Goal: Communication & Community: Answer question/provide support

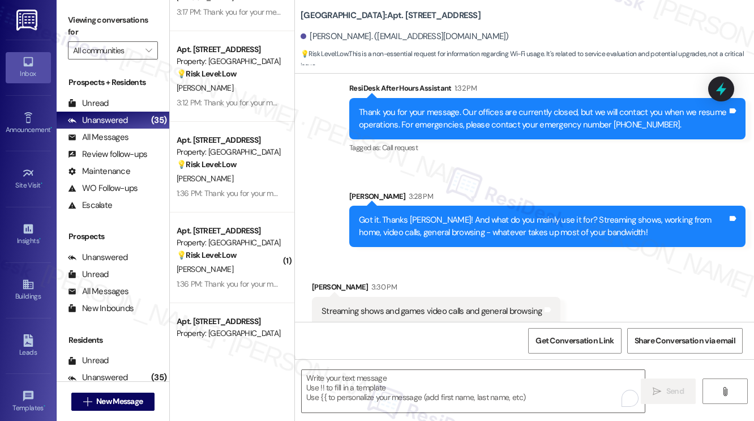
scroll to position [784, 0]
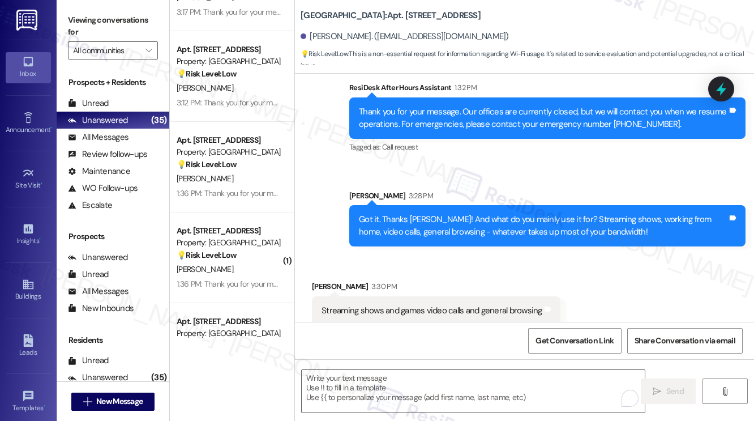
drag, startPoint x: 412, startPoint y: 303, endPoint x: 397, endPoint y: 296, distance: 16.5
click at [412, 305] on div "Streaming shows and games video calls and general browsing" at bounding box center [432, 311] width 221 height 12
click at [397, 305] on div "Streaming shows and games video calls and general browsing" at bounding box center [432, 311] width 221 height 12
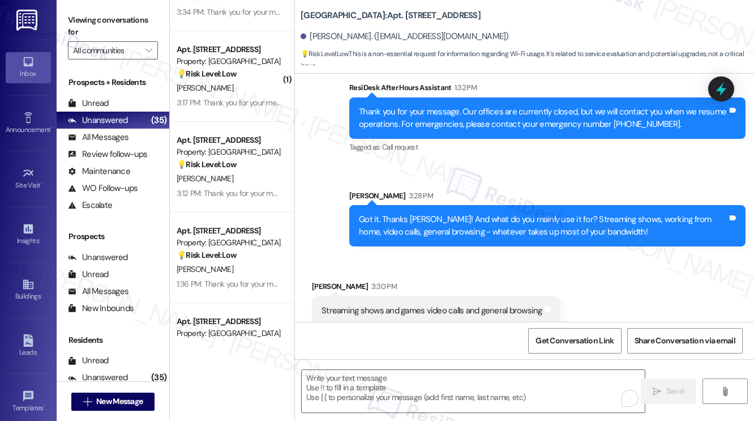
click at [376, 213] on div "Got it. Thanks Jalen! And what do you mainly use it for? Streaming shows, worki…" at bounding box center [543, 225] width 369 height 24
click at [374, 213] on div "Got it. Thanks Jalen! And what do you mainly use it for? Streaming shows, worki…" at bounding box center [543, 225] width 369 height 24
click at [513, 282] on div "Jalen Ball 3:30 PM" at bounding box center [436, 288] width 249 height 16
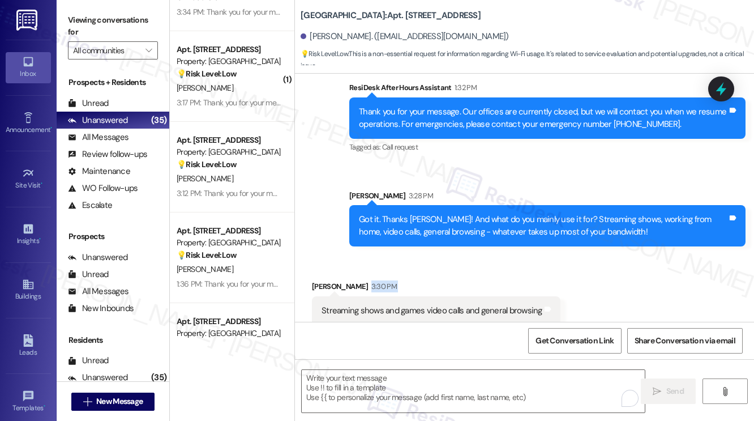
click at [513, 282] on div "Jalen Ball 3:30 PM" at bounding box center [436, 288] width 249 height 16
click at [79, 31] on label "Viewing conversations for" at bounding box center [113, 26] width 90 height 30
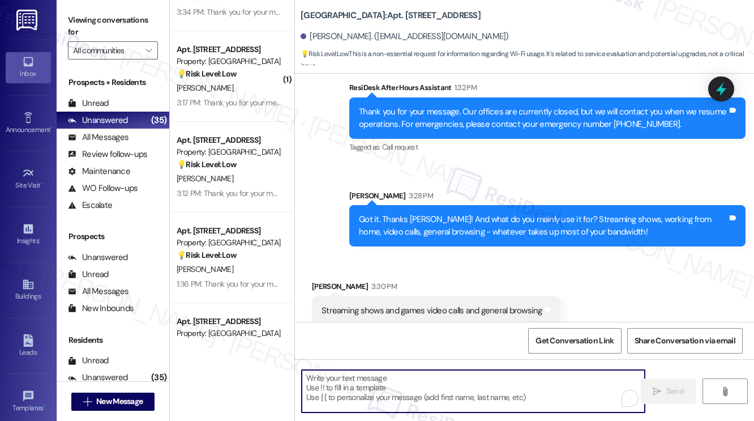
click at [393, 384] on textarea "To enrich screen reader interactions, please activate Accessibility in Grammarl…" at bounding box center [473, 391] width 343 height 42
paste textarea "Thanks {{first_name}}! Final question - if you're comfortable sharing, how much…"
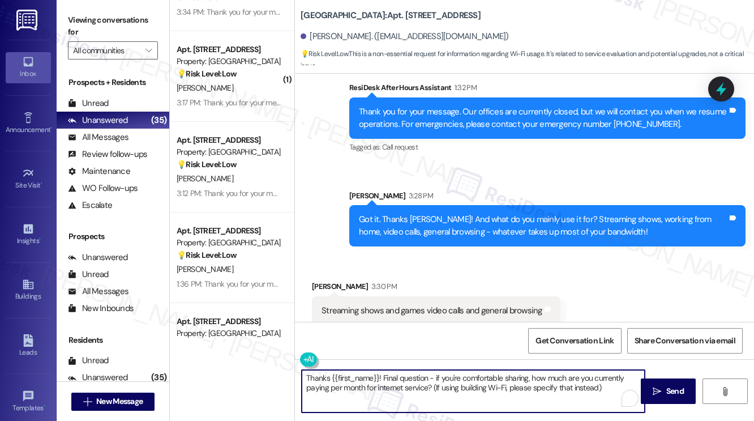
type textarea "Thanks {{first_name}}! Final question - if you're comfortable sharing, how much…"
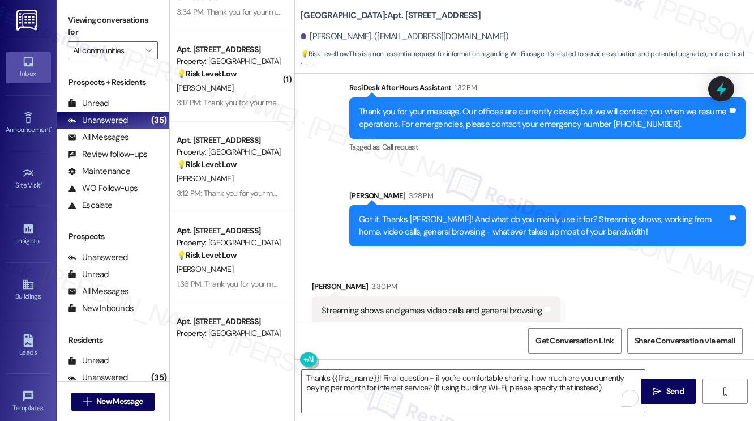
click at [323, 272] on div "Received via SMS Jalen Ball 3:30 PM Streaming shows and games video calls and g…" at bounding box center [436, 303] width 266 height 62
click at [663, 395] on span " Send" at bounding box center [668, 391] width 36 height 12
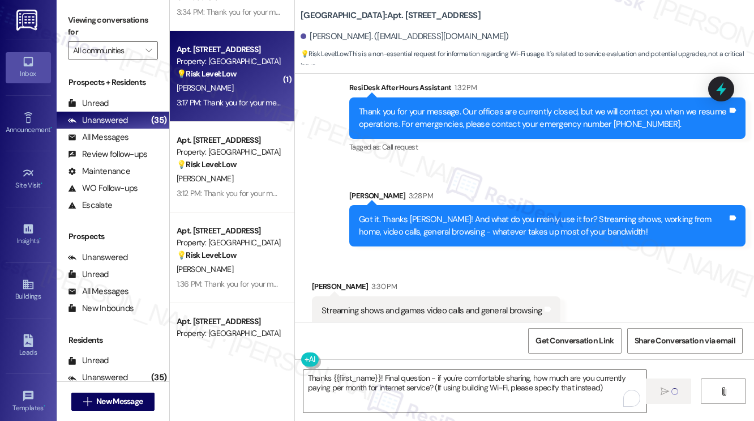
click at [286, 108] on div "Apt. 610, 201 Hackberry St Property: Hackberry Ranch 💡 Risk Level: Low The resi…" at bounding box center [232, 76] width 125 height 91
type textarea "Fetching suggested responses. Please feel free to read through the conversation…"
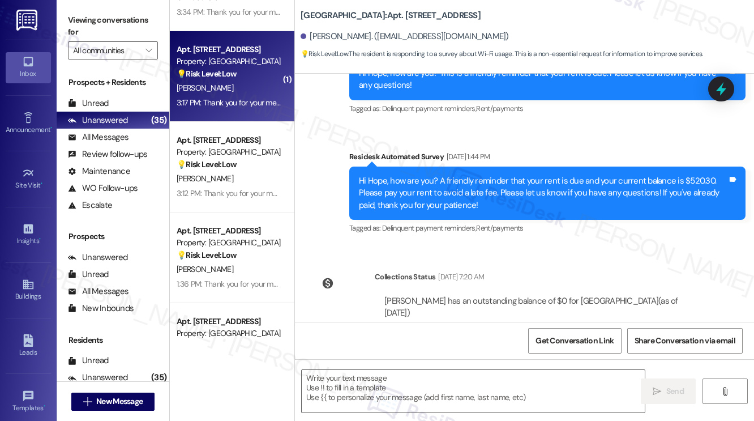
type textarea "Fetching suggested responses. Please feel free to read through the conversation…"
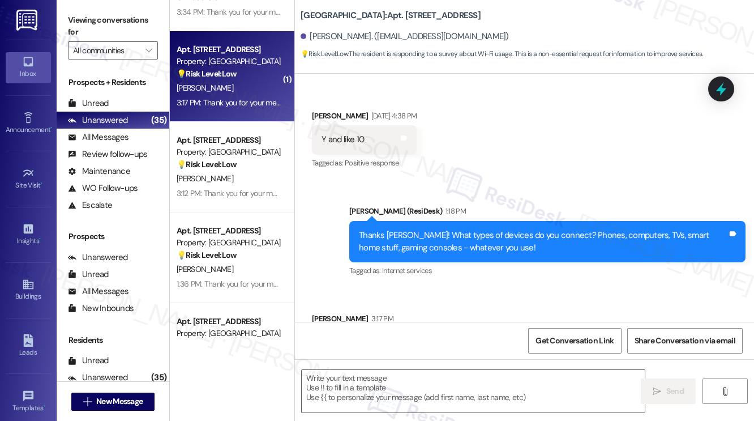
scroll to position [995, 0]
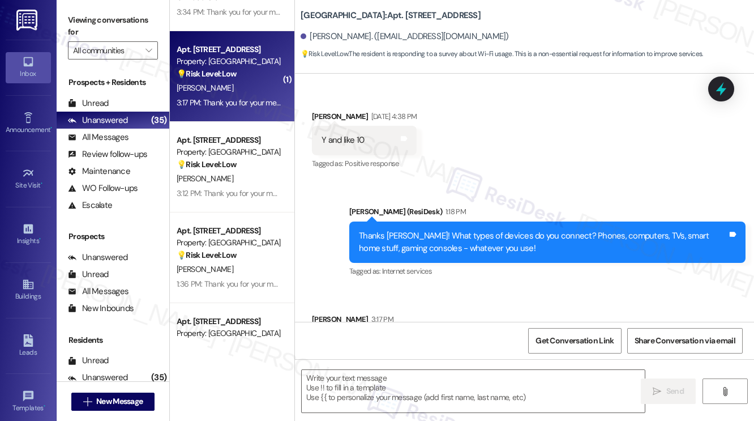
click at [91, 24] on label "Viewing conversations for" at bounding box center [113, 26] width 90 height 30
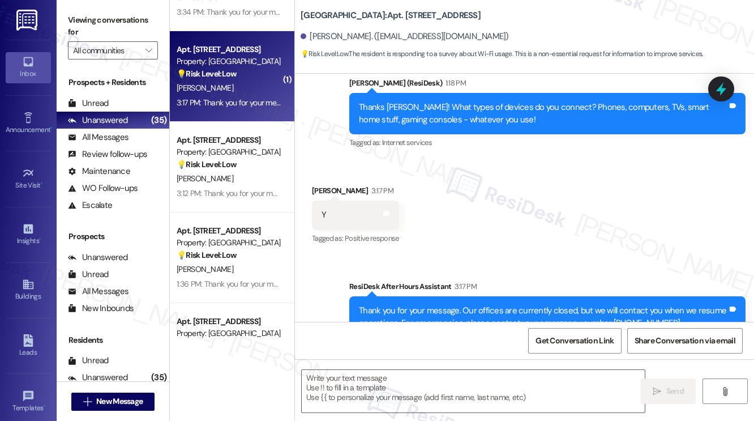
scroll to position [1165, 0]
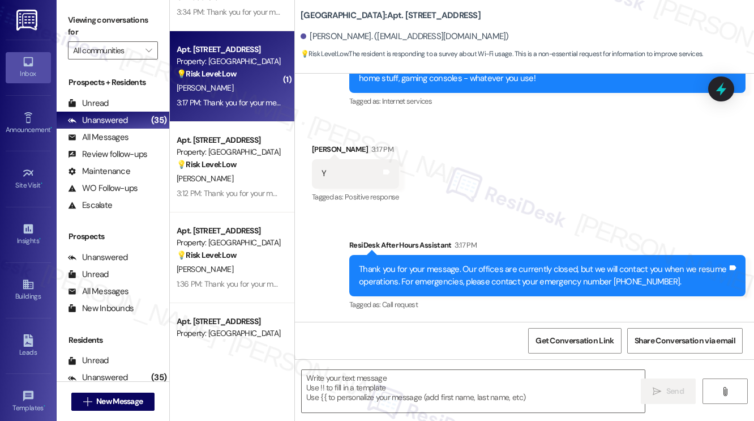
click at [100, 27] on label "Viewing conversations for" at bounding box center [113, 26] width 90 height 30
click at [403, 402] on textarea at bounding box center [473, 391] width 343 height 42
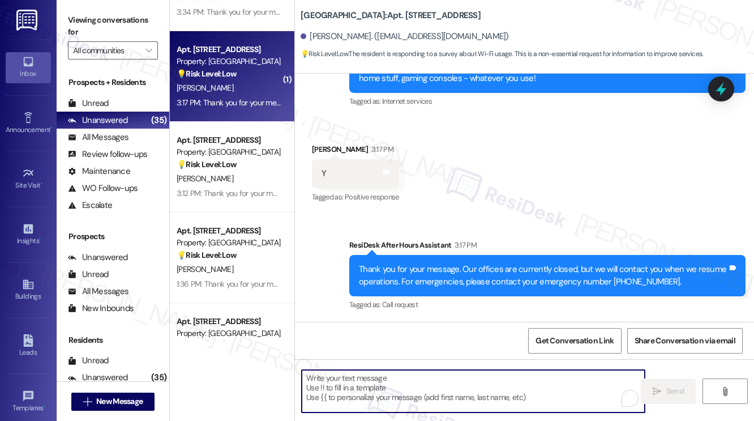
click at [395, 380] on textarea "To enrich screen reader interactions, please activate Accessibility in Grammarl…" at bounding box center [473, 391] width 343 height 42
paste textarea "And what do you mainly use it for? Streaming shows, working from home, video ca…"
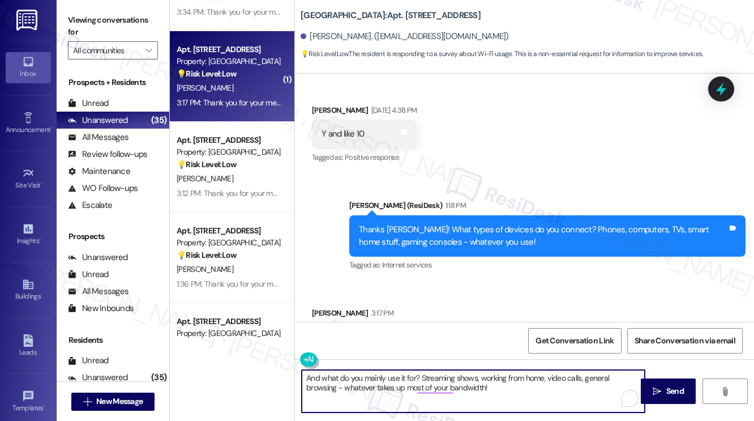
scroll to position [995, 0]
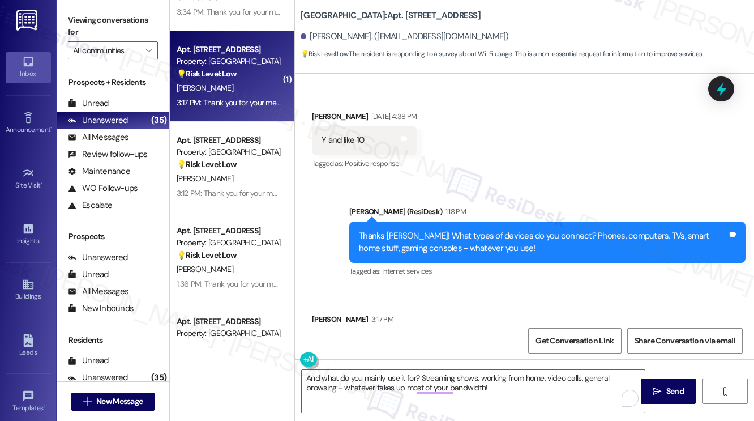
click at [113, 10] on div "Viewing conversations for All communities " at bounding box center [113, 35] width 113 height 71
click at [421, 374] on textarea "And what do you mainly use it for? Streaming shows, working from home, video ca…" at bounding box center [473, 391] width 343 height 42
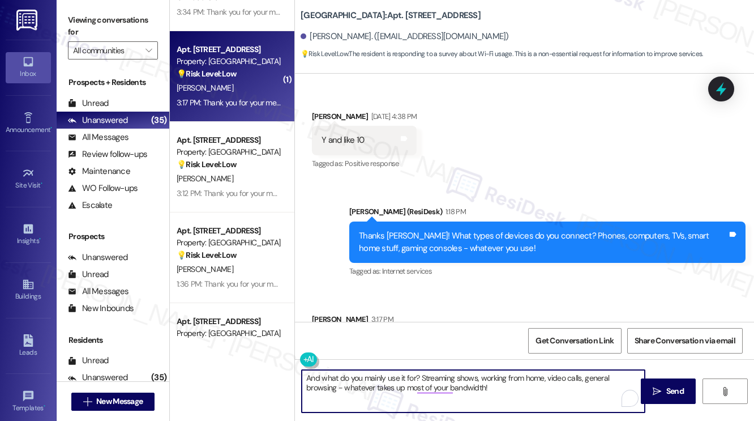
click at [421, 374] on textarea "And what do you mainly use it for? Streaming shows, working from home, video ca…" at bounding box center [473, 391] width 343 height 42
click at [430, 249] on div "Thanks Hope! What types of devices do you connect? Phones, computers, TVs, smar…" at bounding box center [543, 242] width 369 height 24
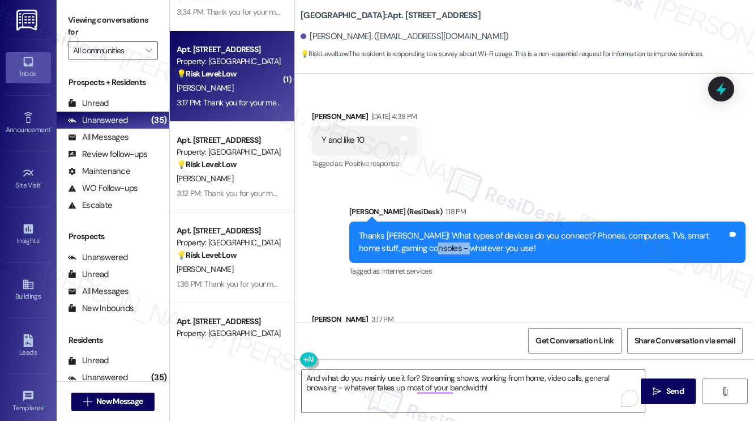
click at [430, 249] on div "Thanks Hope! What types of devices do you connect? Phones, computers, TVs, smar…" at bounding box center [543, 242] width 369 height 24
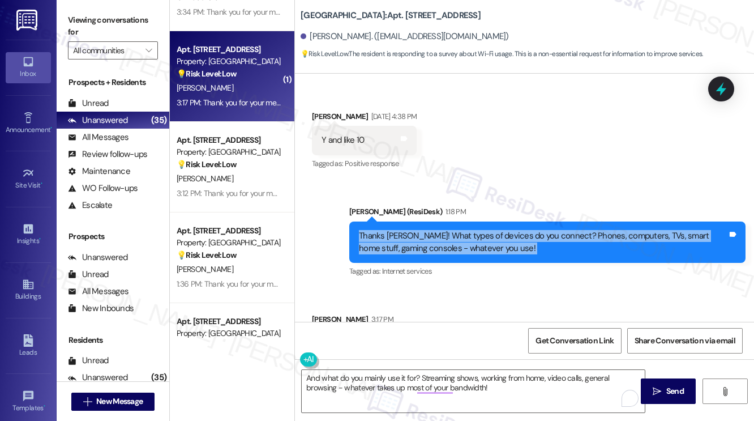
click at [430, 249] on div "Thanks Hope! What types of devices do you connect? Phones, computers, TVs, smar…" at bounding box center [543, 242] width 369 height 24
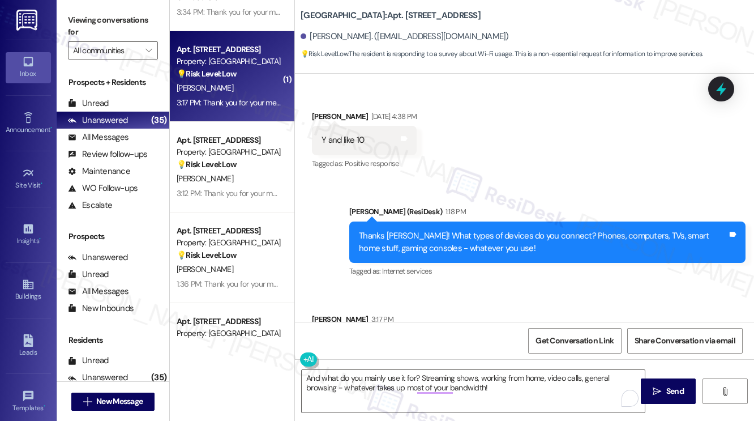
click at [96, 10] on div "Viewing conversations for All communities " at bounding box center [113, 35] width 113 height 71
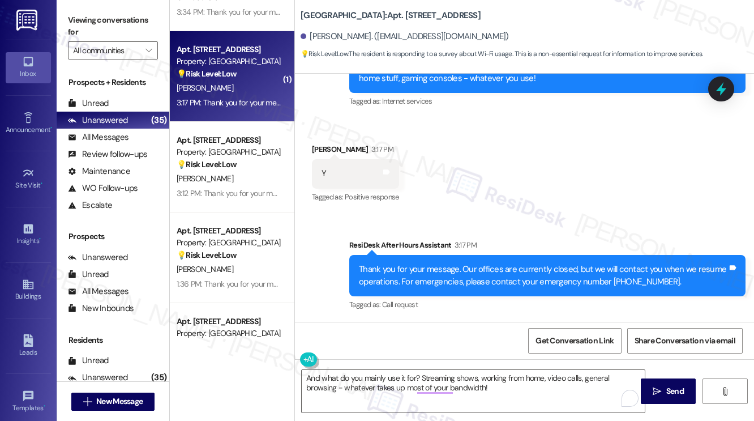
scroll to position [1052, 0]
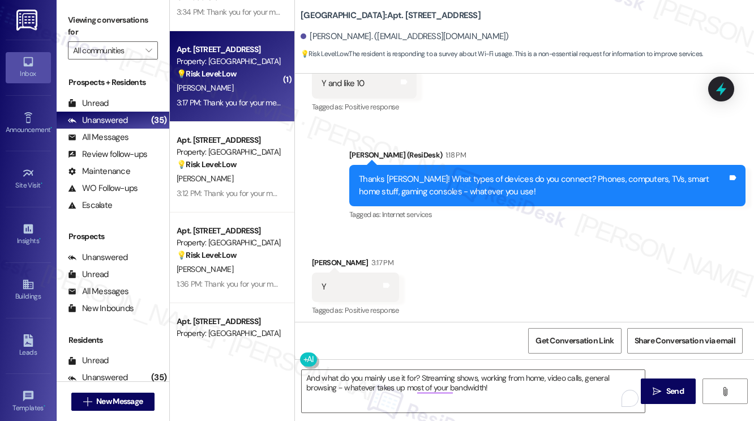
click at [105, 37] on label "Viewing conversations for" at bounding box center [113, 26] width 90 height 30
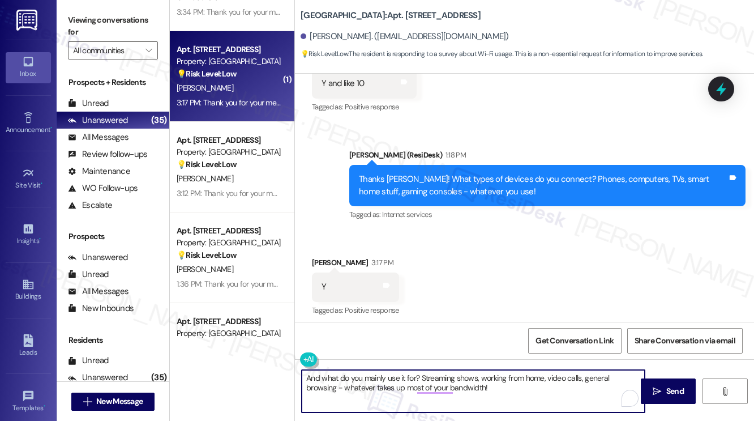
click at [350, 386] on textarea "And what do you mainly use it for? Streaming shows, working from home, video ca…" at bounding box center [473, 391] width 343 height 42
paste textarea "Got it. Thanks {{first_name}}!"
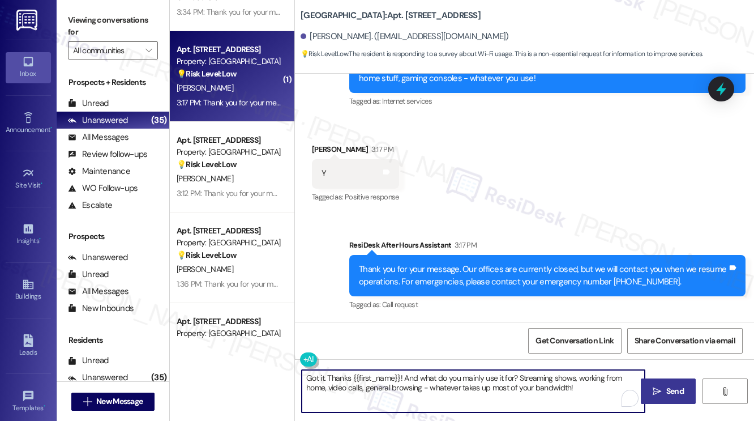
click at [641, 385] on div "Got it. Thanks {{first_name}}! And what do you mainly use it for? Streaming sho…" at bounding box center [524, 401] width 459 height 85
type textarea "Got it. Thanks {{first_name}}! And what do you mainly use it for? Streaming sho…"
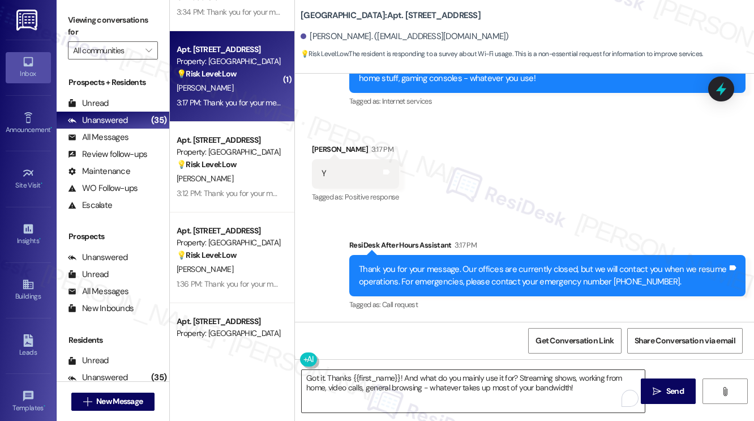
drag, startPoint x: 515, startPoint y: 273, endPoint x: 466, endPoint y: 391, distance: 127.2
click at [466, 392] on textarea "Got it. Thanks {{first_name}}! And what do you mainly use it for? Streaming sho…" at bounding box center [473, 391] width 343 height 42
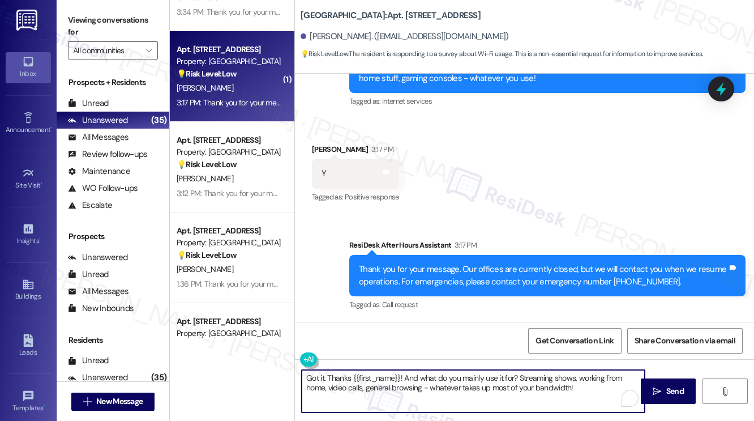
click at [469, 382] on textarea "Got it. Thanks {{first_name}}! And what do you mainly use it for? Streaming sho…" at bounding box center [473, 391] width 343 height 42
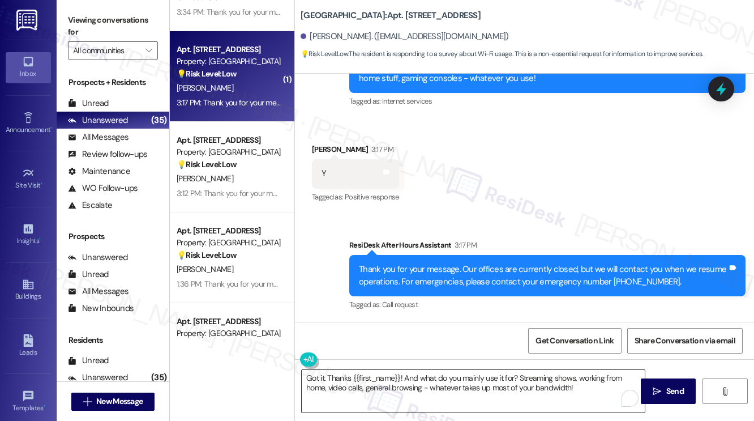
click at [641, 382] on button " Send" at bounding box center [668, 390] width 55 height 25
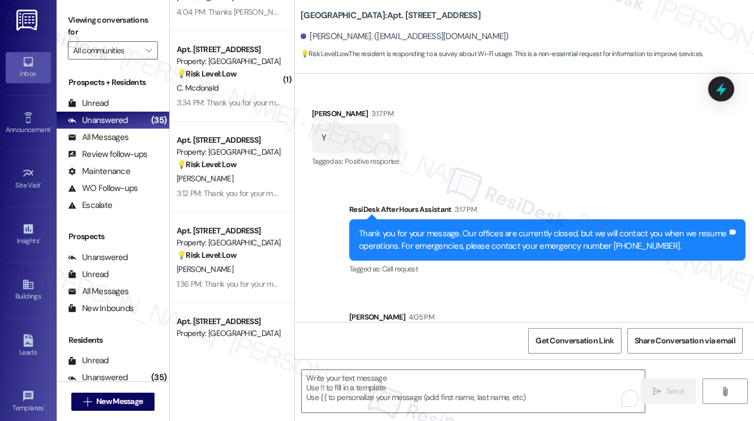
scroll to position [1256, 0]
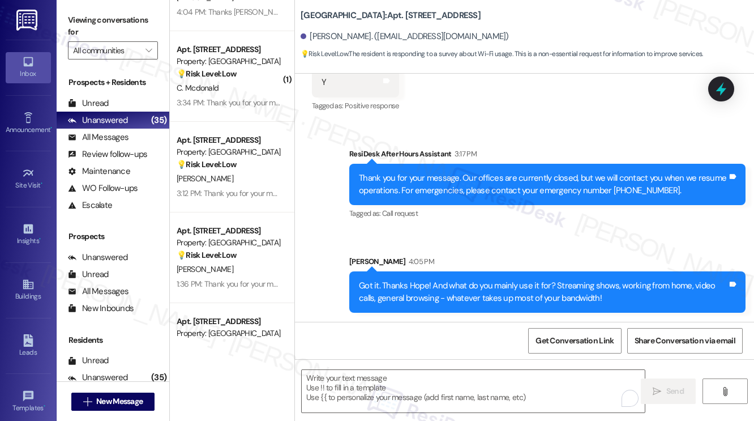
click at [480, 275] on div "Got it. Thanks Hope! And what do you mainly use it for? Streaming shows, workin…" at bounding box center [547, 291] width 396 height 41
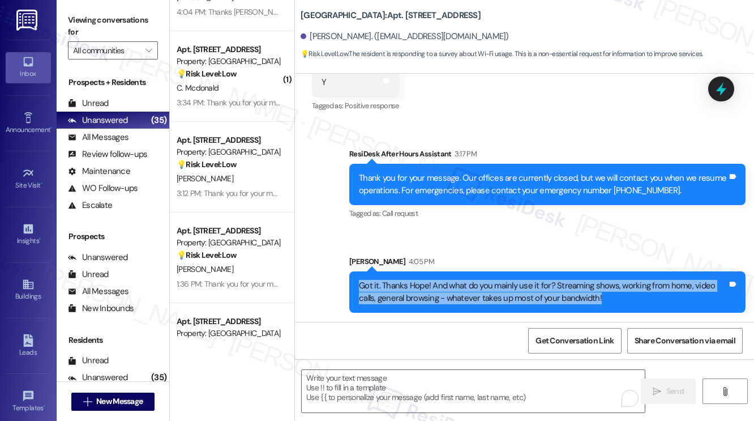
click at [480, 275] on div "Got it. Thanks Hope! And what do you mainly use it for? Streaming shows, workin…" at bounding box center [547, 291] width 396 height 41
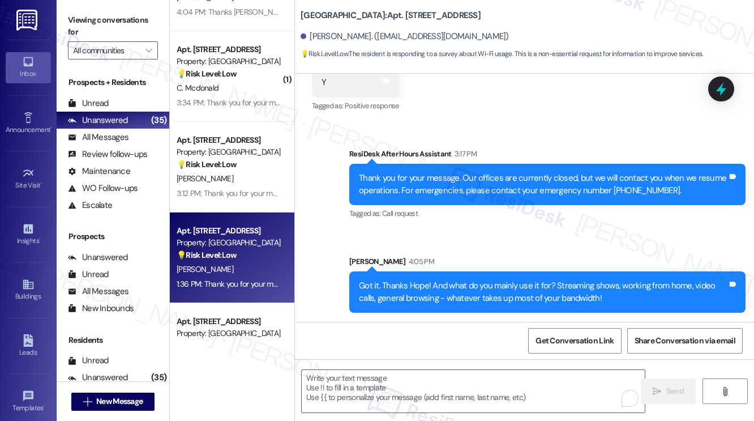
click at [258, 263] on div "[PERSON_NAME]" at bounding box center [228, 269] width 107 height 14
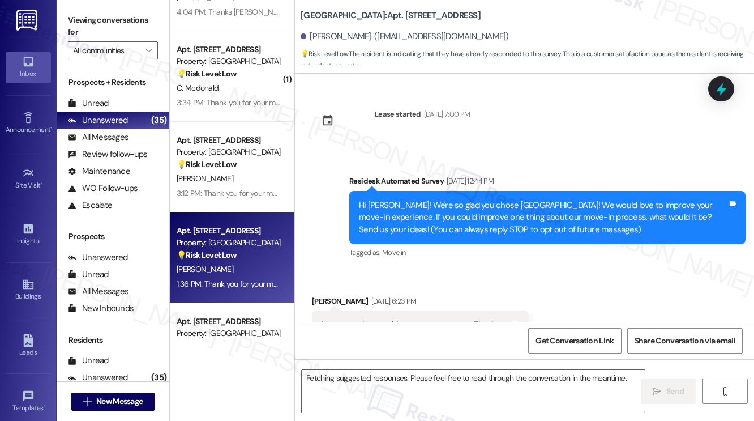
scroll to position [9674, 0]
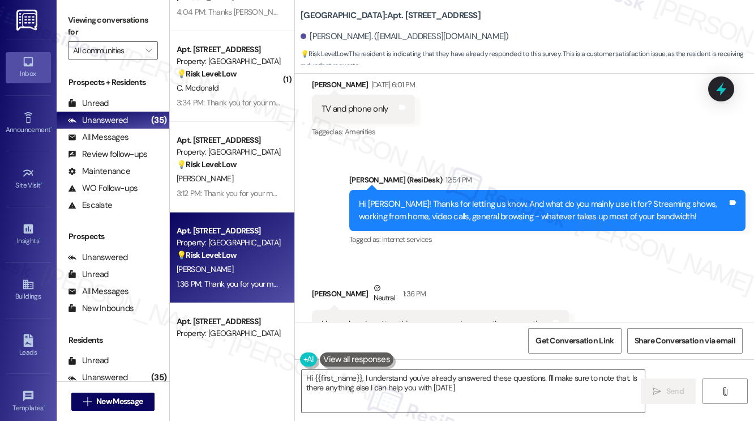
type textarea "Hi {{first_name}}, I understand you've already answered these questions. I'll m…"
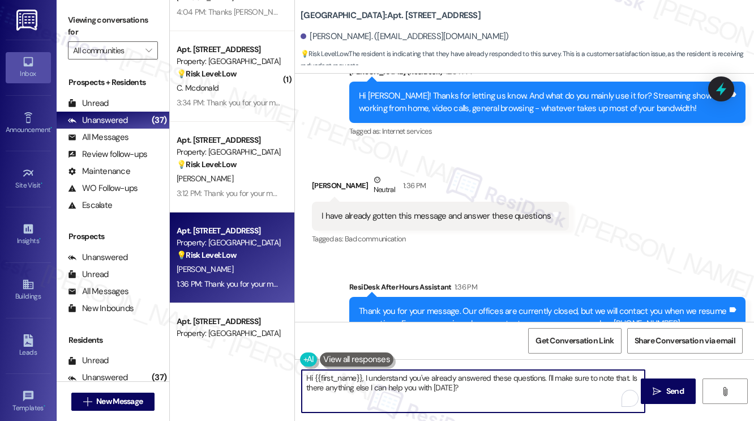
click at [502, 397] on textarea "Hi {{first_name}}, I understand you've already answered these questions. I'll m…" at bounding box center [473, 391] width 343 height 42
drag, startPoint x: 365, startPoint y: 378, endPoint x: 297, endPoint y: 373, distance: 68.1
click at [297, 374] on div "Hi {{first_name}}, I understand you've already answered these questions. I'll m…" at bounding box center [468, 391] width 344 height 44
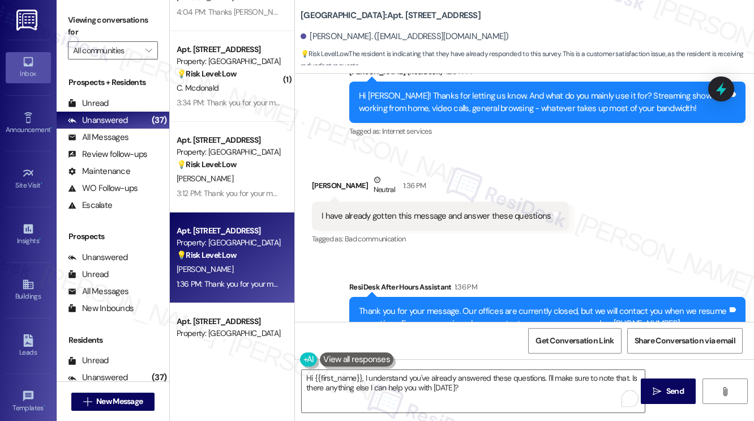
click at [392, 210] on div "I have already gotten this message and answer these questions" at bounding box center [436, 216] width 229 height 12
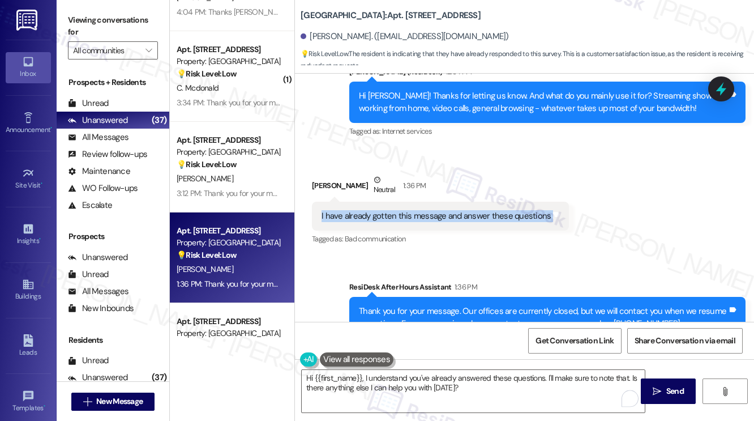
click at [392, 210] on div "I have already gotten this message and answer these questions" at bounding box center [436, 216] width 229 height 12
copy div "I have already gotten this message and answer these questions Tags and notes"
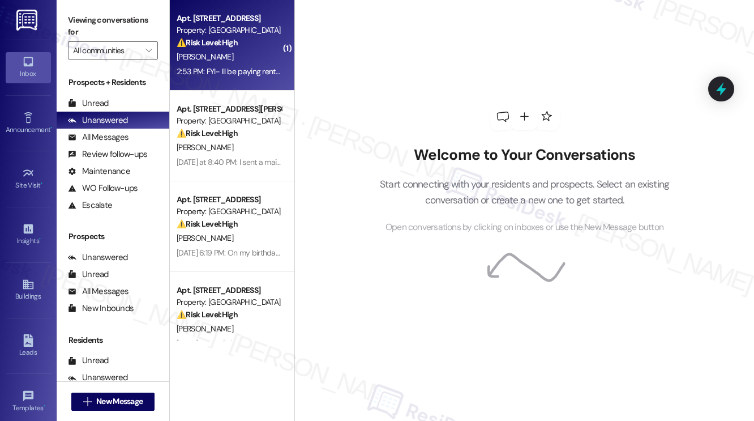
click at [218, 59] on div "[PERSON_NAME]" at bounding box center [228, 57] width 107 height 14
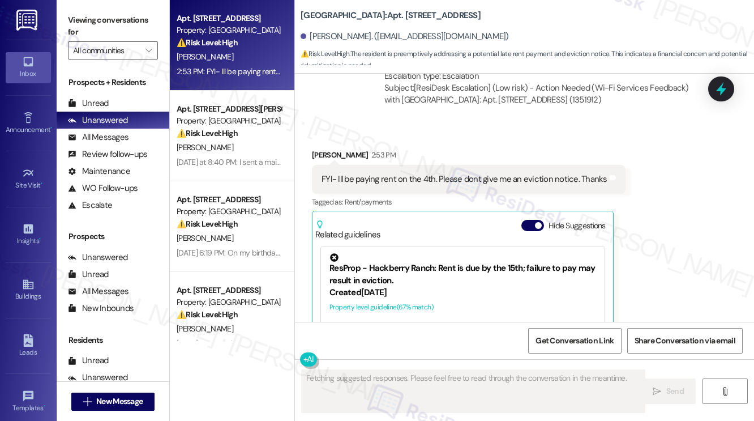
scroll to position [4559, 0]
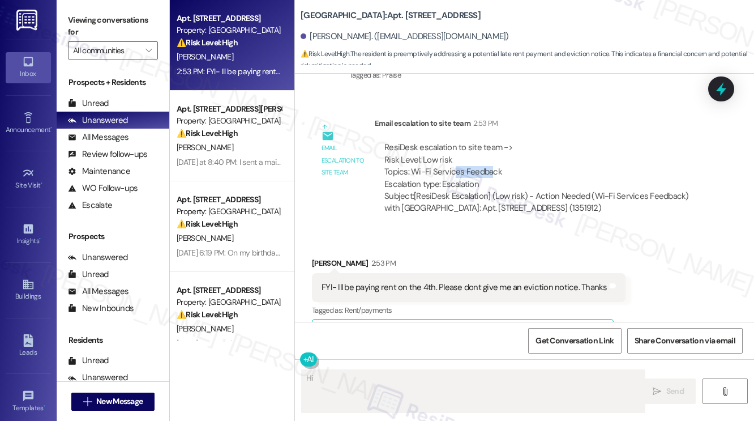
drag, startPoint x: 452, startPoint y: 133, endPoint x: 503, endPoint y: 140, distance: 51.4
click at [503, 142] on div "ResiDesk escalation to site team -> Risk Level: Low risk Topics: Wi-Fi Services…" at bounding box center [541, 166] width 314 height 49
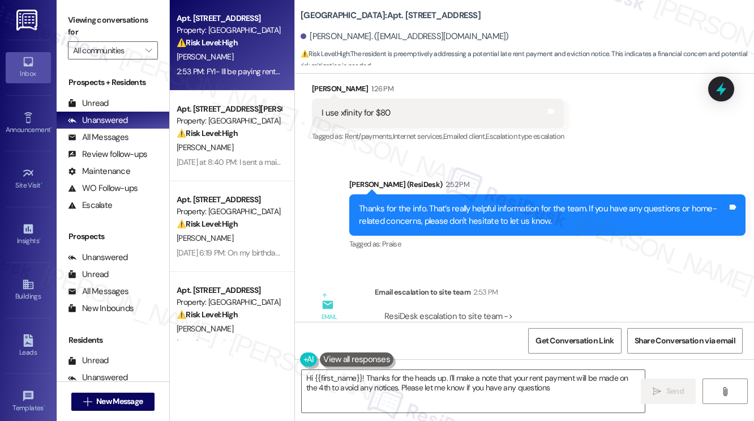
type textarea "Hi {{first_name}}! Thanks for the heads up. I'll make a note that your rent pay…"
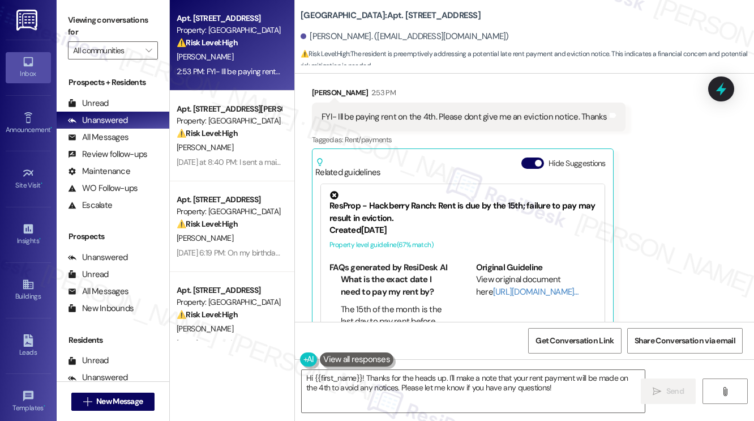
scroll to position [4616, 0]
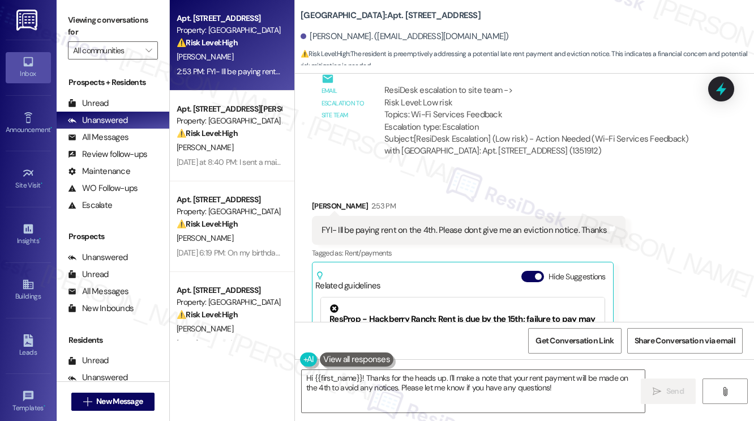
click at [417, 224] on div "FYI- Ill be paying rent on the 4th. Please dont give me an eviction notice. Tha…" at bounding box center [465, 230] width 286 height 12
click at [418, 224] on div "FYI- Ill be paying rent on the 4th. Please dont give me an eviction notice. Tha…" at bounding box center [465, 230] width 286 height 12
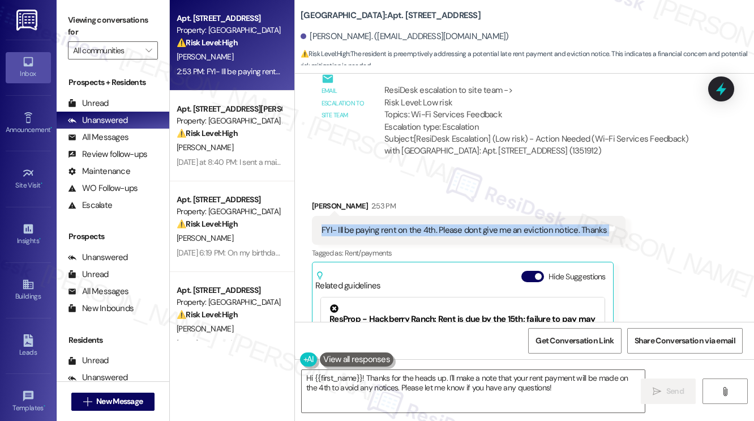
click at [418, 224] on div "FYI- Ill be paying rent on the 4th. Please dont give me an eviction notice. Tha…" at bounding box center [465, 230] width 286 height 12
click at [506, 224] on div "FYI- Ill be paying rent on the 4th. Please dont give me an eviction notice. Tha…" at bounding box center [465, 230] width 286 height 12
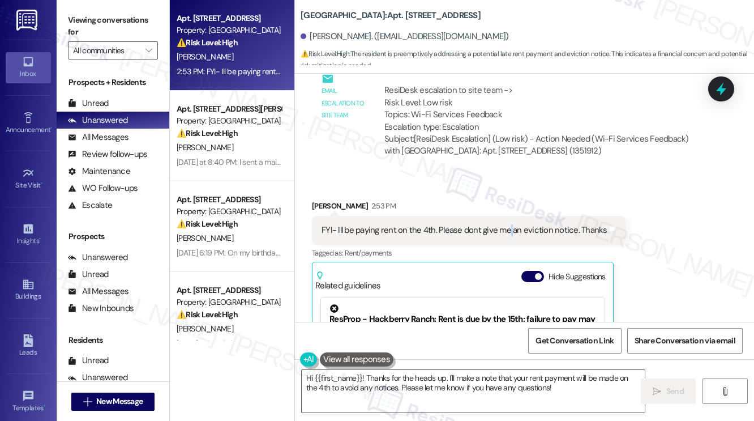
click at [506, 224] on div "FYI- Ill be paying rent on the 4th. Please dont give me an eviction notice. Tha…" at bounding box center [465, 230] width 286 height 12
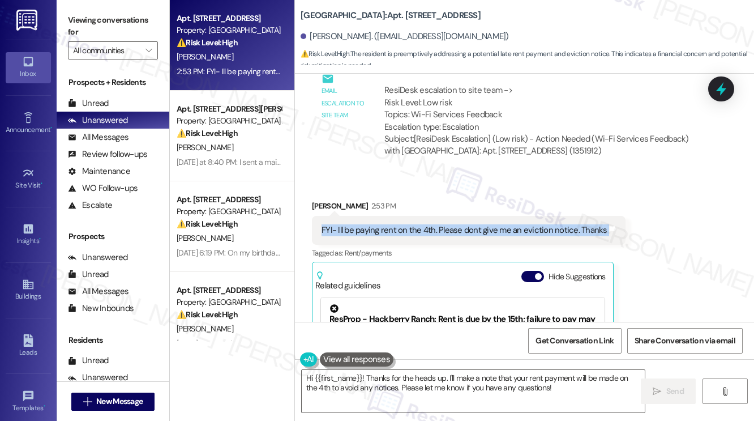
click at [506, 224] on div "FYI- Ill be paying rent on the 4th. Please dont give me an eviction notice. Tha…" at bounding box center [465, 230] width 286 height 12
click at [466, 216] on div "FYI- Ill be paying rent on the 4th. Please dont give me an eviction notice. Tha…" at bounding box center [469, 230] width 314 height 29
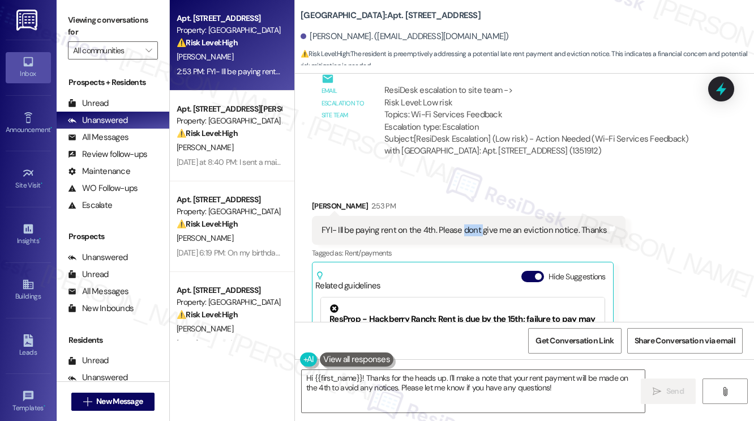
click at [466, 216] on div "FYI- Ill be paying rent on the 4th. Please dont give me an eviction notice. Tha…" at bounding box center [469, 230] width 314 height 29
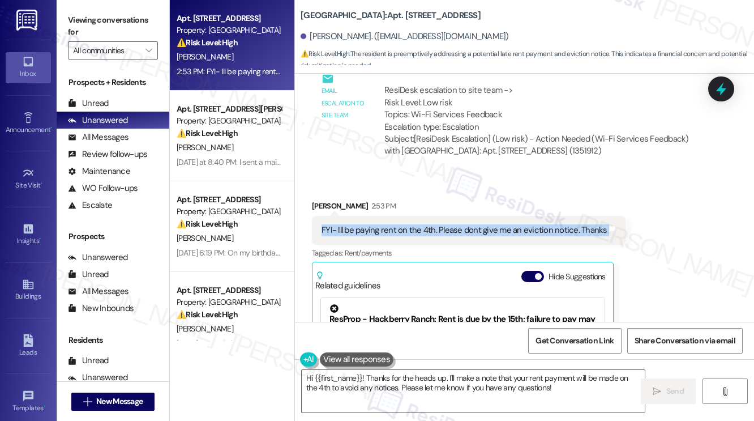
click at [466, 216] on div "FYI- Ill be paying rent on the 4th. Please dont give me an eviction notice. Tha…" at bounding box center [469, 230] width 314 height 29
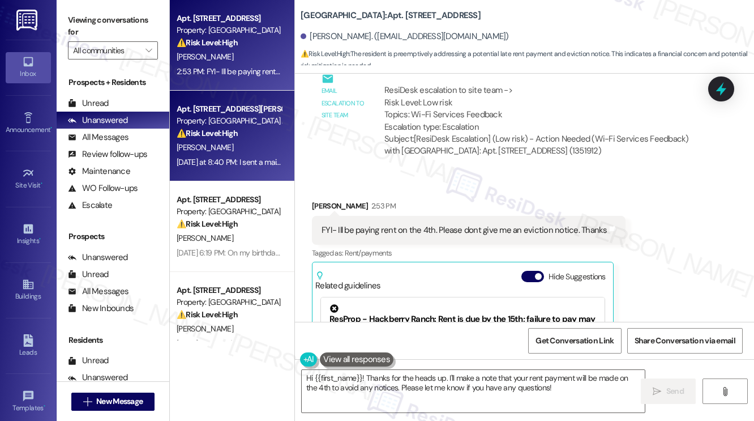
click at [258, 100] on div "Apt. 812, 4060 Barnes Rd S Property: Prospect Heights Apartments ⚠️ Risk Level:…" at bounding box center [232, 136] width 125 height 91
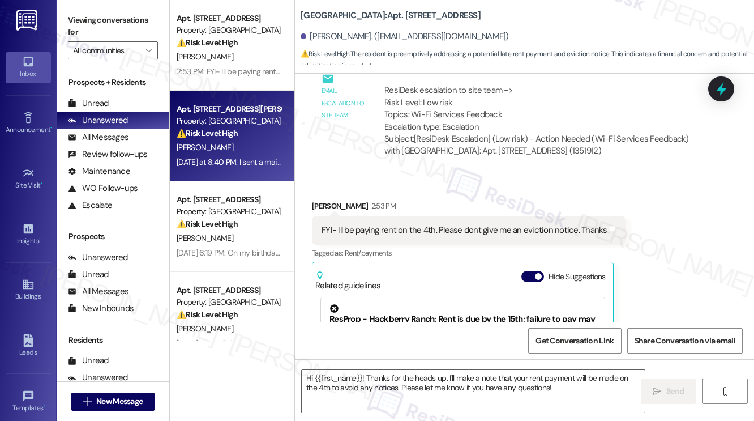
type textarea "Fetching suggested responses. Please feel free to read through the conversation…"
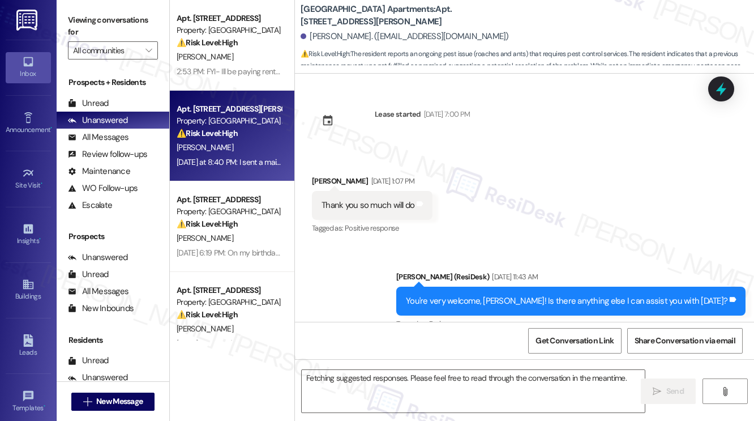
scroll to position [8589, 0]
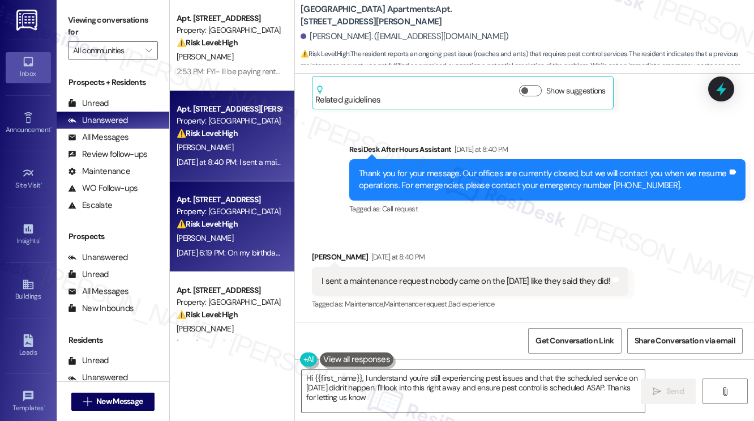
type textarea "Hi {{first_name}}, I understand you're still experiencing pest issues and that …"
click at [253, 213] on div "Property: [GEOGRAPHIC_DATA]" at bounding box center [229, 211] width 105 height 12
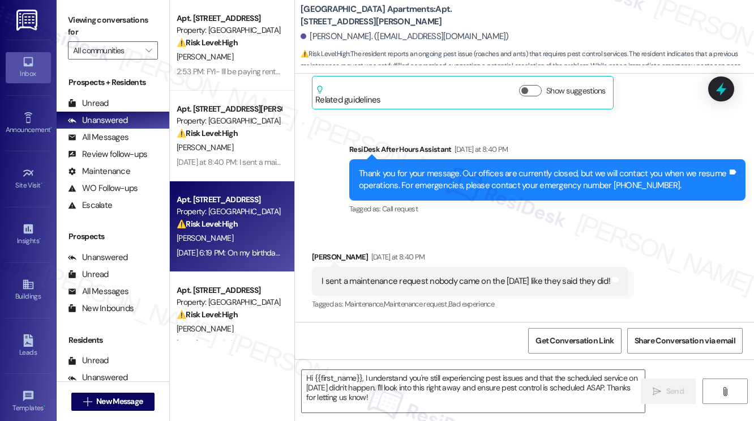
type textarea "Fetching suggested responses. Please feel free to read through the conversation…"
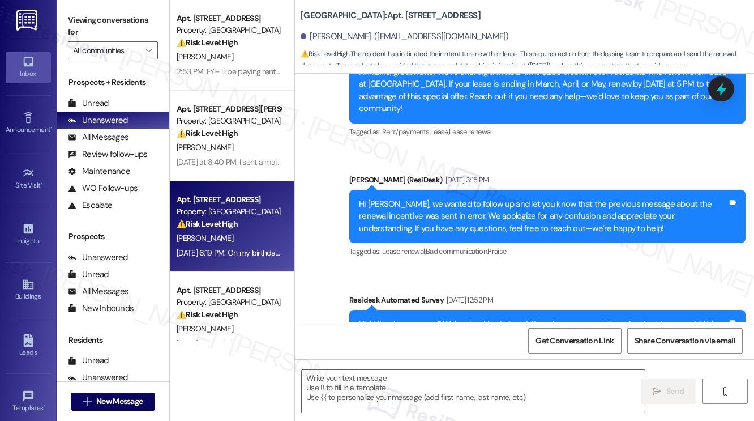
type textarea "Fetching suggested responses. Please feel free to read through the conversation…"
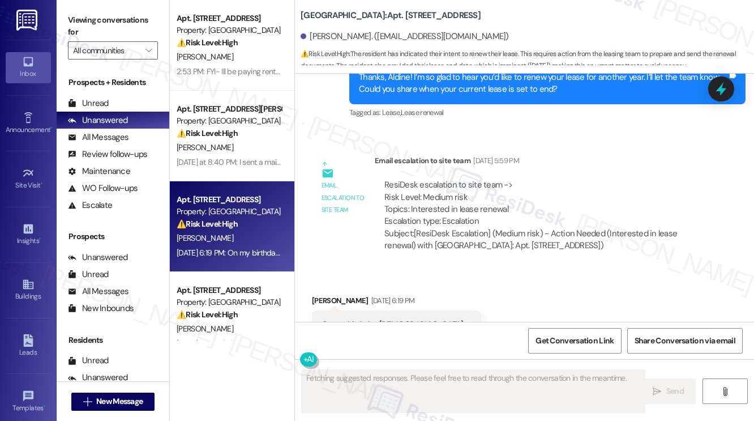
scroll to position [7809, 0]
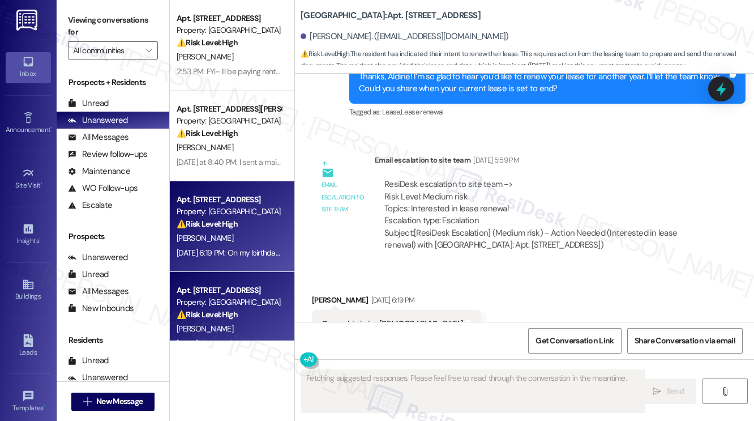
click at [275, 273] on div "Apt. 309, 201 Hackberry St Property: Hackberry Ranch ⚠️ Risk Level: High The re…" at bounding box center [232, 317] width 125 height 91
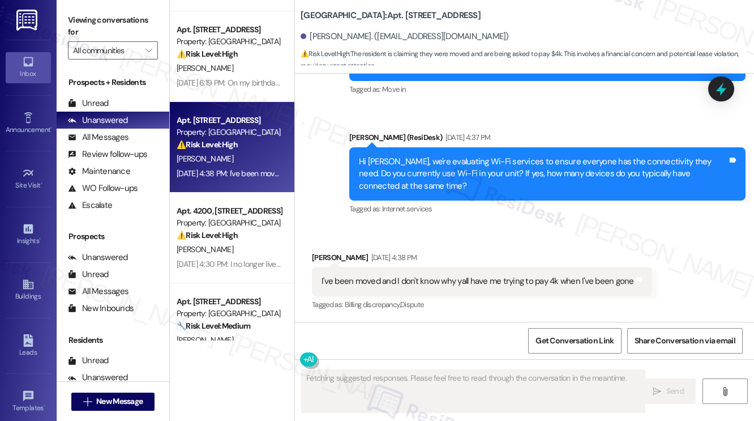
scroll to position [1656, 0]
click at [401, 280] on div "I've been moved and I don't know why yall have me trying to pay 4k when I've be…" at bounding box center [478, 281] width 312 height 12
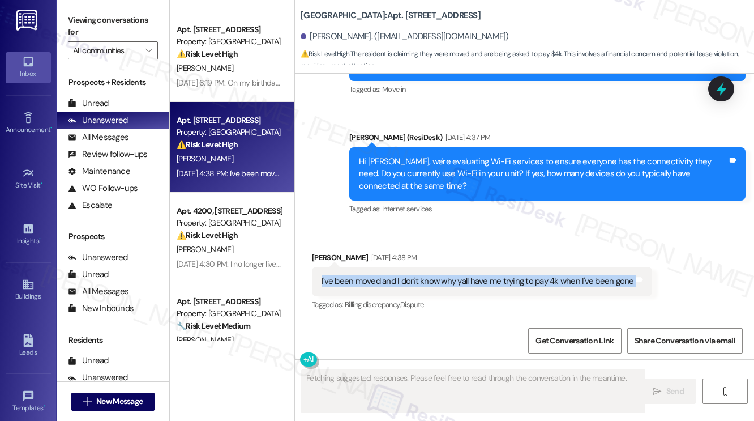
click at [401, 280] on div "I've been moved and I don't know why yall have me trying to pay 4k when I've be…" at bounding box center [478, 281] width 312 height 12
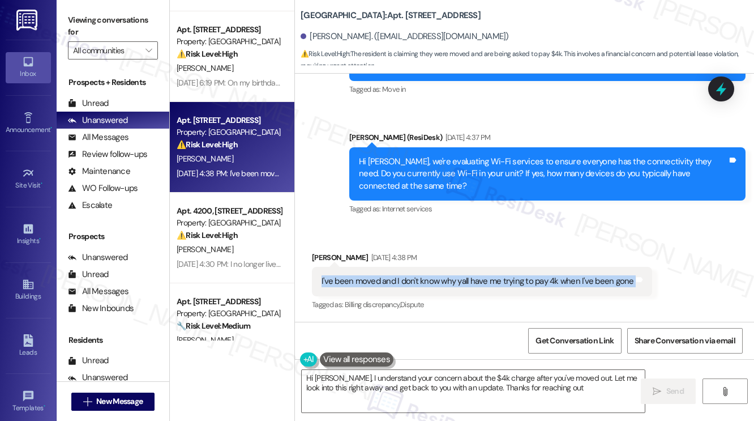
type textarea "Hi Phillip, I understand your concern about the $4k charge after you've moved o…"
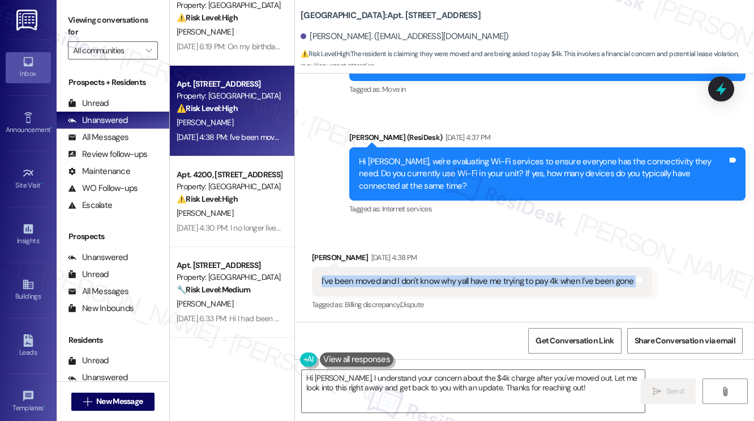
scroll to position [226, 0]
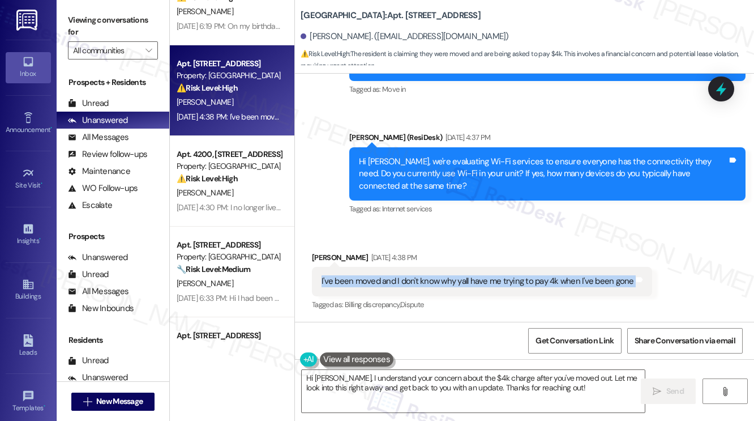
click at [423, 273] on div "I've been moved and I don't know why yall have me trying to pay 4k when I've be…" at bounding box center [482, 281] width 340 height 29
click at [380, 278] on div "I've been moved and I don't know why yall have me trying to pay 4k when I've be…" at bounding box center [478, 281] width 312 height 12
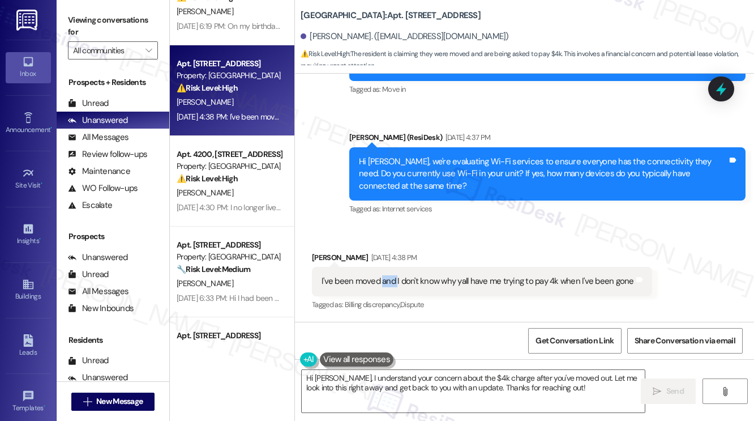
click at [380, 278] on div "I've been moved and I don't know why yall have me trying to pay 4k when I've be…" at bounding box center [478, 281] width 312 height 12
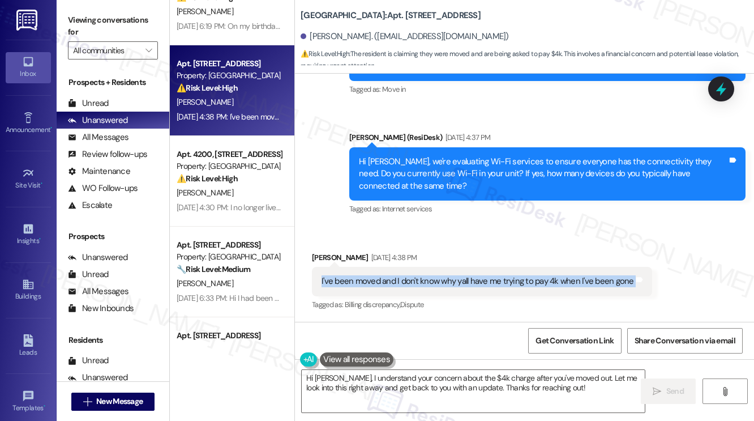
click at [380, 278] on div "I've been moved and I don't know why yall have me trying to pay 4k when I've be…" at bounding box center [478, 281] width 312 height 12
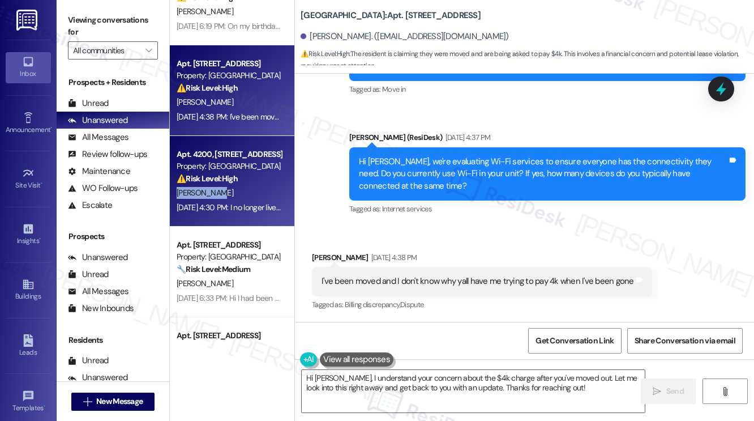
click at [274, 187] on div "Apt. 4200, 201 Hackberry St Property: Hackberry Ranch ⚠️ Risk Level: High The r…" at bounding box center [232, 181] width 125 height 91
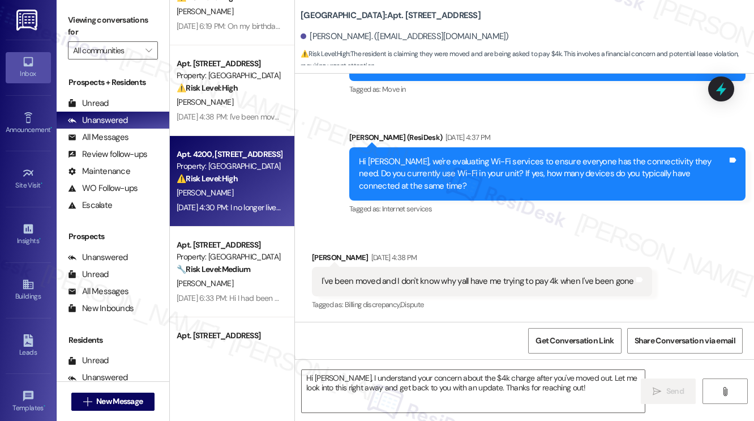
type textarea "Fetching suggested responses. Please feel free to read through the conversation…"
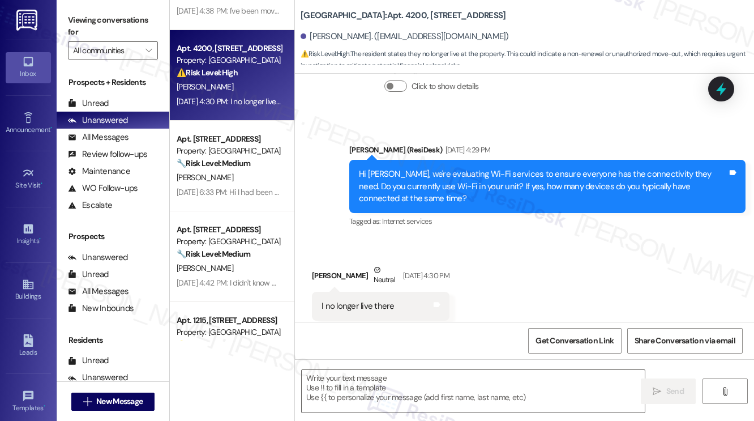
scroll to position [340, 0]
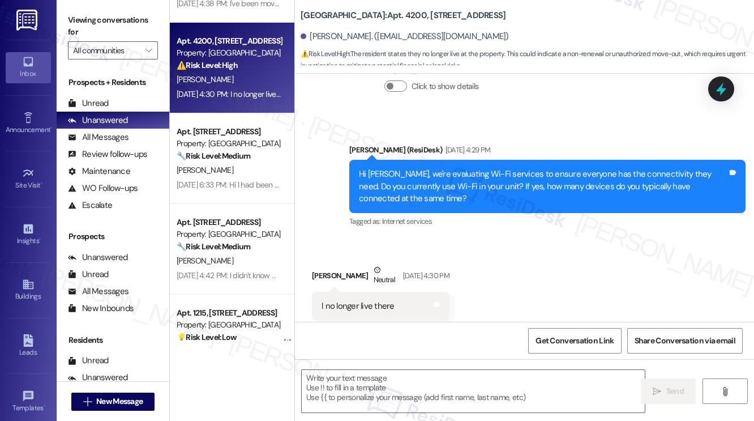
click at [250, 156] on strong "🔧 Risk Level: Medium" at bounding box center [214, 156] width 74 height 10
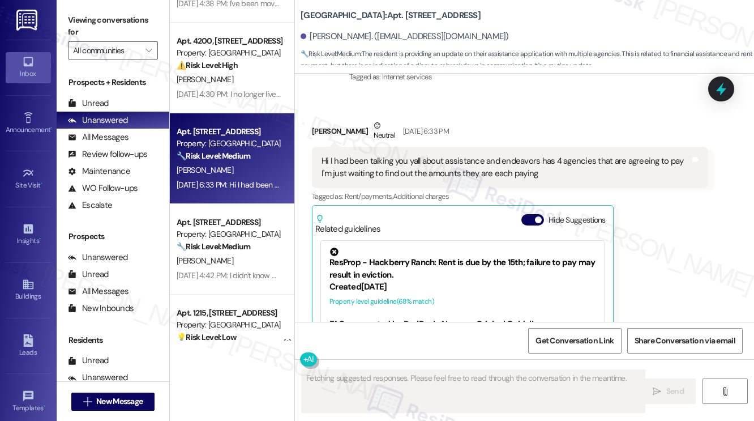
scroll to position [1275, 0]
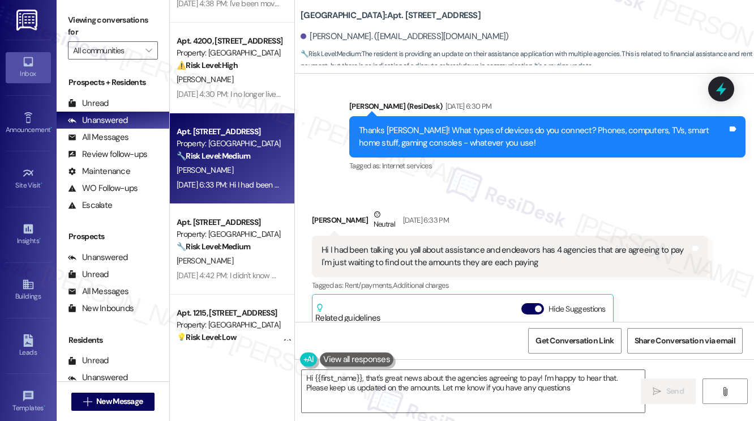
type textarea "Hi {{first_name}}, that's great news about the agencies agreeing to pay! I'm ha…"
click at [443, 249] on div "Hi I had been talking you yall about assistance and endeavors has 4 agencies th…" at bounding box center [506, 256] width 369 height 24
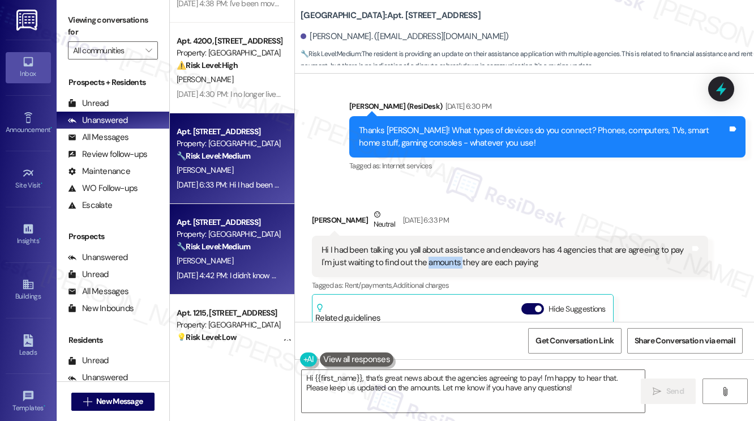
click at [223, 237] on div "Property: [GEOGRAPHIC_DATA]" at bounding box center [229, 234] width 105 height 12
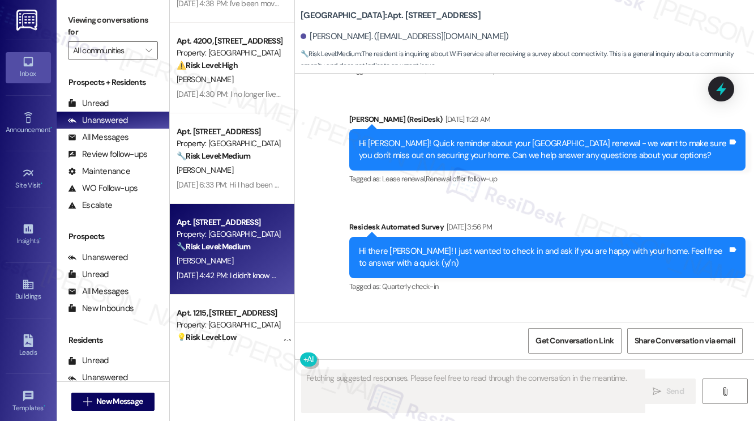
scroll to position [1445, 0]
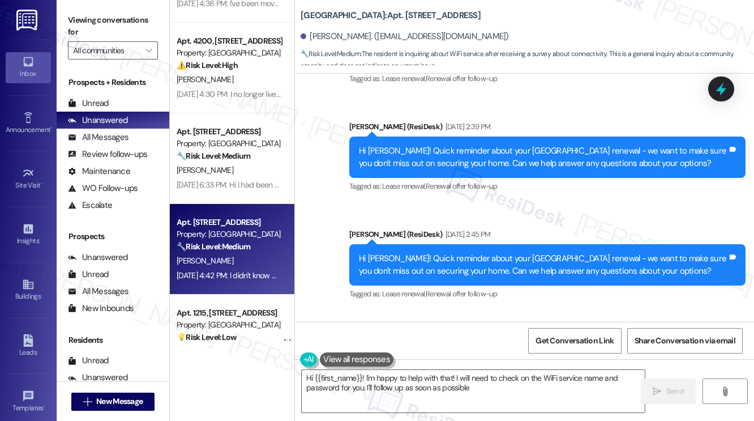
type textarea "Hi {{first_name}}! I'm happy to help with that! I will need to check on the WiF…"
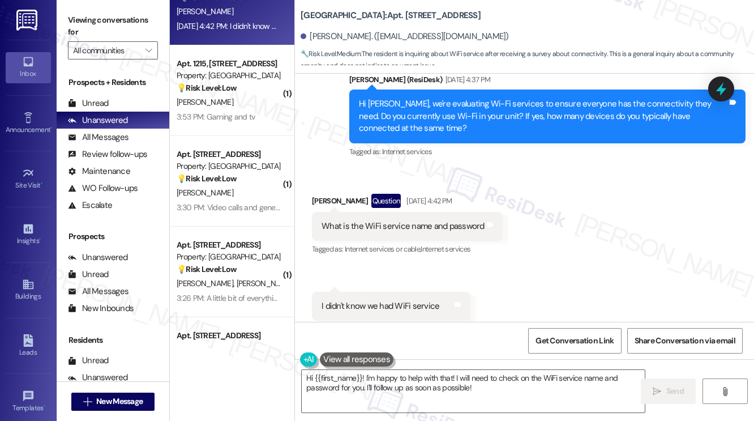
scroll to position [623, 0]
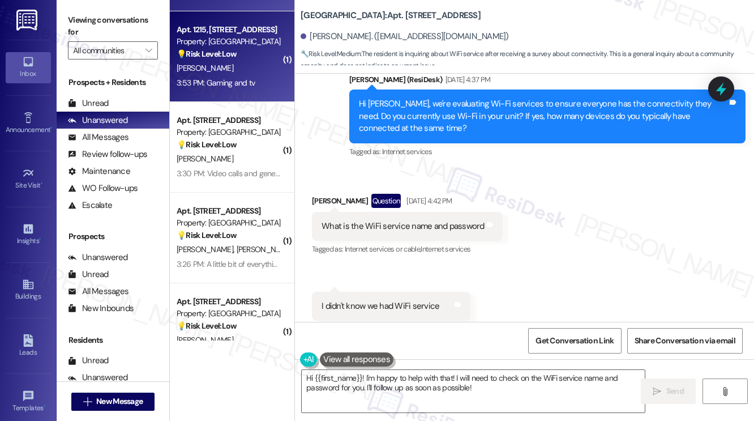
click at [263, 88] on div "3:53 PM: Gaming and tv 3:53 PM: Gaming and tv" at bounding box center [228, 83] width 107 height 14
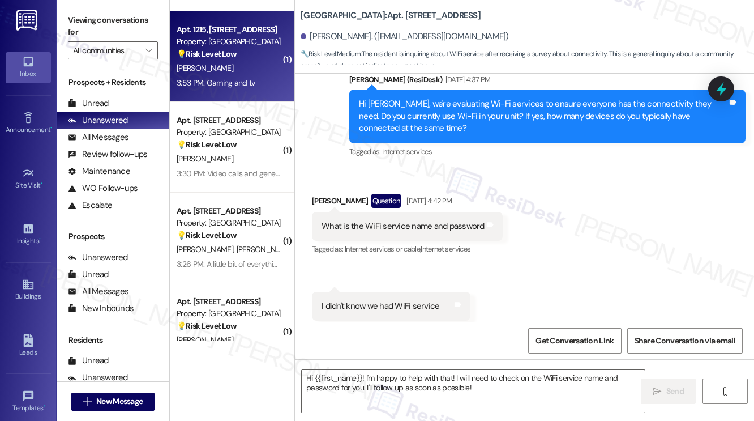
type textarea "Fetching suggested responses. Please feel free to read through the conversation…"
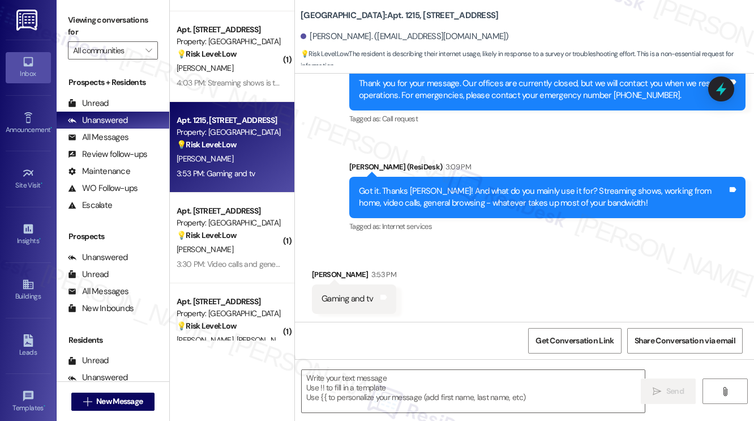
scroll to position [661, 0]
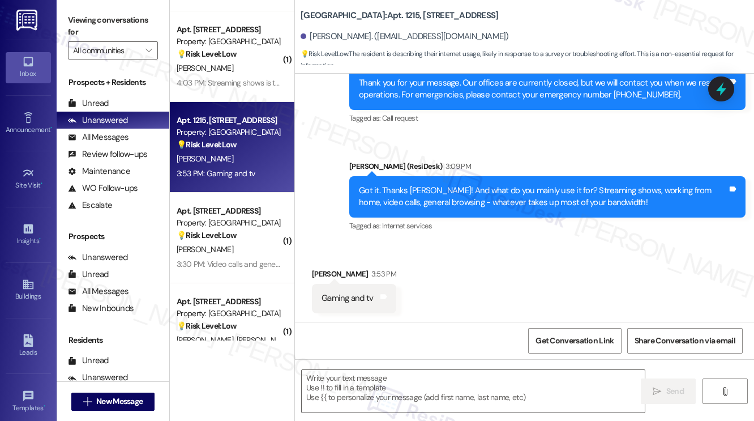
click at [113, 22] on label "Viewing conversations for" at bounding box center [113, 26] width 90 height 30
click at [382, 389] on textarea at bounding box center [473, 391] width 343 height 42
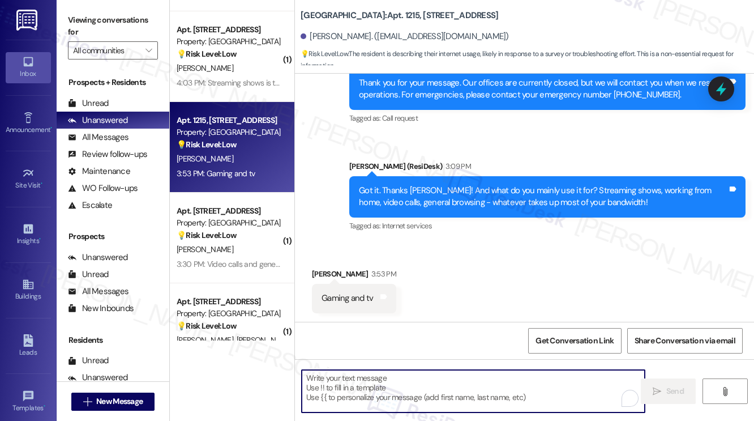
paste textarea "Thanks {{first_name}}! Final question - if you're comfortable sharing, how much…"
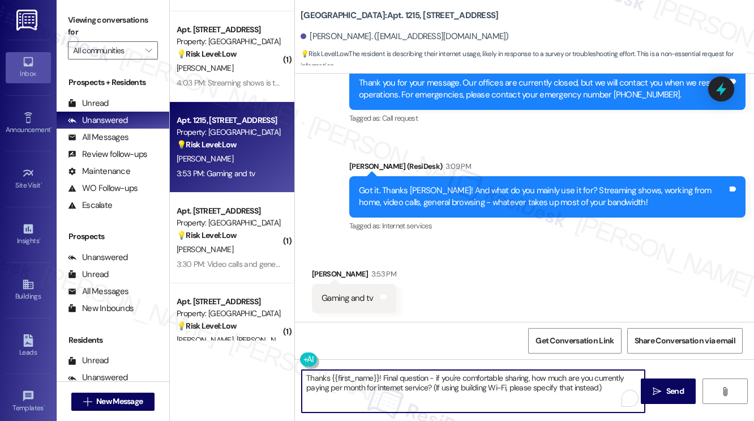
type textarea "Thanks {{first_name}}! Final question - if you're comfortable sharing, how much…"
click at [324, 273] on div "Brandon Thacker 3:53 PM" at bounding box center [354, 276] width 84 height 16
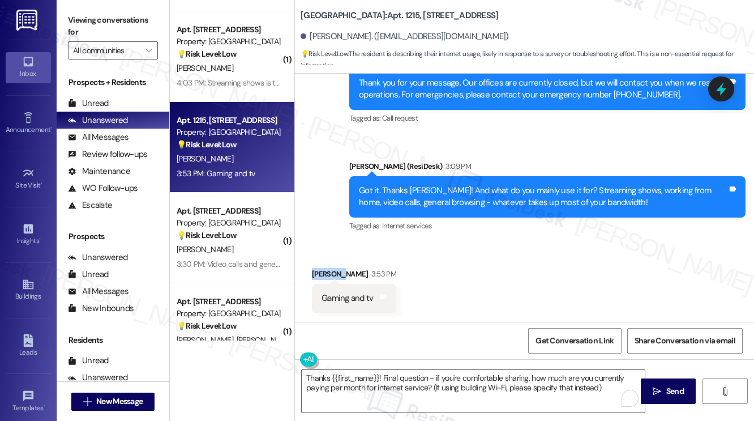
click at [324, 273] on div "Brandon Thacker 3:53 PM" at bounding box center [354, 276] width 84 height 16
click at [652, 382] on button " Send" at bounding box center [668, 390] width 55 height 25
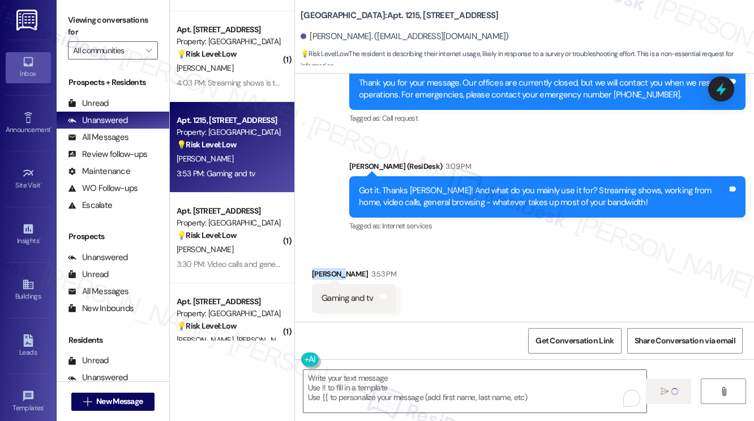
scroll to position [660, 0]
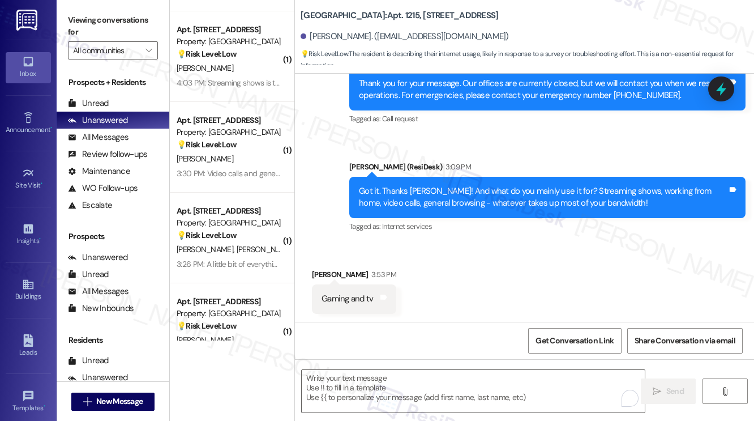
click at [97, 29] on label "Viewing conversations for" at bounding box center [113, 26] width 90 height 30
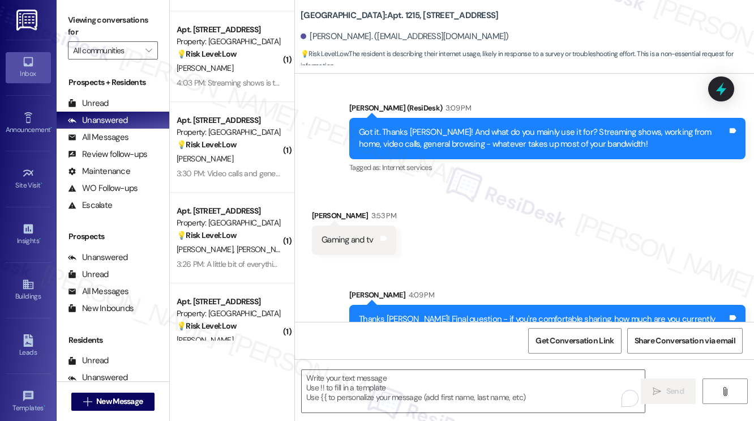
scroll to position [752, 0]
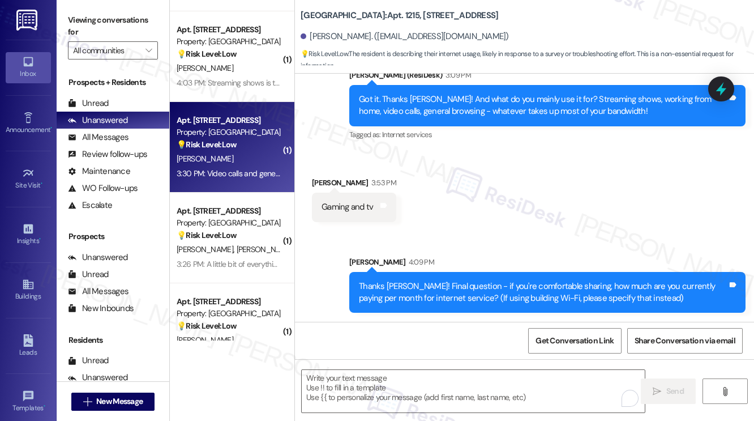
click at [218, 162] on div "[PERSON_NAME]" at bounding box center [228, 159] width 107 height 14
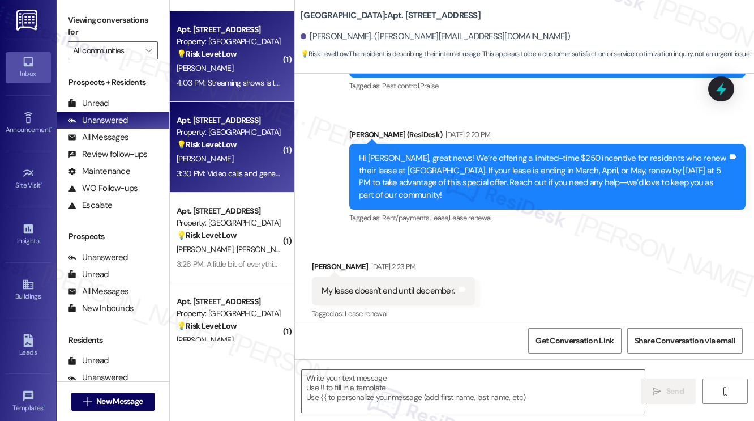
type textarea "Fetching suggested responses. Please feel free to read through the conversation…"
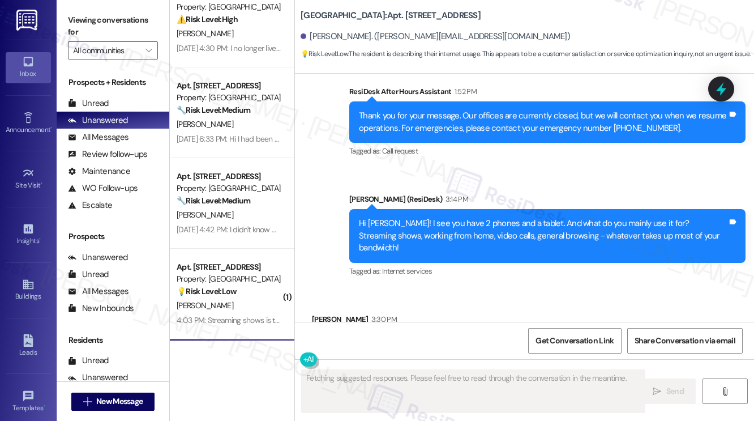
scroll to position [453, 0]
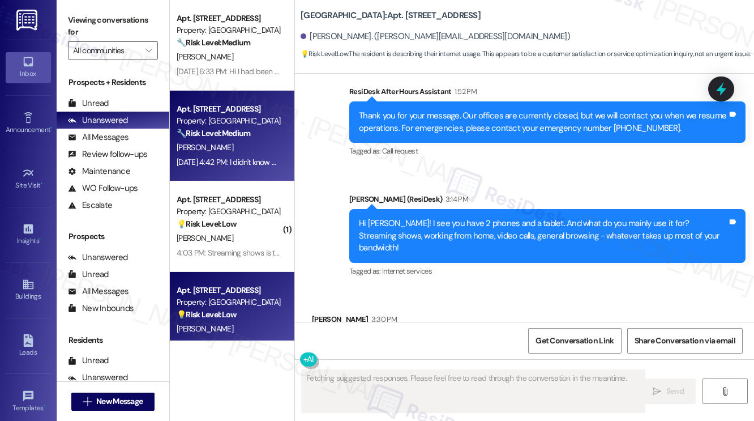
click at [246, 134] on strong "🔧 Risk Level: Medium" at bounding box center [214, 133] width 74 height 10
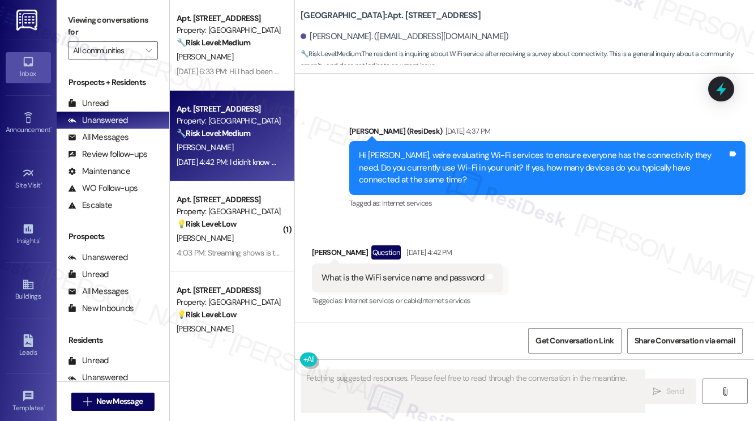
scroll to position [2855, 0]
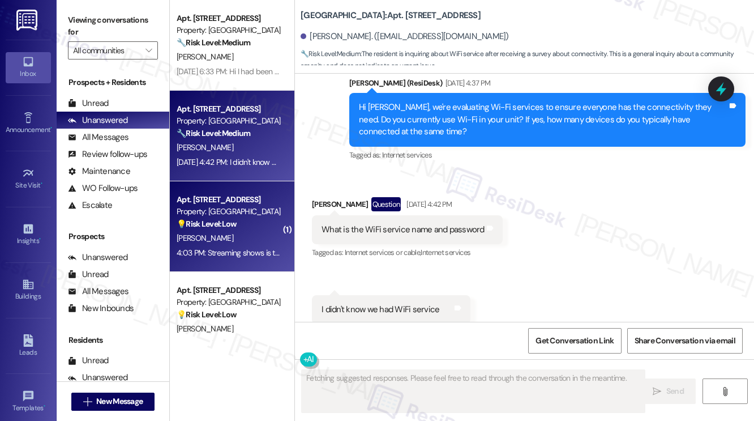
click at [241, 226] on div "💡 Risk Level: Low The resident is providing information about their internet us…" at bounding box center [229, 224] width 105 height 12
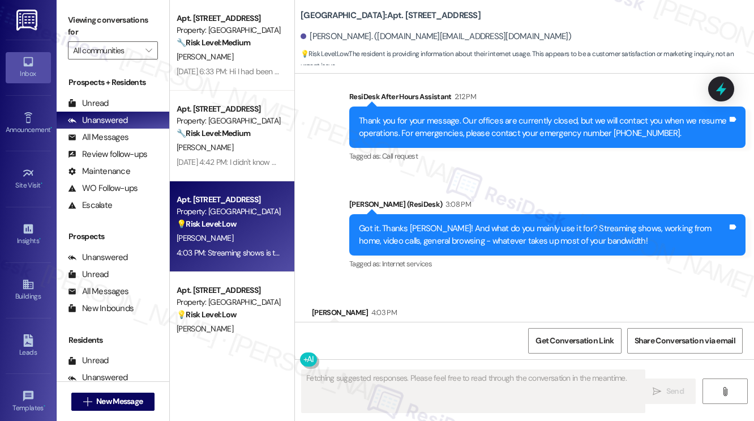
scroll to position [4893, 0]
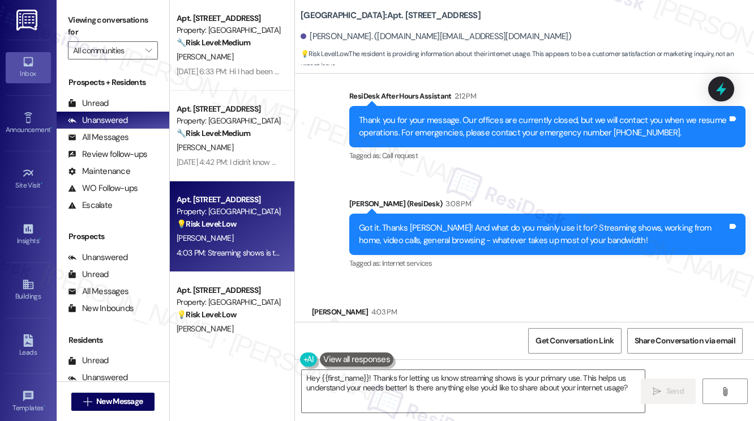
click at [89, 15] on label "Viewing conversations for" at bounding box center [113, 26] width 90 height 30
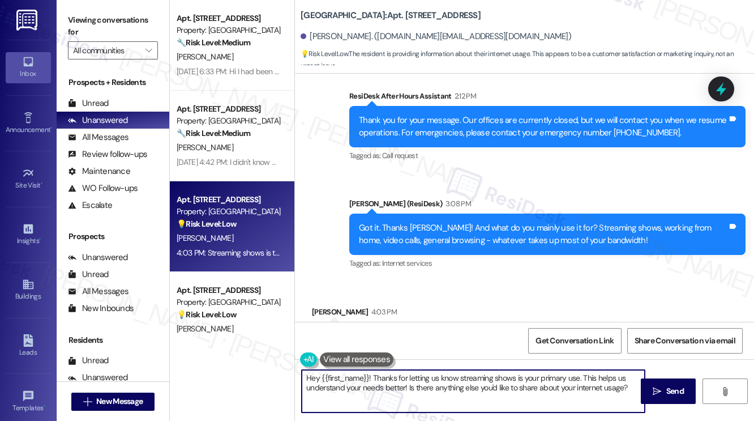
click at [401, 391] on textarea "Hey {{first_name}}! Thanks for letting us know streaming shows is your primary …" at bounding box center [473, 391] width 343 height 42
paste textarea "Thanks {{first_name}}! Final question - if you're comfortable sharing, how much…"
click at [480, 380] on textarea "Thanks {{first_name}}! Final question - if you're comfortable sharing, how much…" at bounding box center [473, 391] width 343 height 42
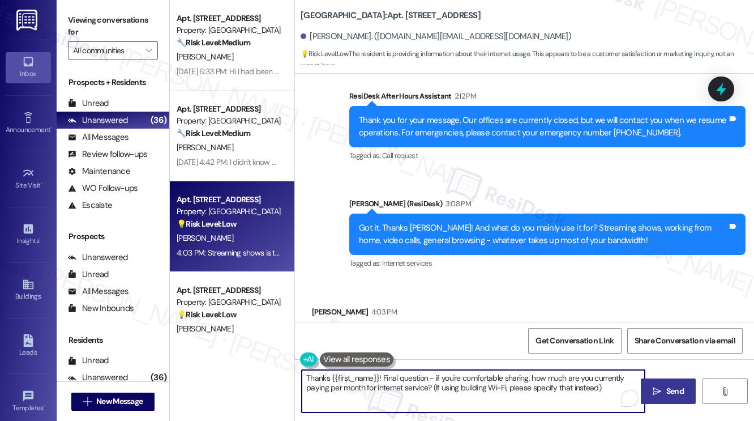
type textarea "Thanks {{first_name}}! Final question - if you're comfortable sharing, how much…"
click at [653, 390] on icon "" at bounding box center [657, 391] width 8 height 9
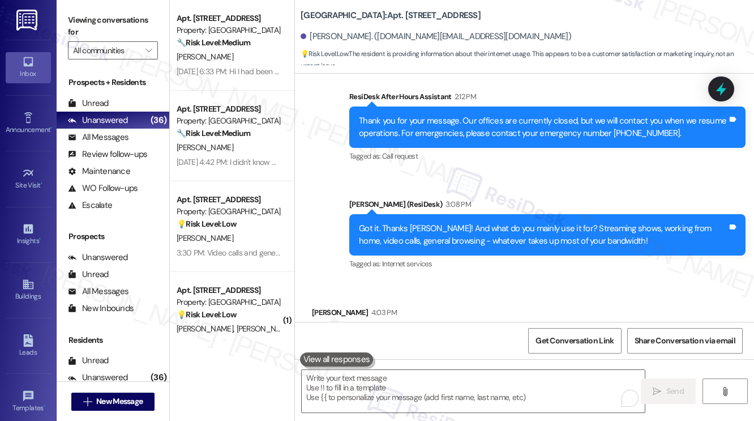
scroll to position [4984, 0]
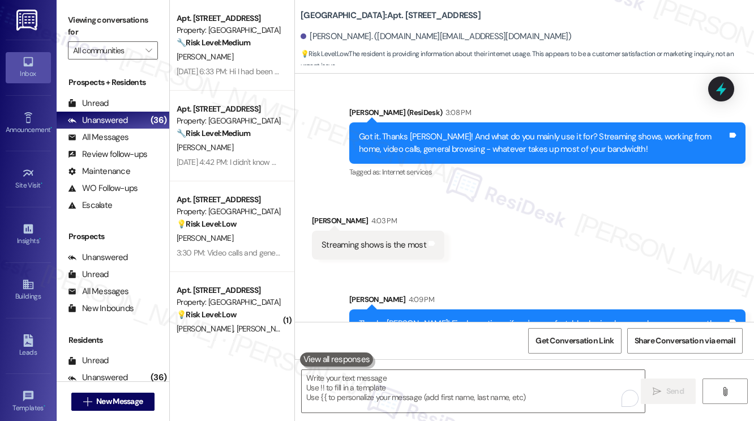
click at [86, 18] on label "Viewing conversations for" at bounding box center [113, 26] width 90 height 30
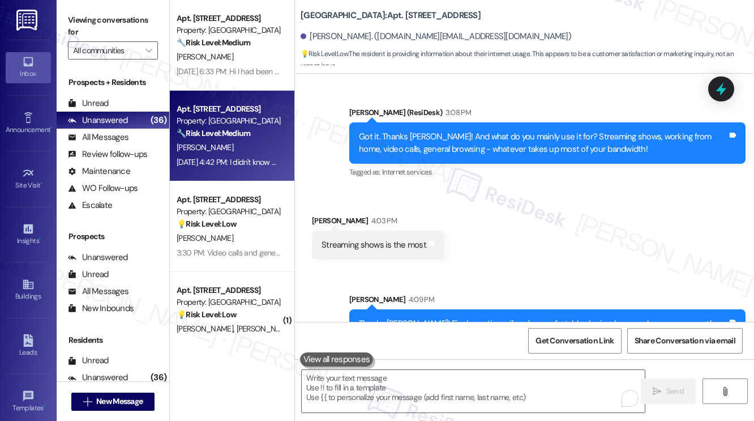
click at [269, 173] on div "Apt. 503, 201 Hackberry St Property: Hackberry Ranch 🔧 Risk Level: Medium The r…" at bounding box center [232, 136] width 125 height 91
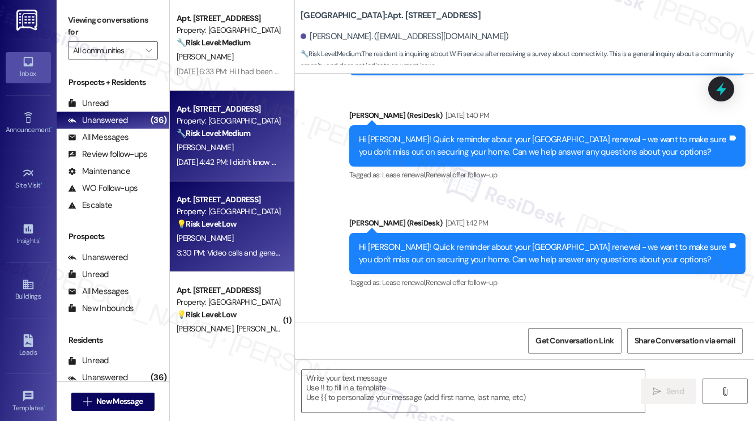
type textarea "Fetching suggested responses. Please feel free to read through the conversation…"
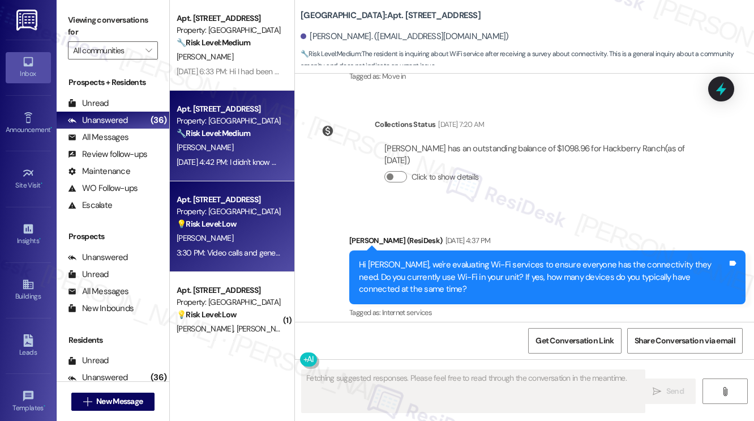
scroll to position [2858, 0]
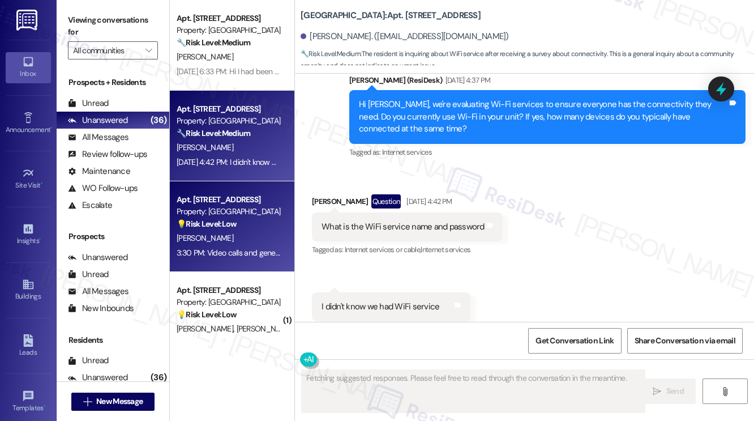
click at [269, 252] on div "3:30 PM: Video calls and general browsing. 3:30 PM: Video calls and general bro…" at bounding box center [247, 252] width 140 height 10
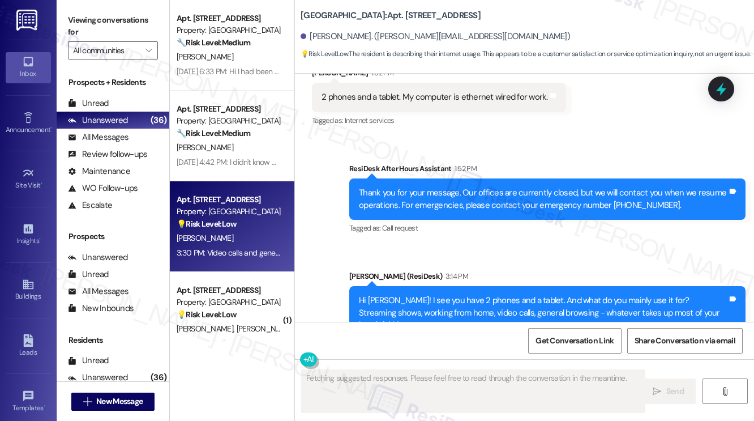
scroll to position [2742, 0]
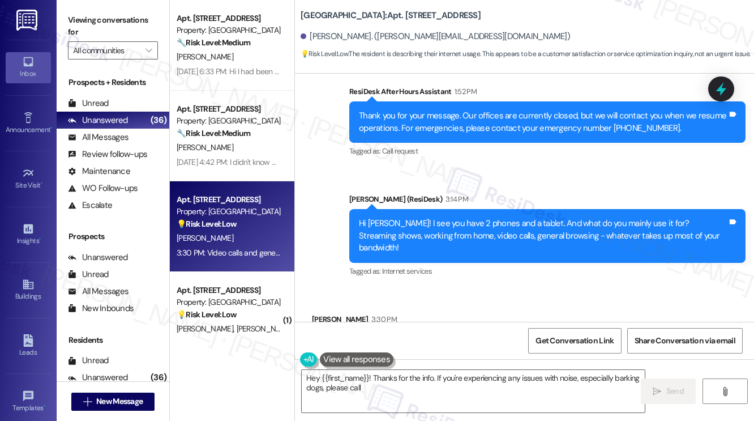
drag, startPoint x: 97, startPoint y: 20, endPoint x: 107, endPoint y: 28, distance: 12.5
click at [97, 20] on label "Viewing conversations for" at bounding box center [113, 26] width 90 height 30
click at [389, 375] on textarea "Hey {{first_name}}! Thanks for the info. If you're experiencing any issues with…" at bounding box center [473, 391] width 343 height 42
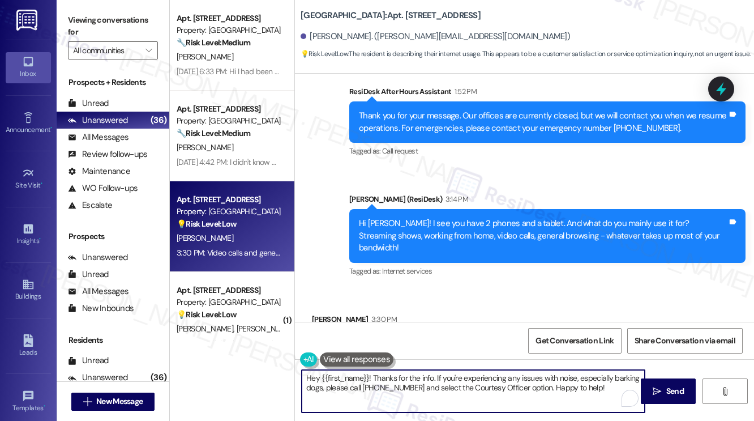
click at [389, 375] on textarea "Hey {{first_name}}! Thanks for the info. If you're experiencing any issues with…" at bounding box center [473, 391] width 343 height 42
paste textarea "Thanks {{first_name}}! Final question - if you're comfortable sharing, how much…"
type textarea "Thanks {{first_name}}! Final question - if you're comfortable sharing, how much…"
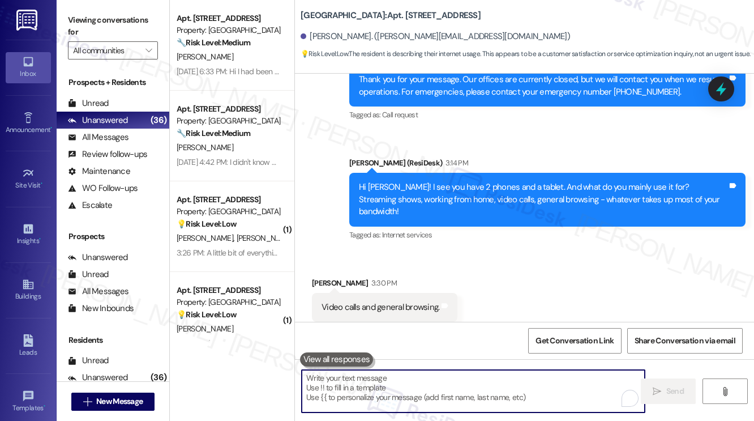
scroll to position [2834, 0]
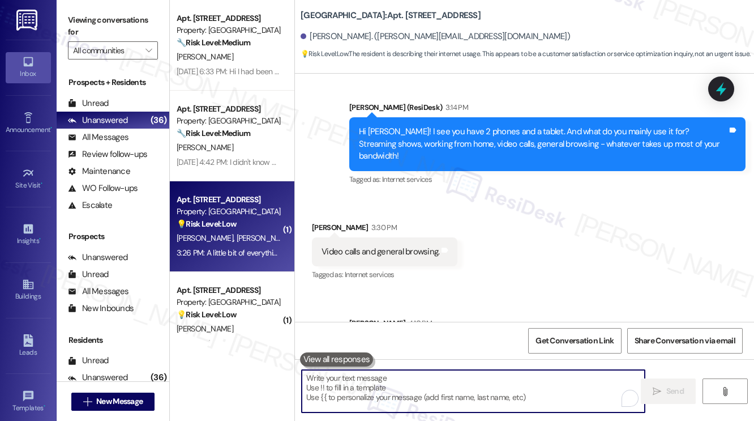
click at [239, 216] on div "Property: [GEOGRAPHIC_DATA]" at bounding box center [229, 211] width 105 height 12
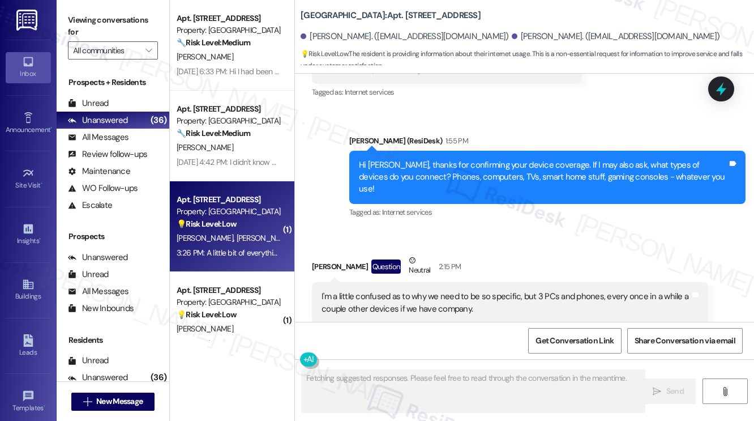
scroll to position [2742, 0]
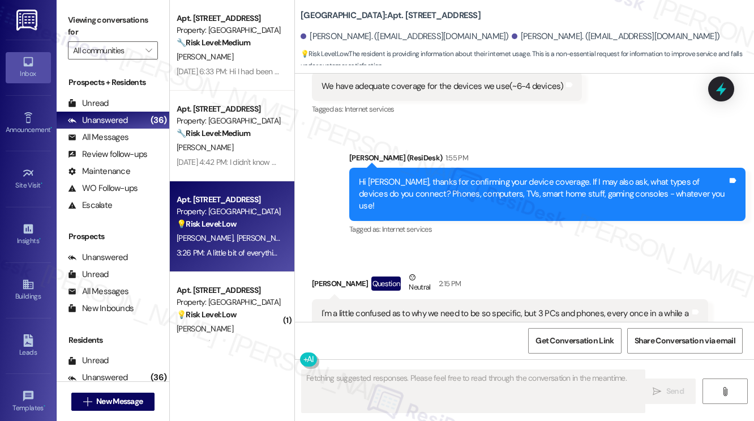
click at [474, 307] on div "I'm a little confused as to why we need to be so specific, but 3 PCs and phones…" at bounding box center [506, 319] width 369 height 24
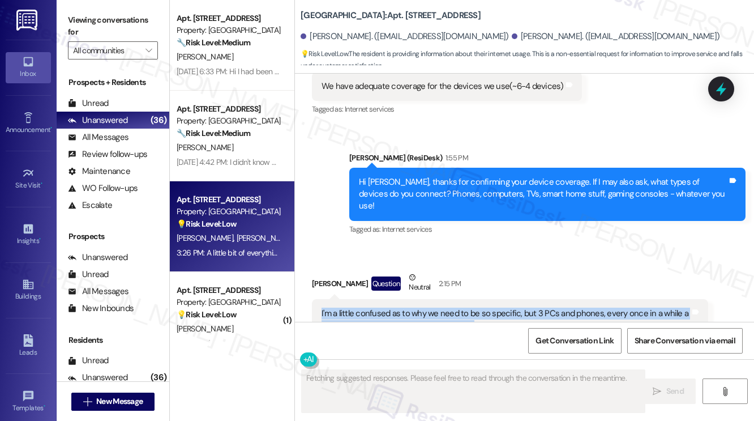
click at [474, 307] on div "I'm a little confused as to why we need to be so specific, but 3 PCs and phones…" at bounding box center [506, 319] width 369 height 24
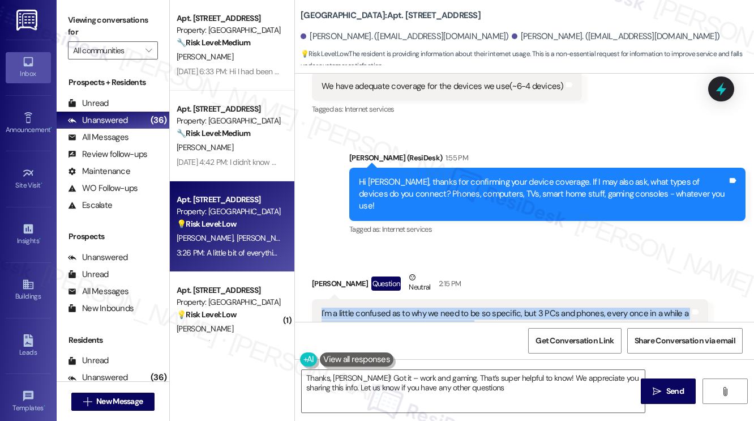
type textarea "Thanks, David! Got it – work and gaming. That’s super helpful to know! We appre…"
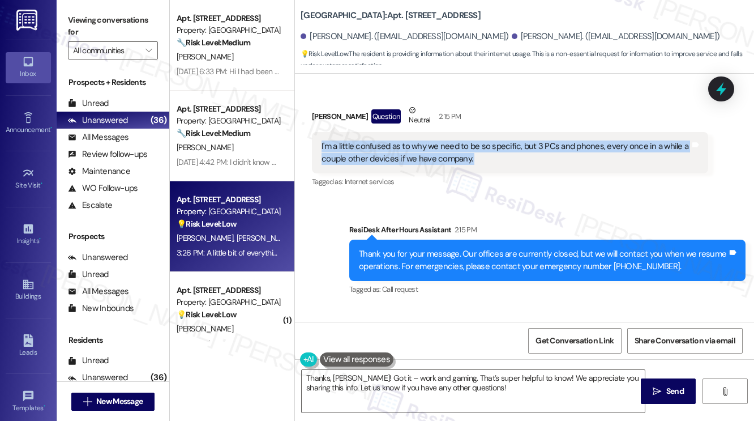
scroll to position [2960, 0]
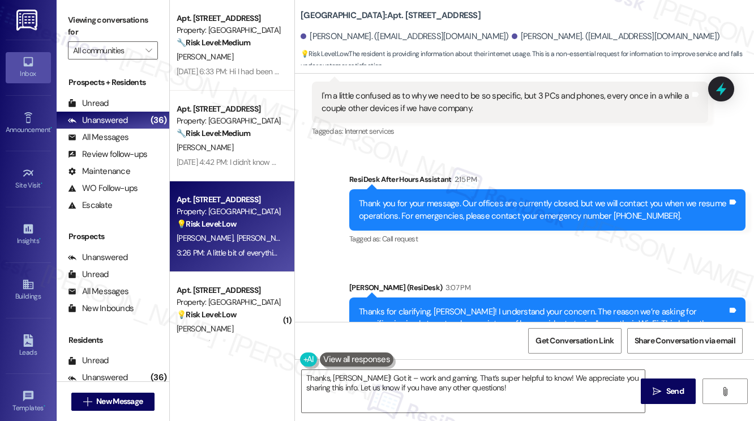
click at [507, 306] on div "Thanks for clarifying, David! I understand your concern. The reason we’re askin…" at bounding box center [543, 342] width 369 height 73
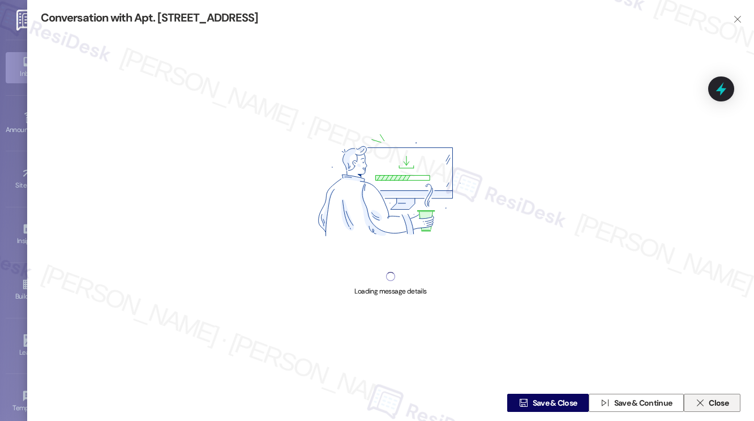
click at [712, 400] on span "Close" at bounding box center [719, 403] width 20 height 12
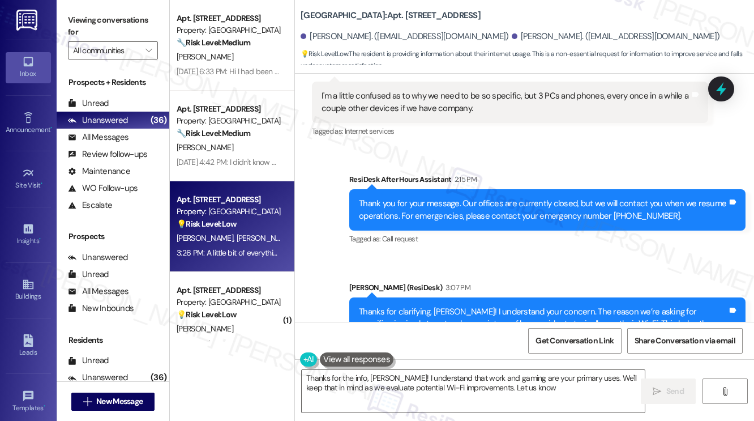
click at [410, 387] on textarea "Thanks for the info, David! I understand that work and gaming are your primary …" at bounding box center [473, 391] width 343 height 42
click at [104, 10] on div "Viewing conversations for All communities " at bounding box center [113, 35] width 113 height 71
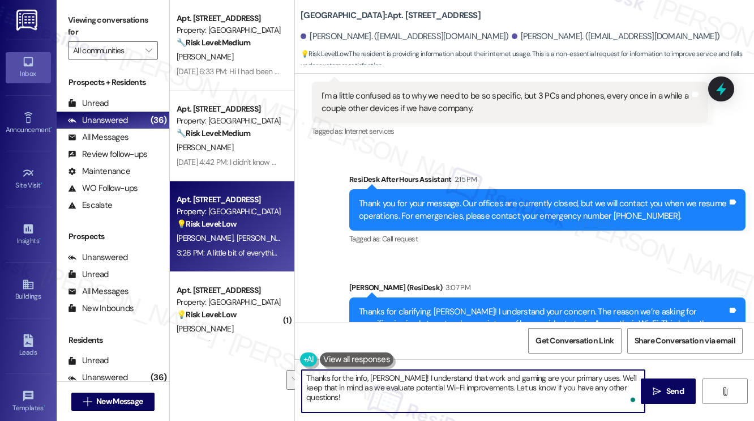
drag, startPoint x: 623, startPoint y: 389, endPoint x: 580, endPoint y: 375, distance: 44.8
click at [580, 375] on textarea "Thanks for the info, David! I understand that work and gaming are your primary …" at bounding box center [473, 391] width 343 height 42
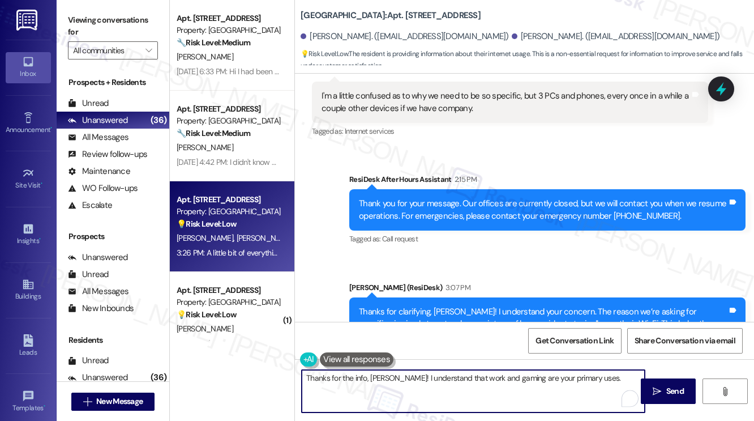
paste textarea "Thanks {{first_name}}! Final question - if you're comfortable sharing, how much…"
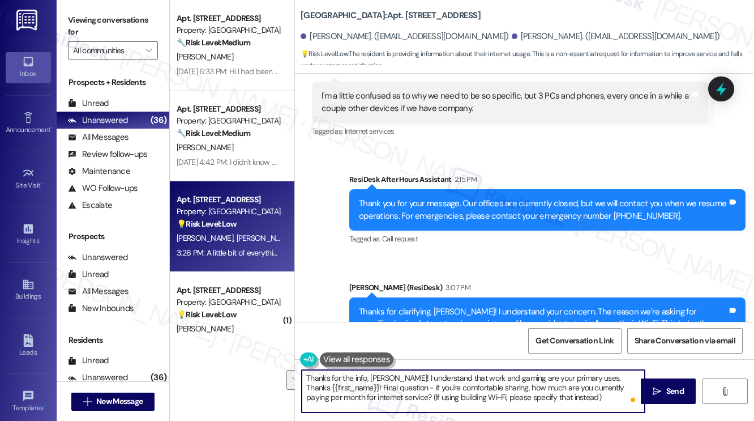
drag, startPoint x: 355, startPoint y: 387, endPoint x: 580, endPoint y: 359, distance: 226.4
click at [580, 359] on div "Thanks for the info, David! I understand that work and gaming are your primary …" at bounding box center [524, 401] width 459 height 85
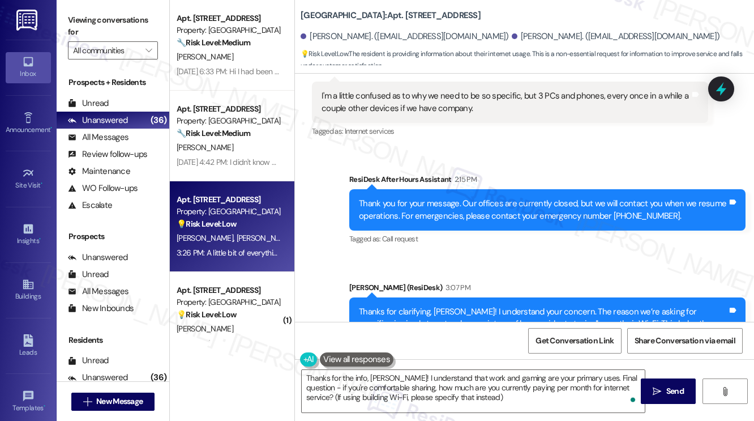
copy div "David"
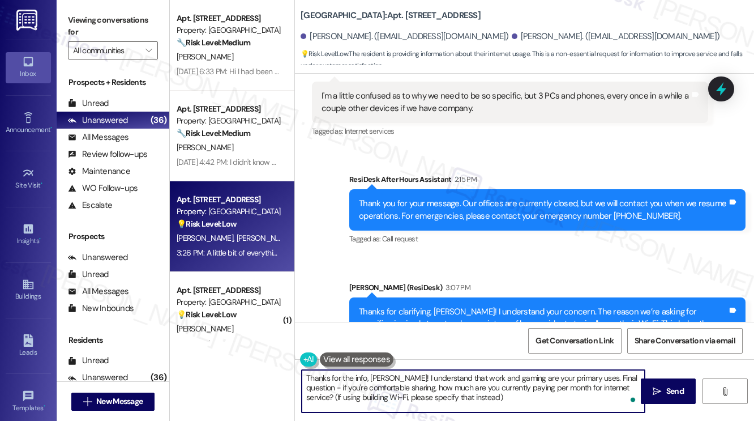
click at [626, 376] on textarea "Thanks for the info, David! I understand that work and gaming are your primary …" at bounding box center [473, 391] width 343 height 42
paste textarea "David"
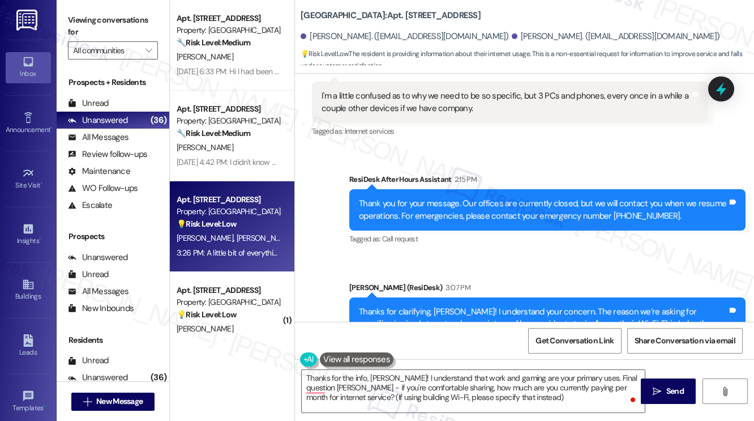
drag, startPoint x: 673, startPoint y: 391, endPoint x: 410, endPoint y: 363, distance: 264.2
click at [410, 363] on div "Thanks for the info, David! I understand that work and gaming are your primary …" at bounding box center [524, 401] width 459 height 85
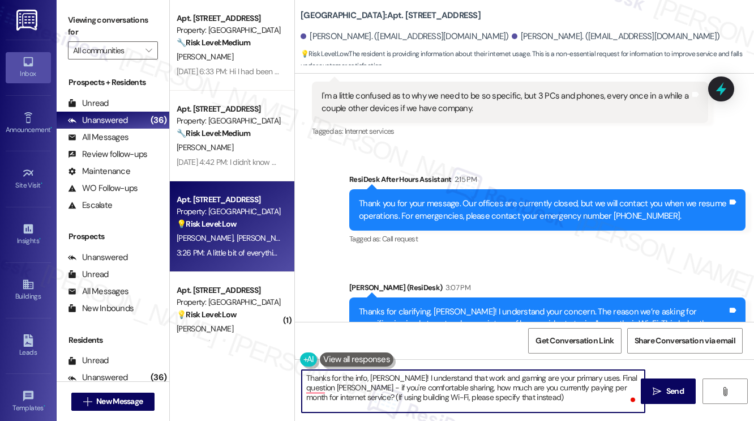
click at [326, 387] on textarea "Thanks for the info, David! I understand that work and gaming are your primary …" at bounding box center [473, 391] width 343 height 42
type textarea "Thanks for the info, David! I understand that work and gaming are your primary …"
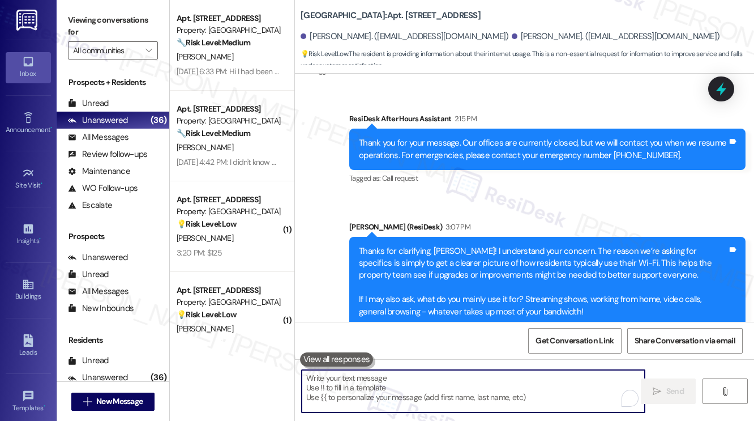
scroll to position [3063, 0]
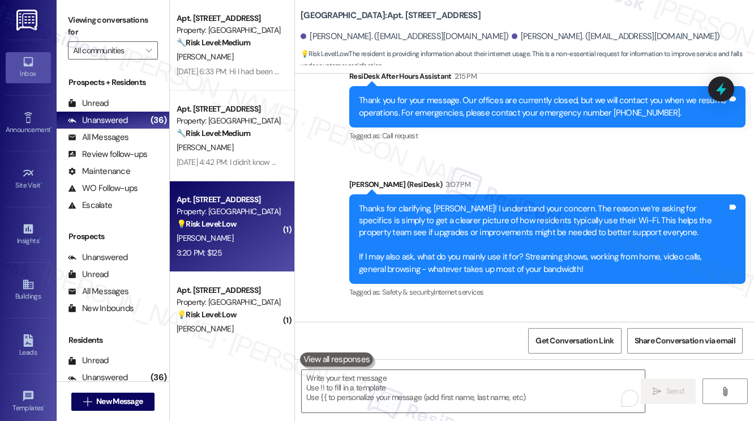
click at [251, 255] on div "3:20 PM: $125 3:20 PM: $125" at bounding box center [228, 253] width 107 height 14
type textarea "Fetching suggested responses. Please feel free to read through the conversation…"
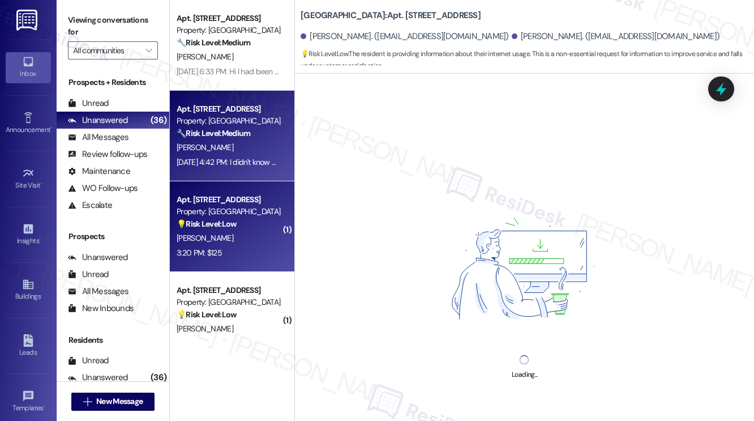
click at [247, 174] on div "Apt. 503, 201 Hackberry St Property: Hackberry Ranch 🔧 Risk Level: Medium The r…" at bounding box center [232, 136] width 125 height 91
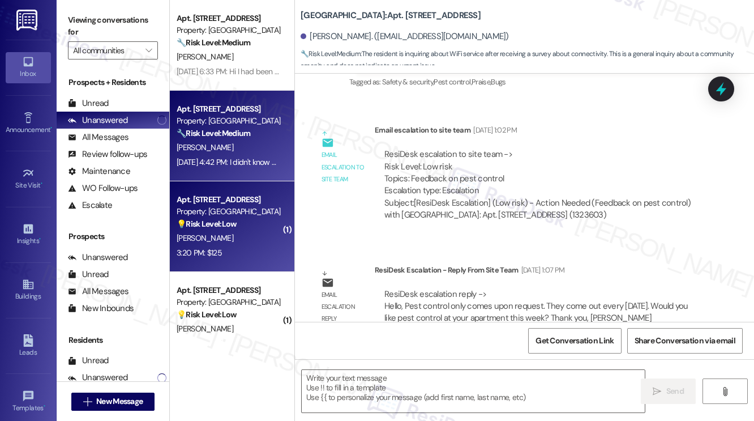
scroll to position [2859, 0]
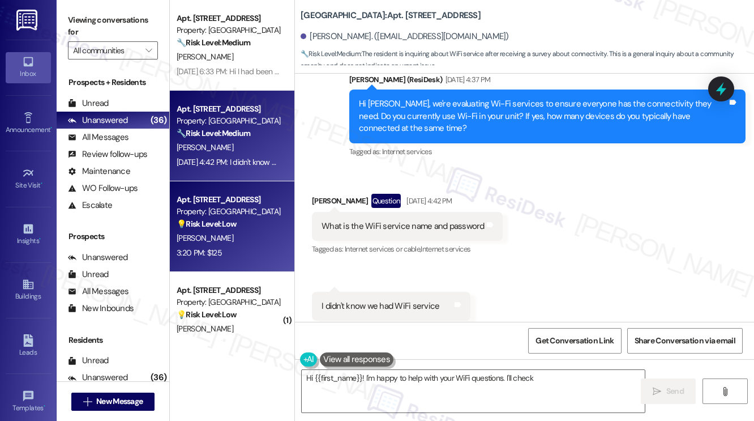
type textarea "Hi {{first_name}}! I'm happy to help with your WiFi questions. I'll check on"
click at [260, 268] on div "Apt. 608, 201 Hackberry St Property: Hackberry Ranch 💡 Risk Level: Low The resi…" at bounding box center [232, 226] width 125 height 91
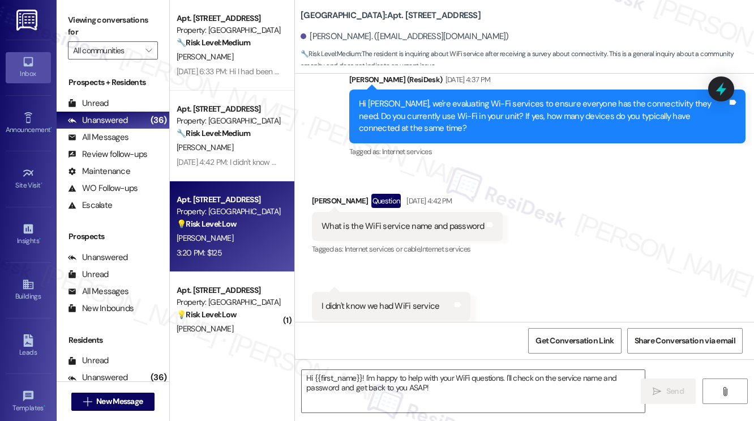
type textarea "Fetching suggested responses. Please feel free to read through the conversation…"
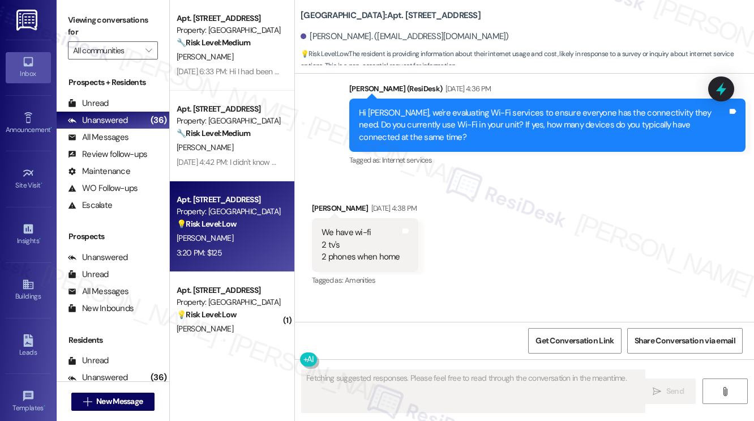
scroll to position [7631, 0]
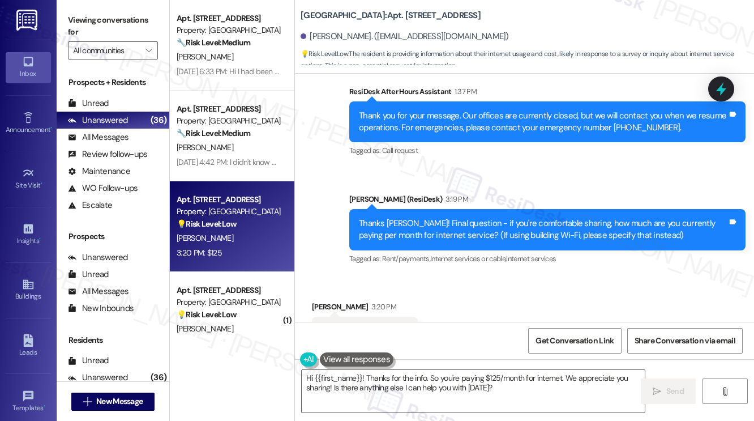
drag, startPoint x: 108, startPoint y: 15, endPoint x: 157, endPoint y: 59, distance: 66.6
click at [108, 16] on label "Viewing conversations for" at bounding box center [113, 26] width 90 height 30
click at [421, 384] on textarea "Hi {{first_name}}! Thanks for the info. So you're paying $125/month for interne…" at bounding box center [473, 391] width 343 height 42
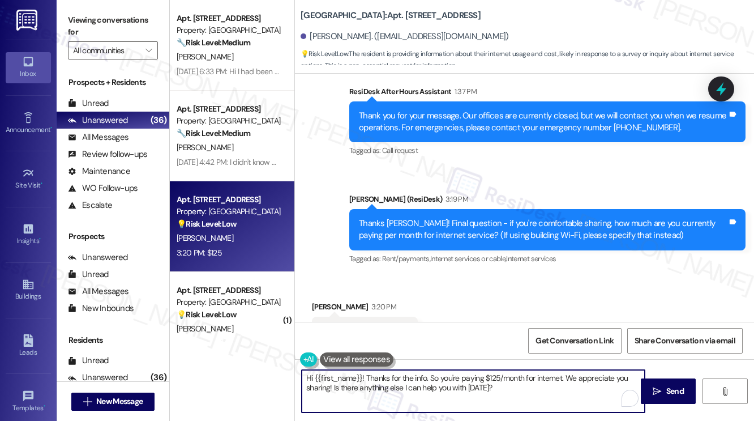
click at [421, 384] on textarea "Hi {{first_name}}! Thanks for the info. So you're paying $125/month for interne…" at bounding box center [473, 391] width 343 height 42
click at [523, 384] on textarea "Hi {{first_name}}! Thanks for the info. So you're paying $125/month for interne…" at bounding box center [473, 391] width 343 height 42
drag, startPoint x: 522, startPoint y: 393, endPoint x: 528, endPoint y: 391, distance: 6.6
click at [528, 391] on textarea "Hi {{first_name}}! Thanks for the info. So you're paying $125/month for interne…" at bounding box center [473, 391] width 343 height 42
drag, startPoint x: 528, startPoint y: 400, endPoint x: 396, endPoint y: 381, distance: 132.7
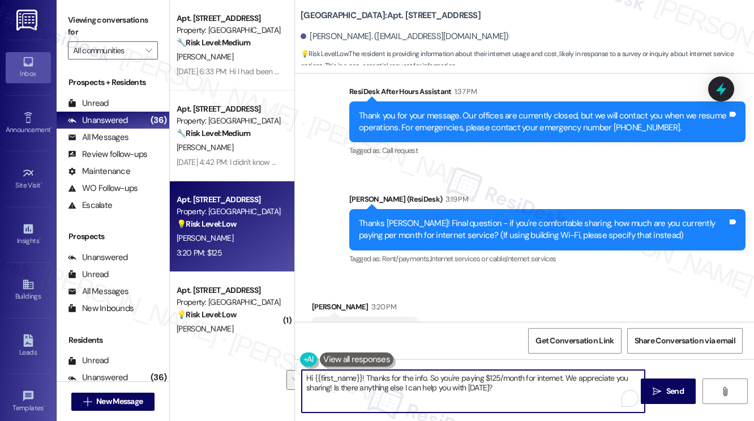
click at [396, 381] on textarea "Hi {{first_name}}! Thanks for the info. So you're paying $125/month for interne…" at bounding box center [473, 391] width 343 height 42
click at [469, 379] on textarea "Hi {{first_name}}! Thanks for the info. So you're paying $125/month for interne…" at bounding box center [473, 391] width 343 height 42
click at [367, 375] on textarea "Hi {{first_name}}! Thanks for the info. So you're paying $125/month for interne…" at bounding box center [473, 391] width 343 height 42
drag, startPoint x: 366, startPoint y: 380, endPoint x: 291, endPoint y: 367, distance: 76.4
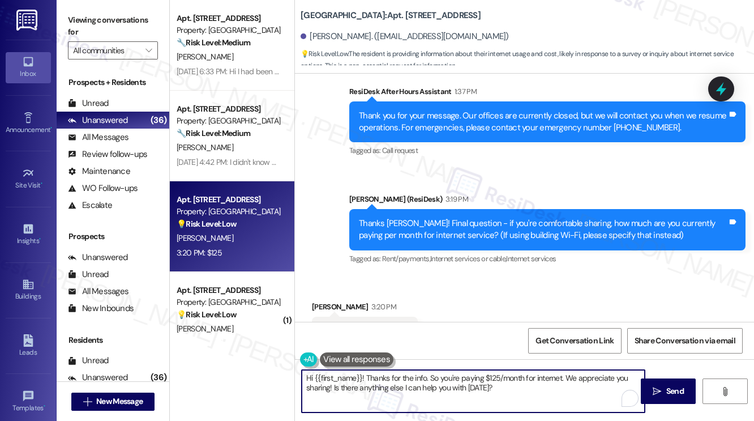
click at [291, 367] on div "Apt. 309, 201 Hackberry St Property: Hackberry Ranch ⚠️ Risk Level: High The re…" at bounding box center [462, 210] width 584 height 421
click at [323, 301] on div "Bianca Watrus 3:20 PM" at bounding box center [365, 309] width 106 height 16
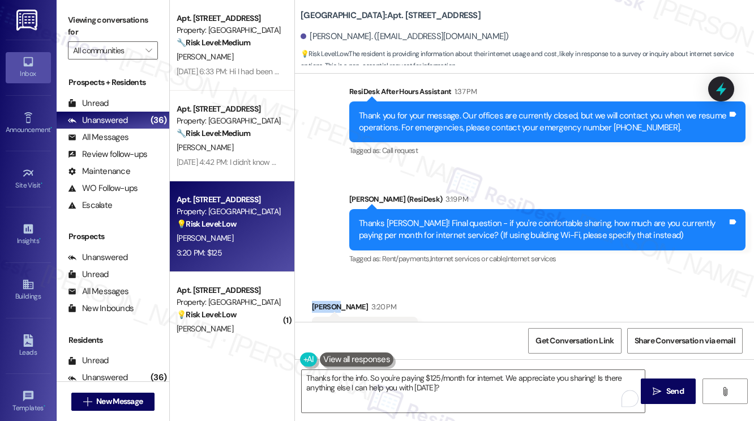
click at [323, 301] on div "Bianca Watrus 3:20 PM" at bounding box center [365, 309] width 106 height 16
copy div "Bianca"
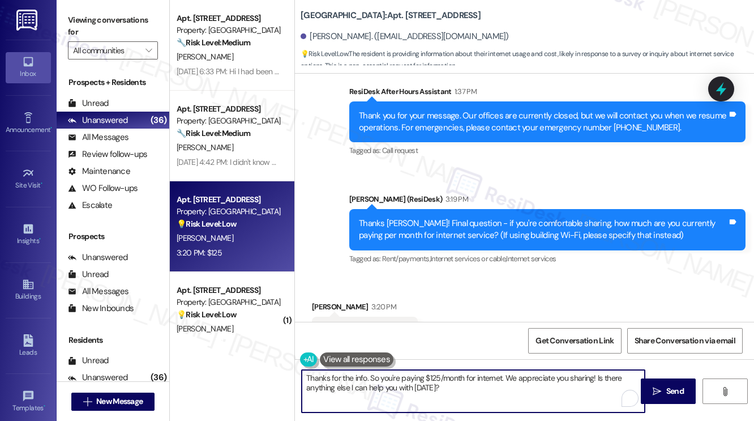
click at [366, 379] on textarea "Thanks for the info. So you're paying $125/month for internet. We appreciate yo…" at bounding box center [473, 391] width 343 height 42
paste textarea "Bianca"
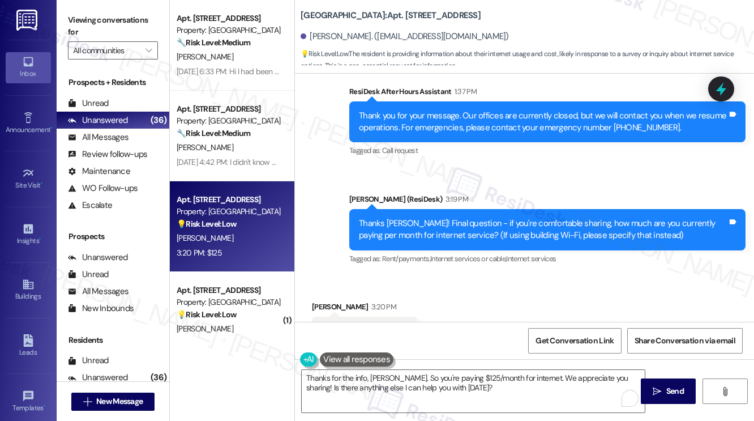
click at [96, 27] on label "Viewing conversations for" at bounding box center [113, 26] width 90 height 30
drag, startPoint x: 83, startPoint y: 24, endPoint x: 101, endPoint y: 38, distance: 23.1
click at [83, 24] on label "Viewing conversations for" at bounding box center [113, 26] width 90 height 30
click at [434, 374] on textarea "Thanks for the info, Bianca. So you're paying $125/month for internet. We appre…" at bounding box center [473, 391] width 343 height 42
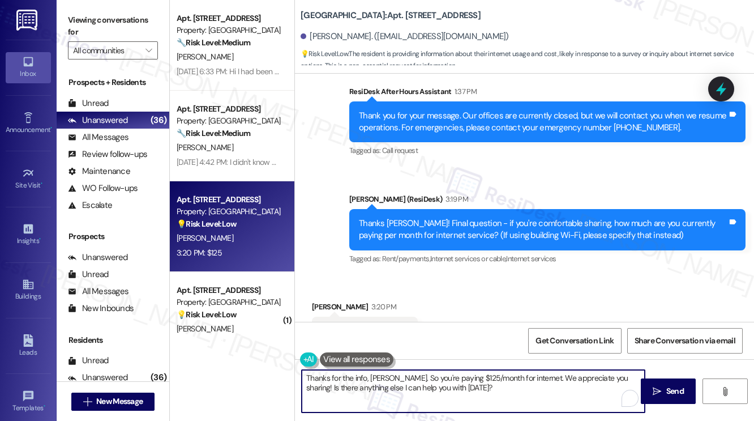
click at [434, 374] on textarea "Thanks for the info, Bianca. So you're paying $125/month for internet. We appre…" at bounding box center [473, 391] width 343 height 42
click at [523, 393] on textarea "Thanks for the info, Bianca. I'll put a note that you pay $125/month for intern…" at bounding box center [473, 391] width 343 height 42
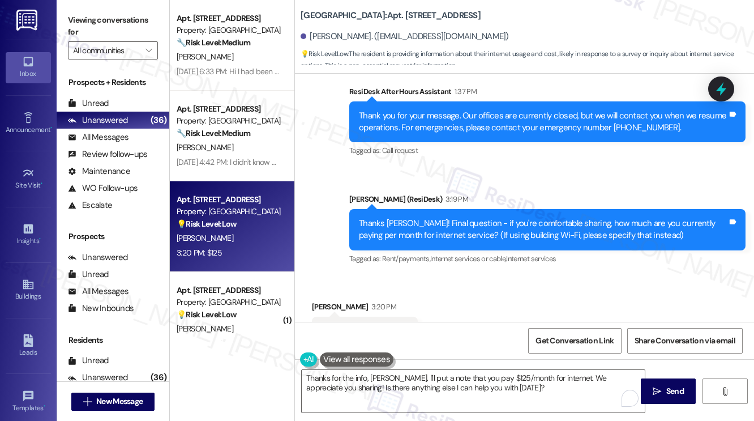
click at [112, 38] on label "Viewing conversations for" at bounding box center [113, 26] width 90 height 30
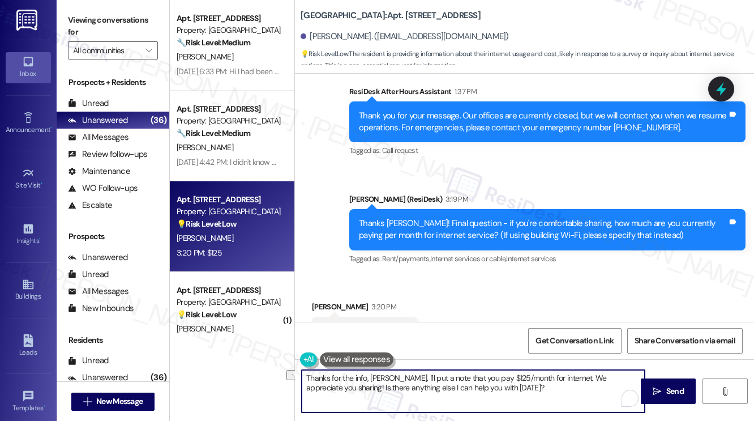
drag, startPoint x: 532, startPoint y: 387, endPoint x: 331, endPoint y: 389, distance: 200.4
click at [331, 389] on textarea "Thanks for the info, Bianca. I'll put a note that you pay $125/month for intern…" at bounding box center [473, 391] width 343 height 42
paste textarea "If you have any questions or home-related concerns, please don't hesitate to le…"
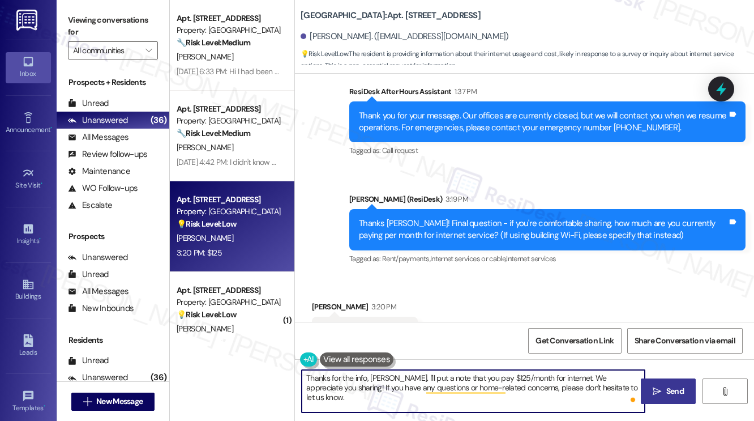
type textarea "Thanks for the info, Bianca. I'll put a note that you pay $125/month for intern…"
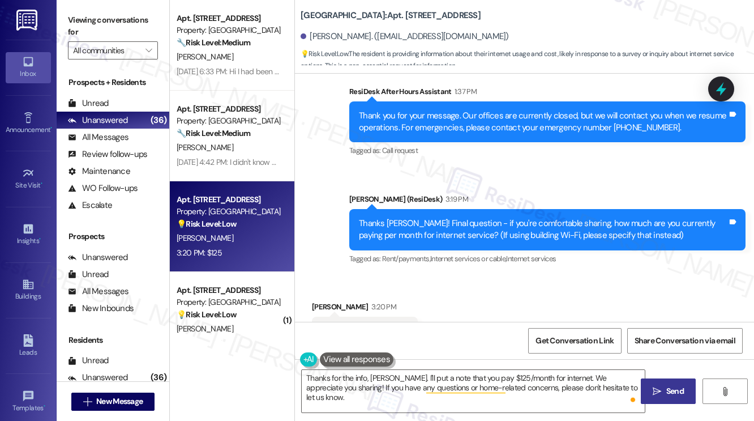
click at [648, 390] on button " Send" at bounding box center [668, 390] width 55 height 25
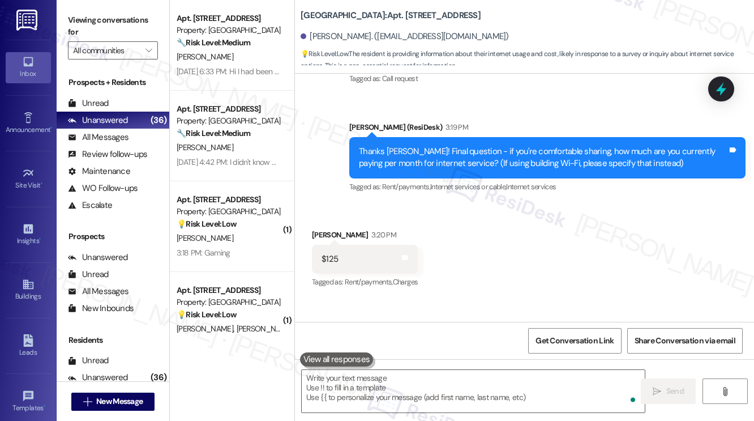
scroll to position [7723, 0]
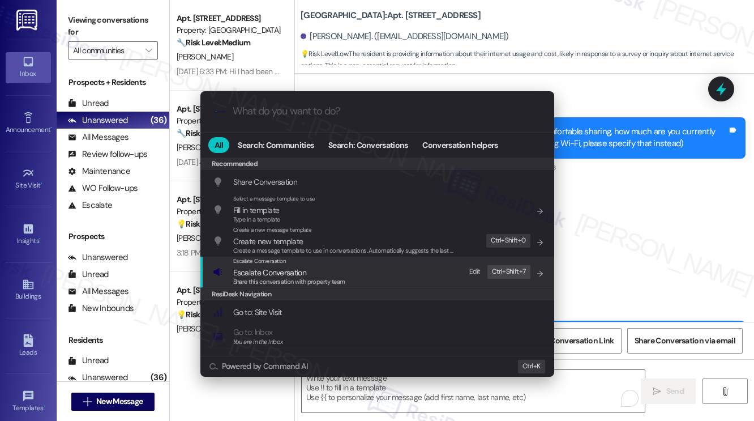
click at [313, 280] on span "Share this conversation with property team" at bounding box center [289, 281] width 112 height 8
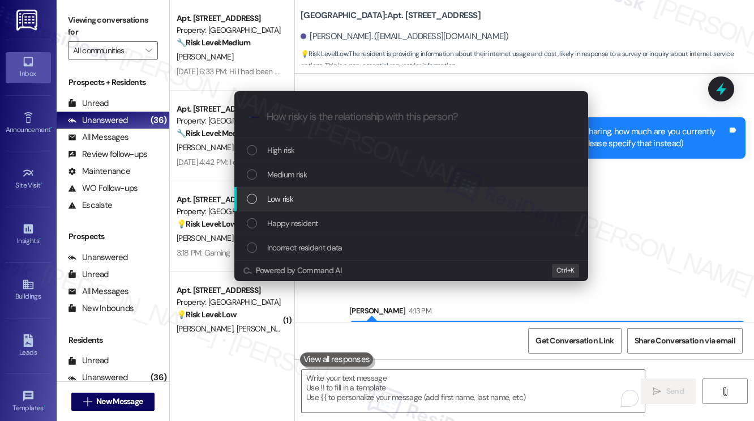
click at [346, 203] on div "Low risk" at bounding box center [412, 198] width 331 height 12
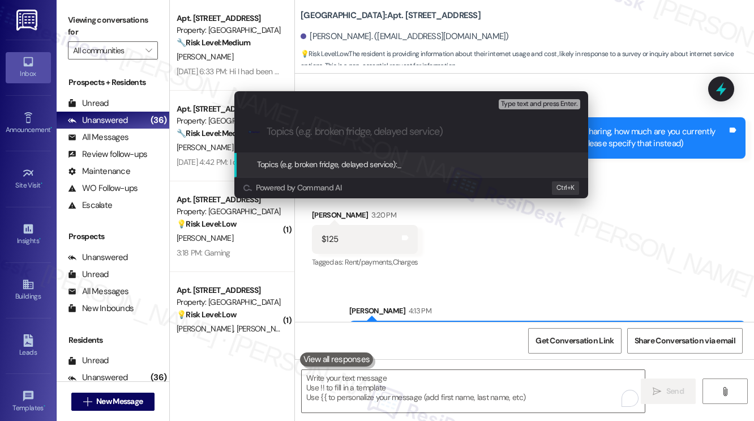
paste input "Wi-Fi Services Feedback"
type input "Wi-Fi Services Feedback"
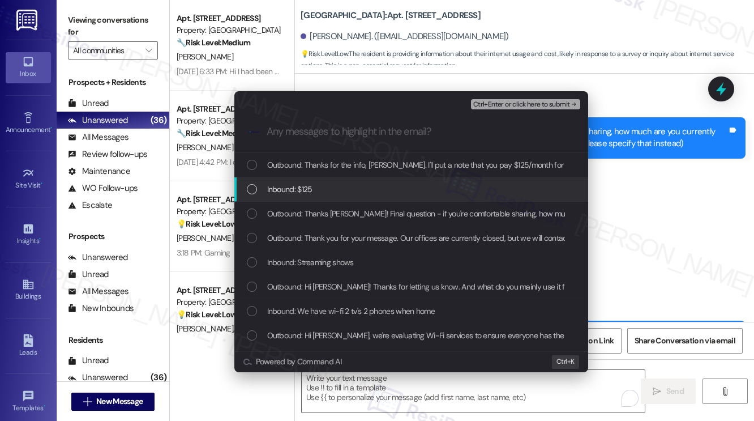
click at [436, 179] on div "Inbound: $125" at bounding box center [411, 189] width 354 height 24
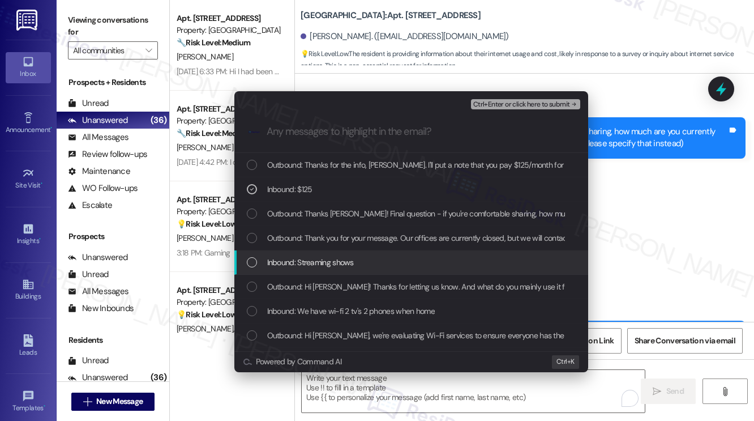
click at [353, 257] on span "Inbound: Streaming shows" at bounding box center [310, 262] width 87 height 12
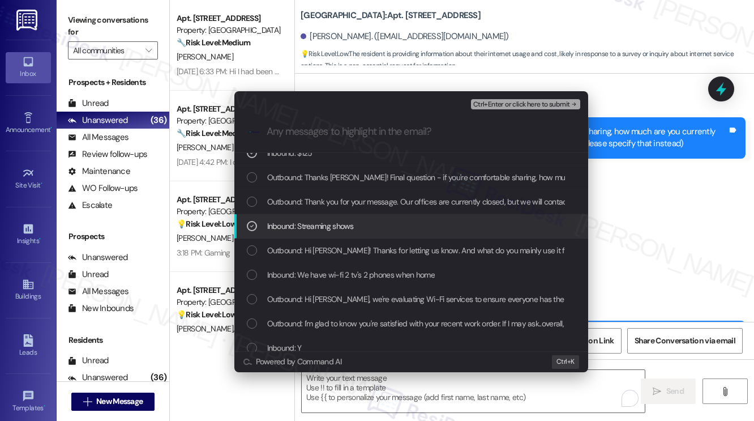
scroll to position [57, 0]
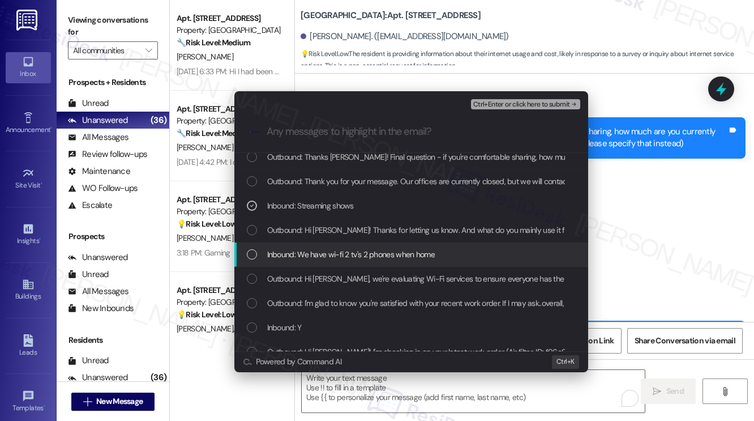
click at [367, 253] on span "Inbound: We have wi-fi 2 tv's 2 phones when home" at bounding box center [351, 254] width 168 height 12
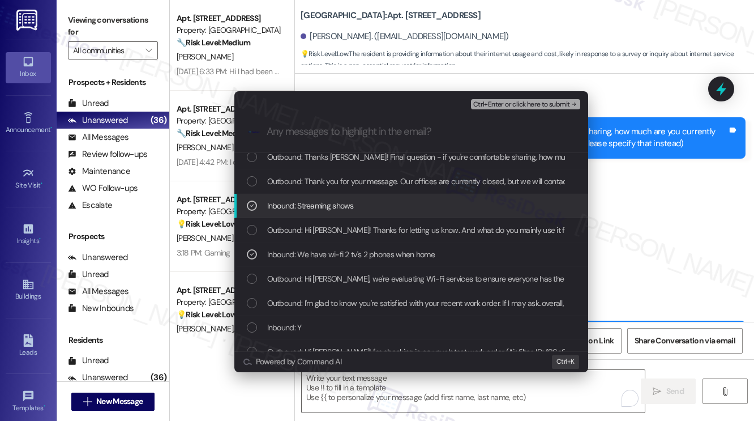
click at [528, 102] on span "Ctrl+Enter or click here to submit" at bounding box center [521, 105] width 97 height 8
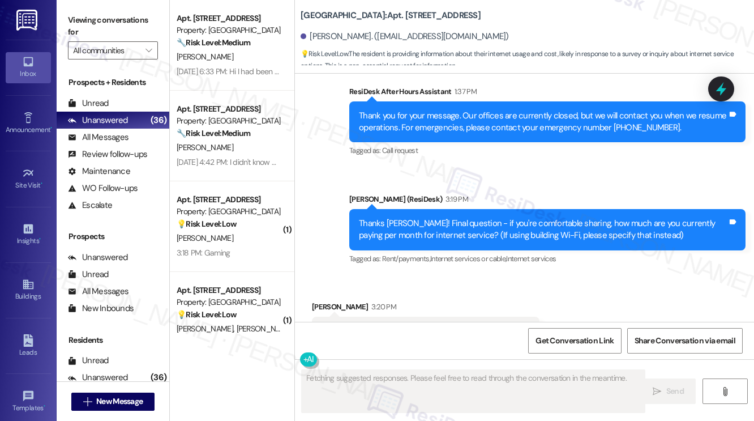
scroll to position [7740, 0]
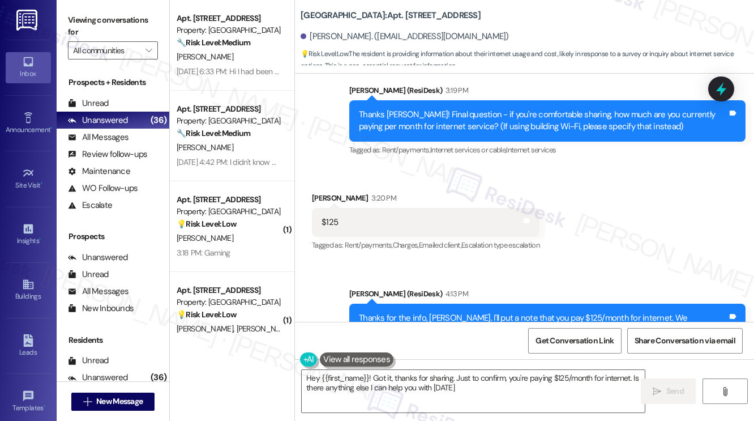
type textarea "Hey {{first_name}}! Got it, thanks for sharing. Just to confirm, you're paying …"
click at [430, 303] on div "Thanks for the info, Bianca. I'll put a note that you pay $125/month for intern…" at bounding box center [547, 329] width 396 height 53
click at [467, 312] on div "Thanks for the info, Bianca. I'll put a note that you pay $125/month for intern…" at bounding box center [543, 330] width 369 height 36
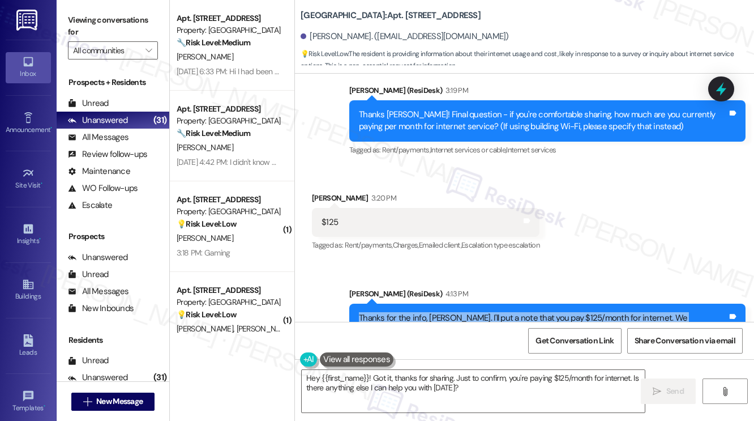
click at [467, 312] on div "Thanks for the info, Bianca. I'll put a note that you pay $125/month for intern…" at bounding box center [543, 330] width 369 height 36
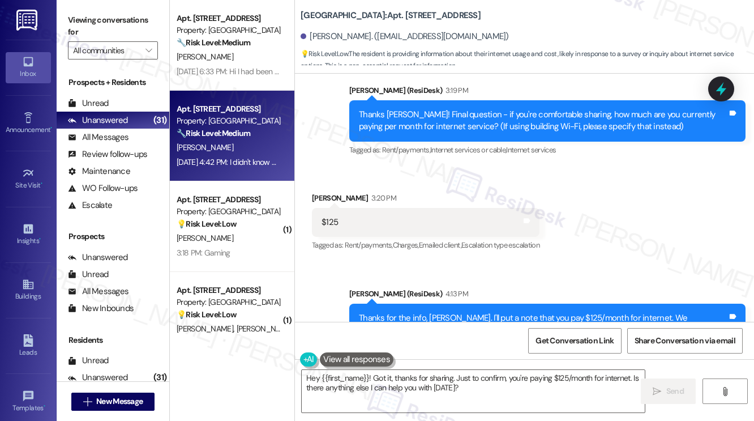
click at [266, 165] on div "Aug 21, 2025 at 4:42 PM: I didn't know we had WiFi service Aug 21, 2025 at 4:42…" at bounding box center [257, 162] width 161 height 10
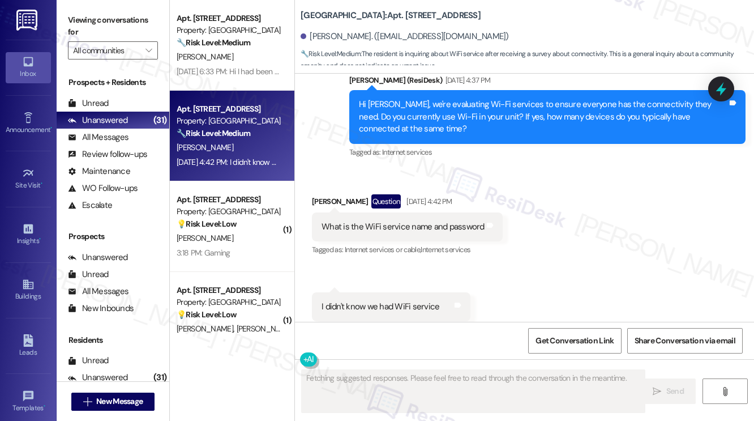
scroll to position [2859, 0]
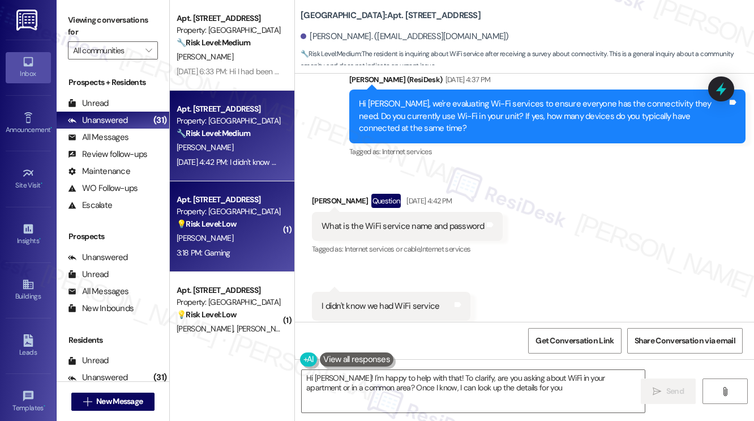
type textarea "Hi Robert! I'm happy to help with that! To clarify, are you asking about WiFi i…"
click at [222, 237] on div "J. Vasquez" at bounding box center [228, 238] width 107 height 14
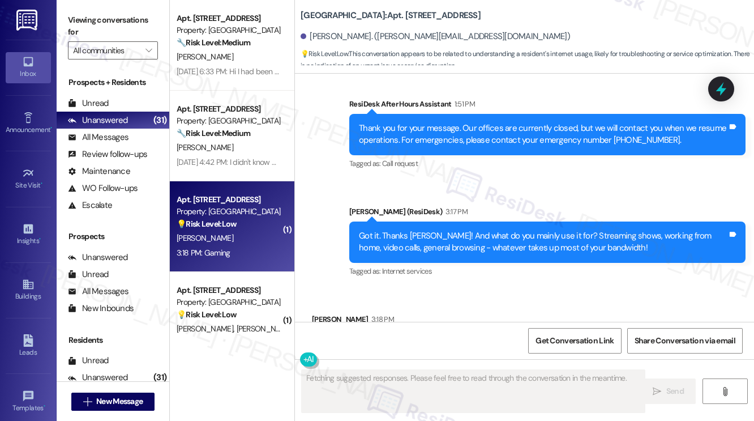
scroll to position [1268, 0]
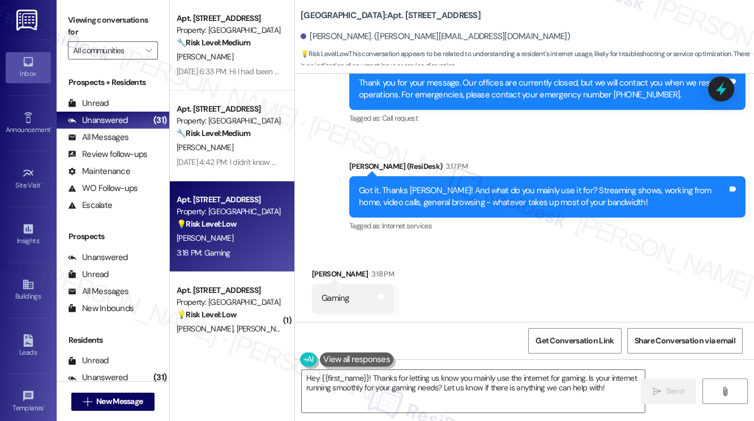
click at [119, 24] on label "Viewing conversations for" at bounding box center [113, 26] width 90 height 30
click at [432, 383] on textarea "Hey {{first_name}}! Thanks for letting us know you mainly use the internet for …" at bounding box center [473, 391] width 343 height 42
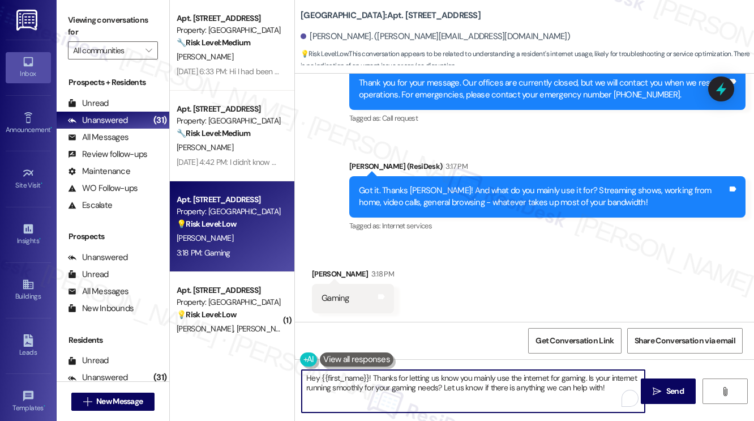
paste textarea "Thanks {{first_name}}! Final question - if you're comfortable sharing, how much…"
click at [412, 378] on textarea "Thanks {{first_name}}! Final question - if you're comfortable sharing, how much…" at bounding box center [473, 391] width 343 height 42
type textarea "Thanks {{first_name}}! Final question - if you're comfortable sharing, how much…"
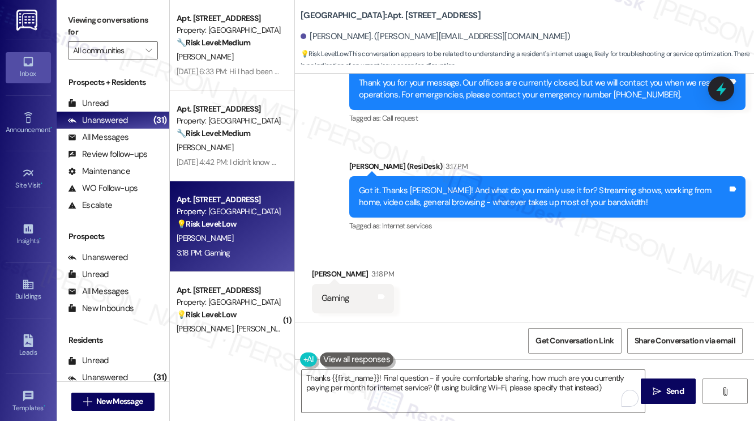
click at [512, 307] on div "Received via SMS Jose Vasquez 3:18 PM Gaming Tags and notes" at bounding box center [524, 281] width 459 height 79
click at [447, 393] on textarea "Thanks {{first_name}}! Final question - if you're comfortable sharing, how much…" at bounding box center [473, 391] width 343 height 42
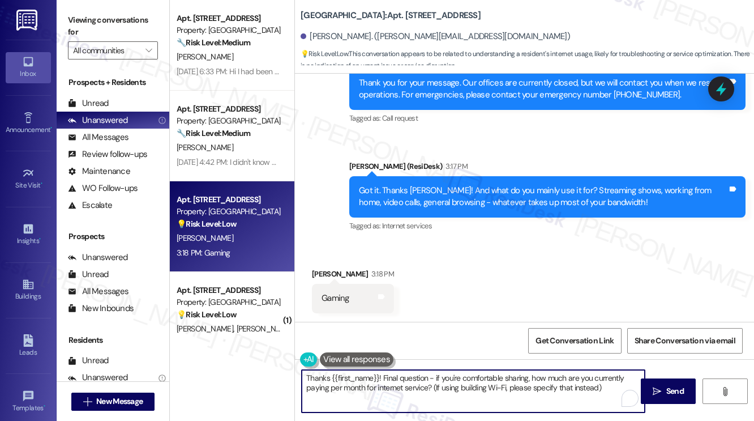
click at [447, 393] on textarea "Thanks {{first_name}}! Final question - if you're comfortable sharing, how much…" at bounding box center [473, 391] width 343 height 42
click at [664, 387] on span "Send" at bounding box center [675, 391] width 22 height 12
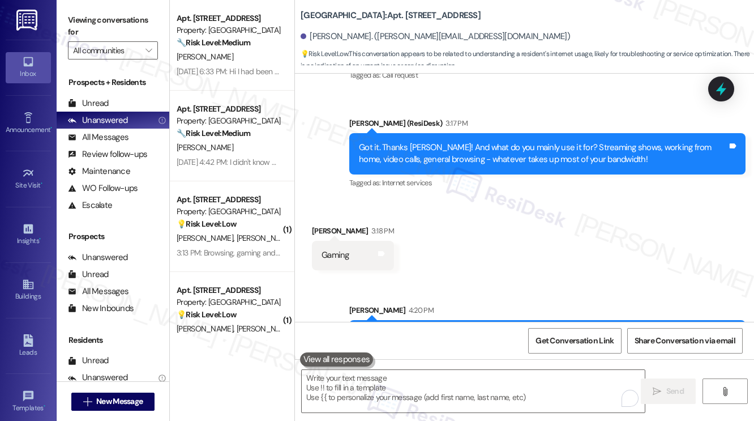
scroll to position [1359, 0]
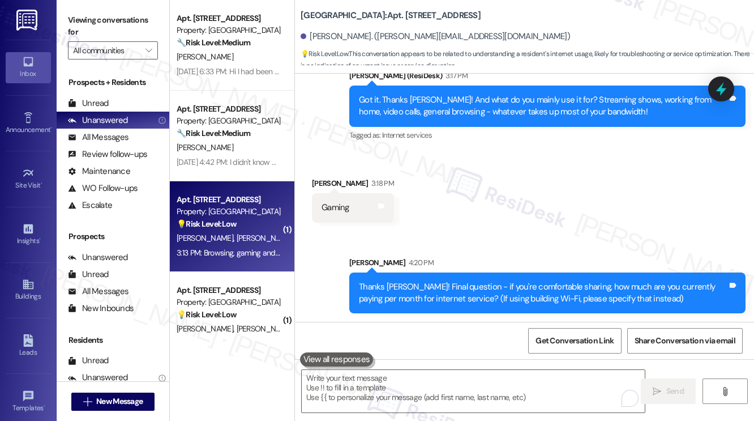
click at [266, 257] on div "3:13 PM: Browsing, gaming and streaming. I travel for work 3:13 PM: Browsing, g…" at bounding box center [270, 252] width 186 height 10
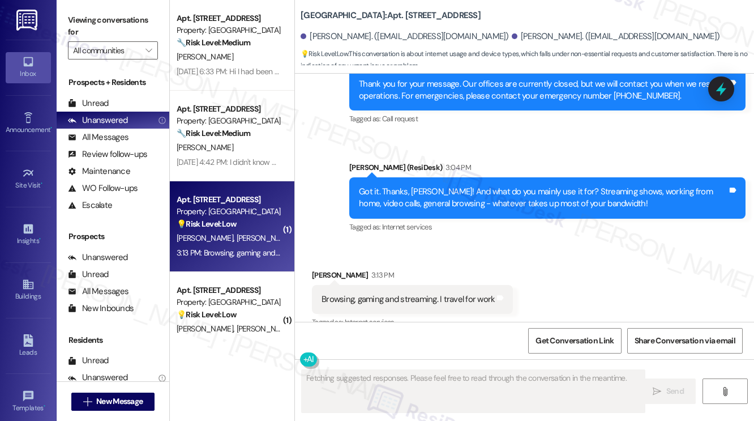
scroll to position [1164, 0]
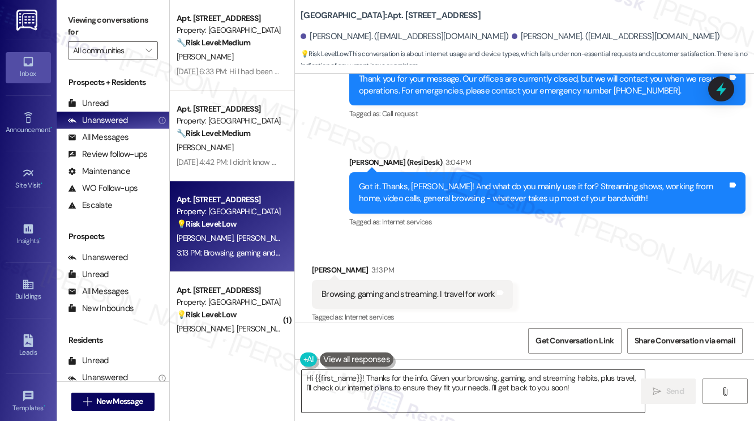
click at [408, 391] on textarea "Hi {{first_name}}! Thanks for the info. Given your browsing, gaming, and stream…" at bounding box center [473, 391] width 343 height 42
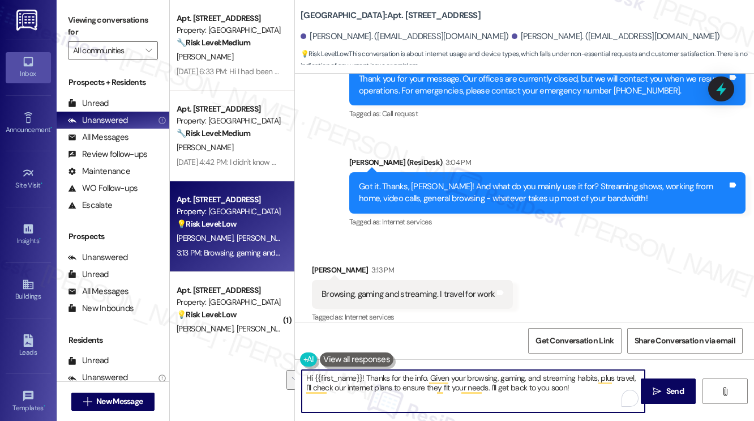
click at [494, 383] on textarea "Hi {{first_name}}! Thanks for the info. Given your browsing, gaming, and stream…" at bounding box center [473, 391] width 343 height 42
paste textarea "Thanks {{first_name}}! Final question - if you're comfortable sharing, how much…"
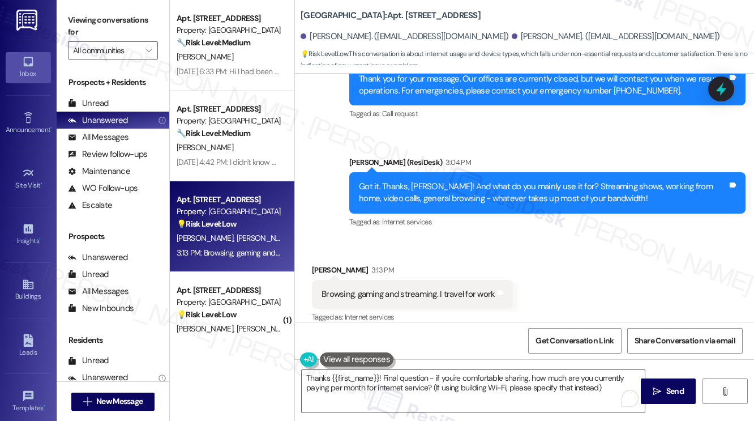
click at [331, 264] on div "Christopher Miller 3:13 PM" at bounding box center [412, 272] width 201 height 16
copy div "Christopher"
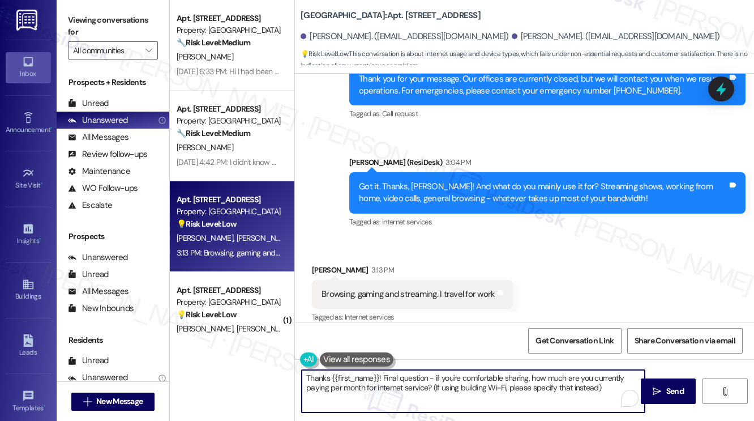
drag, startPoint x: 329, startPoint y: 378, endPoint x: 380, endPoint y: 369, distance: 51.7
click at [380, 369] on div "Thanks {{first_name}}! Final question - if you're comfortable sharing, how much…" at bounding box center [524, 401] width 459 height 85
paste textarea "Christopher"
type textarea "ThanksChristopher Final question - if you're comfortable sharing, how much are …"
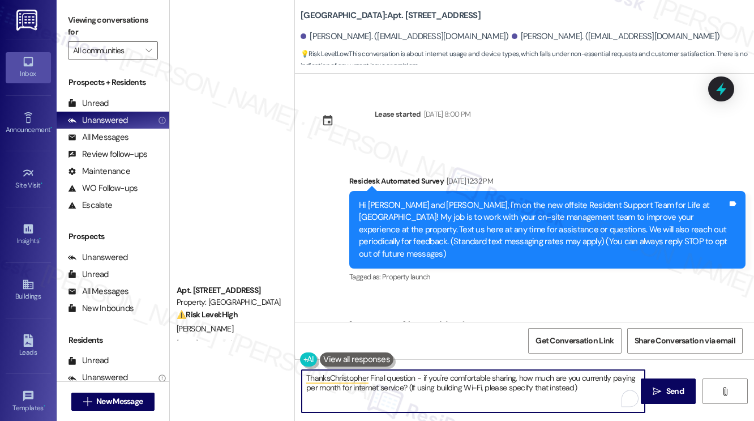
scroll to position [1164, 0]
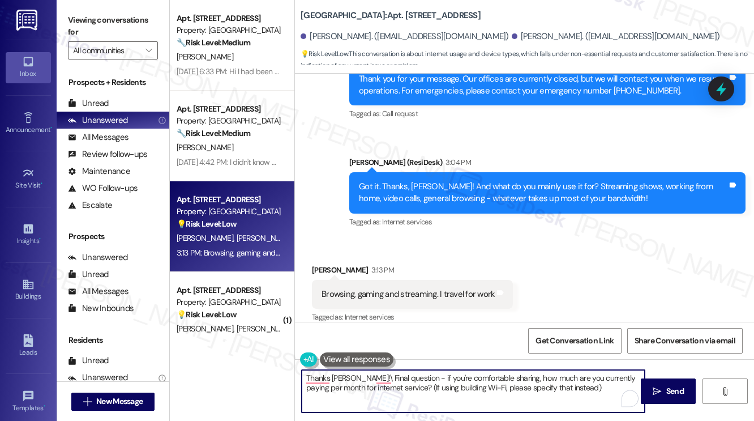
type textarea "Thanks [PERSON_NAME]! Final question - if you're comfortable sharing, how much …"
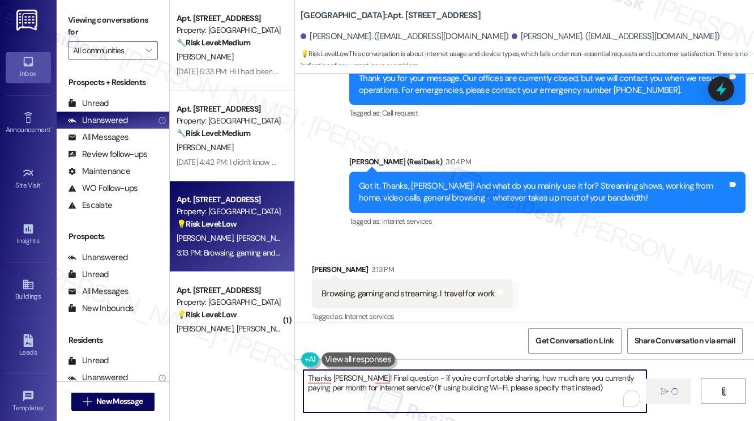
click at [480, 386] on textarea "Thanks [PERSON_NAME]! Final question - if you're comfortable sharing, how much …" at bounding box center [474, 391] width 343 height 42
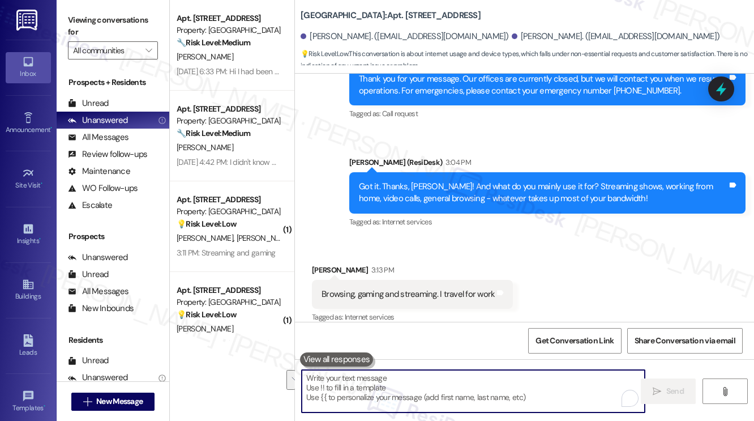
scroll to position [1256, 0]
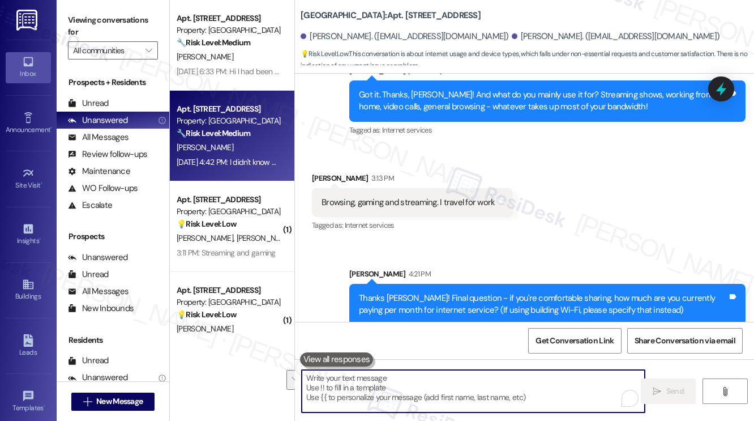
click at [267, 133] on div "🔧 Risk Level: Medium The resident is inquiring about WiFi service after receivi…" at bounding box center [229, 133] width 105 height 12
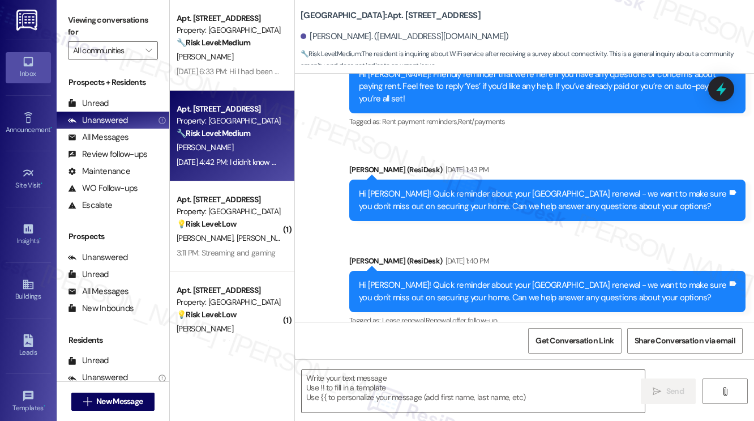
type textarea "Fetching suggested responses. Please feel free to read through the conversation…"
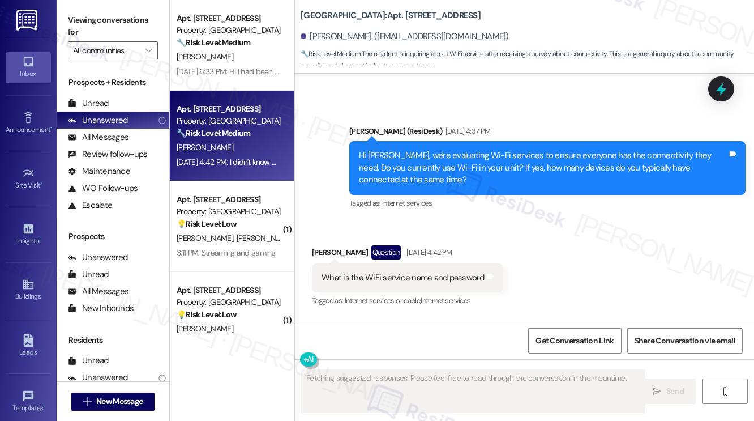
scroll to position [2858, 0]
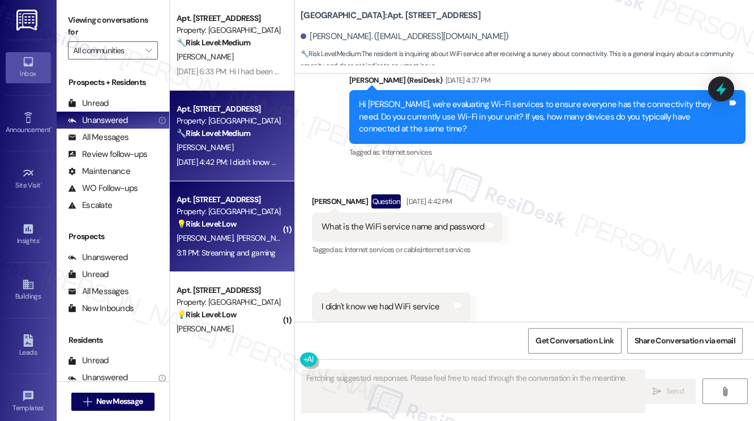
click at [260, 241] on div "I. Moreno K. Villarreal" at bounding box center [228, 238] width 107 height 14
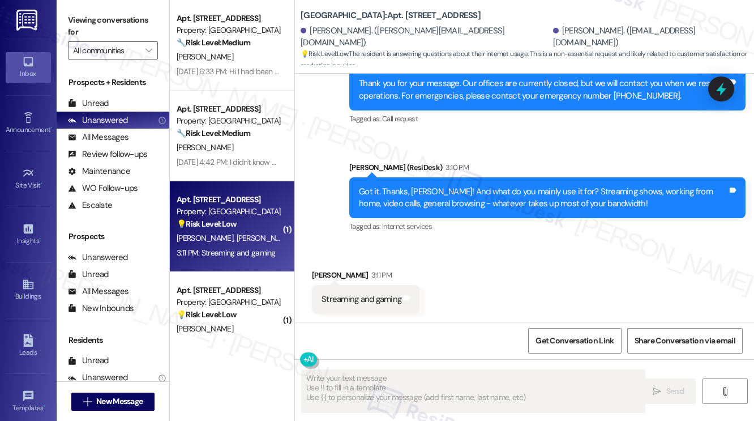
scroll to position [1004, 0]
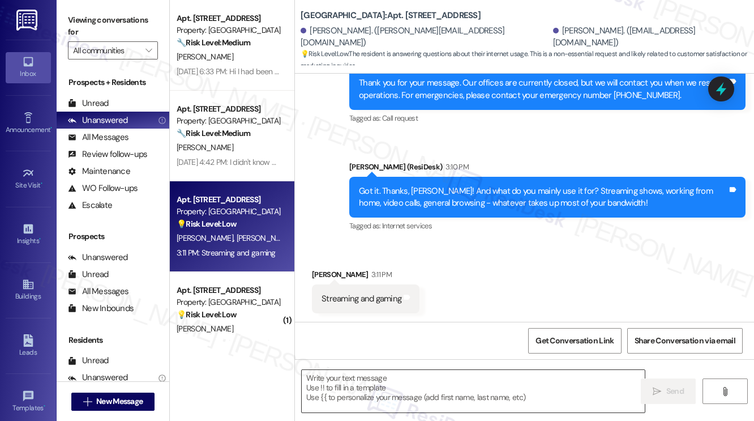
click at [431, 396] on textarea at bounding box center [473, 391] width 343 height 42
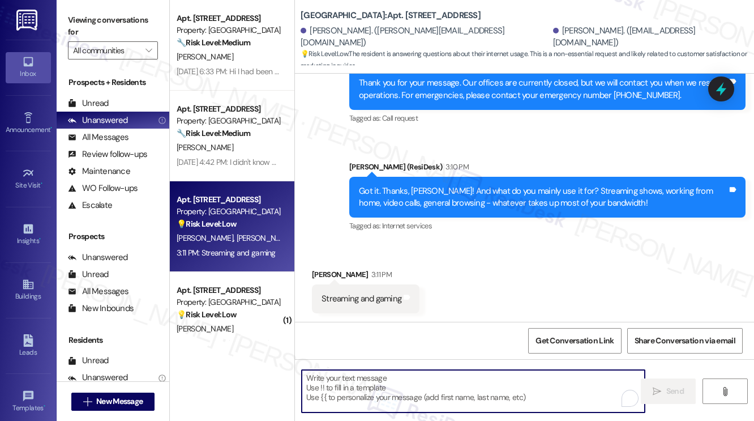
paste textarea "[PERSON_NAME]"
type textarea "[PERSON_NAME]"
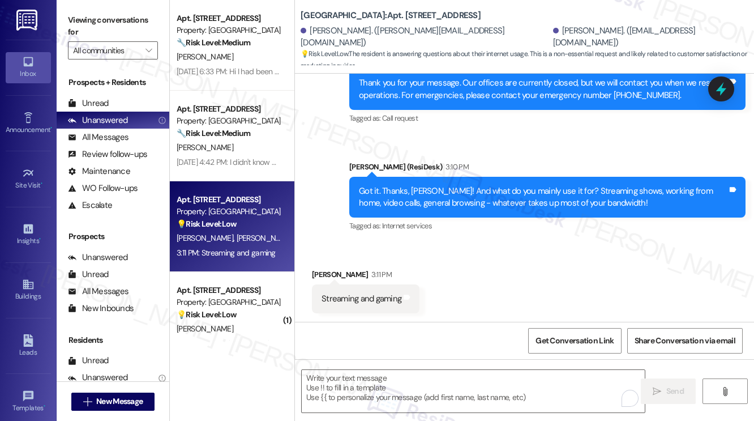
click at [92, 18] on label "Viewing conversations for" at bounding box center [113, 26] width 90 height 30
click at [70, 18] on label "Viewing conversations for" at bounding box center [113, 26] width 90 height 30
click at [356, 396] on textarea "To enrich screen reader interactions, please activate Accessibility in Grammarl…" at bounding box center [473, 391] width 343 height 42
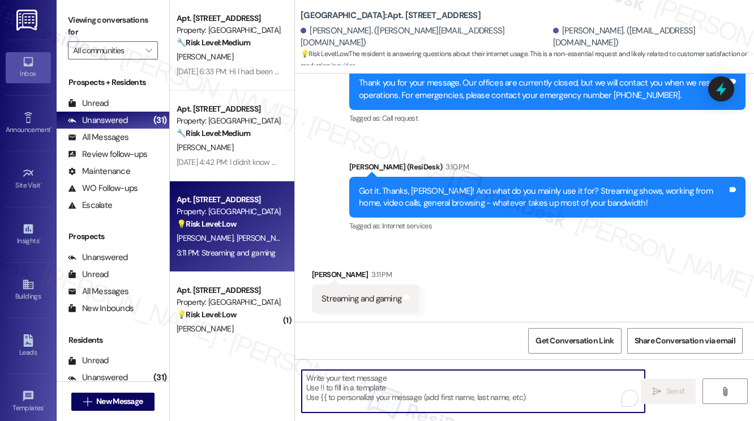
paste textarea "Thanks {{first_name}}! Final question - if you're comfortable sharing, how much…"
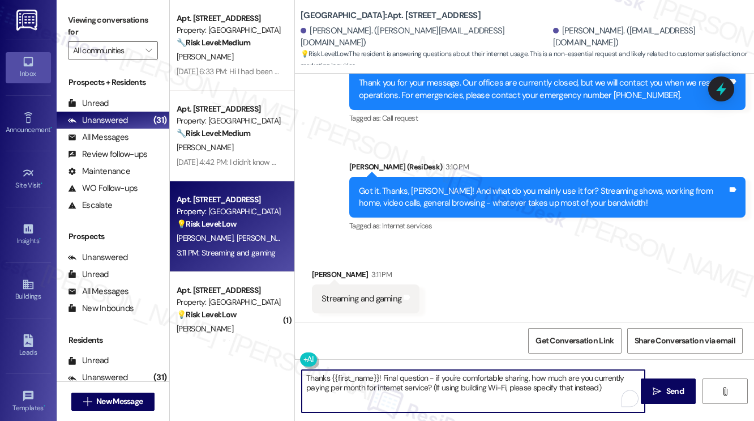
click at [323, 272] on div "Ivan Moreno 3:11 PM" at bounding box center [366, 276] width 108 height 16
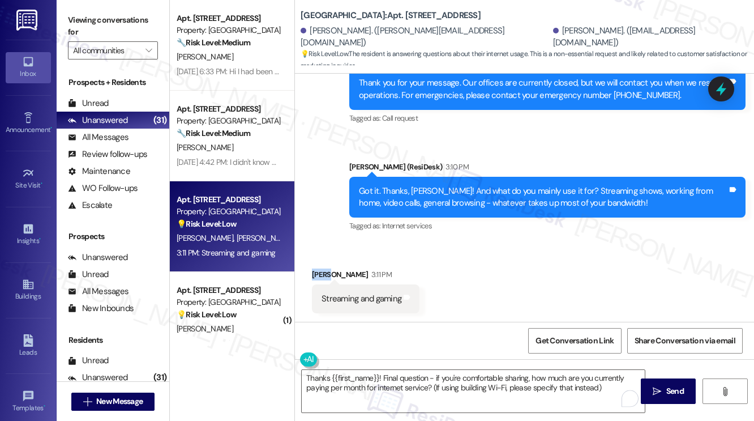
click at [323, 272] on div "Ivan Moreno 3:11 PM" at bounding box center [366, 276] width 108 height 16
copy div "Ivan"
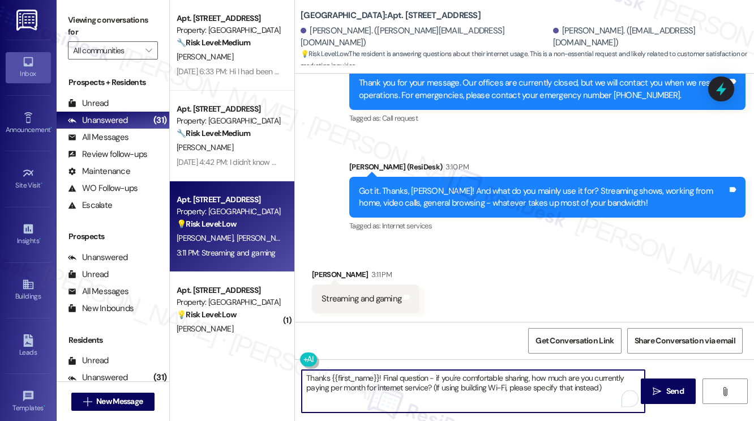
click at [333, 374] on textarea "Thanks {{first_name}}! Final question - if you're comfortable sharing, how much…" at bounding box center [473, 391] width 343 height 42
drag, startPoint x: 332, startPoint y: 377, endPoint x: 380, endPoint y: 375, distance: 48.7
click at [380, 375] on textarea "Thanks {{first_name}}! Final question - if you're comfortable sharing, how much…" at bounding box center [473, 391] width 343 height 42
paste textarea "Ivan"
type textarea "Thanks, Ivan. Final question - if you're comfortable sharing, how much are you …"
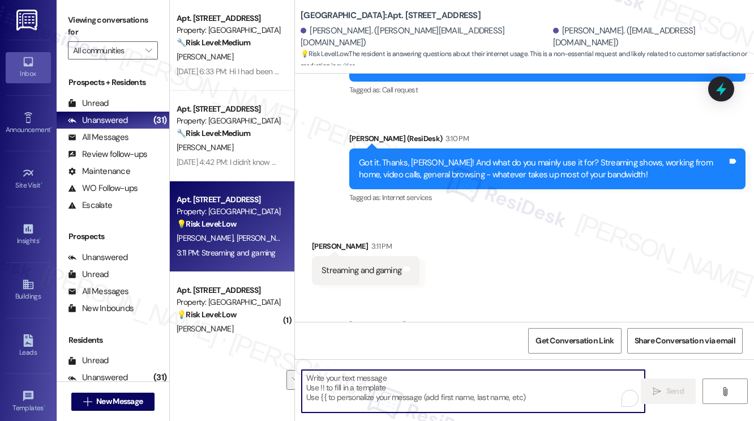
scroll to position [1095, 0]
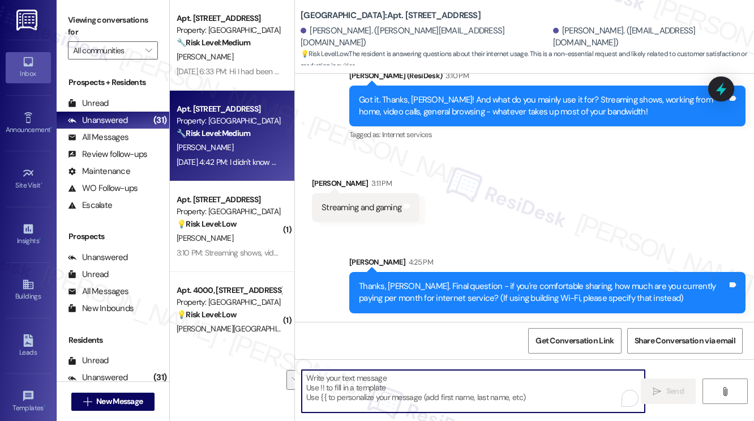
click at [238, 158] on div "Aug 21, 2025 at 4:42 PM: I didn't know we had WiFi service Aug 21, 2025 at 4:42…" at bounding box center [257, 162] width 161 height 10
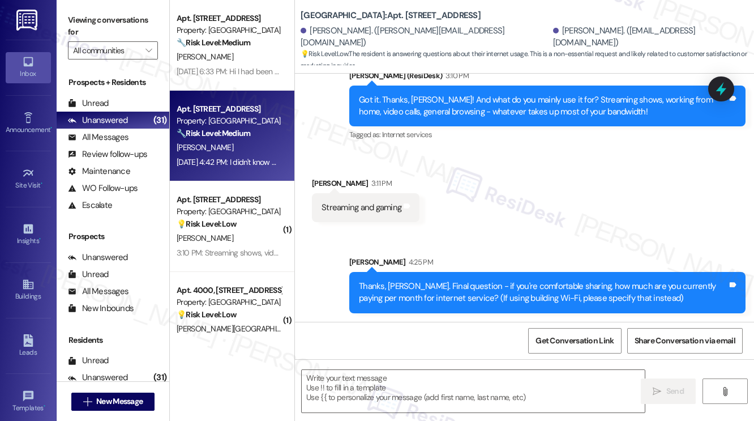
type textarea "Fetching suggested responses. Please feel free to read through the conversation…"
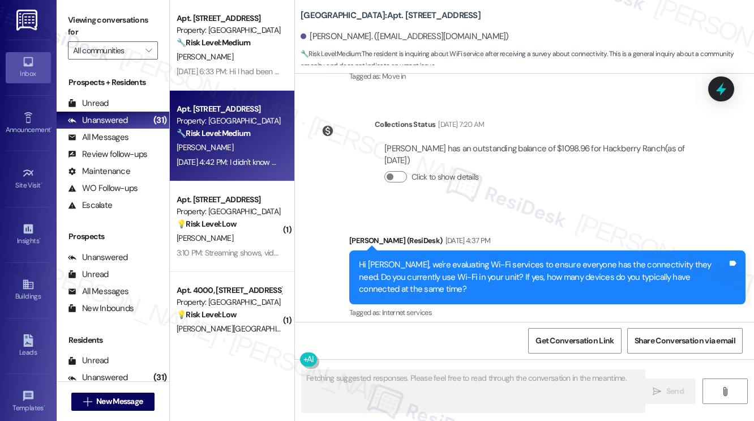
scroll to position [2858, 0]
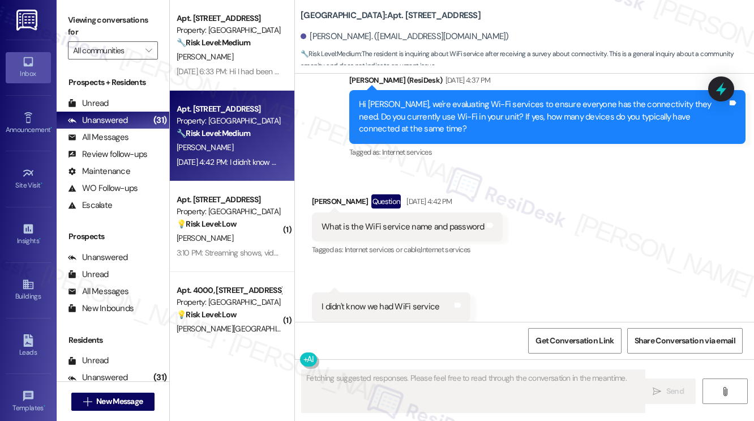
click at [372, 221] on div "What is the WiFi service name and password" at bounding box center [403, 227] width 163 height 12
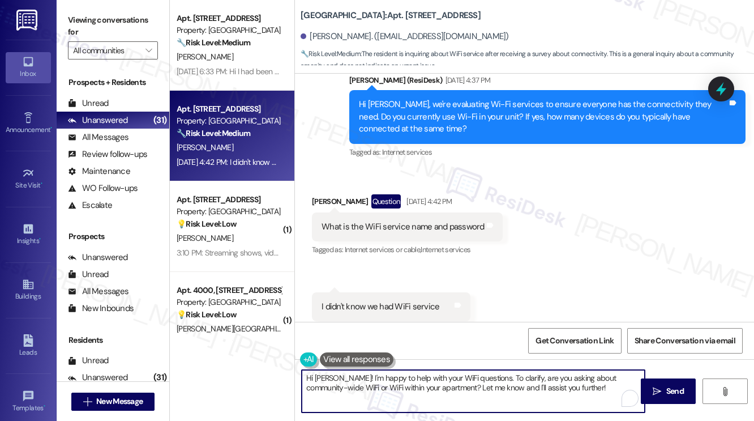
click at [486, 374] on textarea "Hi Robert! I'm happy to help with your WiFi questions. To clarify, are you aski…" at bounding box center [473, 391] width 343 height 42
click at [486, 384] on textarea "Hi Robert! I'm happy to help with your WiFi questions. To clarify, are you aski…" at bounding box center [473, 391] width 343 height 42
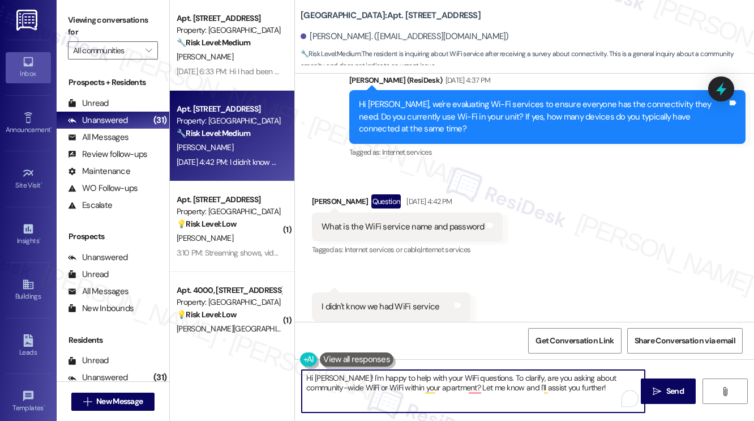
click at [582, 384] on textarea "Hi Robert! I'm happy to help with your WiFi questions. To clarify, are you aski…" at bounding box center [473, 391] width 343 height 42
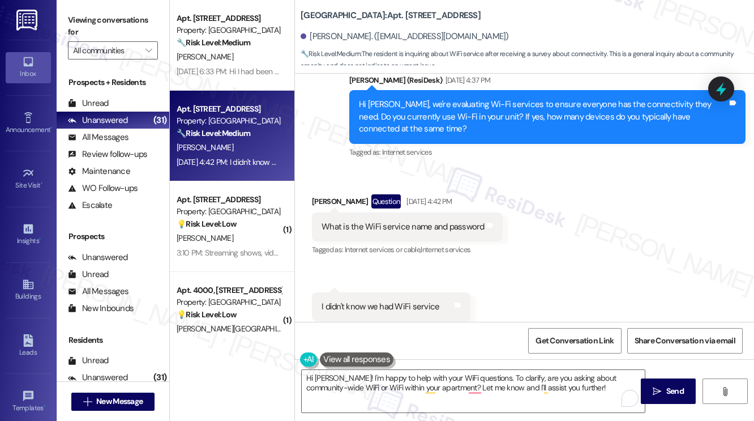
click at [423, 292] on div "I didn't know we had WiFi service Tags and notes" at bounding box center [391, 306] width 159 height 29
click at [366, 221] on div "What is the WiFi service name and password" at bounding box center [403, 227] width 163 height 12
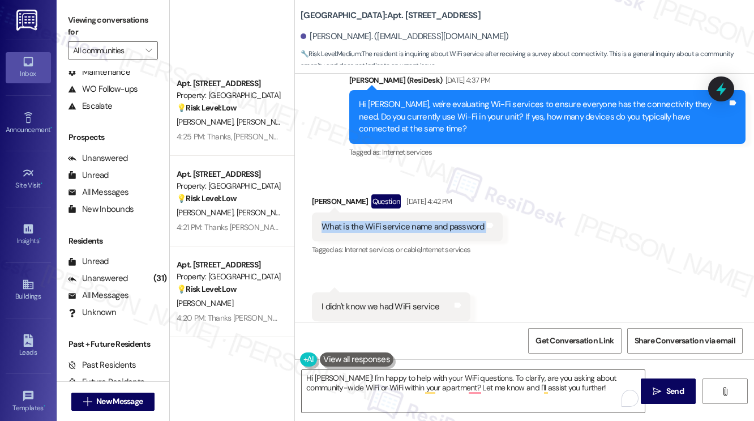
scroll to position [1189, 0]
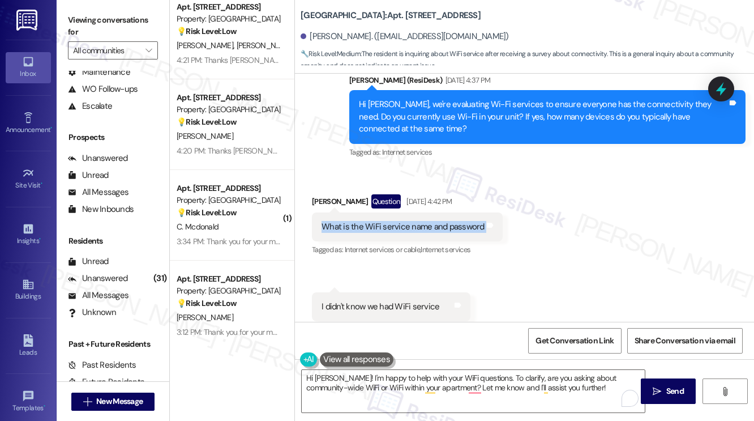
click at [414, 221] on div "What is the WiFi service name and password" at bounding box center [403, 227] width 163 height 12
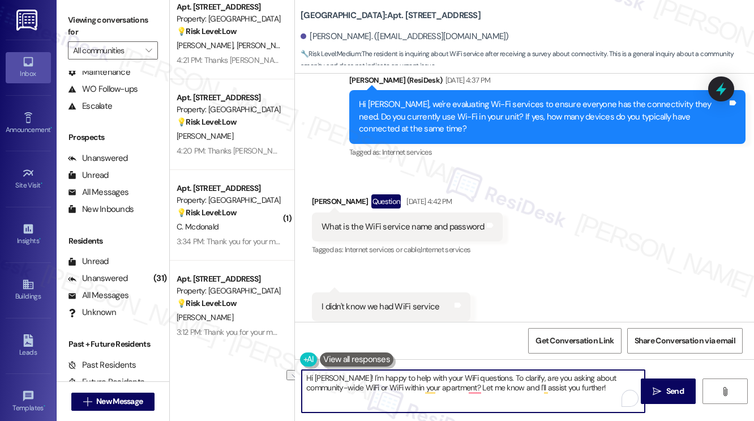
drag, startPoint x: 399, startPoint y: 376, endPoint x: 478, endPoint y: 379, distance: 78.8
click at [478, 379] on textarea "Hi Robert! I'm happy to help with your WiFi questions. To clarify, are you aski…" at bounding box center [473, 391] width 343 height 42
type textarea "Hi Robert! I'm happy to help with your questions! To clarify, are you asking ab…"
click at [404, 221] on div "What is the WiFi service name and password" at bounding box center [403, 227] width 163 height 12
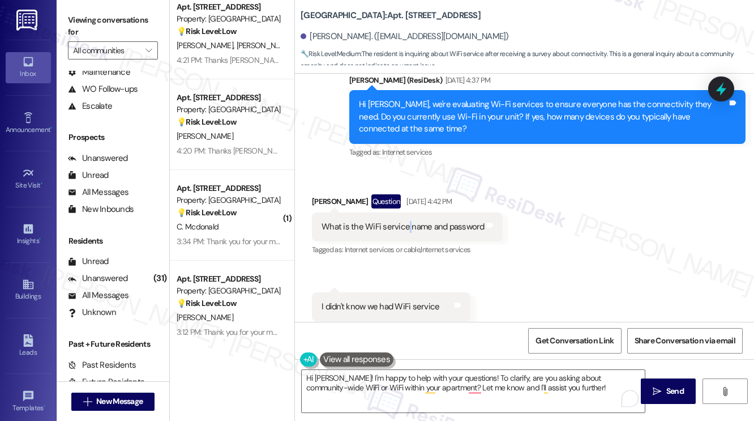
click at [404, 221] on div "What is the WiFi service name and password" at bounding box center [403, 227] width 163 height 12
copy div "What is the WiFi service name and password Tags and notes"
click at [70, 27] on label "Viewing conversations for" at bounding box center [113, 26] width 90 height 30
click at [386, 301] on div "I didn't know we had WiFi service" at bounding box center [381, 307] width 118 height 12
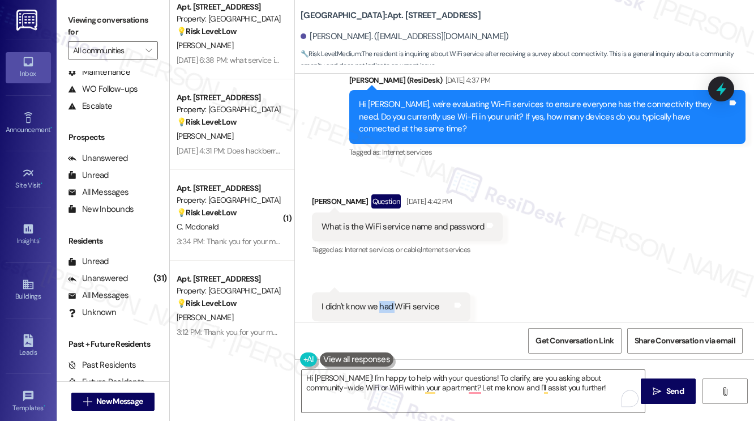
click at [386, 301] on div "I didn't know we had WiFi service" at bounding box center [381, 307] width 118 height 12
copy div "I didn't know we had WiFi service Tags and notes"
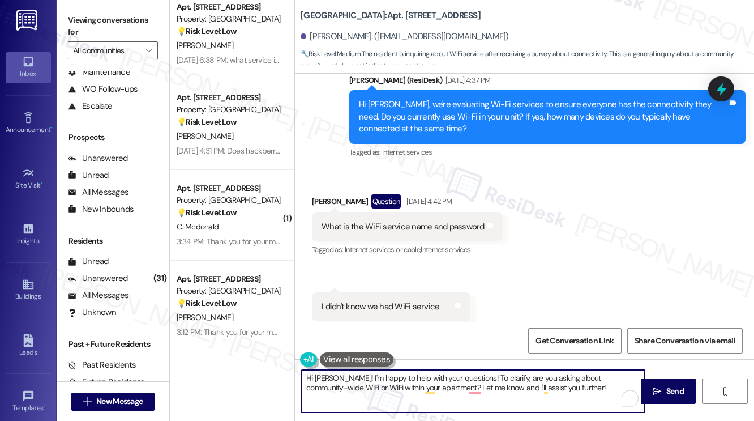
click at [569, 398] on textarea "Hi Robert! I'm happy to help with your questions! To clarify, are you asking ab…" at bounding box center [473, 391] width 343 height 42
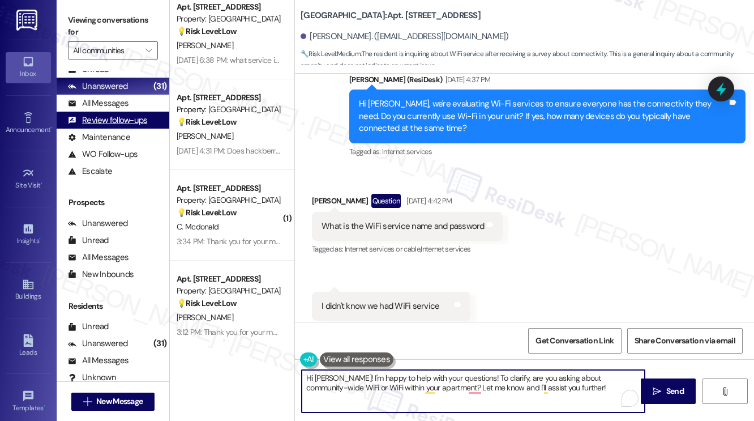
scroll to position [0, 0]
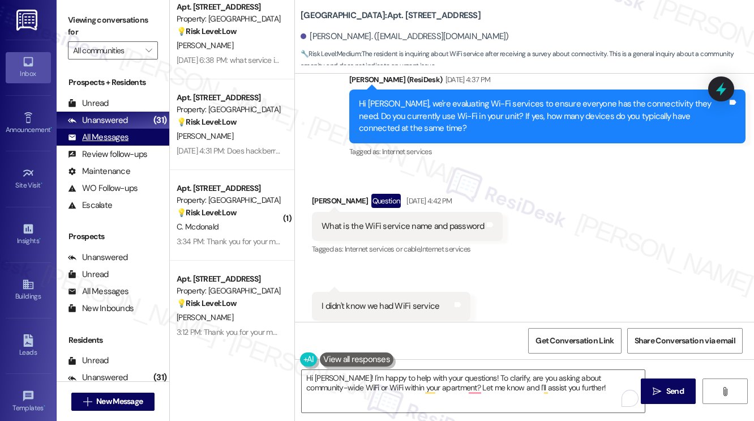
click at [121, 138] on div "All Messages" at bounding box center [98, 137] width 61 height 12
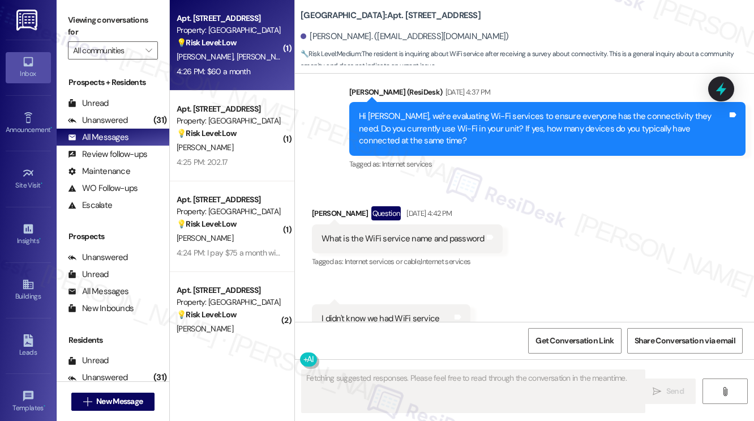
scroll to position [2858, 0]
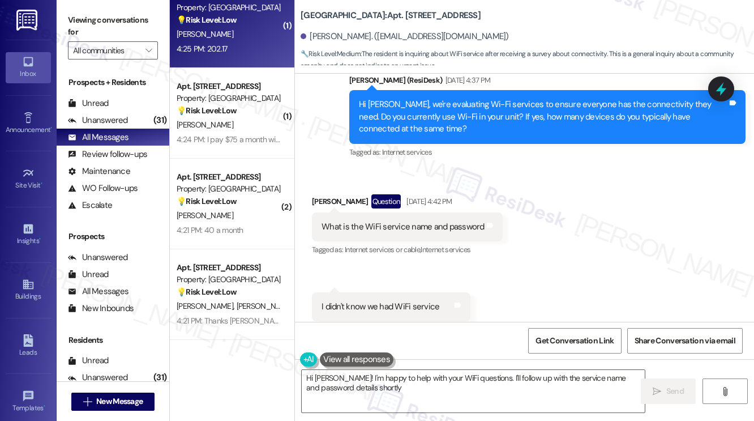
type textarea "Hi Robert! I'm happy to help with your WiFi questions. I'll follow up with the …"
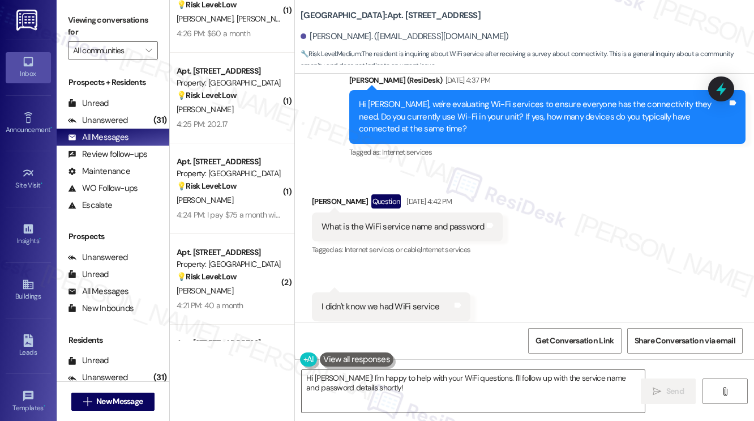
scroll to position [0, 0]
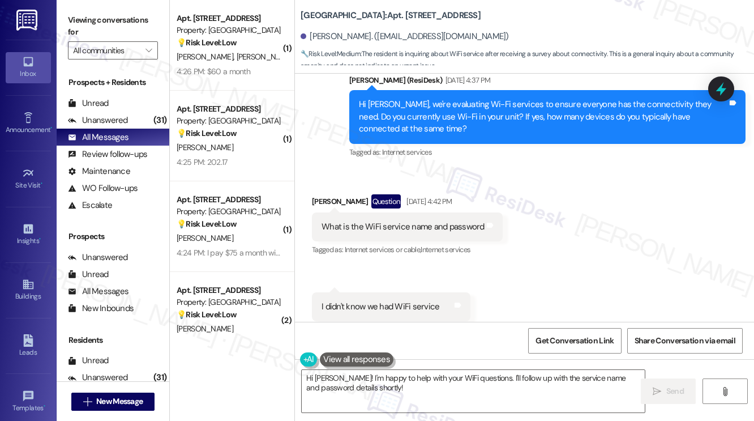
click at [249, 142] on div "J. Lee Jr" at bounding box center [228, 147] width 107 height 14
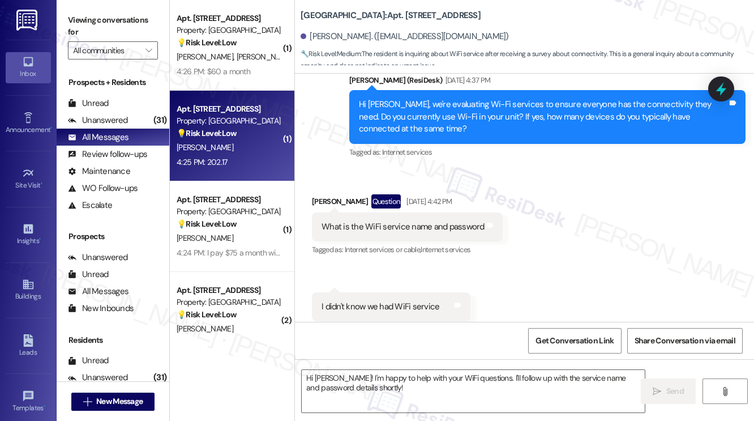
type textarea "Fetching suggested responses. Please feel free to read through the conversation…"
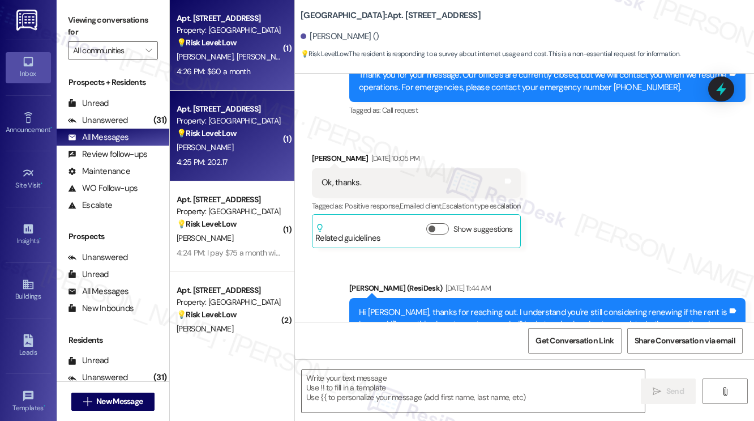
type textarea "Fetching suggested responses. Please feel free to read through the conversation…"
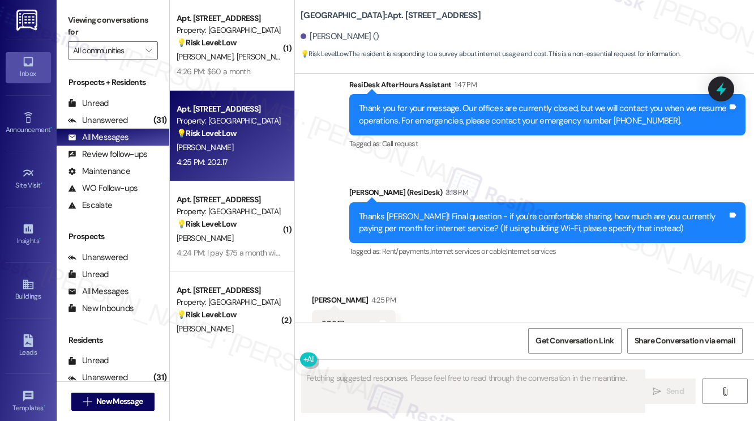
scroll to position [9317, 0]
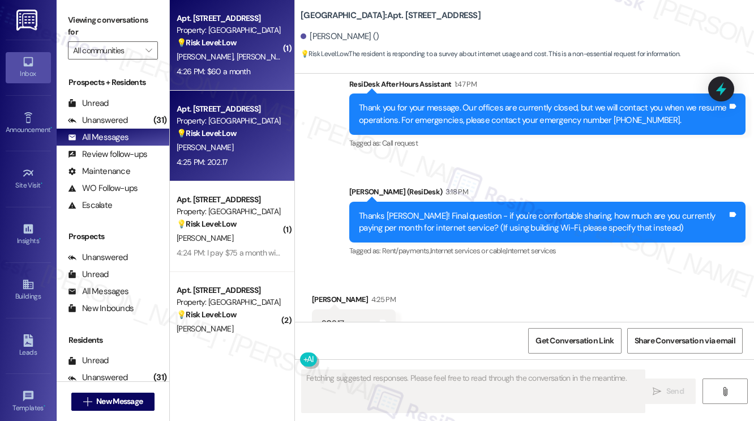
click at [247, 61] on div "I. Moreno K. Villarreal" at bounding box center [228, 57] width 107 height 14
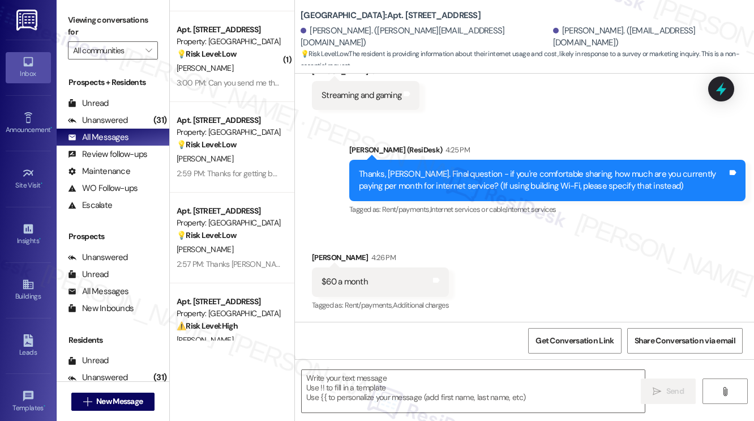
scroll to position [1207, 0]
click at [382, 387] on textarea at bounding box center [473, 391] width 343 height 42
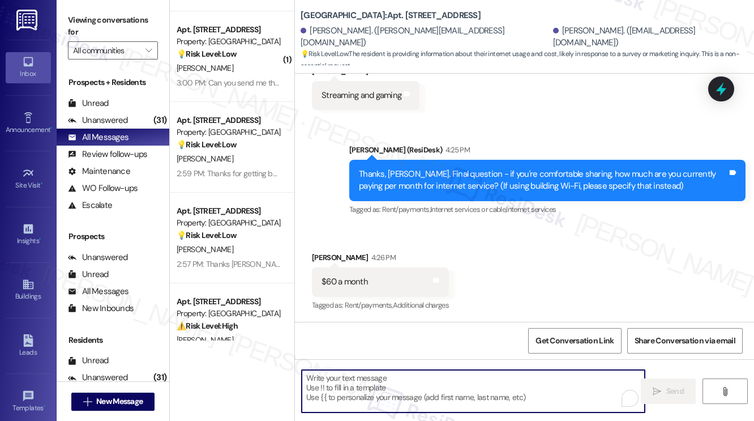
click at [380, 279] on div "$60 a month Tags and notes" at bounding box center [380, 281] width 137 height 29
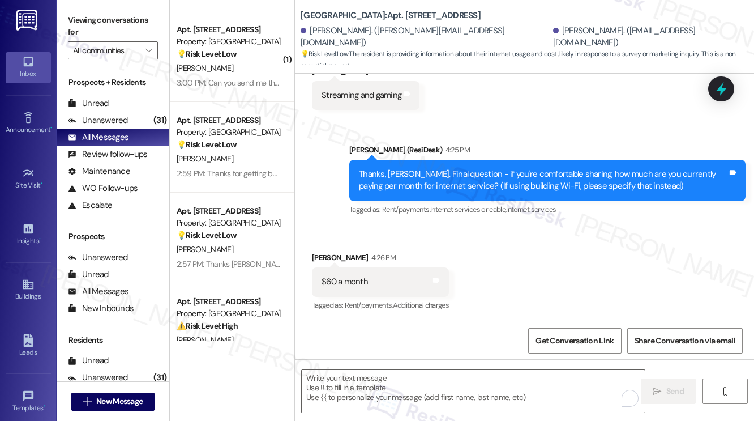
click at [380, 279] on div "$60 a month Tags and notes" at bounding box center [380, 281] width 137 height 29
click at [608, 212] on div "Tagged as: Rent/payments , Click to highlight conversations about Rent/payments…" at bounding box center [547, 209] width 396 height 16
click at [541, 96] on div "Received via SMS Ivan Moreno 3:11 PM Streaming and gaming Tags and notes" at bounding box center [524, 79] width 459 height 79
click at [110, 29] on label "Viewing conversations for" at bounding box center [113, 26] width 90 height 30
click at [560, 335] on span "Get Conversation Link" at bounding box center [575, 341] width 78 height 12
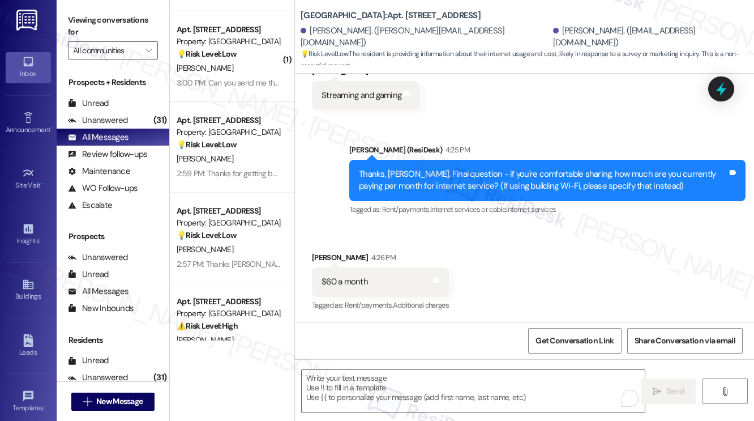
click at [90, 27] on label "Viewing conversations for" at bounding box center [113, 26] width 90 height 30
click at [358, 380] on textarea "To enrich screen reader interactions, please activate Accessibility in Grammarl…" at bounding box center [473, 391] width 343 height 42
drag, startPoint x: 85, startPoint y: 18, endPoint x: 98, endPoint y: 28, distance: 16.5
click at [85, 18] on label "Viewing conversations for" at bounding box center [113, 26] width 90 height 30
click at [412, 382] on textarea "To enrich screen reader interactions, please activate Accessibility in Grammarl…" at bounding box center [473, 391] width 343 height 42
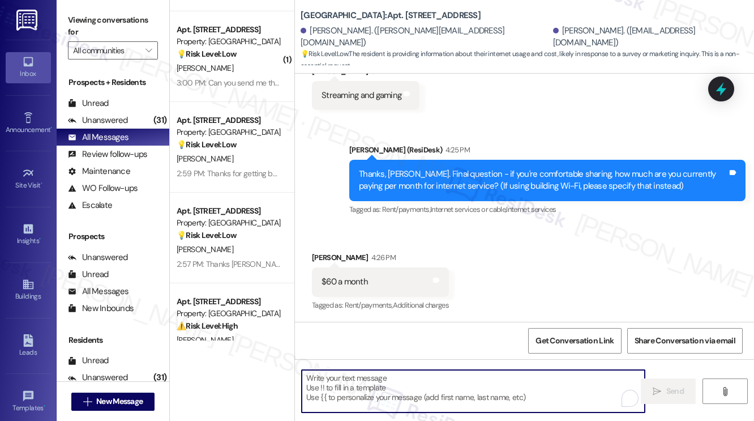
paste textarea "Perfect, thanks so much for sharing that, Michael! That’s really helpful inform…"
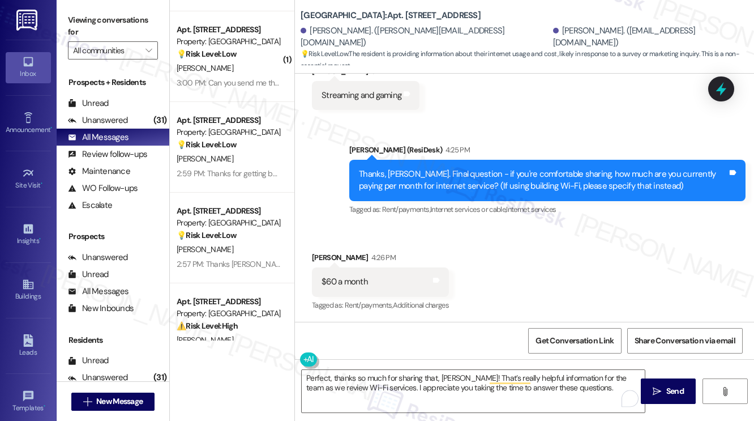
click at [314, 258] on div "Ivan Moreno 4:26 PM" at bounding box center [380, 259] width 137 height 16
copy div "Ivan"
click at [446, 378] on textarea "Perfect, thanks so much for sharing that, Michael! That’s really helpful inform…" at bounding box center [473, 391] width 343 height 42
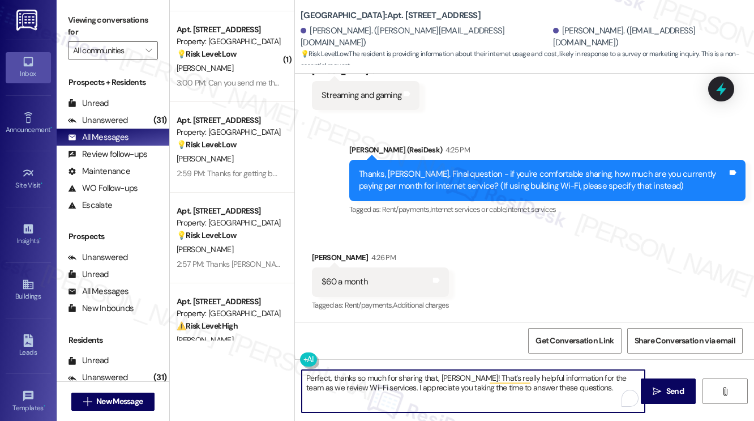
click at [446, 378] on textarea "Perfect, thanks so much for sharing that, Michael! That’s really helpful inform…" at bounding box center [473, 391] width 343 height 42
paste textarea "Ivan"
click at [333, 376] on textarea "Perfect, thanks so much for sharing that, Ivan! That’s really helpful informati…" at bounding box center [473, 391] width 343 height 42
drag, startPoint x: 335, startPoint y: 379, endPoint x: 272, endPoint y: 378, distance: 63.4
click at [272, 378] on div "Apt. 4010, 201 Hackberry St Property: Hackberry Ranch 💡 Risk Level: Low This is…" at bounding box center [462, 210] width 584 height 421
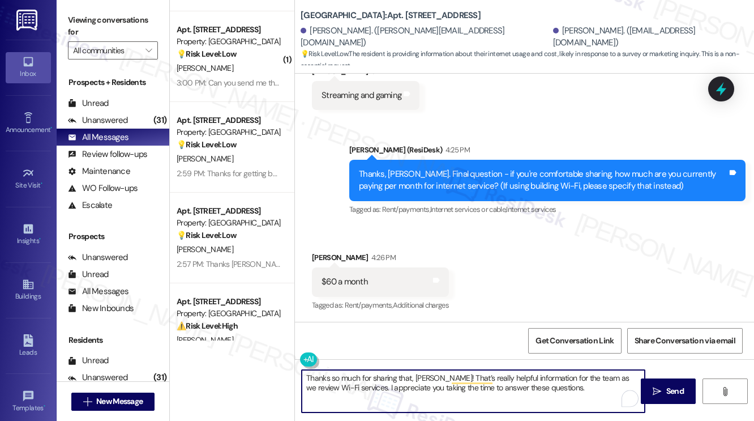
click at [398, 375] on textarea "Thanks so much for sharing that, Ivan! That’s really helpful information for th…" at bounding box center [473, 391] width 343 height 42
click at [558, 387] on textarea "Thanks so much for sharing, Ivan! That’s really helpful information for the tea…" at bounding box center [473, 391] width 343 height 42
drag, startPoint x: 516, startPoint y: 378, endPoint x: 586, endPoint y: 393, distance: 71.8
click at [586, 393] on textarea "Thanks so much for sharing, Ivan! That’s really helpful information for the tea…" at bounding box center [473, 391] width 343 height 42
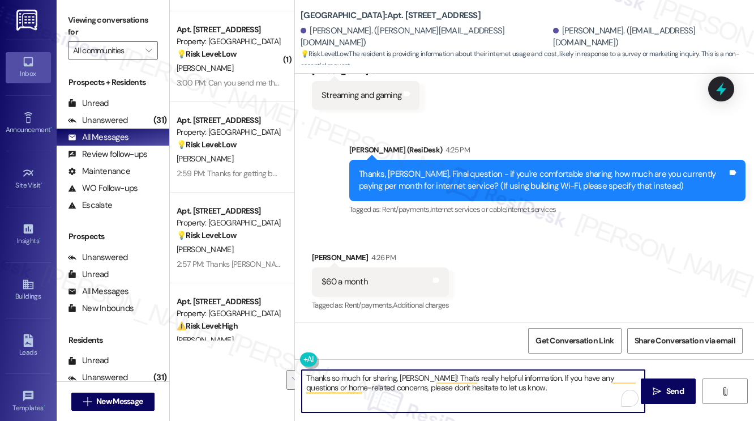
click at [513, 393] on textarea "Thanks so much for sharing, Ivan! That’s really helpful information. If you hav…" at bounding box center [473, 391] width 343 height 42
click at [549, 383] on textarea "Thanks so much for sharing, Ivan! That’s really helpful information. If you hav…" at bounding box center [473, 391] width 343 height 42
click at [487, 387] on textarea "Thanks so much for sharing, Ivan! That’s really helpful information. If you hav…" at bounding box center [473, 391] width 343 height 42
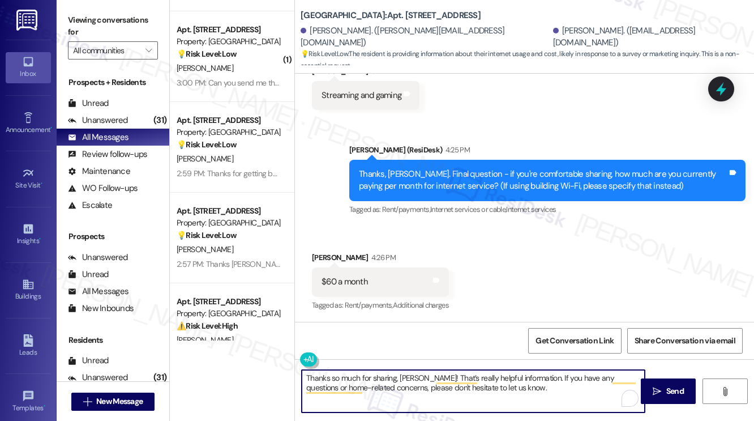
click at [487, 387] on textarea "Thanks so much for sharing, Ivan! That’s really helpful information. If you hav…" at bounding box center [473, 391] width 343 height 42
type textarea "Thanks so much for sharing, Ivan! That’s really helpful information. If you hav…"
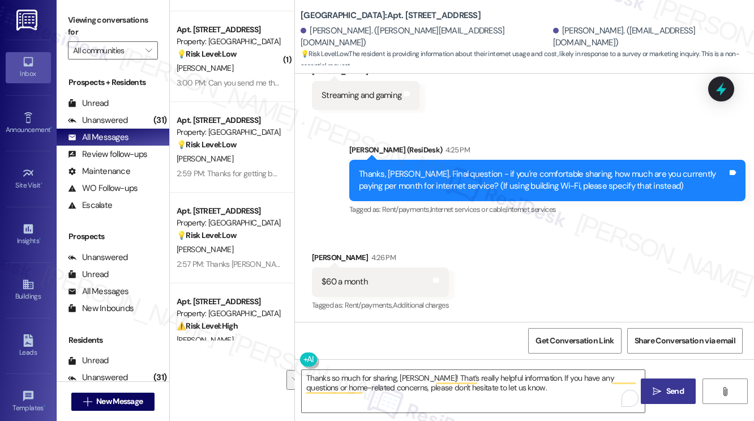
click at [657, 384] on button " Send" at bounding box center [668, 390] width 55 height 25
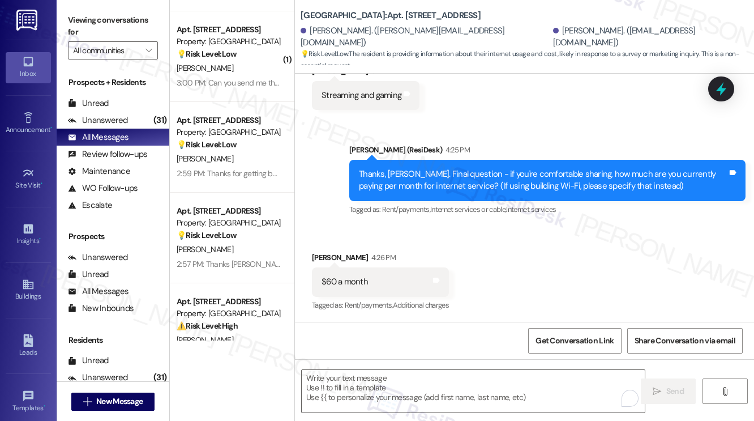
drag, startPoint x: 101, startPoint y: 27, endPoint x: 178, endPoint y: 51, distance: 80.2
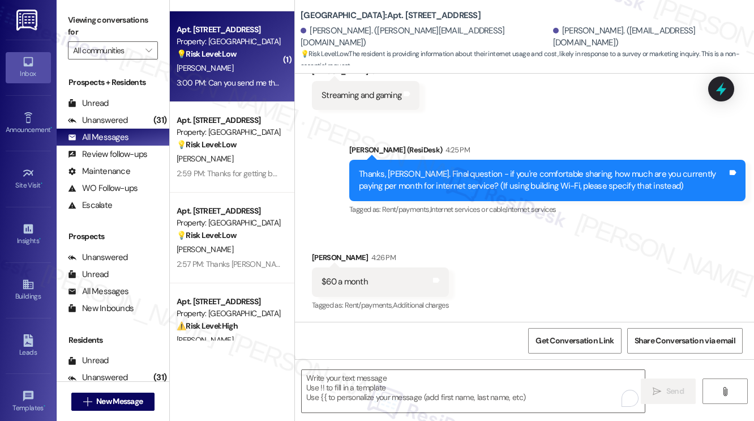
click at [101, 27] on label "Viewing conversations for" at bounding box center [113, 26] width 90 height 30
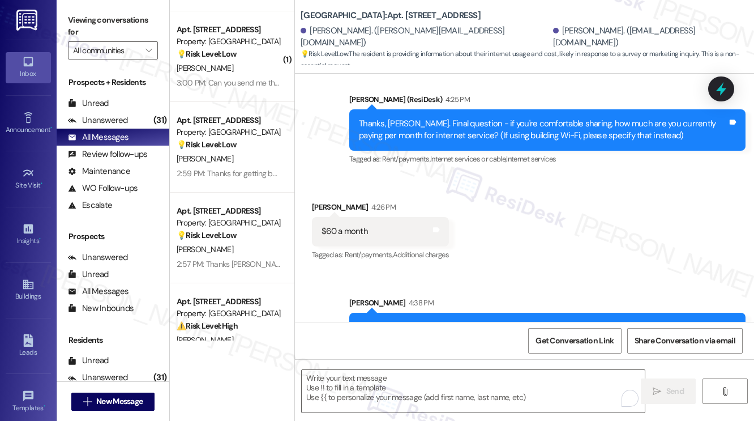
scroll to position [1298, 0]
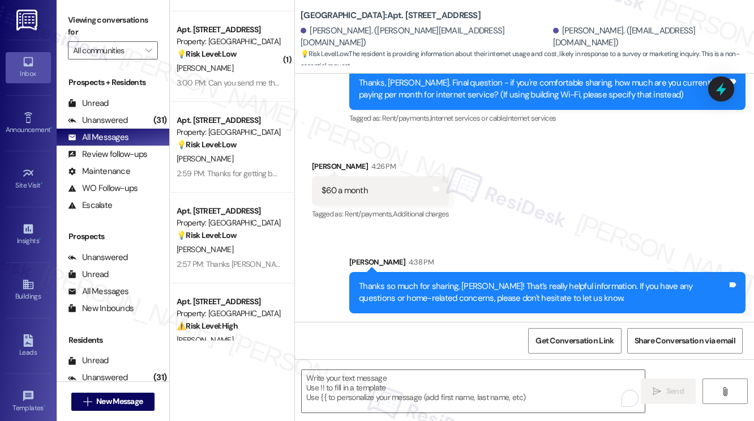
click at [68, 10] on div "Viewing conversations for All communities " at bounding box center [113, 35] width 113 height 71
click at [129, 125] on div "Unanswered (31)" at bounding box center [113, 120] width 113 height 17
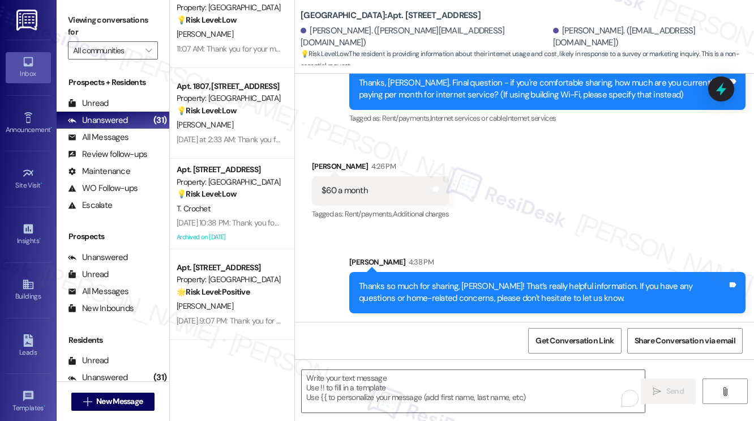
scroll to position [2264, 0]
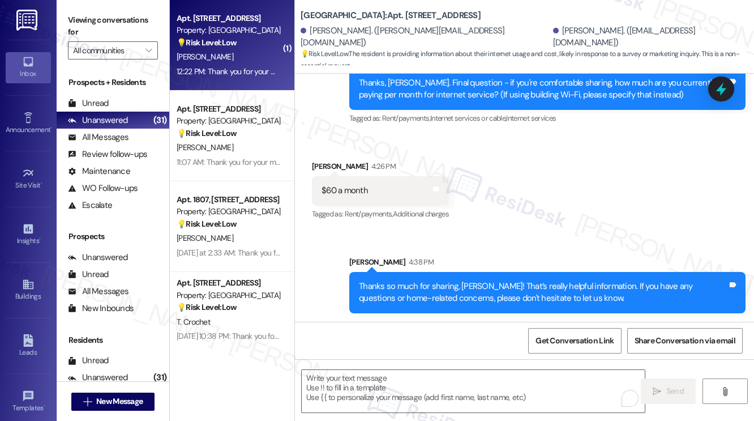
click at [240, 79] on div "Apt. 807, 201 Hackberry St Property: Hackberry Ranch 💡 Risk Level: Low The conv…" at bounding box center [232, 45] width 125 height 91
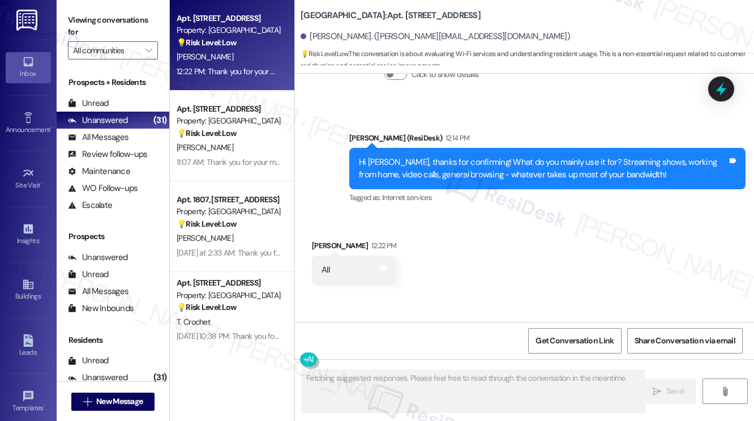
scroll to position [3046, 0]
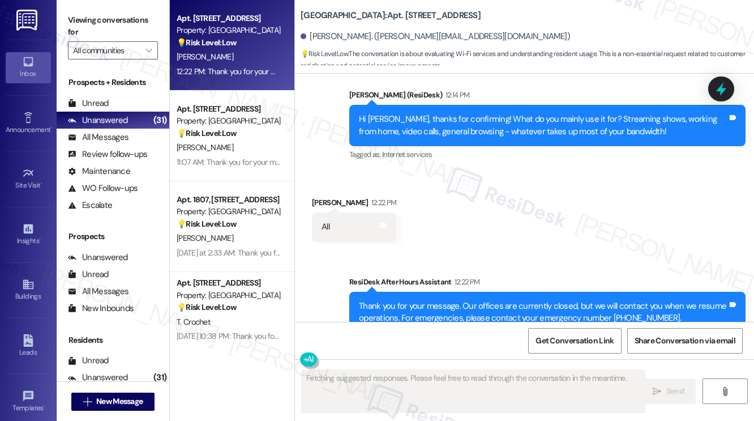
click at [418, 300] on div "Thank you for your message. Our offices are currently closed, but we will conta…" at bounding box center [543, 312] width 369 height 24
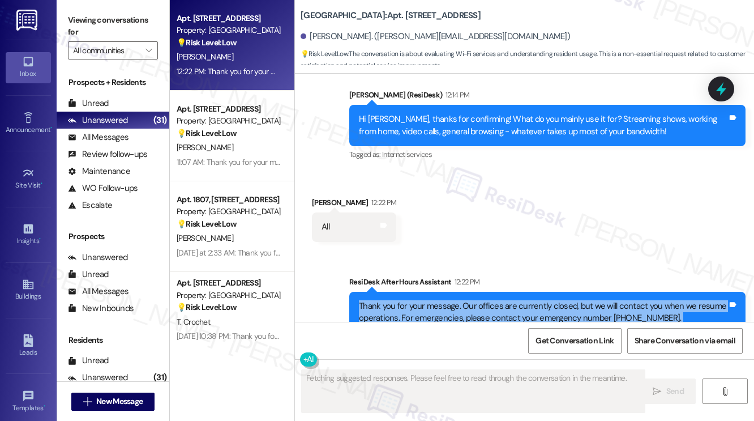
click at [418, 300] on div "Thank you for your message. Our offices are currently closed, but we will conta…" at bounding box center [543, 312] width 369 height 24
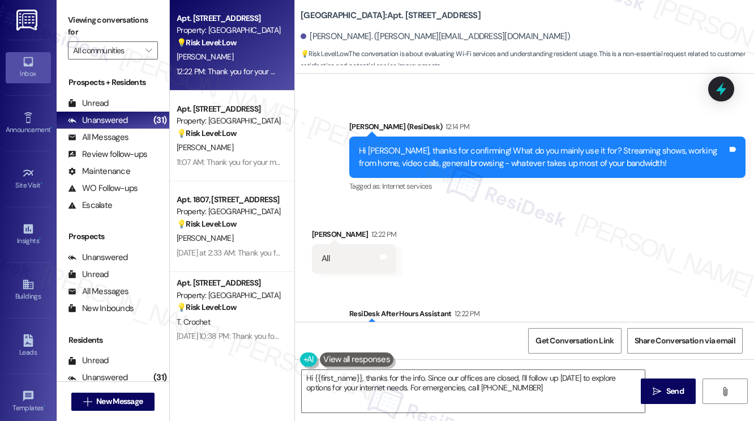
scroll to position [2989, 0]
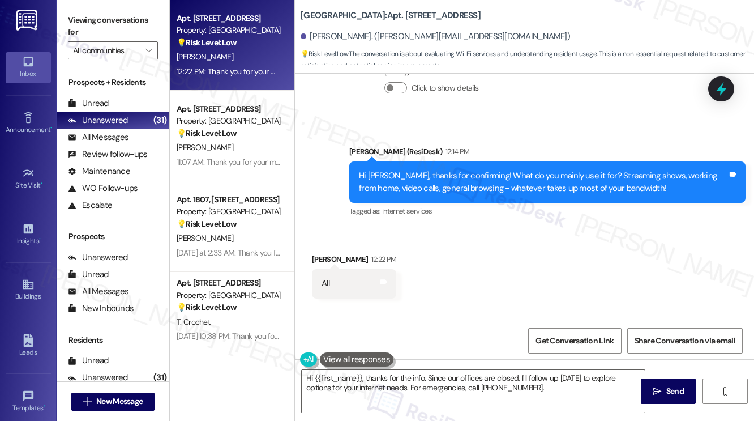
click at [470, 161] on div "Hi Erica, thanks for confirming! What do you mainly use it for? Streaming shows…" at bounding box center [547, 181] width 396 height 41
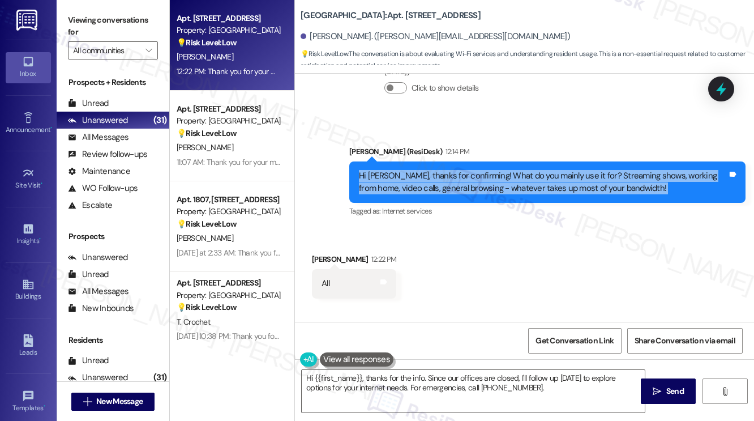
click at [547, 170] on div "Hi Erica, thanks for confirming! What do you mainly use it for? Streaming shows…" at bounding box center [543, 182] width 369 height 24
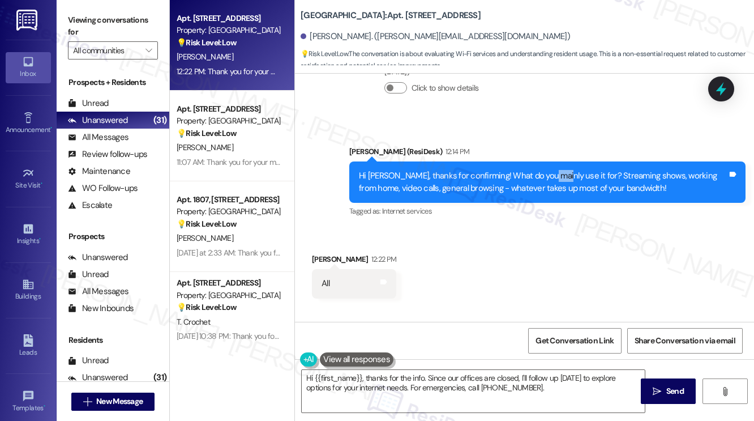
click at [547, 170] on div "Hi Erica, thanks for confirming! What do you mainly use it for? Streaming shows…" at bounding box center [543, 182] width 369 height 24
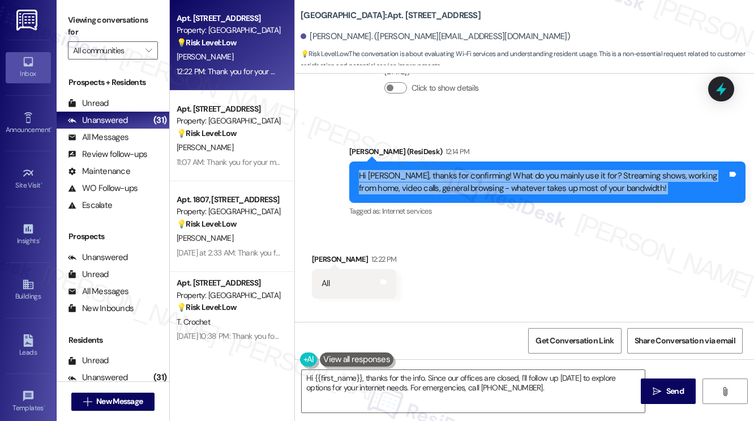
click at [547, 170] on div "Hi Erica, thanks for confirming! What do you mainly use it for? Streaming shows…" at bounding box center [543, 182] width 369 height 24
click at [447, 170] on div "Hi Erica, thanks for confirming! What do you mainly use it for? Streaming shows…" at bounding box center [543, 182] width 369 height 24
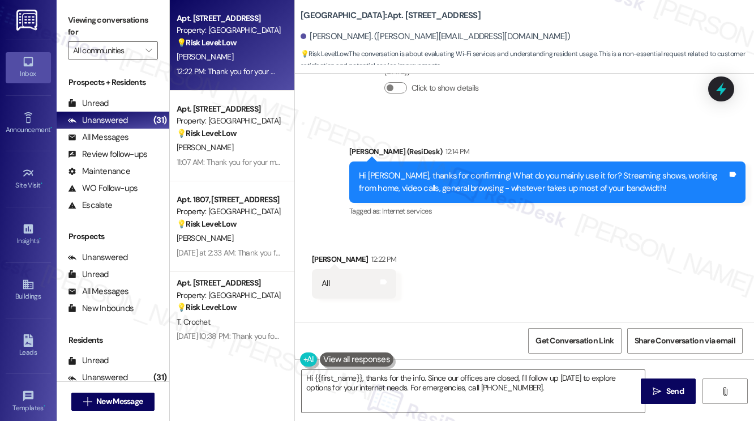
click at [447, 170] on div "Hi Erica, thanks for confirming! What do you mainly use it for? Streaming shows…" at bounding box center [543, 182] width 369 height 24
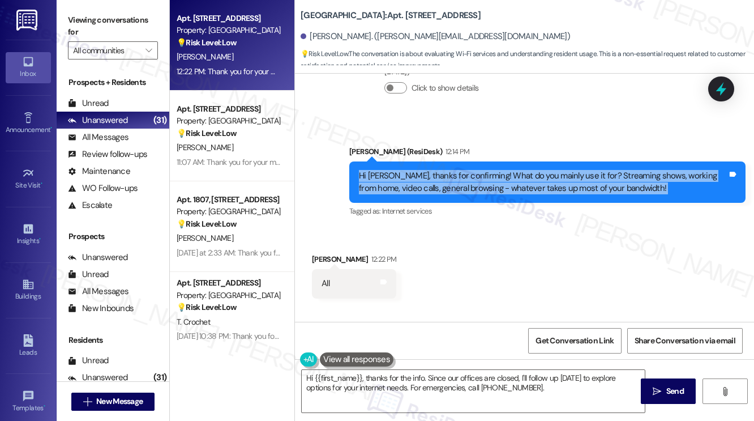
click at [447, 170] on div "Hi Erica, thanks for confirming! What do you mainly use it for? Streaming shows…" at bounding box center [543, 182] width 369 height 24
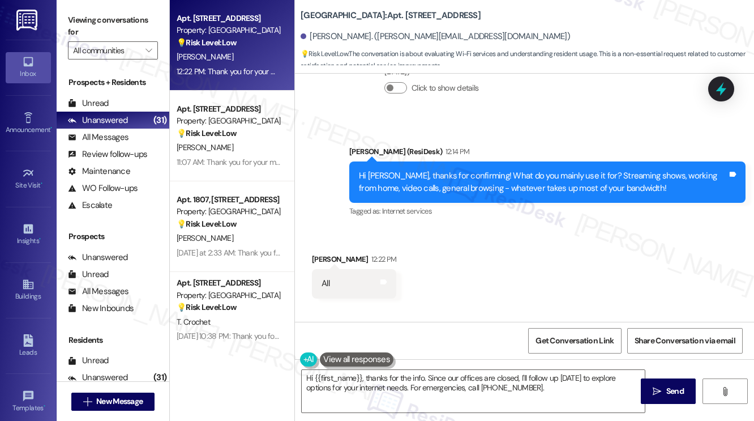
click at [114, 22] on label "Viewing conversations for" at bounding box center [113, 26] width 90 height 30
click at [401, 382] on textarea "Hi {{first_name}}, thanks for the info. Since our offices are closed, I'll foll…" at bounding box center [473, 391] width 343 height 42
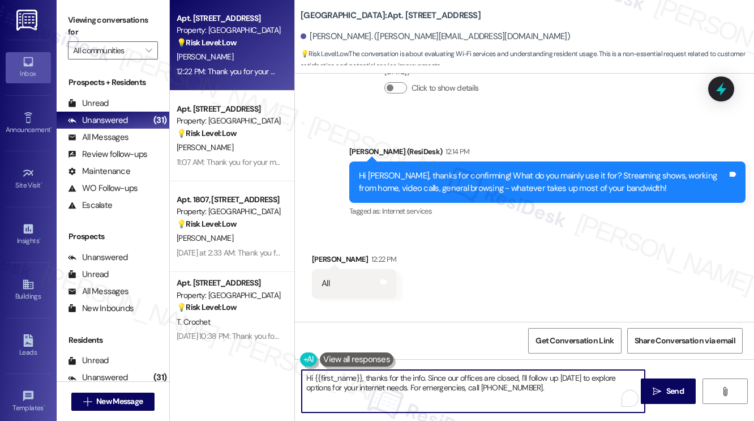
click at [401, 382] on textarea "Hi {{first_name}}, thanks for the info. Since our offices are closed, I'll foll…" at bounding box center [473, 391] width 343 height 42
paste textarea "Thanks {{first_name}}! Final question - if you're comfortable sharing, how much…"
type textarea "Thanks {{first_name}}! Final question - if you're comfortable sharing, how much…"
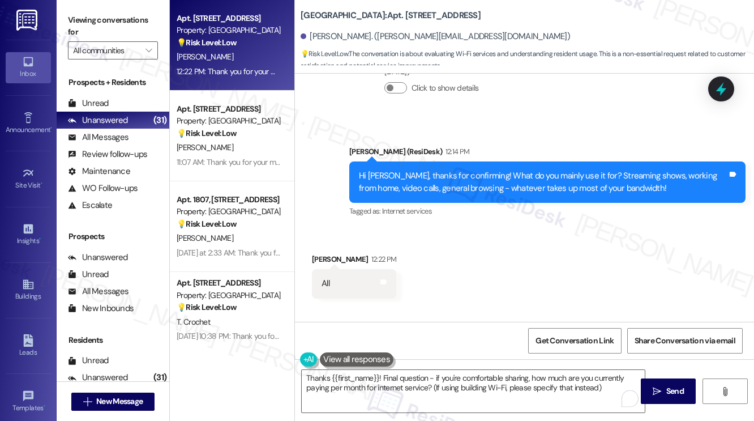
click at [328, 269] on div "All Tags and notes" at bounding box center [354, 283] width 84 height 29
click at [422, 377] on textarea "Thanks {{first_name}}! Final question - if you're comfortable sharing, how much…" at bounding box center [473, 391] width 343 height 42
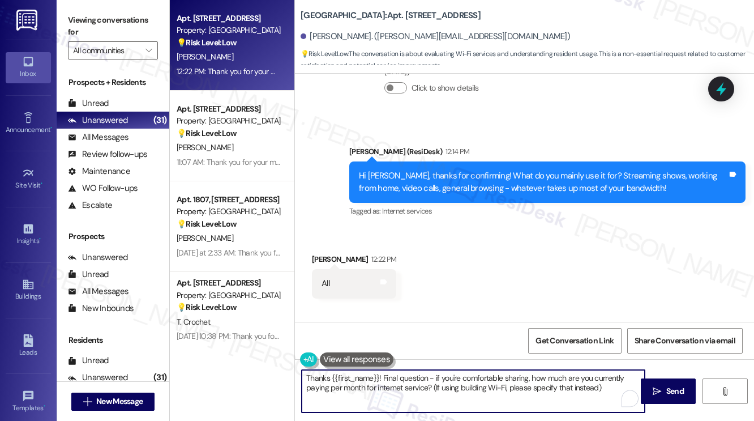
click at [422, 377] on textarea "Thanks {{first_name}}! Final question - if you're comfortable sharing, how much…" at bounding box center [473, 391] width 343 height 42
click at [531, 228] on div "Received via SMS Erica James 12:22 PM All Tags and notes" at bounding box center [524, 267] width 459 height 79
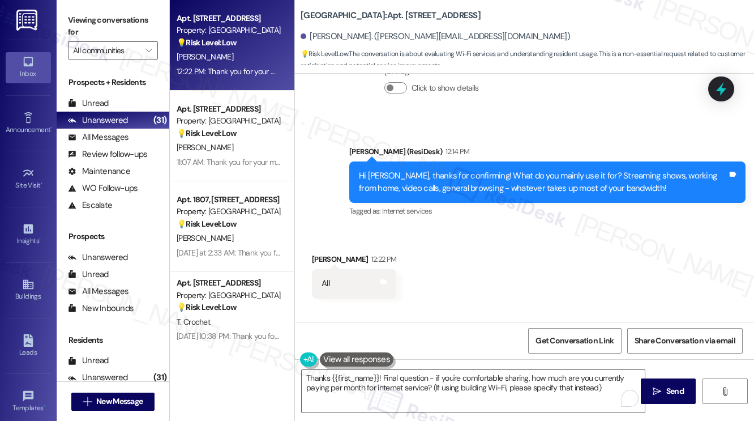
click at [121, 31] on label "Viewing conversations for" at bounding box center [113, 26] width 90 height 30
click at [654, 387] on icon "" at bounding box center [657, 391] width 8 height 9
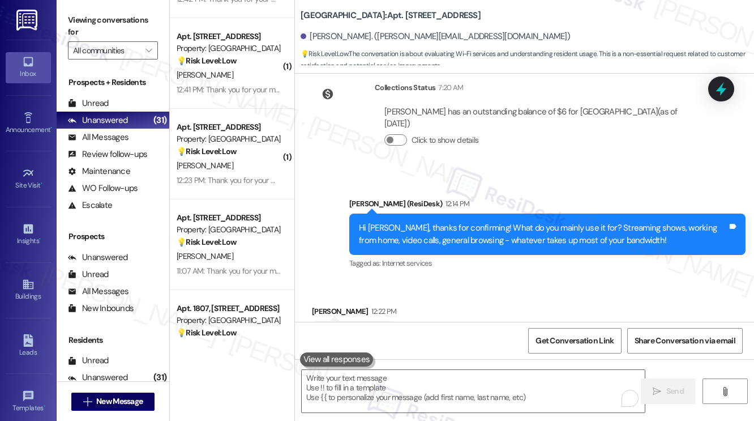
scroll to position [2151, 0]
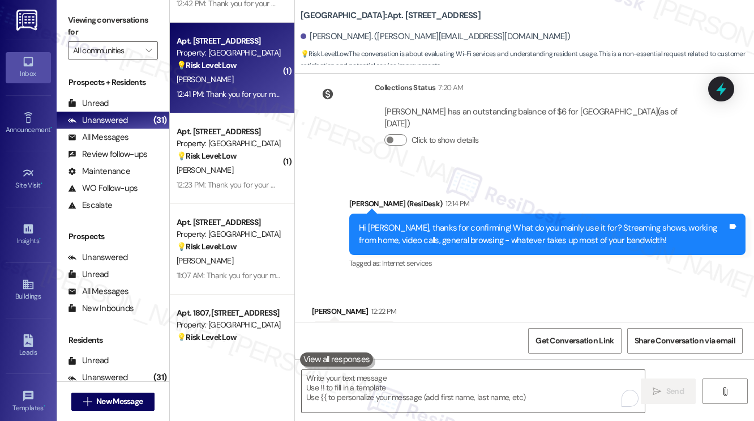
click at [251, 86] on div "R. Garcia" at bounding box center [228, 79] width 107 height 14
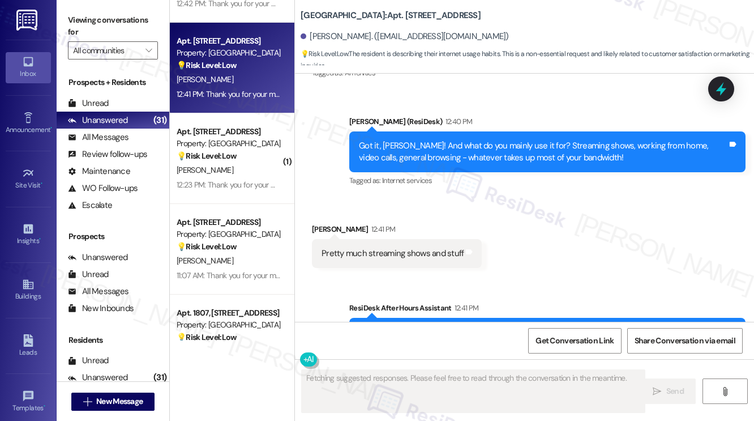
scroll to position [2675, 0]
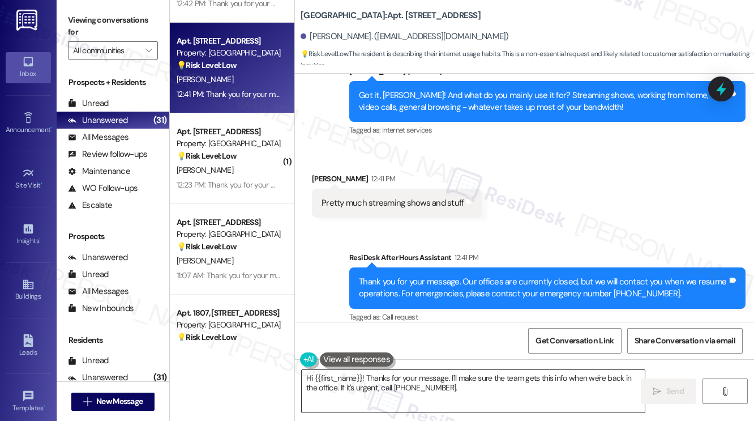
click at [460, 379] on textarea "Hi {{first_name}}! Thanks for your message. I'll make sure the team gets this i…" at bounding box center [473, 391] width 343 height 42
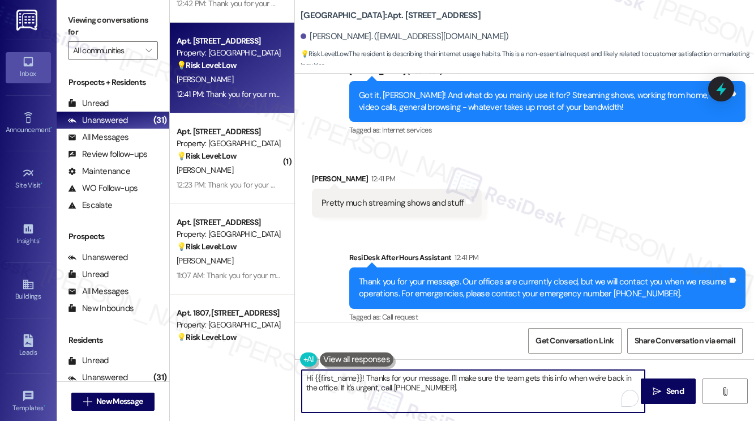
click at [460, 379] on textarea "Hi {{first_name}}! Thanks for your message. I'll make sure the team gets this i…" at bounding box center [473, 391] width 343 height 42
paste textarea "Thanks {{first_name}}! Final question - if you're comfortable sharing, how much…"
type textarea "Thanks {{first_name}}! Final question - if you're comfortable sharing, how much…"
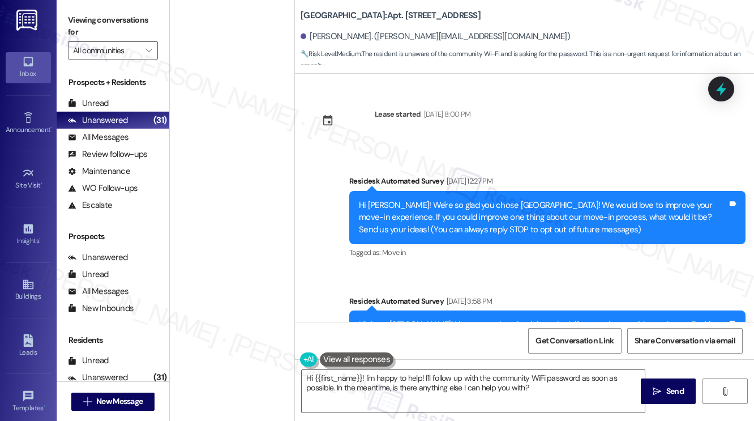
scroll to position [1121, 0]
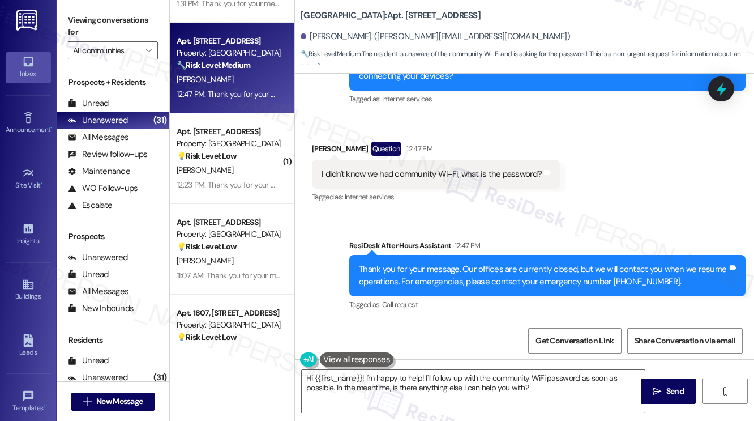
click at [419, 176] on div "I didn't know we had community Wi-Fi, what is the password?" at bounding box center [432, 174] width 220 height 12
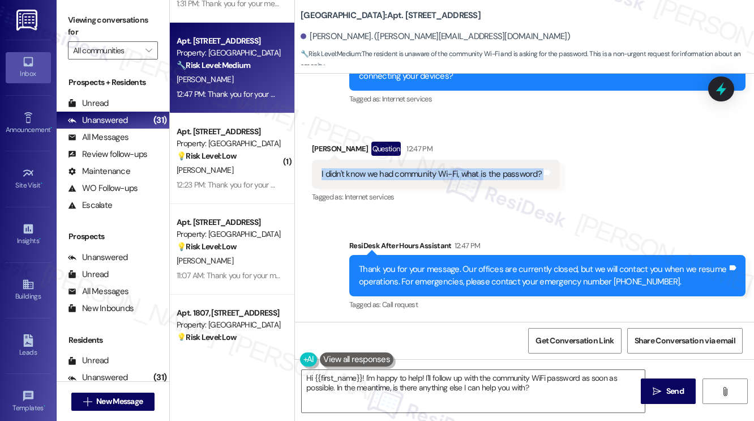
click at [419, 176] on div "I didn't know we had community Wi-Fi, what is the password?" at bounding box center [432, 174] width 220 height 12
click at [390, 172] on div "I didn't know we had community Wi-Fi, what is the password?" at bounding box center [432, 174] width 220 height 12
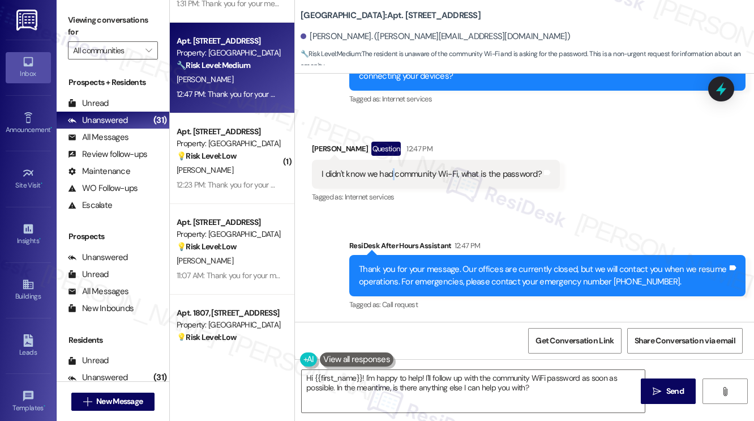
click at [390, 172] on div "I didn't know we had community Wi-Fi, what is the password?" at bounding box center [432, 174] width 220 height 12
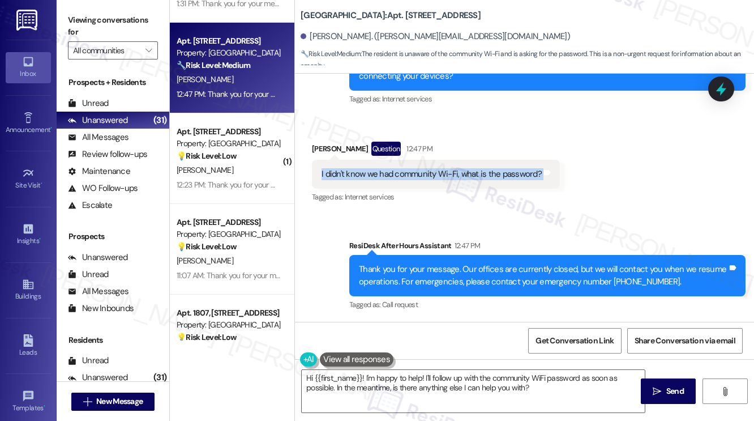
click at [390, 172] on div "I didn't know we had community Wi-Fi, what is the password?" at bounding box center [432, 174] width 220 height 12
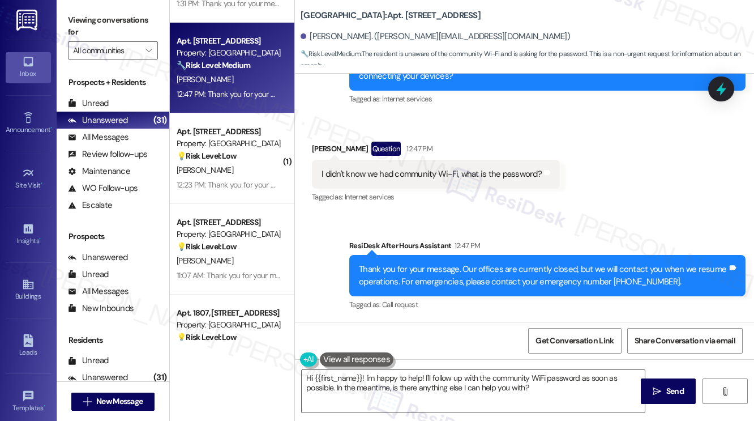
click at [523, 220] on div "Sent via SMS ResiDesk After Hours Assistant 12:47 PM Thank you for your message…" at bounding box center [524, 268] width 459 height 108
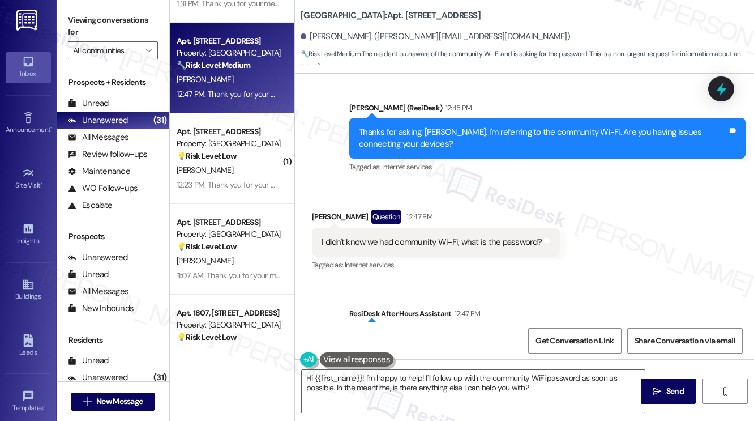
scroll to position [951, 0]
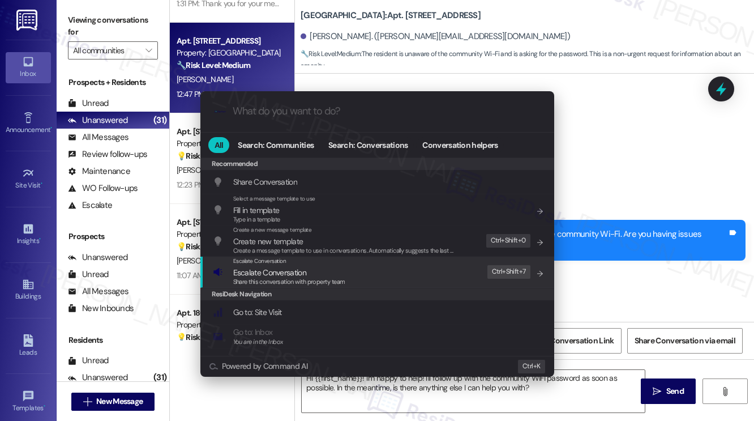
click at [404, 278] on div "Escalate Conversation Escalate Conversation Share this conversation with proper…" at bounding box center [378, 271] width 331 height 31
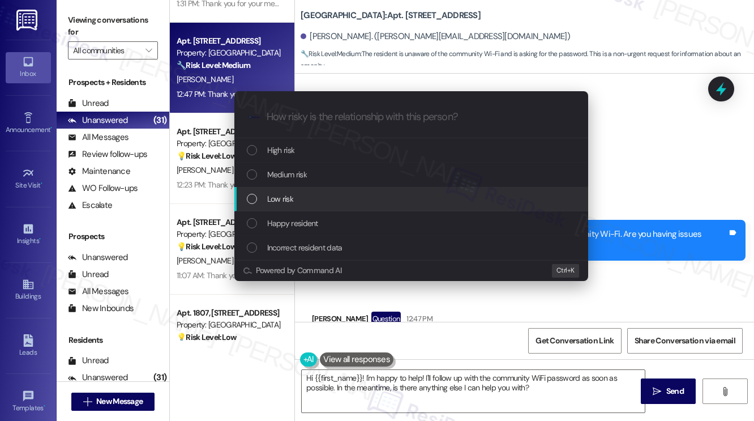
click at [308, 189] on div "Low risk" at bounding box center [411, 199] width 354 height 24
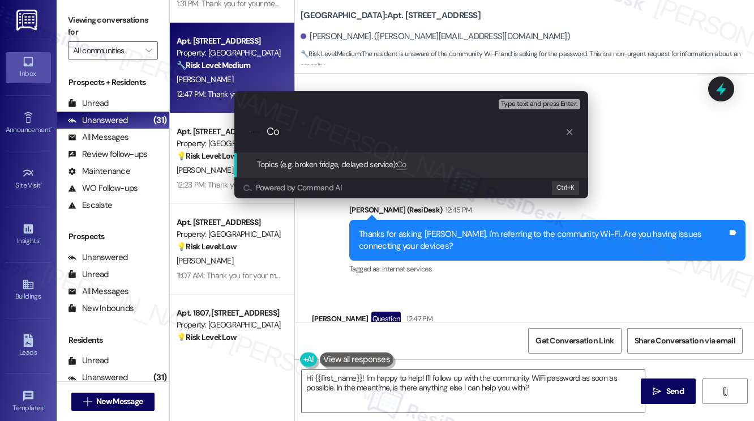
type input "C"
type input "WiFi name and password inquiry"
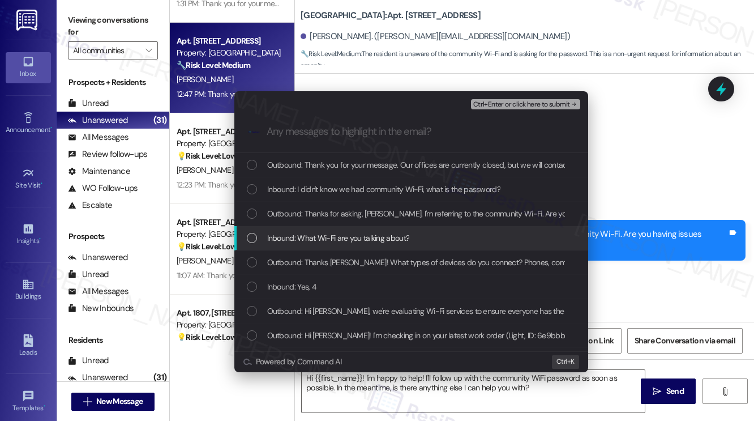
click at [321, 237] on span "Inbound: What Wi-Fi are you talking about?" at bounding box center [338, 238] width 143 height 12
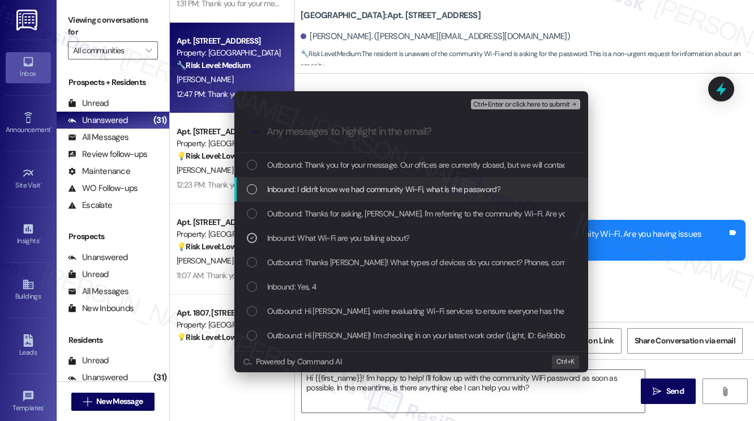
click at [370, 187] on span "Inbound: I didn't know we had community Wi-Fi, what is the password?" at bounding box center [383, 189] width 233 height 12
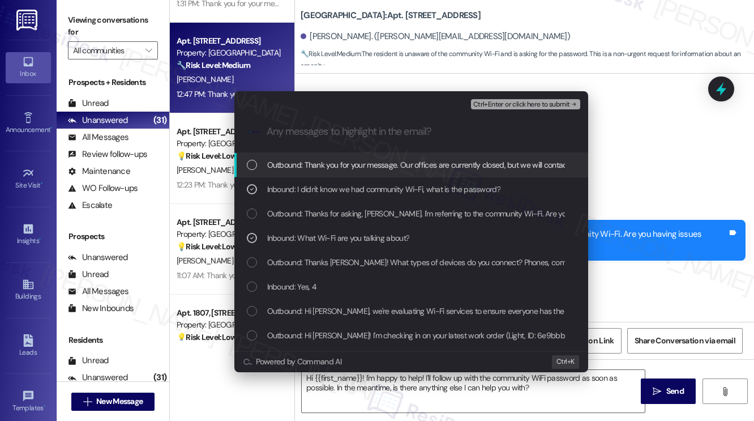
click at [529, 106] on span "Ctrl+Enter or click here to submit" at bounding box center [521, 105] width 97 height 8
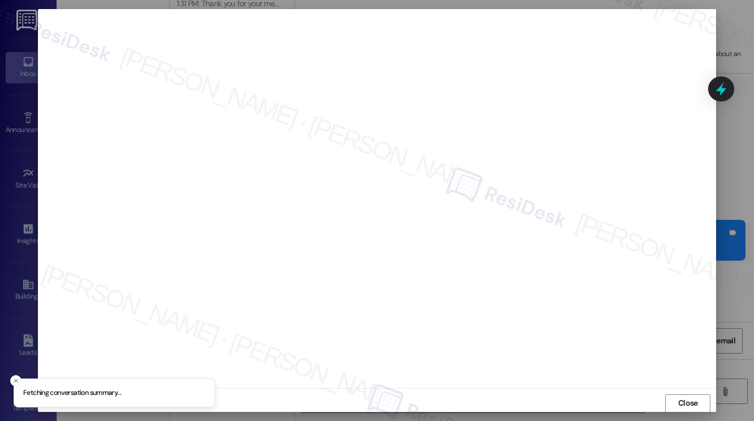
scroll to position [0, 0]
click at [676, 405] on span "Close" at bounding box center [688, 403] width 24 height 12
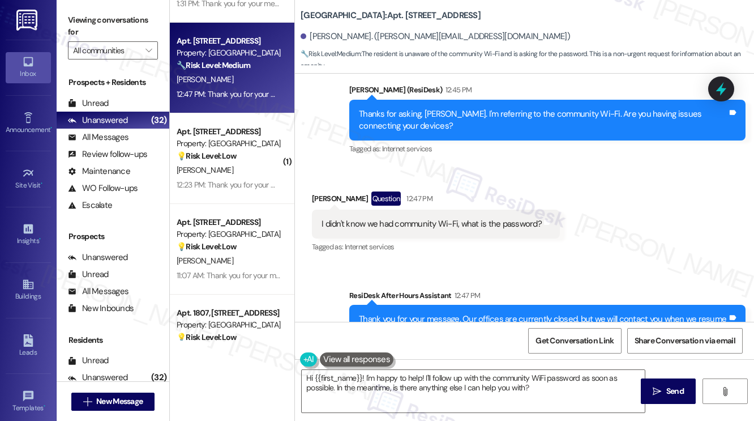
scroll to position [1121, 0]
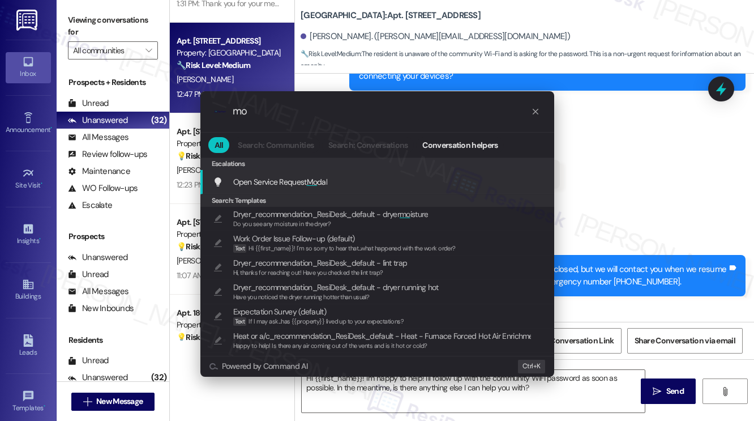
type input "m"
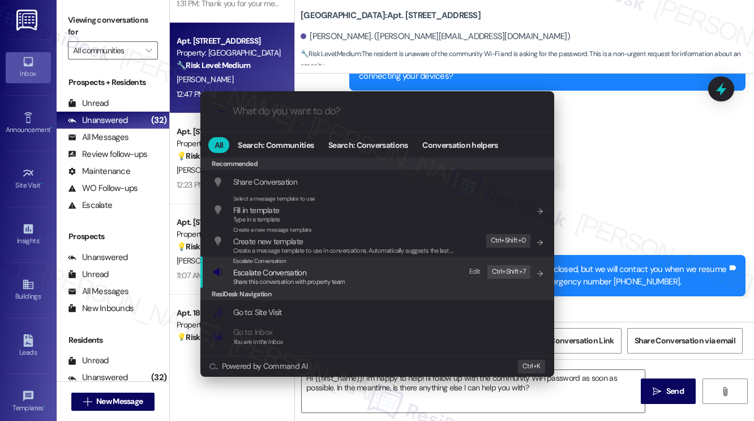
click at [350, 273] on div "Escalate Conversation Escalate Conversation Share this conversation with proper…" at bounding box center [378, 271] width 331 height 31
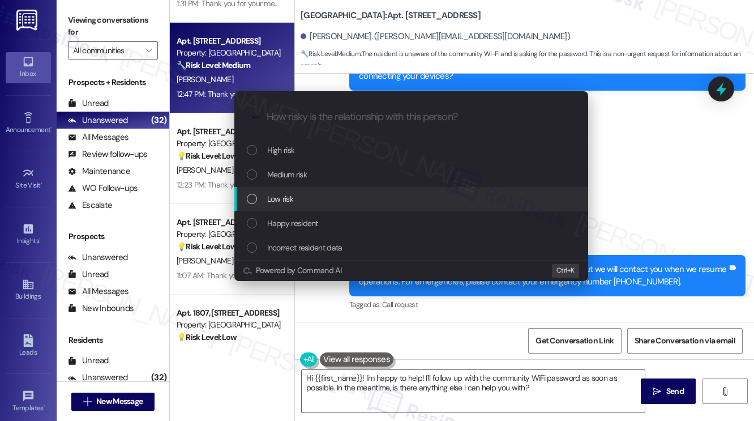
click at [306, 202] on div "Low risk" at bounding box center [412, 198] width 331 height 12
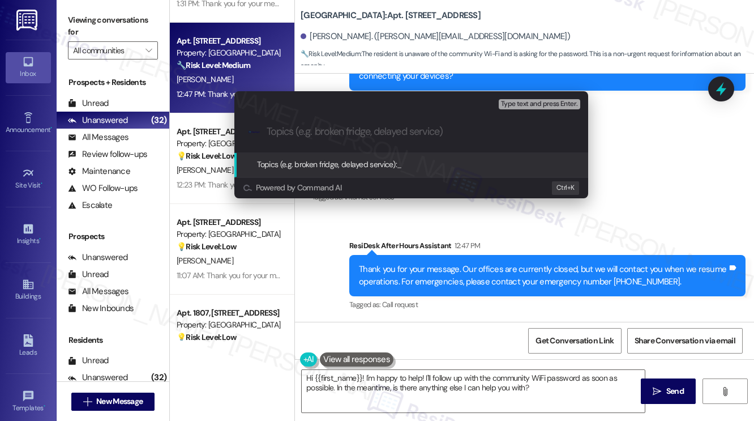
paste input "WiFi name and password inquiry"
type input "WiFi name and password inquiry"
click at [413, 131] on input "WiFi name and password inquiry" at bounding box center [416, 132] width 298 height 12
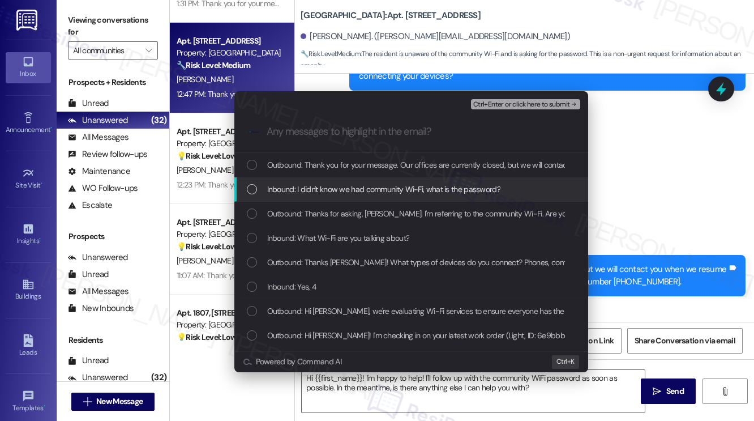
click at [389, 182] on div "Inbound: I didn't know we had community Wi-Fi, what is the password?" at bounding box center [411, 189] width 354 height 24
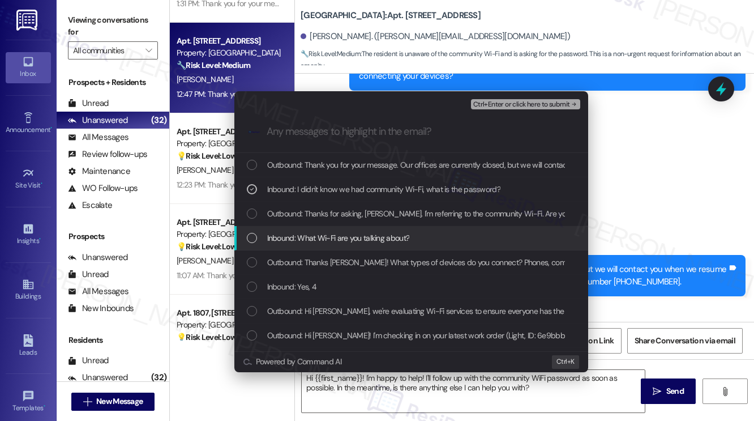
click at [382, 239] on span "Inbound: What Wi-Fi are you talking about?" at bounding box center [338, 238] width 143 height 12
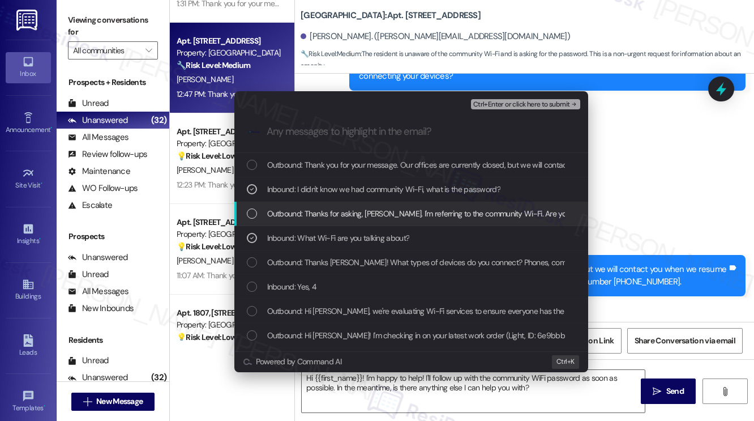
click at [389, 220] on div "Outbound: Thanks for asking, Jamie. I'm referring to the community Wi-Fi. Are y…" at bounding box center [411, 214] width 354 height 24
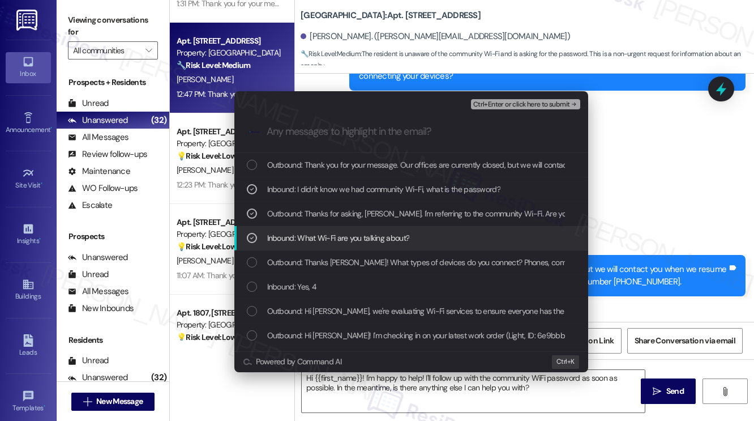
click at [383, 232] on span "Inbound: What Wi-Fi are you talking about?" at bounding box center [338, 238] width 143 height 12
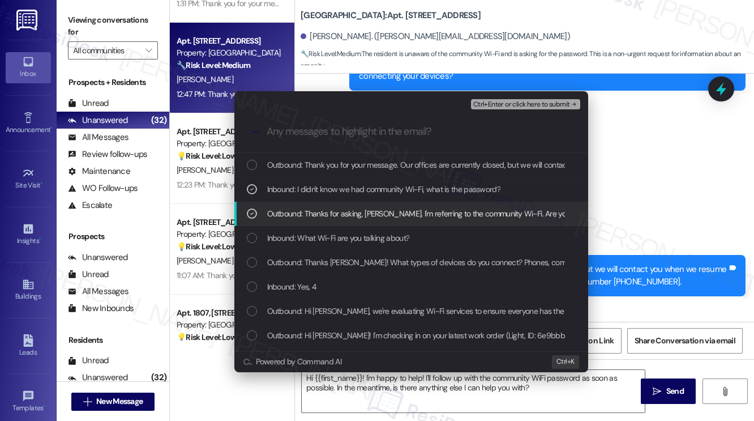
click at [387, 215] on span "Outbound: Thanks for asking, Jamie. I'm referring to the community Wi-Fi. Are y…" at bounding box center [484, 213] width 434 height 12
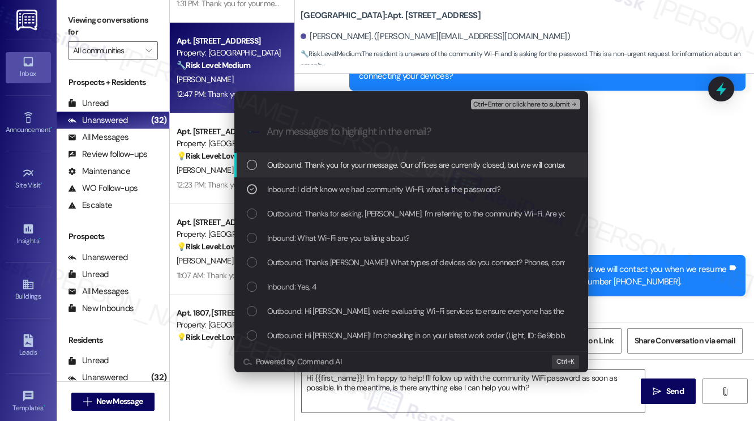
click at [520, 106] on span "Ctrl+Enter or click here to submit" at bounding box center [521, 105] width 97 height 8
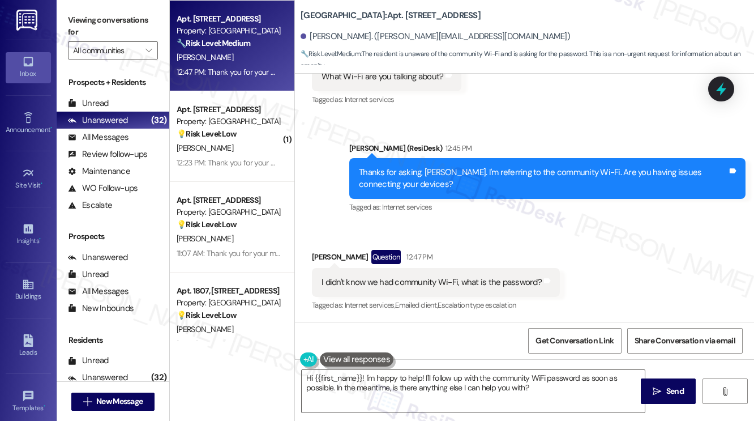
scroll to position [2095, 0]
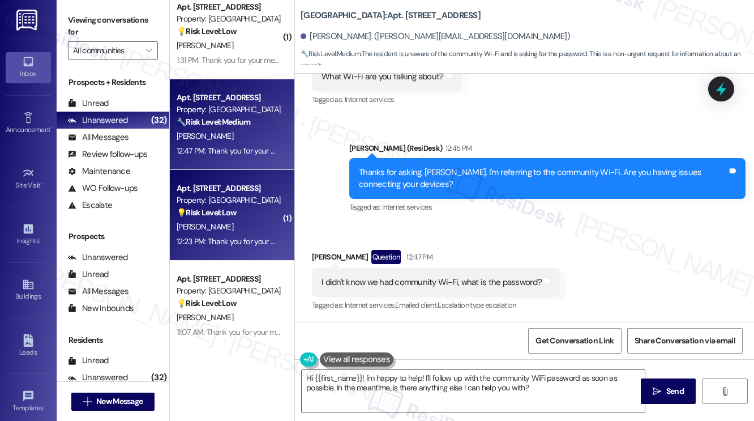
click at [233, 212] on strong "💡 Risk Level: Low" at bounding box center [207, 212] width 60 height 10
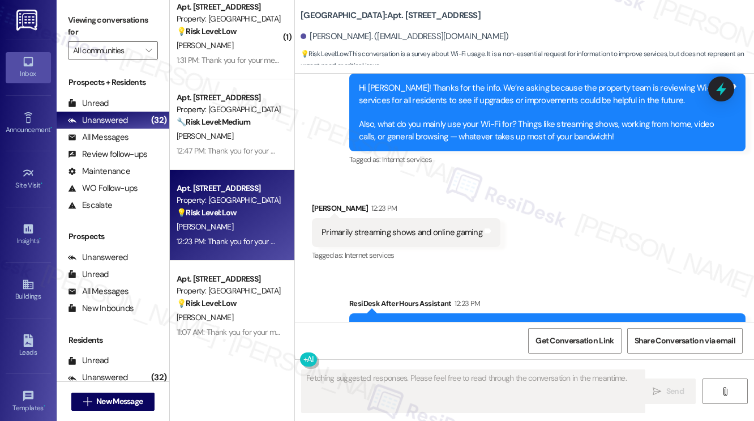
scroll to position [2424, 0]
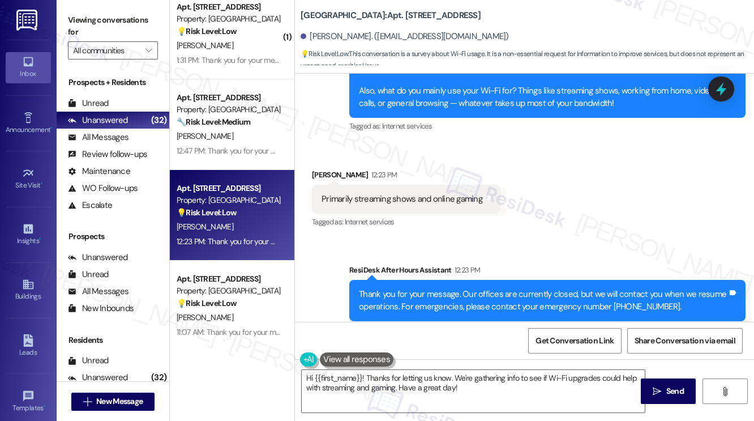
drag, startPoint x: 75, startPoint y: 9, endPoint x: 90, endPoint y: 18, distance: 17.0
click at [75, 9] on div "Viewing conversations for All communities " at bounding box center [113, 35] width 113 height 71
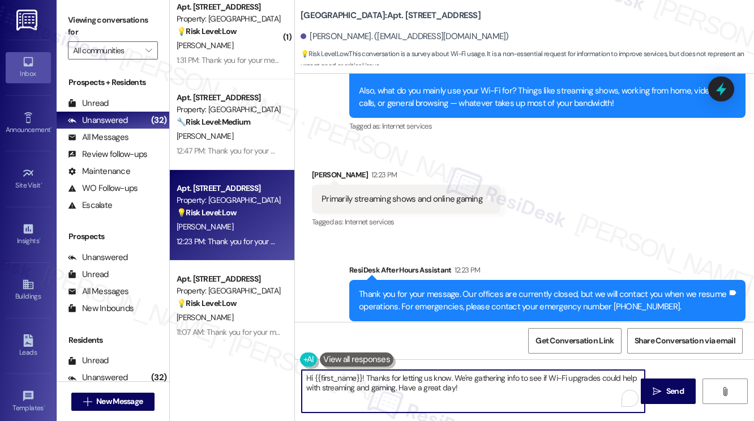
click at [404, 387] on textarea "Hi {{first_name}}! Thanks for letting us know. We're gathering info to see if W…" at bounding box center [473, 391] width 343 height 42
paste textarea "Thanks {{first_name}}! Final question - if you're comfortable sharing, how much…"
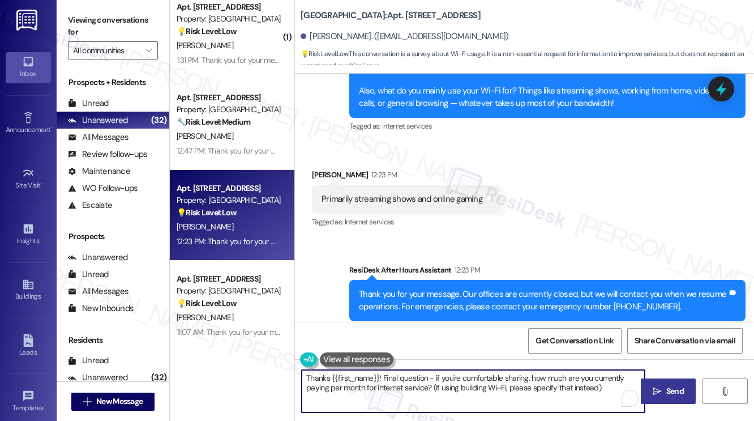
type textarea "Thanks {{first_name}}! Final question - if you're comfortable sharing, how much…"
click at [662, 384] on button " Send" at bounding box center [668, 390] width 55 height 25
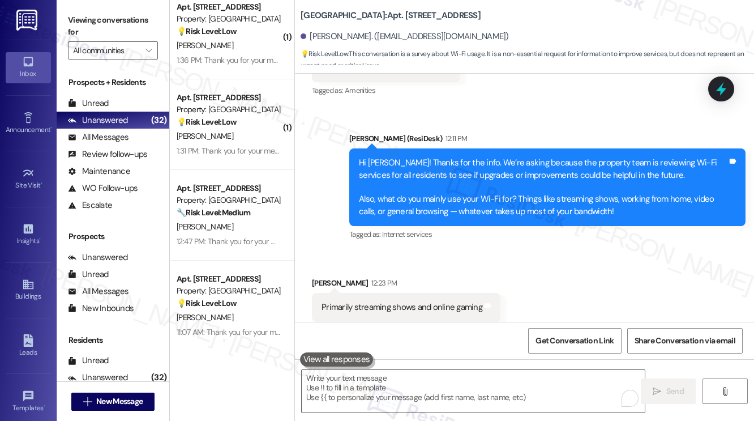
scroll to position [2515, 0]
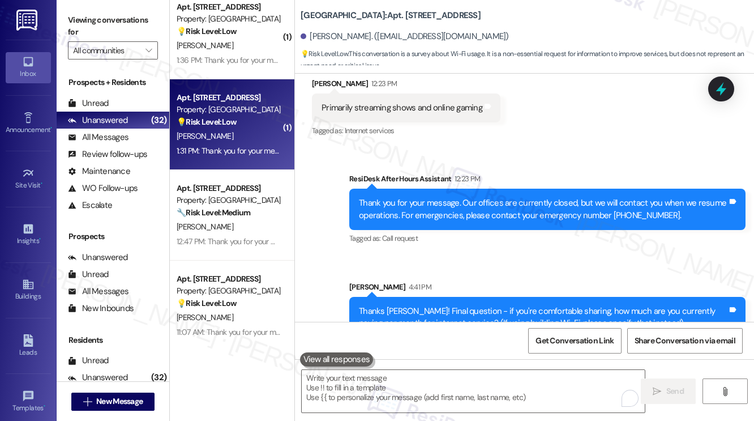
click at [235, 140] on div "[PERSON_NAME]" at bounding box center [228, 136] width 107 height 14
type textarea "Fetching suggested responses. Please feel free to read through the conversation…"
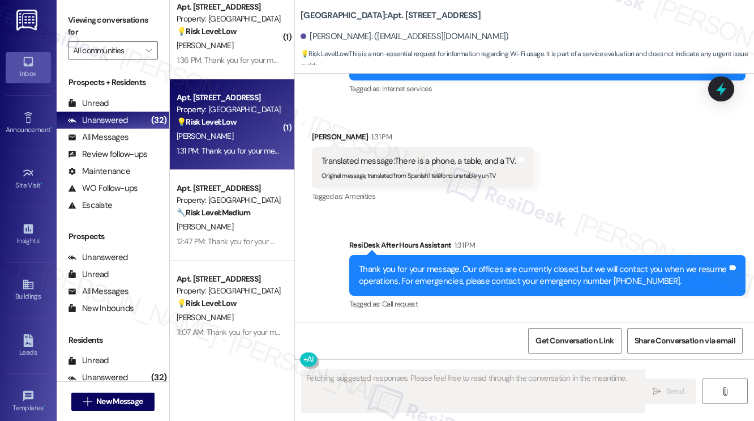
scroll to position [890, 0]
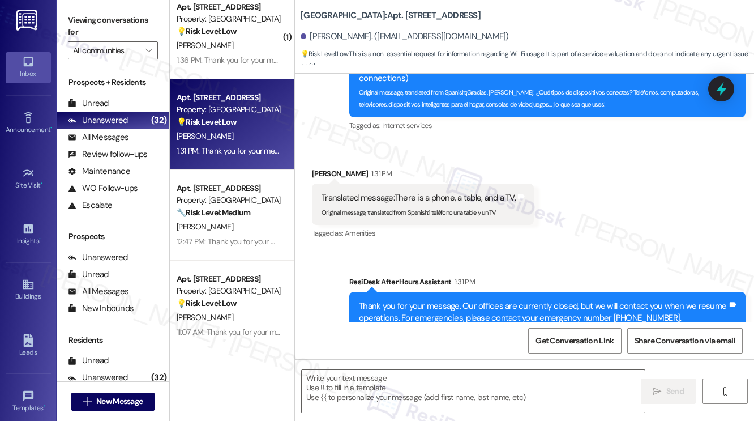
click at [453, 183] on div "Translated message: There is a phone, a table, and a TV. Original message, tran…" at bounding box center [423, 203] width 222 height 41
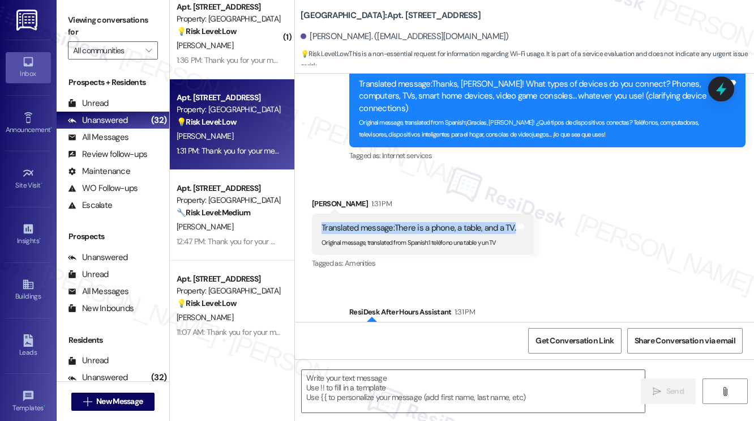
scroll to position [834, 0]
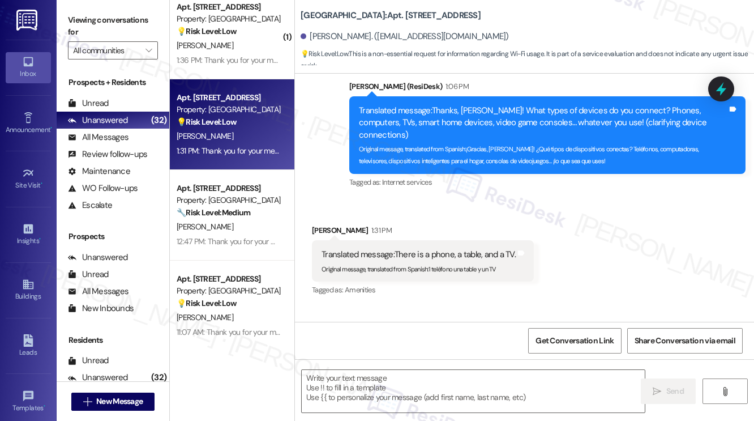
click at [100, 15] on label "Viewing conversations for" at bounding box center [113, 26] width 90 height 30
click at [413, 378] on textarea at bounding box center [473, 391] width 343 height 42
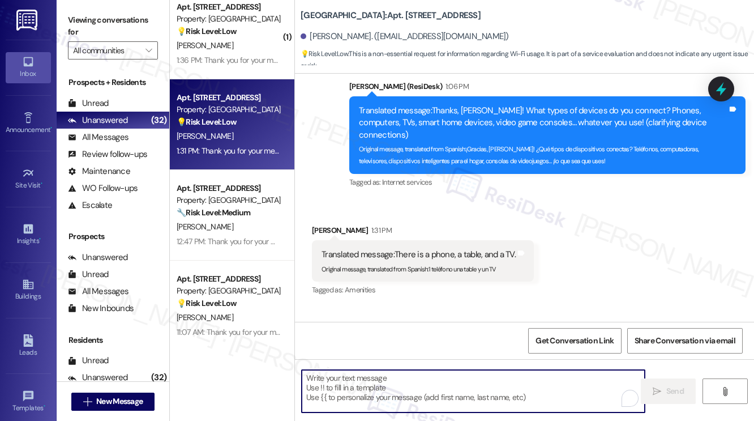
paste textarea "Hi {{first_name}}! Thanks for letting us know. And what do you mainly use it fo…"
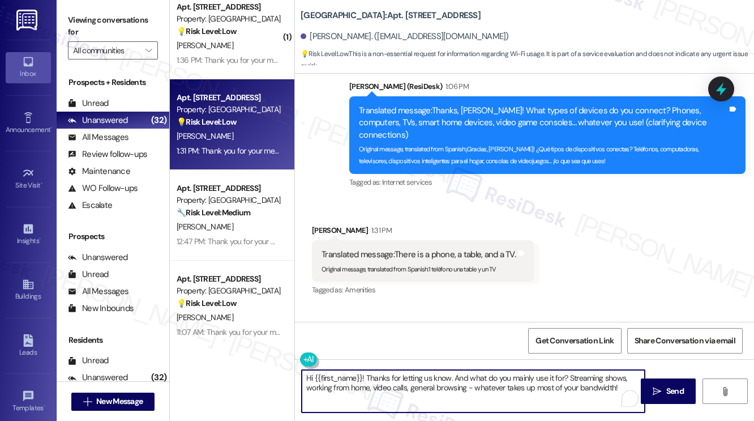
type textarea "Hi {{first_name}}! Thanks for letting us know. And what do you mainly use it fo…"
click at [322, 224] on div "Dayyana Ordonez 1:31 PM" at bounding box center [423, 232] width 222 height 16
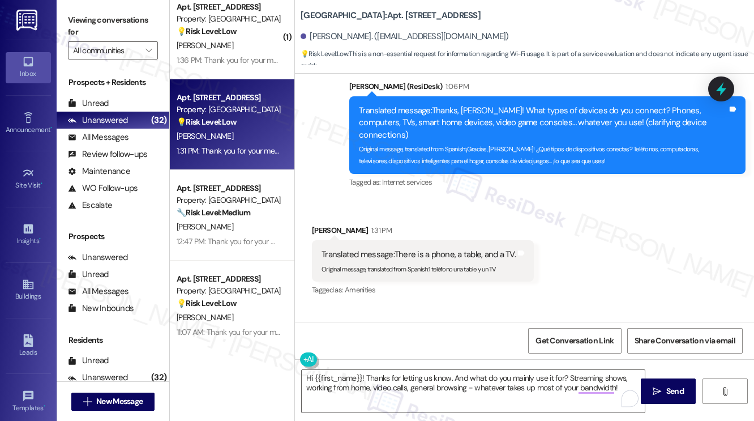
click at [322, 224] on div "Dayyana Ordonez 1:31 PM" at bounding box center [423, 232] width 222 height 16
click at [534, 383] on textarea "Hi {{first_name}}! Thanks for letting us know. And what do you mainly use it fo…" at bounding box center [473, 391] width 343 height 42
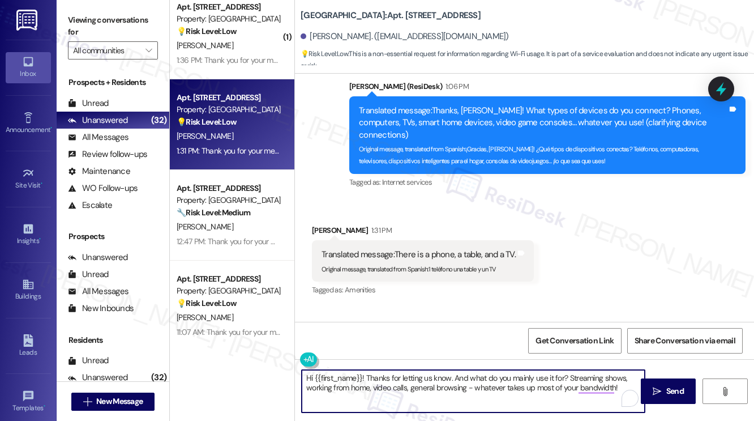
click at [534, 383] on textarea "Hi {{first_name}}! Thanks for letting us know. And what do you mainly use it fo…" at bounding box center [473, 391] width 343 height 42
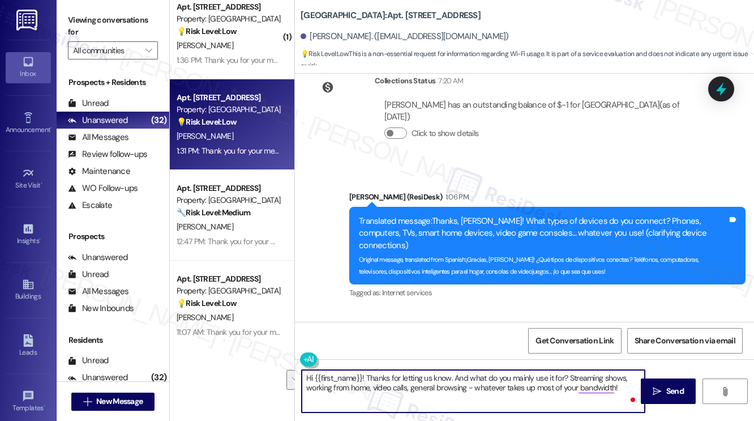
scroll to position [721, 0]
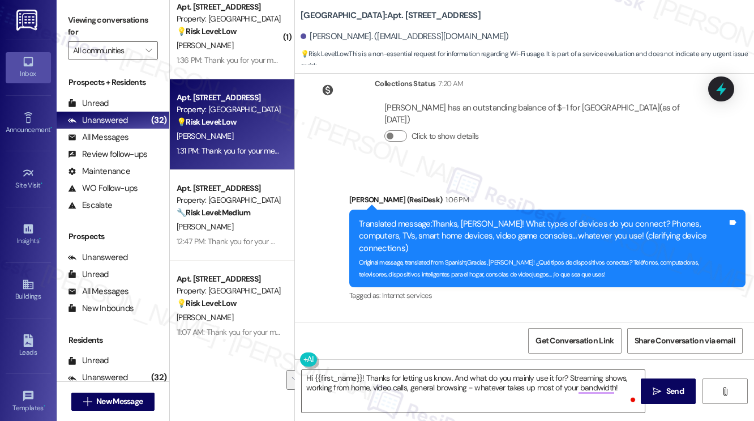
drag, startPoint x: 82, startPoint y: 17, endPoint x: 89, endPoint y: 21, distance: 8.9
click at [82, 17] on label "Viewing conversations for" at bounding box center [113, 26] width 90 height 30
click at [467, 384] on textarea "Hi {{first_name}}! Thanks for letting us know. And what do you mainly use it fo…" at bounding box center [473, 391] width 343 height 42
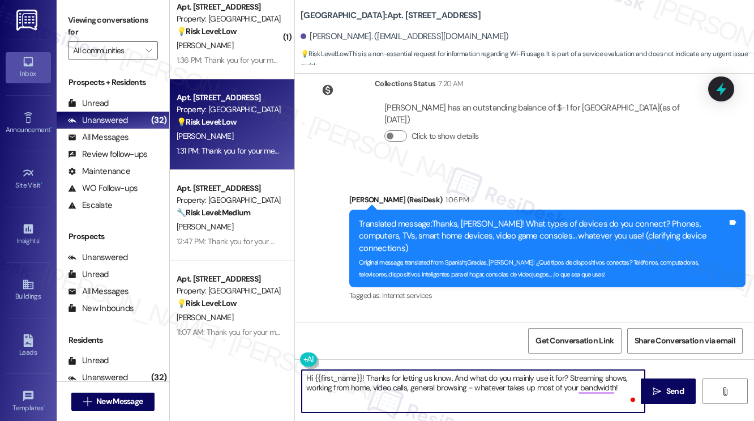
click at [467, 384] on textarea "Hi {{first_name}}! Thanks for letting us know. And what do you mainly use it fo…" at bounding box center [473, 391] width 343 height 42
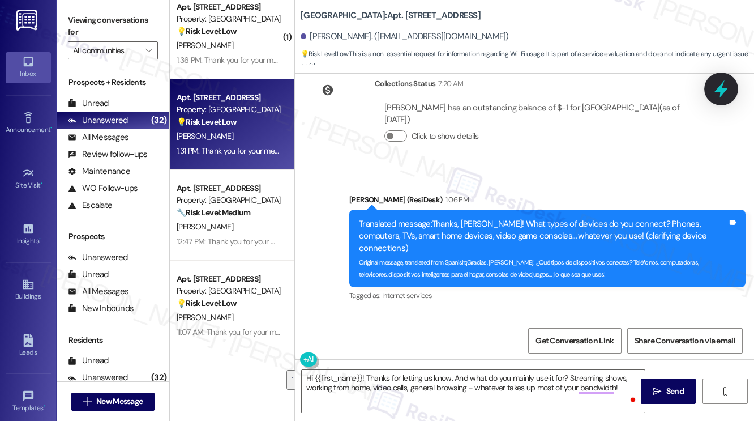
click at [709, 88] on div at bounding box center [721, 88] width 34 height 32
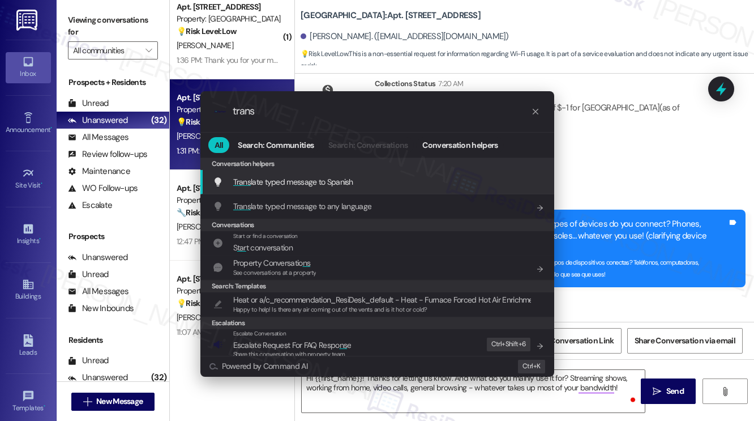
type input "trans"
click at [300, 182] on span "Trans late typed message to Spanish" at bounding box center [293, 182] width 120 height 10
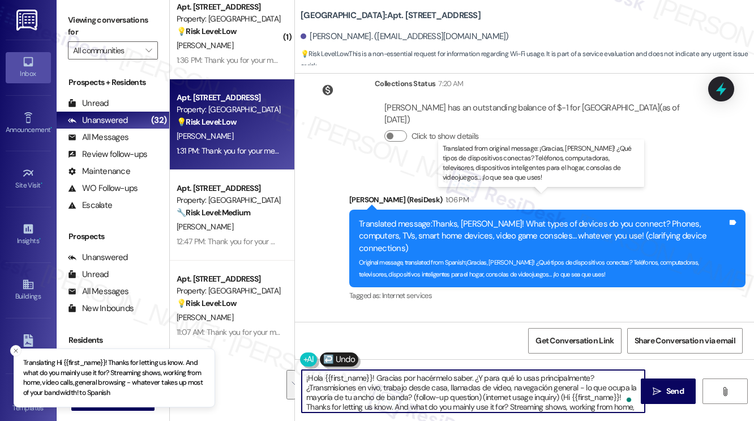
type textarea "¡Hola {{first_name}}! Gracias por hacérmelo saber. ¿Y para qué lo usas principa…"
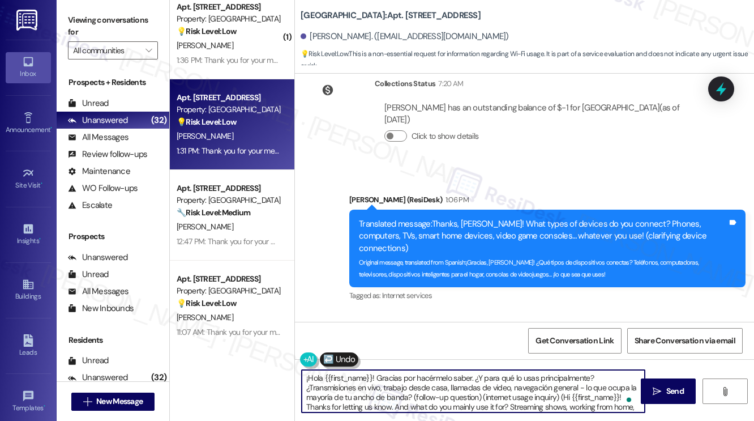
scroll to position [890, 0]
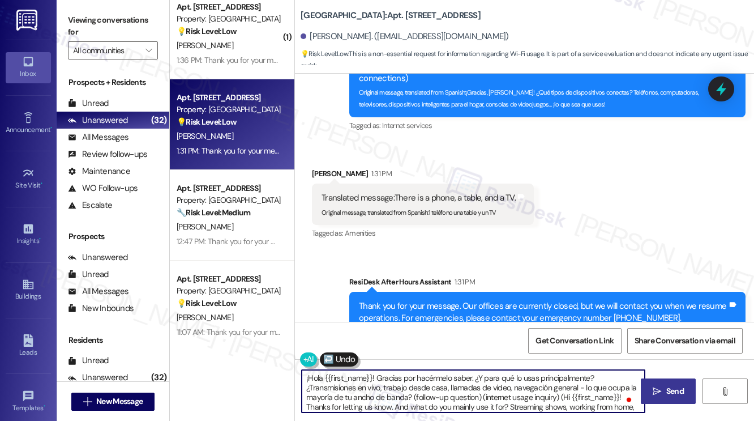
click at [650, 380] on button " Send" at bounding box center [668, 390] width 55 height 25
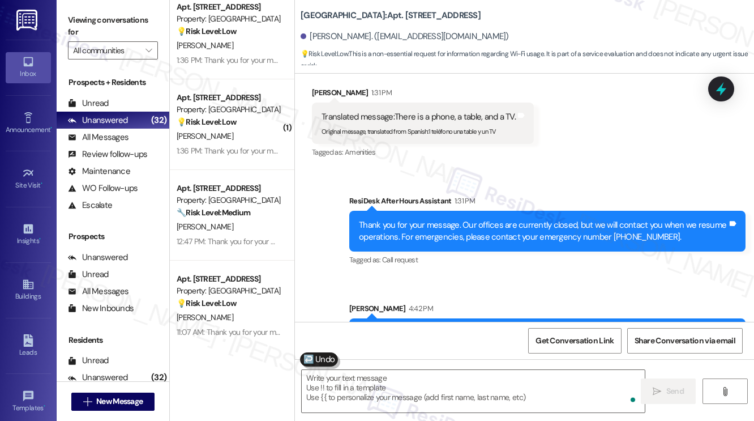
scroll to position [1018, 0]
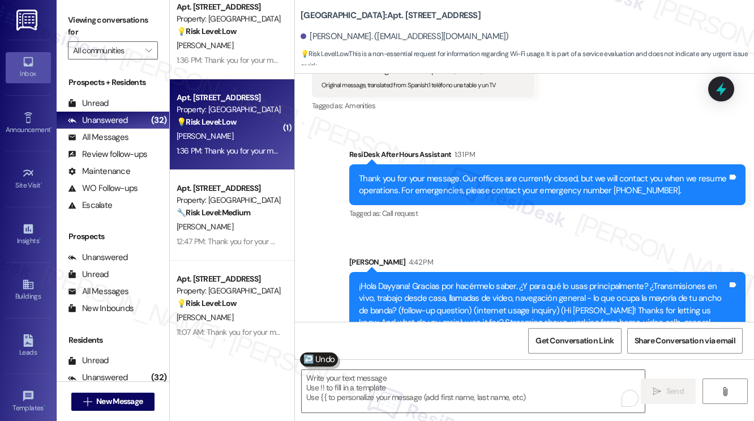
click at [267, 145] on div "1:36 PM: Thank you for your message. Our offices are currently closed, but we w…" at bounding box center [507, 150] width 661 height 10
type textarea "Fetching suggested responses. Please feel free to read through the conversation…"
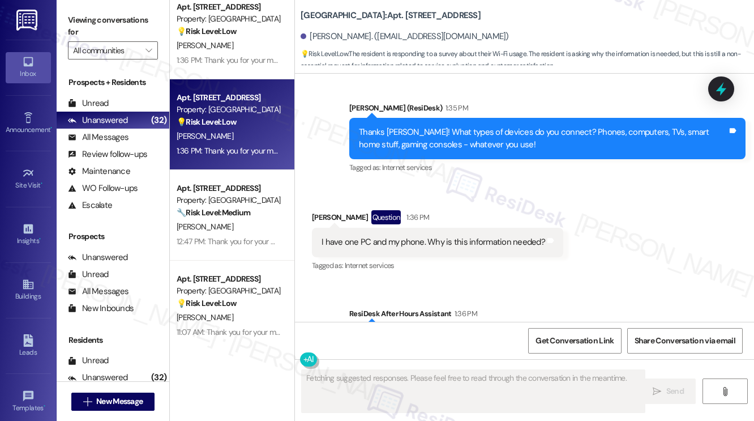
scroll to position [4070, 0]
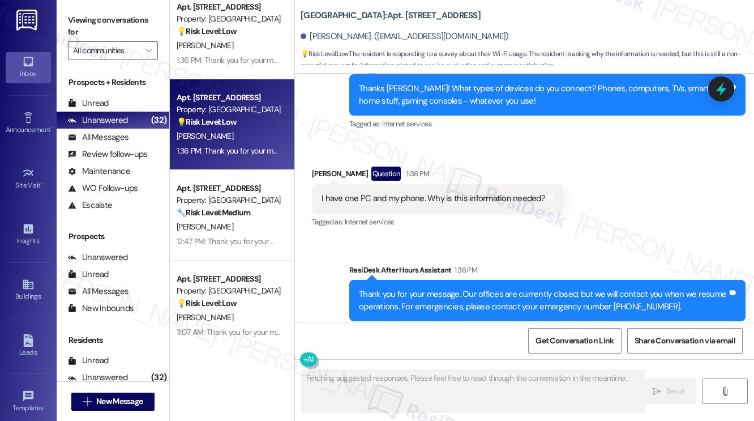
click at [506, 192] on div "I have one PC and my phone. Why is this information needed?" at bounding box center [434, 198] width 224 height 12
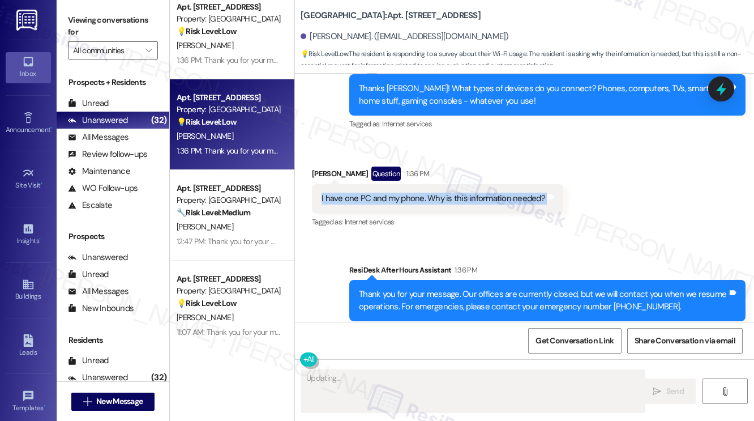
click at [506, 192] on div "I have one PC and my phone. Why is this information needed?" at bounding box center [434, 198] width 224 height 12
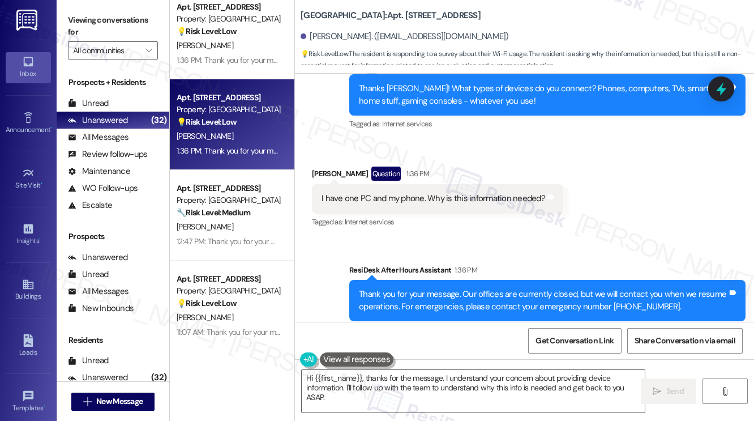
click at [108, 11] on label "Viewing conversations for" at bounding box center [113, 26] width 90 height 30
click at [443, 385] on textarea "Hi {{first_name}}, thanks for the message. I understand your concern about prov…" at bounding box center [473, 391] width 343 height 42
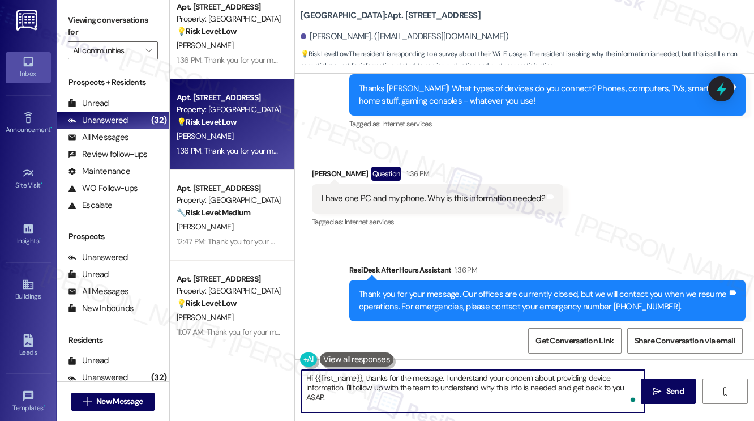
click at [382, 392] on textarea "Hi {{first_name}}, thanks for the message. I understand your concern about prov…" at bounding box center [473, 391] width 343 height 42
click at [426, 388] on textarea "Hi {{first_name}}, thanks for the message. I understand your concern about prov…" at bounding box center [473, 391] width 343 height 42
drag, startPoint x: 429, startPoint y: 400, endPoint x: 444, endPoint y: 374, distance: 29.9
click at [443, 374] on textarea "Hi {{first_name}}, thanks for the message. I understand your concern about prov…" at bounding box center [473, 391] width 343 height 42
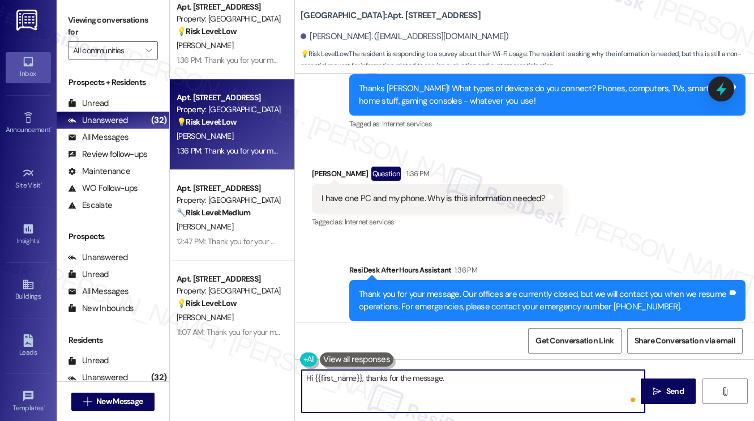
paste textarea "Hi {{first_name}}, I understand your concern. The property team is evaluating W…"
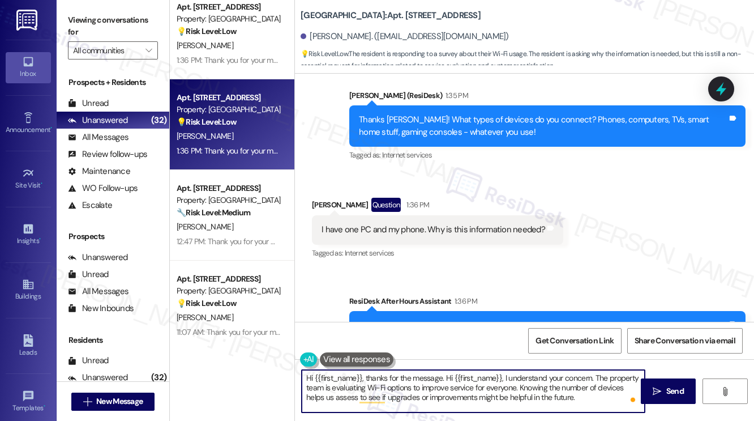
scroll to position [4013, 0]
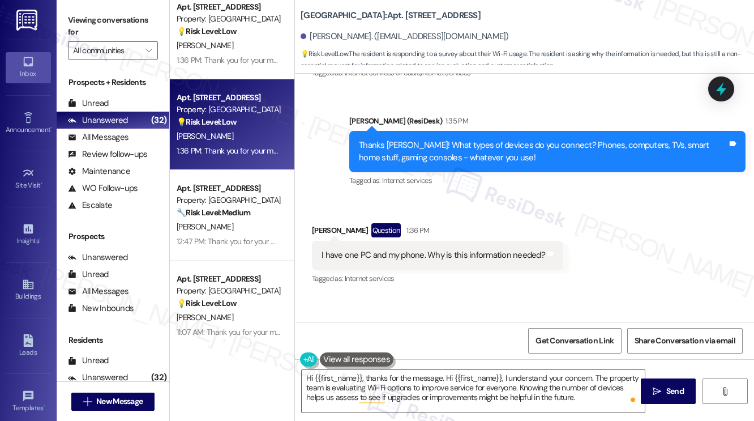
click at [358, 249] on div "I have one PC and my phone. Why is this information needed?" at bounding box center [434, 255] width 224 height 12
copy div "I have one PC and my phone. Why is this information needed? Tags and notes"
click at [102, 20] on label "Viewing conversations for" at bounding box center [113, 26] width 90 height 30
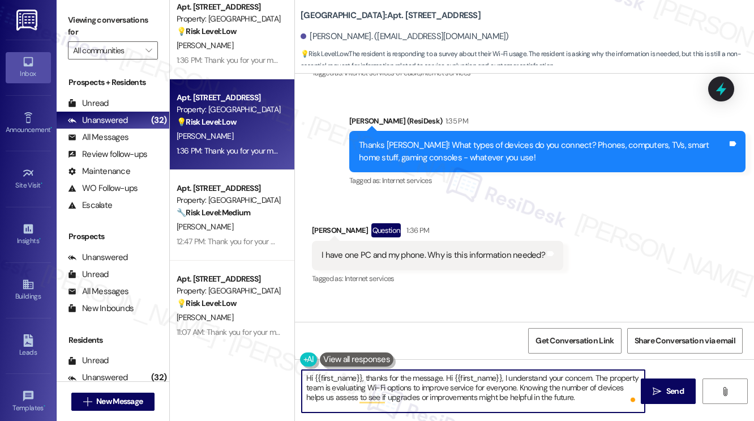
click at [469, 375] on textarea "Hi {{first_name}}, thanks for the message. Hi {{first_name}}, I understand your…" at bounding box center [473, 391] width 343 height 42
paste textarea "Thanks for sharing that! I understand your question — the reason we’re asking i…"
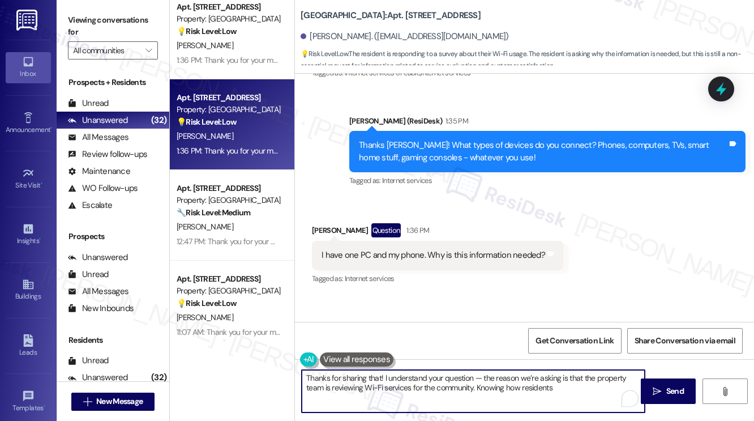
click at [473, 375] on textarea "Thanks for sharing that! I understand your question — the reason we’re asking i…" at bounding box center [473, 391] width 343 height 42
click at [556, 387] on textarea "Thanks for sharing that! I understand your question. The reason we’re asking is…" at bounding box center [473, 391] width 343 height 42
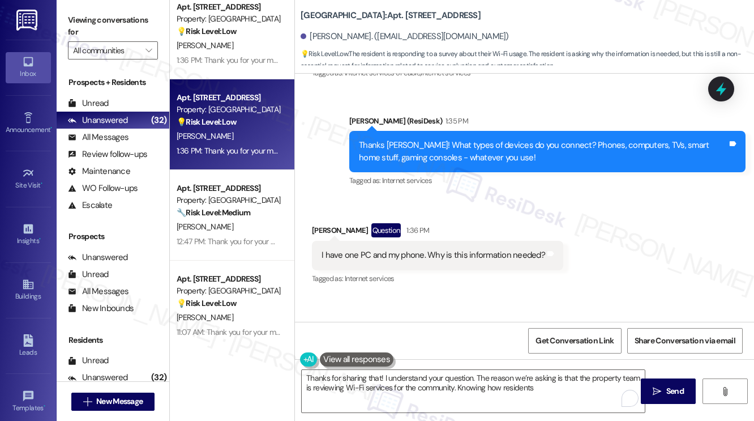
drag, startPoint x: 87, startPoint y: 11, endPoint x: 104, endPoint y: 20, distance: 18.7
click at [87, 11] on label "Viewing conversations for" at bounding box center [113, 26] width 90 height 30
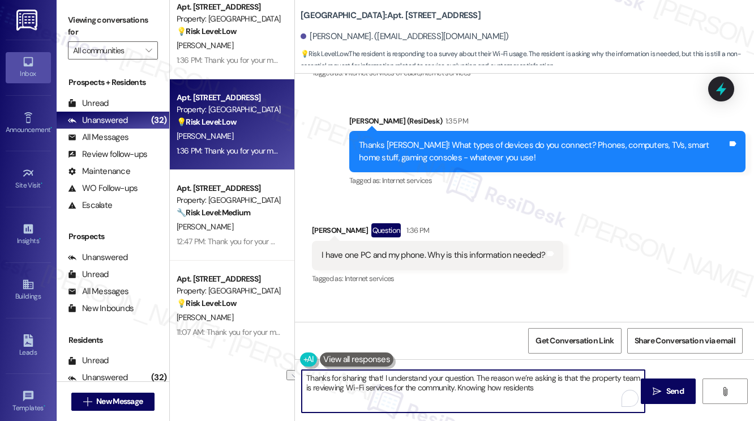
drag, startPoint x: 567, startPoint y: 388, endPoint x: 459, endPoint y: 389, distance: 107.6
click at [459, 389] on textarea "Thanks for sharing that! I understand your question. The reason we’re asking is…" at bounding box center [473, 391] width 343 height 42
paste textarea "the number of devices helps us assess to see if upgrades or improvements might …"
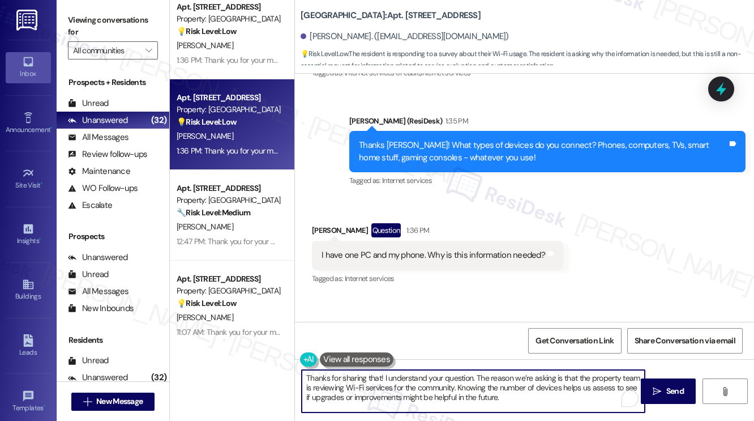
click at [489, 395] on textarea "Thanks for sharing that! I understand your question. The reason we’re asking is…" at bounding box center [473, 391] width 343 height 42
click at [551, 408] on textarea "Thanks for sharing that! I understand your question. The reason we’re asking is…" at bounding box center [473, 391] width 343 height 42
click at [526, 397] on textarea "Thanks for sharing that! I understand your question. The reason we’re asking is…" at bounding box center [473, 391] width 343 height 42
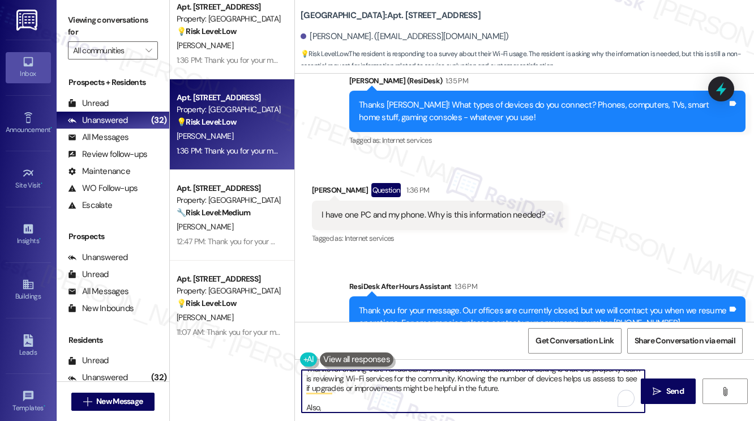
scroll to position [4070, 0]
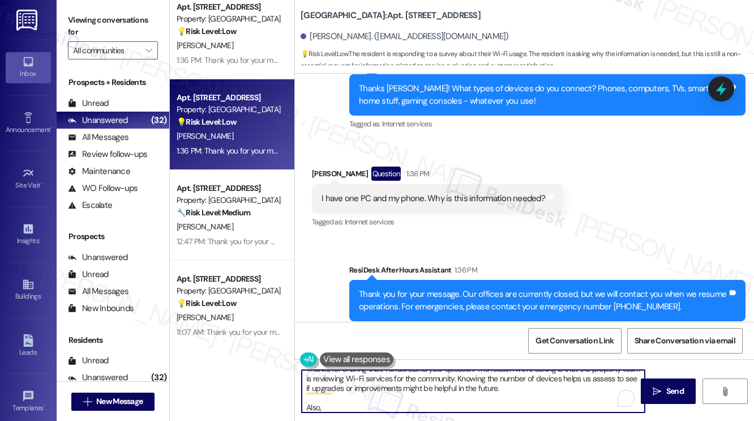
click at [388, 402] on textarea "Thanks for sharing that! I understand your question. The reason we’re asking is…" at bounding box center [473, 391] width 343 height 42
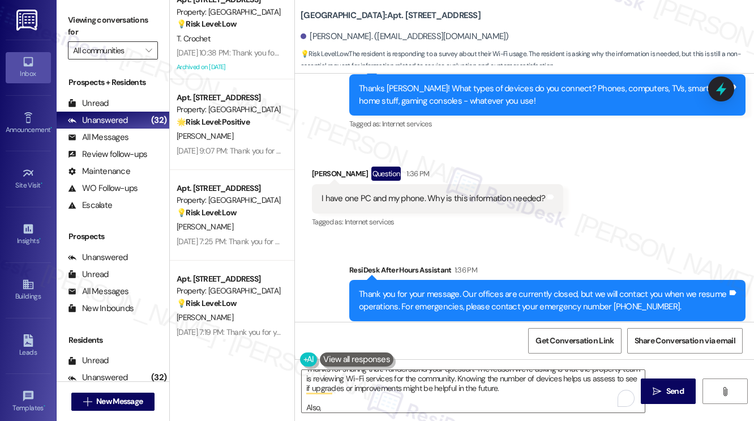
drag, startPoint x: 99, startPoint y: 29, endPoint x: 115, endPoint y: 43, distance: 21.7
click at [99, 29] on label "Viewing conversations for" at bounding box center [113, 26] width 90 height 30
click at [464, 407] on textarea "Thanks for sharing that! I understand your question. The reason we’re asking is…" at bounding box center [473, 391] width 343 height 42
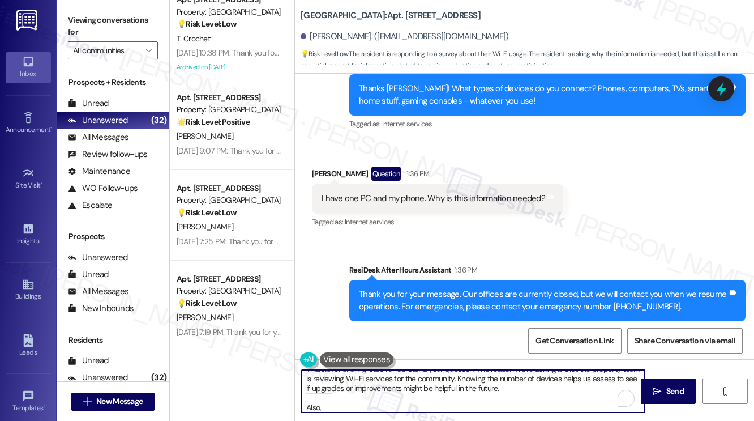
paste textarea "what do you mainly use it for? Streaming shows, working from home, video calls,…"
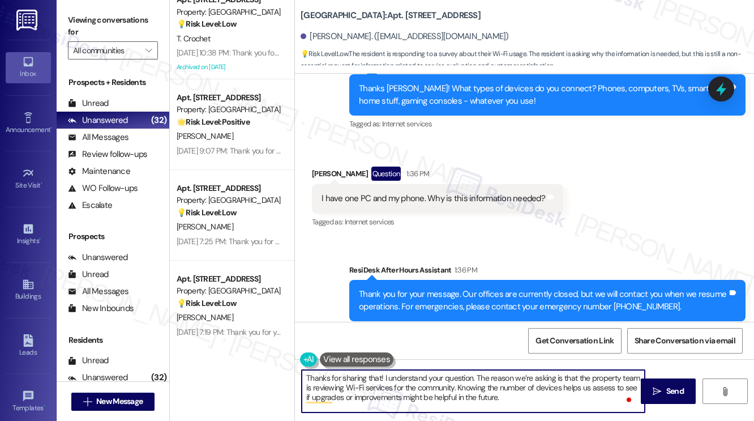
scroll to position [22, 0]
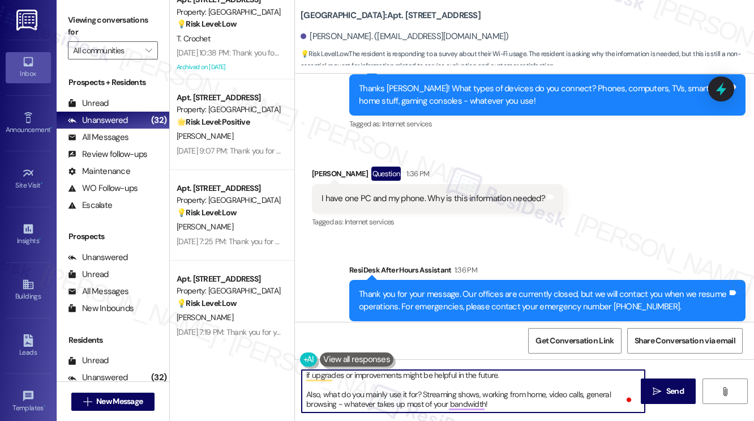
click at [405, 401] on textarea "Thanks for sharing that! I understand your question. The reason we’re asking is…" at bounding box center [473, 391] width 343 height 42
click at [516, 403] on textarea "Thanks for sharing that! I understand your question. The reason we’re asking is…" at bounding box center [473, 391] width 343 height 42
click at [517, 403] on textarea "Thanks for sharing that! I understand your question. The reason we’re asking is…" at bounding box center [473, 391] width 343 height 42
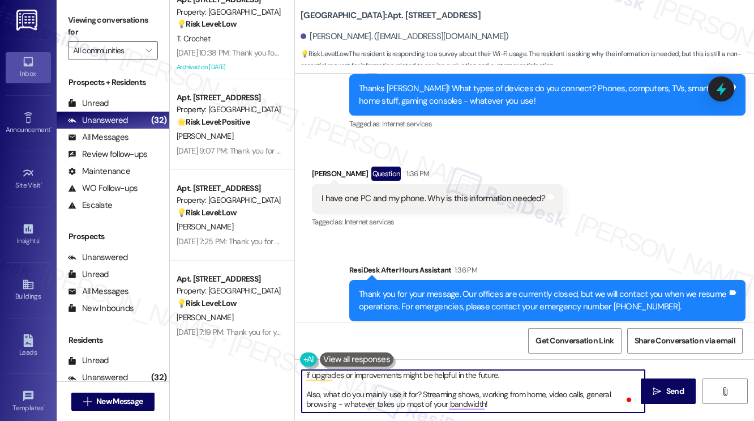
click at [517, 403] on textarea "Thanks for sharing that! I understand your question. The reason we’re asking is…" at bounding box center [473, 391] width 343 height 42
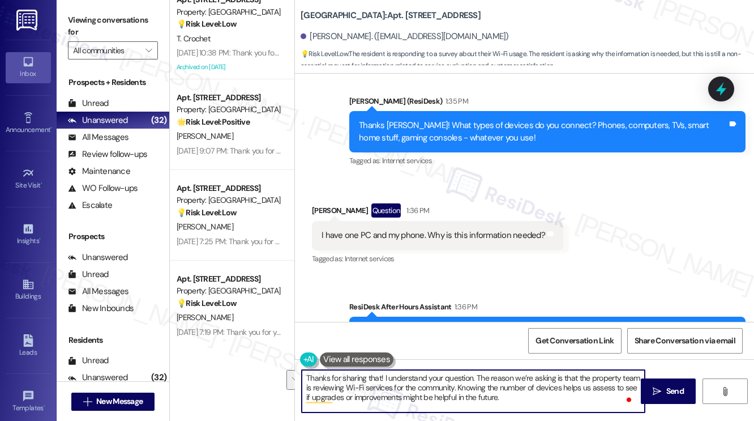
scroll to position [4013, 0]
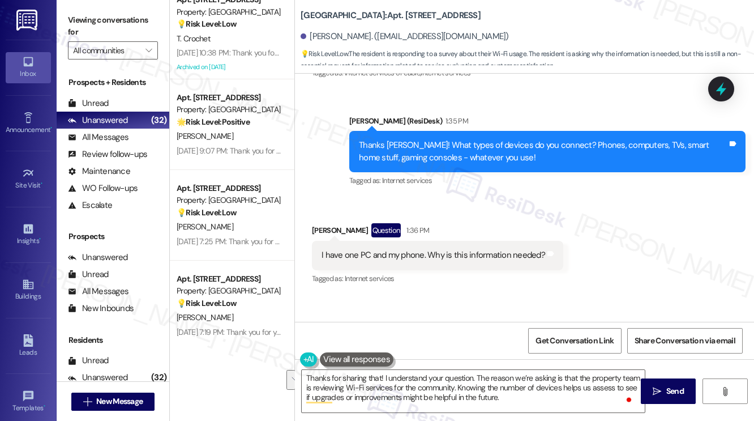
click at [87, 22] on label "Viewing conversations for" at bounding box center [113, 26] width 90 height 30
click at [523, 393] on textarea "Thanks for sharing that! I understand your question. The reason we’re asking is…" at bounding box center [473, 391] width 343 height 42
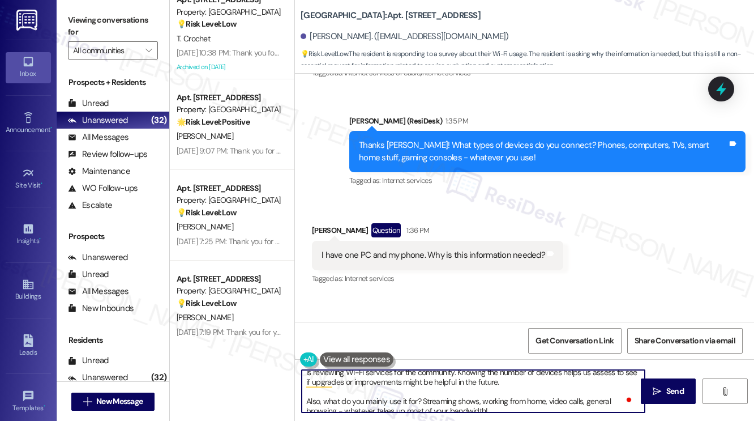
scroll to position [0, 0]
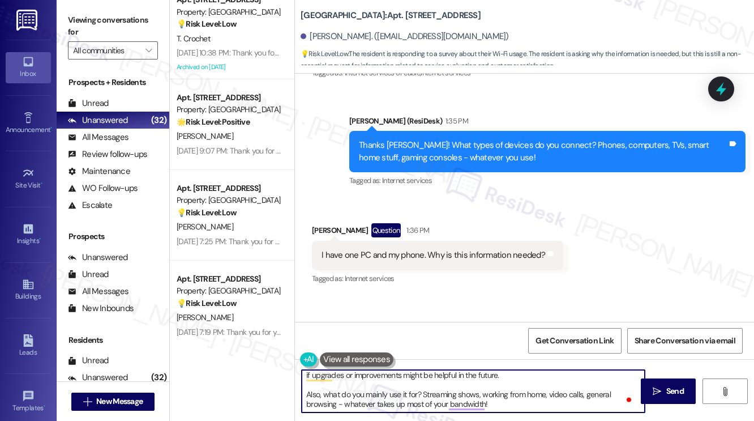
click at [501, 404] on textarea "Thanks for sharing that! I understand your question. The reason we’re asking is…" at bounding box center [473, 391] width 343 height 42
click at [310, 393] on textarea "Thanks for sharing that! I understand your question. The reason we’re asking is…" at bounding box center [473, 391] width 343 height 42
click at [416, 397] on textarea "Thanks for sharing that! I understand your question. The reason we’re asking is…" at bounding box center [473, 391] width 343 height 42
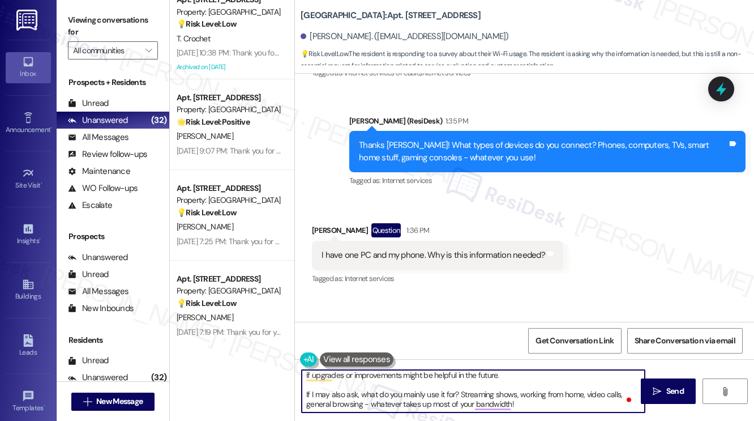
click at [416, 397] on textarea "Thanks for sharing that! I understand your question. The reason we’re asking is…" at bounding box center [473, 391] width 343 height 42
click at [538, 400] on textarea "Thanks for sharing that! I understand your question. The reason we’re asking is…" at bounding box center [473, 391] width 343 height 42
click at [543, 399] on textarea "Thanks for sharing that! I understand your question. The reason we’re asking is…" at bounding box center [473, 391] width 343 height 42
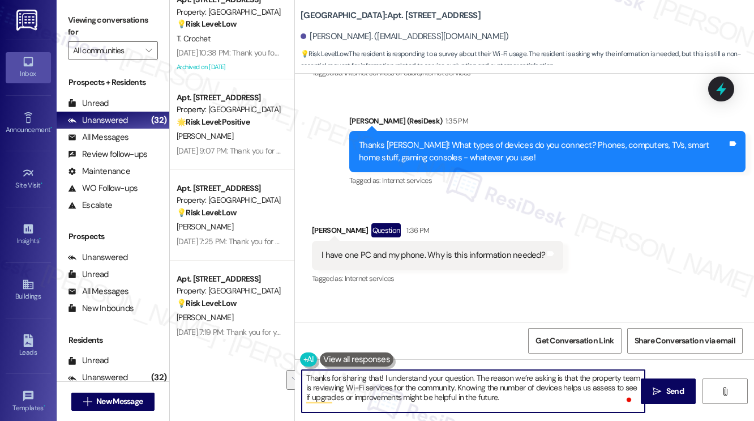
click at [515, 389] on textarea "Thanks for sharing that! I understand your question. The reason we’re asking is…" at bounding box center [473, 391] width 343 height 42
click at [514, 389] on textarea "Thanks for sharing that! I understand your question. The reason we’re asking is…" at bounding box center [473, 391] width 343 height 42
type textarea "Thanks for sharing that! I understand your question. The reason we’re asking is…"
click at [644, 390] on button " Send" at bounding box center [668, 390] width 55 height 25
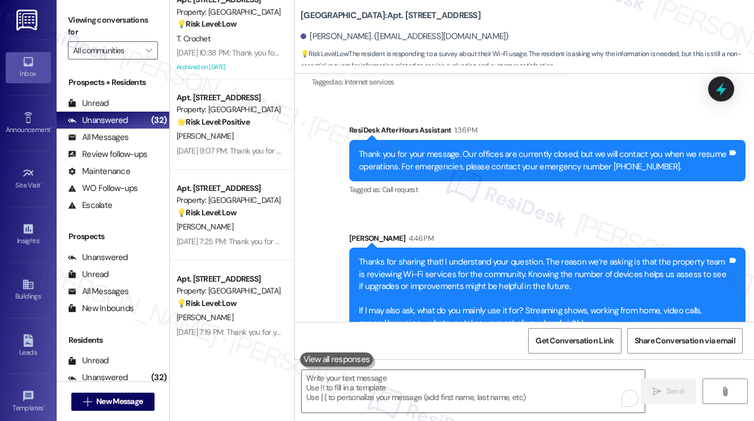
click at [422, 256] on div "Thanks for sharing that! I understand your question. The reason we’re asking is…" at bounding box center [543, 292] width 369 height 73
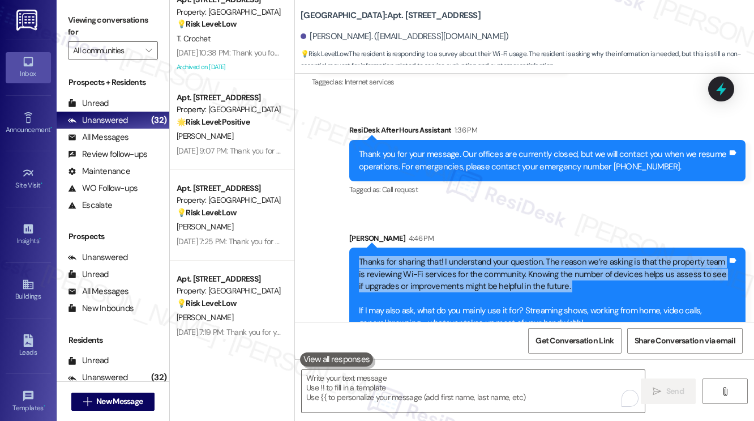
click at [422, 256] on div "Thanks for sharing that! I understand your question. The reason we’re asking is…" at bounding box center [543, 292] width 369 height 73
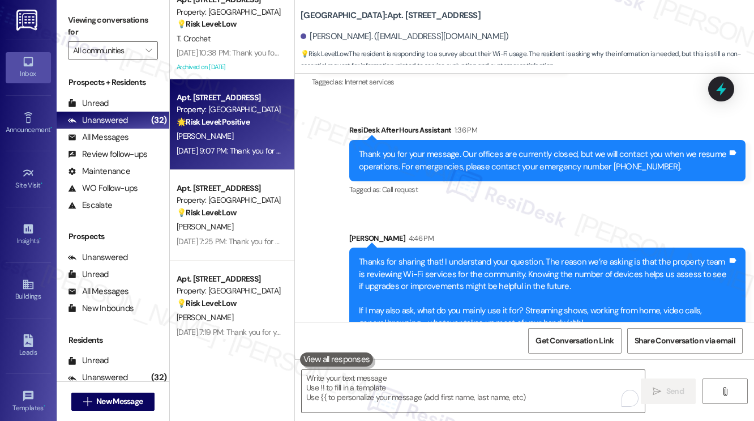
click at [269, 102] on div "Apt. 4600, 201 Hackberry St" at bounding box center [229, 98] width 105 height 12
type textarea "Fetching suggested responses. Please feel free to read through the conversation…"
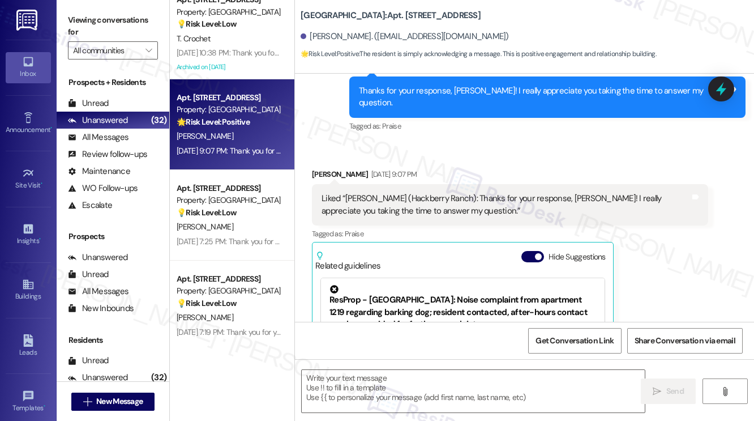
click at [404, 192] on div "Liked “Sarah (Hackberry Ranch): Thanks for your response, Jerry! I really appre…" at bounding box center [506, 204] width 369 height 24
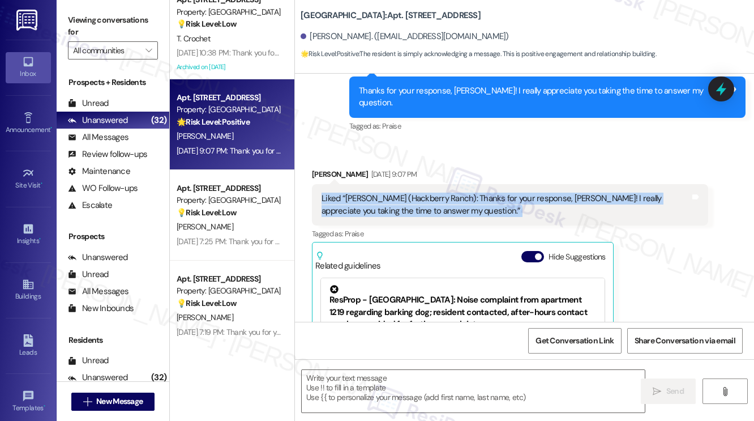
click at [404, 192] on div "Liked “Sarah (Hackberry Ranch): Thanks for your response, Jerry! I really appre…" at bounding box center [506, 204] width 369 height 24
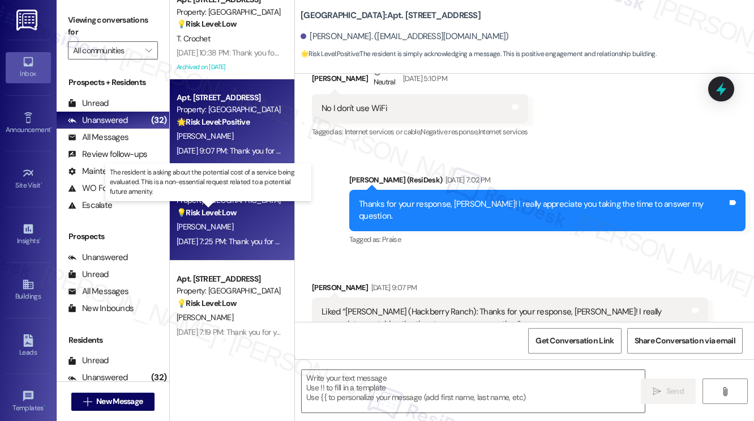
click at [229, 215] on strong "💡 Risk Level: Low" at bounding box center [207, 212] width 60 height 10
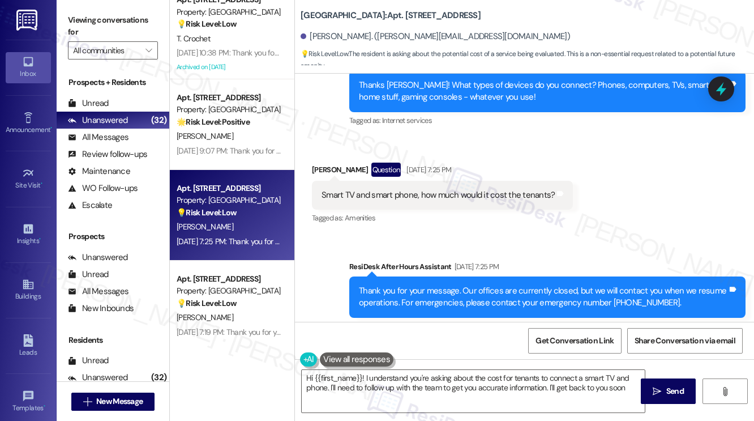
type textarea "Hi {{first_name}}! I understand you're asking about the cost for tenants to con…"
click at [475, 189] on div "Smart TV and smart phone, how much would it cost the tenants?" at bounding box center [438, 195] width 233 height 12
click at [516, 382] on textarea "Hi {{first_name}}! I understand you're asking about the cost for tenants to con…" at bounding box center [473, 391] width 343 height 42
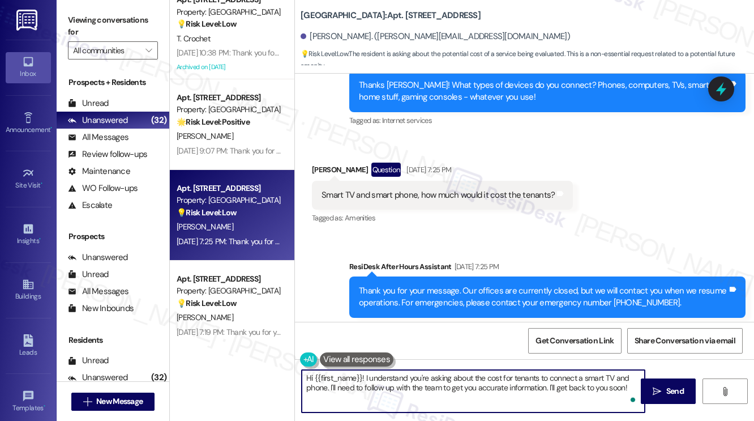
click at [516, 382] on textarea "Hi {{first_name}}! I understand you're asking about the cost for tenants to con…" at bounding box center [473, 391] width 343 height 42
click at [506, 400] on textarea "Hi {{first_name}}! I understand you're asking about the cost for tenants to con…" at bounding box center [473, 391] width 343 height 42
click at [515, 384] on textarea "Hi {{first_name}}! I understand you're asking about the cost for tenants to con…" at bounding box center [473, 391] width 343 height 42
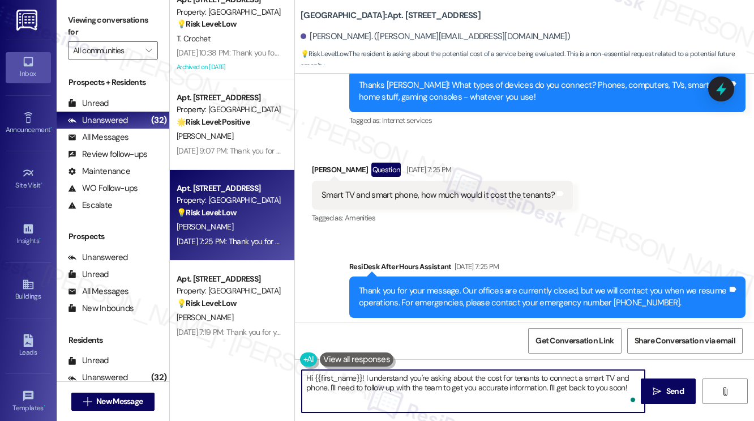
click at [515, 384] on textarea "Hi {{first_name}}! I understand you're asking about the cost for tenants to con…" at bounding box center [473, 391] width 343 height 42
click at [616, 394] on textarea "Hi {{first_name}}! I understand you're asking about the cost for tenants to con…" at bounding box center [473, 391] width 343 height 42
drag, startPoint x: 631, startPoint y: 388, endPoint x: 512, endPoint y: 387, distance: 118.9
click at [512, 387] on textarea "Hi {{first_name}}! I understand you're asking about the cost for tenants to con…" at bounding box center [473, 391] width 343 height 42
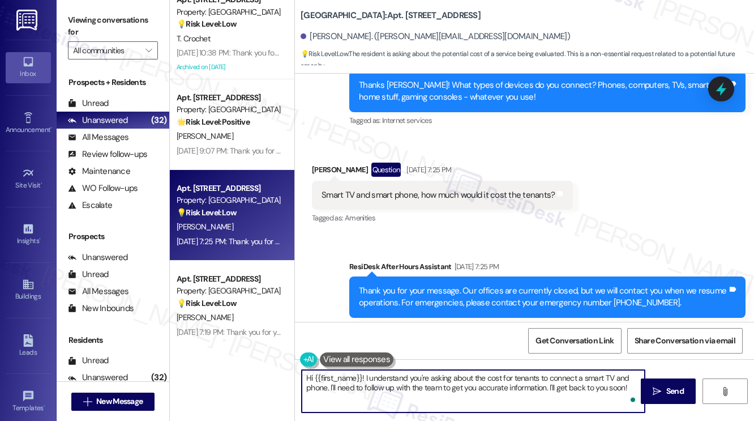
click at [512, 387] on textarea "Hi {{first_name}}! I understand you're asking about the cost for tenants to con…" at bounding box center [473, 391] width 343 height 42
click at [434, 189] on div "Smart TV and smart phone, how much would it cost the tenants?" at bounding box center [438, 195] width 233 height 12
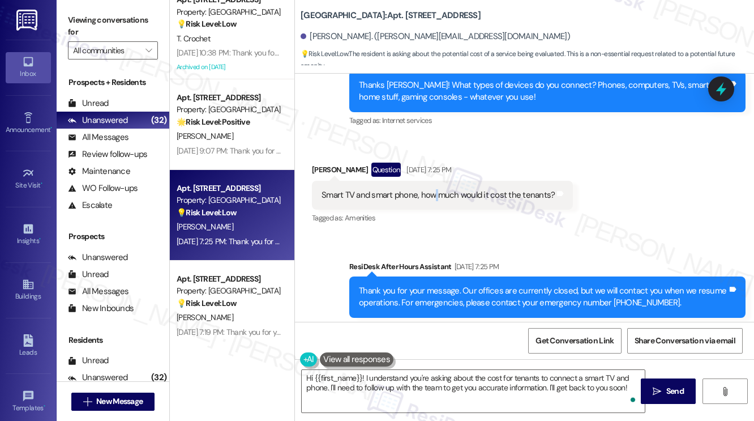
click at [434, 189] on div "Smart TV and smart phone, how much would it cost the tenants?" at bounding box center [438, 195] width 233 height 12
click at [477, 189] on div "Smart TV and smart phone, how much would it cost the tenants?" at bounding box center [438, 195] width 233 height 12
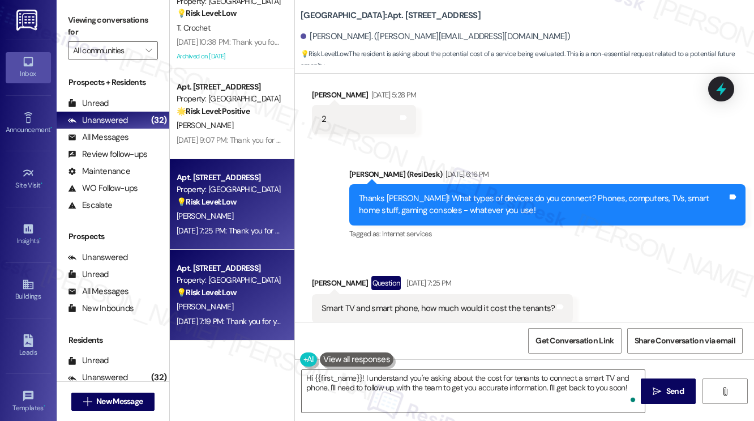
click at [247, 294] on div "💡 Risk Level: Low The resident responded to a survey question about Wi-Fi usage…" at bounding box center [229, 292] width 105 height 12
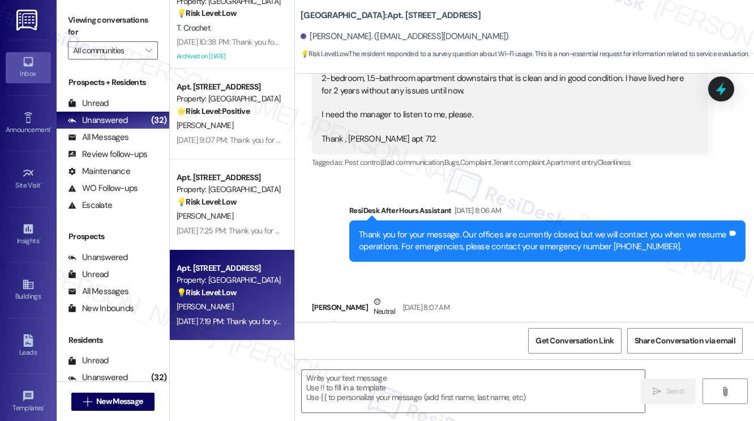
type textarea "Fetching suggested responses. Please feel free to read through the conversation…"
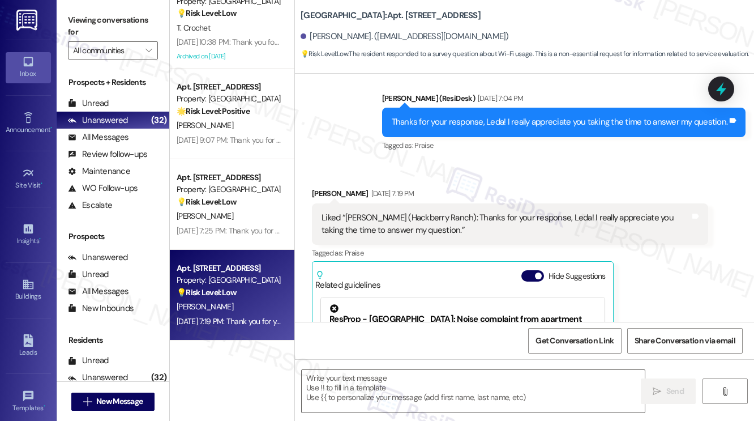
click at [389, 212] on div "Liked “Sarah (Hackberry Ranch): Thanks for your response, Leda! I really apprec…" at bounding box center [506, 224] width 369 height 24
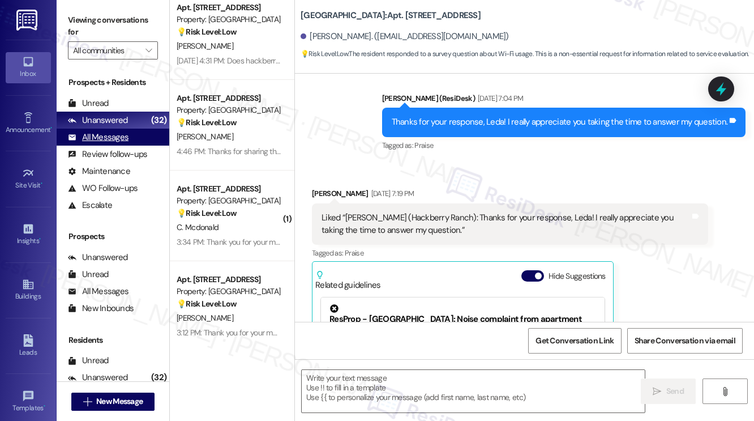
click at [137, 138] on div "All Messages (undefined)" at bounding box center [113, 137] width 113 height 17
click at [137, 121] on div "Unanswered (32)" at bounding box center [113, 120] width 113 height 17
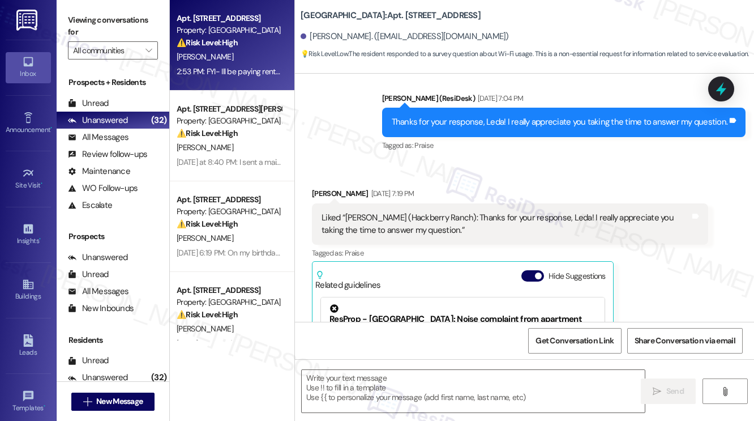
click at [240, 80] on div "Apt. 2608, 201 Hackberry St Property: Hackberry Ranch ⚠️ Risk Level: High The r…" at bounding box center [232, 45] width 125 height 91
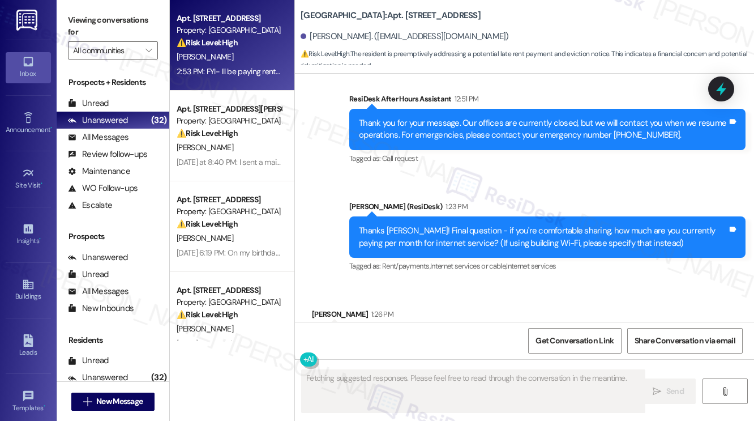
scroll to position [4278, 0]
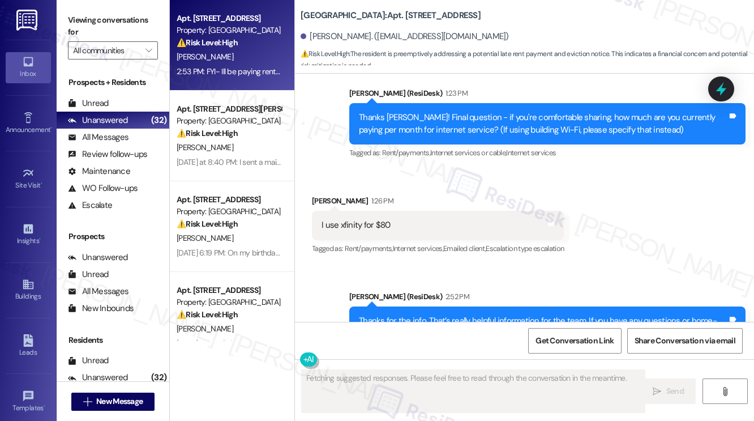
click at [439, 315] on div "Thanks for the info. That’s really helpful information for the team. If you hav…" at bounding box center [543, 327] width 369 height 24
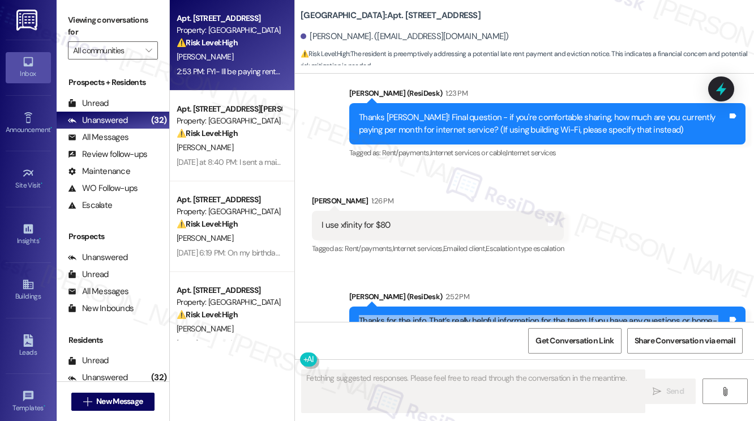
click at [439, 315] on div "Thanks for the info. That’s really helpful information for the team. If you hav…" at bounding box center [543, 327] width 369 height 24
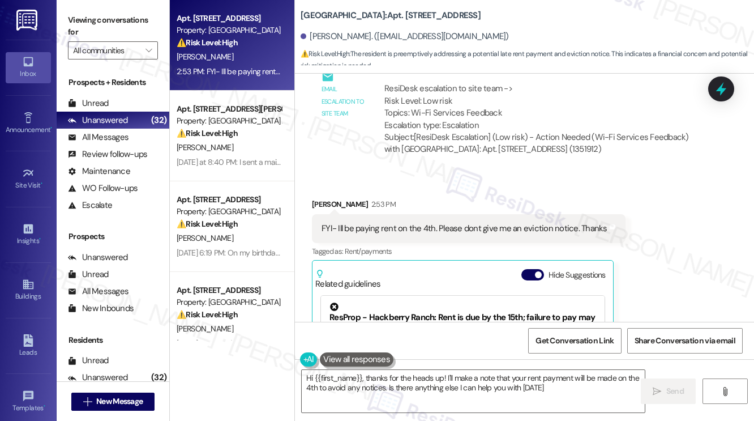
type textarea "Hi {{first_name}}, thanks for the heads up! I'll make a note that your rent pay…"
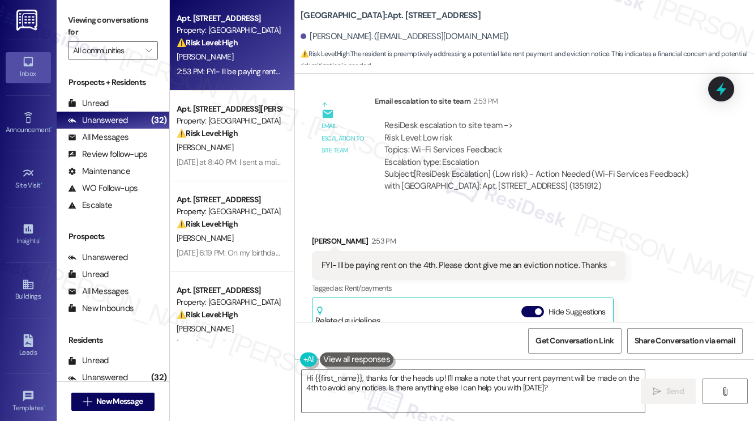
scroll to position [4561, 0]
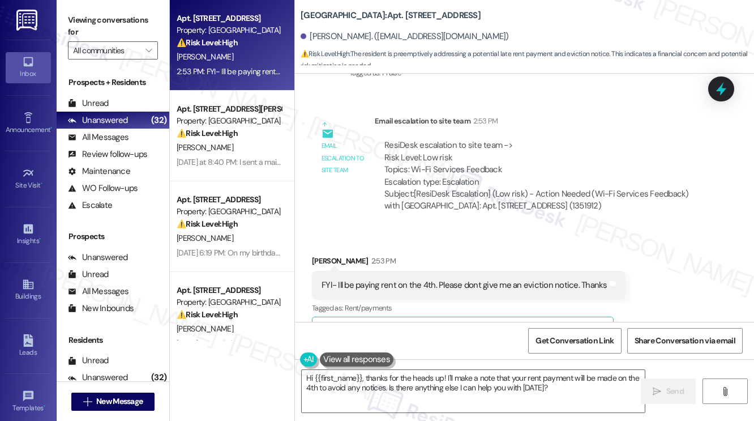
click at [440, 271] on div "FYI- Ill be paying rent on the 4th. Please dont give me an eviction notice. Tha…" at bounding box center [469, 285] width 314 height 29
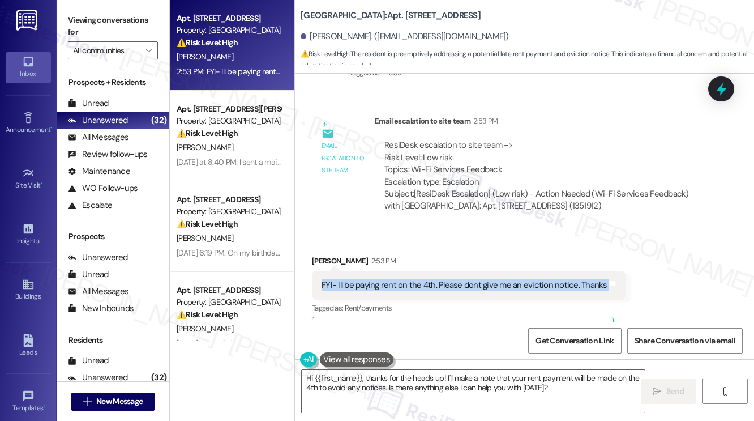
click at [440, 271] on div "FYI- Ill be paying rent on the 4th. Please dont give me an eviction notice. Tha…" at bounding box center [469, 285] width 314 height 29
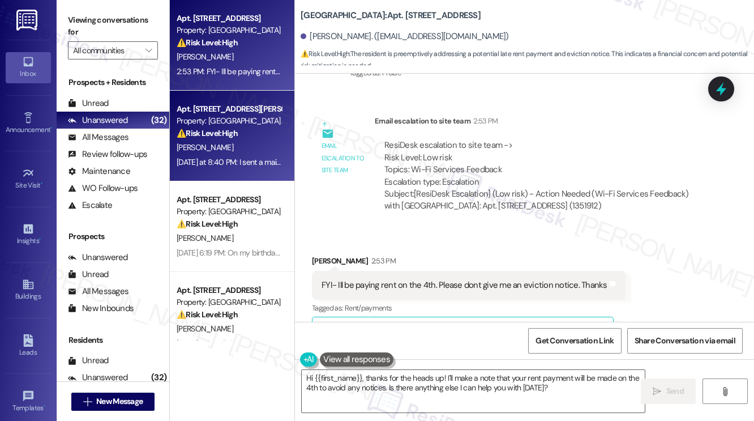
click at [210, 159] on div "Yesterday at 8:40 PM: I sent a maintenance request nobody came on the 19th of a…" at bounding box center [340, 162] width 327 height 10
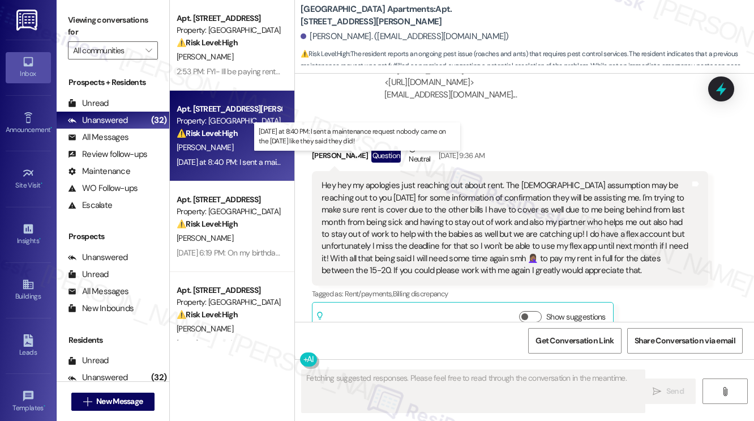
scroll to position [8589, 0]
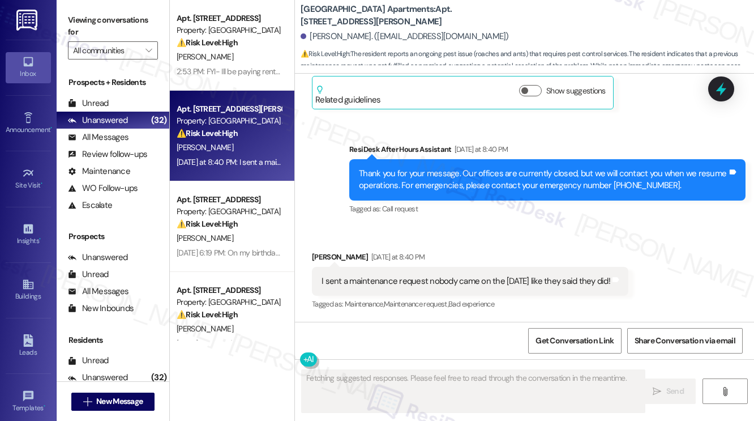
click at [409, 278] on div "I sent a maintenance request nobody came on the 19th of august like they said t…" at bounding box center [466, 281] width 289 height 12
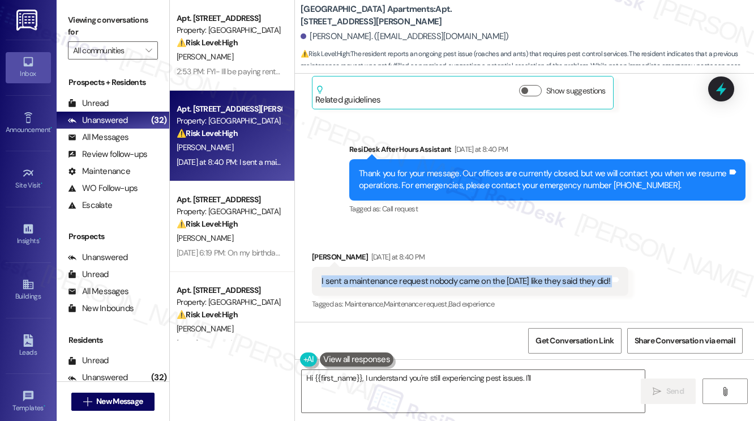
click at [409, 278] on div "I sent a maintenance request nobody came on the 19th of august like they said t…" at bounding box center [466, 281] width 289 height 12
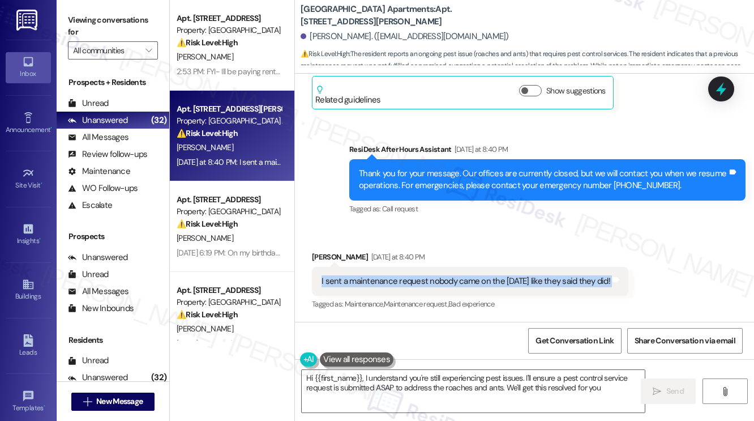
type textarea "Hi {{first_name}}, I understand you're still experiencing pest issues. I'll ens…"
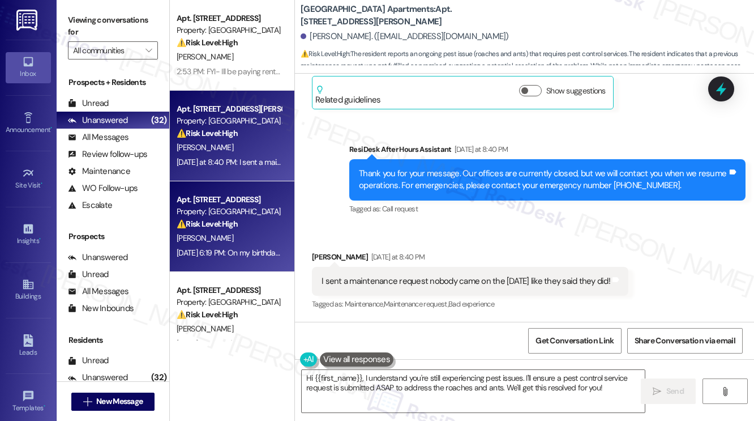
click at [278, 228] on div "Apt. 615, 201 Hackberry St Property: Hackberry Ranch ⚠️ Risk Level: High The re…" at bounding box center [228, 211] width 107 height 38
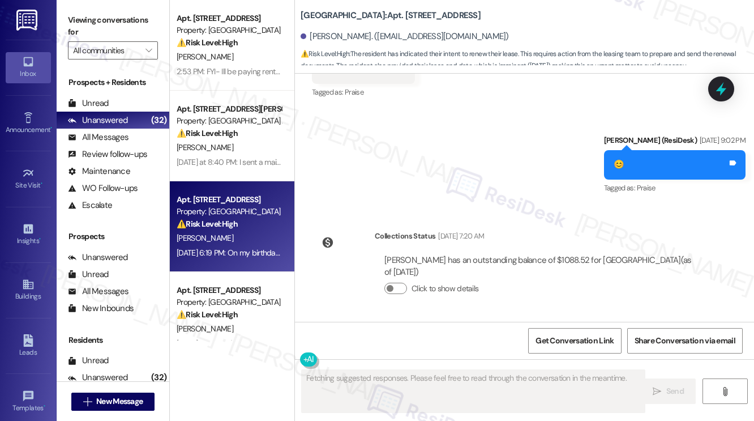
scroll to position [7808, 0]
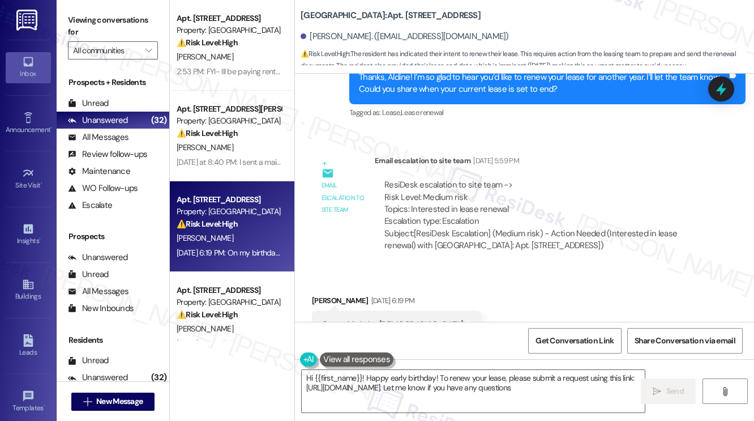
type textarea "Hi {{first_name}}! Happy early birthday! To renew your lease, please submit a r…"
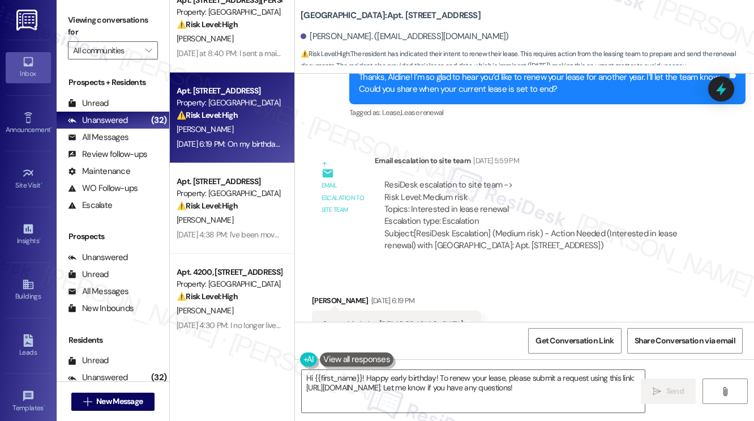
scroll to position [113, 0]
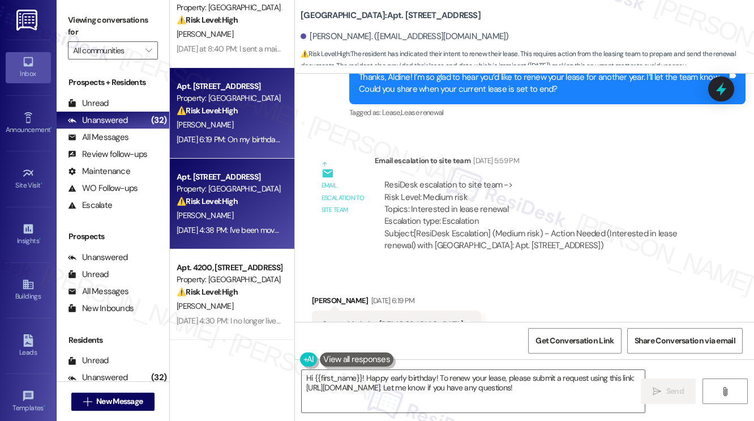
click at [254, 221] on div "[PERSON_NAME]" at bounding box center [228, 215] width 107 height 14
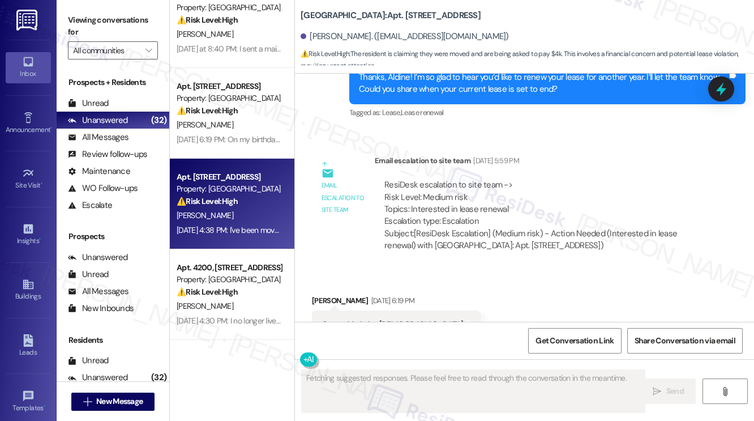
scroll to position [1656, 0]
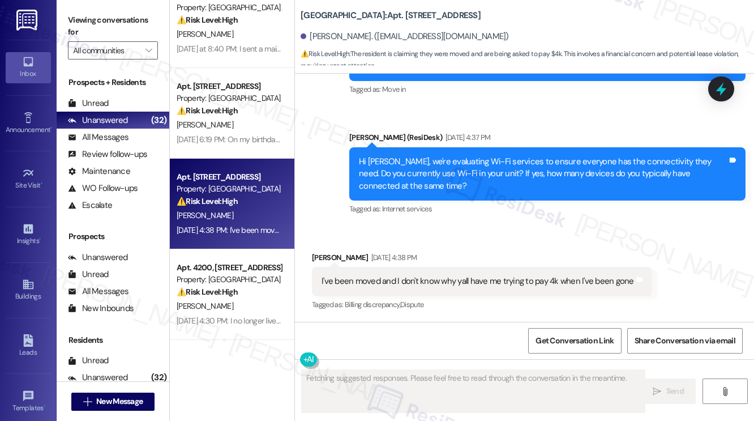
click at [438, 279] on div "I've been moved and I don't know why yall have me trying to pay 4k when I've be…" at bounding box center [478, 281] width 312 height 12
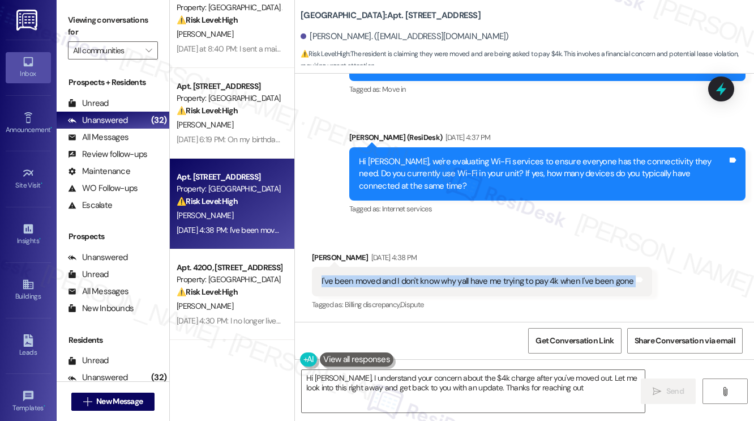
type textarea "Hi Phillip, I understand your concern about the $4k charge after you've moved o…"
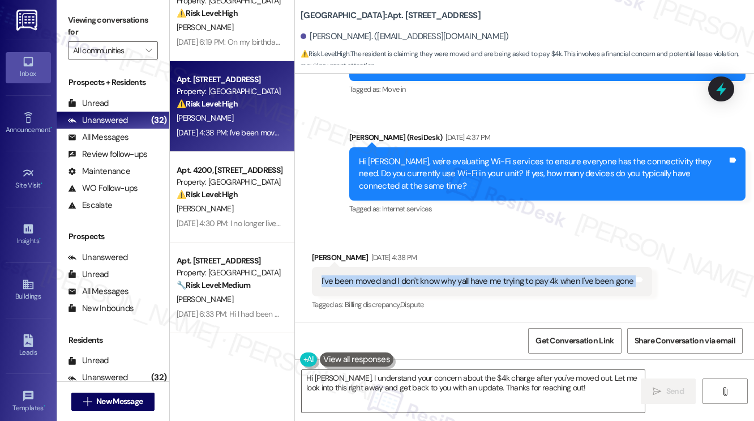
scroll to position [340, 0]
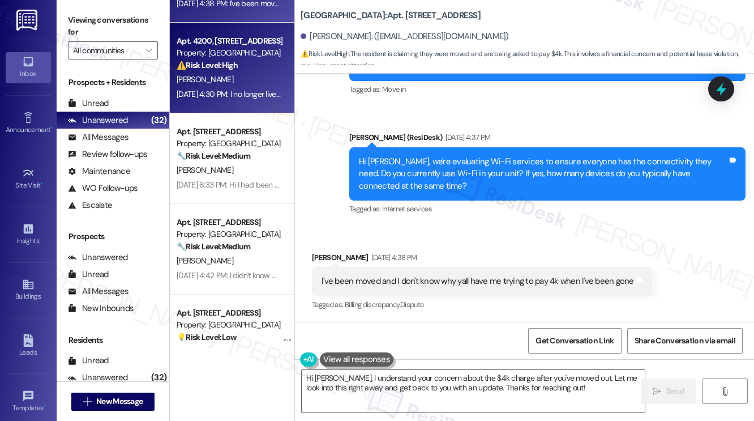
click at [224, 79] on div "[PERSON_NAME]" at bounding box center [228, 79] width 107 height 14
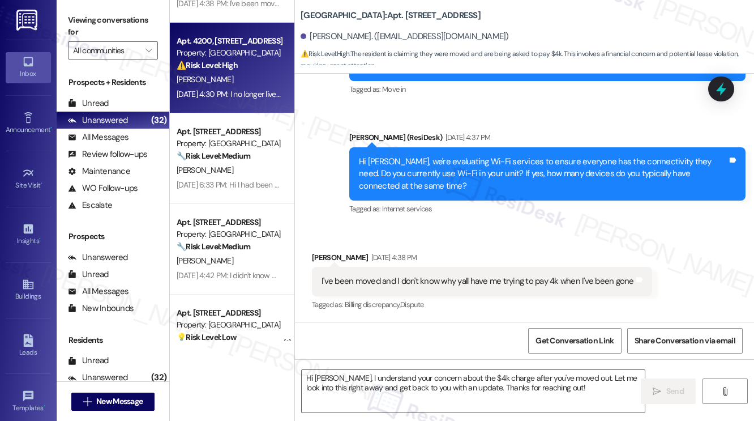
type textarea "Fetching suggested responses. Please feel free to read through the conversation…"
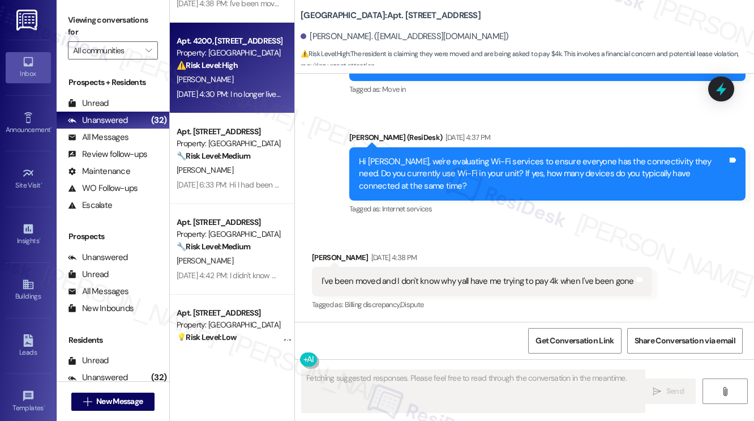
scroll to position [2232, 0]
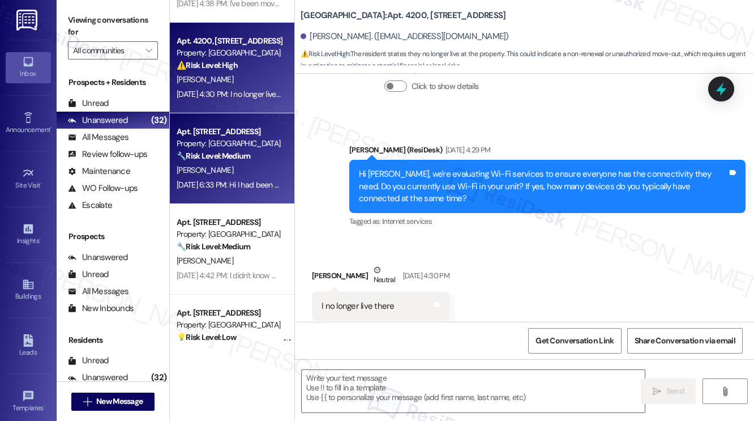
click at [255, 172] on div "[PERSON_NAME]" at bounding box center [228, 170] width 107 height 14
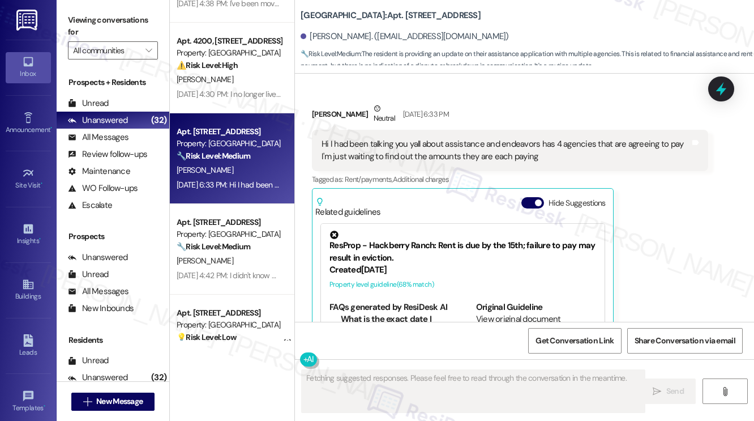
scroll to position [1331, 0]
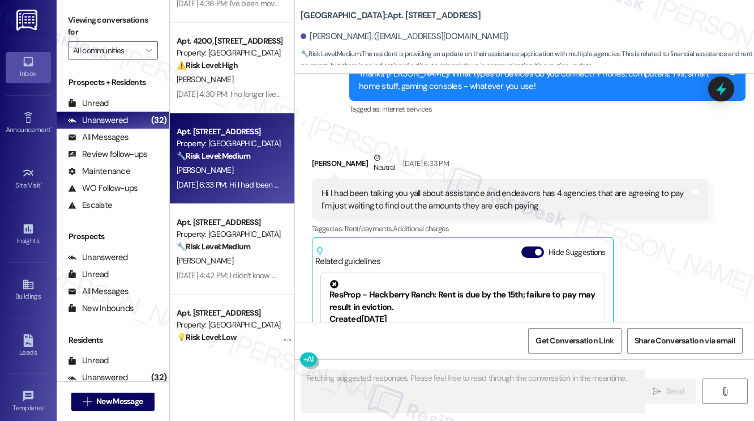
click at [399, 199] on div "Hi I had been talking you yall about assistance and endeavors has 4 agencies th…" at bounding box center [506, 199] width 369 height 24
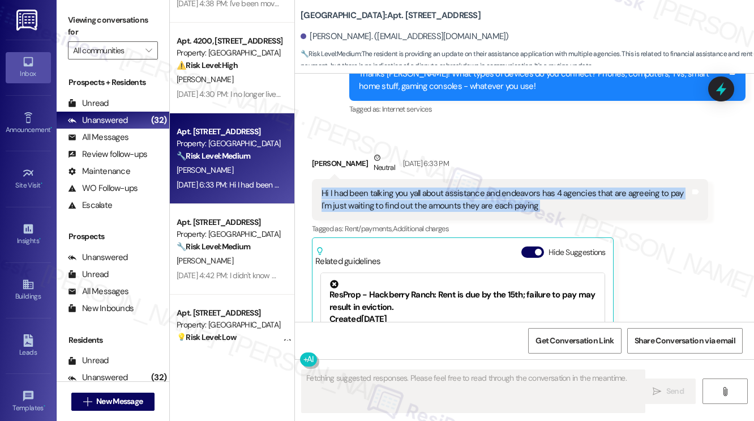
click at [399, 199] on div "Hi I had been talking you yall about assistance and endeavors has 4 agencies th…" at bounding box center [506, 199] width 369 height 24
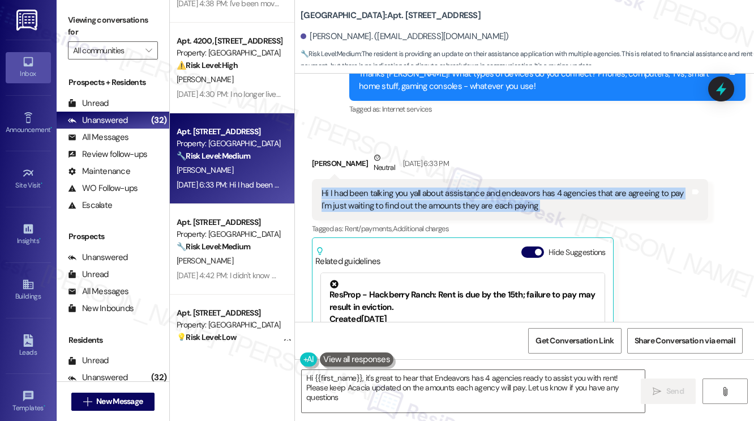
type textarea "Hi {{first_name}}, it's great to hear that Endeavors has 4 agencies ready to as…"
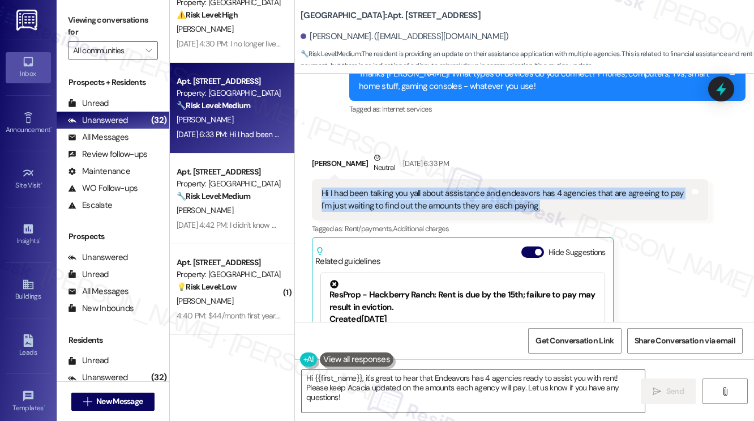
scroll to position [453, 0]
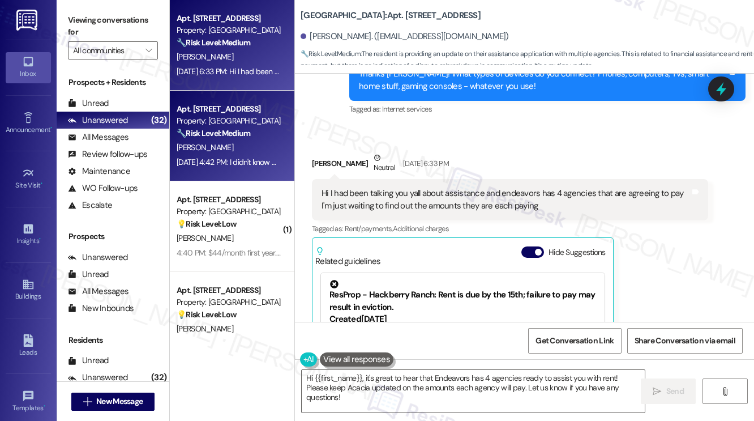
click at [245, 138] on div "🔧 Risk Level: Medium The resident is inquiring about WiFi service after receivi…" at bounding box center [229, 133] width 105 height 12
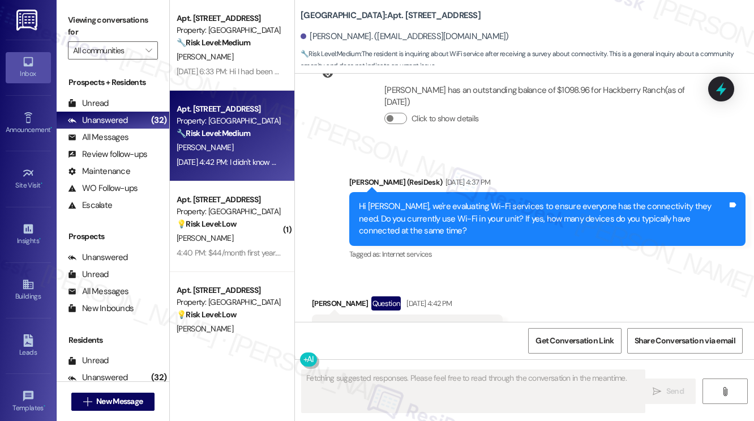
scroll to position [2859, 0]
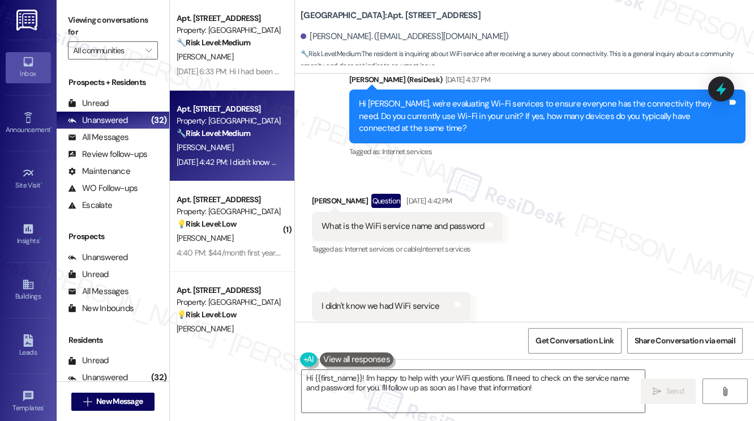
click at [396, 220] on div "What is the WiFi service name and password" at bounding box center [403, 226] width 163 height 12
click at [397, 300] on div "I didn't know we had WiFi service" at bounding box center [381, 306] width 118 height 12
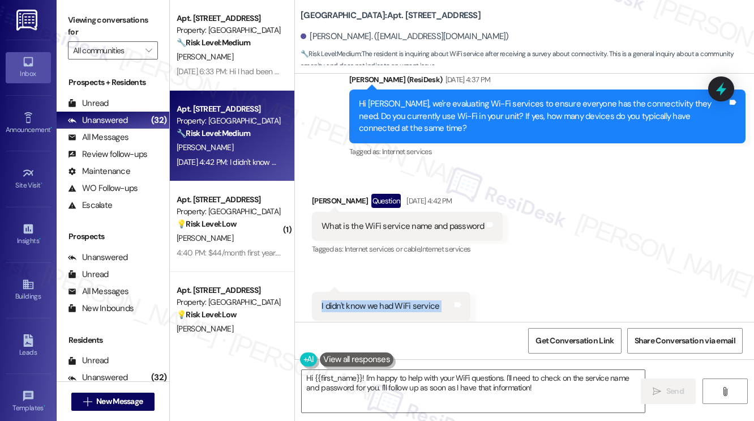
click at [397, 300] on div "I didn't know we had WiFi service" at bounding box center [381, 306] width 118 height 12
click at [560, 387] on textarea "Hi {{first_name}}! I'm happy to help with your WiFi questions. I'll need to che…" at bounding box center [473, 391] width 343 height 42
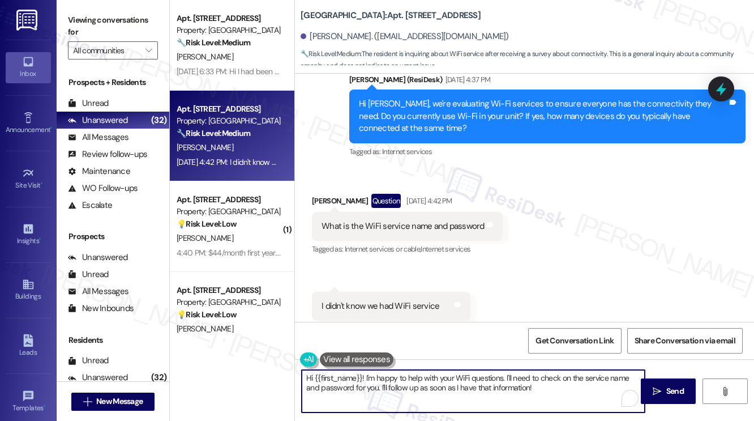
drag, startPoint x: 559, startPoint y: 388, endPoint x: 494, endPoint y: 383, distance: 65.9
click at [494, 383] on textarea "Hi {{first_name}}! I'm happy to help with your WiFi questions. I'll need to che…" at bounding box center [473, 391] width 343 height 42
click at [413, 380] on textarea "Hi {{first_name}}! I'm happy to help with your WiFi questions. I'll need to che…" at bounding box center [473, 391] width 343 height 42
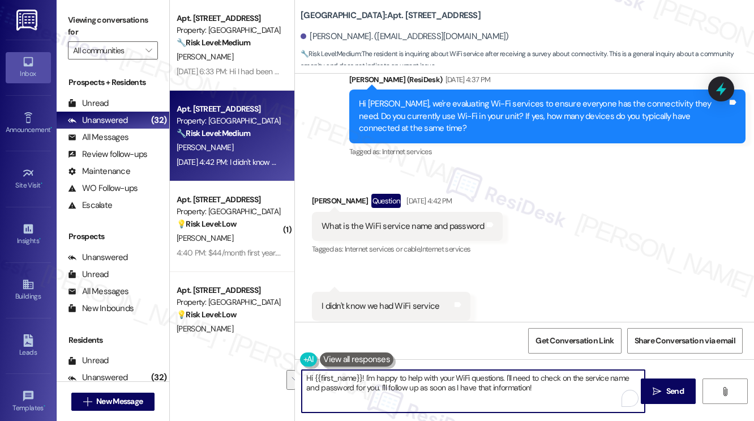
click at [571, 388] on textarea "Hi {{first_name}}! I'm happy to help with your WiFi questions. I'll need to che…" at bounding box center [473, 391] width 343 height 42
click at [375, 387] on textarea "Hi {{first_name}}! I'm happy to help with your WiFi questions. I'll need to che…" at bounding box center [473, 391] width 343 height 42
click at [367, 390] on textarea "Hi {{first_name}}! I'm happy to help with your WiFi questions. I'll need to che…" at bounding box center [473, 391] width 343 height 42
click at [369, 390] on textarea "Hi {{first_name}}! I'm happy to help with your WiFi questions. I'll need to che…" at bounding box center [473, 391] width 343 height 42
click at [571, 393] on textarea "Hi {{first_name}}! I'm happy to help with your WiFi questions. I'll need to che…" at bounding box center [473, 391] width 343 height 42
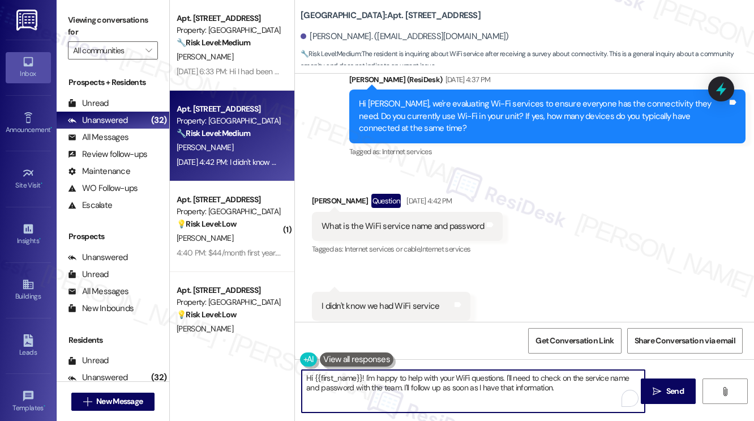
click at [406, 391] on textarea "Hi {{first_name}}! I'm happy to help with your WiFi questions. I'll need to che…" at bounding box center [473, 391] width 343 height 42
click at [400, 391] on textarea "Hi {{first_name}}! I'm happy to help with your WiFi questions. I'll need to che…" at bounding box center [473, 391] width 343 height 42
click at [402, 391] on textarea "Hi {{first_name}}! I'm happy to help with your WiFi questions. I'll need to che…" at bounding box center [473, 391] width 343 height 42
click at [591, 384] on textarea "Hi {{first_name}}! I'm happy to help with your WiFi questions. I'll need to che…" at bounding box center [473, 391] width 343 height 42
type textarea "Hi {{first_name}}! I'm happy to help with your WiFi questions. I'll need to che…"
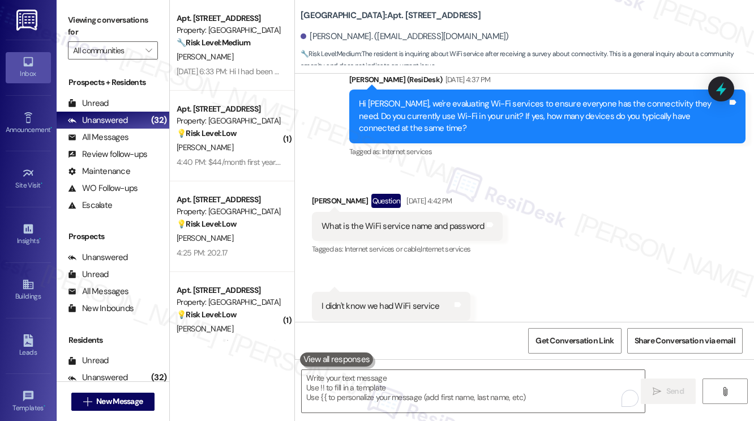
click at [529, 280] on div "Received via SMS Robert Alexander Question Aug 21, 2025 at 4:42 PM What is the …" at bounding box center [524, 257] width 459 height 178
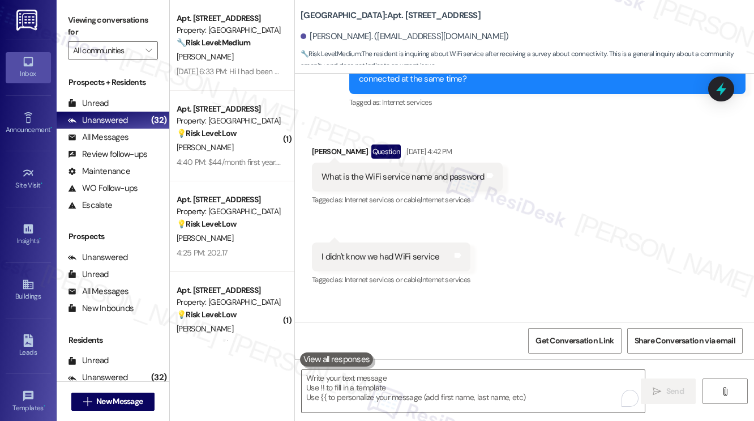
scroll to position [2950, 0]
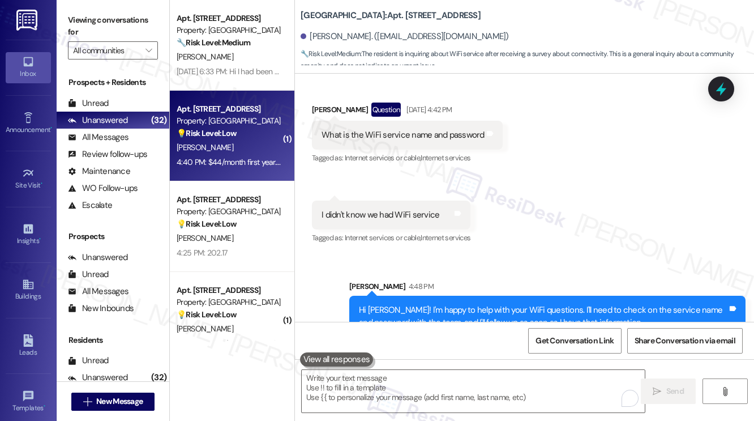
click at [262, 142] on div "[PERSON_NAME]" at bounding box center [228, 147] width 107 height 14
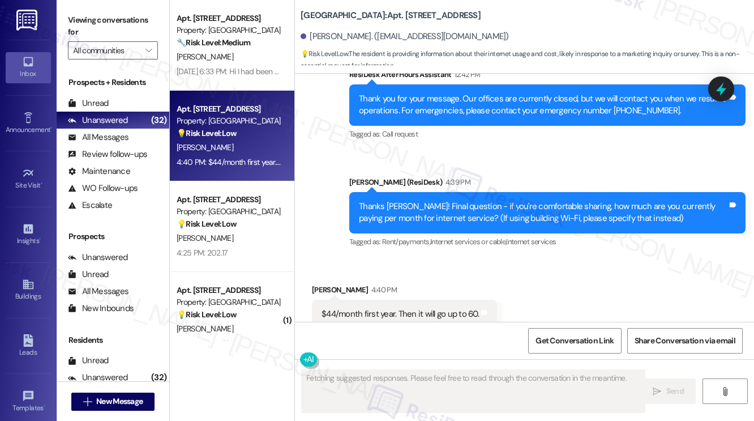
scroll to position [1742, 0]
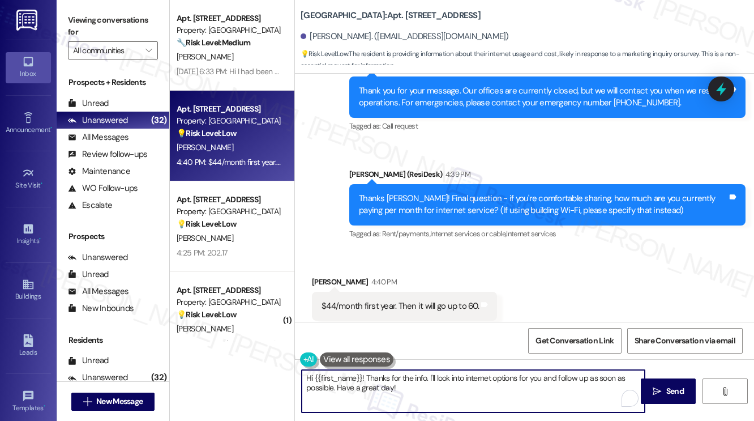
drag, startPoint x: 367, startPoint y: 378, endPoint x: 267, endPoint y: 373, distance: 99.7
click at [267, 373] on div "Apt. 309, 201 Hackberry St Property: Hackberry Ranch ⚠️ Risk Level: High The re…" at bounding box center [462, 210] width 584 height 421
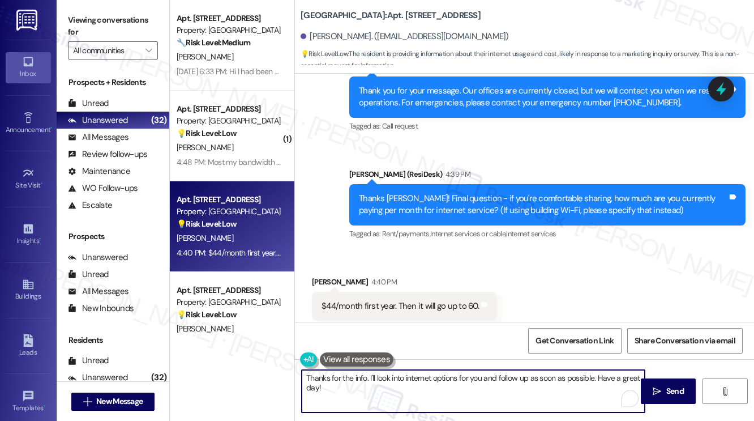
click at [359, 378] on textarea "Thanks for the info. I'll look into internet options for you and follow up as s…" at bounding box center [473, 391] width 343 height 42
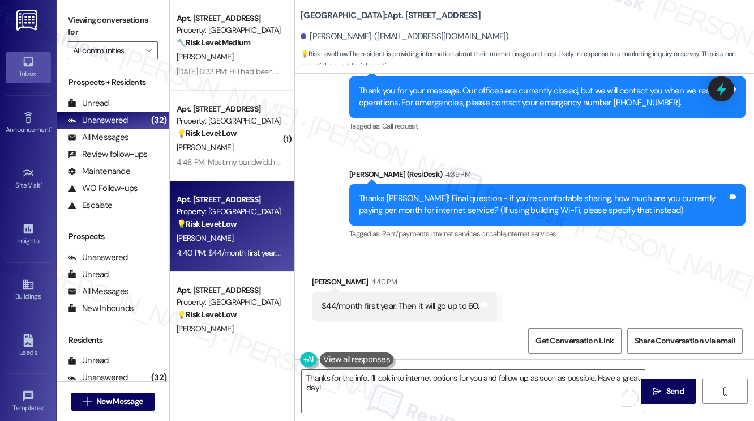
click at [65, 18] on div "Viewing conversations for All communities " at bounding box center [113, 35] width 113 height 71
click at [400, 391] on textarea "Thanks for the info. I'll look into internet options for you and follow up as s…" at bounding box center [473, 391] width 343 height 42
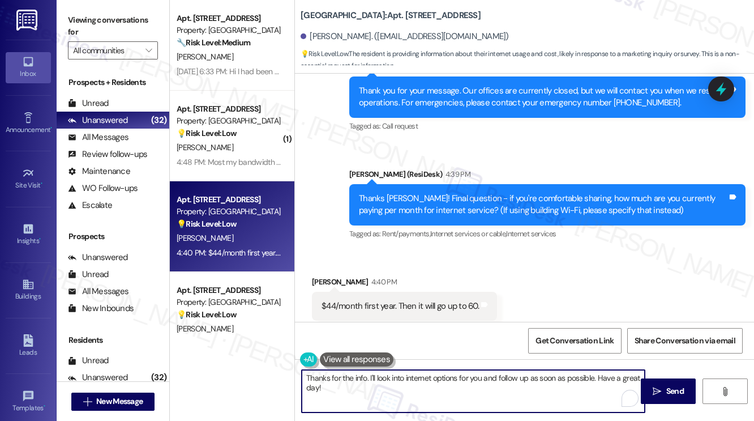
click at [400, 391] on textarea "Thanks for the info. I'll look into internet options for you and follow up as s…" at bounding box center [473, 391] width 343 height 42
paste textarea "so much for sharing, Ivan! That’s really helpful information. If you have any q…"
click at [324, 276] on div "Joseph Santoro 4:40 PM" at bounding box center [404, 284] width 185 height 16
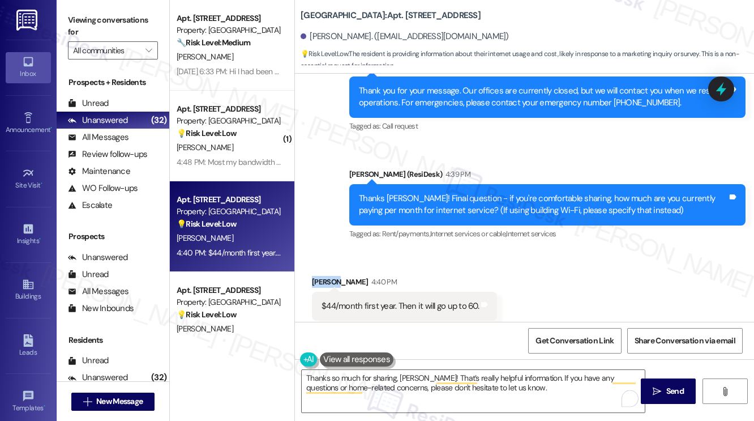
click at [324, 276] on div "Joseph Santoro 4:40 PM" at bounding box center [404, 284] width 185 height 16
copy div "Joseph"
click at [421, 376] on textarea "Thanks so much for sharing, Ivan! That’s really helpful information. If you hav…" at bounding box center [473, 391] width 343 height 42
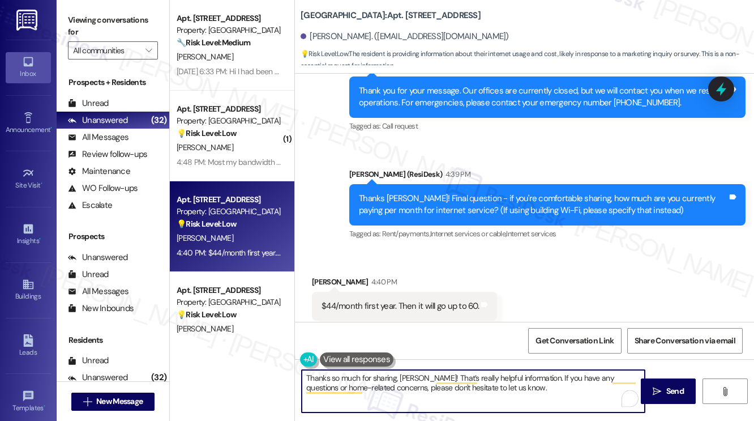
click at [409, 376] on textarea "Thanks so much for sharing, Ivan! That’s really helpful information. If you hav…" at bounding box center [473, 391] width 343 height 42
paste textarea "Joseph"
click at [524, 392] on textarea "Thanks so much for sharing, Joseph! That’s really helpful information. If you h…" at bounding box center [473, 391] width 343 height 42
type textarea "Thanks so much for sharing, Joseph! That’s really helpful information. If you h…"
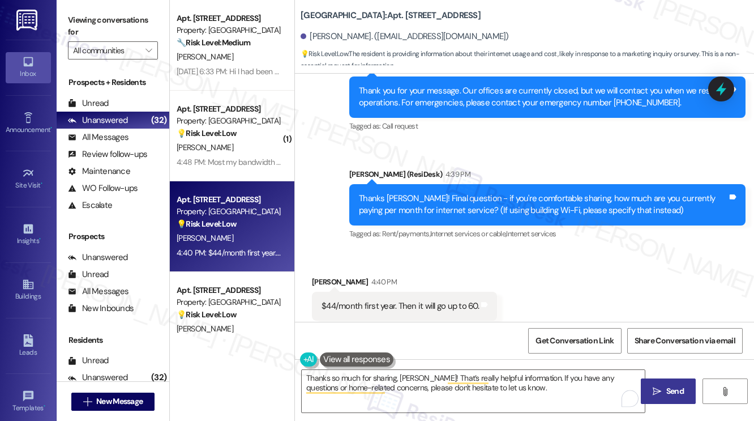
click at [659, 387] on icon "" at bounding box center [657, 391] width 8 height 9
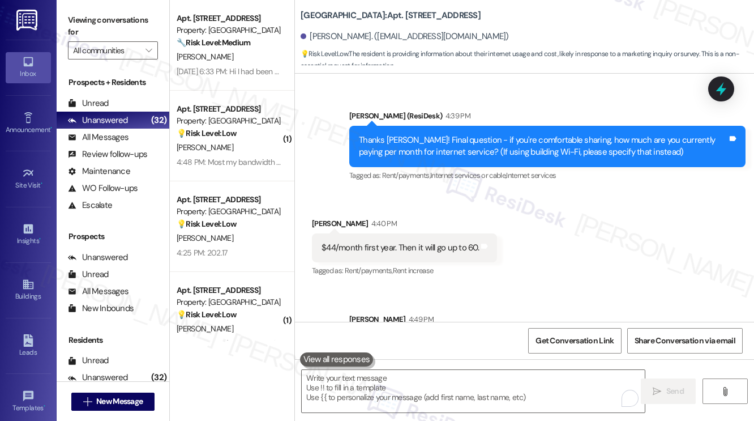
scroll to position [1834, 0]
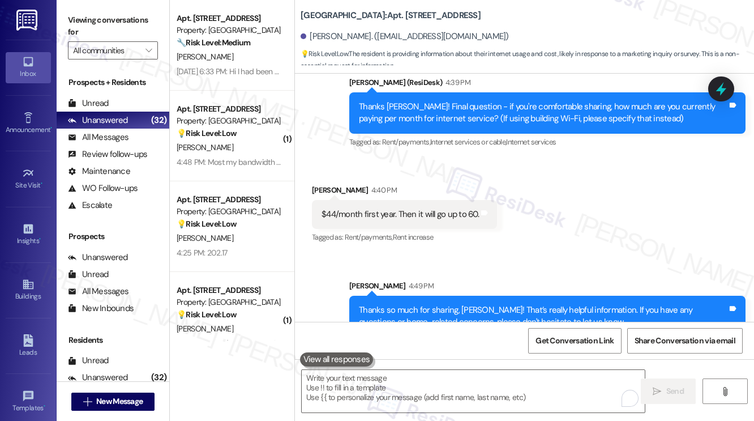
click at [91, 20] on label "Viewing conversations for" at bounding box center [113, 26] width 90 height 30
click at [464, 304] on div "Thanks so much for sharing, Joseph! That’s really helpful information. If you h…" at bounding box center [543, 316] width 369 height 24
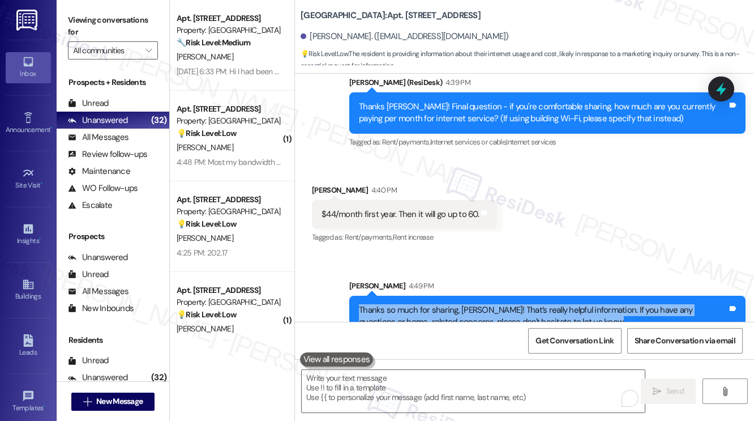
click at [464, 304] on div "Thanks so much for sharing, Joseph! That’s really helpful information. If you h…" at bounding box center [543, 316] width 369 height 24
copy div "Thanks so much for sharing, Joseph! That’s really helpful information. If you h…"
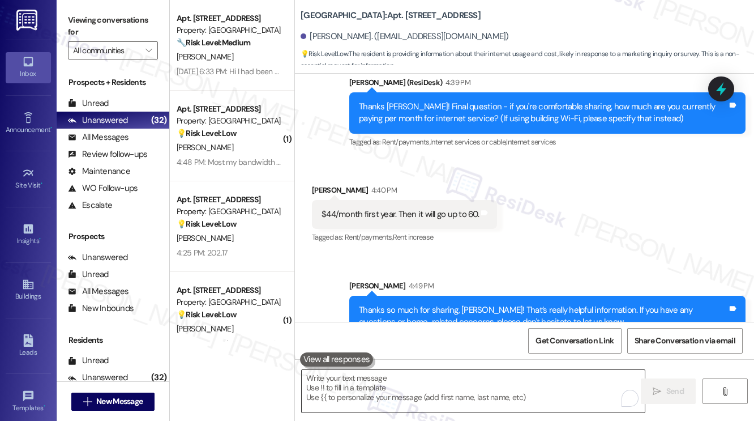
click at [448, 379] on textarea "To enrich screen reader interactions, please activate Accessibility in Grammarl…" at bounding box center [473, 391] width 343 height 42
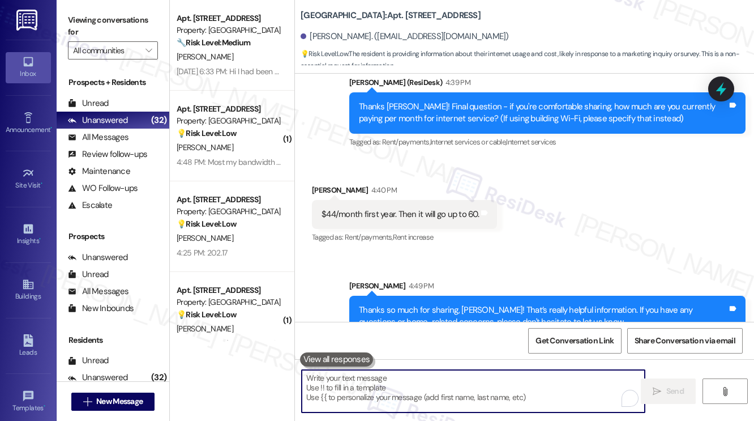
paste textarea "Thanks so much for sharing, Joseph! That’s really helpful information. If you h…"
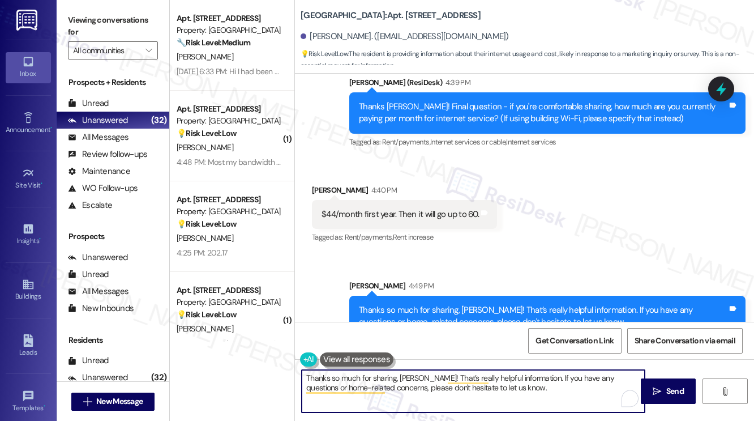
click at [446, 382] on textarea "Thanks so much for sharing, Joseph! That’s really helpful information. If you h…" at bounding box center [473, 391] width 343 height 42
type textarea "Thanks so much for sharing, Joseph! That’s really helpful information. If you h…"
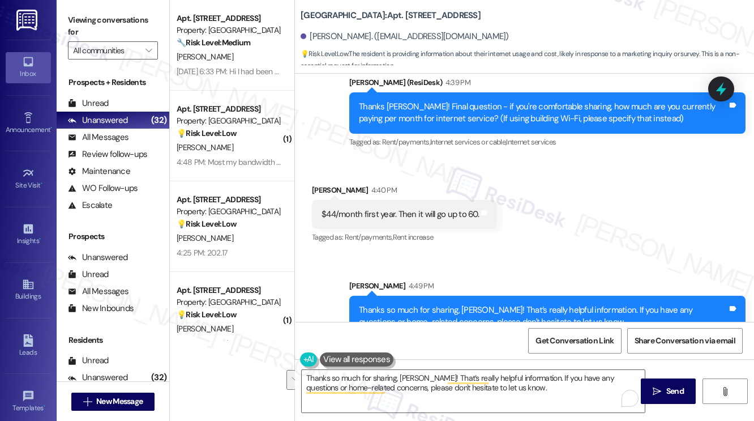
click at [108, 15] on label "Viewing conversations for" at bounding box center [113, 26] width 90 height 30
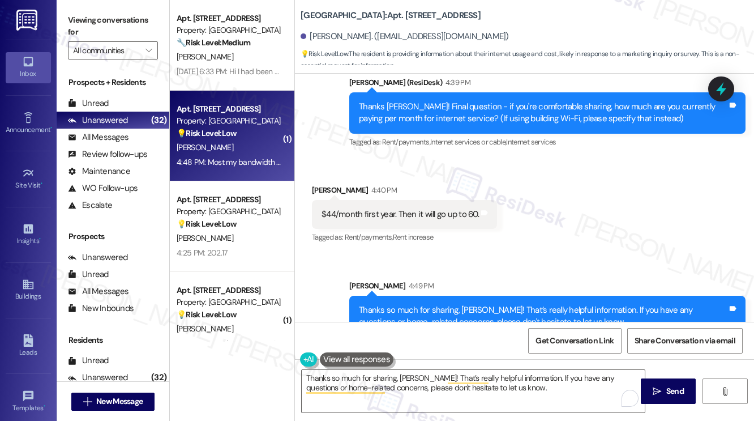
click at [240, 160] on div "4:48 PM: Most my bandwidth is used playing games and watching YouTube. If I can…" at bounding box center [425, 162] width 497 height 10
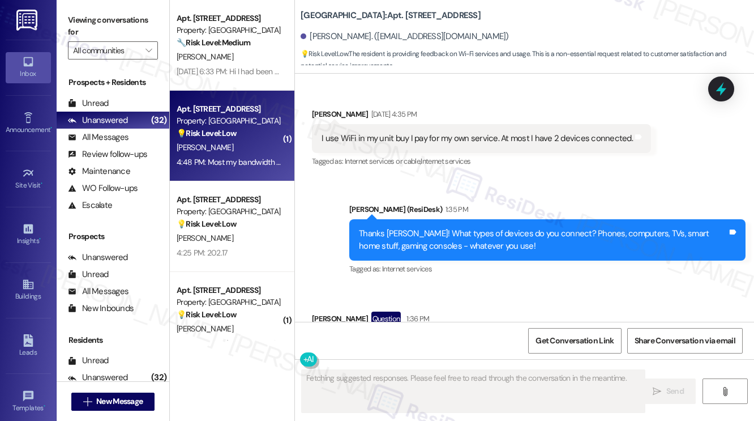
scroll to position [4333, 0]
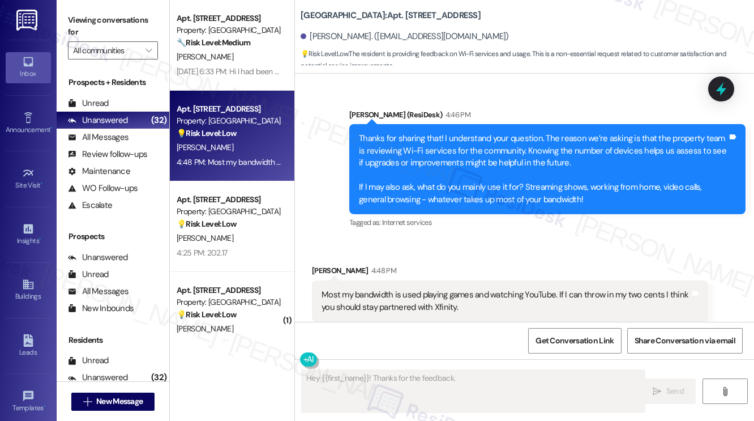
click at [465, 289] on div "Most my bandwidth is used playing games and watching YouTube. If I can throw in…" at bounding box center [506, 301] width 369 height 24
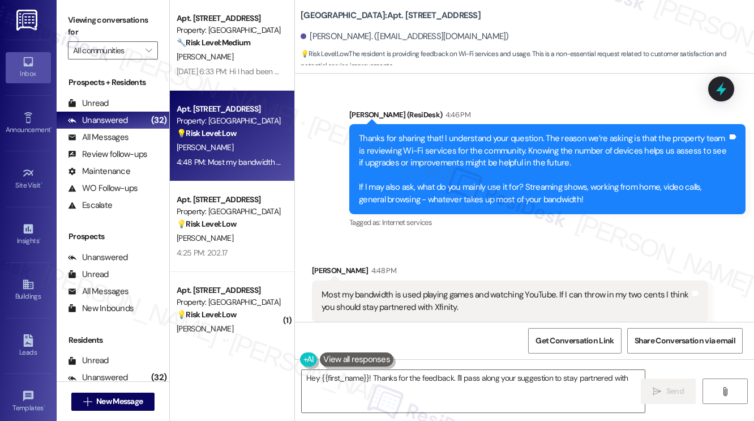
click at [465, 289] on div "Most my bandwidth is used playing games and watching YouTube. If I can throw in…" at bounding box center [506, 301] width 369 height 24
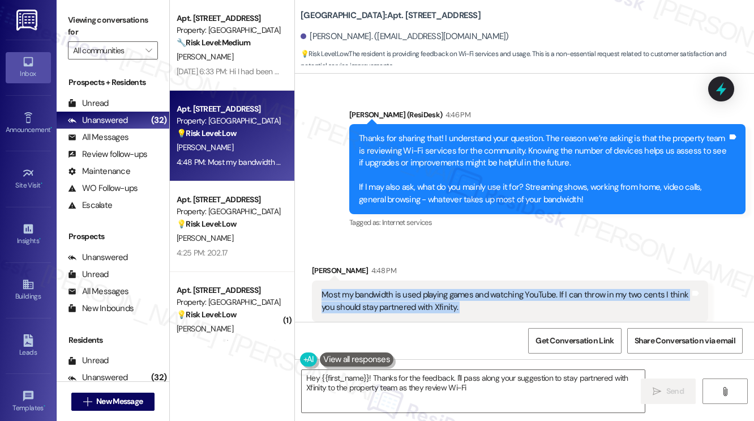
click at [465, 289] on div "Most my bandwidth is used playing games and watching YouTube. If I can throw in…" at bounding box center [506, 301] width 369 height 24
click at [383, 289] on div "Most my bandwidth is used playing games and watching YouTube. If I can throw in…" at bounding box center [506, 301] width 369 height 24
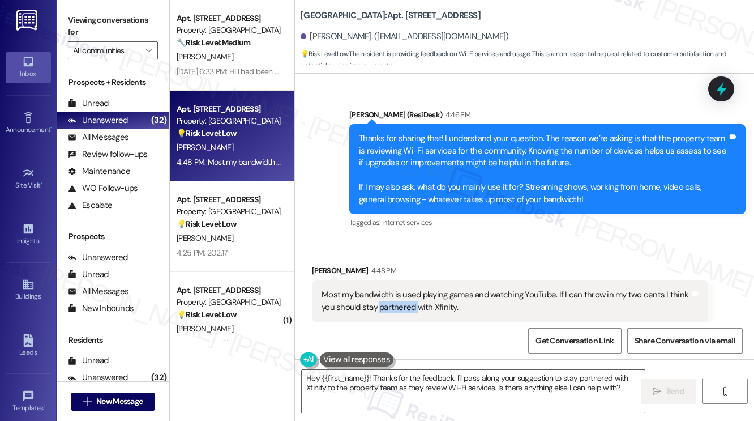
click at [383, 289] on div "Most my bandwidth is used playing games and watching YouTube. If I can throw in…" at bounding box center [506, 301] width 369 height 24
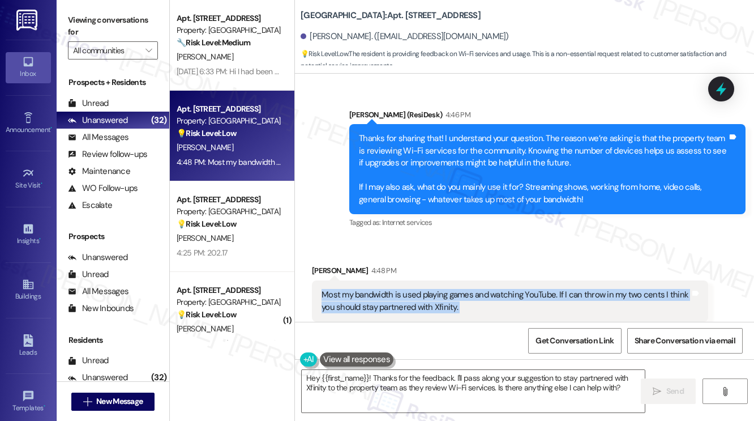
click at [383, 289] on div "Most my bandwidth is used playing games and watching YouTube. If I can throw in…" at bounding box center [506, 301] width 369 height 24
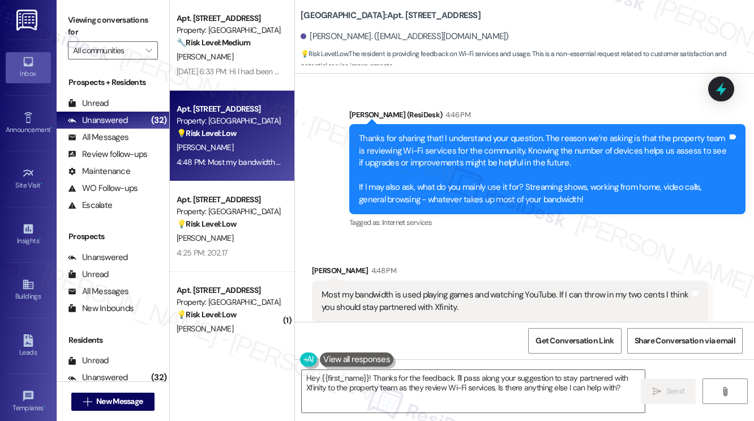
click at [422, 256] on div "Received via SMS Warrick Bryan 4:48 PM Most my bandwidth is used playing games …" at bounding box center [509, 301] width 413 height 91
click at [414, 148] on div "Thanks for sharing that! I understand your question. The reason we’re asking is…" at bounding box center [543, 168] width 369 height 73
click at [434, 162] on div "Thanks for sharing that! I understand your question. The reason we’re asking is…" at bounding box center [543, 168] width 369 height 73
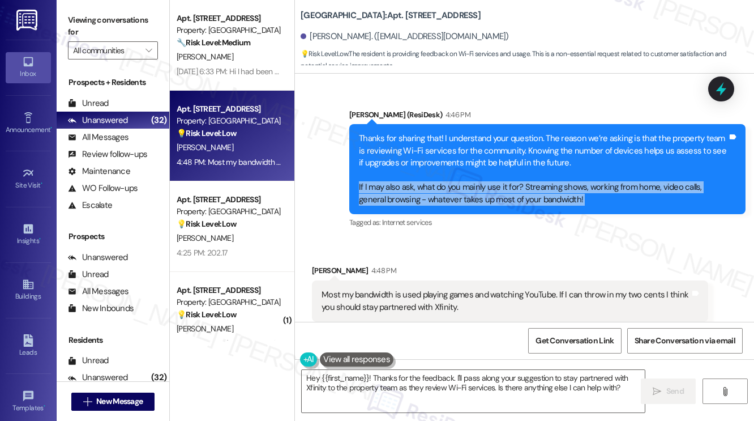
click at [434, 162] on div "Thanks for sharing that! I understand your question. The reason we’re asking is…" at bounding box center [543, 168] width 369 height 73
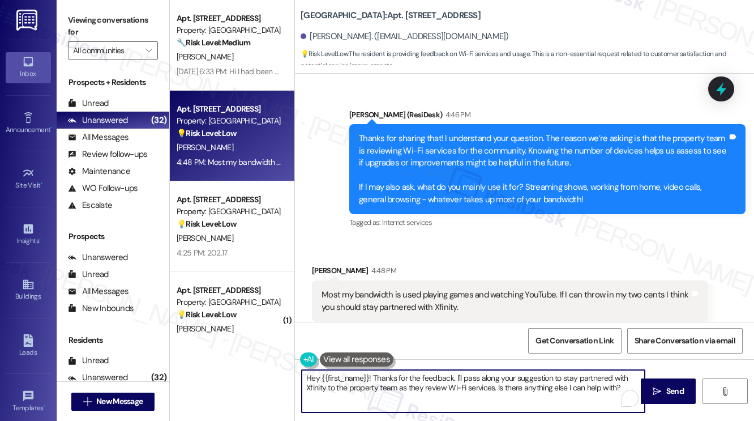
drag, startPoint x: 374, startPoint y: 376, endPoint x: 279, endPoint y: 375, distance: 95.1
click at [280, 375] on div "Apt. 309, 201 Hackberry St Property: Hackberry Ranch ⚠️ Risk Level: High The re…" at bounding box center [462, 210] width 584 height 421
drag, startPoint x: 560, startPoint y: 387, endPoint x: 322, endPoint y: 389, distance: 238.3
click at [322, 389] on textarea "Thanks for the feedback. I'll pass along your suggestion to stay partnered with…" at bounding box center [473, 391] width 343 height 42
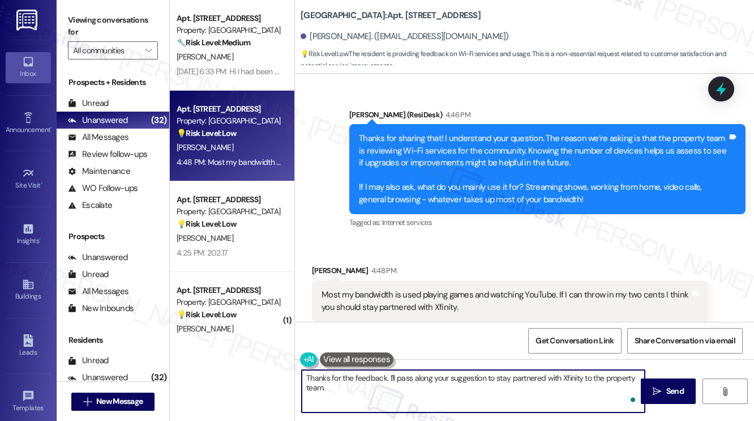
click at [390, 376] on textarea "Thanks for the feedback. I'll pass along your suggestion to stay partnered with…" at bounding box center [473, 391] width 343 height 42
click at [409, 380] on textarea "Thanks for the feedback. I'll pass along your suggestion to stay partnered with…" at bounding box center [473, 391] width 343 height 42
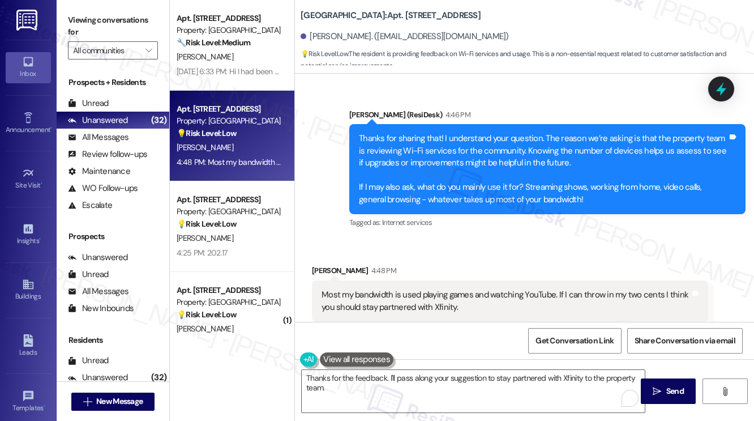
drag, startPoint x: 106, startPoint y: 32, endPoint x: 114, endPoint y: 33, distance: 7.4
click at [106, 32] on label "Viewing conversations for" at bounding box center [113, 26] width 90 height 30
click at [365, 389] on textarea "Thanks for the feedback. I'll pass along your suggestion to stay partnered with…" at bounding box center [473, 391] width 343 height 42
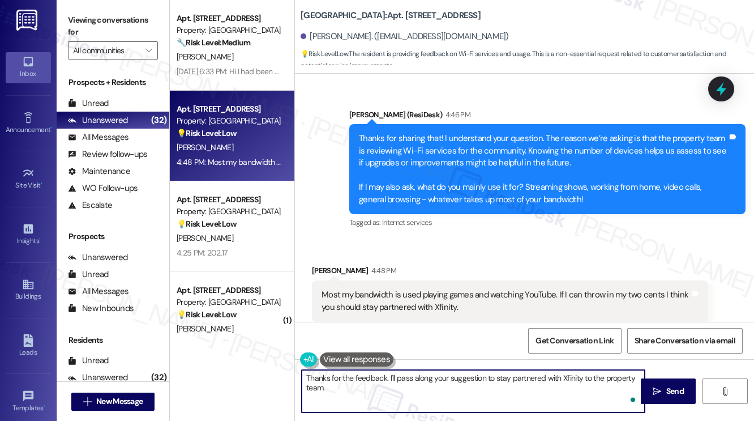
paste textarea "That’s really helpful information. If you have any questions or home-related co…"
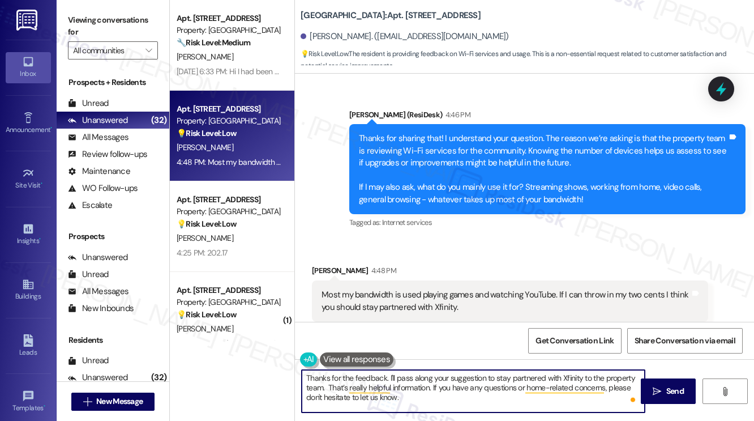
scroll to position [4333, 0]
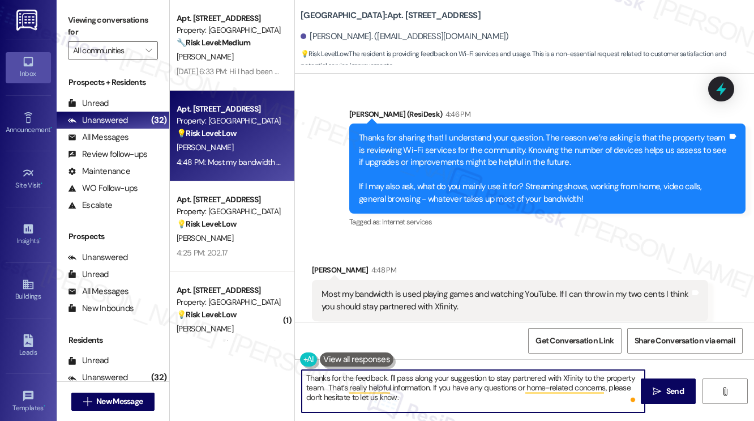
click at [404, 288] on div "Most my bandwidth is used playing games and watching YouTube. If I can throw in…" at bounding box center [506, 300] width 369 height 24
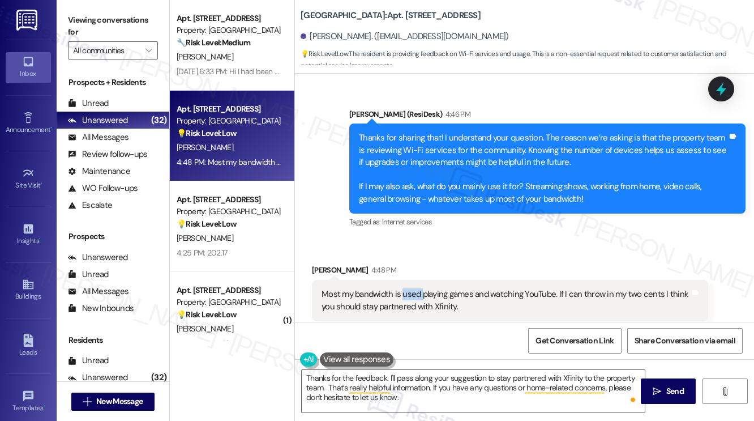
click at [404, 288] on div "Most my bandwidth is used playing games and watching YouTube. If I can throw in…" at bounding box center [506, 300] width 369 height 24
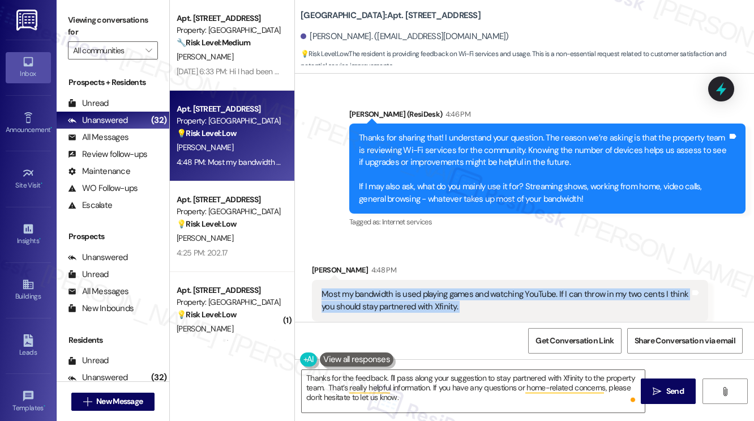
click at [404, 288] on div "Most my bandwidth is used playing games and watching YouTube. If I can throw in…" at bounding box center [506, 300] width 369 height 24
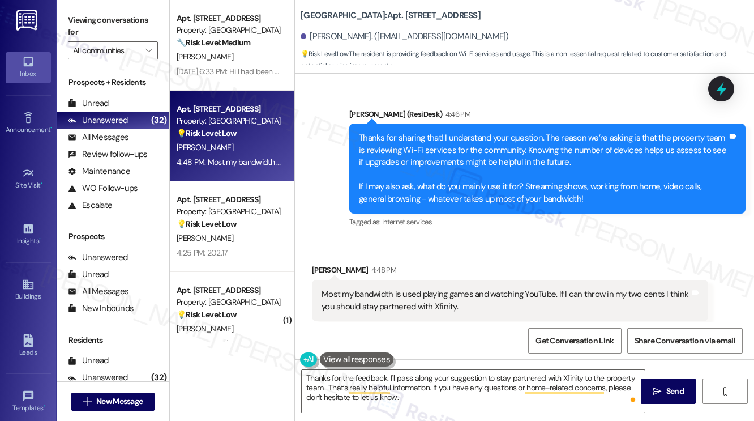
click at [76, 18] on label "Viewing conversations for" at bounding box center [113, 26] width 90 height 30
click at [450, 403] on textarea "Thanks for the feedback. I'll pass along your suggestion to stay partnered with…" at bounding box center [473, 391] width 343 height 42
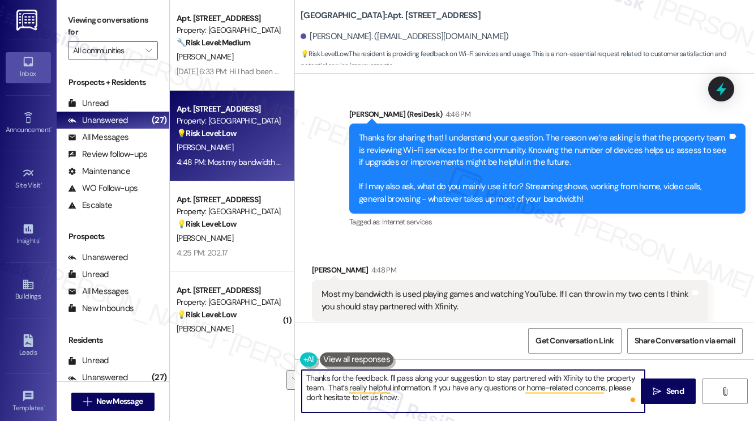
drag, startPoint x: 430, startPoint y: 396, endPoint x: 328, endPoint y: 384, distance: 103.2
click at [328, 384] on textarea "Thanks for the feedback. I'll pass along your suggestion to stay partnered with…" at bounding box center [473, 391] width 343 height 42
paste textarea "Thanks {{first_name}}! Final question - if you're comfortable sharing, how much…"
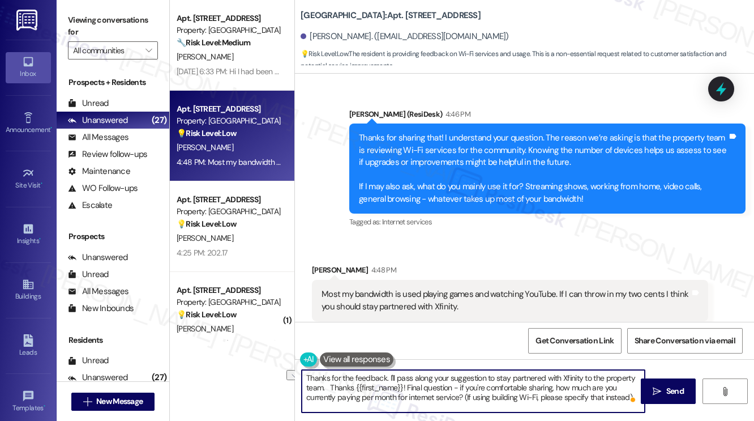
drag, startPoint x: 405, startPoint y: 385, endPoint x: 328, endPoint y: 392, distance: 77.3
click at [328, 392] on textarea "Thanks for the feedback. I'll pass along your suggestion to stay partnered with…" at bounding box center [473, 391] width 343 height 42
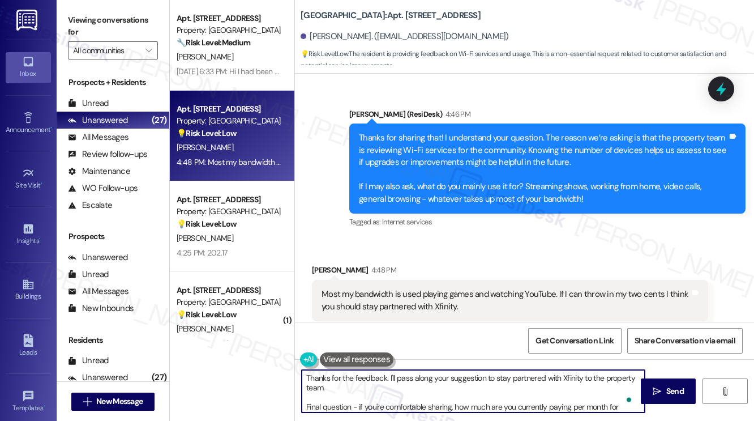
scroll to position [12, 0]
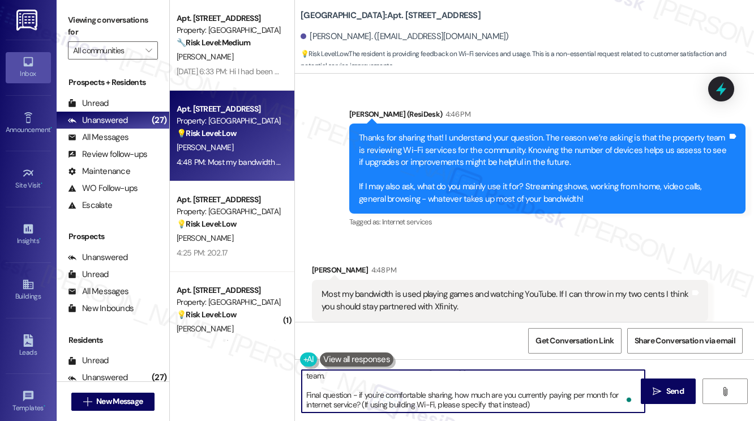
click at [414, 402] on textarea "Thanks for the feedback. I'll pass along your suggestion to stay partnered with…" at bounding box center [473, 391] width 343 height 42
click at [432, 399] on textarea "Thanks for the feedback. I'll pass along your suggestion to stay partnered with…" at bounding box center [473, 391] width 343 height 42
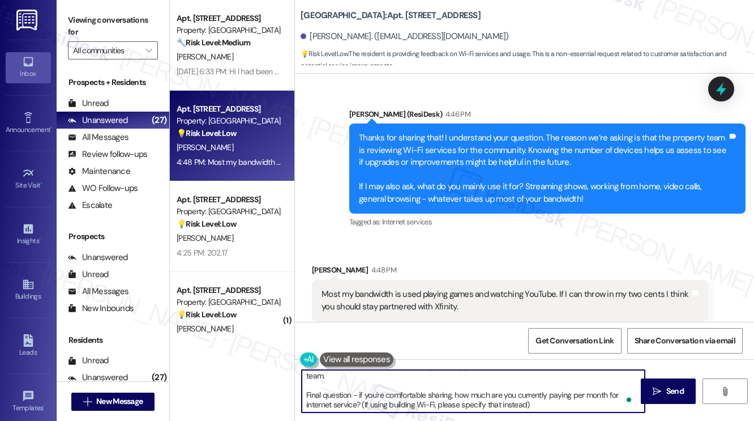
click at [432, 399] on textarea "Thanks for the feedback. I'll pass along your suggestion to stay partnered with…" at bounding box center [473, 391] width 343 height 42
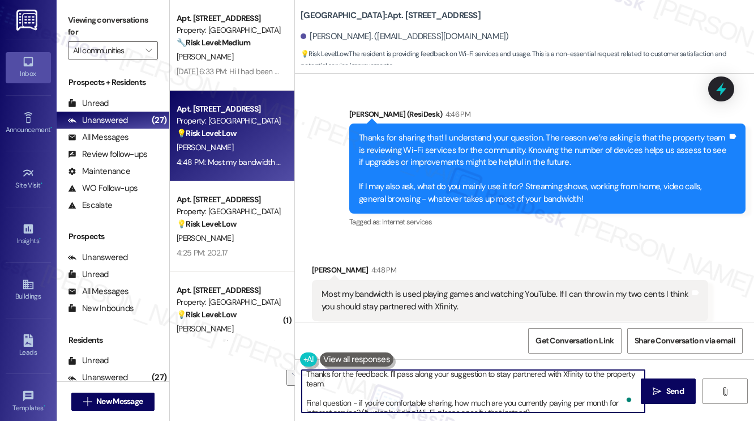
scroll to position [0, 0]
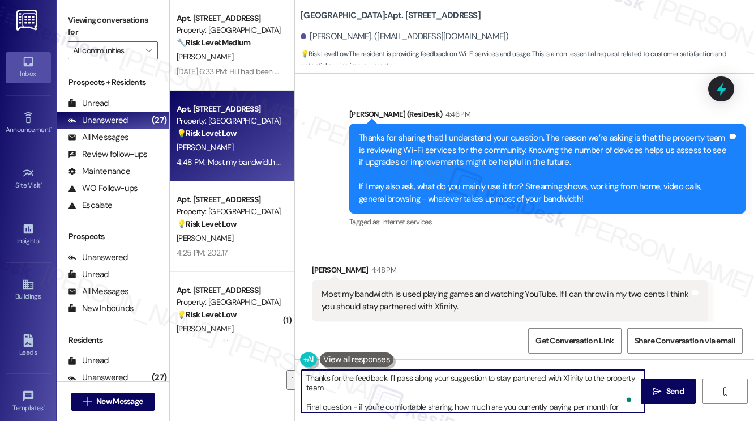
click at [396, 391] on textarea "Thanks for the feedback. I'll pass along your suggestion to stay partnered with…" at bounding box center [473, 391] width 343 height 42
click at [372, 389] on textarea "Thanks for the feedback. I'll pass along your suggestion to stay partnered with…" at bounding box center [473, 391] width 343 height 42
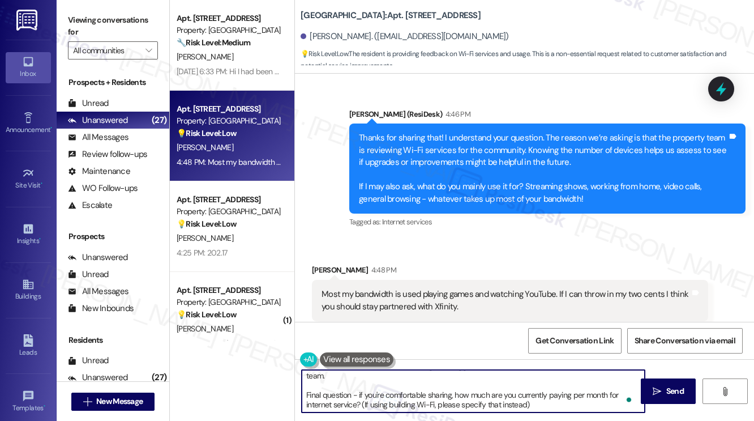
drag, startPoint x: 303, startPoint y: 392, endPoint x: 360, endPoint y: 392, distance: 56.6
click at [360, 392] on textarea "Thanks for the feedback. I'll pass along your suggestion to stay partnered with…" at bounding box center [473, 391] width 343 height 42
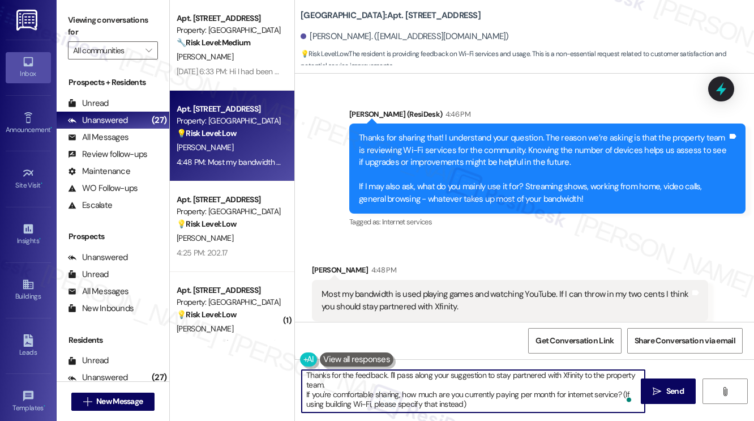
scroll to position [0, 0]
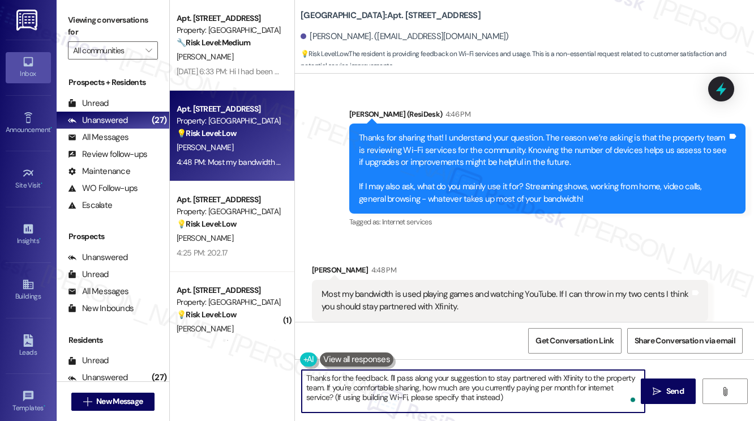
click at [521, 392] on textarea "Thanks for the feedback. I'll pass along your suggestion to stay partnered with…" at bounding box center [473, 391] width 343 height 42
drag, startPoint x: 539, startPoint y: 396, endPoint x: 335, endPoint y: 398, distance: 203.8
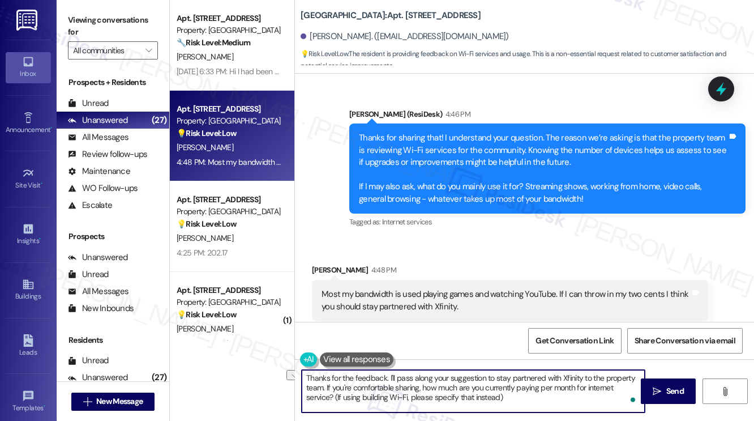
click at [335, 398] on textarea "Thanks for the feedback. I'll pass along your suggestion to stay partnered with…" at bounding box center [473, 391] width 343 height 42
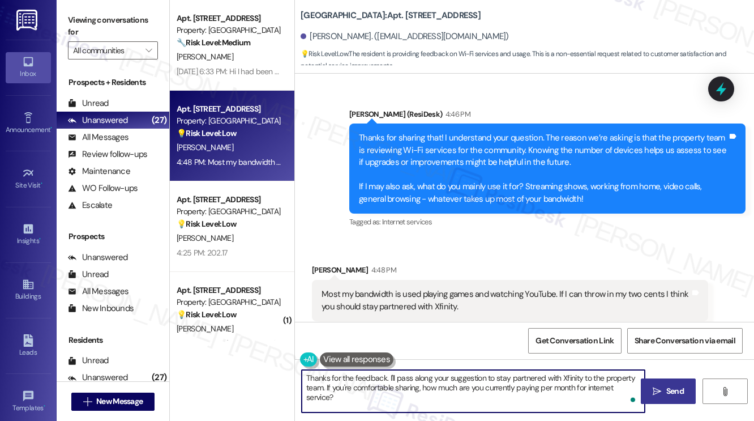
type textarea "Thanks for the feedback. I'll pass along your suggestion to stay partnered with…"
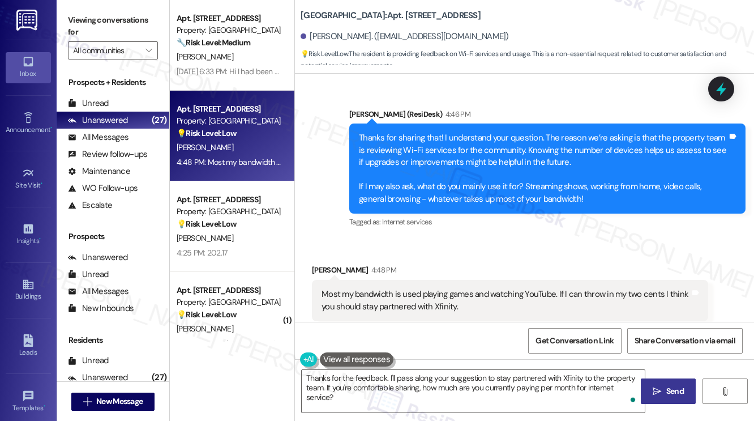
click at [654, 388] on icon "" at bounding box center [657, 391] width 8 height 9
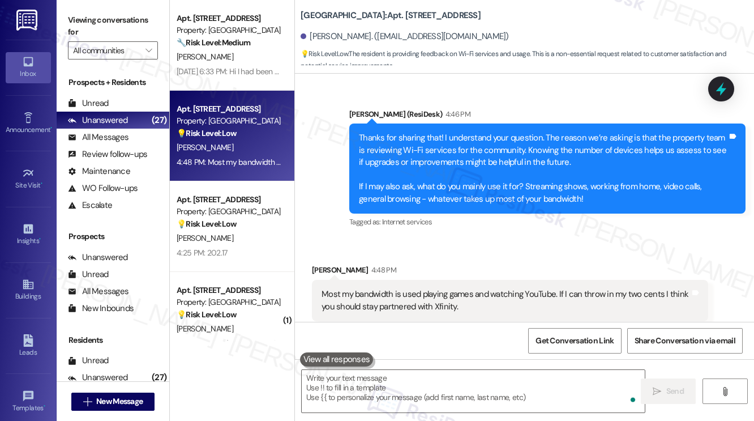
scroll to position [4333, 0]
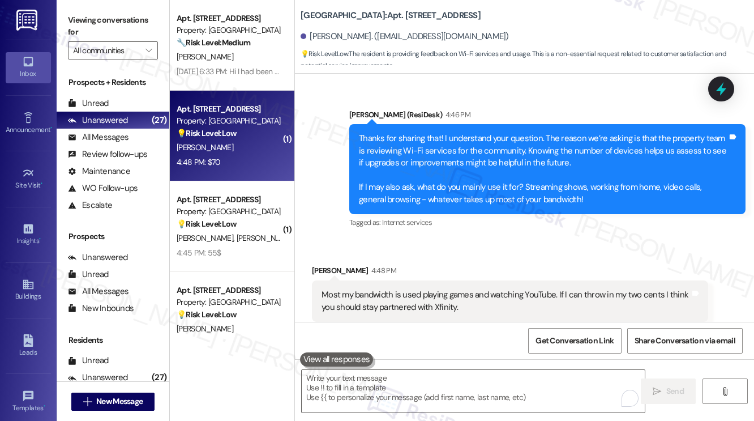
click at [271, 170] on div "Apt. 4708, 201 Hackberry St Property: Hackberry Ranch 💡 Risk Level: Low This co…" at bounding box center [232, 136] width 125 height 91
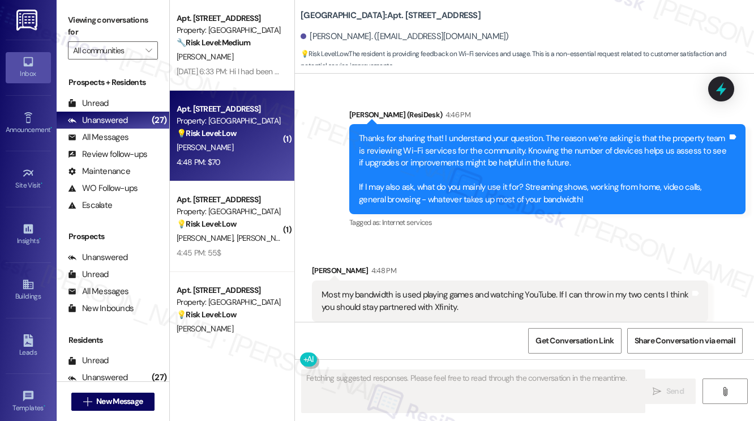
type textarea "Fetching suggested responses. Please feel free to read through the conversation…"
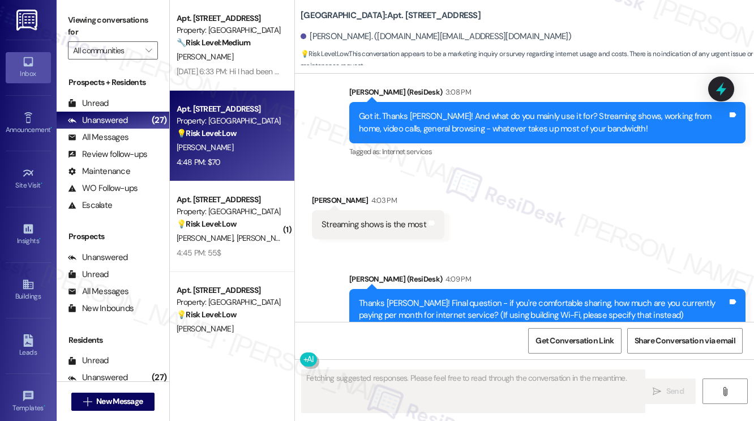
scroll to position [5095, 0]
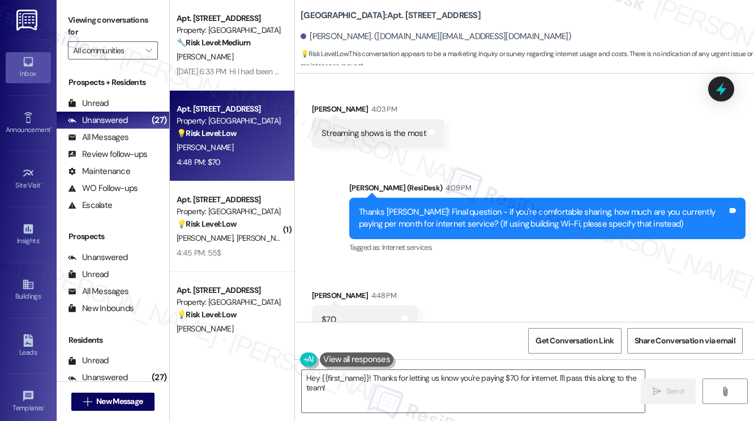
click at [100, 14] on label "Viewing conversations for" at bounding box center [113, 26] width 90 height 30
click at [435, 379] on textarea "Hey {{first_name}}! Thanks for letting us know you're paying $70 for internet. …" at bounding box center [473, 391] width 343 height 42
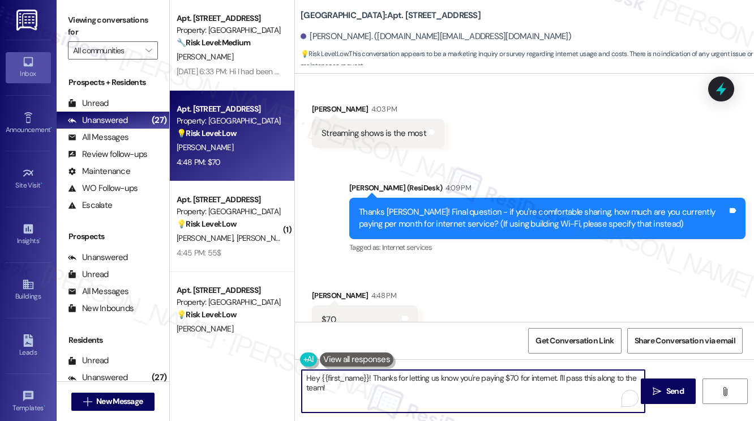
paste textarea "Thanks so much for sharing, Joseph! That’s really helpful information. If you h…"
click at [329, 289] on div "Amanda Roberts 4:48 PM" at bounding box center [365, 297] width 106 height 16
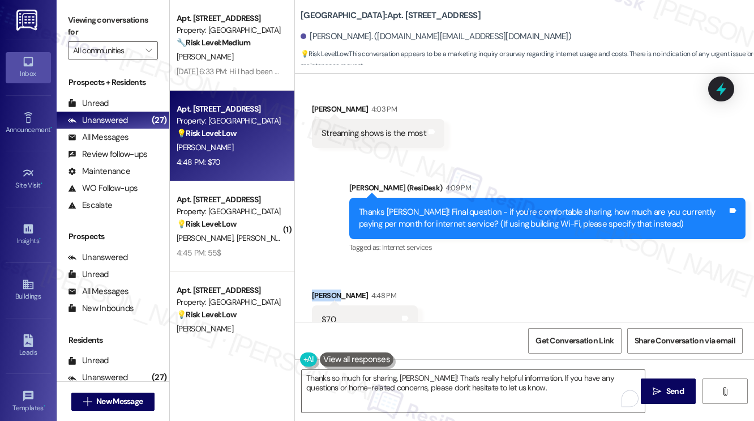
click at [329, 289] on div "Amanda Roberts 4:48 PM" at bounding box center [365, 297] width 106 height 16
copy div "Amanda"
click at [408, 378] on textarea "Thanks so much for sharing, Joseph! That’s really helpful information. If you h…" at bounding box center [473, 391] width 343 height 42
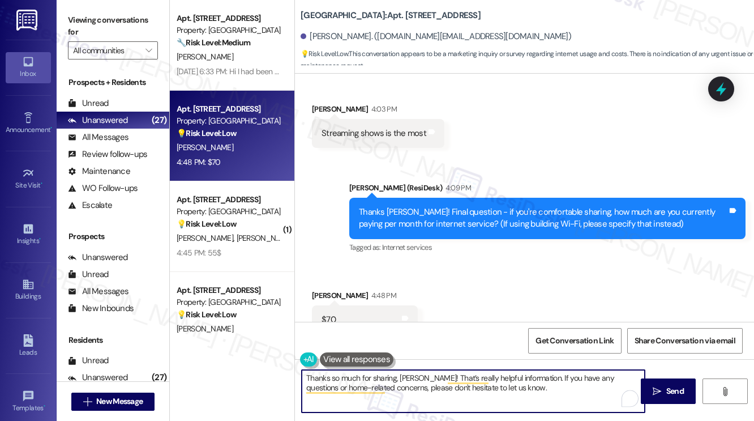
click at [408, 378] on textarea "Thanks so much for sharing, Joseph! That’s really helpful information. If you h…" at bounding box center [473, 391] width 343 height 42
paste textarea "Amanda"
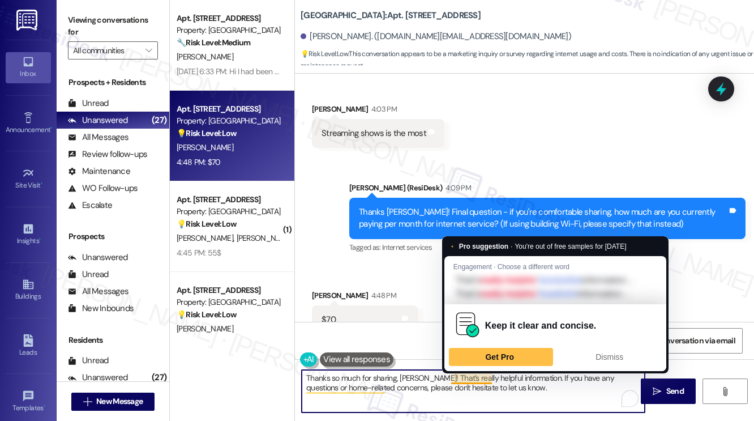
click at [486, 379] on textarea "Thanks so much for sharing, Amanda! That’s really helpful information. If you h…" at bounding box center [473, 391] width 343 height 42
click at [554, 395] on textarea "Thanks so much for sharing, Amanda! That’s really helpful information. If you h…" at bounding box center [473, 391] width 343 height 42
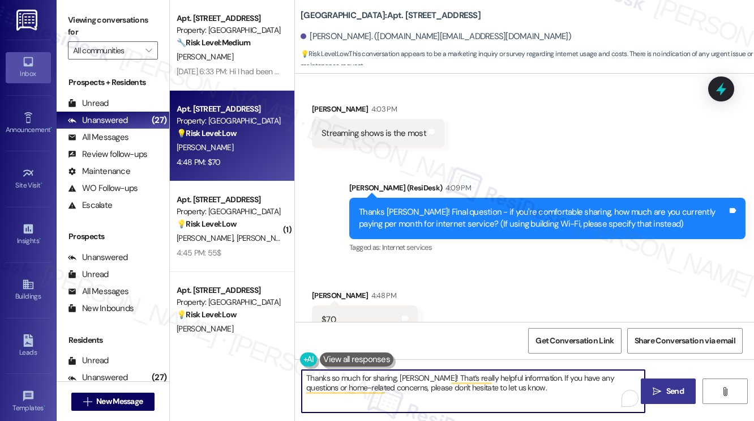
type textarea "Thanks so much for sharing, Amanda! That’s really helpful information. If you h…"
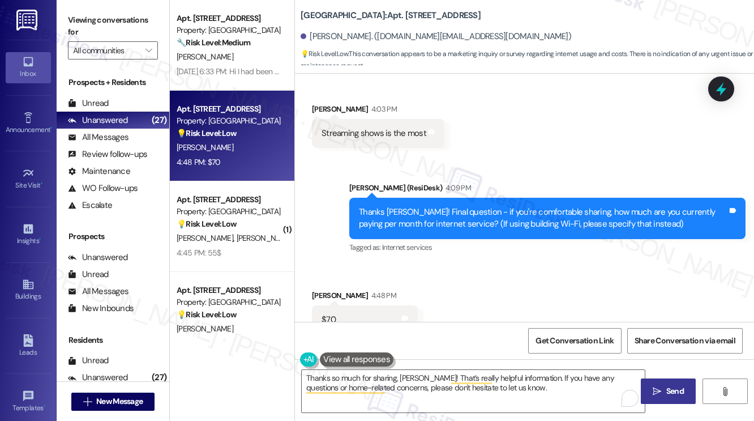
click at [656, 385] on span " Send" at bounding box center [668, 391] width 36 height 12
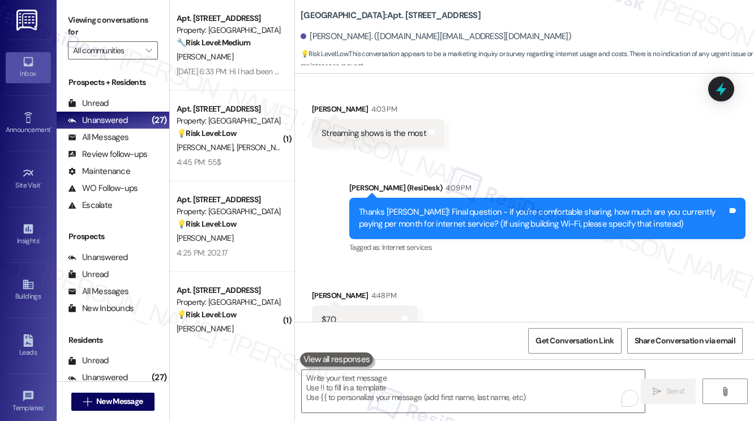
click at [342, 156] on div "Sent via SMS Sarah (ResiDesk) 4:09 PM Thanks Amanda! Final question - if you're…" at bounding box center [524, 210] width 459 height 108
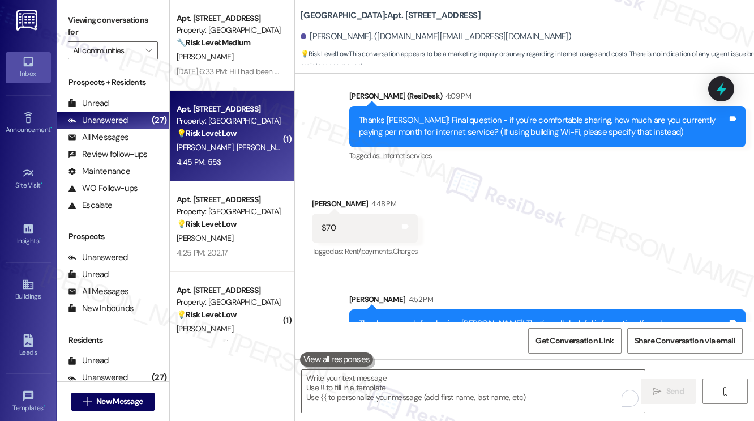
click at [269, 157] on div "4:45 PM: 55$ 4:45 PM: 55$" at bounding box center [228, 162] width 107 height 14
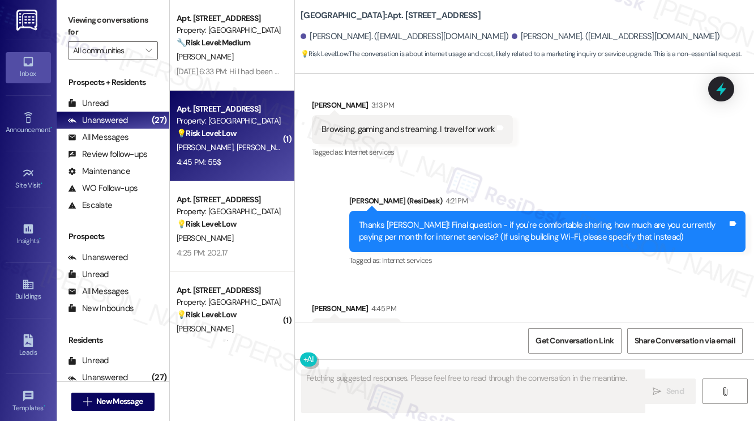
scroll to position [1368, 0]
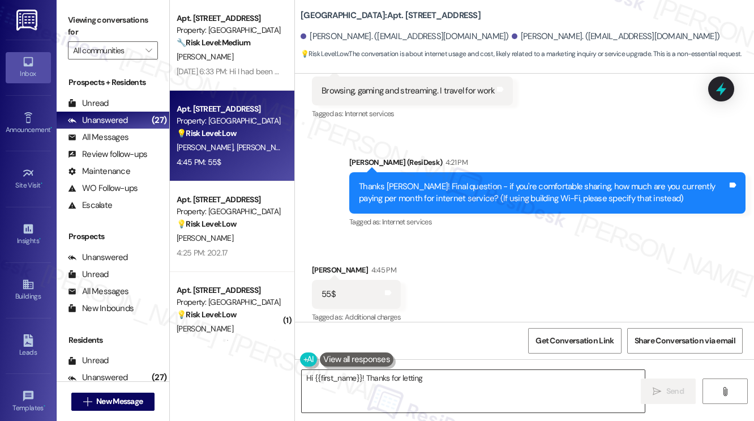
type textarea "Hi {{first_name}}! Thanks for letting us"
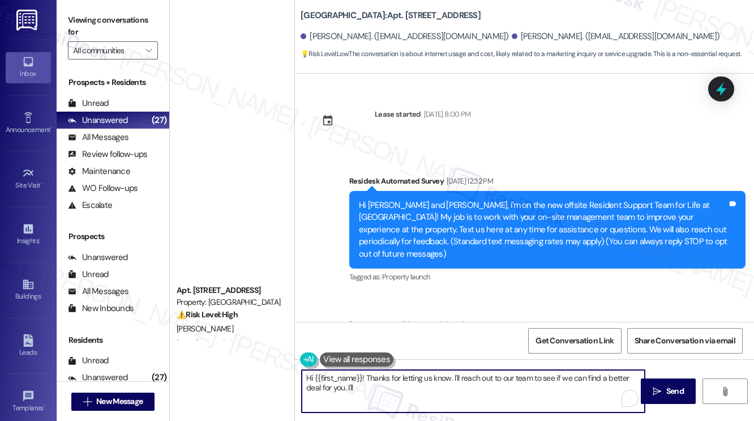
scroll to position [1368, 0]
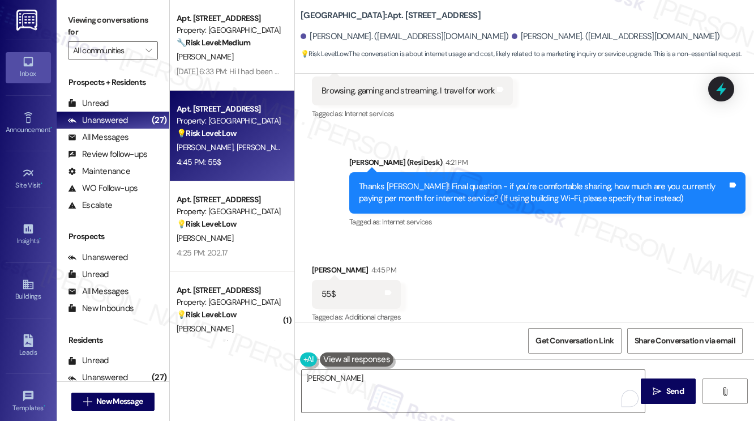
click at [99, 20] on label "Viewing conversations for" at bounding box center [113, 26] width 90 height 30
click at [374, 391] on textarea "[PERSON_NAME]" at bounding box center [473, 391] width 343 height 42
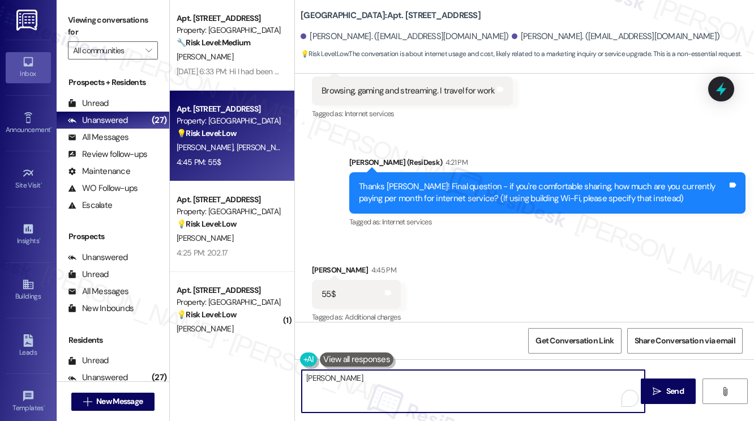
paste textarea "Thanks so much for sharing, [PERSON_NAME]! That’s really helpful information. I…"
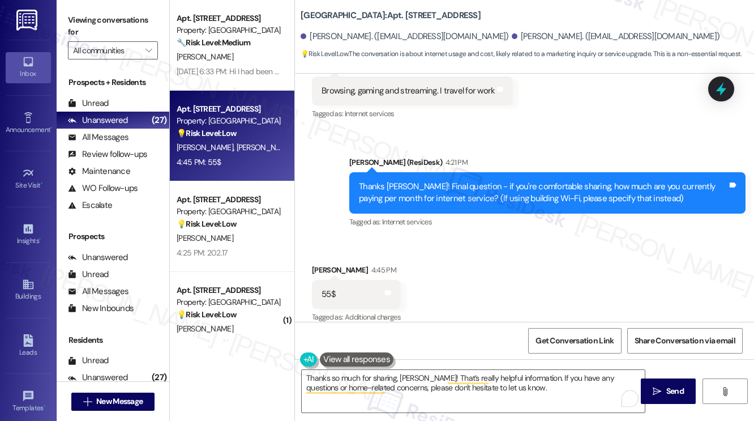
click at [314, 255] on div "Received via SMS [PERSON_NAME] 4:45 PM 55$ Tags and notes Tagged as: Additional…" at bounding box center [356, 294] width 106 height 79
copy div "[PERSON_NAME]"
click at [400, 375] on textarea "Thanks so much for sharing, [PERSON_NAME]! That’s really helpful information. I…" at bounding box center [473, 391] width 343 height 42
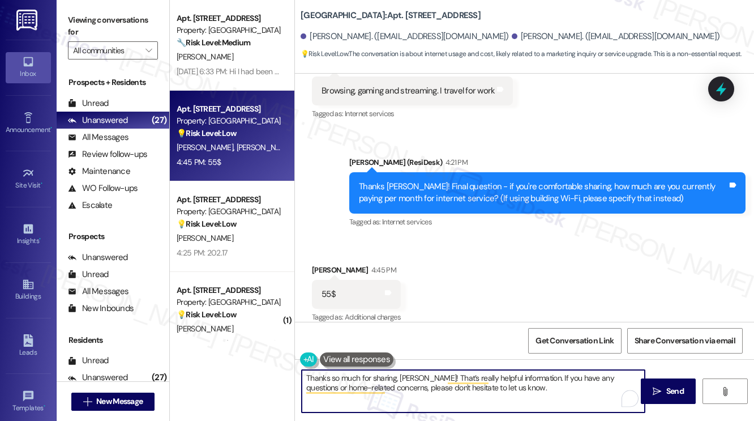
click at [400, 375] on textarea "Thanks so much for sharing, [PERSON_NAME]! That’s really helpful information. I…" at bounding box center [473, 391] width 343 height 42
paste textarea "[PERSON_NAME]"
click at [519, 386] on textarea "Thanks so much for sharing, [PERSON_NAME]! That’s really helpful information. I…" at bounding box center [473, 391] width 343 height 42
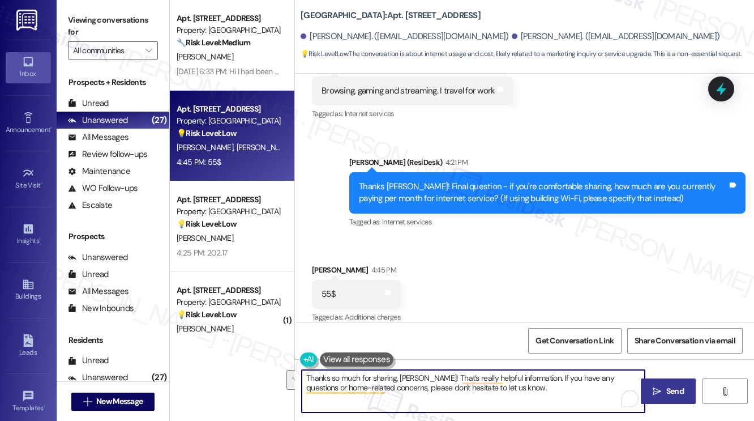
type textarea "Thanks so much for sharing, [PERSON_NAME]! That’s really helpful information. I…"
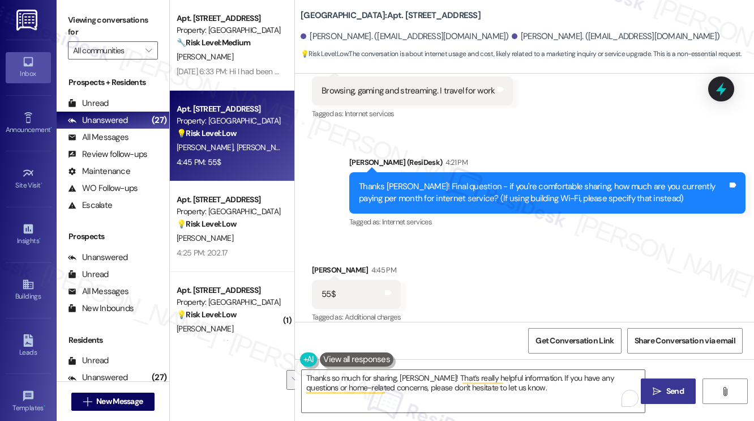
click at [662, 385] on span " Send" at bounding box center [668, 391] width 36 height 12
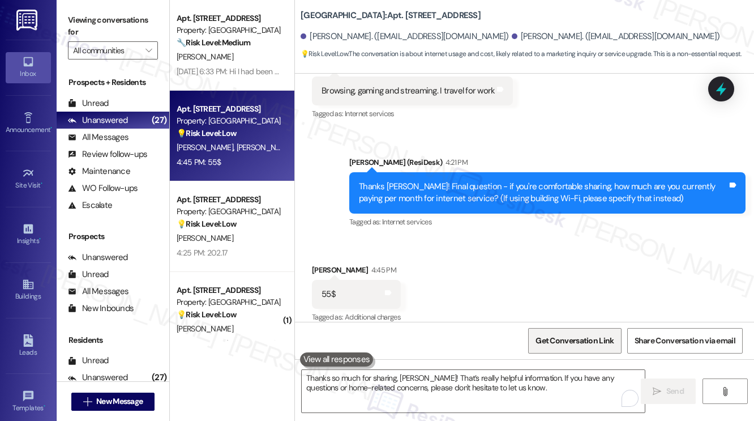
click at [567, 333] on span "Get Conversation Link" at bounding box center [574, 340] width 83 height 24
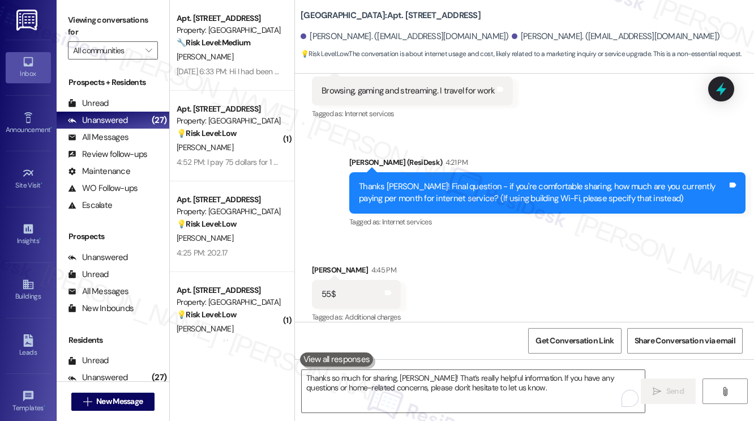
click at [111, 22] on label "Viewing conversations for" at bounding box center [113, 26] width 90 height 30
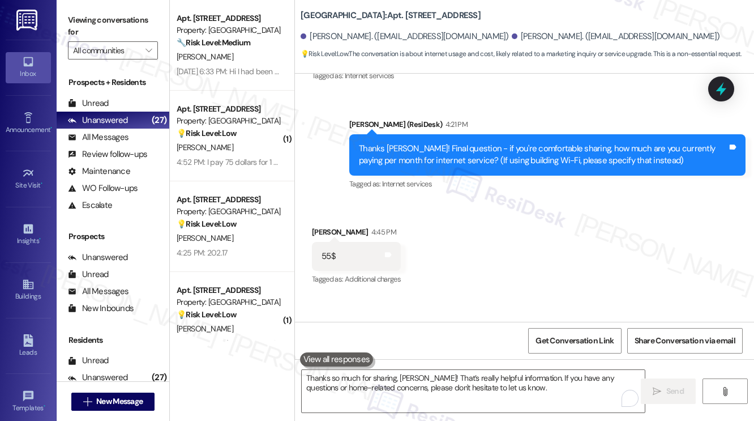
scroll to position [1459, 0]
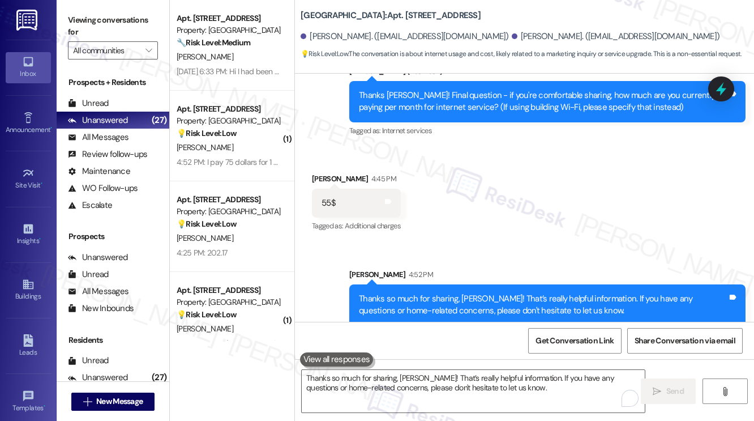
click at [575, 293] on div "Thanks so much for sharing, [PERSON_NAME]! That’s really helpful information. I…" at bounding box center [543, 305] width 369 height 24
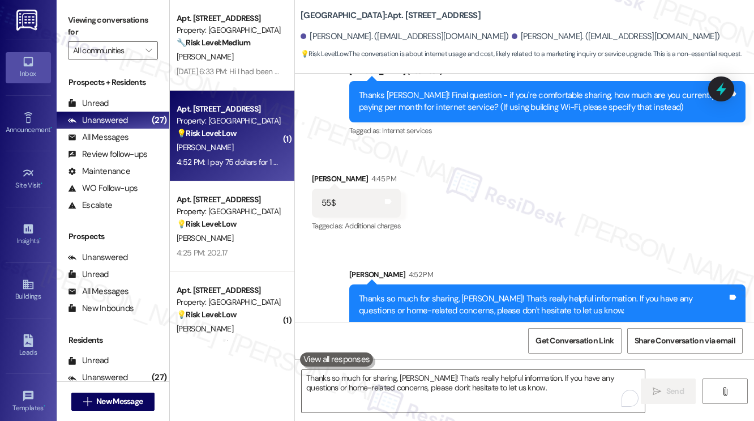
click at [241, 144] on div "[PERSON_NAME]" at bounding box center [228, 147] width 107 height 14
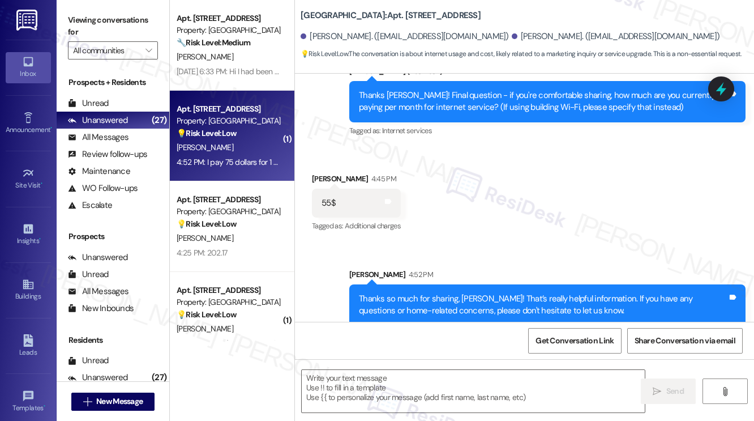
type textarea "Fetching suggested responses. Please feel free to read through the conversation…"
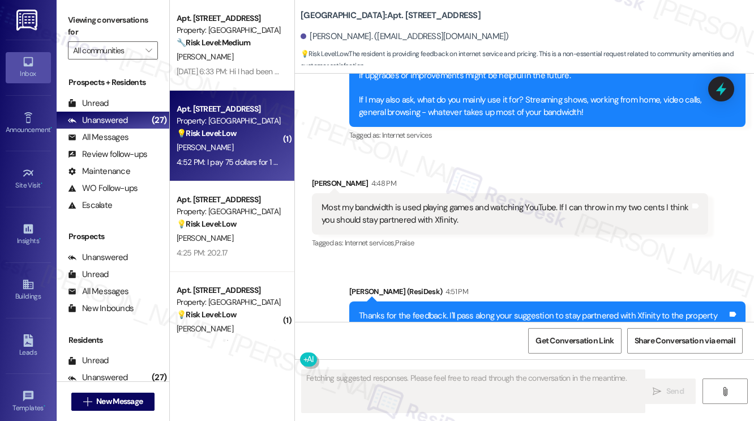
scroll to position [4548, 0]
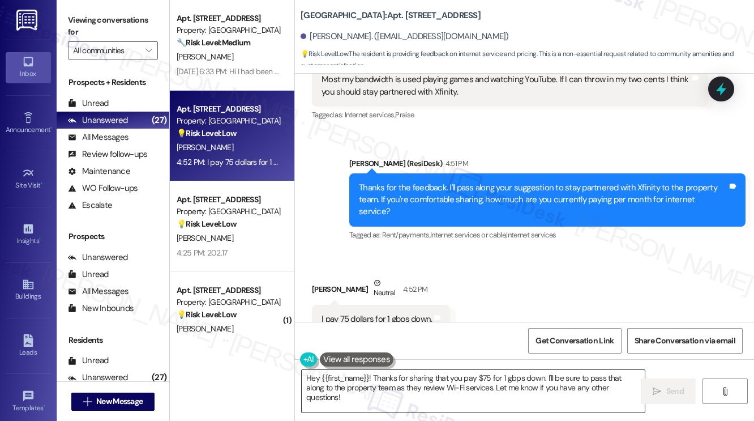
click at [439, 381] on textarea "Hey {{first_name}}! Thanks for sharing that you pay $75 for 1 gbps down. I'll b…" at bounding box center [473, 391] width 343 height 42
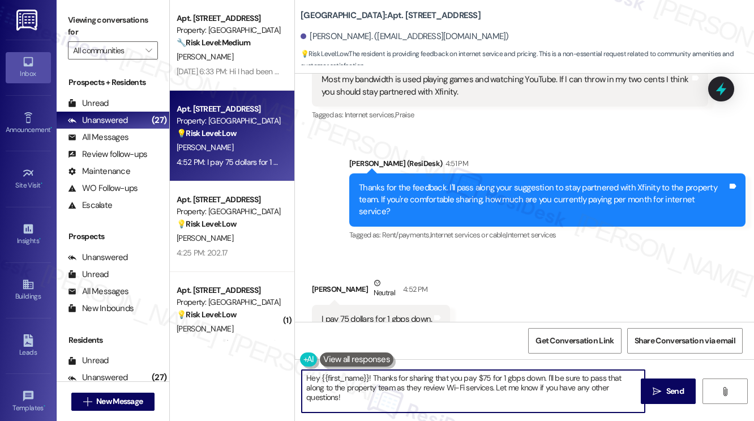
click at [439, 381] on textarea "Hey {{first_name}}! Thanks for sharing that you pay $75 for 1 gbps down. I'll b…" at bounding box center [473, 391] width 343 height 42
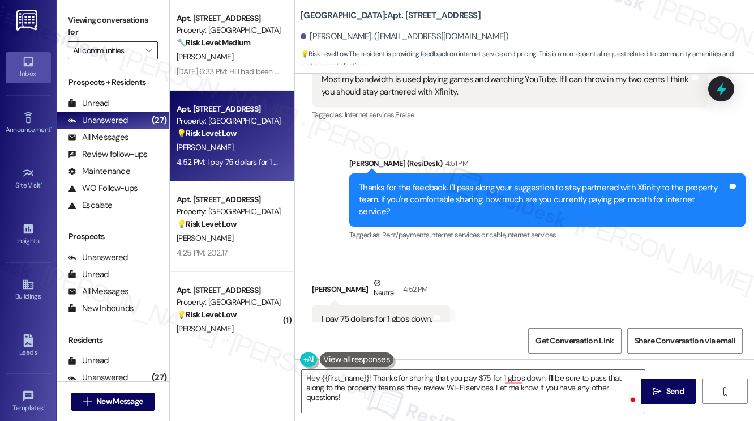
drag, startPoint x: 104, startPoint y: 28, endPoint x: 115, endPoint y: 53, distance: 27.1
click at [104, 28] on label "Viewing conversations for" at bounding box center [113, 26] width 90 height 30
click at [374, 388] on textarea "Hey {{first_name}}! Thanks for sharing that you pay $75 for 1 gbps down. I'll b…" at bounding box center [473, 391] width 343 height 42
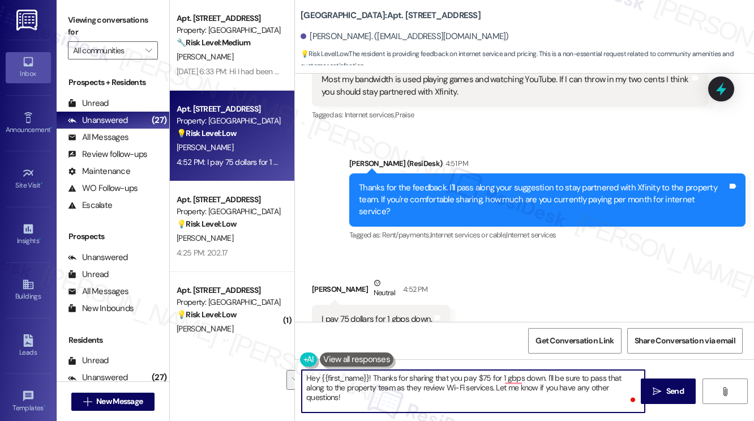
paste textarea "Thanks so much for sharing, [PERSON_NAME]! That’s really helpful information. I…"
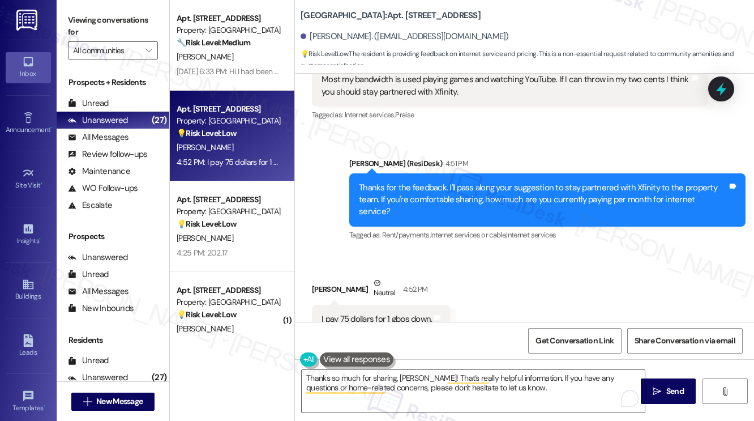
click at [337, 277] on div "[PERSON_NAME] Neutral 4:52 PM" at bounding box center [381, 291] width 138 height 28
click at [332, 277] on div "[PERSON_NAME] Neutral 4:52 PM" at bounding box center [381, 291] width 138 height 28
click at [326, 277] on div "[PERSON_NAME] Neutral 4:52 PM" at bounding box center [381, 291] width 138 height 28
copy div "[PERSON_NAME]"
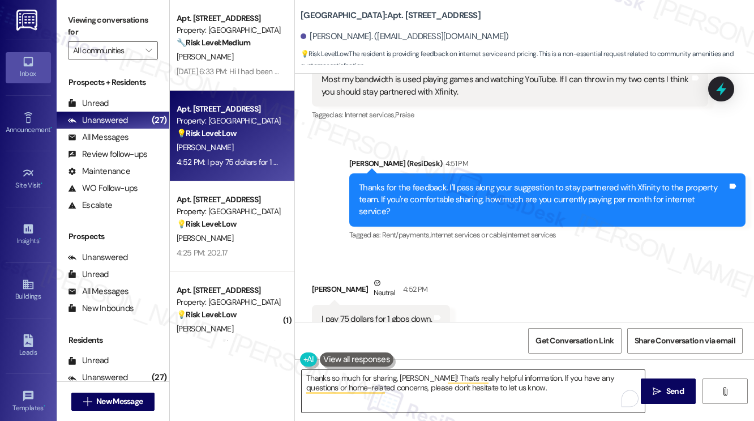
click at [410, 378] on textarea "Thanks so much for sharing, [PERSON_NAME]! That’s really helpful information. I…" at bounding box center [473, 391] width 343 height 42
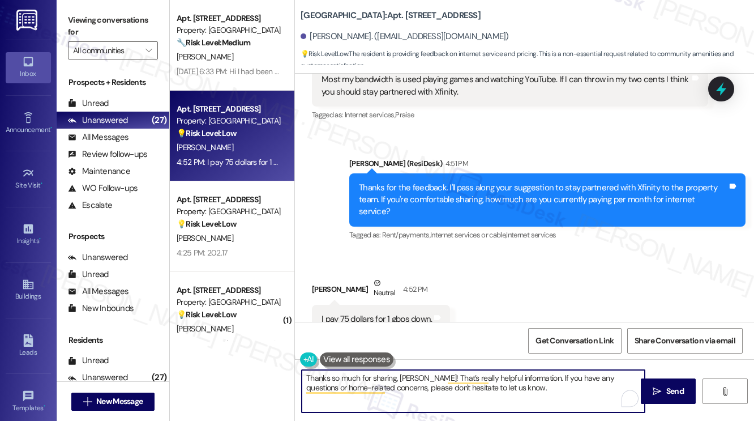
paste textarea "[PERSON_NAME]"
click at [630, 376] on textarea "Thanks so much for sharing, [PERSON_NAME]! That’s really helpful information. I…" at bounding box center [473, 391] width 343 height 42
click at [310, 387] on textarea "Thanks so much for sharing, [PERSON_NAME]! That’s really helpful information. I…" at bounding box center [473, 391] width 343 height 42
click at [446, 389] on textarea "Thanks so much for sharing, [PERSON_NAME]! That’s really helpful information. I…" at bounding box center [473, 391] width 343 height 42
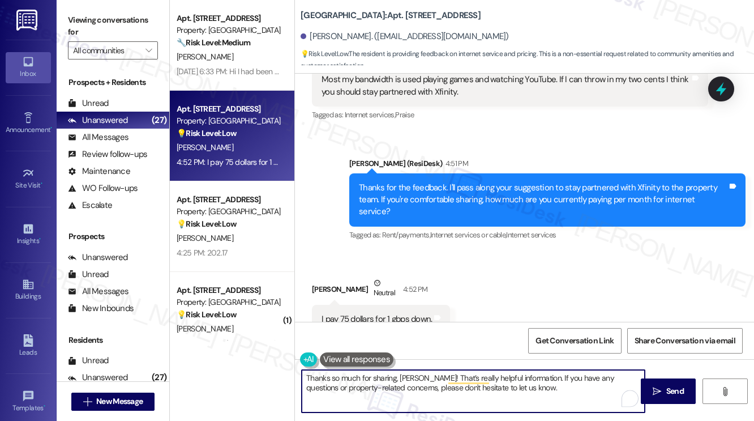
click at [446, 389] on textarea "Thanks so much for sharing, [PERSON_NAME]! That’s really helpful information. I…" at bounding box center [473, 391] width 343 height 42
click at [528, 379] on textarea "Thanks so much for sharing, [PERSON_NAME]! That’s really helpful information. I…" at bounding box center [473, 391] width 343 height 42
type textarea "Thanks so much for sharing, [PERSON_NAME]! That’s really helpful information. I…"
click at [348, 357] on button at bounding box center [357, 359] width 74 height 14
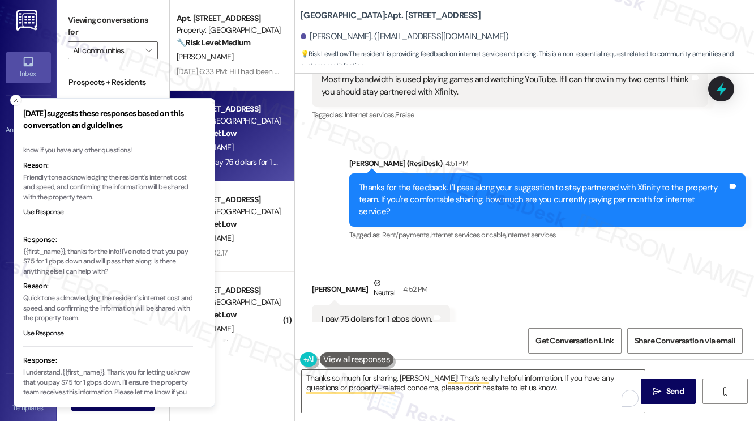
scroll to position [135, 0]
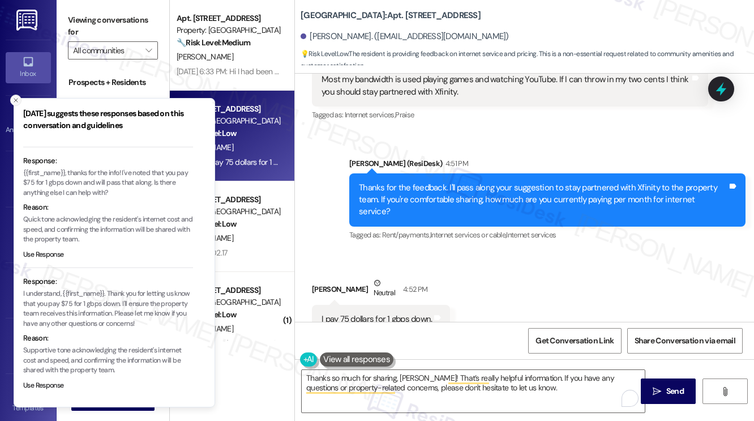
click at [17, 99] on icon "Close toast" at bounding box center [15, 100] width 7 height 7
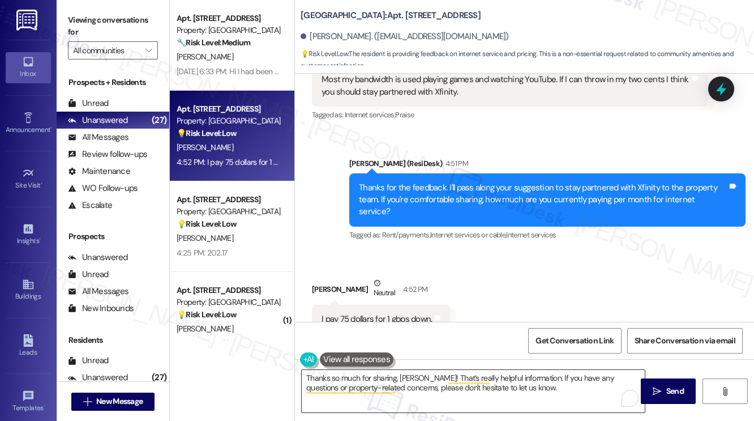
click at [546, 391] on textarea "Thanks so much for sharing, [PERSON_NAME]! That’s really helpful information. I…" at bounding box center [473, 391] width 343 height 42
click at [650, 390] on button " Send" at bounding box center [668, 390] width 55 height 25
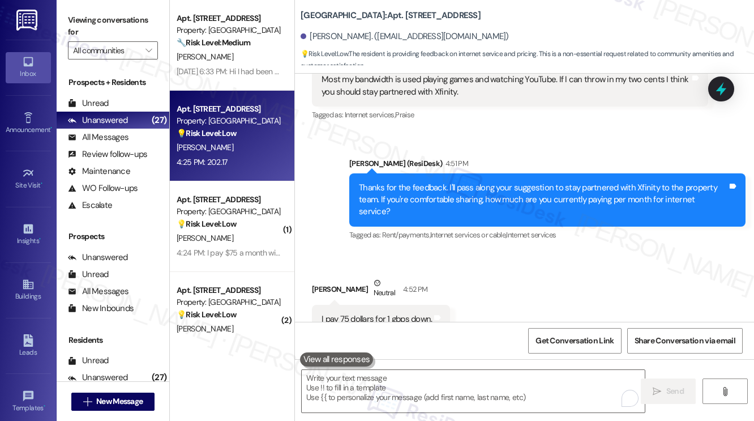
click at [230, 121] on div "Property: [GEOGRAPHIC_DATA]" at bounding box center [229, 121] width 105 height 12
type textarea "Fetching suggested responses. Please feel free to read through the conversation…"
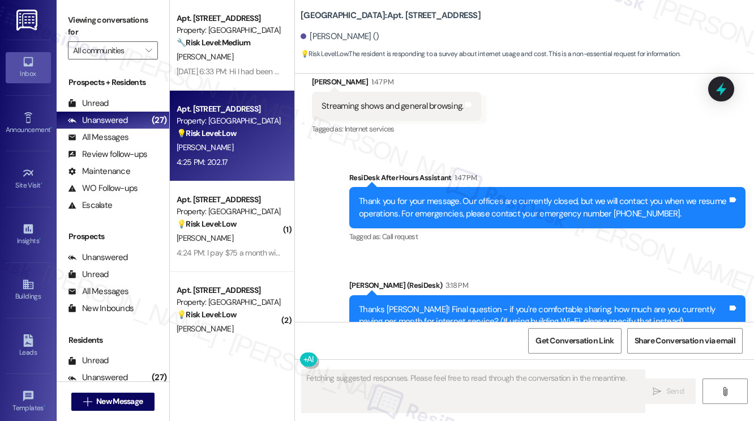
scroll to position [9316, 0]
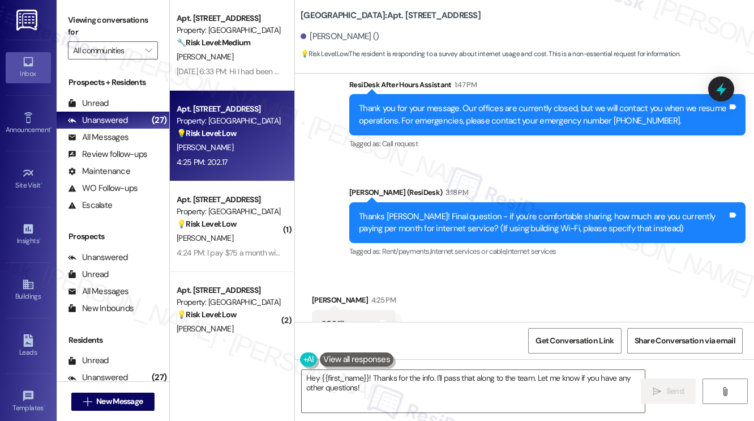
click at [96, 30] on label "Viewing conversations for" at bounding box center [113, 26] width 90 height 30
click at [380, 381] on textarea "Hey {{first_name}}! Thanks for the info. I'll pass that along to the team. Let …" at bounding box center [473, 391] width 343 height 42
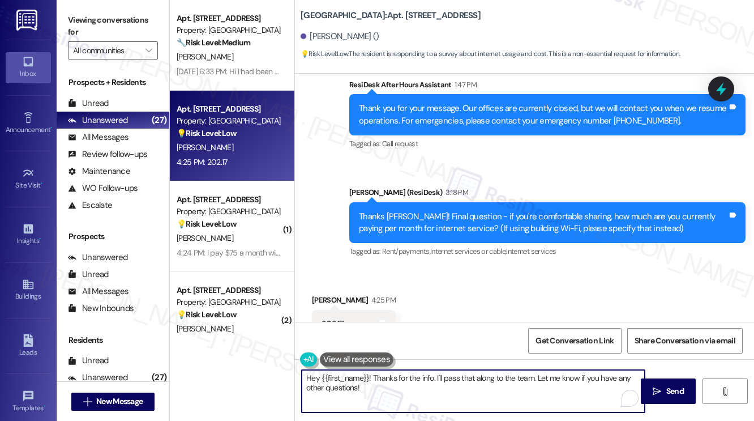
click at [380, 381] on textarea "Hey {{first_name}}! Thanks for the info. I'll pass that along to the team. Let …" at bounding box center [473, 391] width 343 height 42
paste textarea "Thanks so much for sharing, [PERSON_NAME]! That’s really helpful information. I…"
click at [324, 294] on div "[PERSON_NAME] 4:25 PM" at bounding box center [354, 302] width 84 height 16
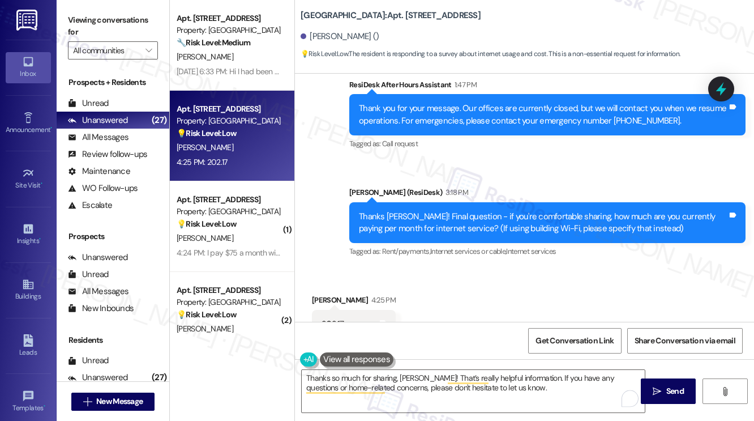
click at [320, 294] on div "[PERSON_NAME] 4:25 PM" at bounding box center [354, 302] width 84 height 16
copy div "[PERSON_NAME]"
click at [408, 375] on textarea "Thanks so much for sharing, [PERSON_NAME]! That’s really helpful information. I…" at bounding box center [473, 391] width 343 height 42
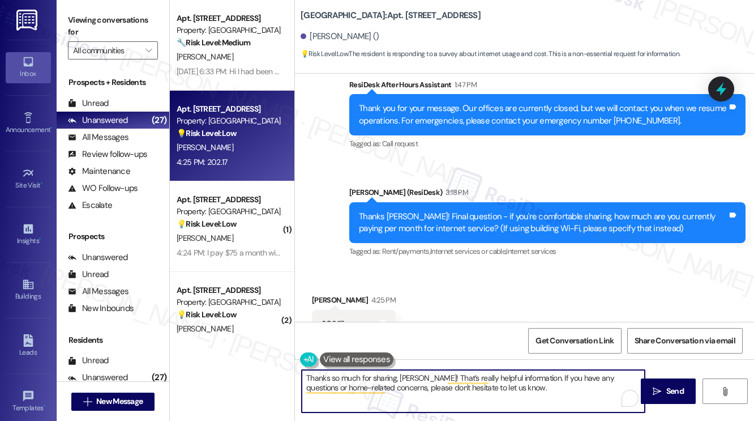
click at [408, 375] on textarea "Thanks so much for sharing, [PERSON_NAME]! That’s really helpful information. I…" at bounding box center [473, 391] width 343 height 42
paste textarea "e"
click at [523, 380] on textarea "Thanks so much for sharing, [PERSON_NAME]! That’s really helpful information. I…" at bounding box center [473, 391] width 343 height 42
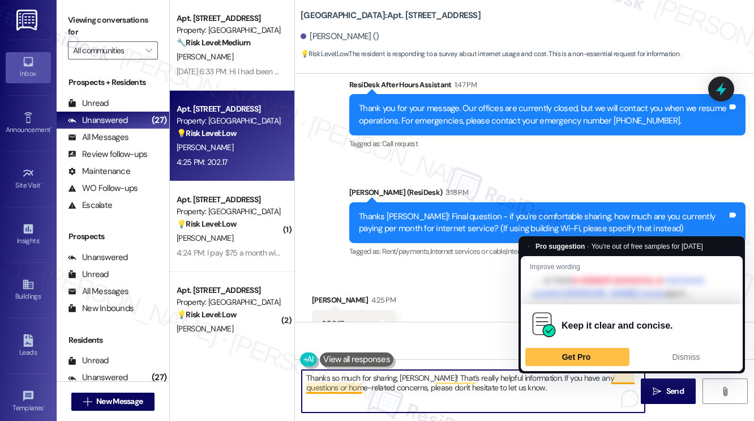
click at [620, 375] on textarea "Thanks so much for sharing, [PERSON_NAME]! That’s really helpful information. I…" at bounding box center [473, 391] width 343 height 42
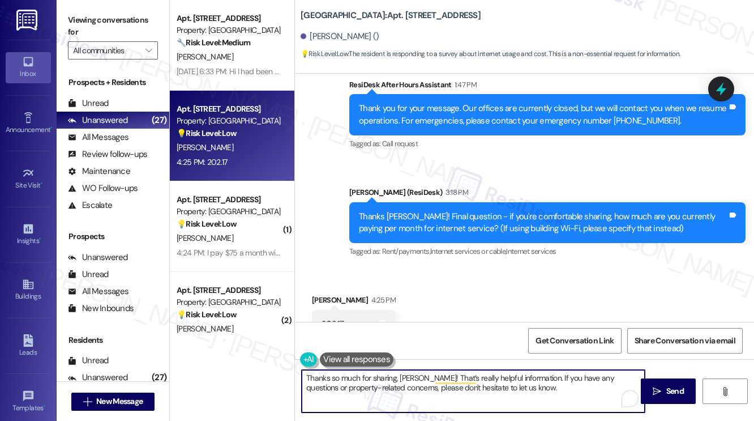
type textarea "Thanks so much for sharing, [PERSON_NAME]! That’s really helpful information. I…"
click at [429, 276] on div "Received via SMS [PERSON_NAME] 4:25 PM 202.17 Tags and notes" at bounding box center [524, 307] width 459 height 79
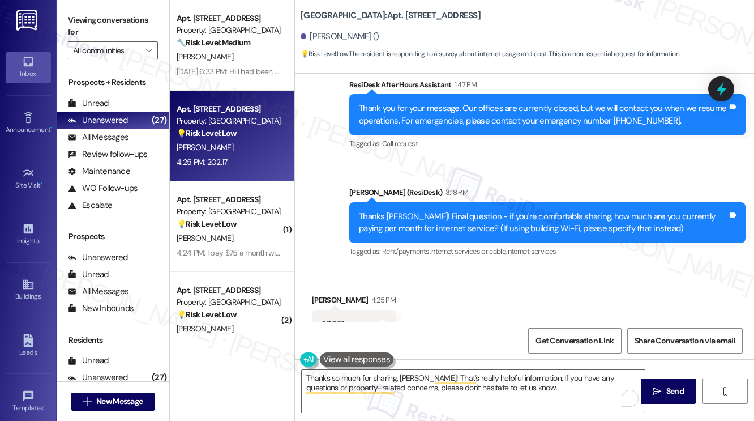
click at [110, 16] on label "Viewing conversations for" at bounding box center [113, 26] width 90 height 30
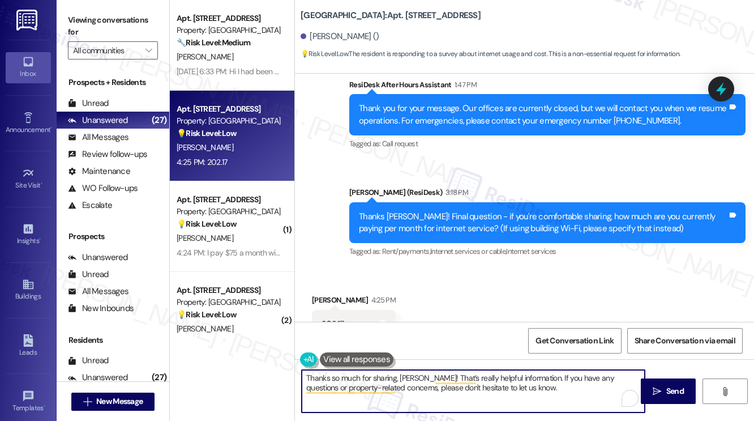
click at [435, 371] on textarea "Thanks so much for sharing, [PERSON_NAME]! That’s really helpful information. I…" at bounding box center [473, 391] width 343 height 42
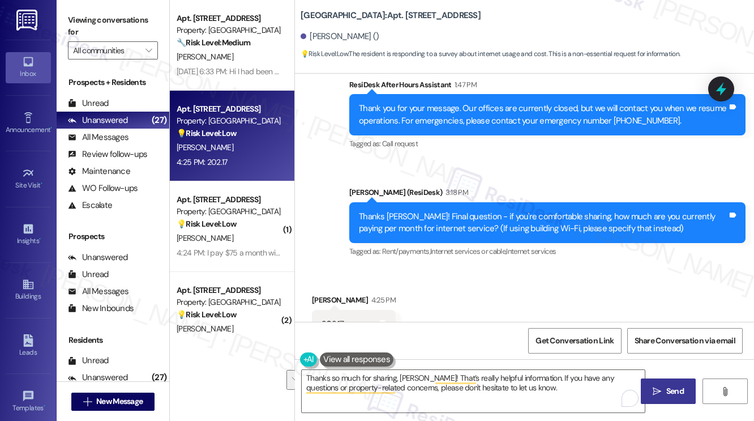
click at [665, 389] on span "Send" at bounding box center [675, 391] width 22 height 12
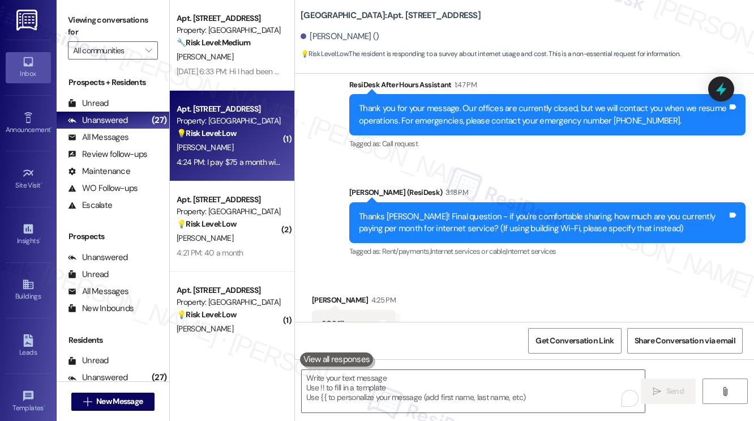
click at [276, 142] on div "[PERSON_NAME]" at bounding box center [228, 147] width 107 height 14
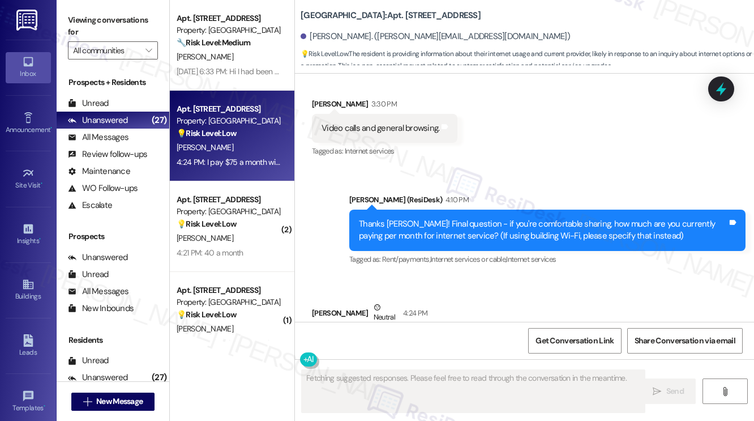
drag, startPoint x: 466, startPoint y: 265, endPoint x: 472, endPoint y: 284, distance: 19.5
drag, startPoint x: 472, startPoint y: 284, endPoint x: 725, endPoint y: 269, distance: 254.0
click at [725, 275] on div "Received via SMS [PERSON_NAME] Neutral 4:24 PM I pay $75 a month with Xfinity. …" at bounding box center [524, 329] width 459 height 108
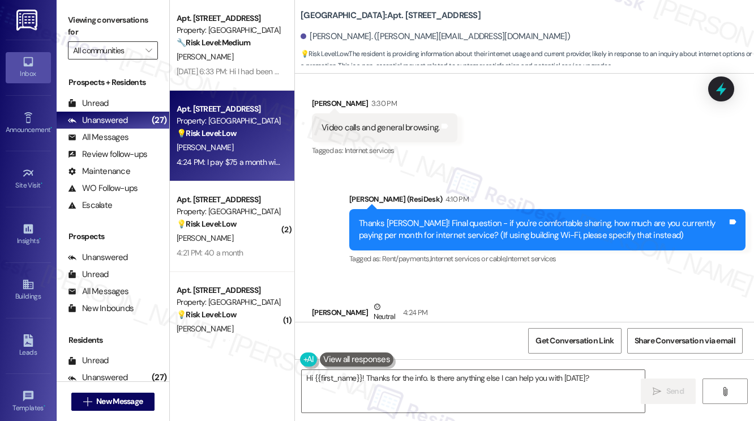
drag, startPoint x: 85, startPoint y: 18, endPoint x: 109, endPoint y: 50, distance: 39.7
click at [85, 18] on label "Viewing conversations for" at bounding box center [113, 26] width 90 height 30
click at [400, 388] on textarea "Hi {{first_name}}! Thanks for the info. Is there anything else I can help you w…" at bounding box center [473, 391] width 343 height 42
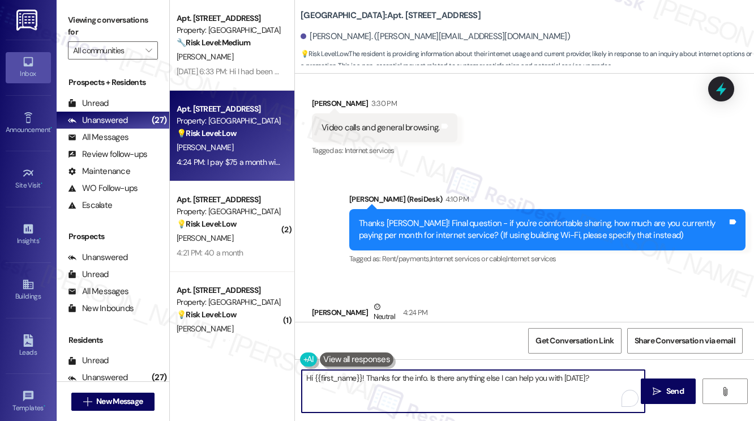
paste textarea "Thanks so much for sharing, [PERSON_NAME]! That’s really helpful information. I…"
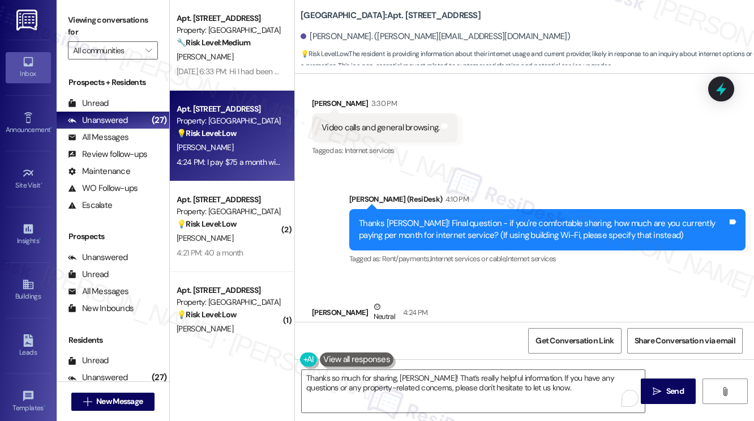
click at [316, 301] on div "[PERSON_NAME] Neutral 4:24 PM" at bounding box center [379, 315] width 134 height 28
copy div "[PERSON_NAME]"
click at [411, 375] on textarea "Thanks so much for sharing, [PERSON_NAME]! That’s really helpful information. I…" at bounding box center [473, 391] width 343 height 42
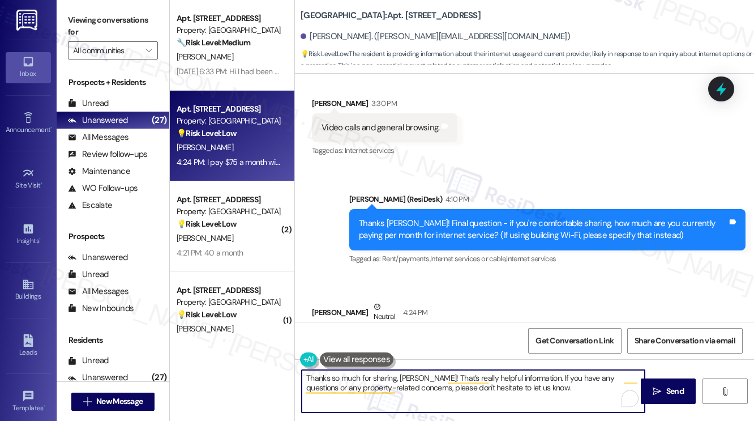
paste textarea "[PERSON_NAME]"
click at [525, 389] on textarea "Thanks so much for sharing, [PERSON_NAME]! That’s really helpful information. I…" at bounding box center [473, 391] width 343 height 42
type textarea "Thanks so much for sharing, [PERSON_NAME]! That’s really helpful information. I…"
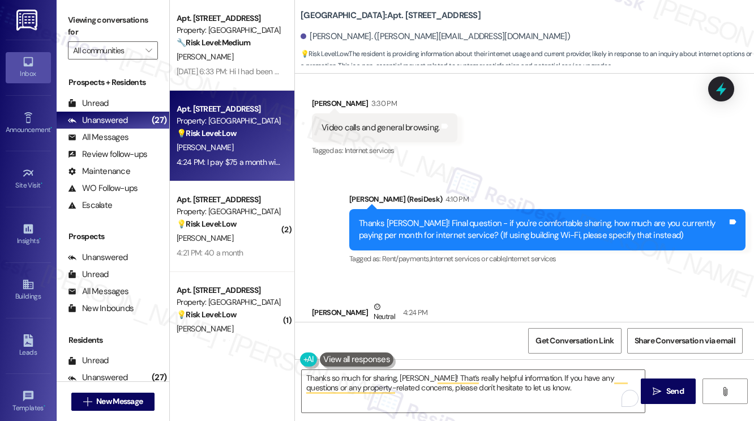
click at [466, 254] on span "Internet services or cable ," at bounding box center [468, 259] width 76 height 10
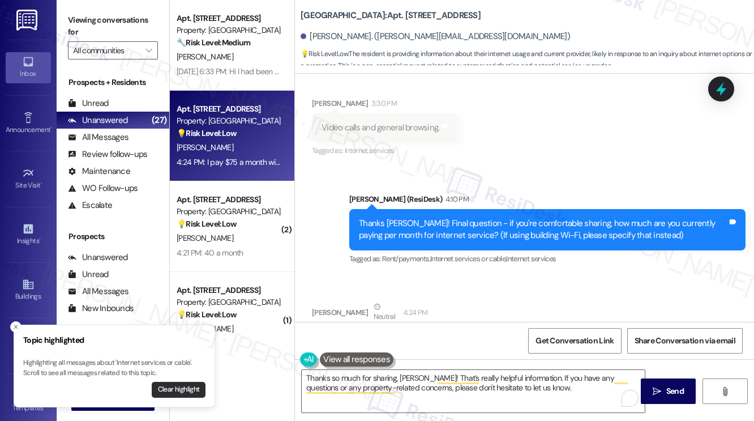
click at [195, 393] on button "Clear highlight" at bounding box center [179, 390] width 54 height 16
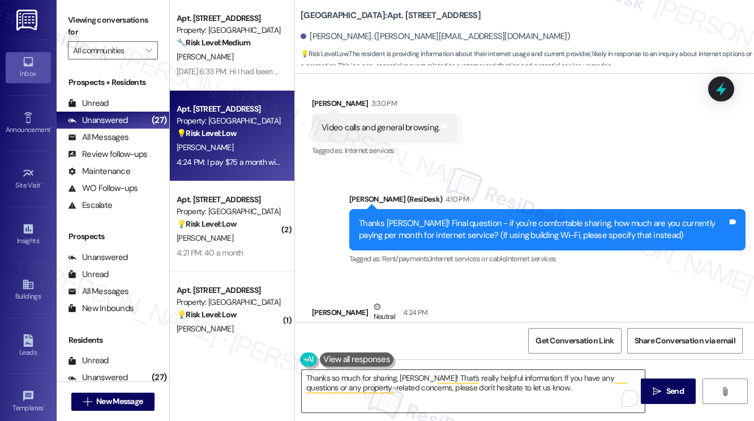
click at [503, 393] on textarea "Thanks so much for sharing, [PERSON_NAME]! That’s really helpful information. I…" at bounding box center [473, 391] width 343 height 42
click at [653, 388] on icon "" at bounding box center [657, 391] width 8 height 9
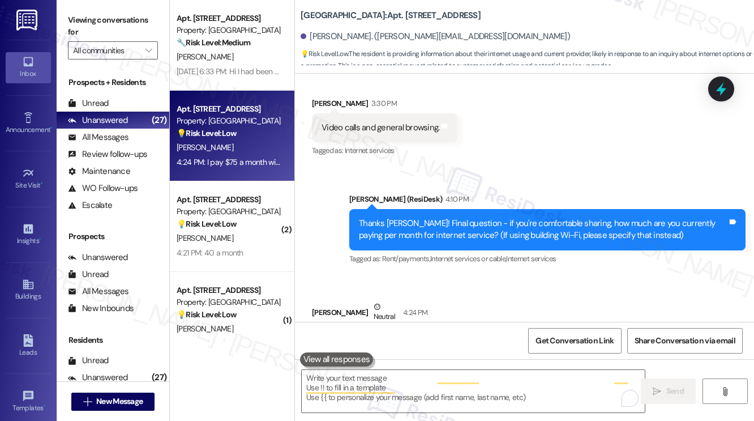
scroll to position [2957, 0]
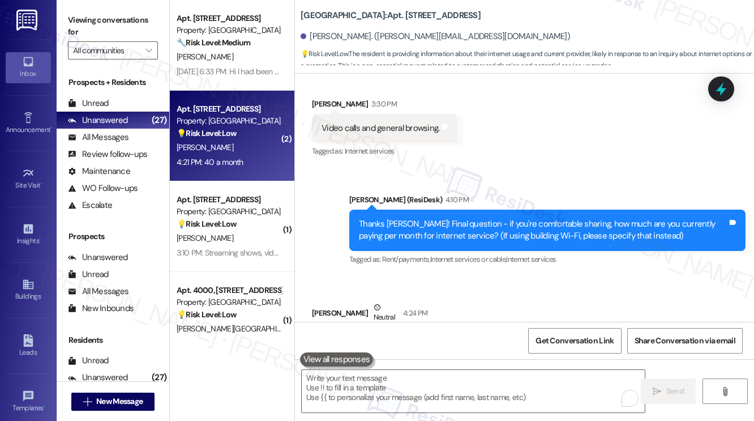
click at [232, 117] on div "Property: [GEOGRAPHIC_DATA]" at bounding box center [229, 121] width 105 height 12
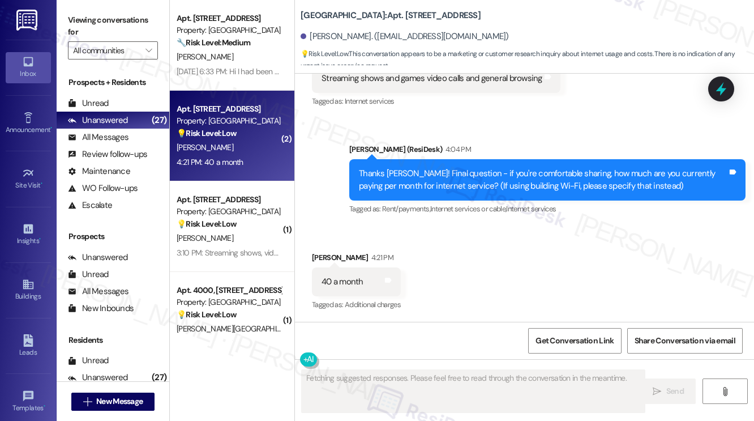
scroll to position [1021, 0]
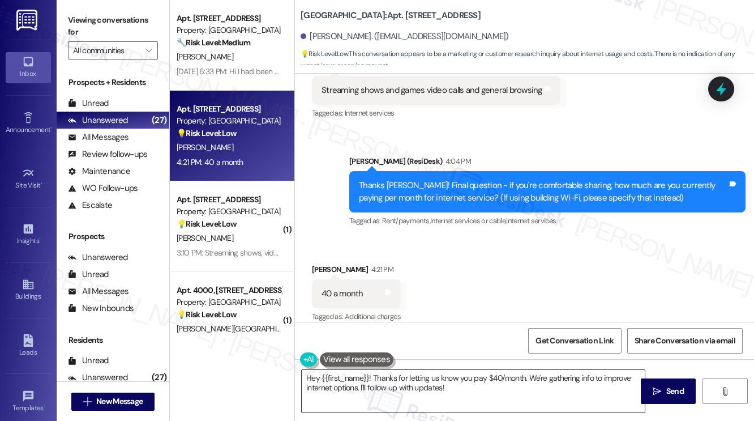
click at [471, 400] on textarea "Hey {{first_name}}! Thanks for letting us know you pay $40/month. We're gatheri…" at bounding box center [473, 391] width 343 height 42
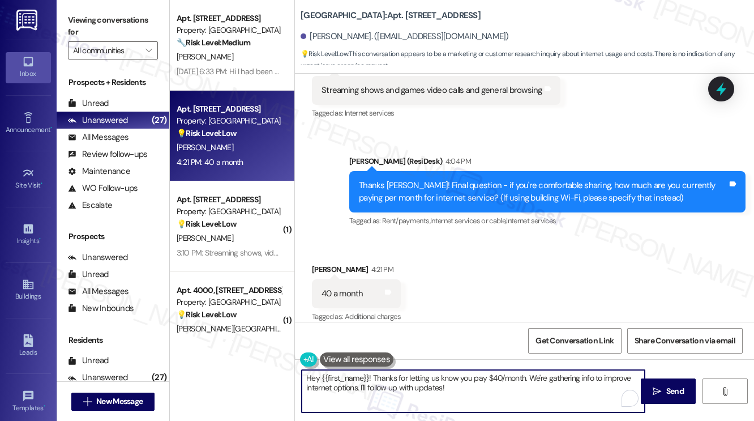
paste textarea "[PERSON_NAME]"
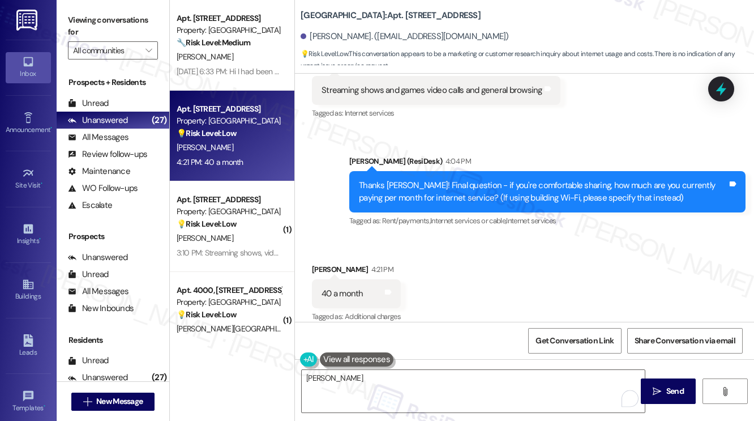
click at [98, 31] on label "Viewing conversations for" at bounding box center [113, 26] width 90 height 30
click at [360, 382] on textarea "[PERSON_NAME]" at bounding box center [473, 391] width 343 height 42
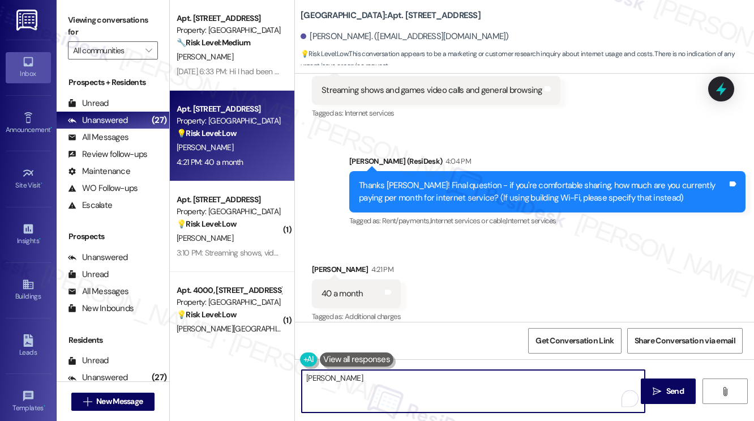
paste textarea "Thanks so much for sharing, [PERSON_NAME]! That’s really helpful information. I…"
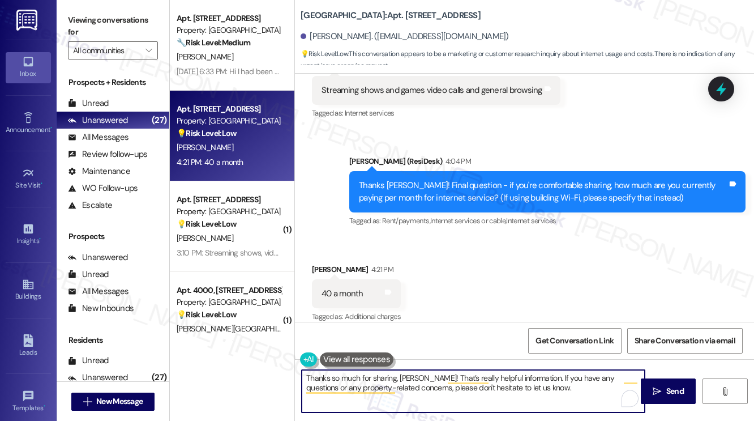
click at [312, 263] on div "[PERSON_NAME] 4:21 PM" at bounding box center [356, 271] width 89 height 16
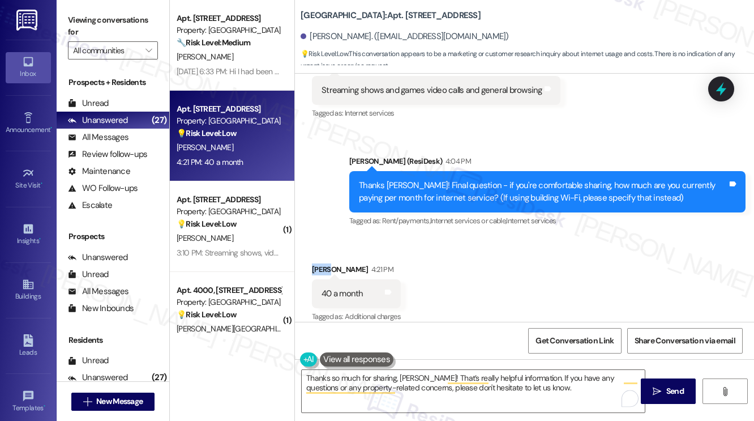
click at [312, 263] on div "[PERSON_NAME] 4:21 PM" at bounding box center [356, 271] width 89 height 16
copy div "Jalen"
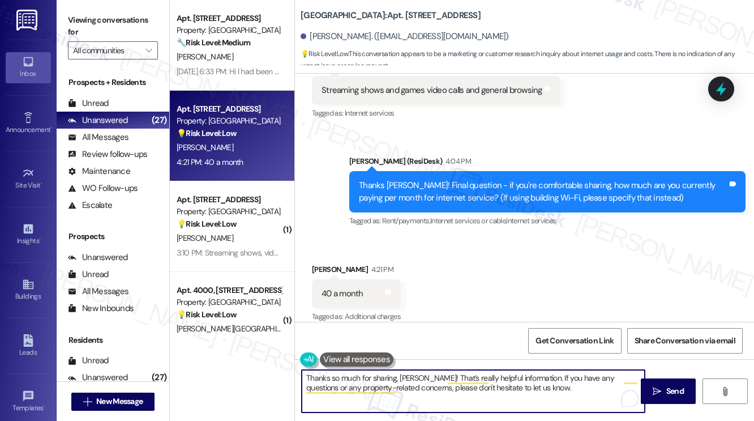
click at [413, 373] on textarea "Thanks so much for sharing, [PERSON_NAME]! That’s really helpful information. I…" at bounding box center [473, 391] width 343 height 42
paste textarea "alen"
type textarea "Thanks so much for sharing, [PERSON_NAME]! That’s really helpful information. I…"
click at [661, 389] on icon "" at bounding box center [657, 391] width 8 height 9
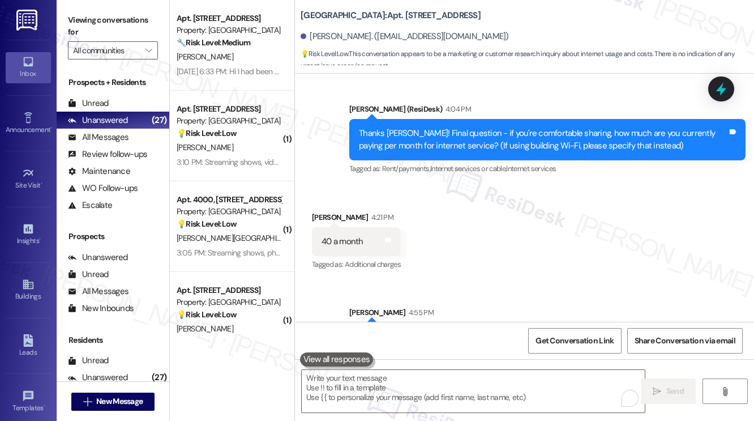
scroll to position [1112, 0]
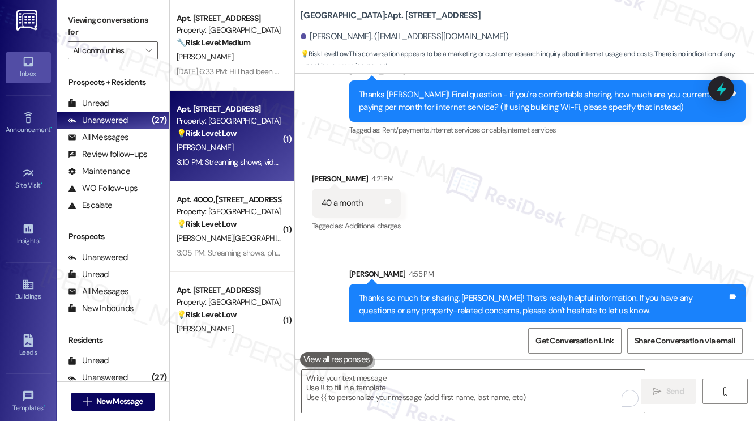
click at [238, 155] on div "3:10 PM: Streaming shows, video calls and sometimes work 3:10 PM: Streaming sho…" at bounding box center [228, 162] width 107 height 14
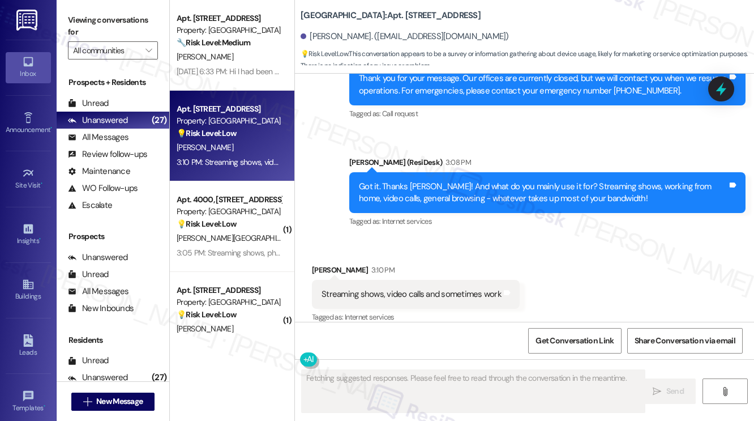
scroll to position [2448, 0]
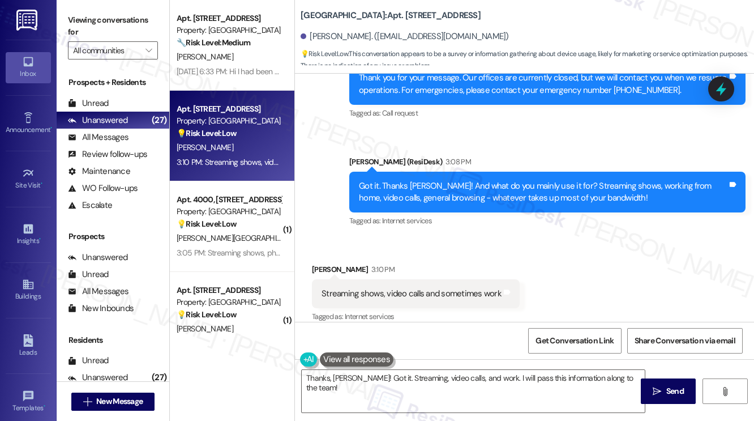
drag, startPoint x: 87, startPoint y: 28, endPoint x: 96, endPoint y: 37, distance: 12.8
click at [87, 28] on label "Viewing conversations for" at bounding box center [113, 26] width 90 height 30
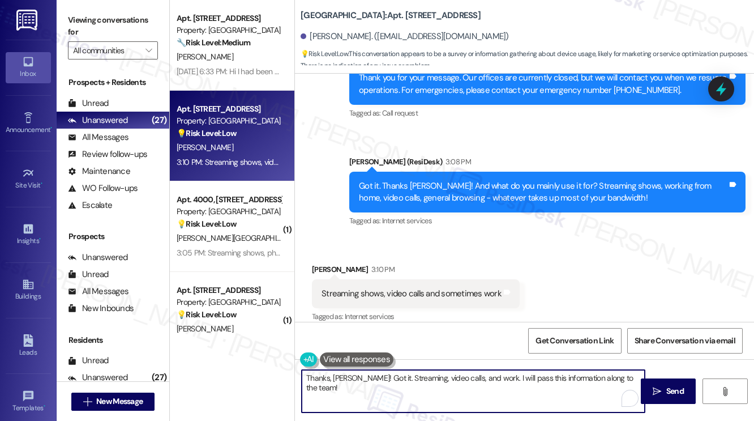
click at [371, 387] on textarea "Thanks, [PERSON_NAME]! Got it. Streaming, video calls, and work. I will pass th…" at bounding box center [473, 391] width 343 height 42
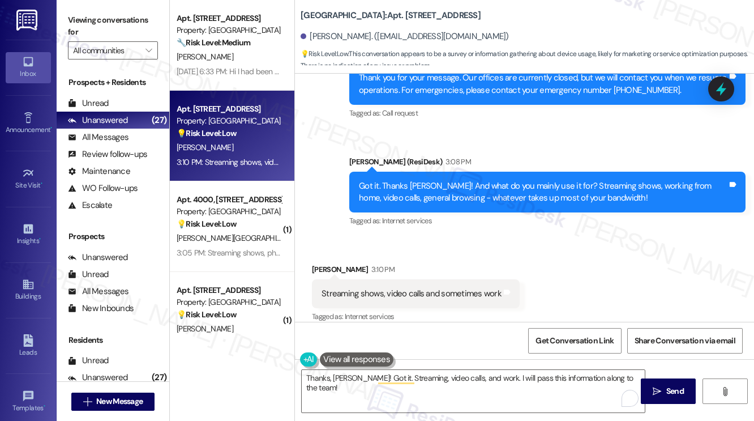
click at [85, 10] on div "Viewing conversations for All communities " at bounding box center [113, 35] width 113 height 71
click at [493, 383] on textarea "Thanks, [PERSON_NAME]! Got it. Streaming, video calls, and work. I will pass th…" at bounding box center [473, 391] width 343 height 42
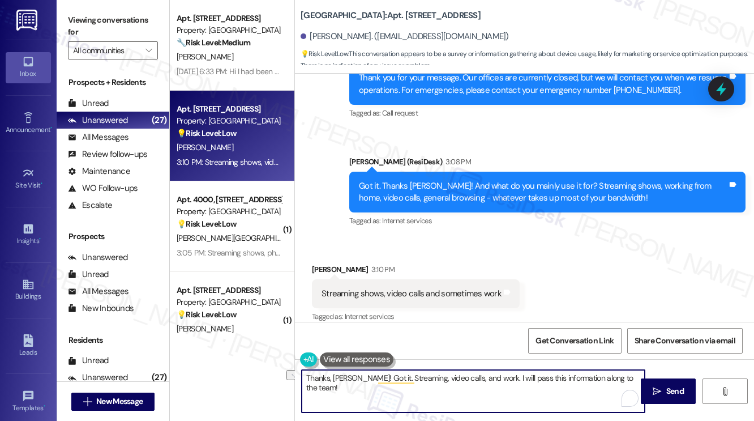
drag, startPoint x: 487, startPoint y: 379, endPoint x: 642, endPoint y: 372, distance: 155.3
click at [642, 372] on textarea "Thanks, [PERSON_NAME]! Got it. Streaming, video calls, and work. I will pass th…" at bounding box center [473, 391] width 343 height 42
paste textarea "Final question - if you're comfortable sharing, how much are you currently payi…"
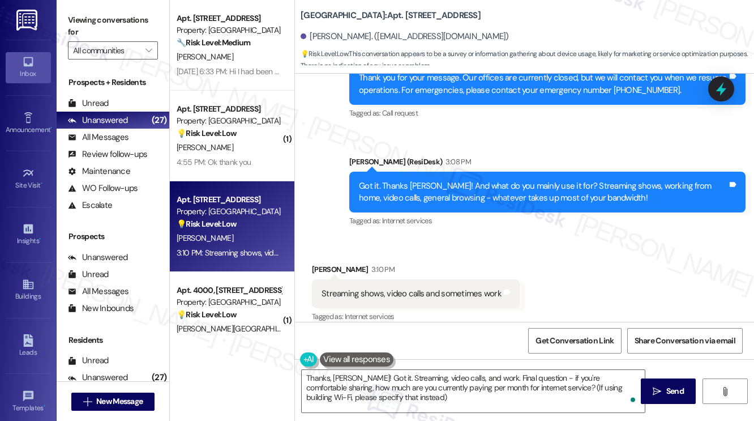
click at [383, 108] on span "Call request" at bounding box center [400, 113] width 36 height 10
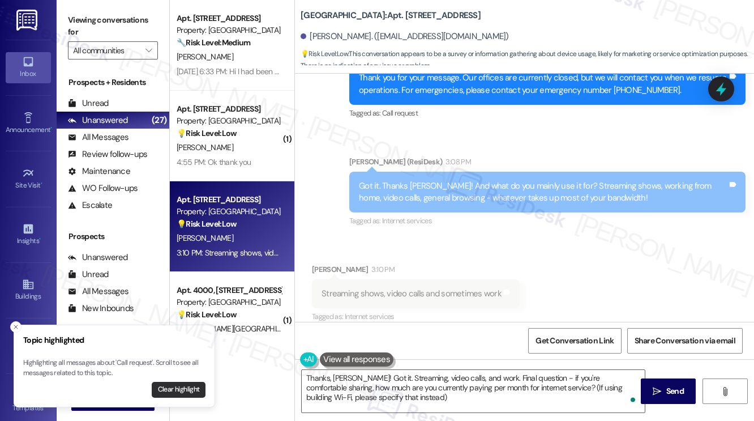
click at [195, 384] on button "Clear highlight" at bounding box center [179, 390] width 54 height 16
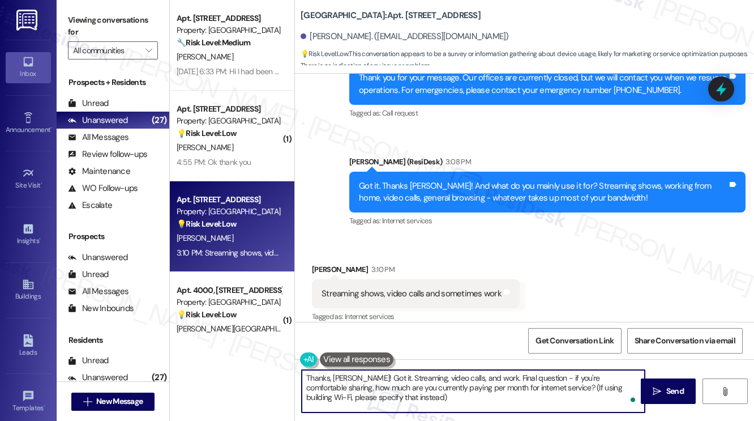
click at [390, 381] on textarea "Thanks, [PERSON_NAME]! Got it. Streaming, video calls, and work. Final question…" at bounding box center [473, 391] width 343 height 42
click at [442, 389] on textarea "Thanks, [PERSON_NAME]! Got it. Streaming, video calls, and work. Final question…" at bounding box center [473, 391] width 343 height 42
click at [459, 382] on textarea "Thanks, [PERSON_NAME]! Got it. Streaming, video calls, and work. Final question…" at bounding box center [473, 391] width 343 height 42
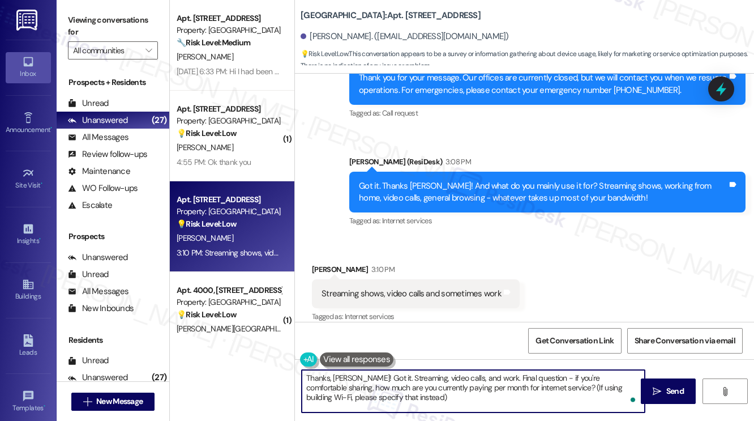
click at [459, 382] on textarea "Thanks, [PERSON_NAME]! Got it. Streaming, video calls, and work. Final question…" at bounding box center [473, 391] width 343 height 42
click at [380, 376] on textarea "Thanks, [PERSON_NAME]! Got it. Streaming, video calls, and work. Final question…" at bounding box center [473, 391] width 343 height 42
click at [358, 375] on textarea "Thanks, [PERSON_NAME]! Got it. You mainly use it for streaming, video calls, an…" at bounding box center [473, 391] width 343 height 42
type textarea "Thanks, [PERSON_NAME]! Got it. You mainly use it for streaming, video calls, an…"
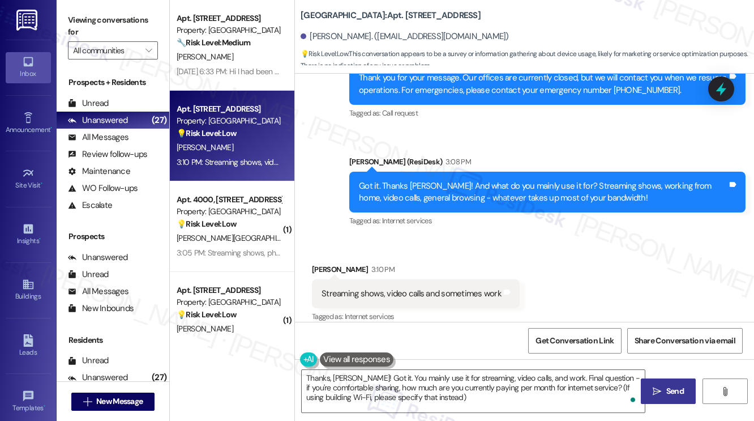
click at [657, 387] on icon "" at bounding box center [657, 391] width 8 height 9
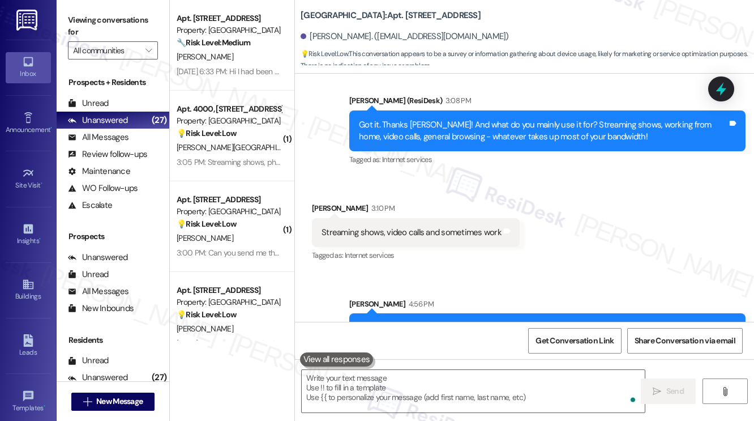
scroll to position [2551, 0]
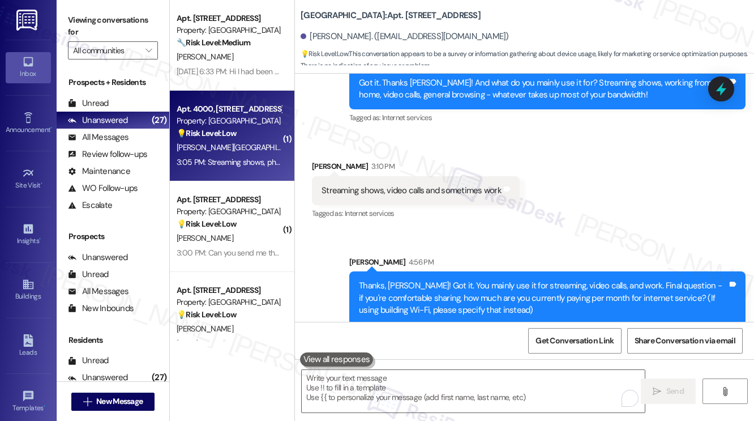
click at [232, 153] on div "[PERSON_NAME] [PERSON_NAME]" at bounding box center [228, 147] width 107 height 14
type textarea "Fetching suggested responses. Please feel free to read through the conversation…"
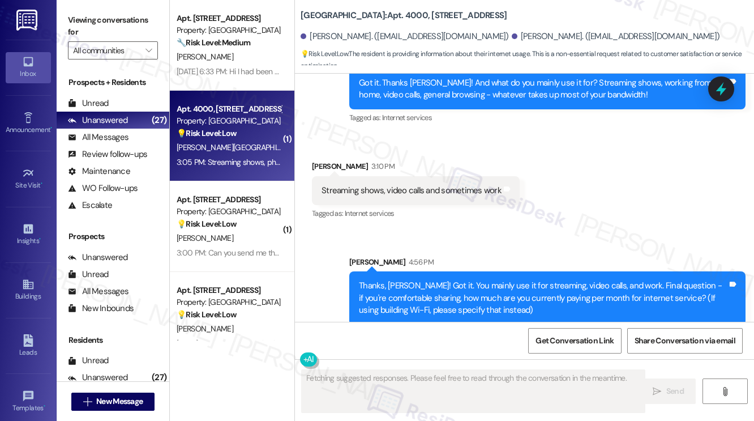
scroll to position [872, 0]
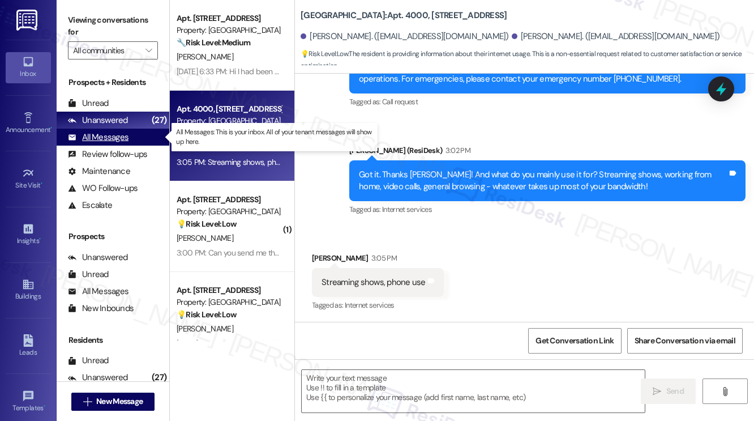
click at [130, 142] on div "All Messages (undefined)" at bounding box center [113, 137] width 113 height 17
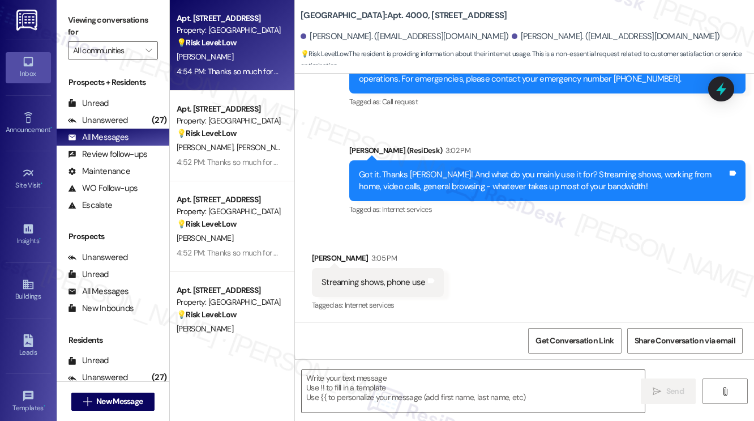
click at [219, 73] on div "4:54 PM: Thanks so much for sharing, [PERSON_NAME]! That’s really helpful infor…" at bounding box center [473, 71] width 592 height 10
type textarea "Fetching suggested responses. Please feel free to read through the conversation…"
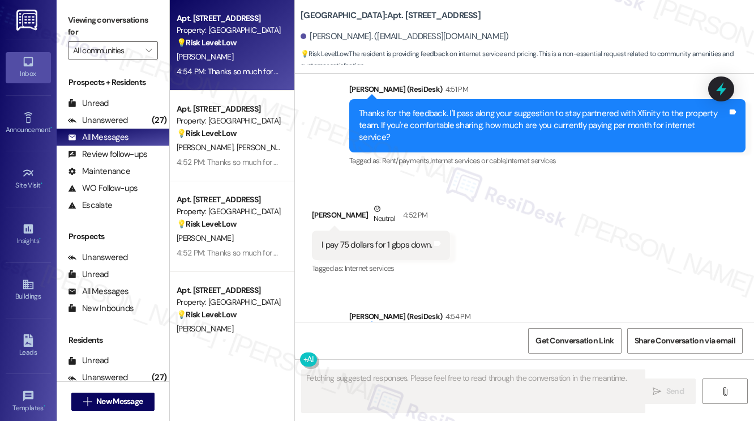
scroll to position [4656, 0]
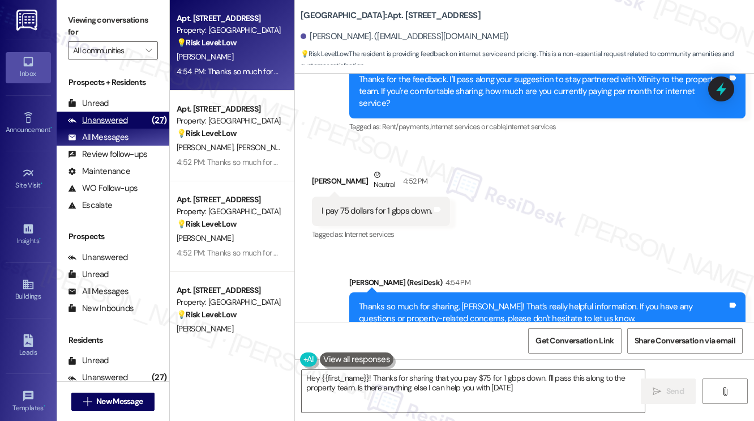
type textarea "Hey {{first_name}}! Thanks for sharing that you pay $75 for 1 gbps down. I'll p…"
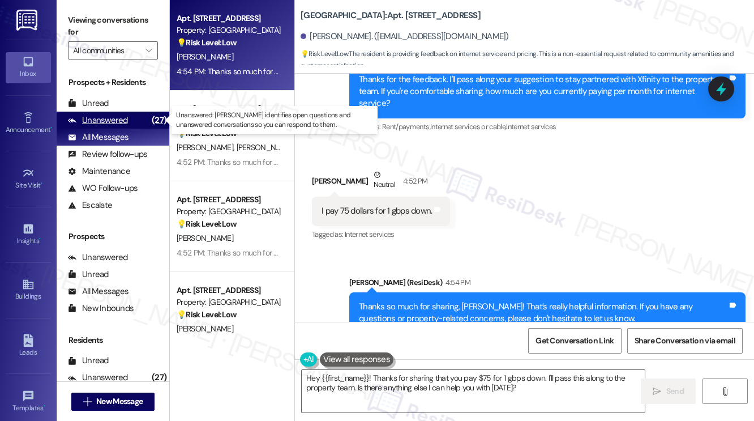
click at [129, 122] on div "Unanswered (27)" at bounding box center [113, 120] width 113 height 17
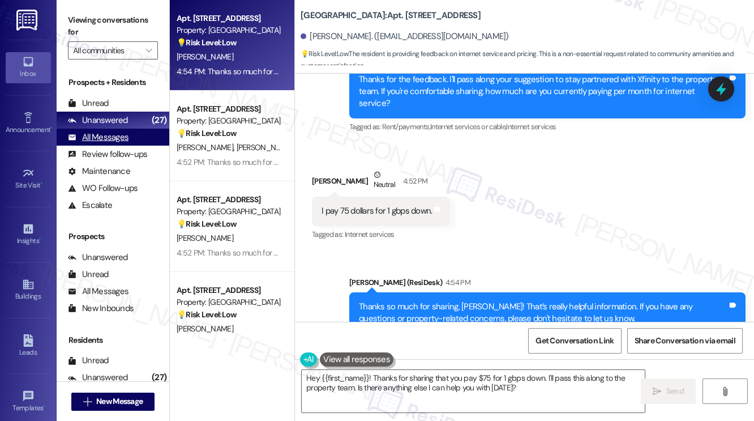
click at [131, 144] on div "All Messages (undefined)" at bounding box center [113, 137] width 113 height 17
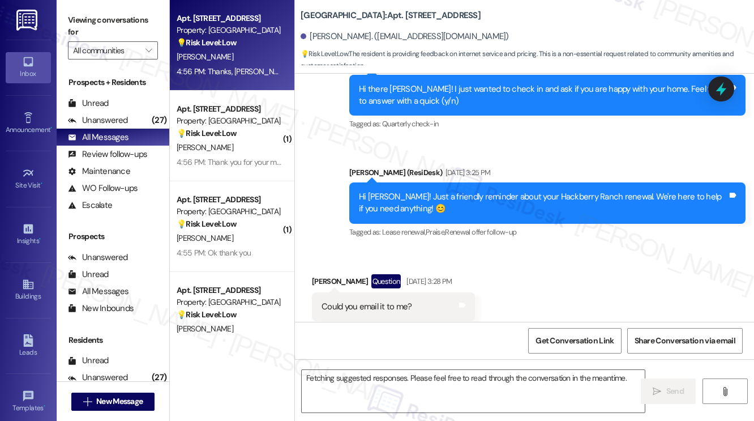
click at [232, 73] on div "4:56 PM: Thanks, [PERSON_NAME]! Got it. You mainly use it for streaming, video …" at bounding box center [602, 71] width 851 height 10
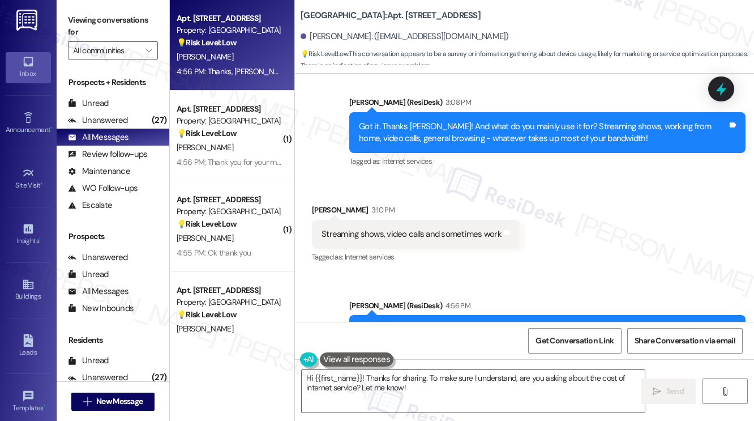
scroll to position [2568, 0]
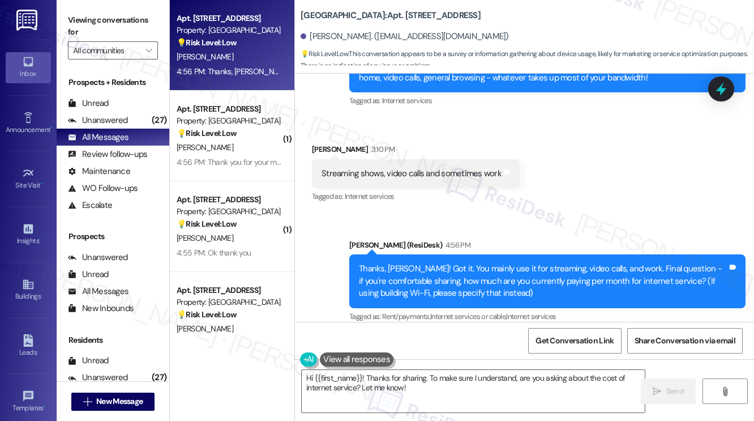
click at [443, 266] on div "Thanks, [PERSON_NAME]! Got it. You mainly use it for streaming, video calls, an…" at bounding box center [543, 281] width 369 height 36
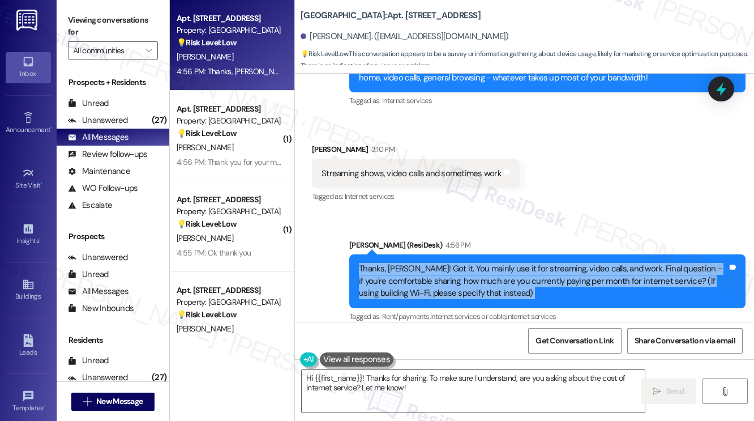
click at [443, 266] on div "Thanks, [PERSON_NAME]! Got it. You mainly use it for streaming, video calls, an…" at bounding box center [543, 281] width 369 height 36
copy div "Thanks, [PERSON_NAME]! Got it. You mainly use it for streaming, video calls, an…"
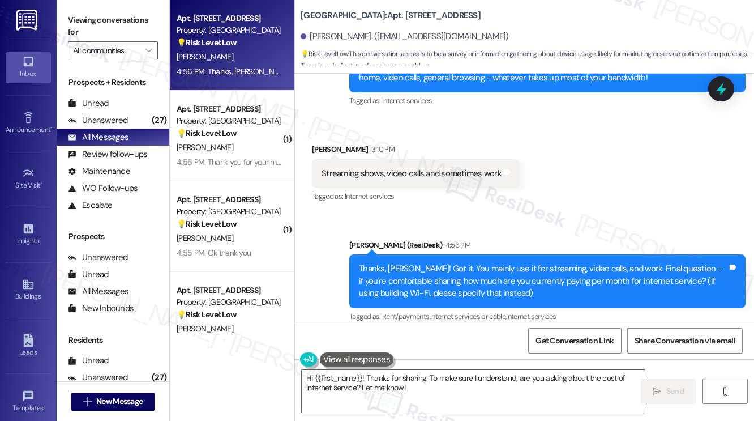
click at [105, 20] on label "Viewing conversations for" at bounding box center [113, 26] width 90 height 30
click at [422, 392] on textarea "Hi {{first_name}}! Thanks for sharing. To make sure I understand, are you askin…" at bounding box center [473, 391] width 343 height 42
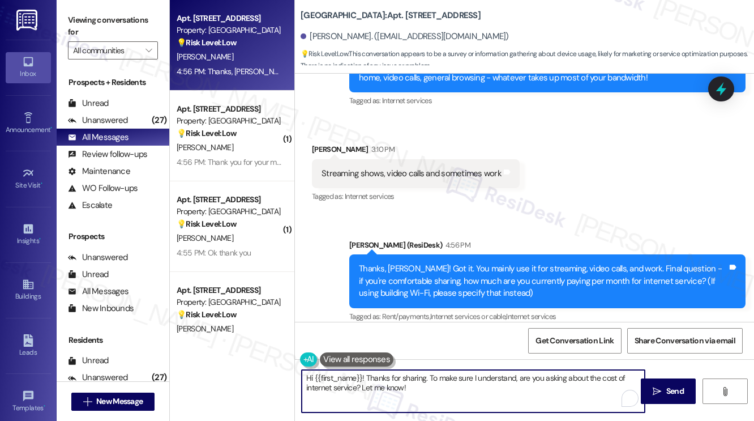
paste textarea "Thanks, [PERSON_NAME]! Got it. You mainly use it for streaming, video calls, an…"
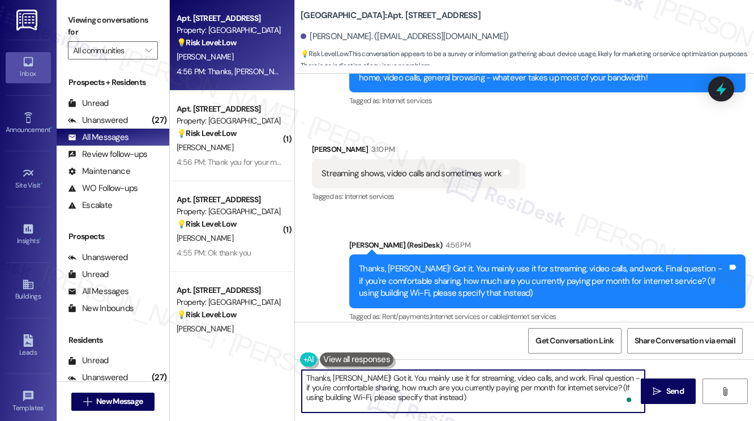
type textarea "Thanks, [PERSON_NAME]! Got it. You mainly use it for streaming, video calls, an…"
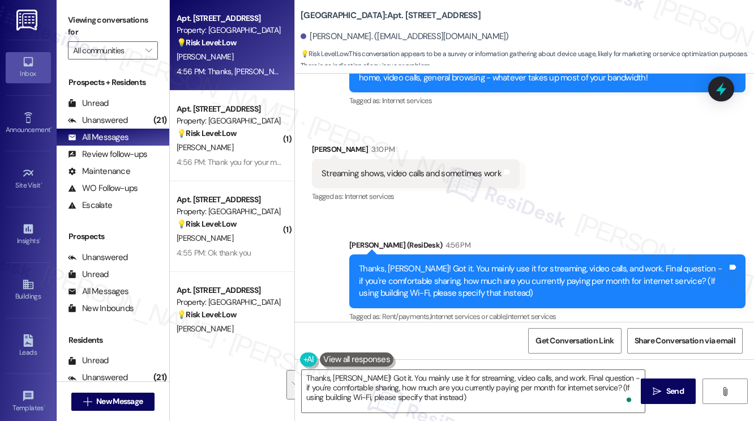
click at [113, 18] on label "Viewing conversations for" at bounding box center [113, 26] width 90 height 30
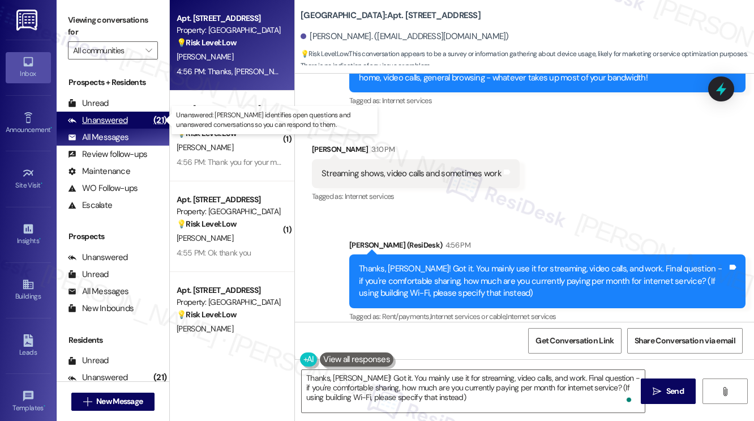
click at [151, 117] on div "(21)" at bounding box center [160, 121] width 19 height 18
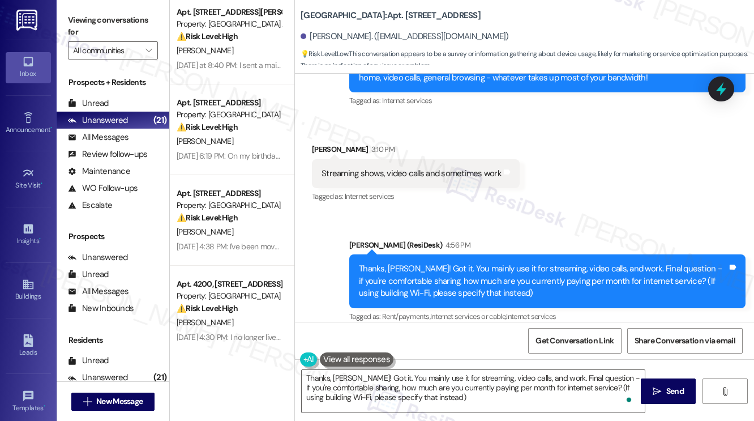
scroll to position [226, 0]
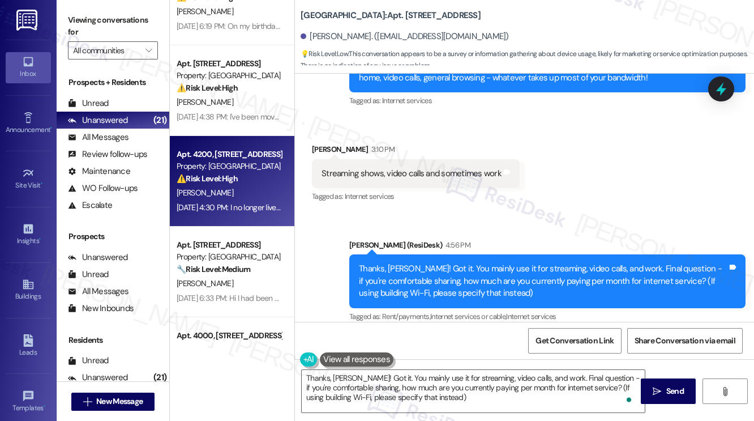
click at [271, 197] on div "[PERSON_NAME]" at bounding box center [228, 193] width 107 height 14
type textarea "Fetching suggested responses. Please feel free to read through the conversation…"
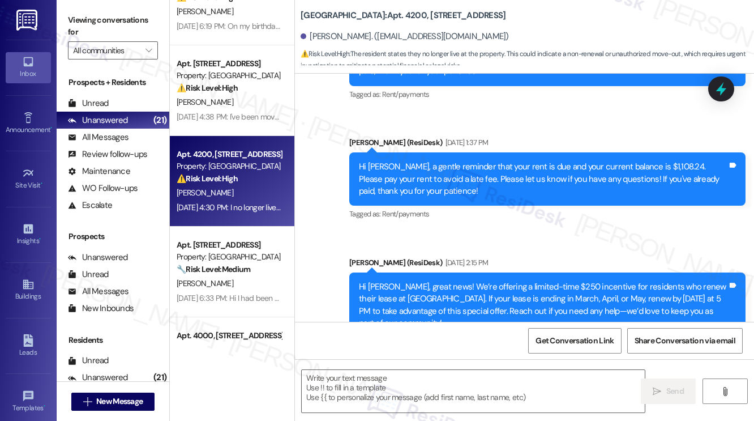
type textarea "Fetching suggested responses. Please feel free to read through the conversation…"
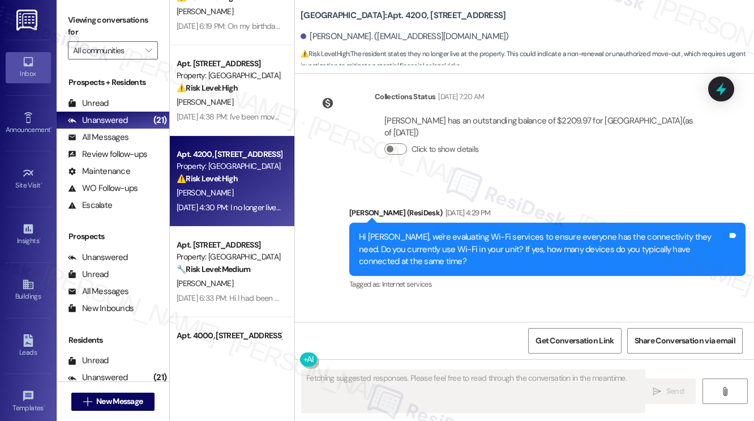
scroll to position [2232, 0]
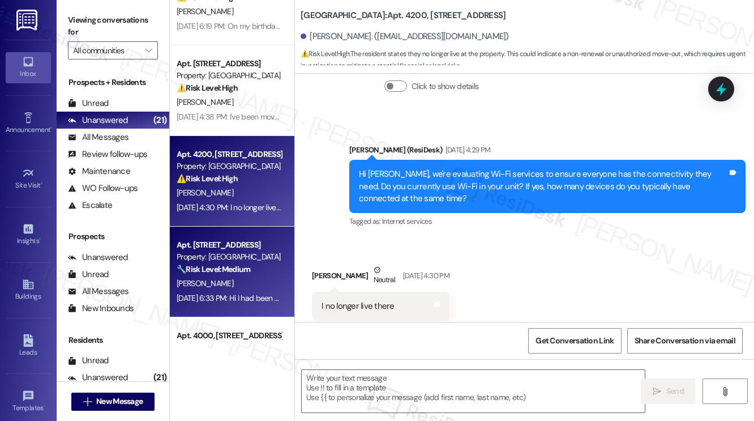
click at [269, 276] on div "[PERSON_NAME]" at bounding box center [228, 283] width 107 height 14
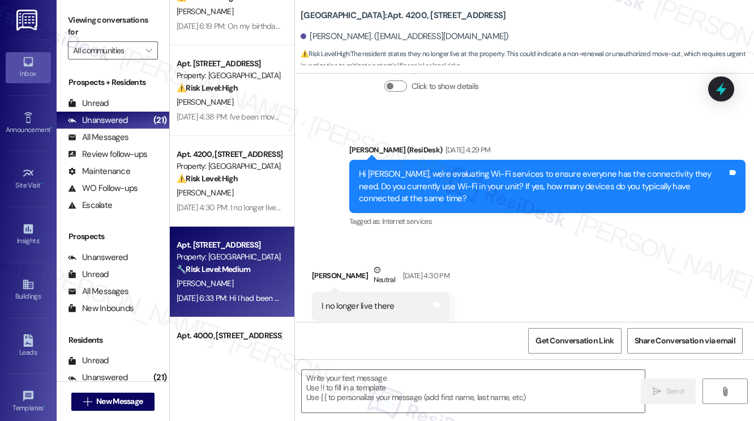
type textarea "Fetching suggested responses. Please feel free to read through the conversation…"
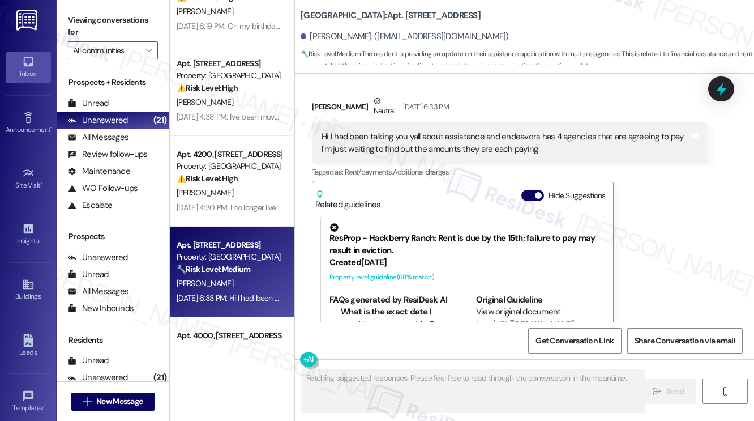
scroll to position [1331, 0]
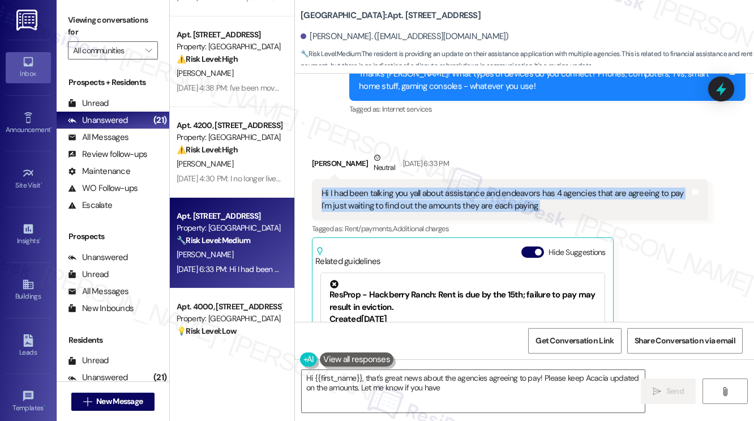
scroll to position [283, 0]
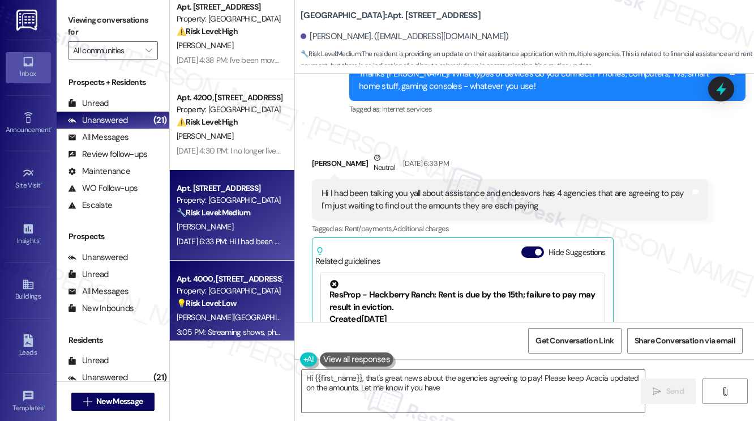
click at [230, 293] on div "Property: [GEOGRAPHIC_DATA]" at bounding box center [229, 291] width 105 height 12
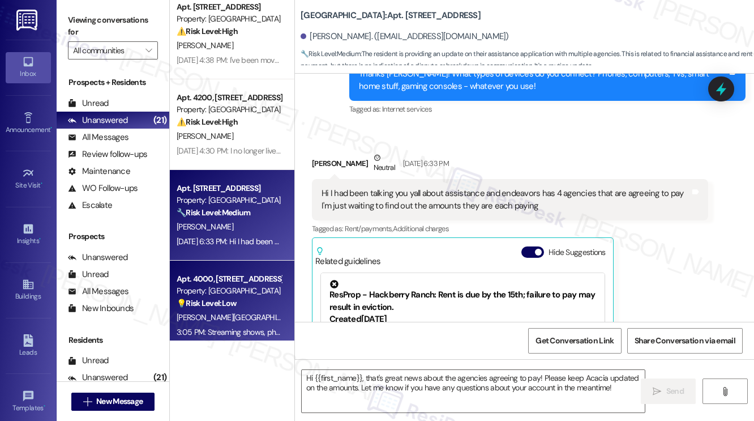
type textarea "Fetching suggested responses. Please feel free to read through the conversation…"
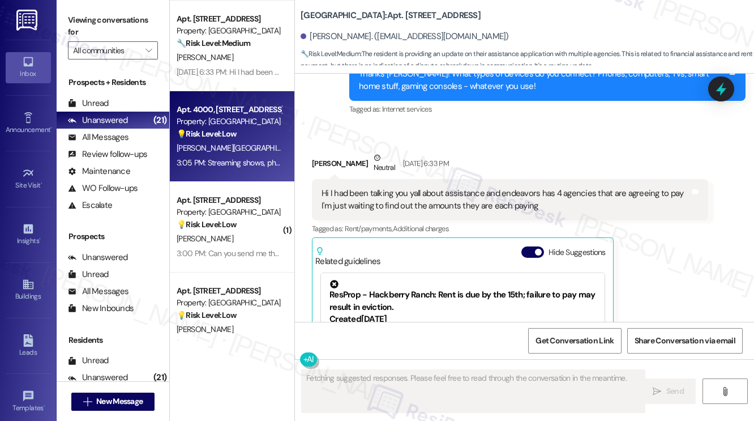
scroll to position [872, 0]
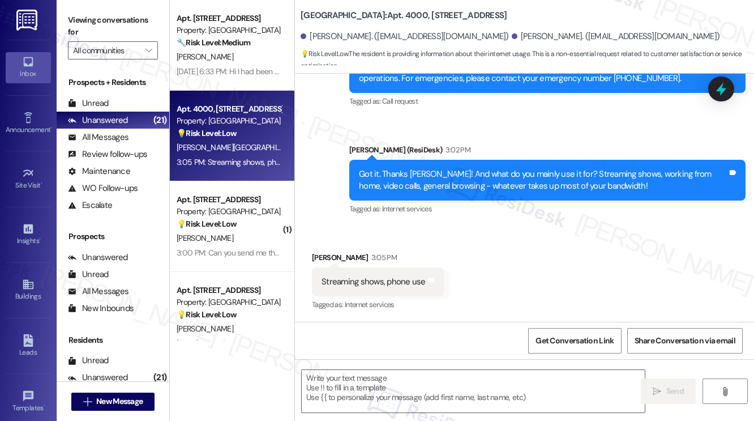
click at [84, 11] on label "Viewing conversations for" at bounding box center [113, 26] width 90 height 30
click at [342, 384] on textarea at bounding box center [473, 391] width 343 height 42
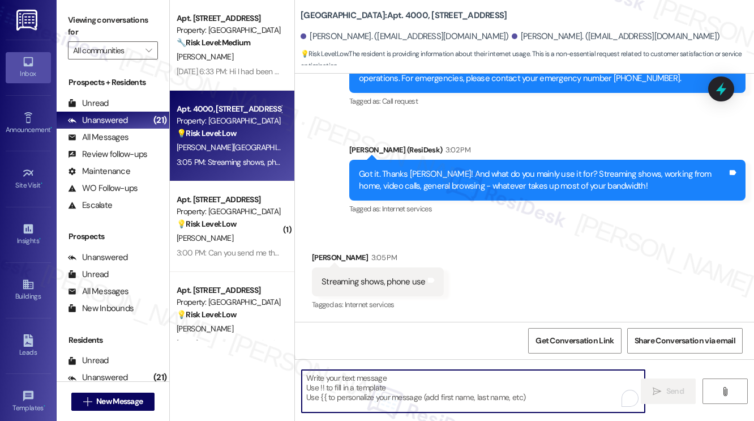
paste textarea "Thanks, [PERSON_NAME]! Got it. You mainly use it for streaming, video calls, an…"
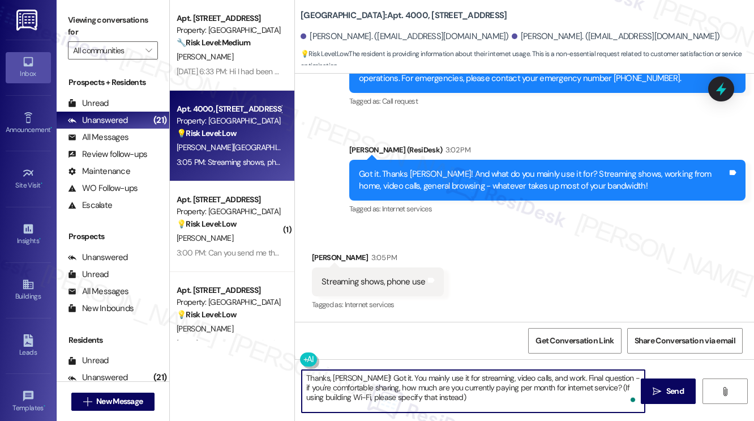
click at [321, 251] on div "[PERSON_NAME] 3:05 PM" at bounding box center [378, 259] width 132 height 16
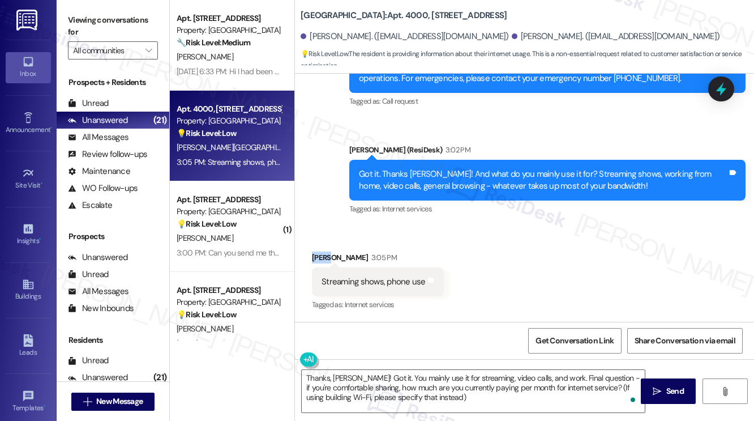
click at [321, 251] on div "[PERSON_NAME] 3:05 PM" at bounding box center [378, 259] width 132 height 16
copy div "[PERSON_NAME]"
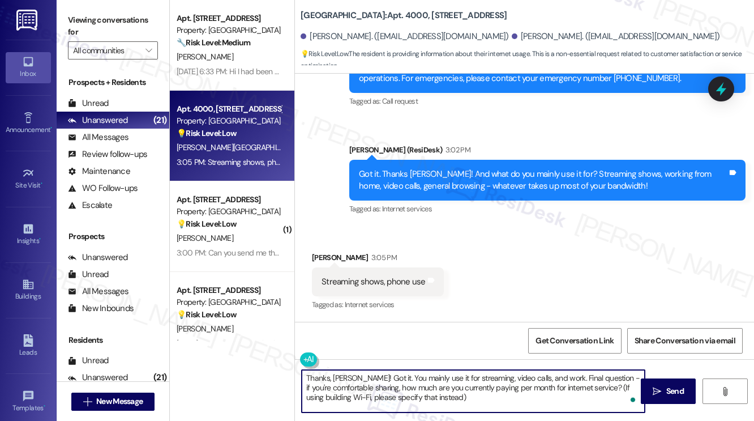
click at [346, 377] on textarea "Thanks, [PERSON_NAME]! Got it. You mainly use it for streaming, video calls, an…" at bounding box center [473, 391] width 343 height 42
paste textarea "[PERSON_NAME]"
drag, startPoint x: 478, startPoint y: 377, endPoint x: 547, endPoint y: 376, distance: 68.5
click at [547, 376] on textarea "Thanks, [PERSON_NAME]! Got it. You mainly use it for streaming, video calls, an…" at bounding box center [473, 391] width 343 height 42
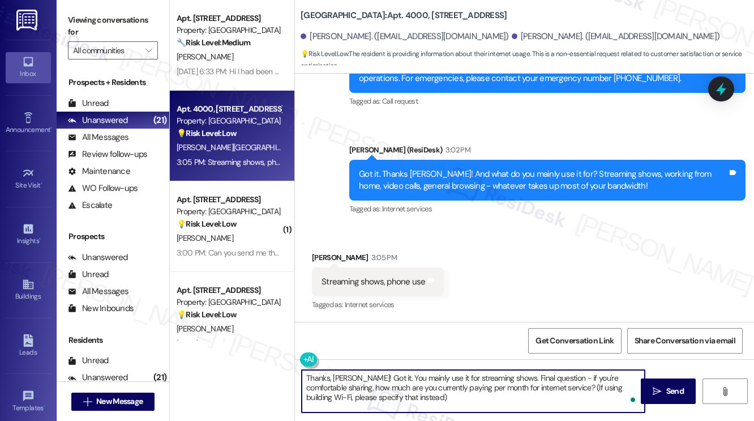
click at [482, 389] on textarea "Thanks, [PERSON_NAME]! Got it. You mainly use it for streaming shows. Final que…" at bounding box center [473, 391] width 343 height 42
type textarea "Thanks, [PERSON_NAME]! Got it. You mainly use it for streaming shows. Final que…"
click at [648, 387] on button " Send" at bounding box center [668, 390] width 55 height 25
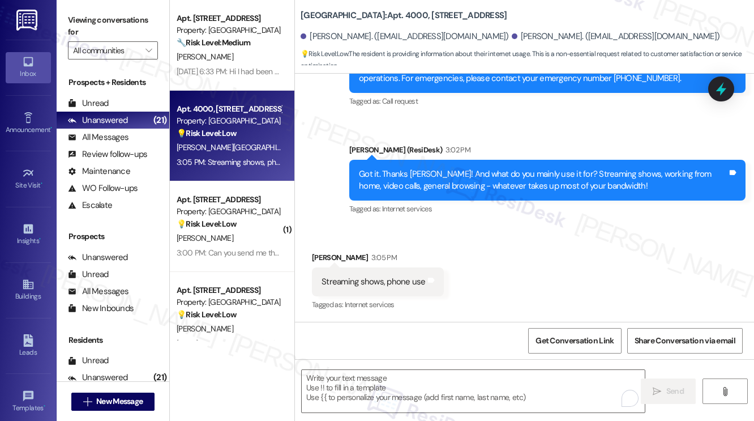
click at [487, 293] on div "Received via SMS [PERSON_NAME] 3:05 PM Streaming shows, phone use Tags and note…" at bounding box center [524, 274] width 459 height 96
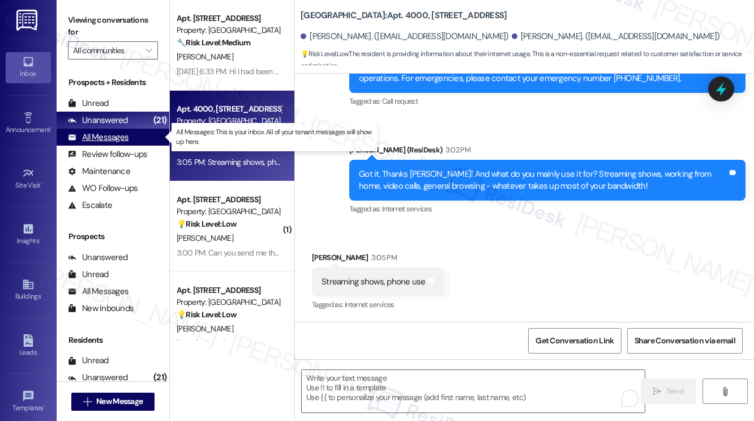
click at [131, 131] on div "All Messages (undefined)" at bounding box center [113, 137] width 113 height 17
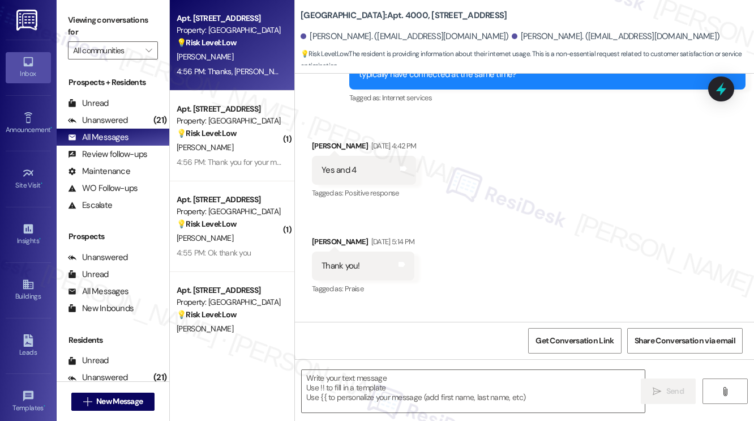
click at [237, 78] on div "4:56 PM: Thanks, [PERSON_NAME]! Got it. You mainly use it for streaming, video …" at bounding box center [228, 72] width 107 height 14
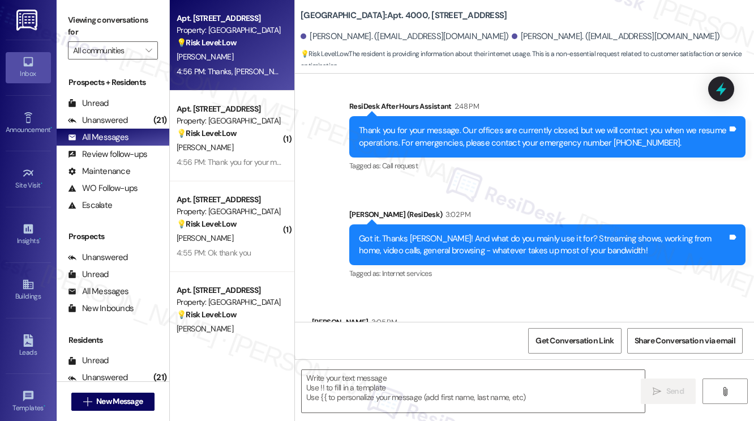
scroll to position [871, 0]
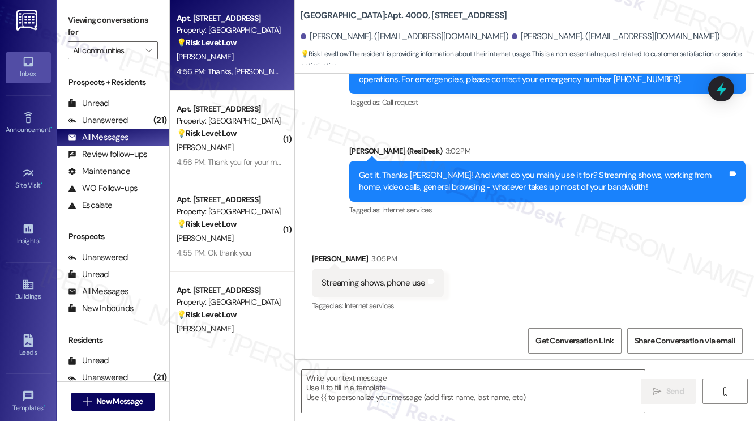
type textarea "Fetching suggested responses. Please feel free to read through the conversation…"
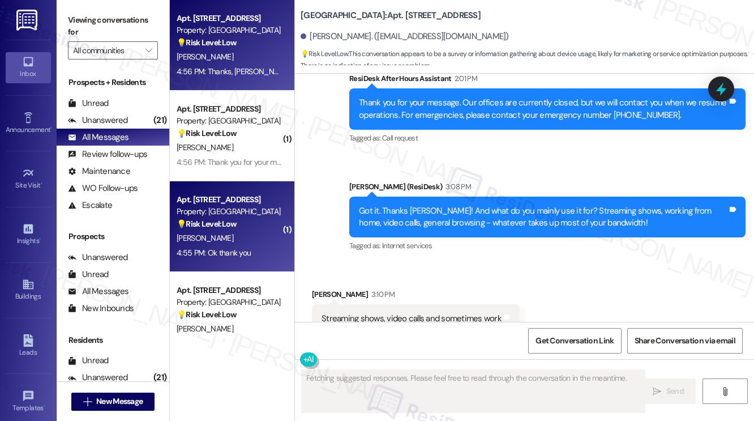
scroll to position [2447, 0]
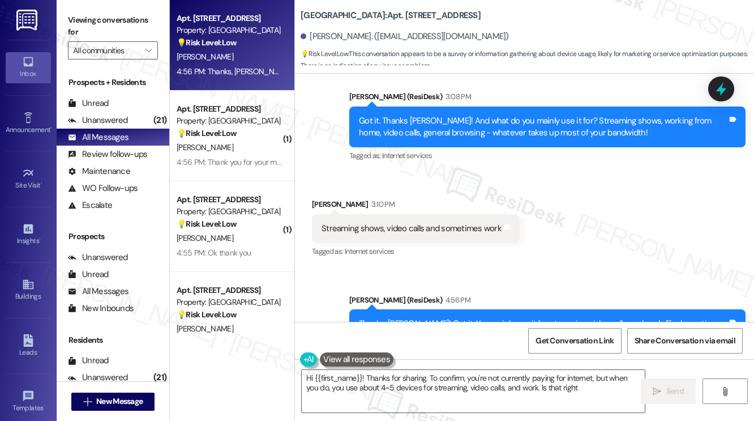
type textarea "Hi {{first_name}}! Thanks for sharing. To confirm, you're not currently paying …"
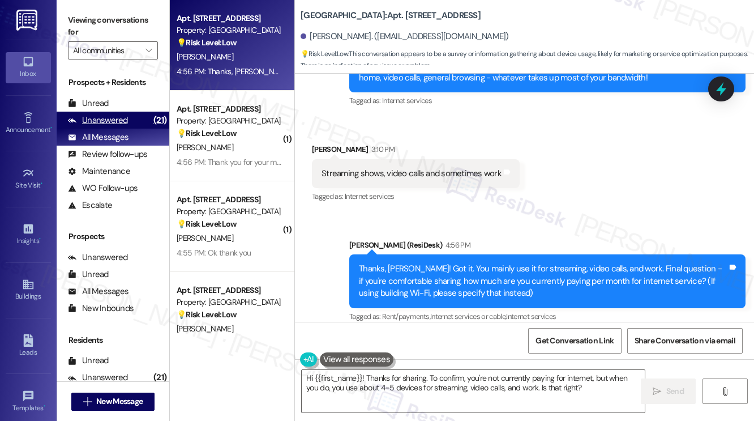
click at [145, 121] on div "Unanswered (21)" at bounding box center [113, 120] width 113 height 17
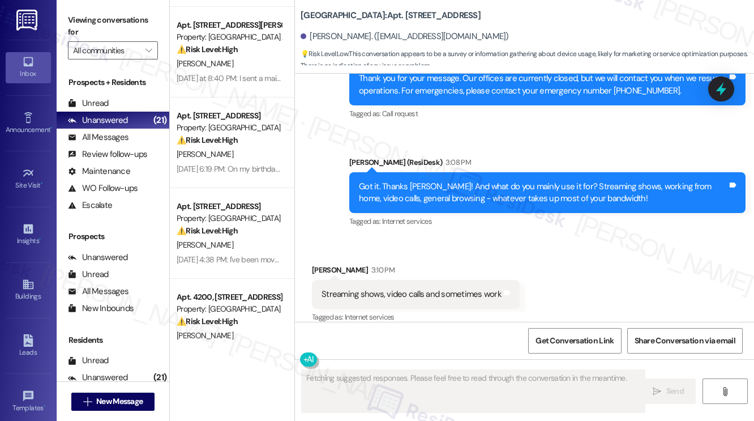
scroll to position [170, 0]
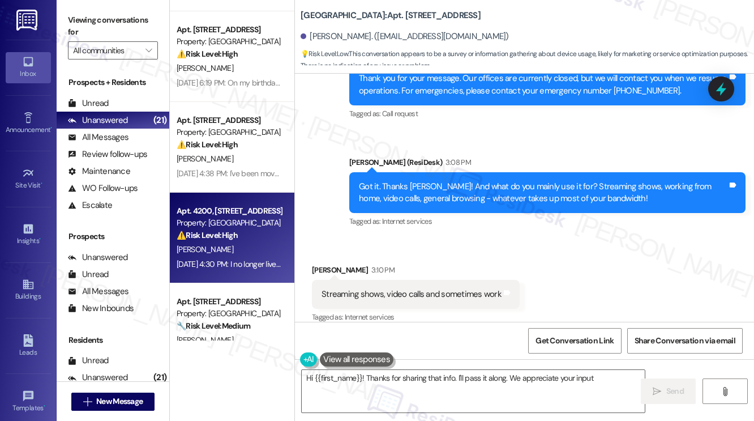
type textarea "Hi {{first_name}}! Thanks for sharing that info. I'll pass it along. We appreci…"
click at [247, 249] on div "[PERSON_NAME]" at bounding box center [228, 249] width 107 height 14
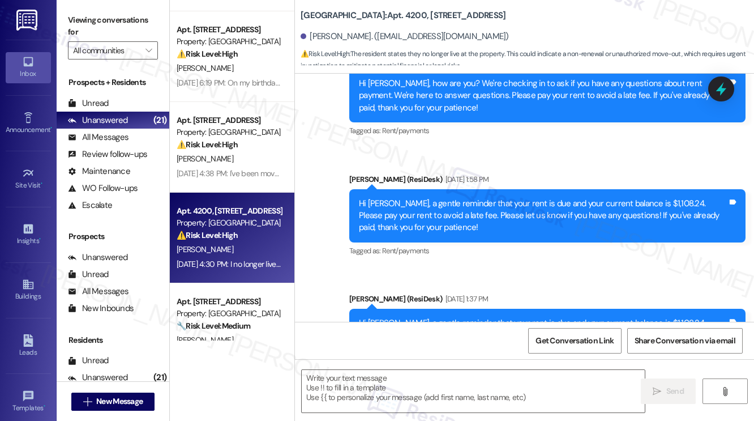
type textarea "Fetching suggested responses. Please feel free to read through the conversation…"
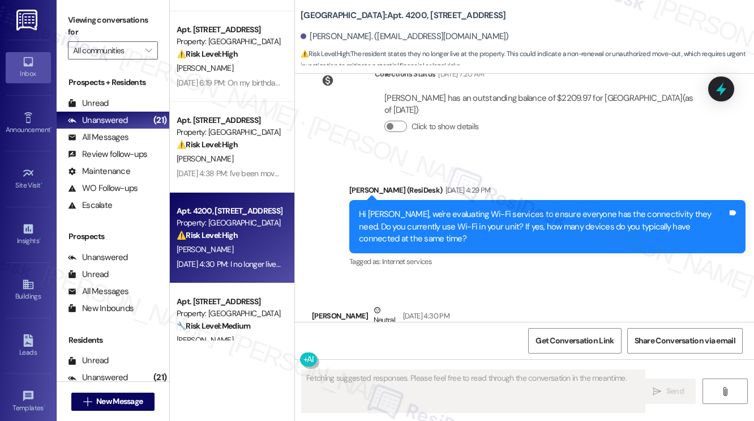
scroll to position [2232, 0]
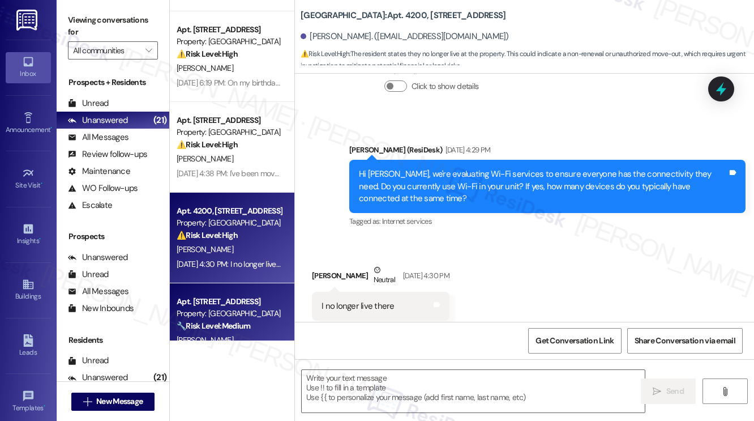
click at [279, 285] on div "Apt. [STREET_ADDRESS] Property: [GEOGRAPHIC_DATA] 🔧 Risk Level: Medium The resi…" at bounding box center [232, 328] width 125 height 91
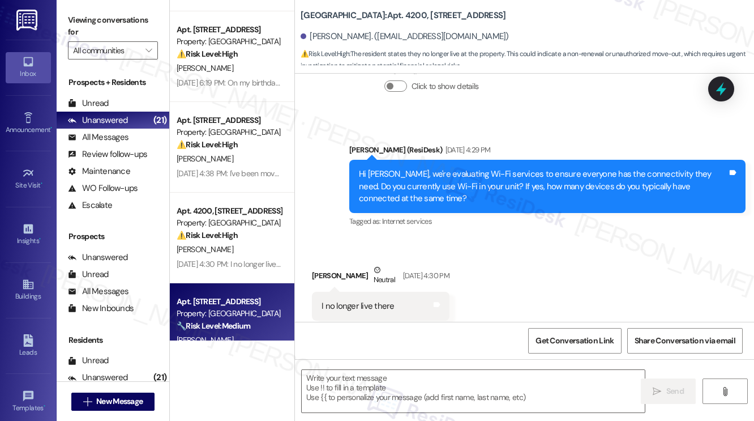
type textarea "Fetching suggested responses. Please feel free to read through the conversation…"
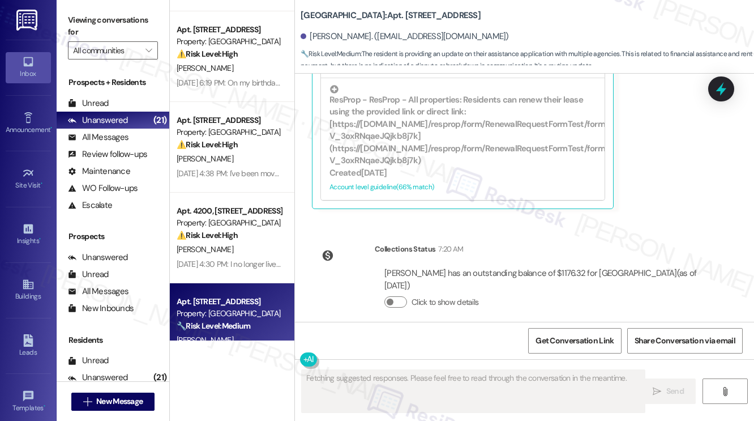
scroll to position [1279, 0]
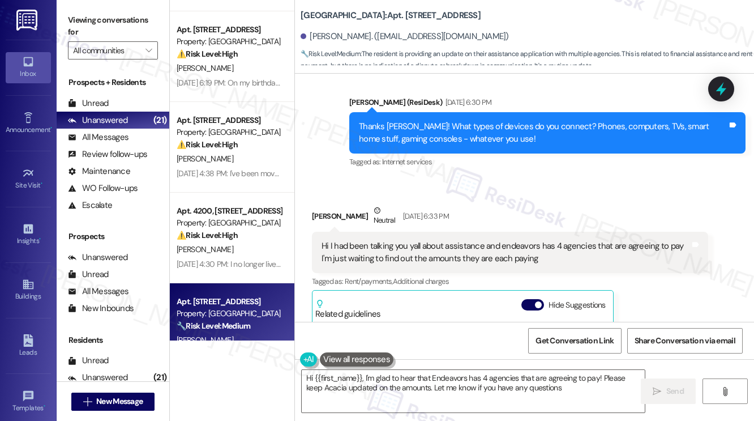
type textarea "Hi {{first_name}}, I'm glad to hear that Endeavors has 4 agencies that are agre…"
click at [371, 254] on div "Hi I had been talking you yall about assistance and endeavors has 4 agencies th…" at bounding box center [510, 252] width 396 height 41
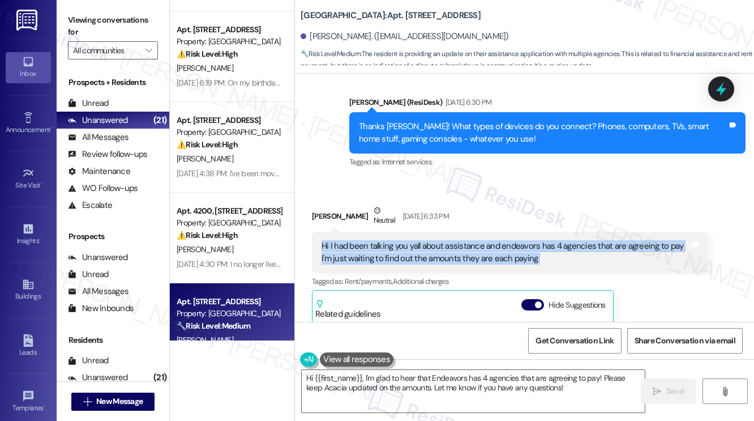
click at [371, 254] on div "Hi I had been talking you yall about assistance and endeavors has 4 agencies th…" at bounding box center [510, 252] width 396 height 41
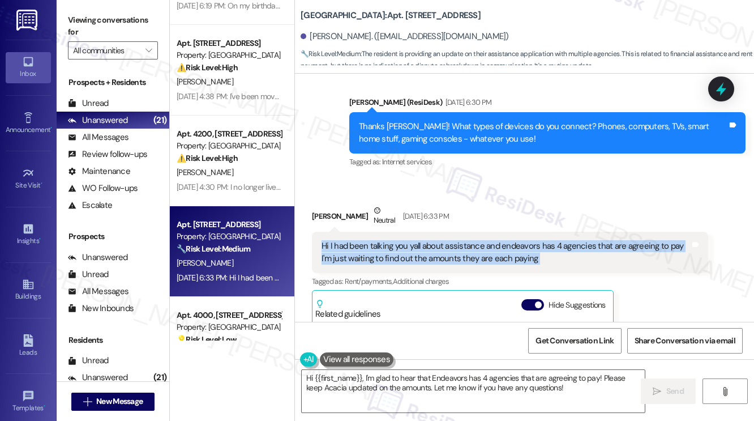
scroll to position [340, 0]
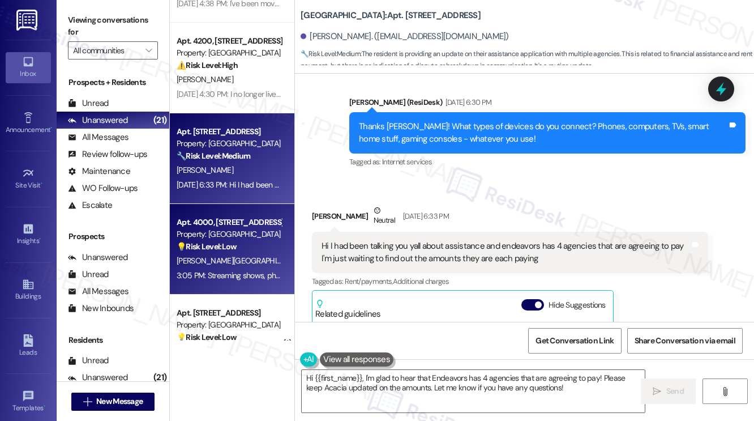
click at [235, 235] on div "Property: [GEOGRAPHIC_DATA]" at bounding box center [229, 234] width 105 height 12
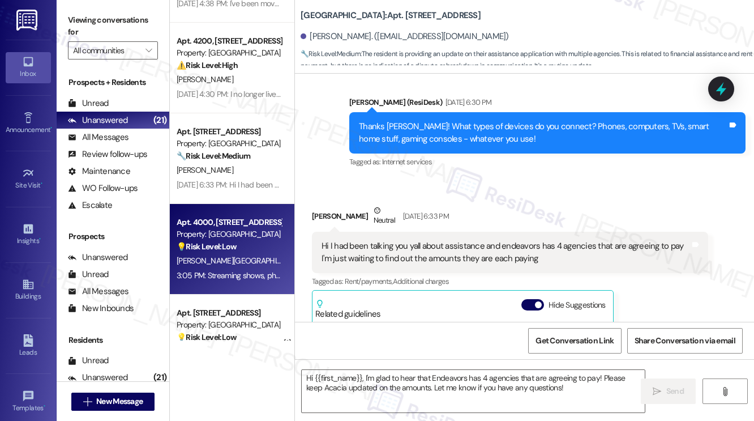
type textarea "Fetching suggested responses. Please feel free to read through the conversation…"
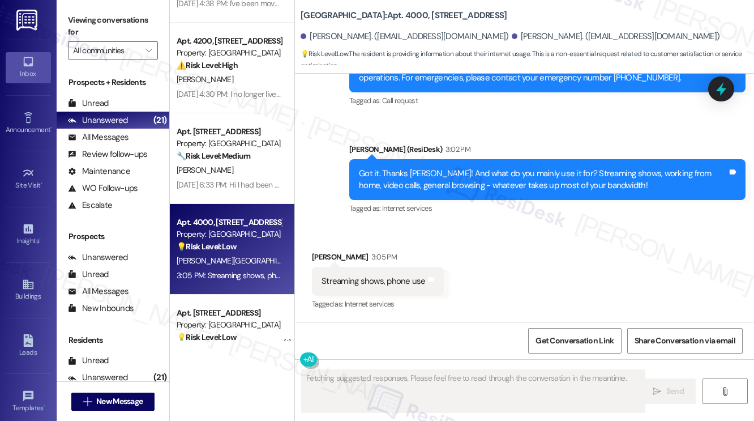
scroll to position [872, 0]
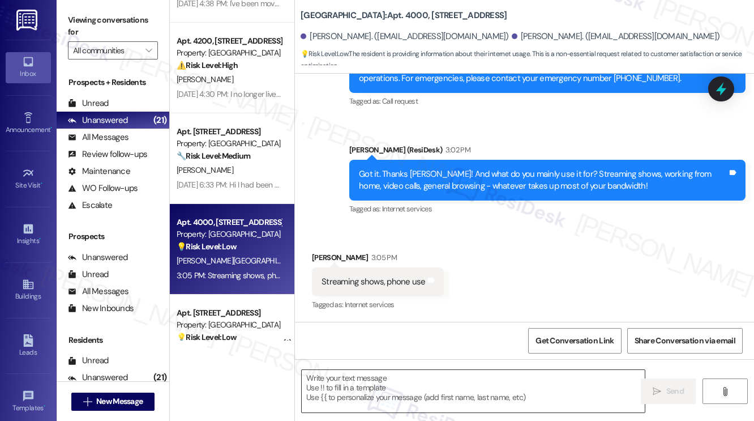
click at [487, 382] on textarea at bounding box center [473, 391] width 343 height 42
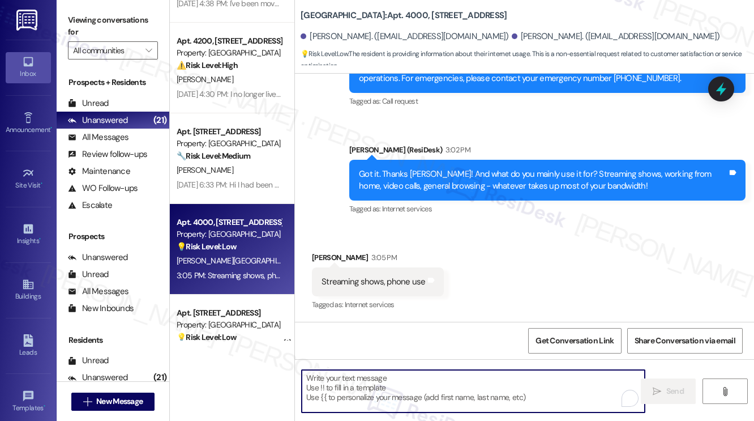
click at [461, 390] on textarea "To enrich screen reader interactions, please activate Accessibility in Grammarl…" at bounding box center [473, 391] width 343 height 42
paste textarea "[PERSON_NAME]"
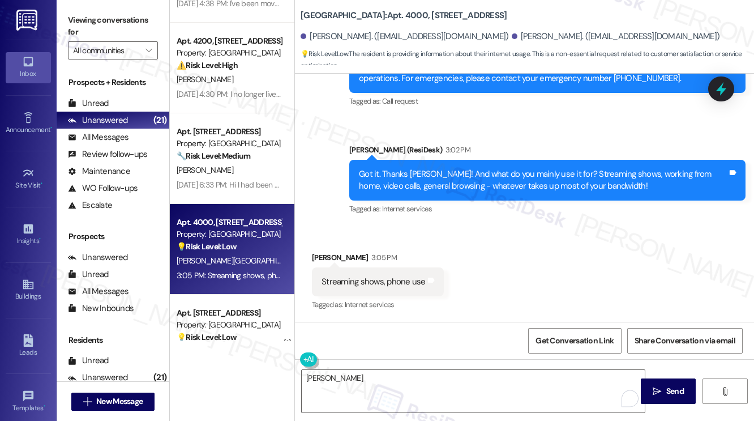
click at [112, 16] on label "Viewing conversations for" at bounding box center [113, 26] width 90 height 30
click at [446, 388] on textarea "[PERSON_NAME]" at bounding box center [473, 391] width 343 height 42
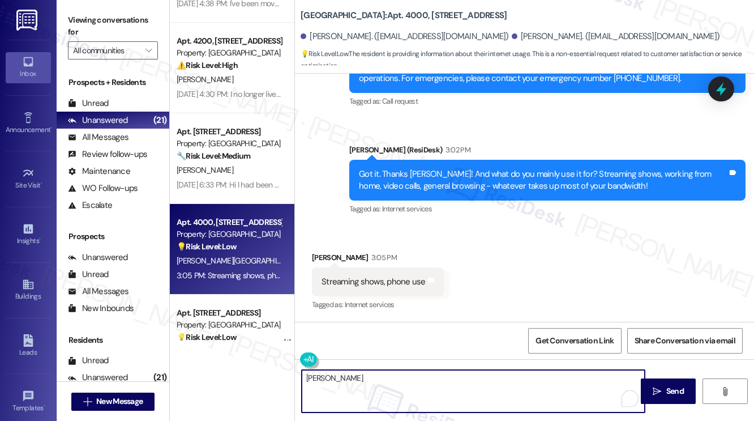
paste textarea "Thanks, [PERSON_NAME]! Got it. You mainly use it for streaming, video calls, an…"
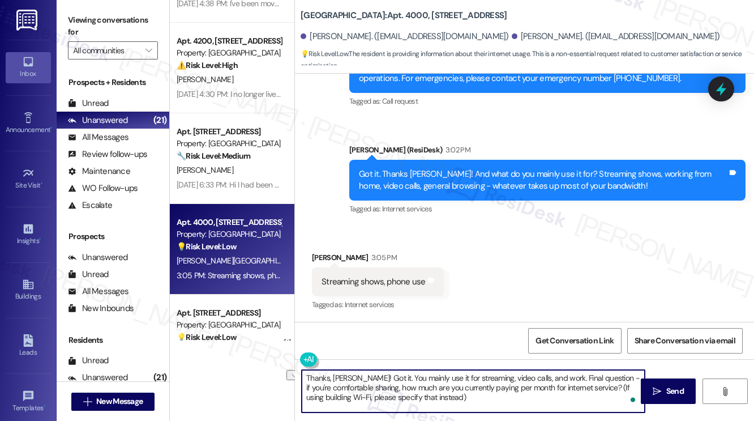
drag, startPoint x: 480, startPoint y: 378, endPoint x: 550, endPoint y: 377, distance: 70.2
click at [550, 377] on textarea "Thanks, [PERSON_NAME]! Got it. You mainly use it for streaming, video calls, an…" at bounding box center [473, 391] width 343 height 42
click at [539, 383] on textarea "Thanks, [PERSON_NAME]! Got it. You mainly use it for streaming shows. Final que…" at bounding box center [473, 391] width 343 height 42
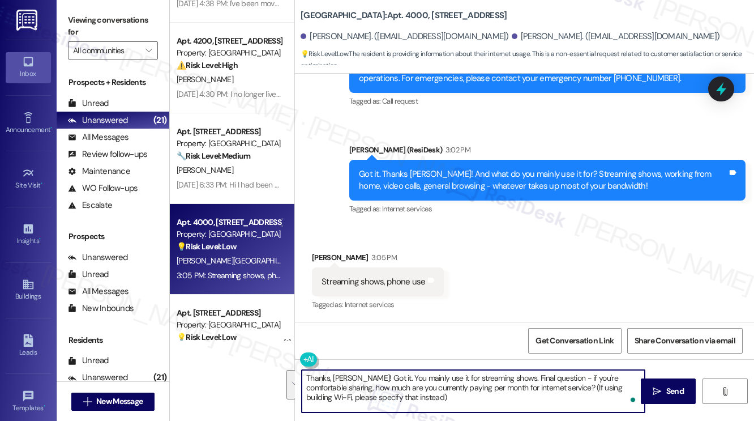
type textarea "Thanks, [PERSON_NAME]! Got it. You mainly use it for streaming shows. Final que…"
click at [491, 271] on div "Received via SMS [PERSON_NAME] 3:05 PM Streaming shows, phone use Tags and note…" at bounding box center [524, 274] width 459 height 96
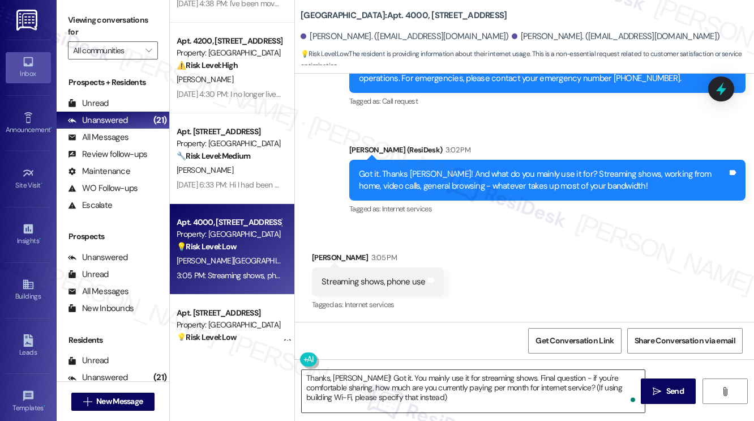
click at [511, 394] on textarea "Thanks, [PERSON_NAME]! Got it. You mainly use it for streaming shows. Final que…" at bounding box center [473, 391] width 343 height 42
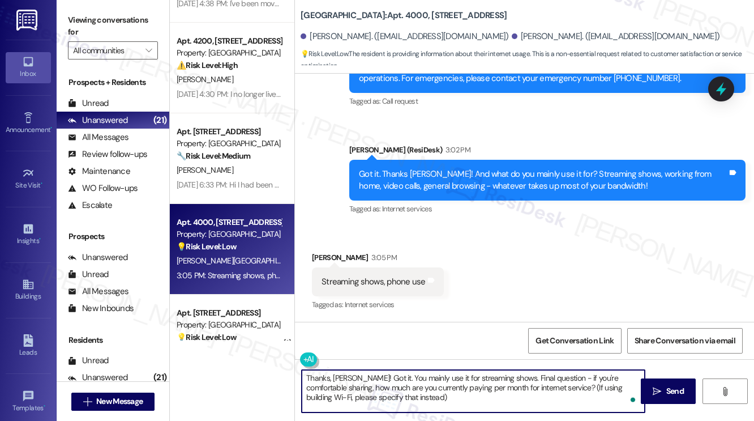
click at [511, 394] on textarea "Thanks, [PERSON_NAME]! Got it. You mainly use it for streaming shows. Final que…" at bounding box center [473, 391] width 343 height 42
click at [671, 392] on span "Send" at bounding box center [675, 391] width 18 height 12
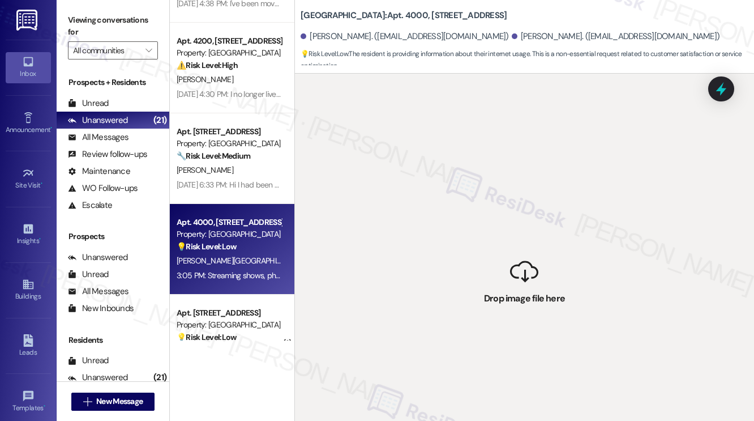
click at [348, 382] on div " Drop image file here" at bounding box center [524, 284] width 459 height 421
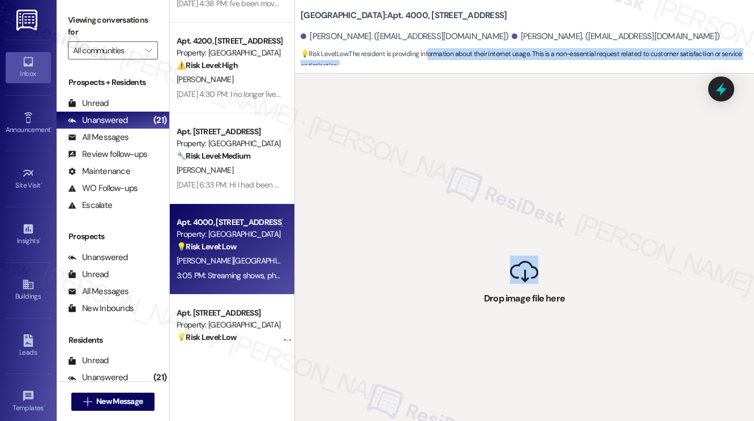
drag, startPoint x: 526, startPoint y: 279, endPoint x: 431, endPoint y: 53, distance: 245.1
click at [431, 53] on div "[GEOGRAPHIC_DATA]: Apt. [STREET_ADDRESS][PERSON_NAME]. ([EMAIL_ADDRESS][DOMAIN_…" at bounding box center [524, 210] width 460 height 421
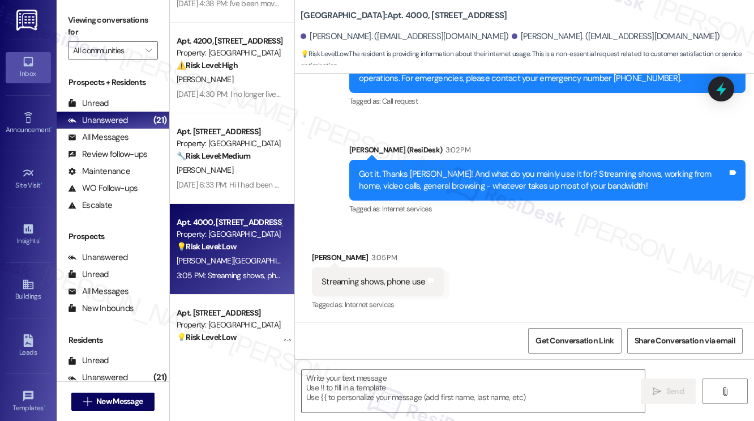
click at [525, 237] on div "Received via SMS [PERSON_NAME] 3:05 PM Streaming shows, phone use Tags and note…" at bounding box center [524, 274] width 459 height 96
click at [430, 389] on textarea at bounding box center [473, 391] width 343 height 42
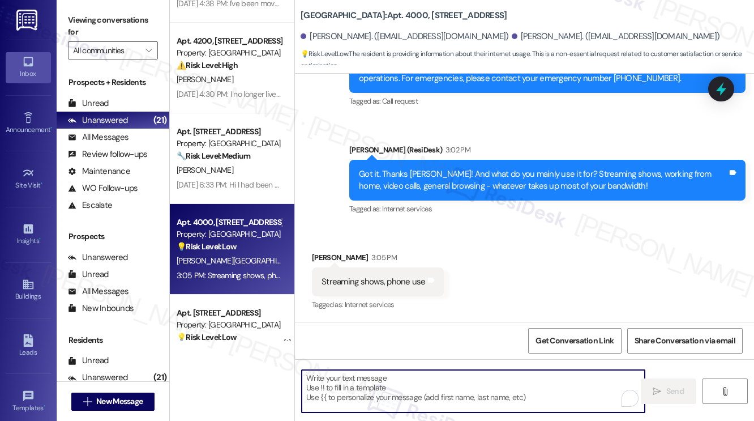
paste textarea "Thanks, [PERSON_NAME]! Got it. You mainly use it for streaming, video calls, an…"
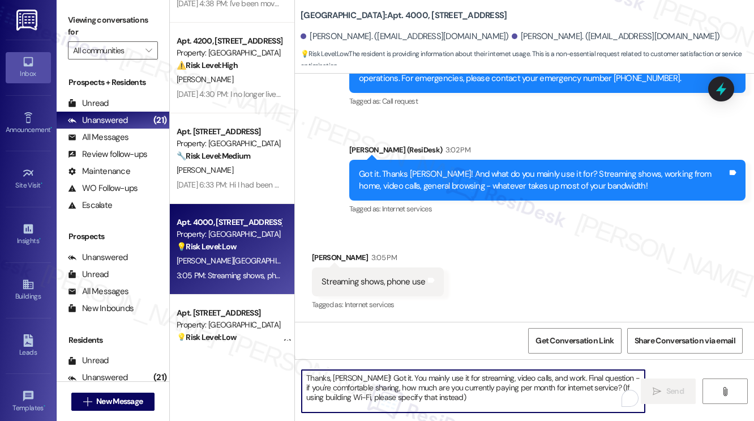
paste textarea "Thanks, [PERSON_NAME]! Got it. You mainly use it for streaming, video calls, an…"
type textarea "Thanks, [PERSON_NAME]! Got it. You mainly use it for streaming, video calls, an…"
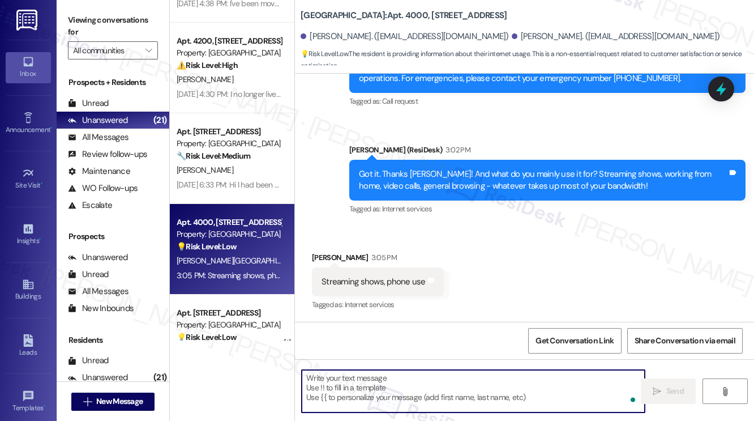
scroll to position [0, 0]
paste textarea "Thanks, [PERSON_NAME]! Got it. You mainly use it for streaming, video calls, an…"
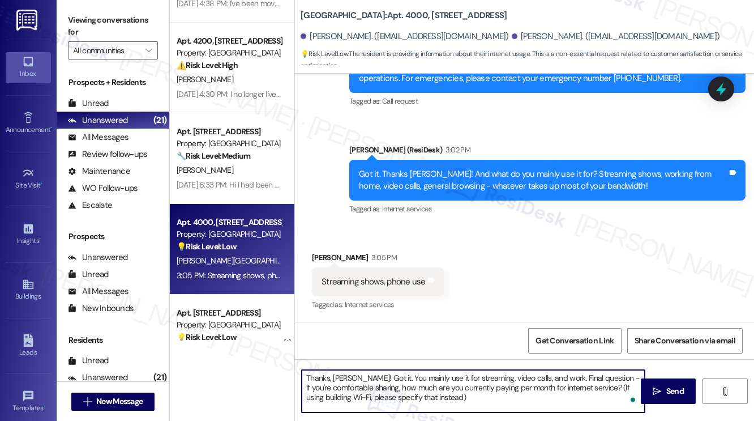
click at [329, 253] on div "[PERSON_NAME] 3:05 PM" at bounding box center [378, 259] width 132 height 16
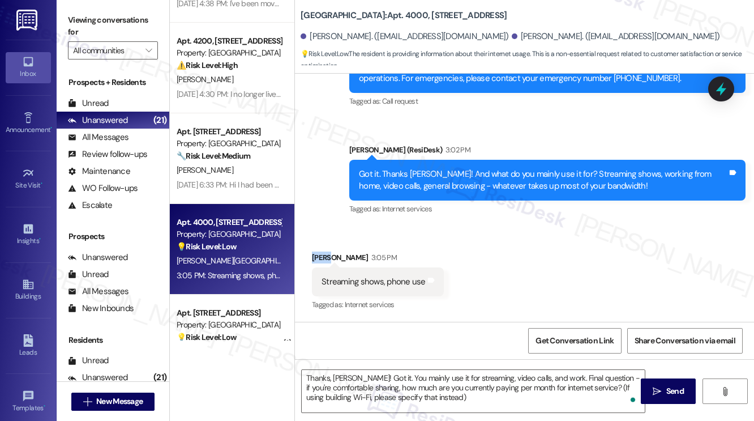
copy div "[PERSON_NAME]"
click at [340, 375] on textarea "Thanks, [PERSON_NAME]! Got it. You mainly use it for streaming, video calls, an…" at bounding box center [473, 391] width 343 height 42
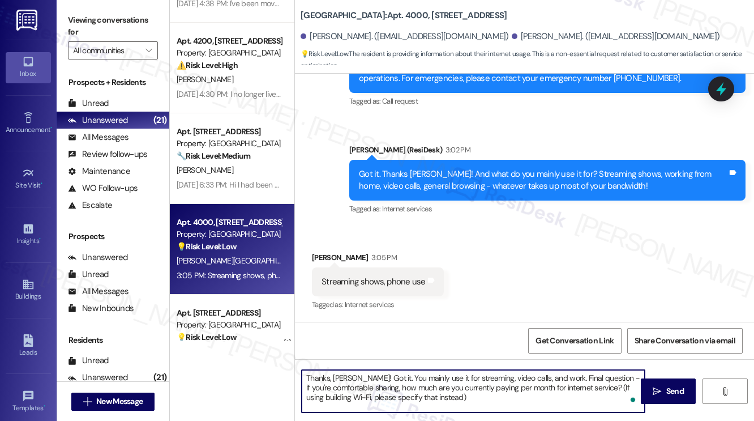
click at [341, 375] on textarea "Thanks, [PERSON_NAME]! Got it. You mainly use it for streaming, video calls, an…" at bounding box center [473, 391] width 343 height 42
paste textarea "[PERSON_NAME]"
drag, startPoint x: 478, startPoint y: 377, endPoint x: 549, endPoint y: 369, distance: 71.8
click at [549, 369] on div "Thanks, [PERSON_NAME]! Got it. You mainly use it for streaming, video calls, an…" at bounding box center [473, 391] width 344 height 44
click at [534, 387] on textarea "Thanks, [PERSON_NAME]! Got it. You mainly use it for streaming shows. Final que…" at bounding box center [473, 391] width 343 height 42
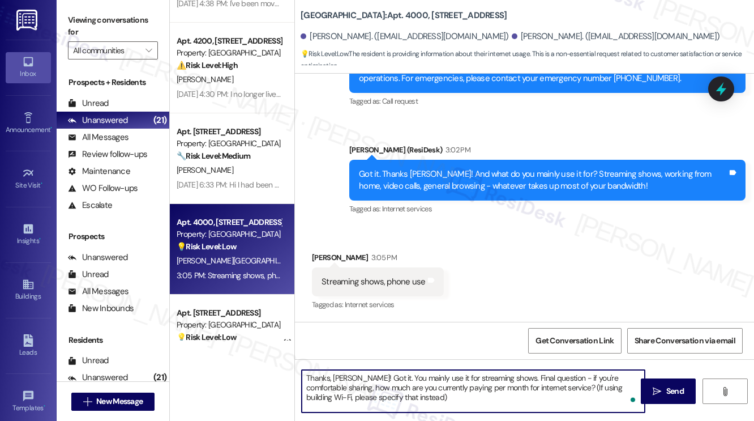
click at [439, 384] on textarea "Thanks, [PERSON_NAME]! Got it. You mainly use it for streaming shows. Final que…" at bounding box center [473, 391] width 343 height 42
click at [530, 294] on div "Received via SMS [PERSON_NAME] 3:05 PM Streaming shows, phone use Tags and note…" at bounding box center [524, 274] width 459 height 96
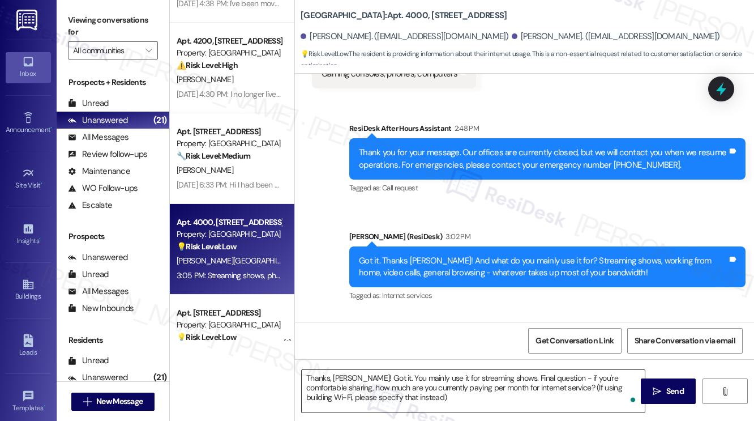
scroll to position [872, 0]
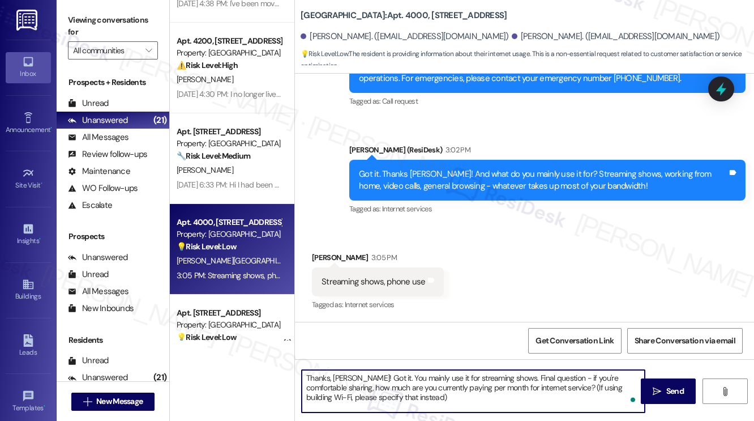
click at [410, 377] on textarea "Thanks, [PERSON_NAME]! Got it. You mainly use it for streaming shows. Final que…" at bounding box center [473, 391] width 343 height 42
click at [492, 265] on div "Received via SMS [PERSON_NAME] 3:05 PM Streaming shows, phone use Tags and note…" at bounding box center [524, 274] width 459 height 96
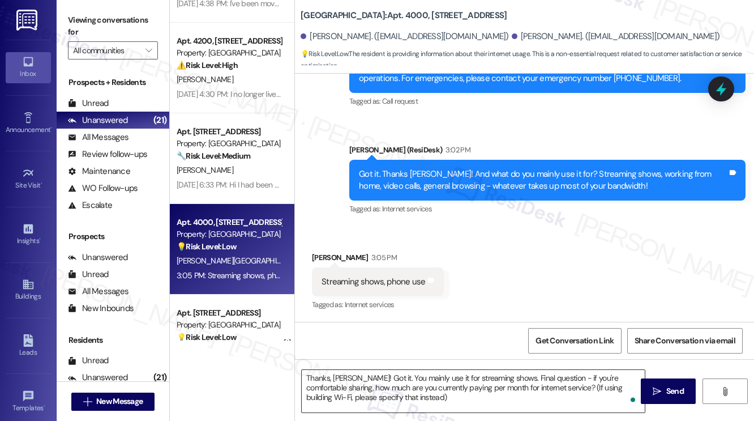
click at [499, 377] on textarea "Thanks, [PERSON_NAME]! Got it. You mainly use it for streaming shows. Final que…" at bounding box center [473, 391] width 343 height 42
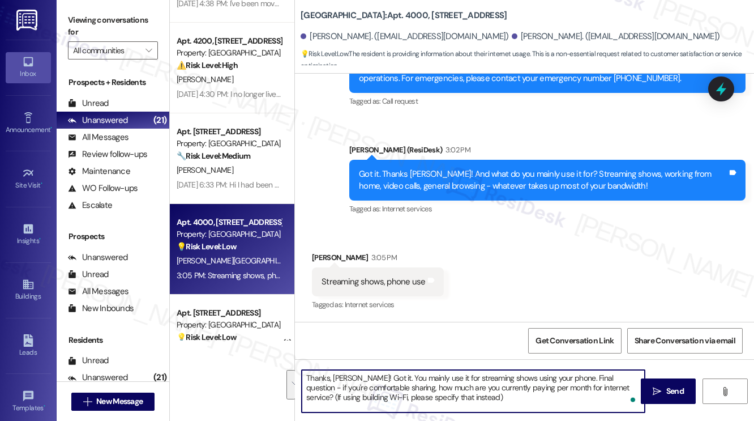
type textarea "Thanks, [PERSON_NAME]! Got it. You mainly use it for streaming shows using your…"
click at [562, 310] on div "Received via SMS [PERSON_NAME] 3:05 PM Streaming shows, phone use Tags and note…" at bounding box center [524, 274] width 459 height 96
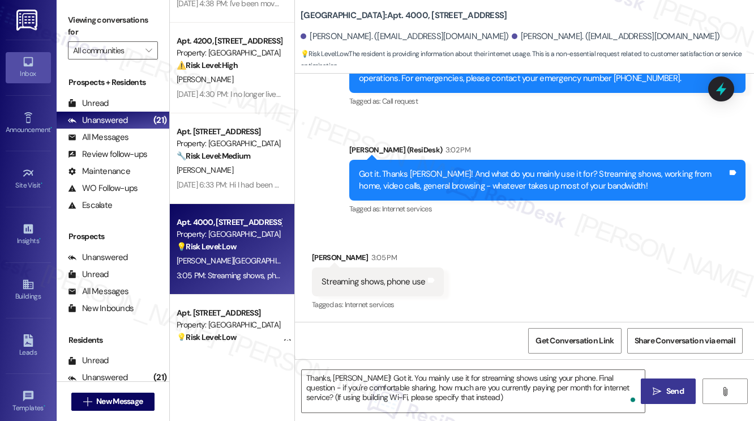
click at [665, 389] on span "Send" at bounding box center [675, 391] width 22 height 12
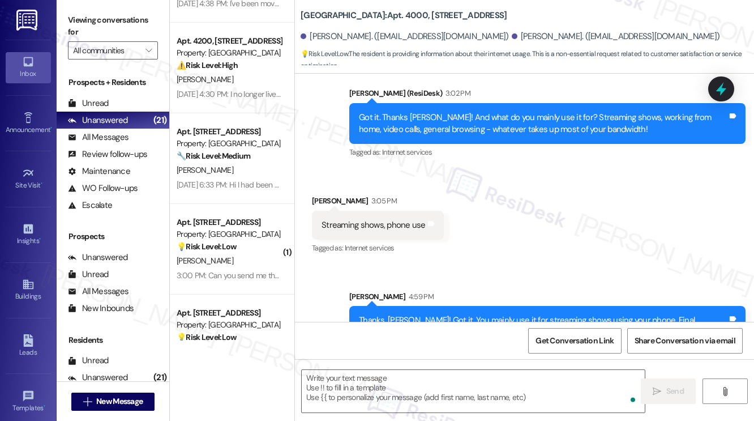
scroll to position [975, 0]
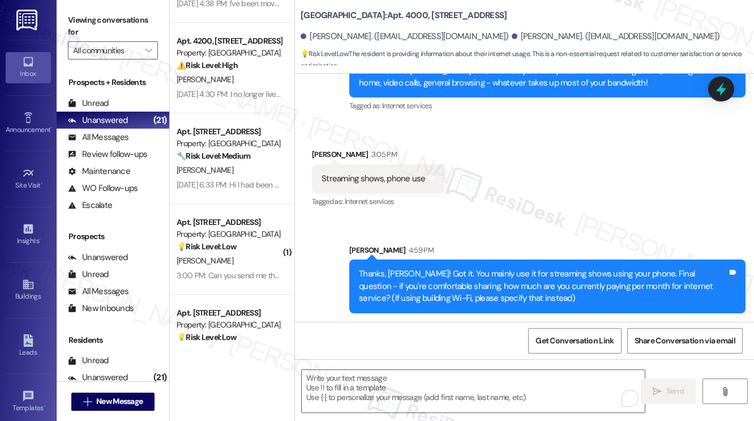
click at [438, 287] on div "Thanks, [PERSON_NAME]! Got it. You mainly use it for streaming shows using your…" at bounding box center [543, 286] width 369 height 36
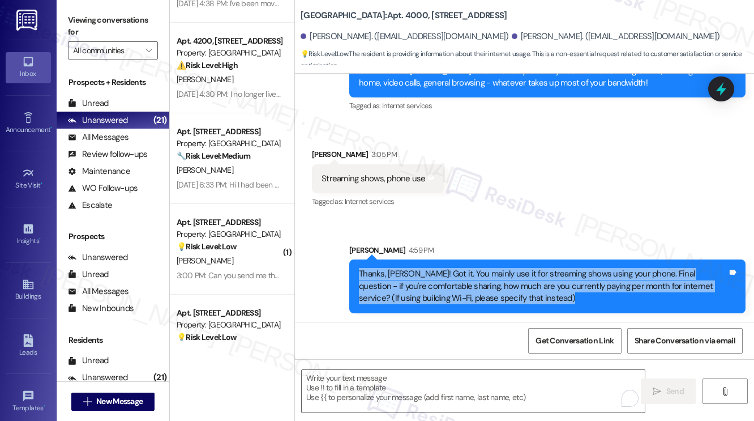
click at [438, 287] on div "Thanks, [PERSON_NAME]! Got it. You mainly use it for streaming shows using your…" at bounding box center [543, 286] width 369 height 36
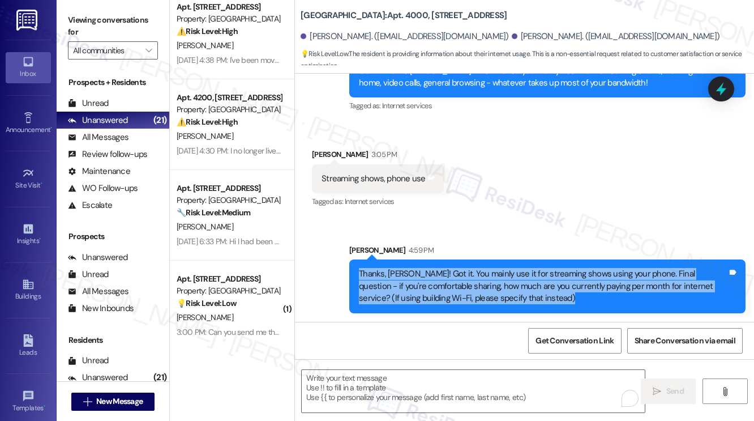
scroll to position [283, 0]
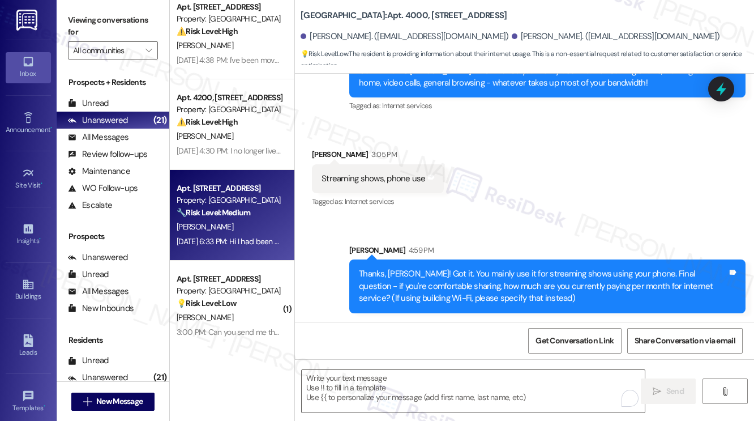
click at [242, 219] on div "🔧 Risk Level: Medium The resident is providing an update on their assistance ap…" at bounding box center [229, 213] width 105 height 12
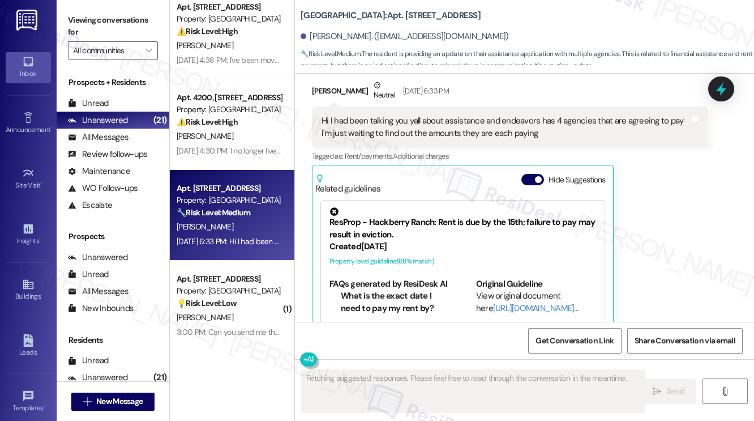
scroll to position [1445, 0]
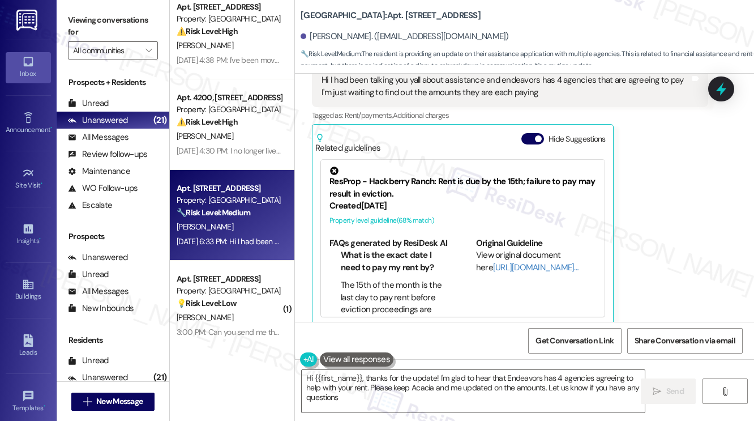
type textarea "Hi {{first_name}}, thanks for the update! I'm glad to hear that Endeavors has 4…"
click at [369, 89] on div "Hi I had been talking you yall about assistance and endeavors has 4 agencies th…" at bounding box center [510, 86] width 396 height 41
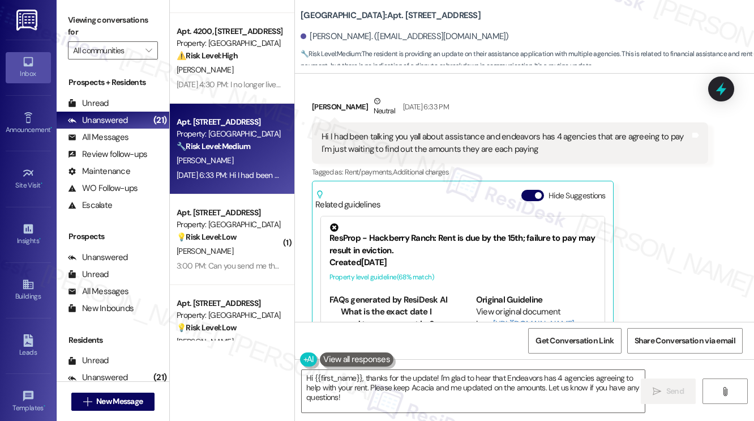
scroll to position [453, 0]
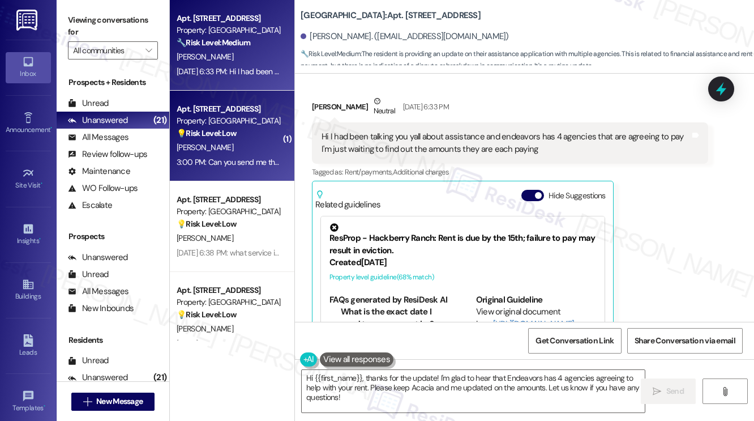
click at [247, 132] on div "💡 Risk Level: Low The resident is requesting a link to a review, which is a cus…" at bounding box center [229, 133] width 105 height 12
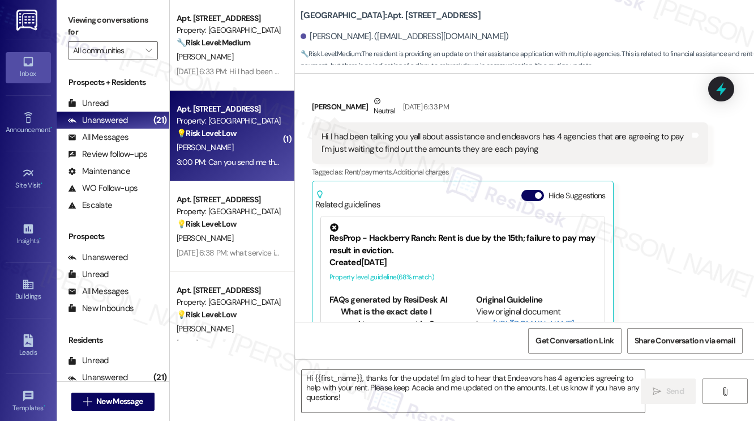
type textarea "Fetching suggested responses. Please feel free to read through the conversation…"
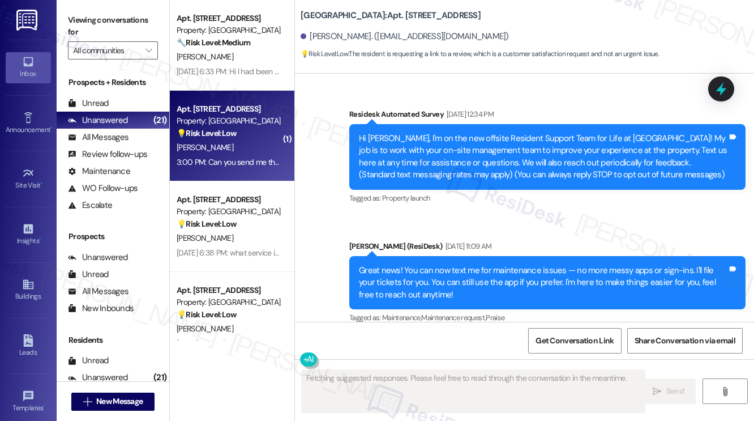
scroll to position [16516, 0]
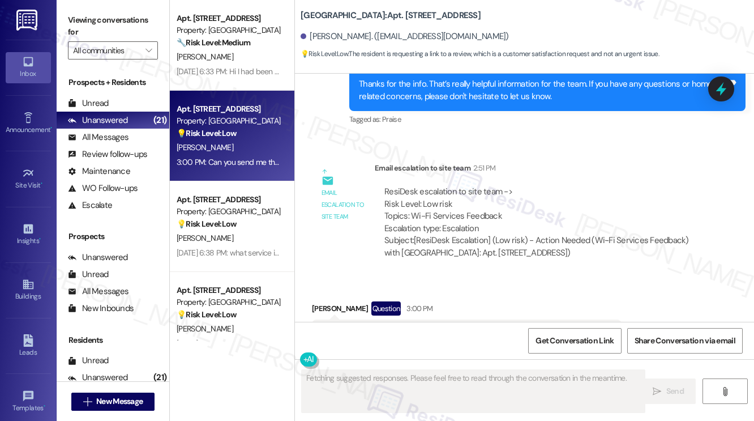
click at [453, 328] on div "Can you send me the link again for the review I wasn't able to pull it up last …" at bounding box center [463, 334] width 282 height 12
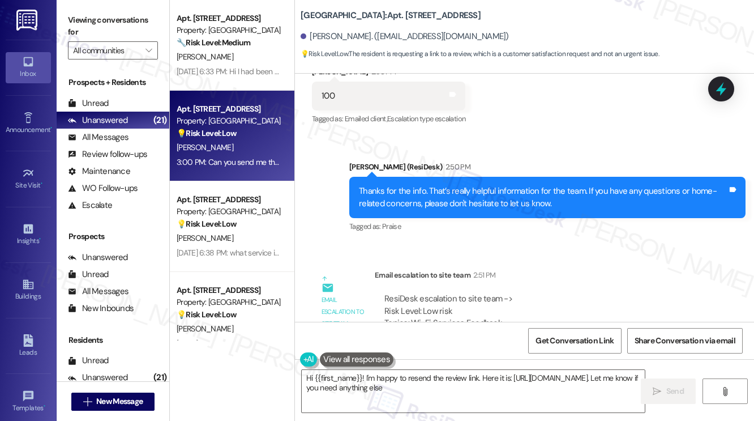
type textarea "Hi {{first_name}}! I'm happy to resend the review link. Here it is: [URL][DOMAI…"
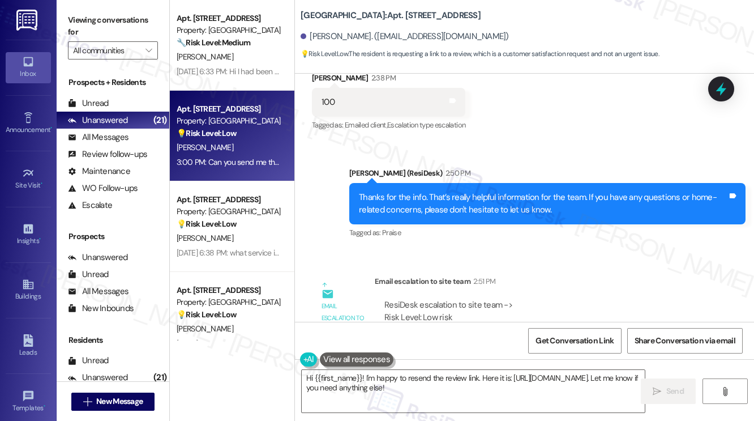
drag, startPoint x: 422, startPoint y: 276, endPoint x: 499, endPoint y: 276, distance: 77.0
click at [499, 299] on div "ResiDesk escalation to site team -> Risk Level: Low risk Topics: Wi-Fi Services…" at bounding box center [541, 323] width 314 height 49
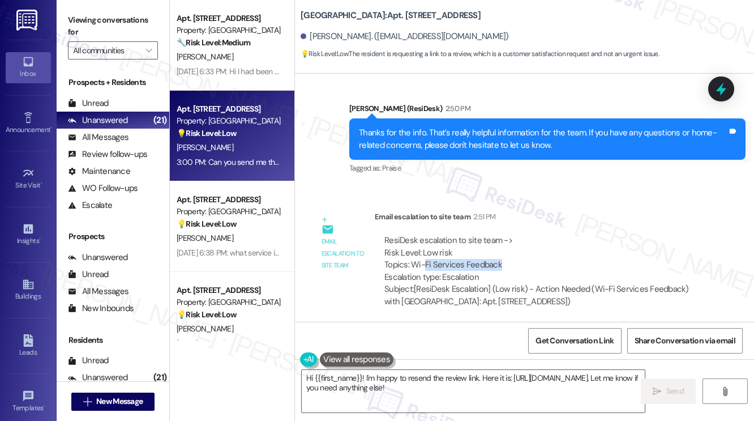
scroll to position [16516, 0]
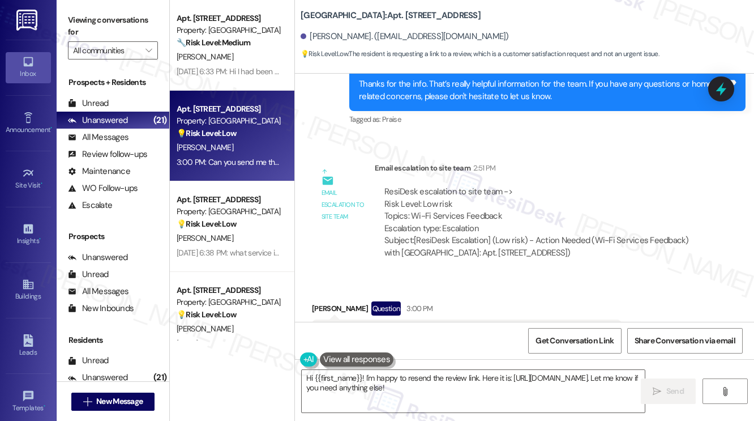
click at [405, 328] on div "Can you send me the link again for the review I wasn't able to pull it up last …" at bounding box center [463, 334] width 282 height 12
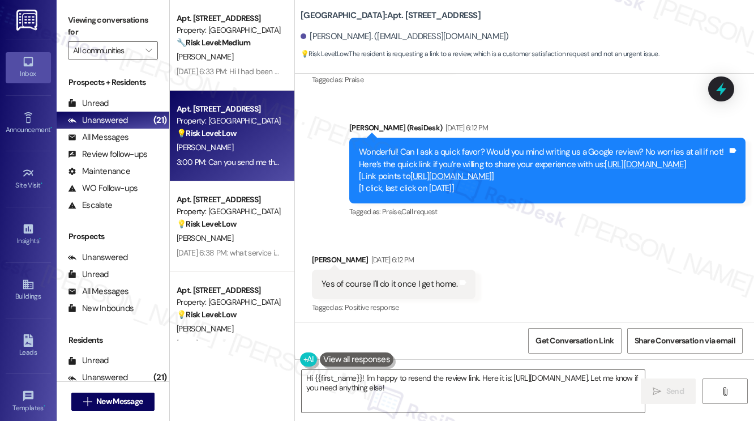
scroll to position [15441, 0]
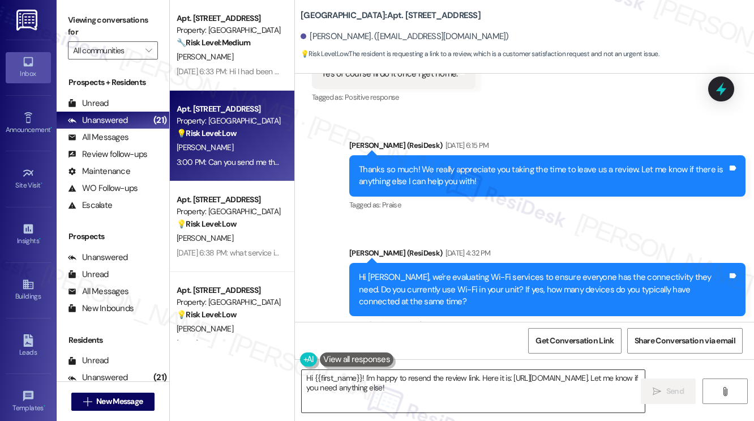
click at [415, 384] on textarea "Hi {{first_name}}! I'm happy to resend the review link. Here it is: [URL][DOMAI…" at bounding box center [473, 391] width 343 height 42
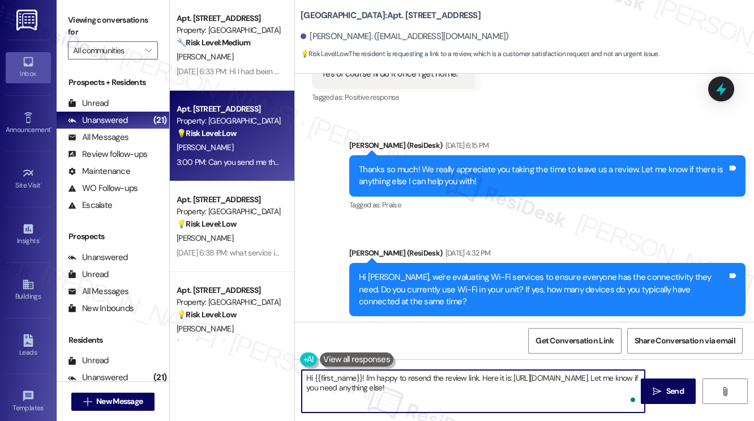
click at [415, 384] on textarea "Hi {{first_name}}! I'm happy to resend the review link. Here it is: [URL][DOMAI…" at bounding box center [473, 391] width 343 height 42
click at [392, 400] on textarea "Hi {{first_name}}! I'm happy to resend the review link. Here it is: [URL][DOMAI…" at bounding box center [473, 391] width 343 height 42
click at [395, 381] on textarea "Hi {{first_name}}! I'm happy to resend the review link. Here it is: [URL][DOMAI…" at bounding box center [473, 391] width 343 height 42
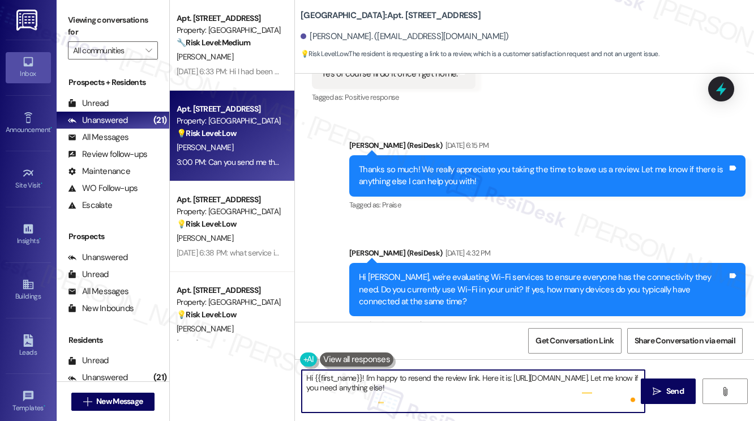
click at [395, 381] on textarea "Hi {{first_name}}! I'm happy to resend the review link. Here it is: [URL][DOMAI…" at bounding box center [473, 391] width 343 height 42
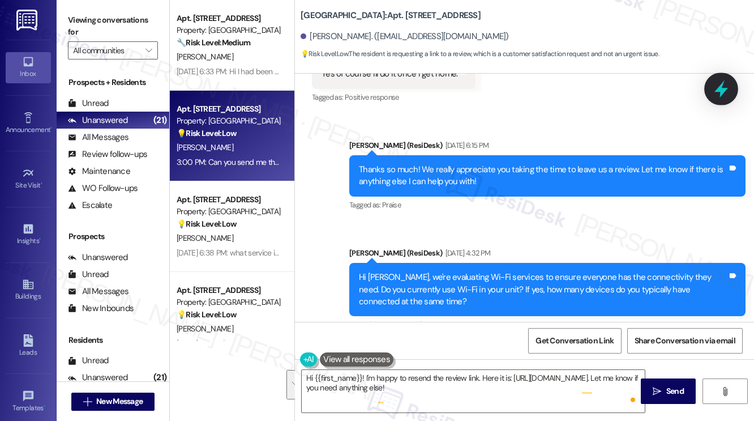
click at [716, 93] on icon at bounding box center [721, 88] width 19 height 19
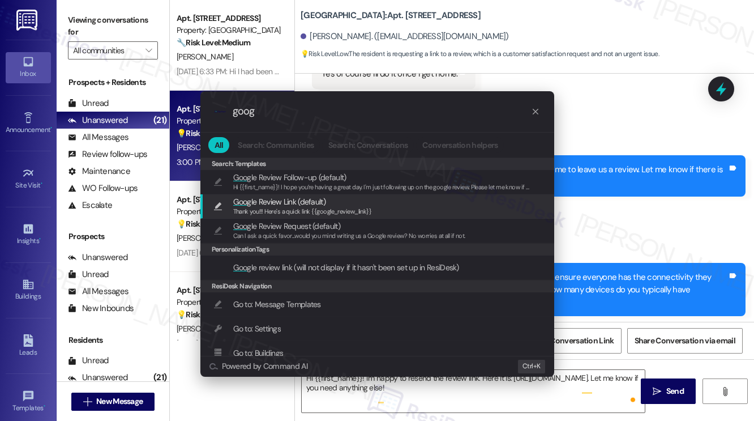
type input "goog"
click at [342, 208] on span "Thank you!!! Here's a quick link {{google_review_link}}" at bounding box center [302, 211] width 139 height 8
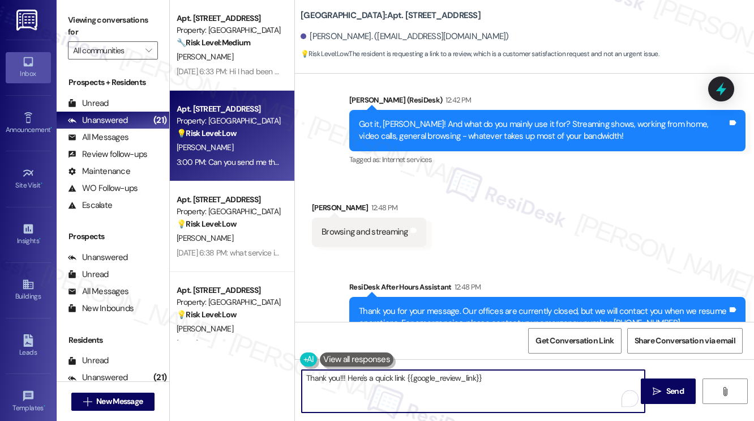
scroll to position [16290, 0]
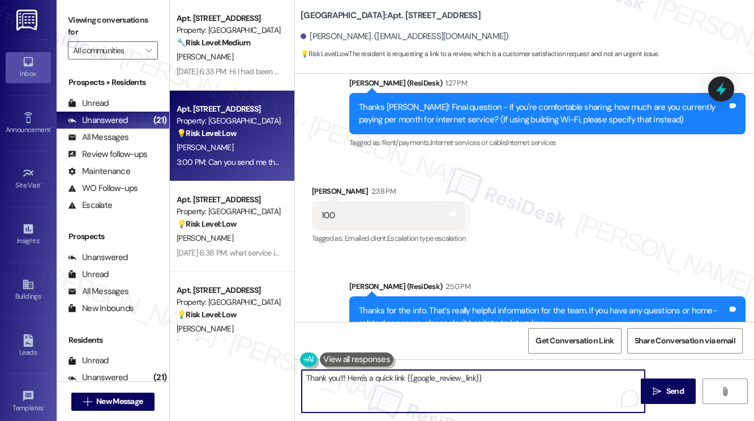
click at [378, 375] on textarea "Thank you!!! Here's a quick link {{google_review_link}}" at bounding box center [473, 391] width 343 height 42
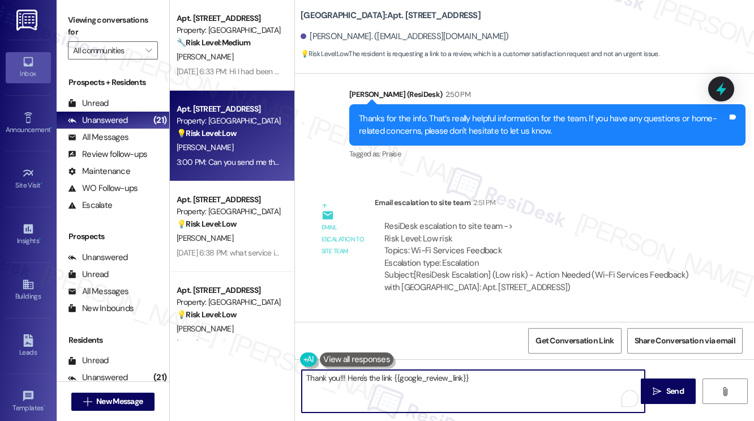
scroll to position [16516, 0]
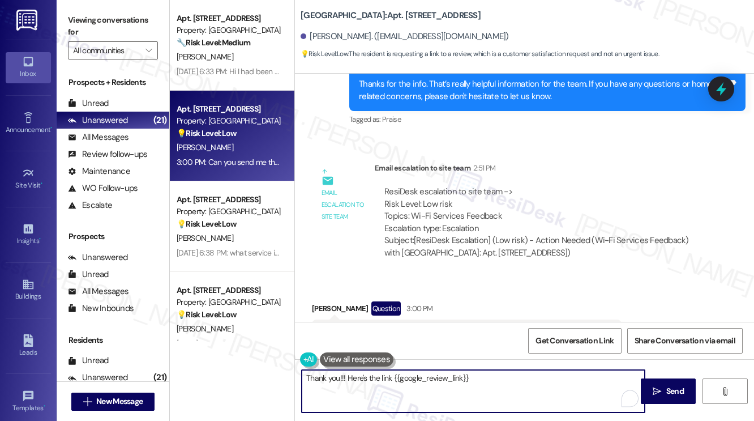
click at [494, 328] on div "Can you send me the link again for the review I wasn't able to pull it up last …" at bounding box center [463, 334] width 282 height 12
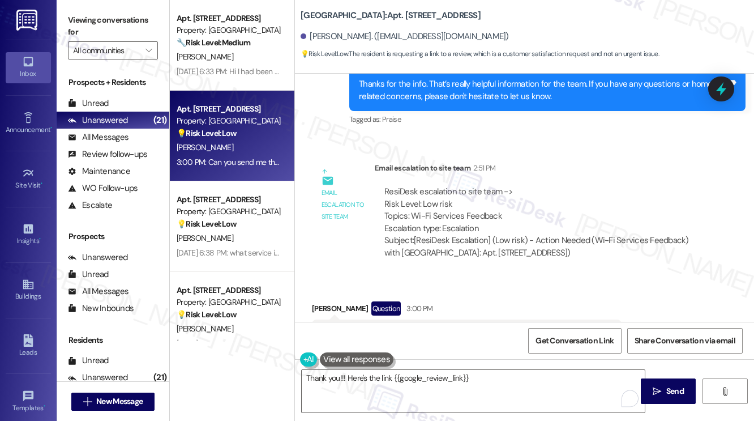
click at [494, 328] on div "Can you send me the link again for the review I wasn't able to pull it up last …" at bounding box center [463, 334] width 282 height 12
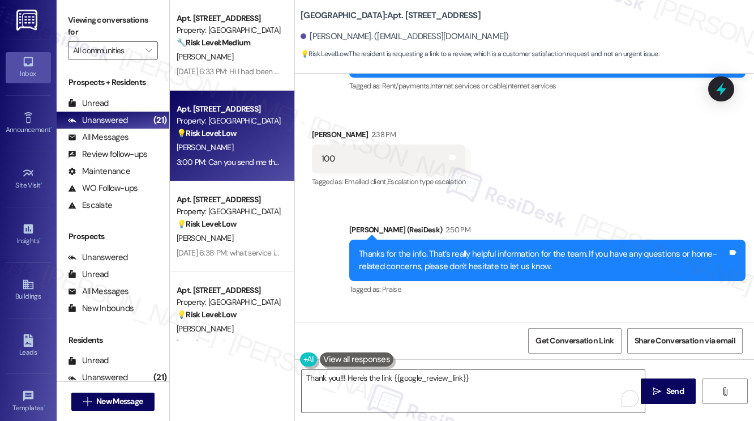
click at [414, 248] on div "Thanks for the info. That’s really helpful information for the team. If you hav…" at bounding box center [543, 260] width 369 height 24
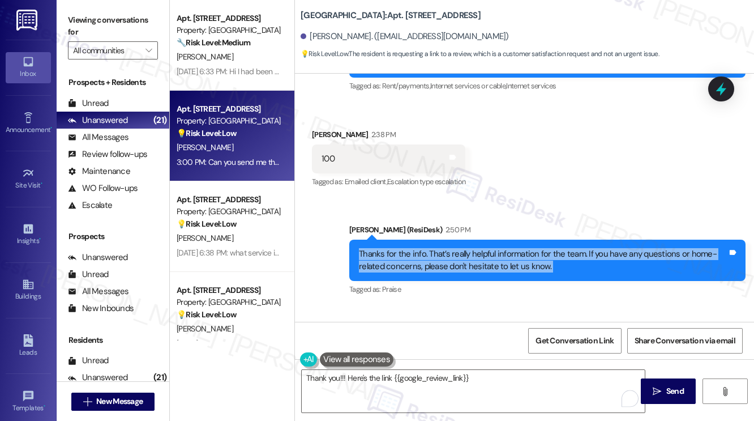
drag, startPoint x: 414, startPoint y: 202, endPoint x: 425, endPoint y: 203, distance: 10.9
click at [414, 248] on div "Thanks for the info. That’s really helpful information for the team. If you hav…" at bounding box center [543, 260] width 369 height 24
click at [491, 248] on div "Thanks for the info. That’s really helpful information for the team. If you hav…" at bounding box center [543, 260] width 369 height 24
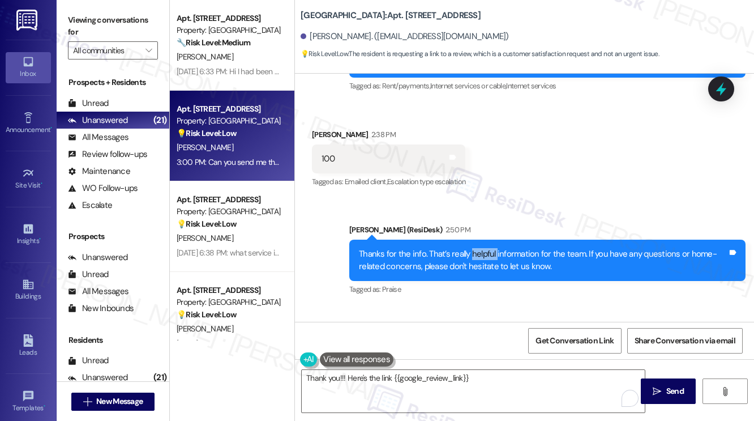
click at [491, 248] on div "Thanks for the info. That’s really helpful information for the team. If you hav…" at bounding box center [543, 260] width 369 height 24
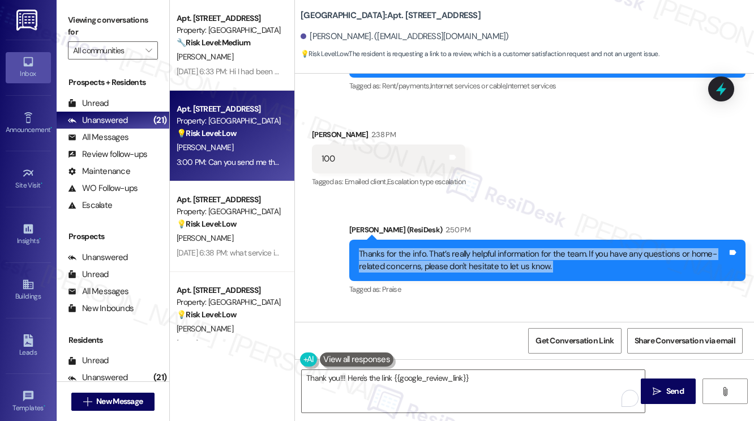
click at [491, 248] on div "Thanks for the info. That’s really helpful information for the team. If you hav…" at bounding box center [543, 260] width 369 height 24
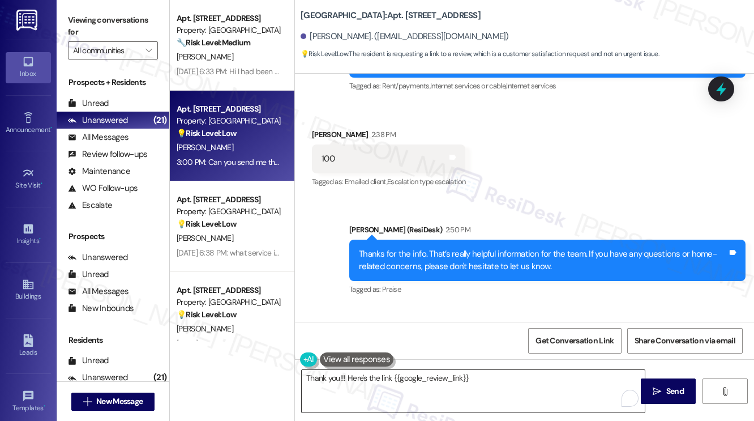
click at [500, 384] on textarea "Thank you!!! Here's the link {{google_review_link}}" at bounding box center [473, 391] width 343 height 42
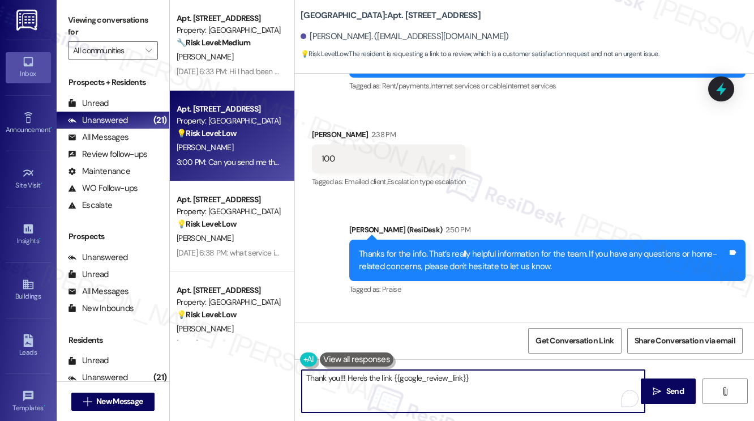
click at [340, 375] on textarea "Thank you!!! Here's the link {{google_review_link}}" at bounding box center [473, 391] width 343 height 42
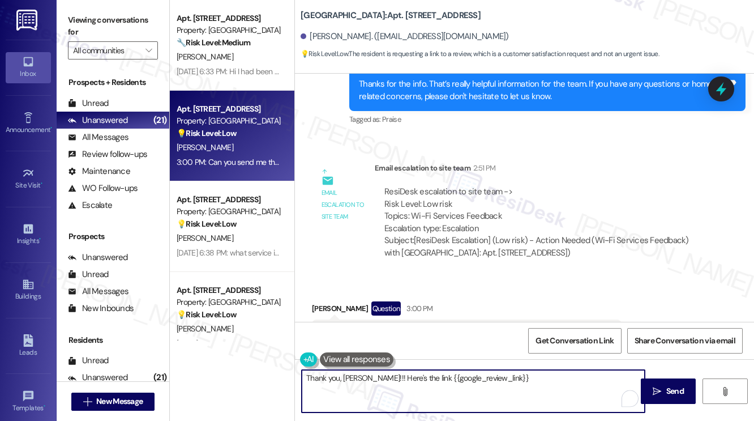
click at [370, 376] on textarea "Thank you, Sandra!!! Here's the link {{google_review_link}}" at bounding box center [473, 391] width 343 height 42
click at [532, 380] on textarea "Thank you, Sandra! Here's the link {{google_review_link}}" at bounding box center [473, 391] width 343 height 42
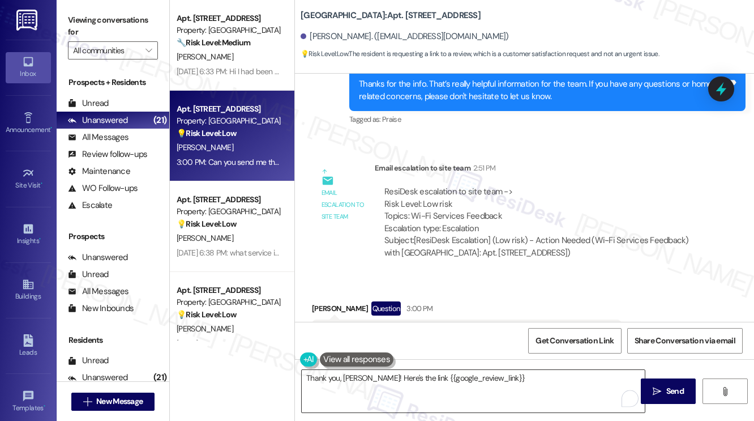
drag, startPoint x: 668, startPoint y: 387, endPoint x: 528, endPoint y: 384, distance: 139.8
click at [528, 384] on div "Thank you, Sandra! Here's the link {{google_review_link}}  Send " at bounding box center [524, 401] width 459 height 85
click at [524, 371] on textarea "Thank you, Sandra! Here's the link {{google_review_link}}" at bounding box center [473, 391] width 343 height 42
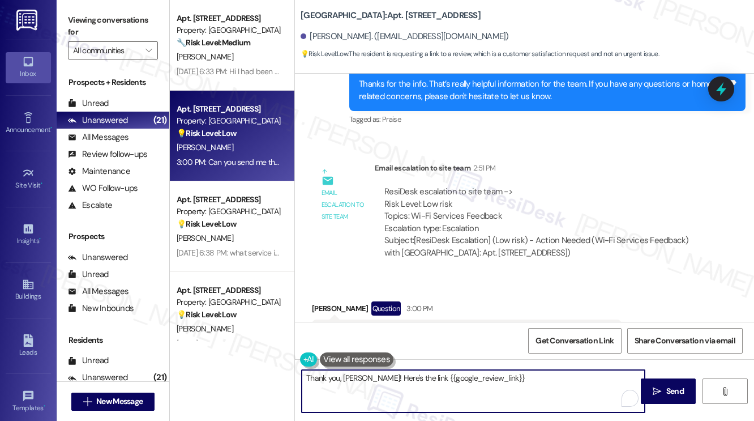
click at [507, 378] on textarea "Thank you, Sandra! Here's the link {{google_review_link}}" at bounding box center [473, 391] width 343 height 42
click at [512, 378] on textarea "Thank you, Sandra! Here's the link {{google_review_link}}" at bounding box center [473, 391] width 343 height 42
click at [581, 377] on textarea "Thank you, Sandra! Here's the link {{google_review_link}} and no worries. 😊" at bounding box center [473, 391] width 343 height 42
drag, startPoint x: 369, startPoint y: 378, endPoint x: 290, endPoint y: 378, distance: 78.7
click at [290, 378] on div "Apt. 309, 201 Hackberry St Property: Hackberry Ranch ⚠️ Risk Level: High The re…" at bounding box center [462, 210] width 584 height 421
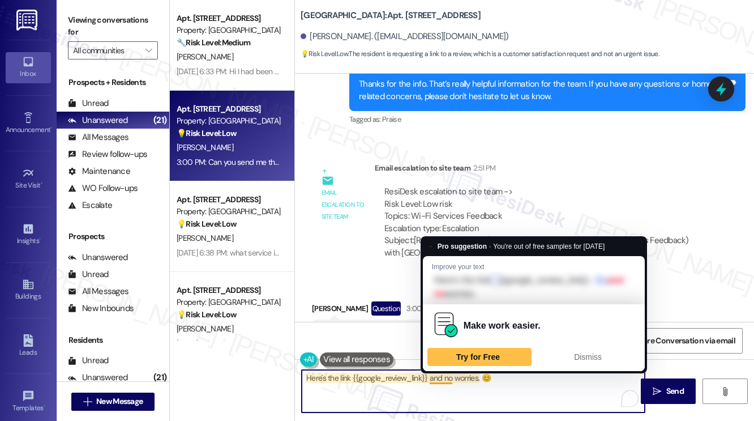
click at [430, 375] on textarea "Here's the link {{google_review_link}} and no worries. 😊" at bounding box center [473, 391] width 343 height 42
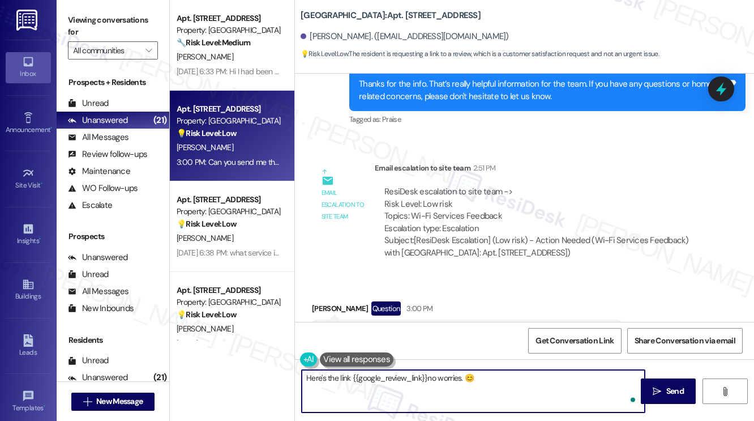
click at [437, 378] on textarea "Here's the link {{google_review_link}}no worries. 😊" at bounding box center [473, 391] width 343 height 42
paste textarea "Thank you, Sandra!"
click at [464, 380] on textarea "Here's the link {{google_review_link}} Thank you, Sandra and worries. 😊" at bounding box center [473, 391] width 343 height 42
type textarea "Here's the link {{google_review_link}}. Thank you, Sandra, and worries. 😊"
click at [682, 385] on span "Send" at bounding box center [675, 391] width 18 height 12
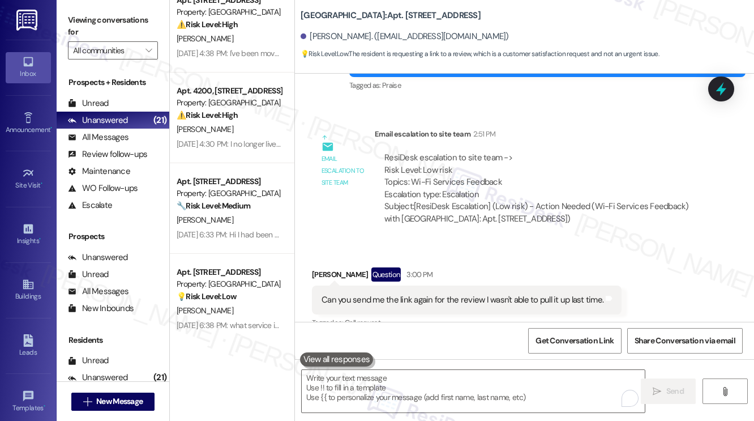
scroll to position [283, 0]
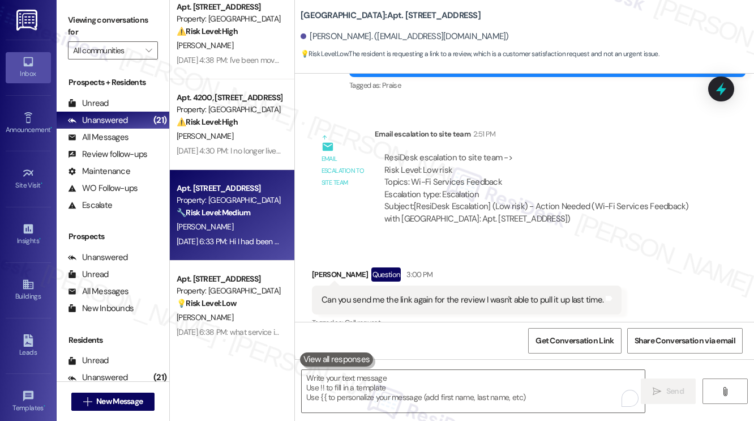
click at [245, 208] on strong "🔧 Risk Level: Medium" at bounding box center [214, 212] width 74 height 10
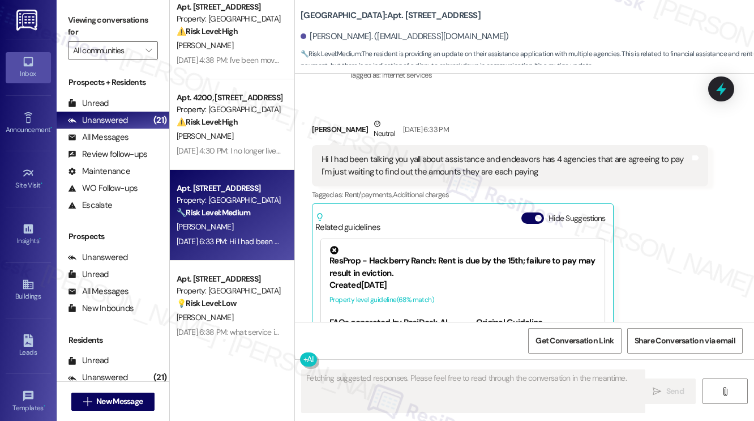
scroll to position [1275, 0]
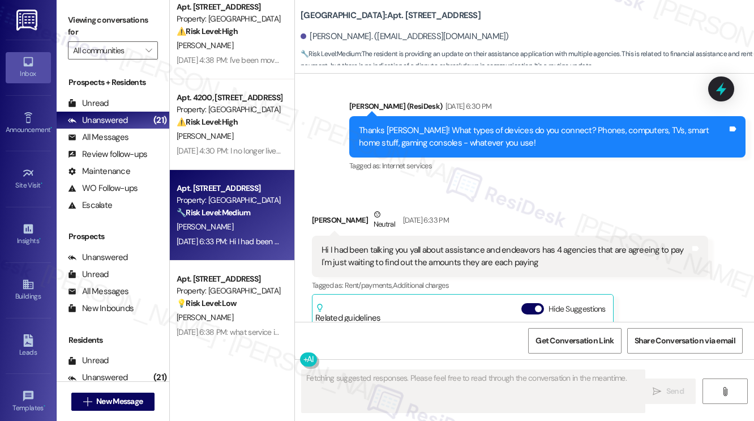
click at [374, 244] on div "Hi I had been talking you yall about assistance and endeavors has 4 agencies th…" at bounding box center [506, 256] width 369 height 24
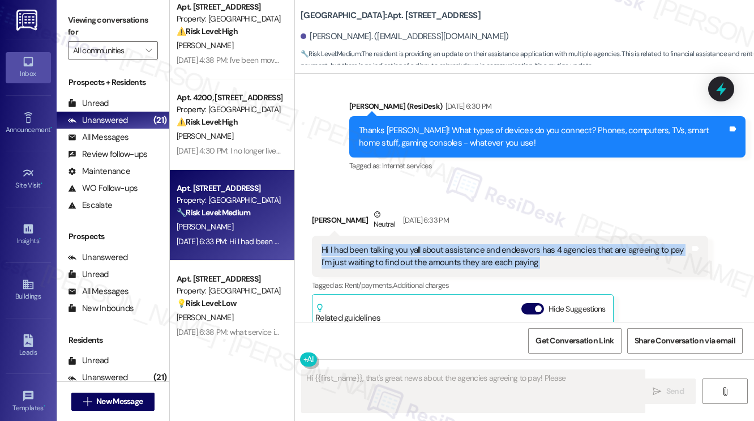
click at [374, 244] on div "Hi I had been talking you yall about assistance and endeavors has 4 agencies th…" at bounding box center [506, 256] width 369 height 24
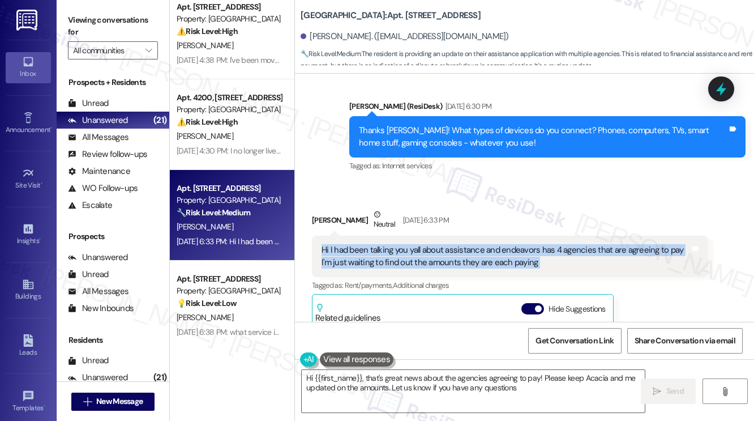
type textarea "Hi {{first_name}}, that's great news about the agencies agreeing to pay! Please…"
click at [460, 245] on div "Hi I had been talking you yall about assistance and endeavors has 4 agencies th…" at bounding box center [506, 256] width 369 height 24
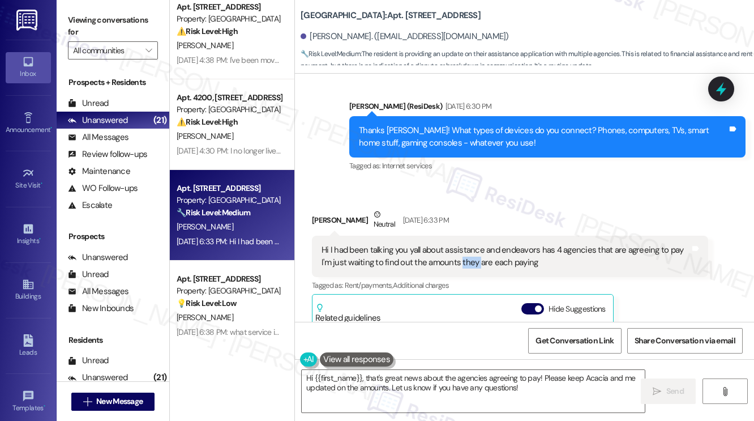
click at [460, 245] on div "Hi I had been talking you yall about assistance and endeavors has 4 agencies th…" at bounding box center [506, 256] width 369 height 24
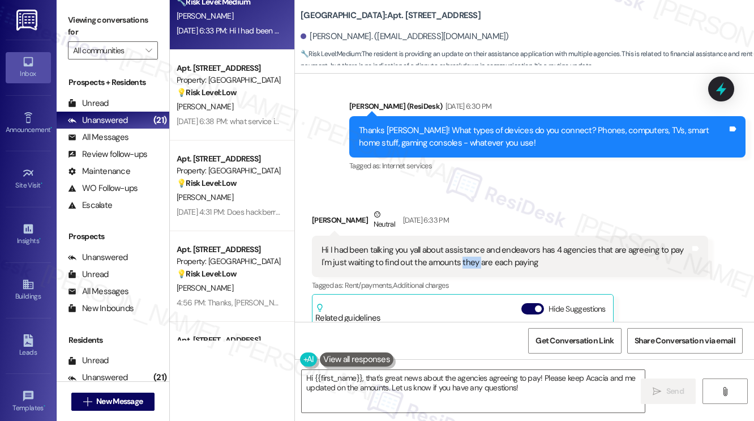
scroll to position [509, 0]
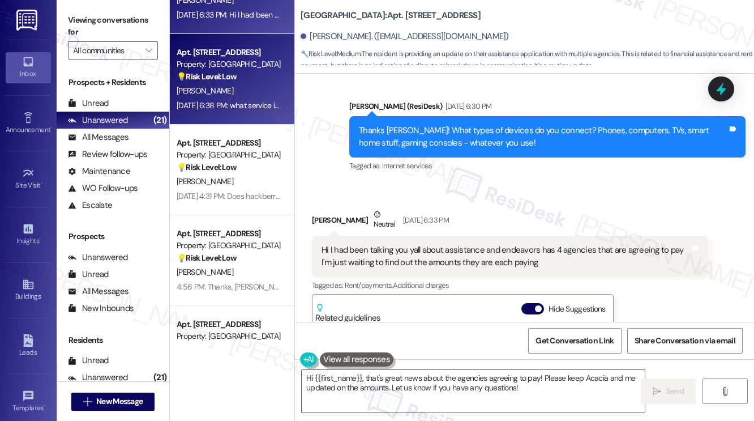
click at [225, 124] on div "Apt. 1209, 201 Hackberry St Property: Hackberry Ranch 💡 Risk Level: Low The res…" at bounding box center [232, 79] width 125 height 91
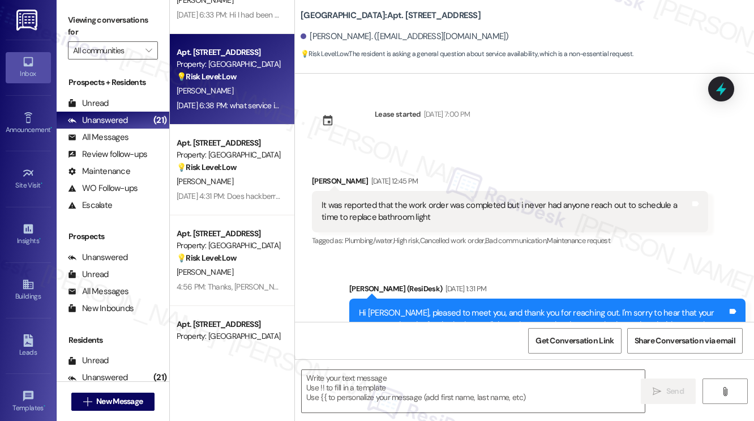
scroll to position [3619, 0]
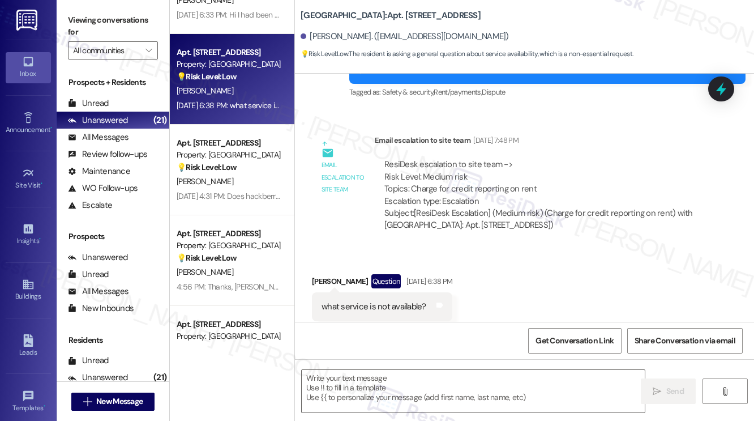
type textarea "Fetching suggested responses. Please feel free to read through the conversation…"
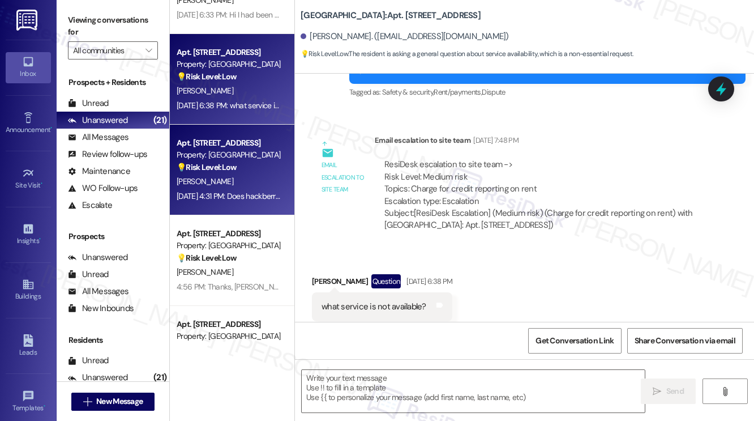
click at [233, 174] on div "[PERSON_NAME]" at bounding box center [228, 181] width 107 height 14
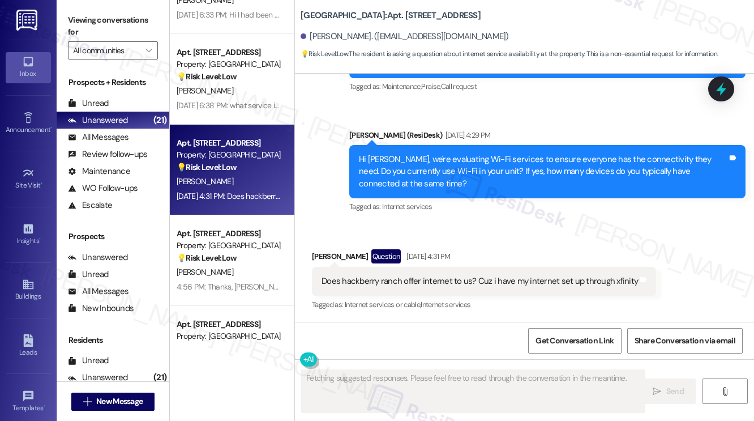
scroll to position [759, 0]
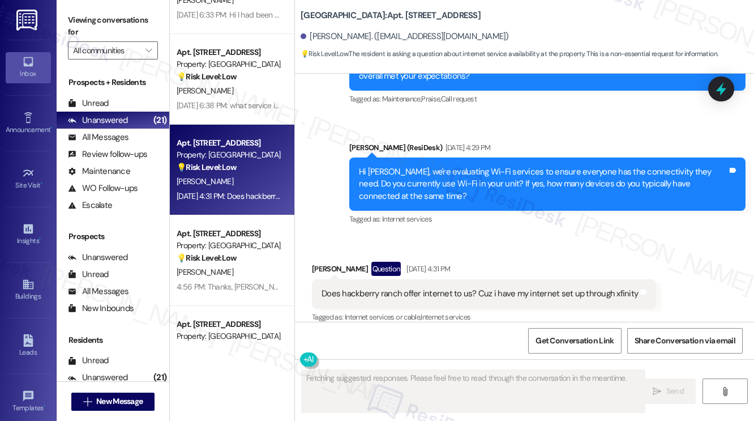
click at [386, 288] on div "Does hackberry ranch offer internet to us? Cuz i have my internet set up throug…" at bounding box center [480, 294] width 316 height 12
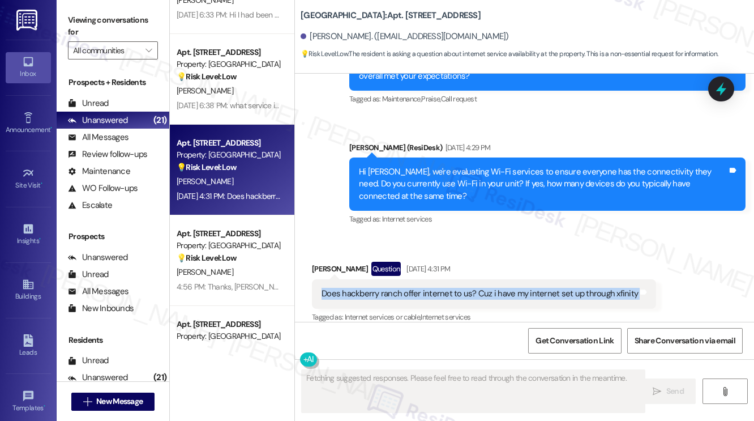
click at [386, 288] on div "Does hackberry ranch offer internet to us? Cuz i have my internet set up throug…" at bounding box center [480, 294] width 316 height 12
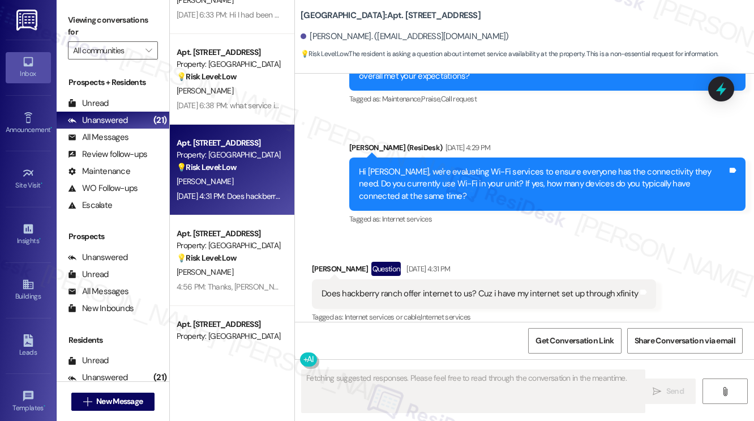
click at [565, 237] on div "Received via SMS Gabriel Lopez Question Aug 21, 2025 at 4:31 PM Does hackberry …" at bounding box center [524, 285] width 459 height 98
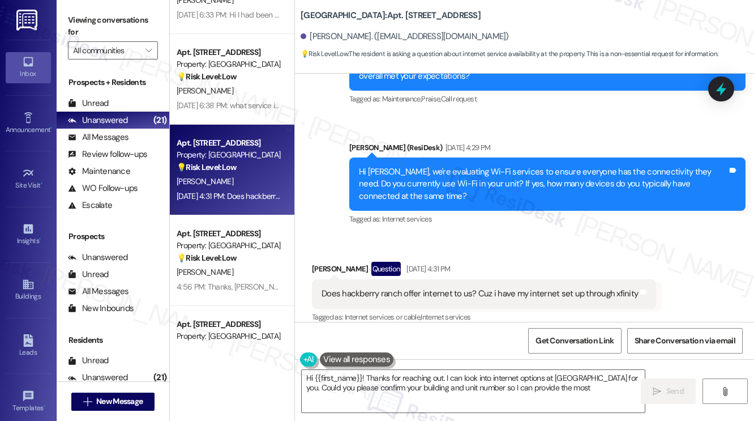
click at [613, 288] on div "Does hackberry ranch offer internet to us? Cuz i have my internet set up throug…" at bounding box center [480, 294] width 316 height 12
type textarea "Hi {{first_name}}! Thanks for reaching out. I can look into internet options at…"
click at [613, 288] on div "Does hackberry ranch offer internet to us? Cuz i have my internet set up throug…" at bounding box center [480, 294] width 316 height 12
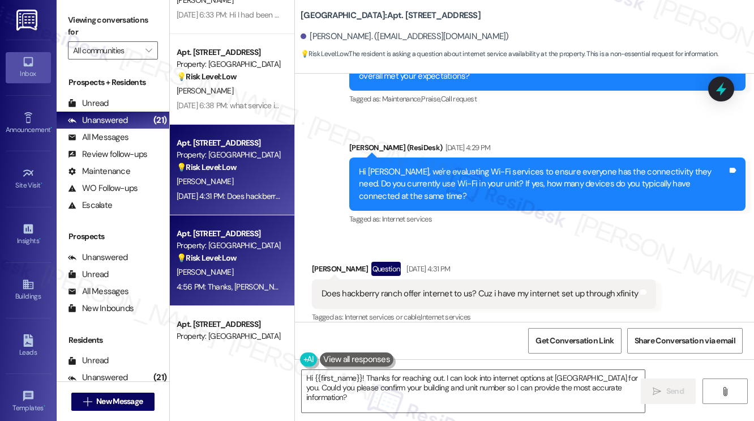
click at [246, 282] on div "4:56 PM: Thanks, Beverly! Got it. You mainly use it for streaming, video calls,…" at bounding box center [602, 286] width 851 height 10
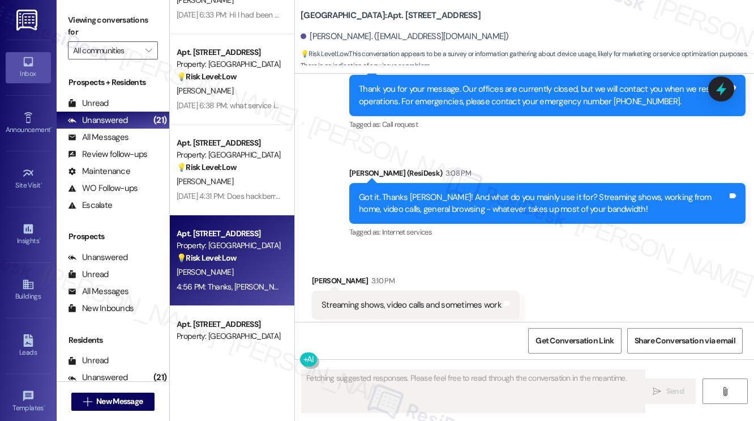
scroll to position [2447, 0]
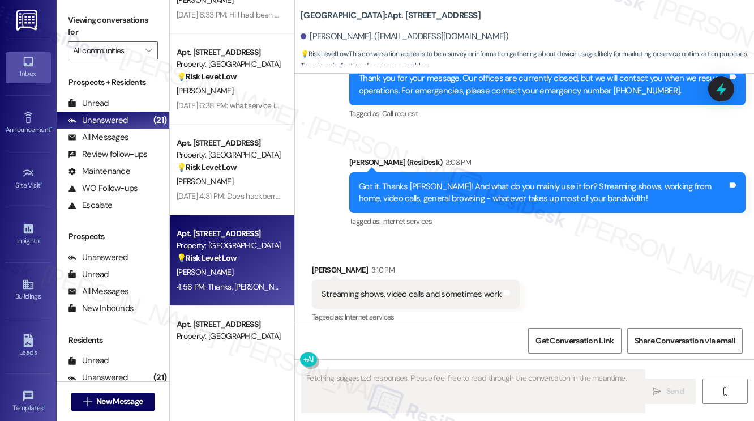
click at [378, 288] on div "Streaming shows, video calls and sometimes work" at bounding box center [412, 294] width 180 height 12
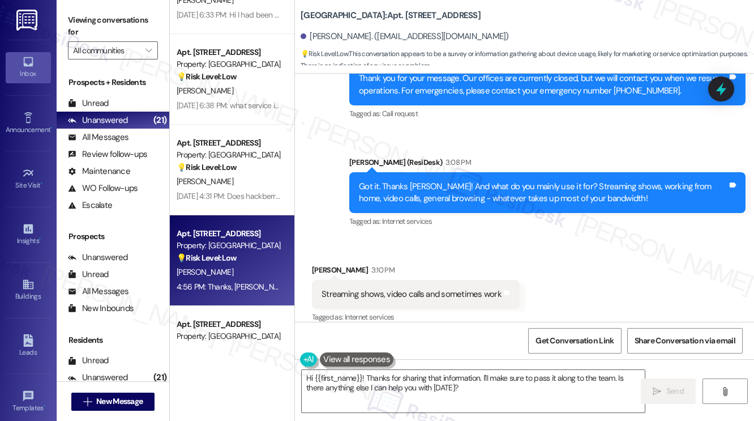
click at [105, 23] on label "Viewing conversations for" at bounding box center [113, 26] width 90 height 30
click at [435, 288] on div "Streaming shows, video calls and sometimes work" at bounding box center [412, 294] width 180 height 12
click at [86, 13] on label "Viewing conversations for" at bounding box center [113, 26] width 90 height 30
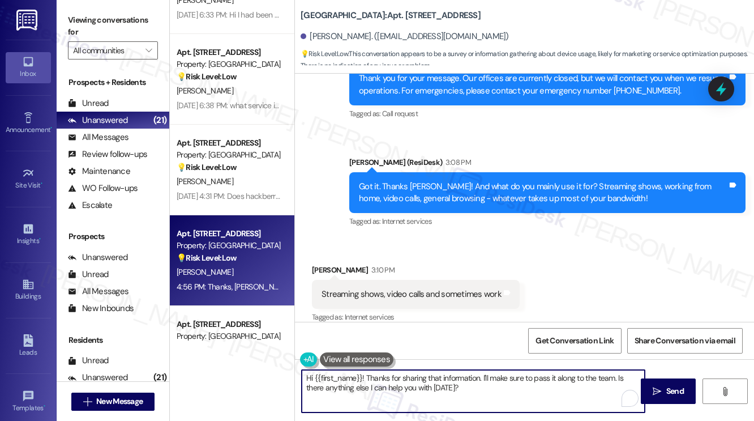
click at [434, 378] on textarea "Hi {{first_name}}! Thanks for sharing that information. I'll make sure to pass …" at bounding box center [473, 391] width 343 height 42
click at [498, 384] on textarea "Hi {{first_name}}! Thanks for sharing that information. I'll make sure to pass …" at bounding box center [473, 391] width 343 height 42
drag, startPoint x: 503, startPoint y: 389, endPoint x: 482, endPoint y: 375, distance: 24.8
click at [482, 375] on textarea "Hi {{first_name}}! Thanks for sharing that information. I'll make sure to pass …" at bounding box center [473, 391] width 343 height 42
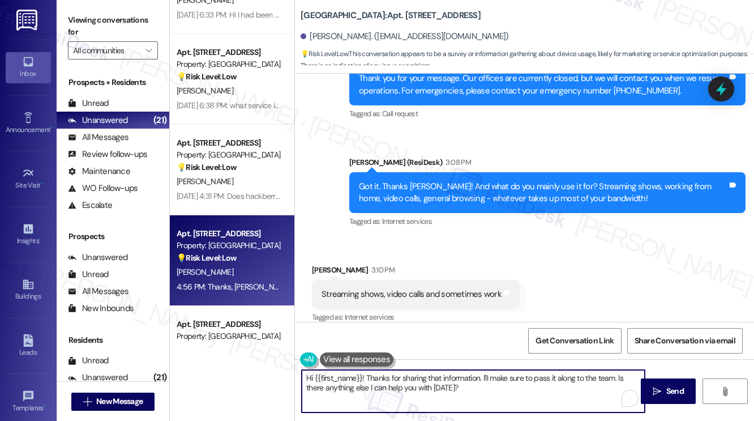
paste textarea "Thanks {{first_name}}! Final question - if you're comfortable sharing, how much…"
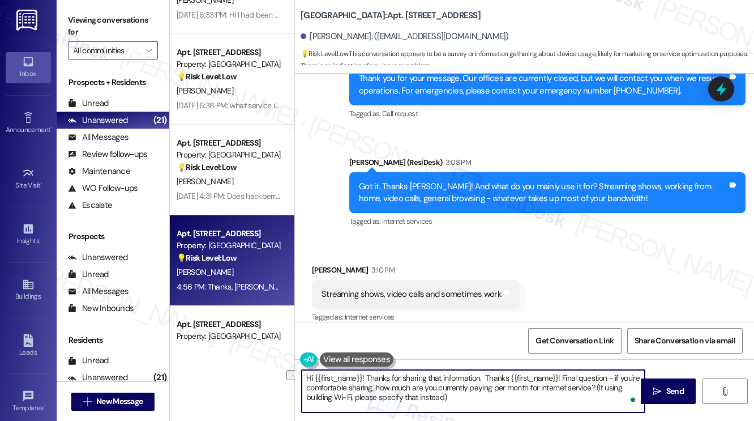
drag, startPoint x: 560, startPoint y: 376, endPoint x: 484, endPoint y: 375, distance: 76.4
click at [484, 375] on textarea "Hi {{first_name}}! Thanks for sharing that information. Thanks {{first_name}}! …" at bounding box center [473, 391] width 343 height 42
drag, startPoint x: 365, startPoint y: 378, endPoint x: 294, endPoint y: 378, distance: 71.3
click at [294, 378] on div "Apt. 309, 201 Hackberry St Property: Hackberry Ranch ⚠️ Risk Level: High The re…" at bounding box center [462, 210] width 584 height 421
click at [467, 377] on textarea "Thanks for sharing that information. Final question - if you're comfortable sha…" at bounding box center [473, 391] width 343 height 42
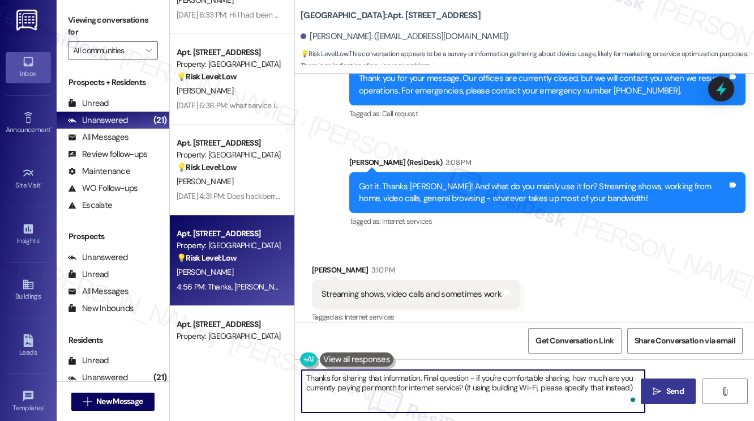
type textarea "Thanks for sharing that information. Final question - if you're comfortable sha…"
click at [657, 384] on button " Send" at bounding box center [668, 390] width 55 height 25
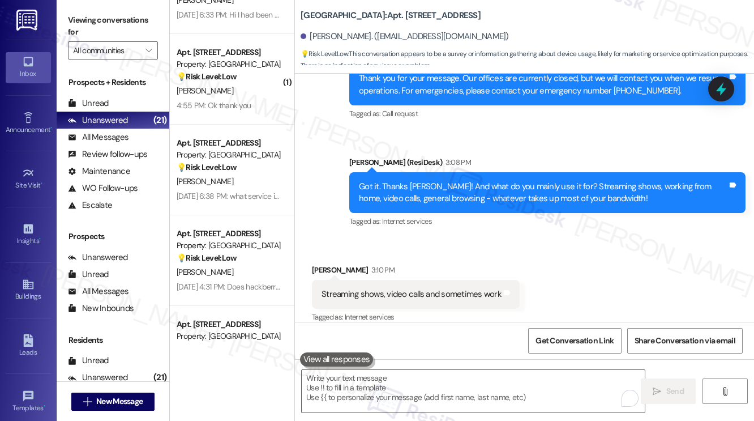
click at [597, 264] on div "Received via SMS Beverly Toscano 3:10 PM Streaming shows, video calls and somet…" at bounding box center [524, 286] width 459 height 96
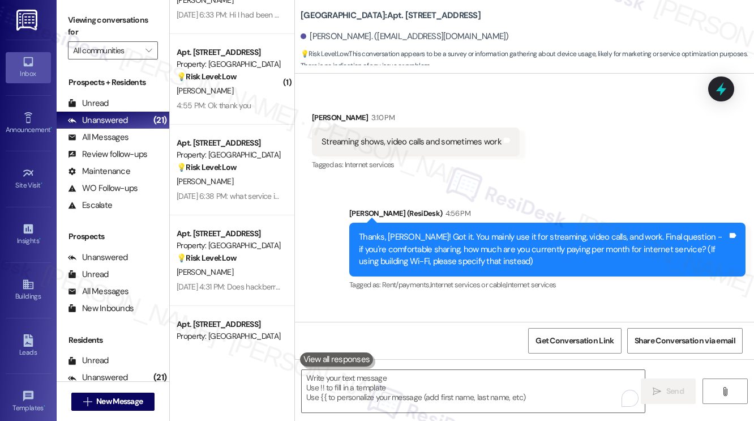
scroll to position [2658, 0]
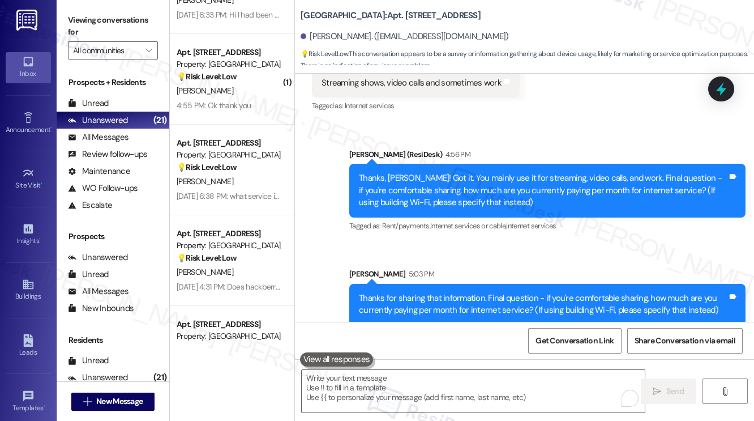
click at [457, 284] on div "Thanks for sharing that information. Final question - if you're comfortable sha…" at bounding box center [547, 304] width 396 height 41
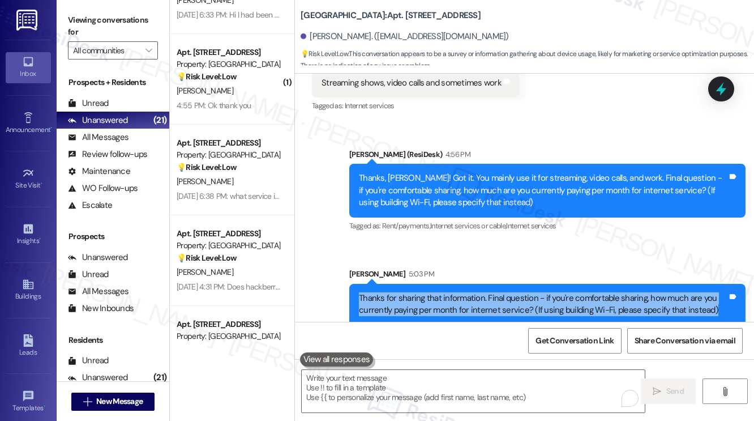
click at [457, 284] on div "Thanks for sharing that information. Final question - if you're comfortable sha…" at bounding box center [547, 304] width 396 height 41
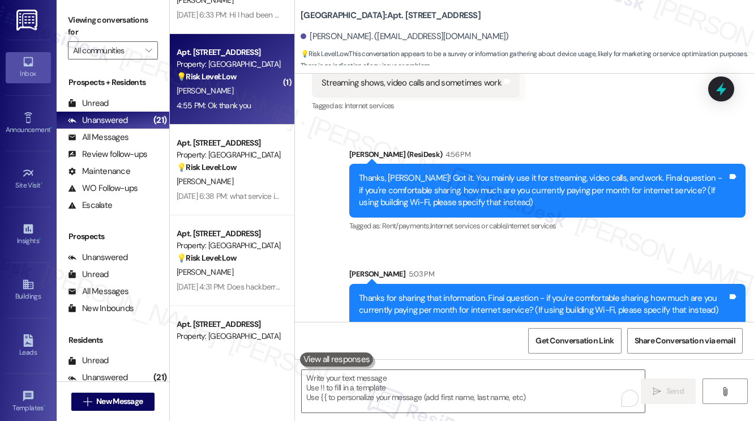
click at [221, 114] on div "Apt. 1510, 201 Hackberry St Property: Hackberry Ranch 💡 Risk Level: Low This co…" at bounding box center [232, 79] width 125 height 91
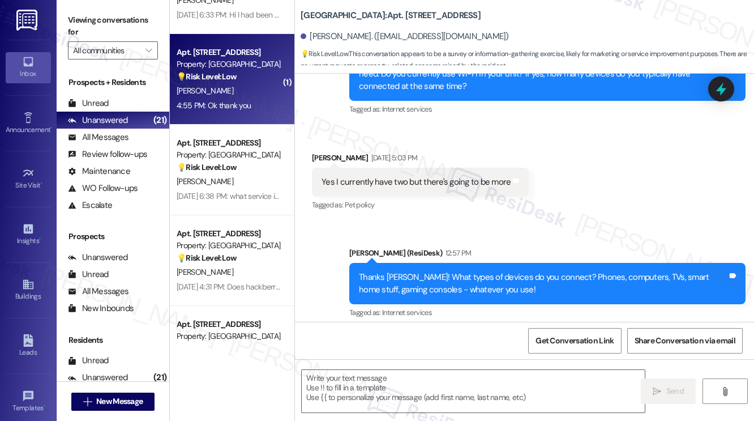
type textarea "Fetching suggested responses. Please feel free to read through the conversation…"
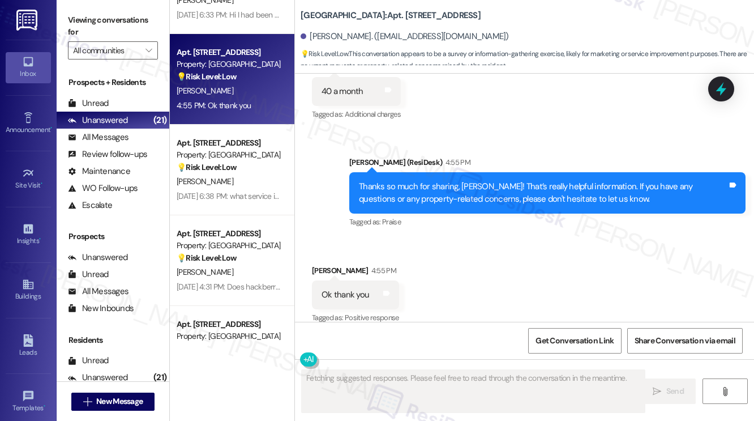
scroll to position [1224, 0]
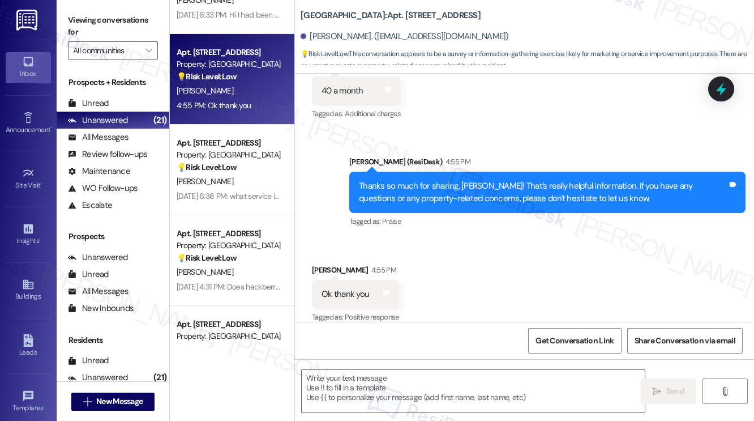
click at [504, 180] on div "Thanks so much for sharing, Jalen! That’s really helpful information. If you ha…" at bounding box center [543, 192] width 369 height 24
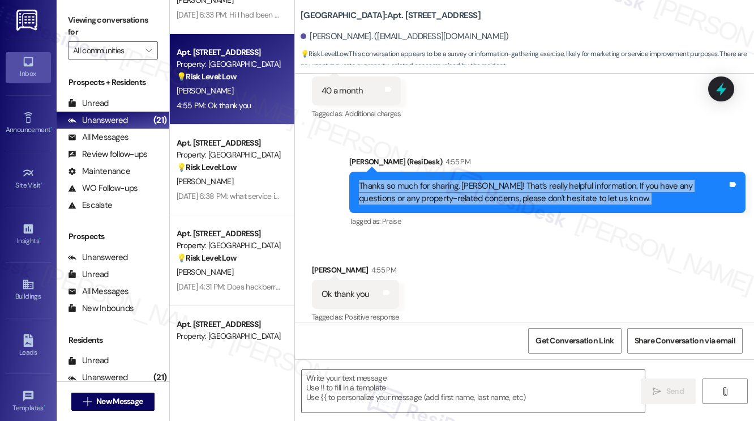
click at [504, 180] on div "Thanks so much for sharing, Jalen! That’s really helpful information. If you ha…" at bounding box center [543, 192] width 369 height 24
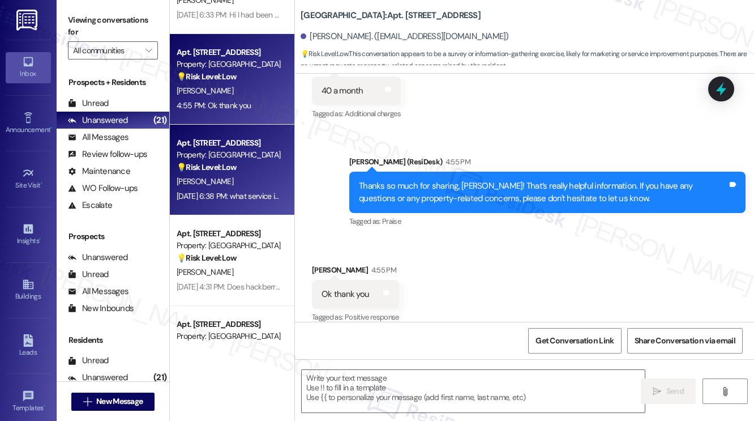
click at [261, 151] on div "Property: [GEOGRAPHIC_DATA]" at bounding box center [229, 155] width 105 height 12
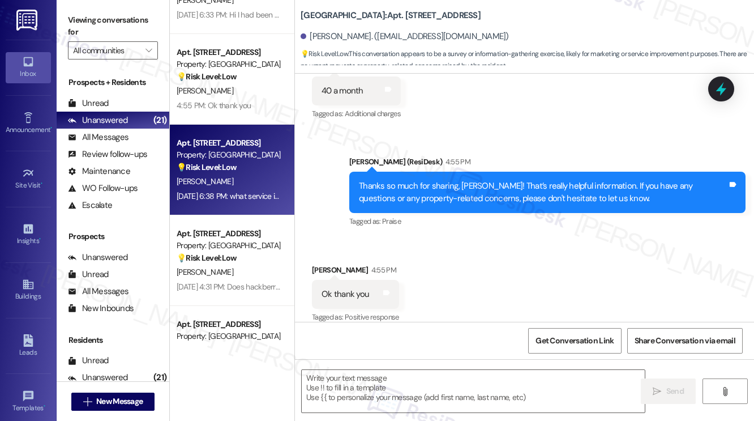
type textarea "Fetching suggested responses. Please feel free to read through the conversation…"
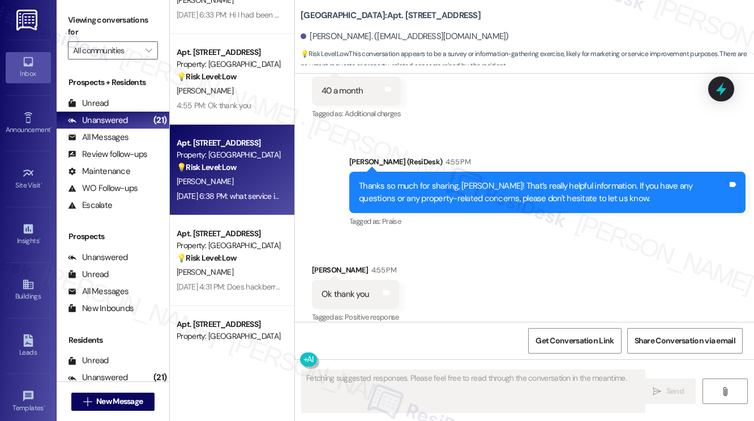
scroll to position [3619, 0]
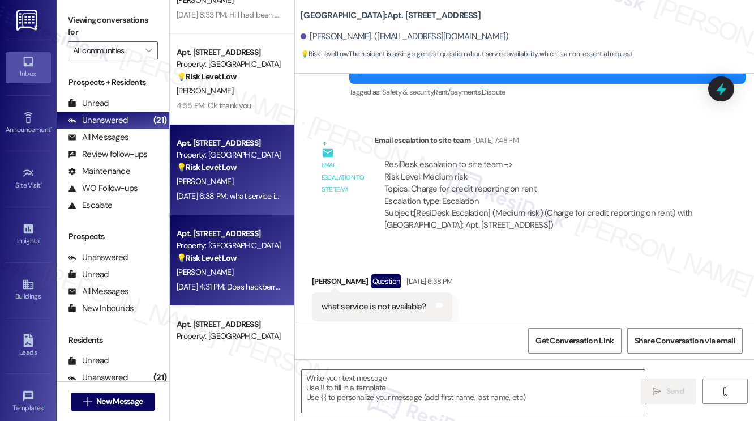
click at [280, 267] on div "Apt. 4003, 201 Hackberry St Property: Hackberry Ranch 💡 Risk Level: Low The res…" at bounding box center [232, 260] width 125 height 91
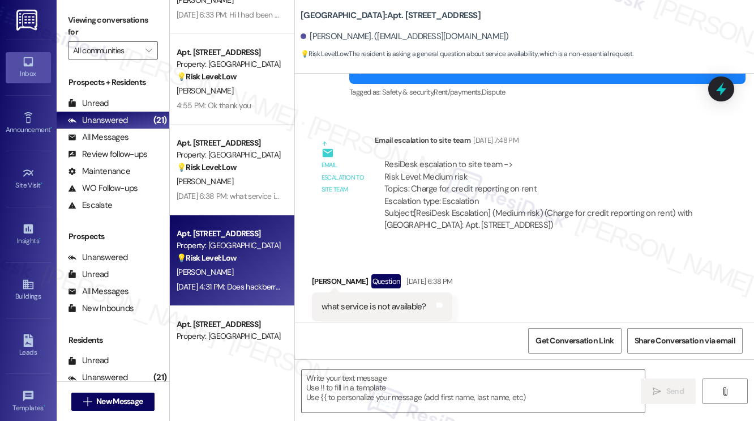
type textarea "Fetching suggested responses. Please feel free to read through the conversation…"
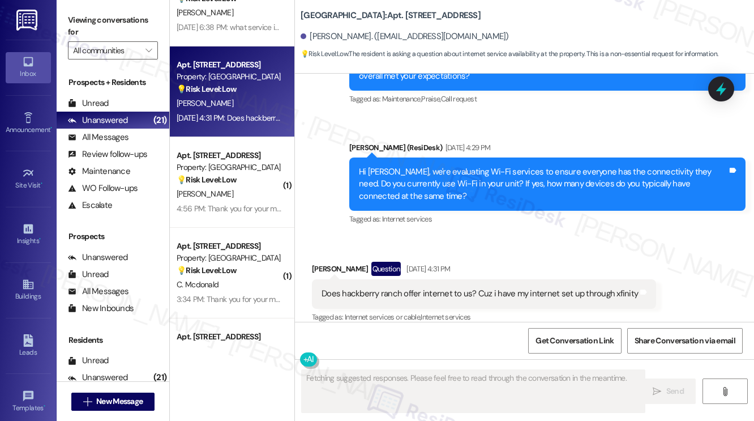
scroll to position [679, 0]
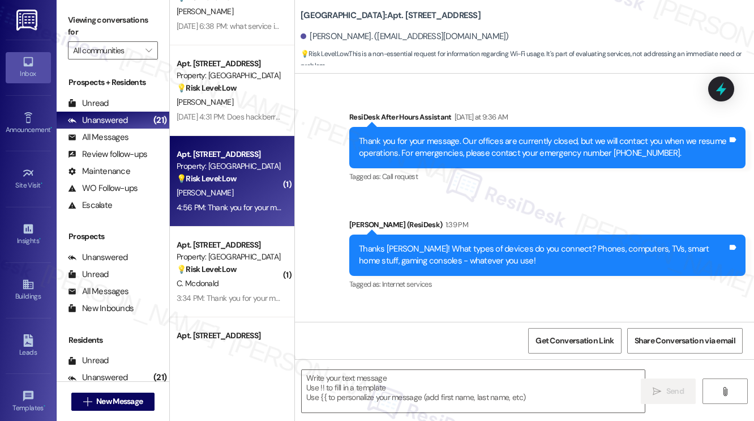
type textarea "Fetching suggested responses. Please feel free to read through the conversation…"
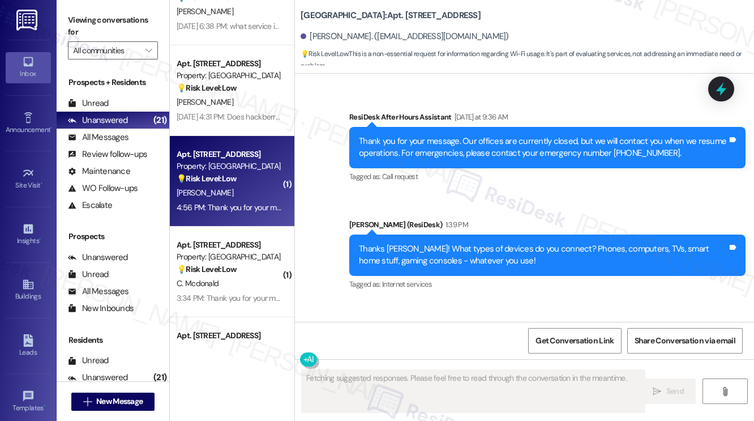
scroll to position [1093, 0]
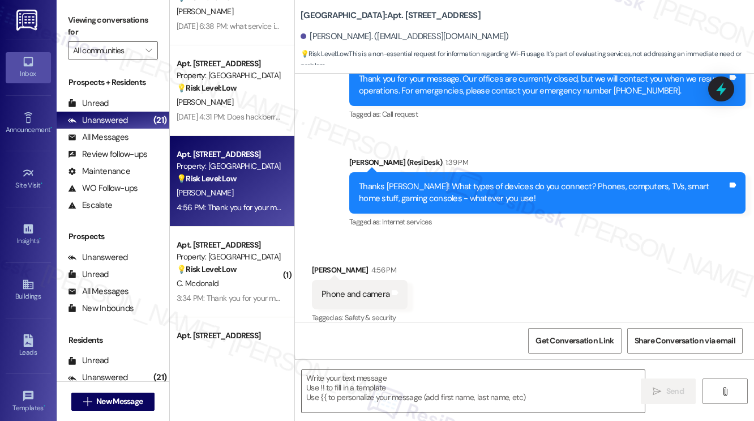
click at [92, 14] on label "Viewing conversations for" at bounding box center [113, 26] width 90 height 30
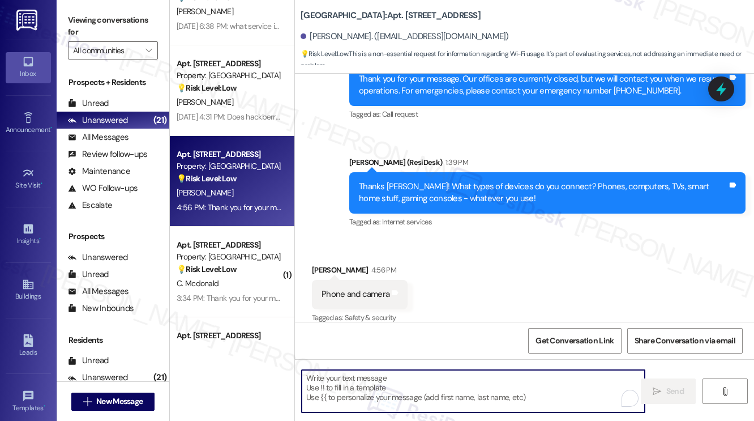
click at [386, 374] on textarea "To enrich screen reader interactions, please activate Accessibility in Grammarl…" at bounding box center [473, 391] width 343 height 42
paste textarea "Got it. Thanks {{first_name}}! And what do you mainly use it for? Streaming sho…"
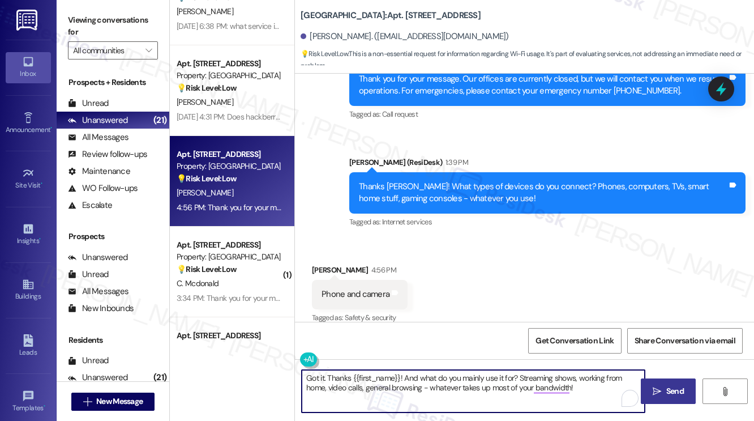
type textarea "Got it. Thanks {{first_name}}! And what do you mainly use it for? Streaming sho…"
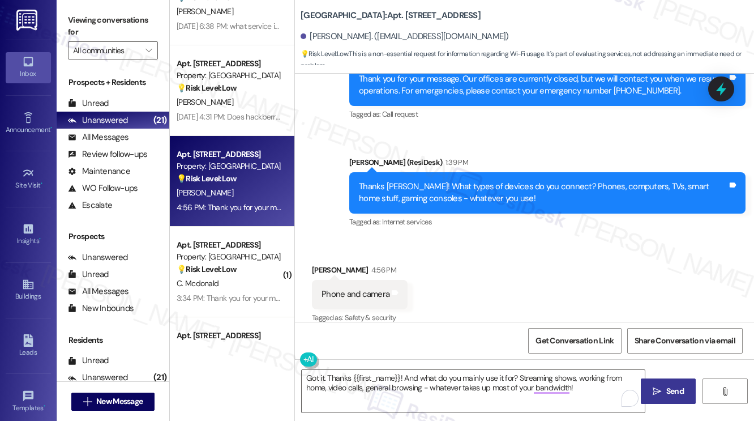
click at [659, 389] on icon "" at bounding box center [657, 391] width 8 height 9
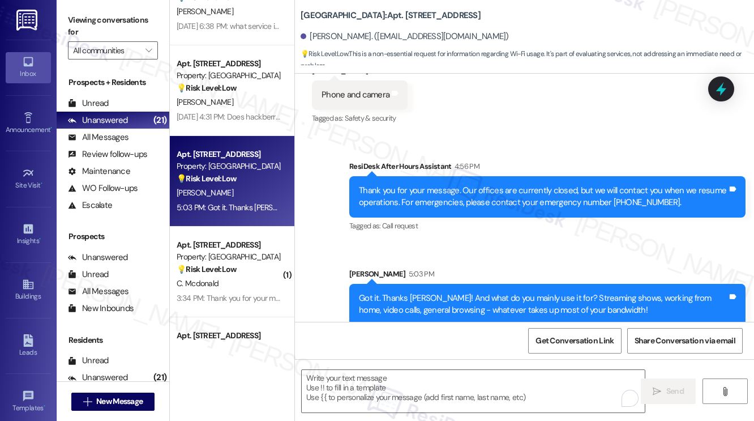
scroll to position [793, 0]
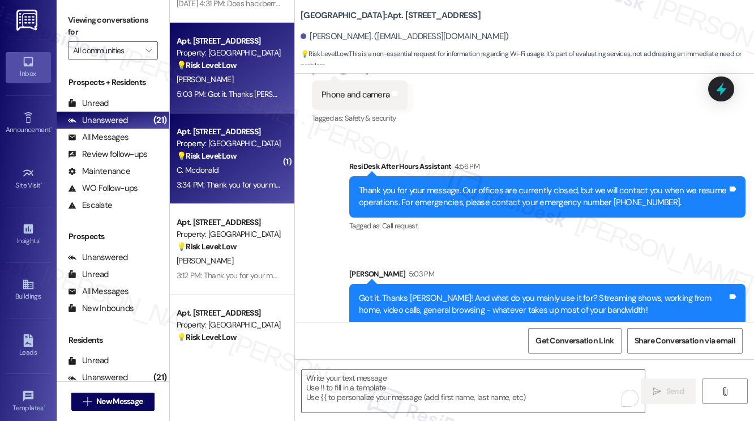
click at [260, 192] on div "Apt. 505, 201 Hackberry St Property: Hackberry Ranch 💡 Risk Level: Low The resi…" at bounding box center [232, 158] width 125 height 91
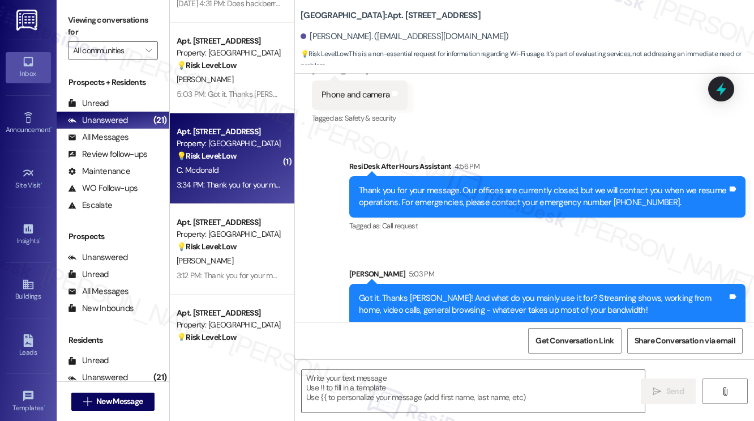
type textarea "Fetching suggested responses. Please feel free to read through the conversation…"
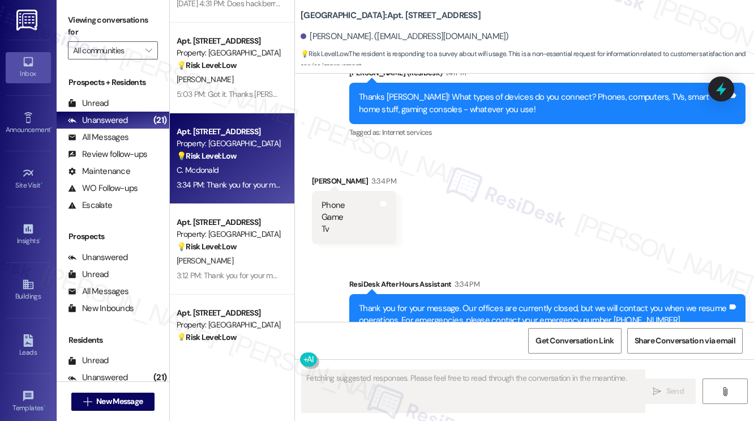
scroll to position [4753, 0]
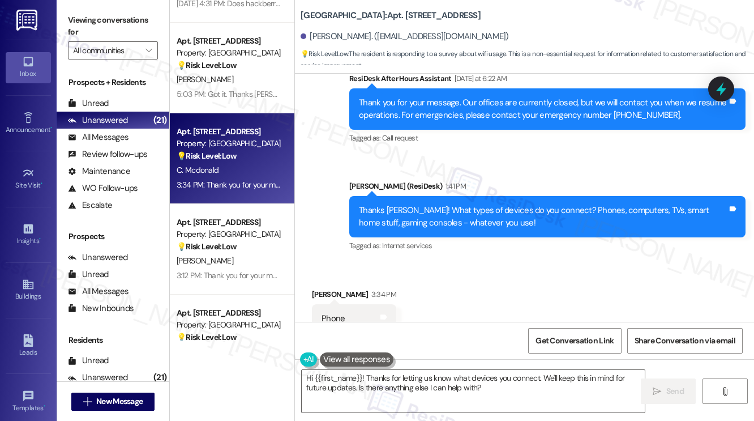
click at [87, 11] on label "Viewing conversations for" at bounding box center [113, 26] width 90 height 30
click at [429, 380] on textarea "Hi {{first_name}}! Thanks for letting us know what devices you connect. We'll k…" at bounding box center [473, 391] width 343 height 42
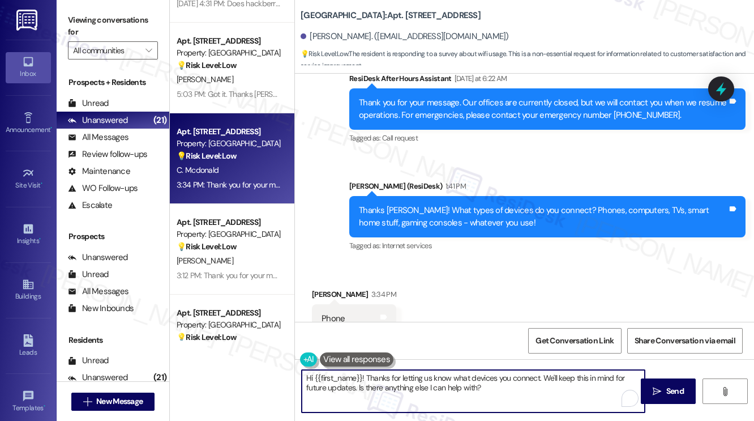
paste textarea "Thanks {{first_name}}! Final question - if you're comfortable sharing, how much…"
type textarea "Thanks {{first_name}}! Final question - if you're comfortable sharing, how much…"
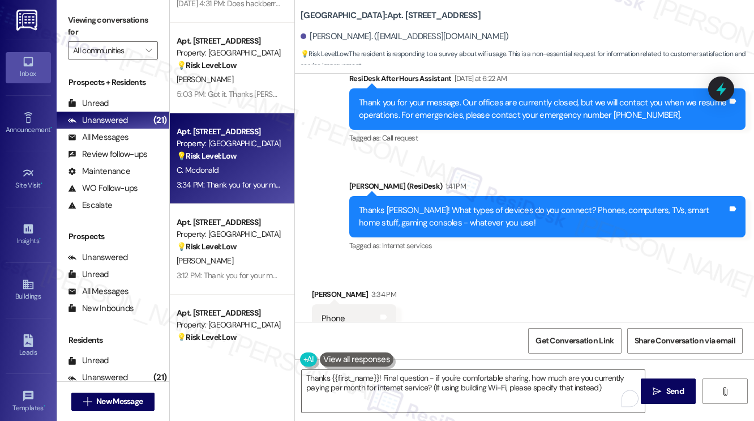
click at [103, 27] on label "Viewing conversations for" at bounding box center [113, 26] width 90 height 30
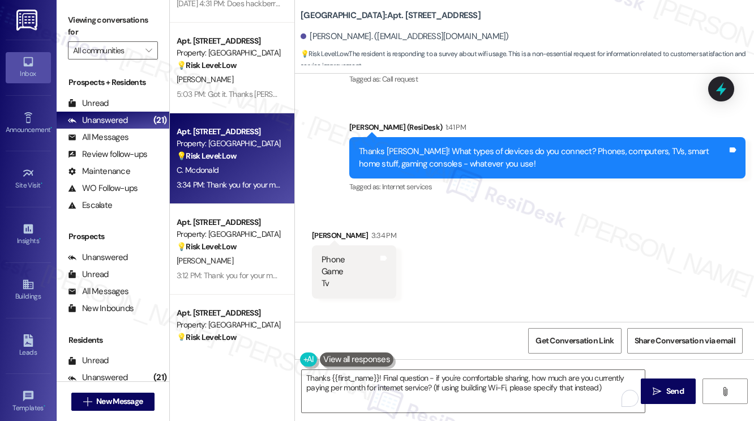
scroll to position [4866, 0]
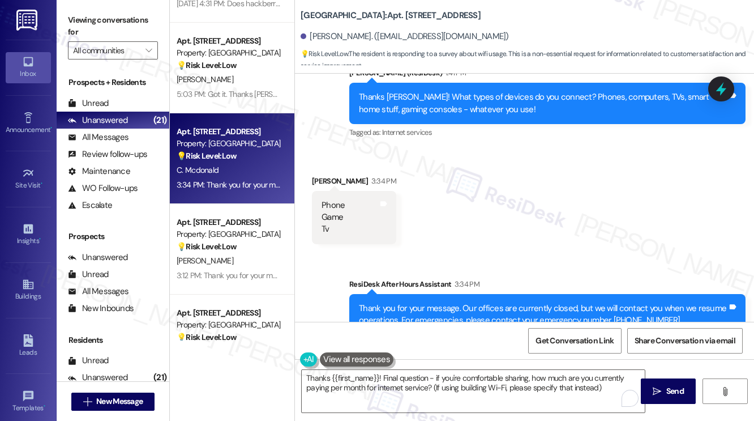
click at [88, 22] on label "Viewing conversations for" at bounding box center [113, 26] width 90 height 30
click at [84, 23] on label "Viewing conversations for" at bounding box center [113, 26] width 90 height 30
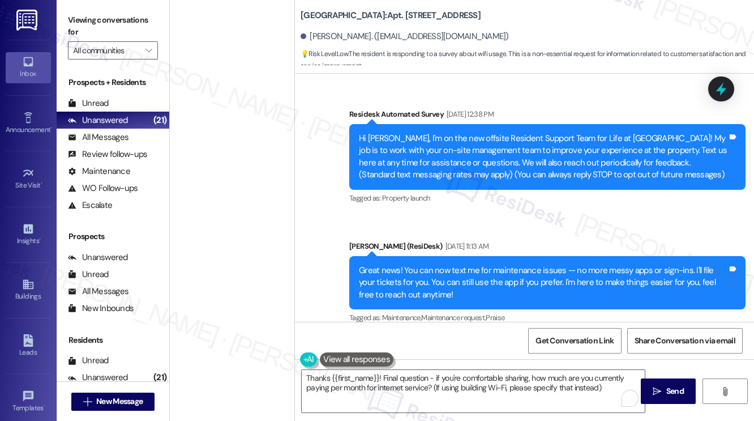
scroll to position [4866, 0]
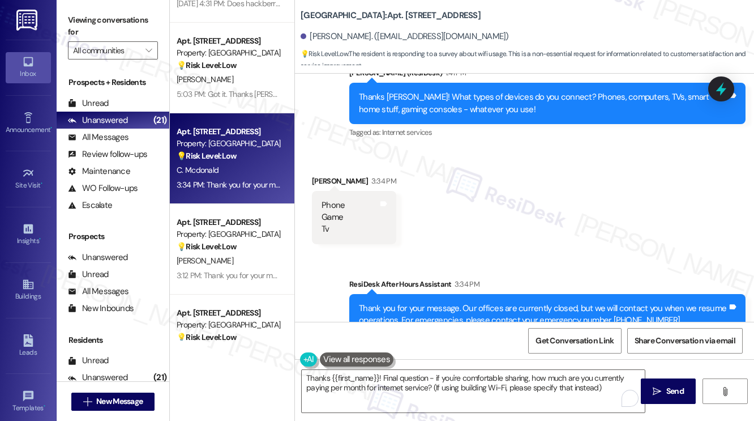
click at [88, 25] on label "Viewing conversations for" at bounding box center [113, 26] width 90 height 30
click at [376, 375] on textarea "Thanks {{first_name}}! Final question - if you're comfortable sharing, how much…" at bounding box center [473, 391] width 343 height 42
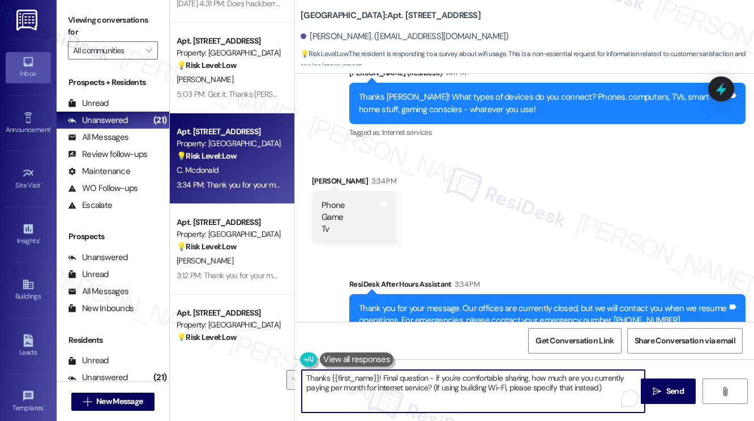
paste textarea "Got it. Thanks {{first_name}}! And what do you mainly use it for? Streaming sho…"
type textarea "Got it. Thanks {{first_name}}! And what do you mainly use it for? Streaming sho…"
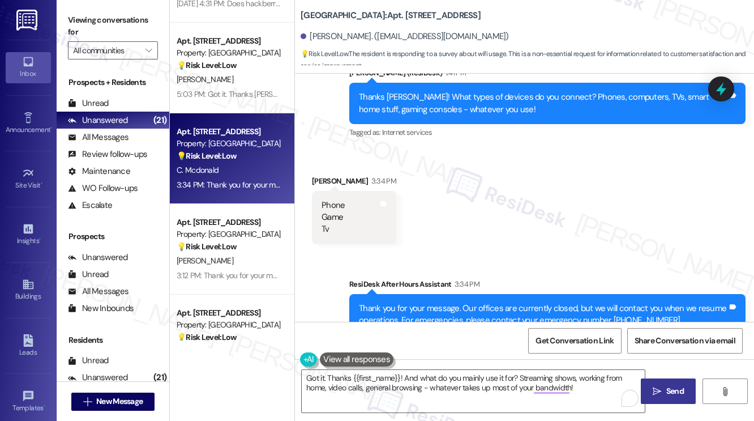
click at [675, 391] on span "Send" at bounding box center [675, 391] width 18 height 12
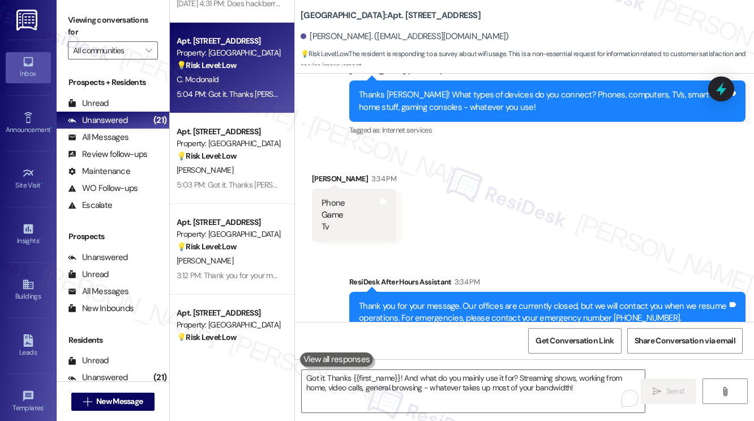
scroll to position [4957, 0]
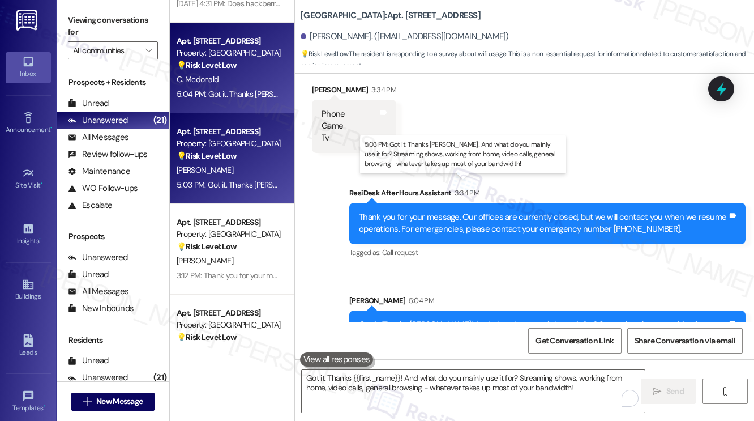
click at [252, 176] on div "[PERSON_NAME]" at bounding box center [228, 170] width 107 height 14
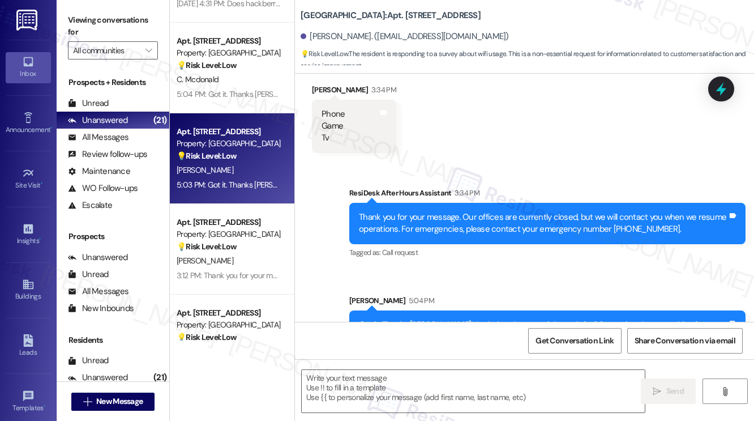
type textarea "Fetching suggested responses. Please feel free to read through the conversation…"
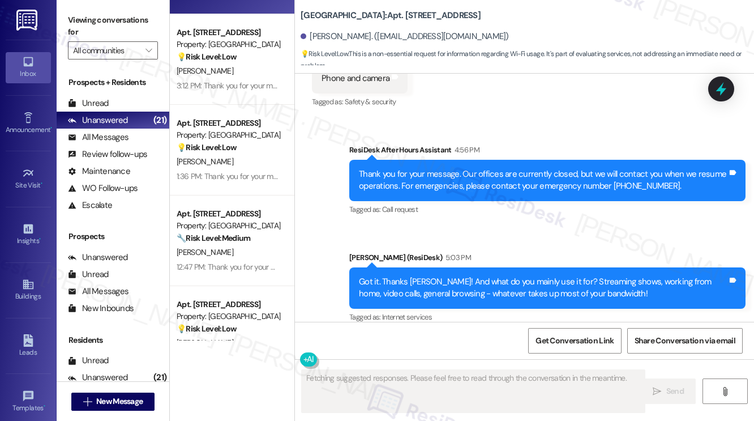
scroll to position [962, 0]
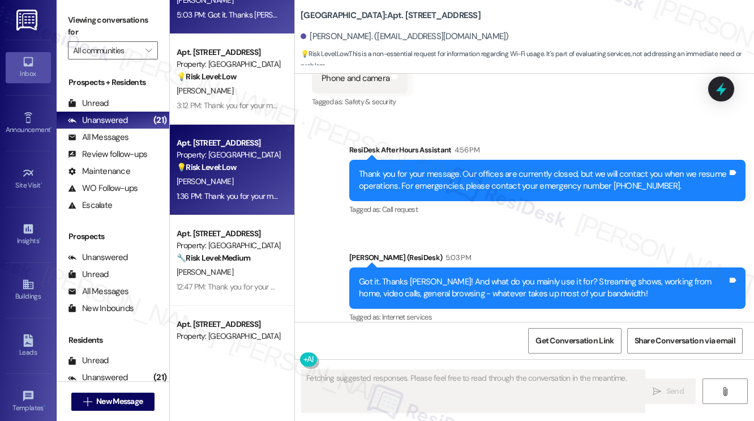
click at [239, 186] on div "[PERSON_NAME]" at bounding box center [228, 181] width 107 height 14
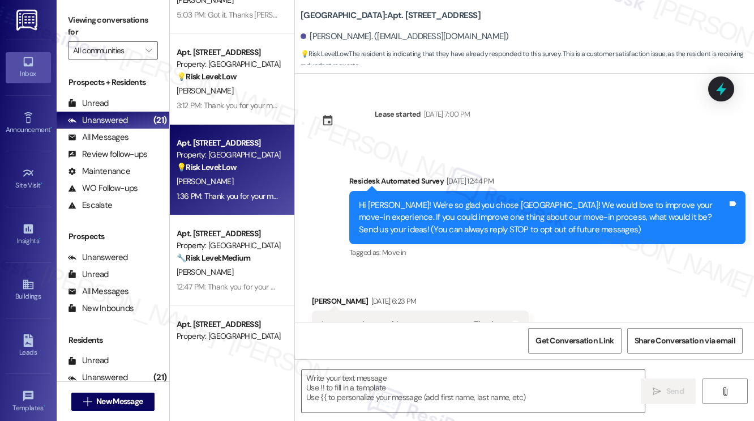
scroll to position [9782, 0]
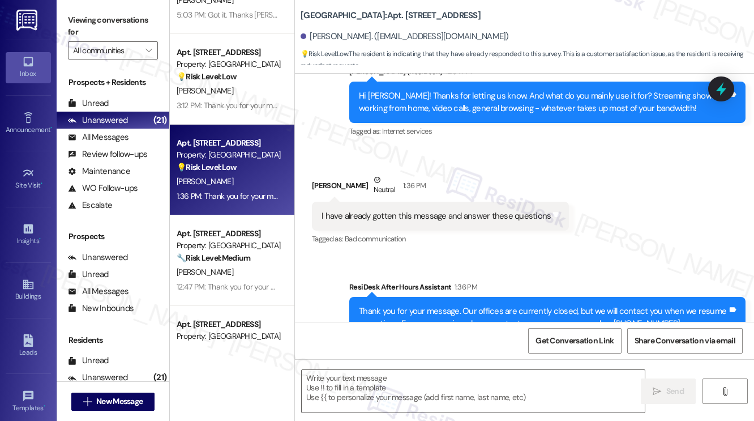
type textarea "Fetching suggested responses. Please feel free to read through the conversation…"
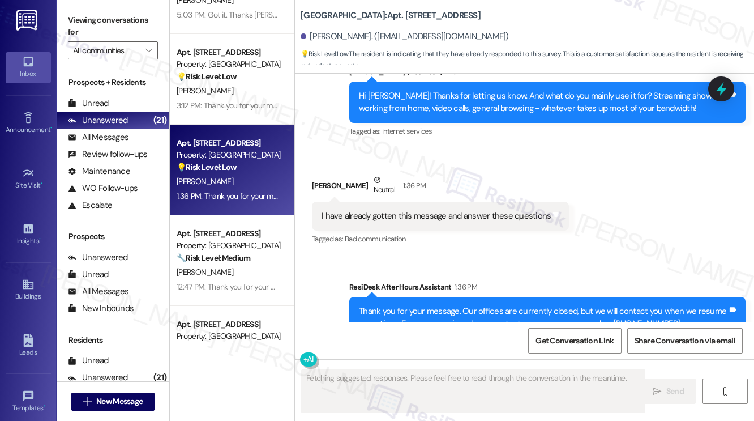
click at [405, 210] on div "I have already gotten this message and answer these questions" at bounding box center [436, 216] width 229 height 12
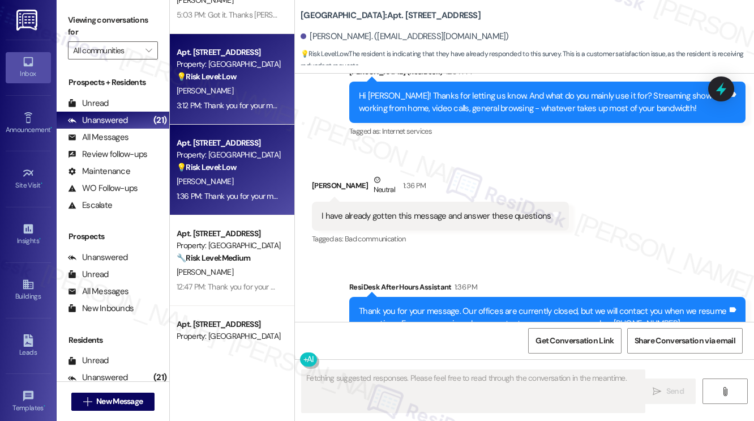
click at [239, 105] on div "3:12 PM: Thank you for your message. Our offices are currently closed, but we w…" at bounding box center [507, 105] width 660 height 10
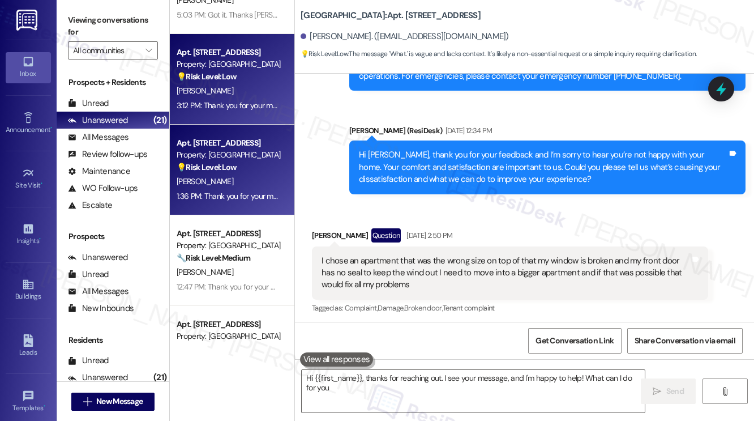
type textarea "Hi {{first_name}}, thanks for reaching out. I see your message, and I'm happy t…"
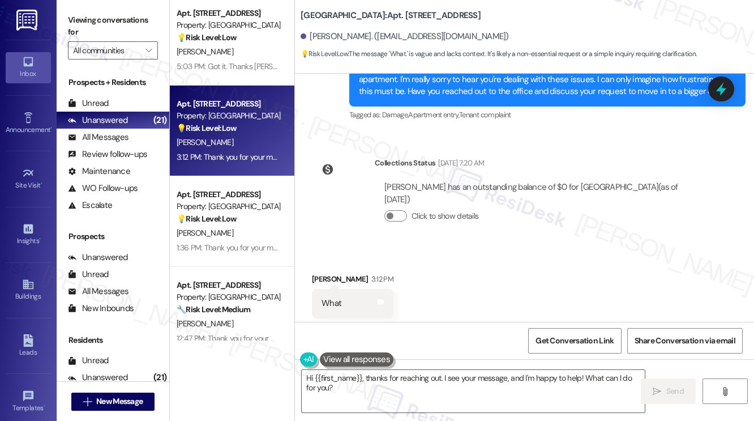
scroll to position [793, 0]
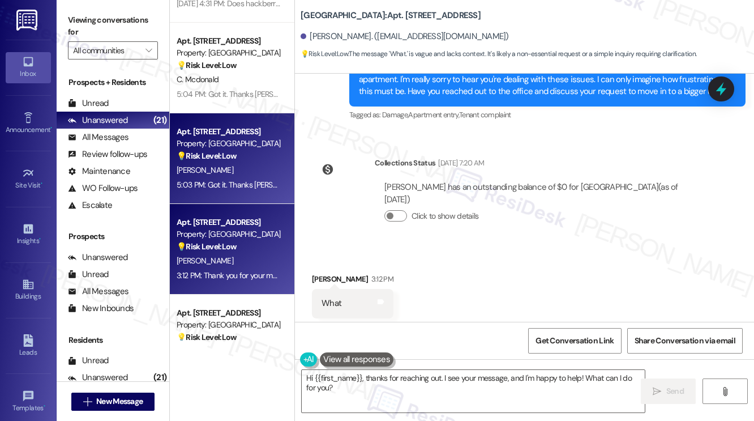
click at [230, 130] on div "Apt. [STREET_ADDRESS]" at bounding box center [229, 132] width 105 height 12
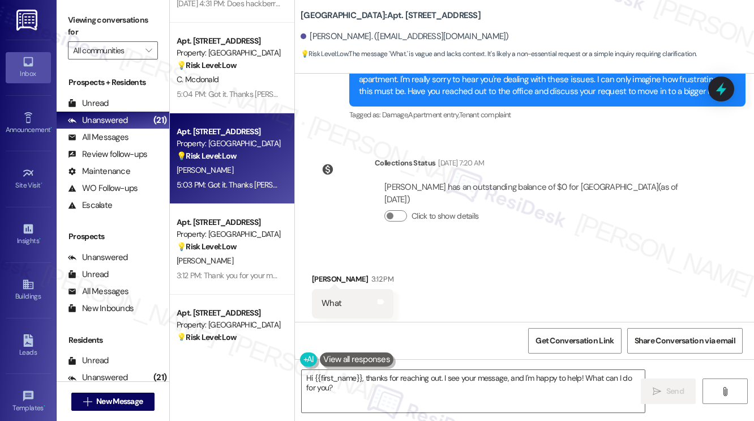
type textarea "Fetching suggested responses. Please feel free to read through the conversation…"
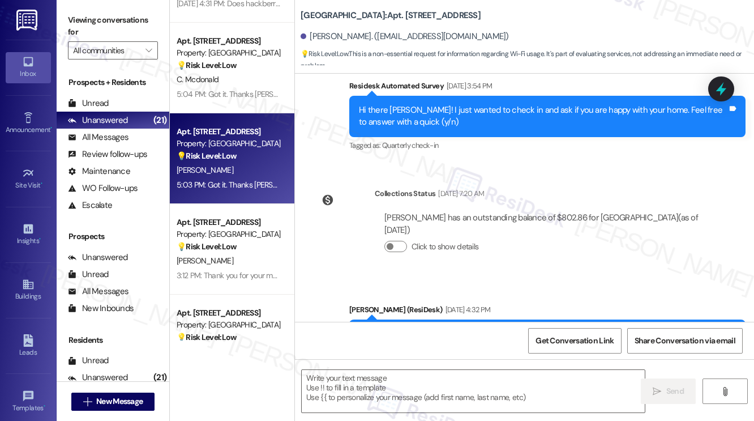
scroll to position [962, 0]
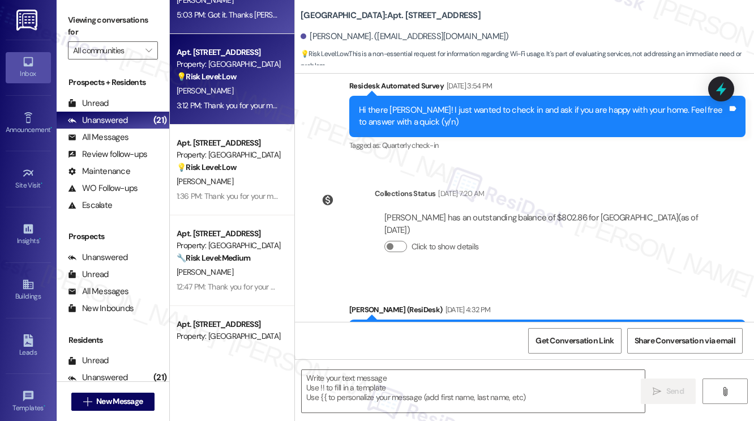
click at [233, 96] on div "[PERSON_NAME]" at bounding box center [228, 91] width 107 height 14
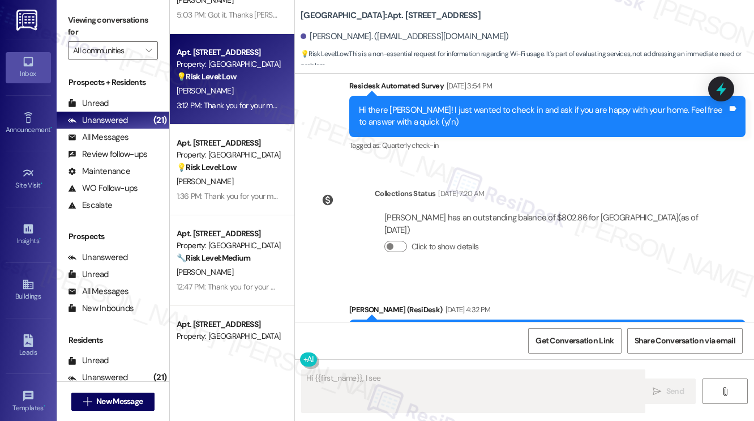
scroll to position [675, 0]
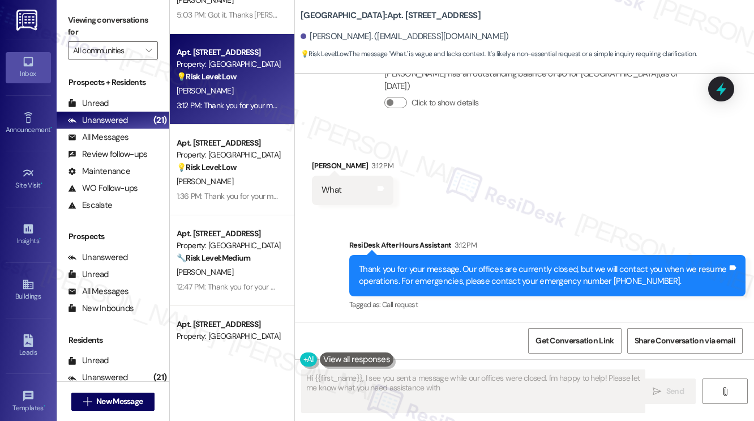
type textarea "Hi {{first_name}}, I see you sent a message while our offices were closed. I'm …"
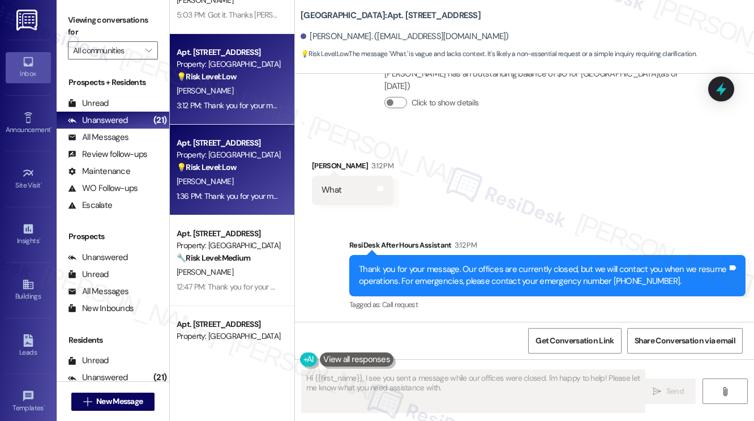
click at [259, 189] on div "1:36 PM: Thank you for your message. Our offices are currently closed, but we w…" at bounding box center [228, 196] width 107 height 14
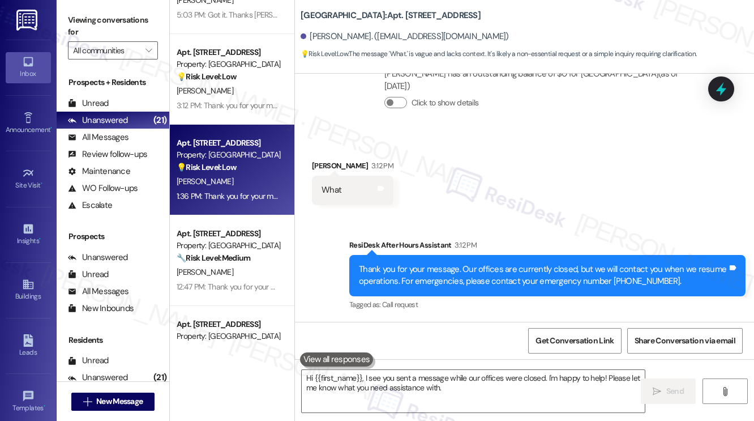
type textarea "Fetching suggested responses. Please feel free to read through the conversation…"
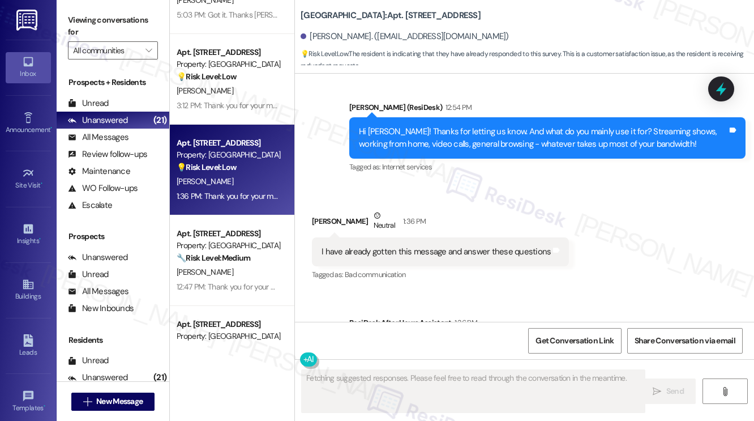
scroll to position [9782, 0]
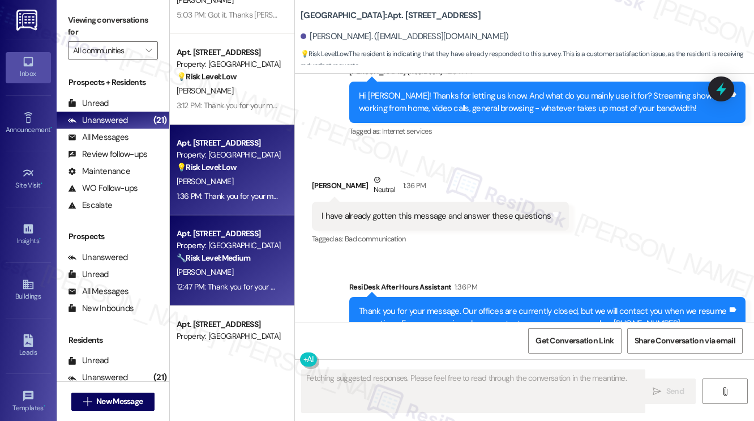
click at [262, 236] on div "Apt. [STREET_ADDRESS]" at bounding box center [229, 234] width 105 height 12
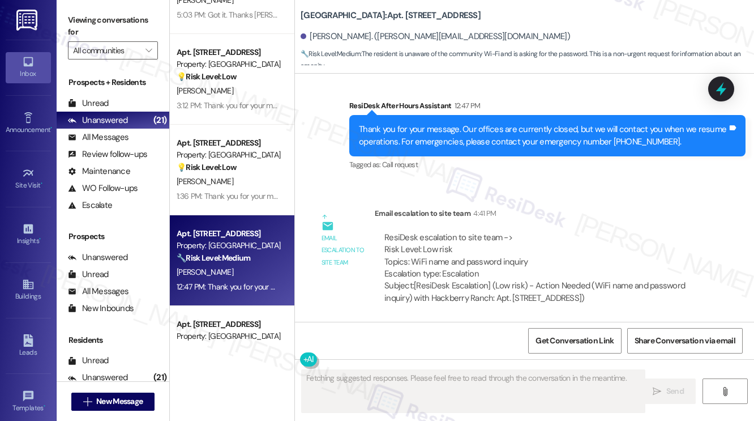
scroll to position [1076, 0]
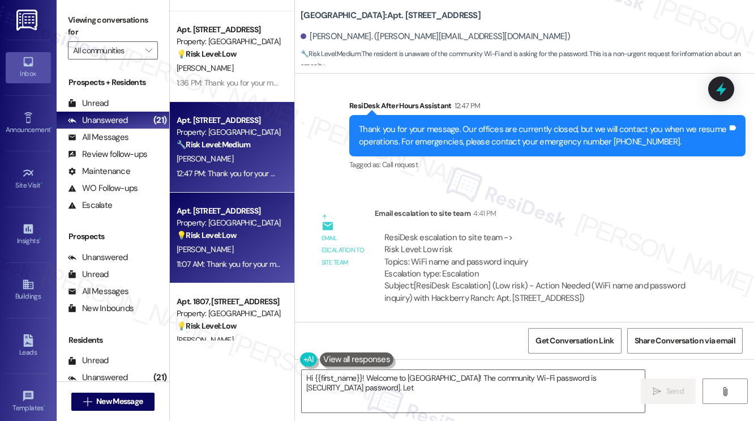
type textarea "Hi {{first_name}}! Welcome to Hackberry Ranch! The community Wi-Fi password is …"
click at [272, 246] on div "[PERSON_NAME]" at bounding box center [228, 249] width 107 height 14
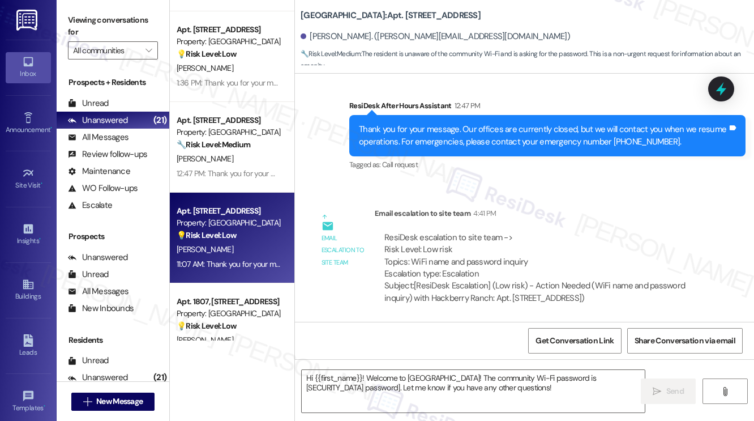
type textarea "Fetching suggested responses. Please feel free to read through the conversation…"
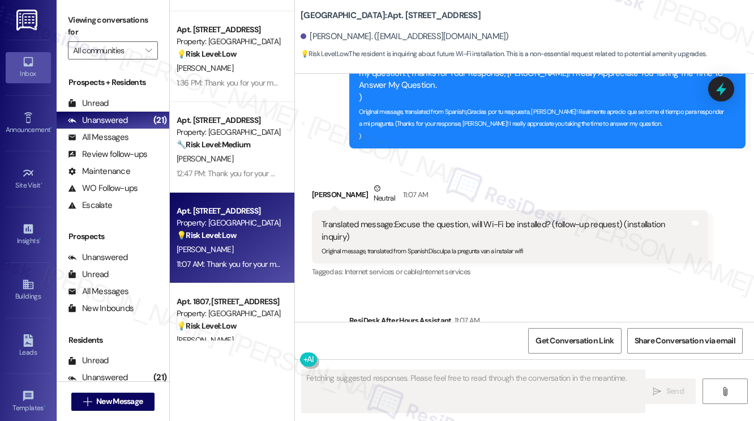
scroll to position [4339, 0]
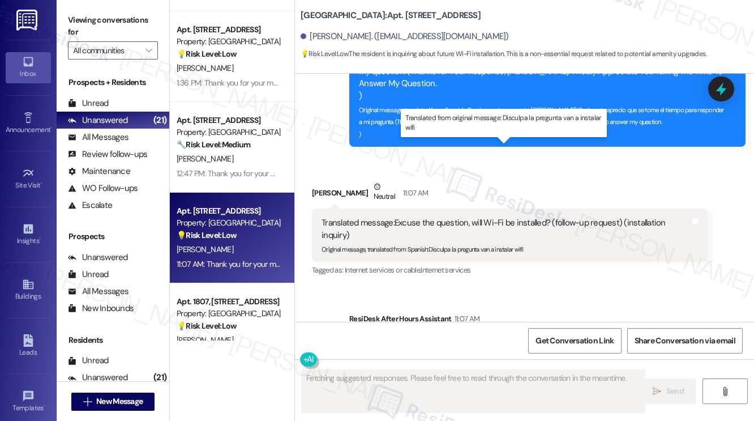
click at [511, 217] on div "Translated message: Excuse the question, will Wi-Fi be installed? (follow-up re…" at bounding box center [506, 229] width 369 height 24
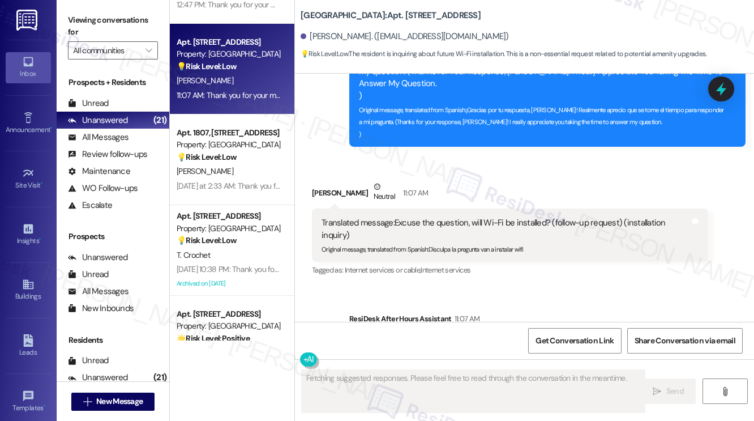
scroll to position [1245, 0]
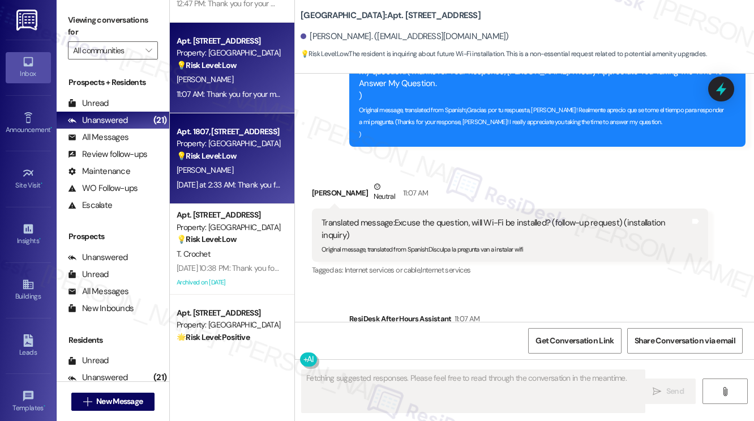
click at [222, 166] on div "W. Wiggs" at bounding box center [228, 170] width 107 height 14
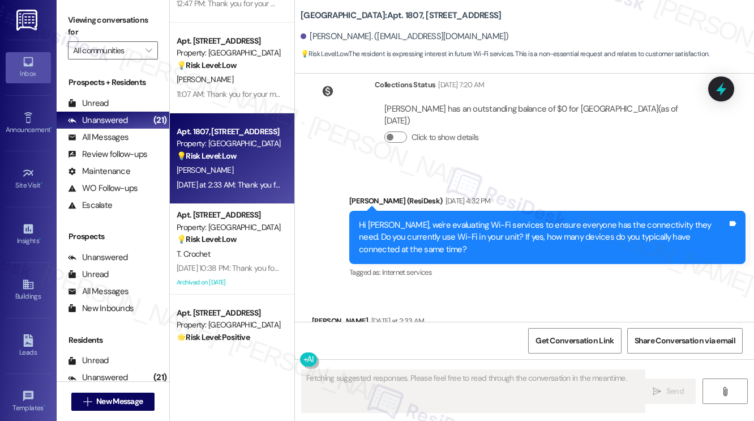
scroll to position [6798, 0]
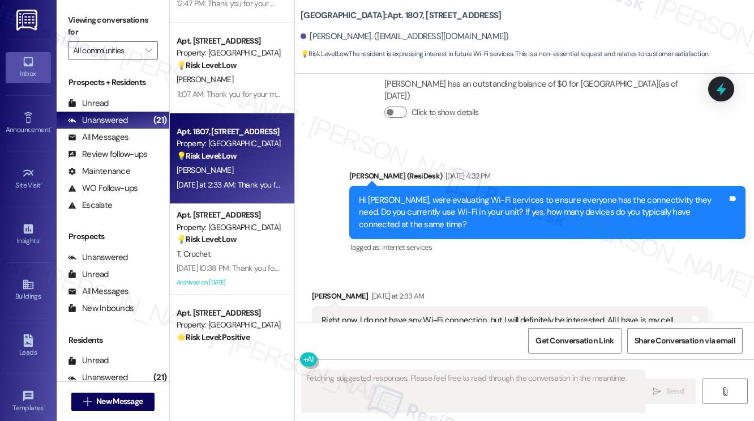
click at [383, 314] on div "Right now, I do not have any Wi-Fi connection, but I will definitely be interes…" at bounding box center [506, 326] width 369 height 24
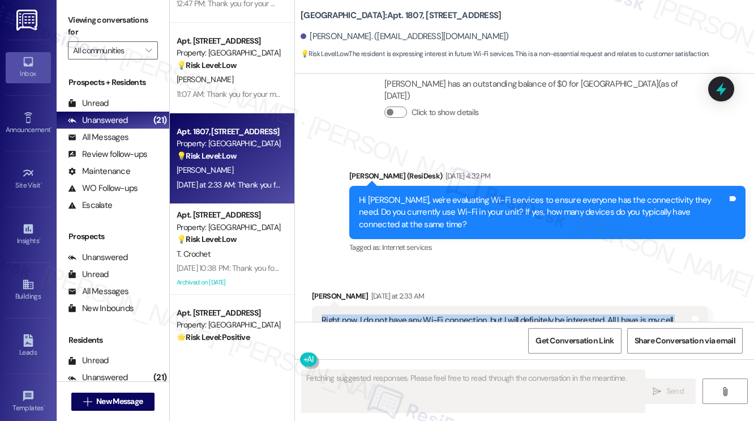
click at [383, 314] on div "Right now, I do not have any Wi-Fi connection, but I will definitely be interes…" at bounding box center [506, 326] width 369 height 24
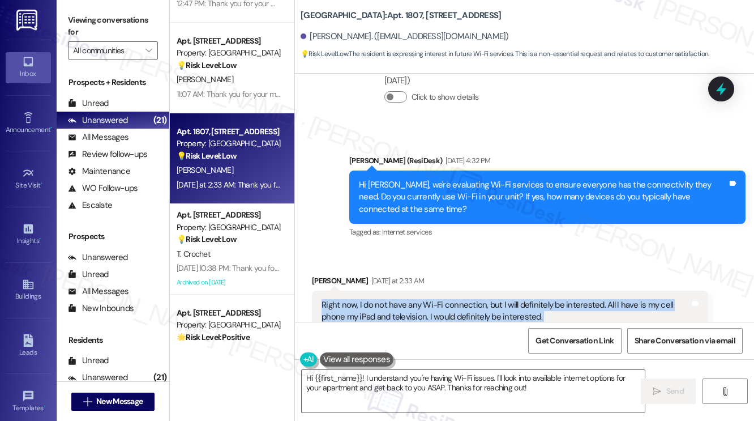
scroll to position [6793, 0]
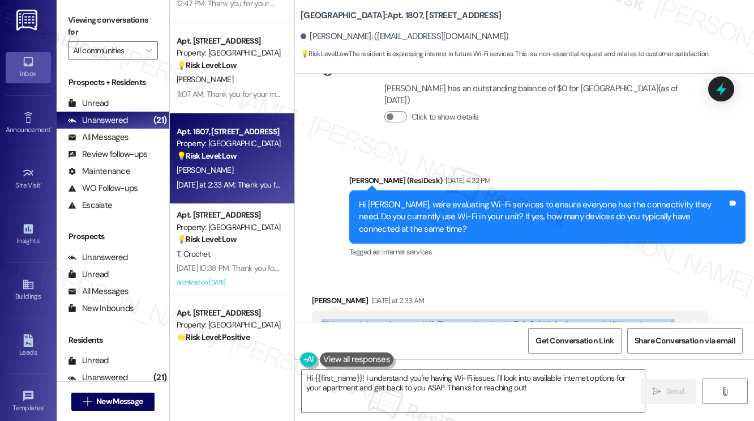
click at [512, 310] on div "Right now, I do not have any Wi-Fi connection, but I will definitely be interes…" at bounding box center [510, 330] width 396 height 41
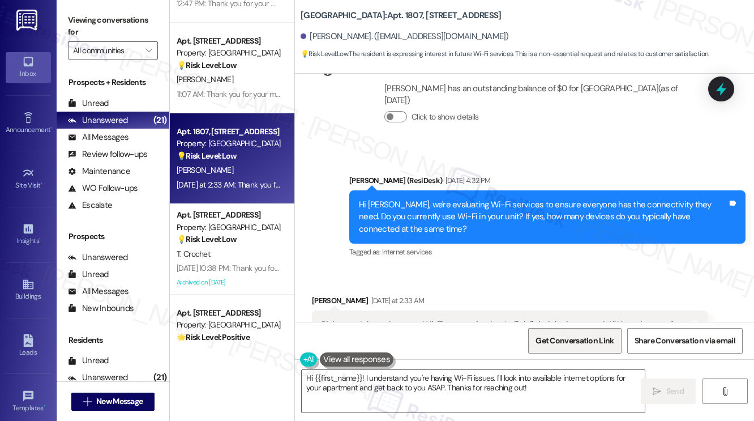
click at [577, 336] on span "Get Conversation Link" at bounding box center [575, 341] width 78 height 12
click at [97, 25] on label "Viewing conversations for" at bounding box center [113, 26] width 90 height 30
click at [102, 21] on label "Viewing conversations for" at bounding box center [113, 26] width 90 height 30
click at [496, 377] on textarea "Hi {{first_name}}! I understand you're having Wi-Fi issues. I'll look into avai…" at bounding box center [473, 391] width 343 height 42
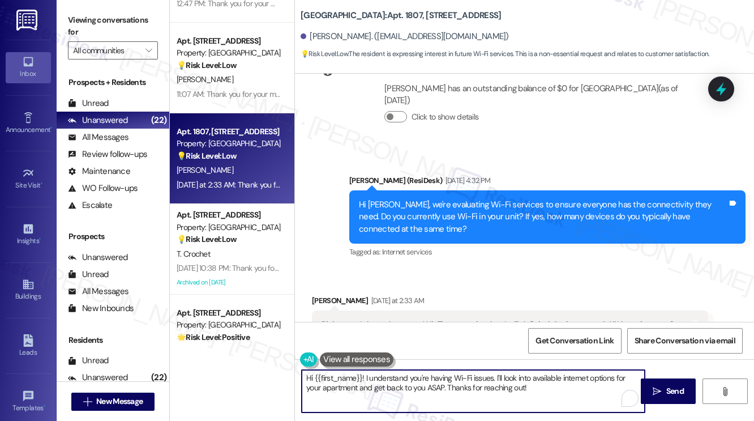
click at [496, 377] on textarea "Hi {{first_name}}! I understand you're having Wi-Fi issues. I'll look into avai…" at bounding box center [473, 391] width 343 height 42
click at [497, 377] on textarea "Hi {{first_name}}! I understand you're having Wi-Fi issues. I'll look into avai…" at bounding box center [473, 391] width 343 height 42
click at [538, 385] on textarea "Hi {{first_name}}! I understand you're having Wi-Fi issues. I'll look into avai…" at bounding box center [473, 391] width 343 height 42
click at [365, 319] on div "Right now, I do not have any Wi-Fi connection, but I will definitely be interes…" at bounding box center [506, 331] width 369 height 24
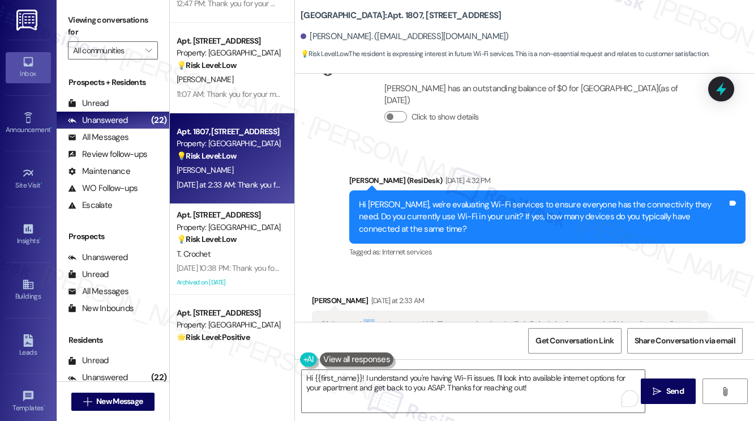
click at [365, 319] on div "Right now, I do not have any Wi-Fi connection, but I will definitely be interes…" at bounding box center [506, 331] width 369 height 24
click at [327, 310] on div "Right now, I do not have any Wi-Fi connection, but I will definitely be interes…" at bounding box center [510, 330] width 396 height 41
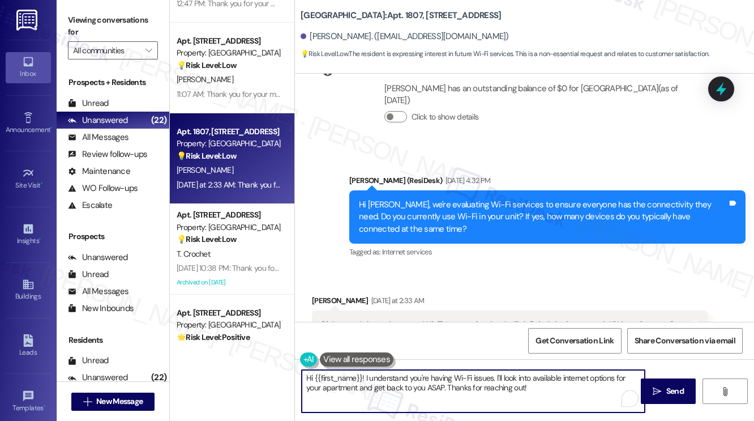
drag, startPoint x: 430, startPoint y: 376, endPoint x: 451, endPoint y: 376, distance: 20.4
click at [451, 376] on textarea "Hi {{first_name}}! I understand you're having Wi-Fi issues. I'll look into avai…" at bounding box center [473, 391] width 343 height 42
click at [457, 319] on div "Right now, I do not have any Wi-Fi connection, but I will definitely be interes…" at bounding box center [506, 331] width 369 height 24
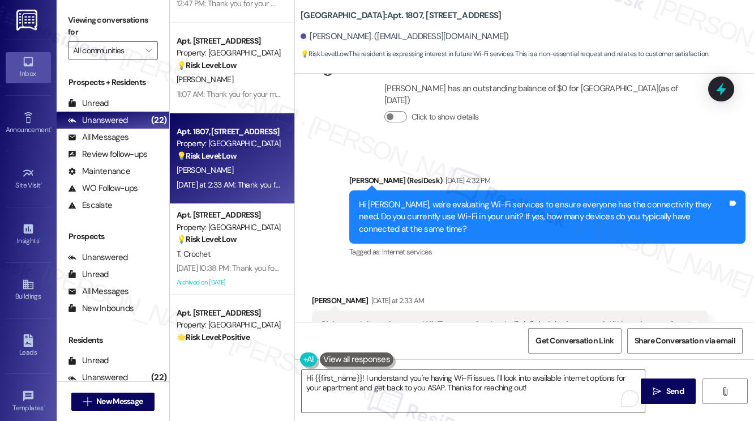
click at [457, 319] on div "Right now, I do not have any Wi-Fi connection, but I will definitely be interes…" at bounding box center [506, 331] width 369 height 24
copy div "Right now, I do not have any Wi-Fi connection, but I will definitely be interes…"
click at [85, 22] on label "Viewing conversations for" at bounding box center [113, 26] width 90 height 30
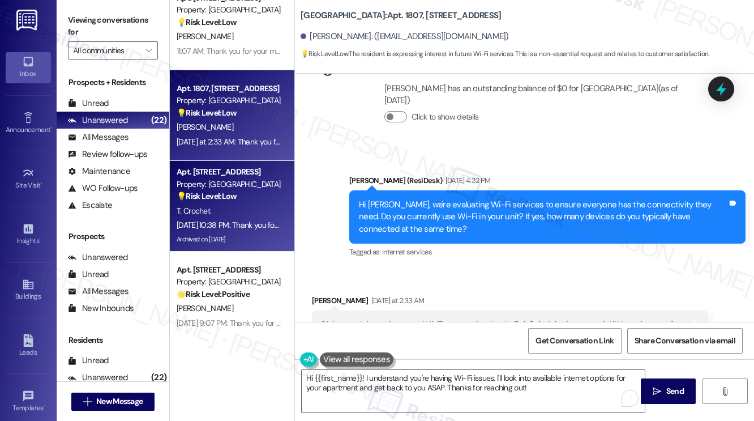
scroll to position [1359, 0]
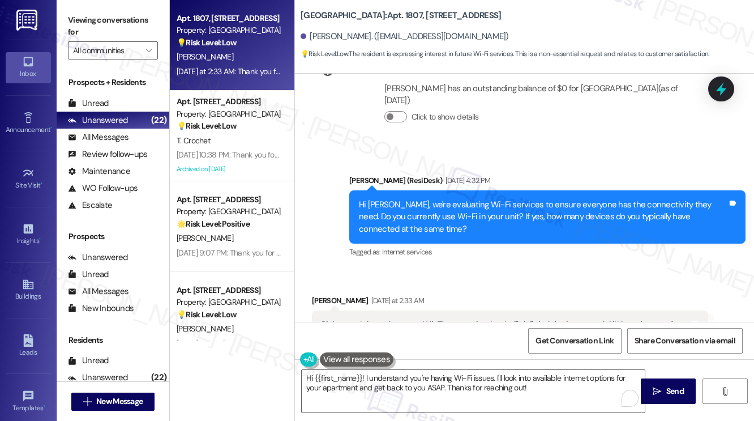
click at [92, 18] on label "Viewing conversations for" at bounding box center [113, 26] width 90 height 30
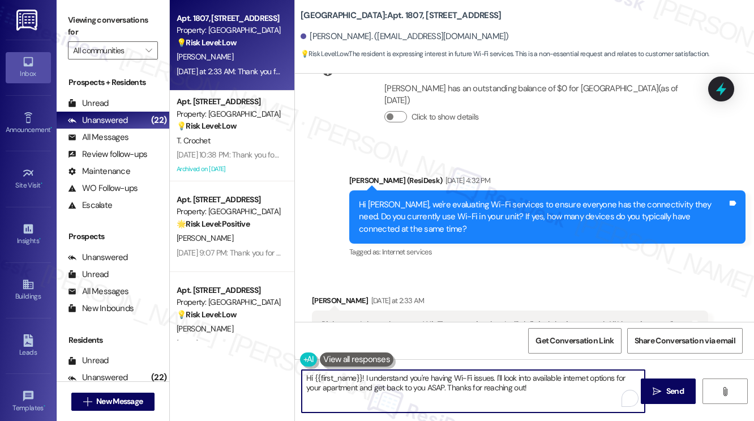
click at [444, 380] on textarea "Hi {{first_name}}! I understand you're having Wi-Fi issues. I'll look into avai…" at bounding box center [473, 391] width 343 height 42
paste textarea "Thank you for sharing that! It’s really helpful to know which devices you’d be …"
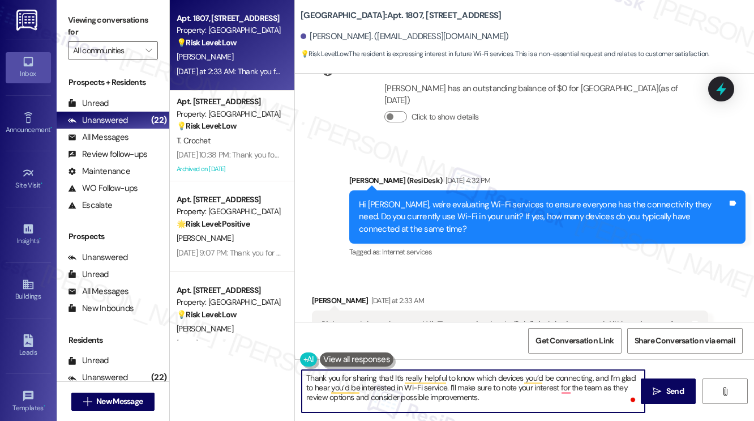
click at [331, 294] on div "William Wiggs Yesterday at 2:33 AM" at bounding box center [510, 302] width 396 height 16
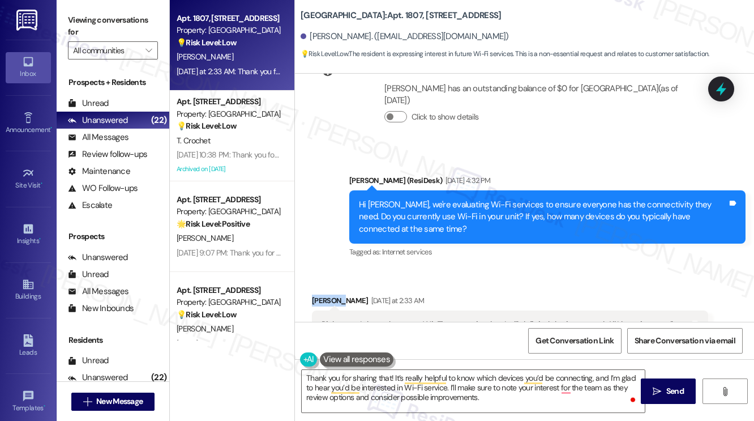
click at [331, 294] on div "William Wiggs Yesterday at 2:33 AM" at bounding box center [510, 302] width 396 height 16
copy div "William"
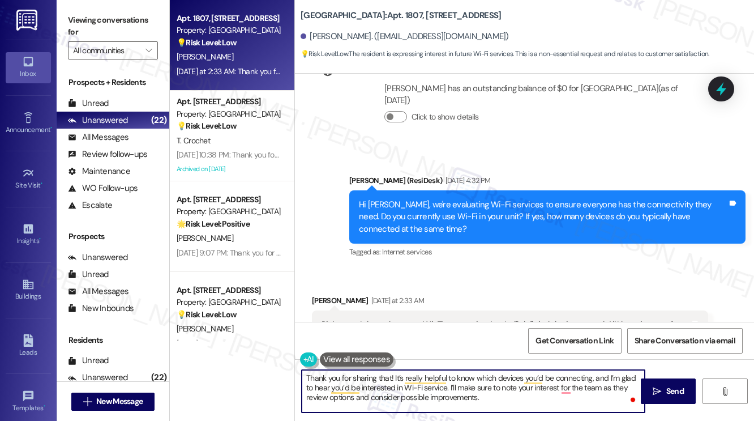
click at [391, 378] on textarea "Thank you for sharing that! It’s really helpful to know which devices you’d be …" at bounding box center [473, 391] width 343 height 42
paste textarea "William"
drag, startPoint x: 530, startPoint y: 399, endPoint x: 478, endPoint y: 385, distance: 54.4
click at [478, 385] on textarea "Thank you for sharing that, William! It’s really helpful to know which devices …" at bounding box center [473, 391] width 343 height 42
click at [409, 399] on textarea "Thank you for sharing that, William! It’s really helpful to know which devices …" at bounding box center [473, 391] width 343 height 42
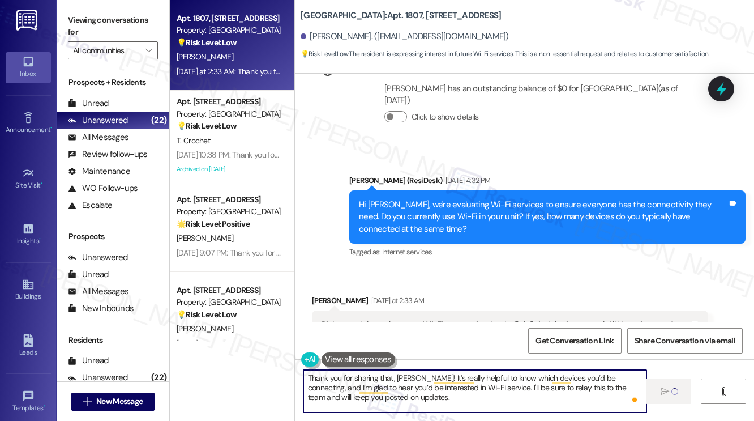
type textarea "Thank you for sharing that, William! It’s really helpful to know which devices …"
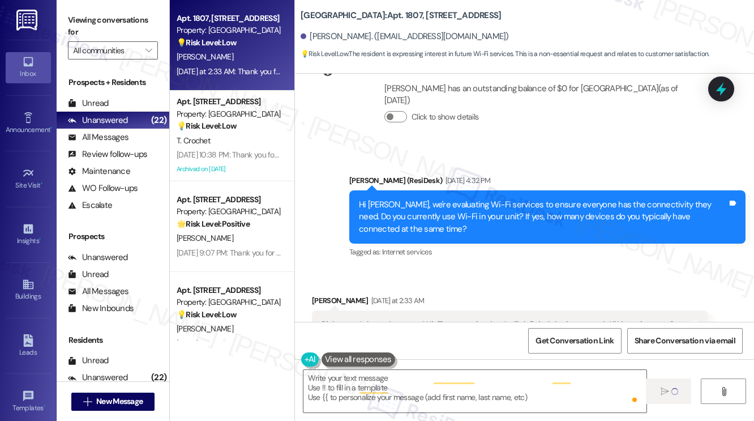
scroll to position [6798, 0]
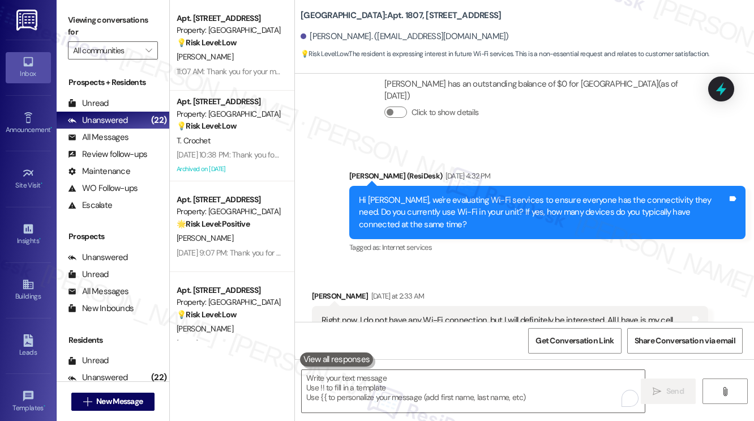
click at [409, 144] on div "Announcement, sent via SMS Sarah (ResiDesk) Aug 21, 2025 at 4:32 PM Hi William,…" at bounding box center [524, 204] width 459 height 120
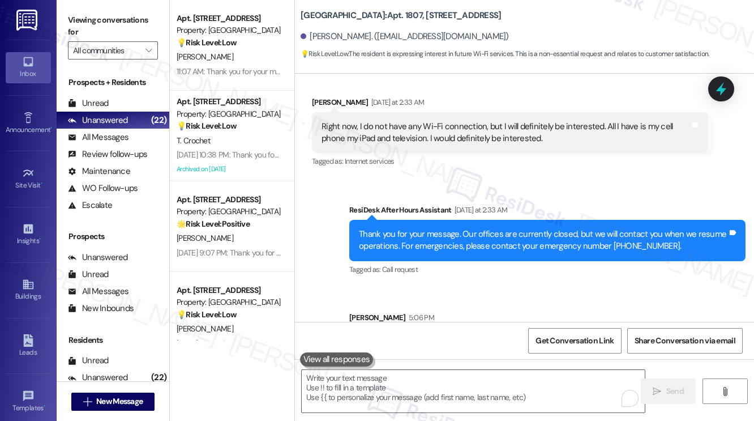
scroll to position [7009, 0]
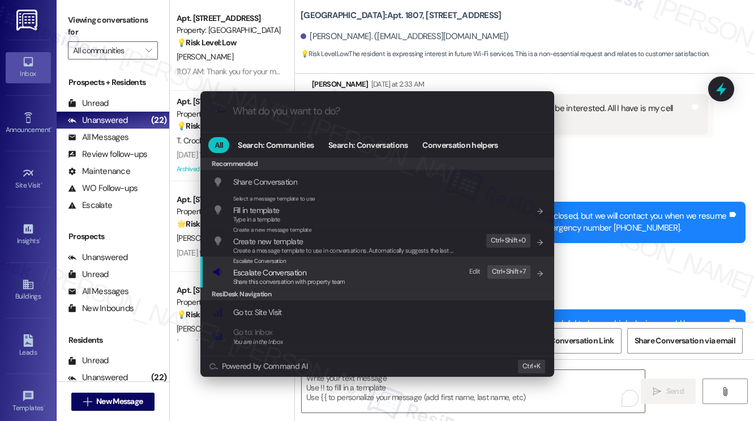
click at [319, 267] on span "Escalate Conversation" at bounding box center [289, 272] width 112 height 12
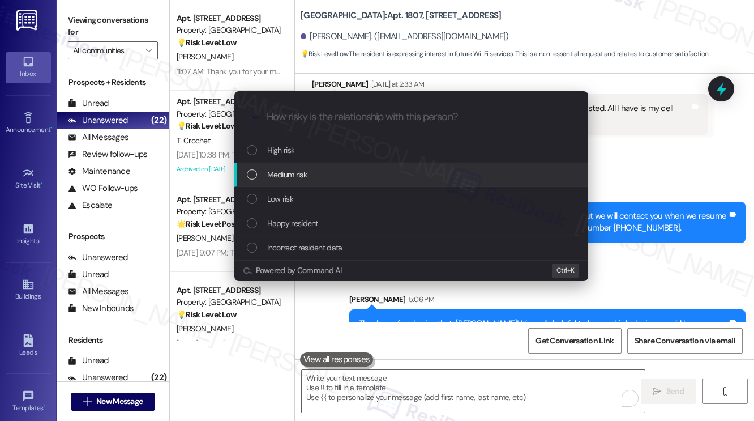
click at [298, 178] on span "Medium risk" at bounding box center [287, 174] width 40 height 12
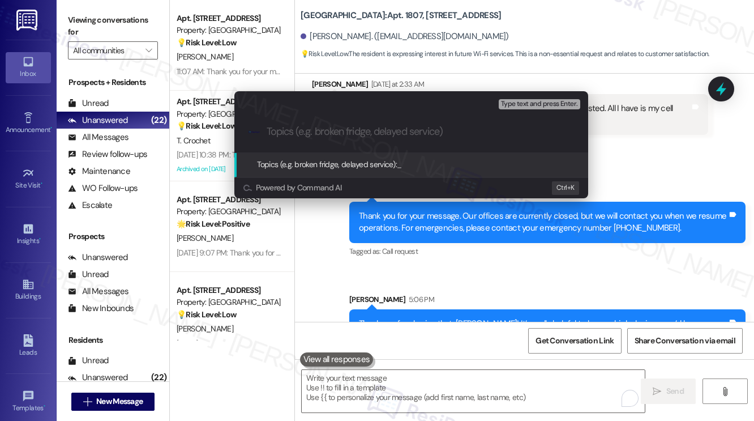
click at [635, 142] on div "Escalate Conversation Medium risk Topics (e.g. broken fridge, delayed service) …" at bounding box center [377, 210] width 754 height 421
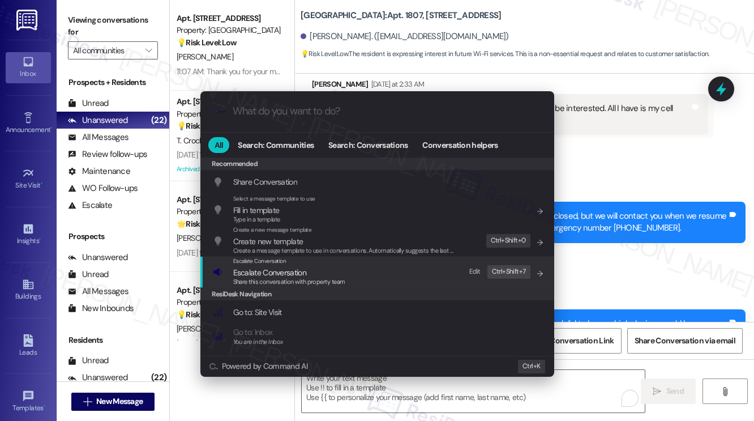
click at [335, 266] on span "Escalate Conversation" at bounding box center [289, 272] width 112 height 12
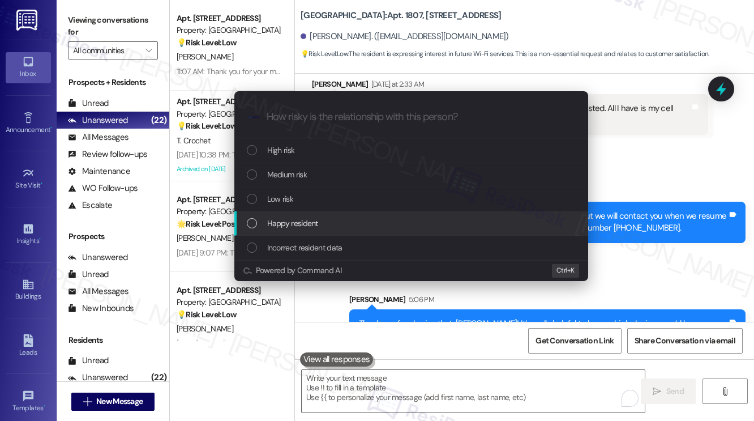
click at [307, 204] on div "Low risk" at bounding box center [412, 198] width 331 height 12
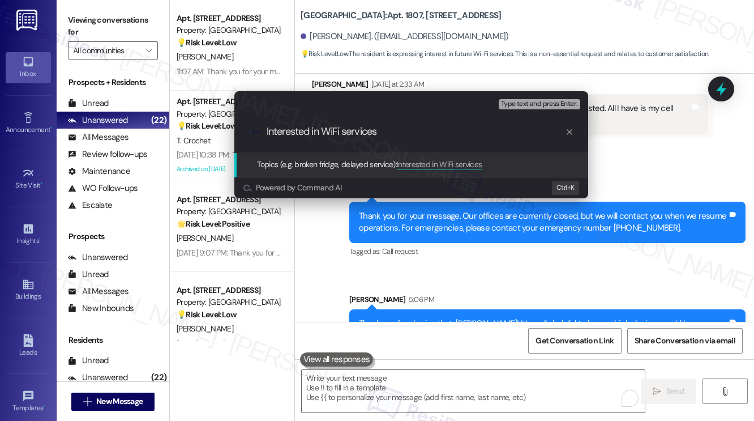
click at [639, 125] on div "Escalate Conversation Low risk Topics (e.g. broken fridge, delayed service) Any…" at bounding box center [377, 210] width 754 height 421
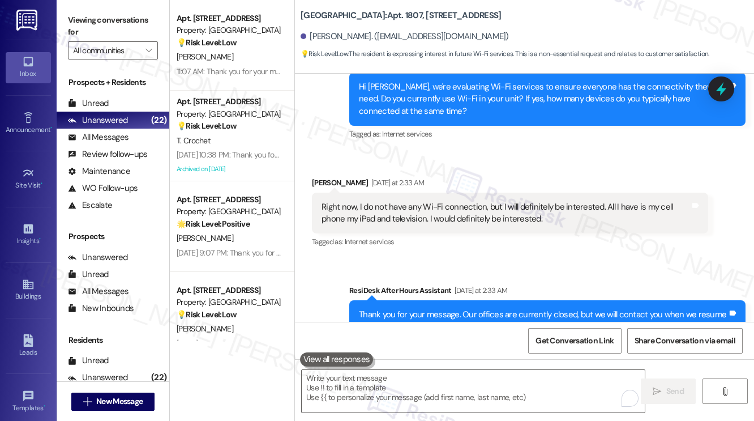
scroll to position [6783, 0]
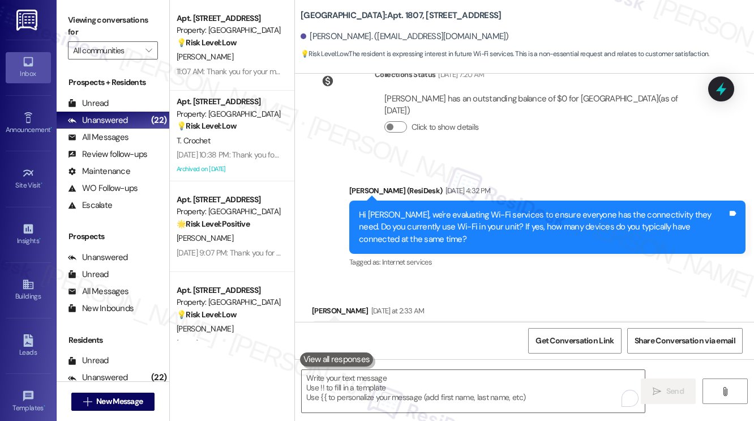
click at [414, 329] on div "Right now, I do not have any Wi-Fi connection, but I will definitely be interes…" at bounding box center [506, 341] width 369 height 24
copy div "Right now, I do not have any Wi-Fi connection, but I will definitely be interes…"
click at [736, 87] on div at bounding box center [721, 88] width 34 height 32
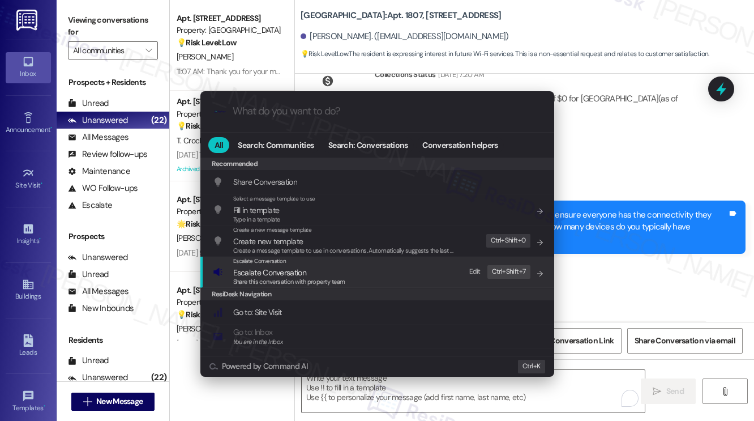
click at [374, 271] on div "Escalate Conversation Escalate Conversation Share this conversation with proper…" at bounding box center [378, 271] width 331 height 31
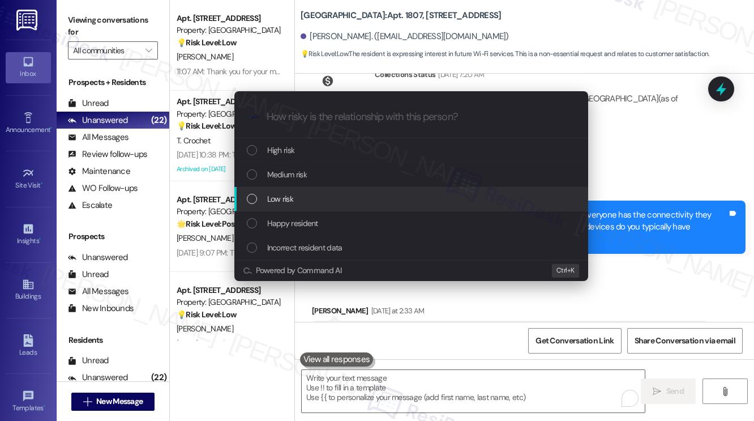
click at [309, 193] on div "Low risk" at bounding box center [412, 198] width 331 height 12
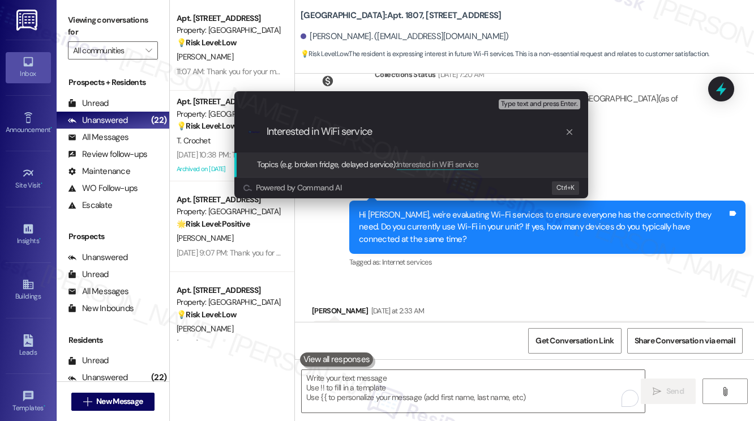
type input "Interested in WiFi services"
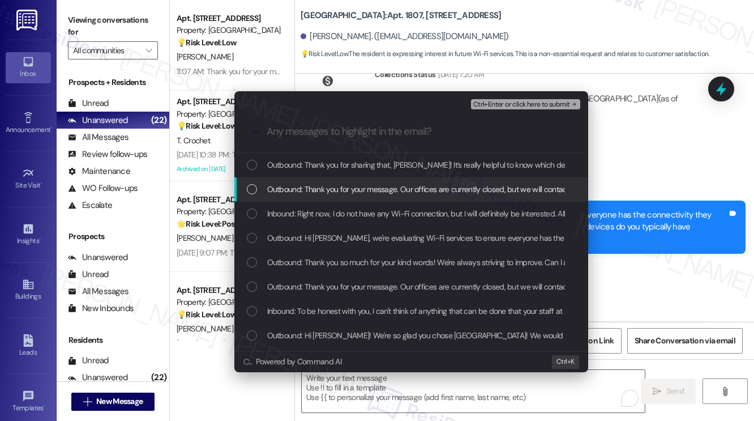
click at [319, 199] on div "Outbound: Thank you for your message. Our offices are currently closed, but we …" at bounding box center [411, 189] width 354 height 24
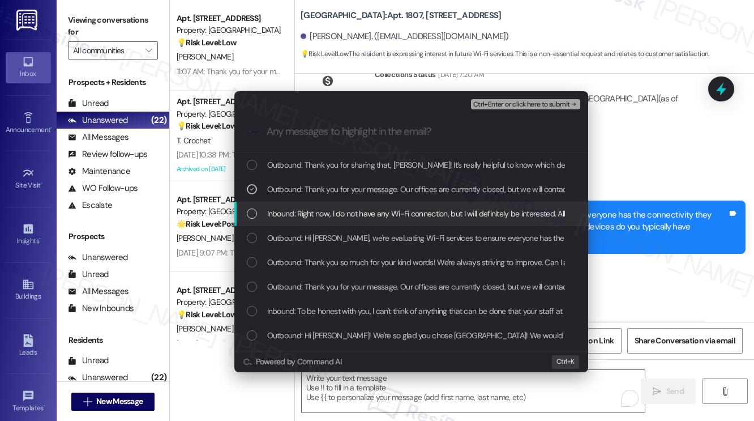
click at [315, 210] on span "Inbound: Right now, I do not have any Wi-Fi connection, but I will definitely b…" at bounding box center [544, 213] width 555 height 12
click at [322, 194] on span "Outbound: Thank you for your message. Our offices are currently closed, but we …" at bounding box center [602, 189] width 671 height 12
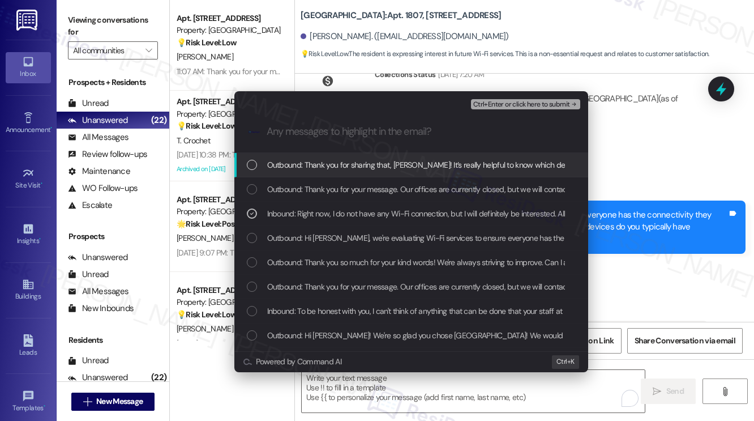
click at [529, 104] on span "Ctrl+Enter or click here to submit" at bounding box center [521, 105] width 97 height 8
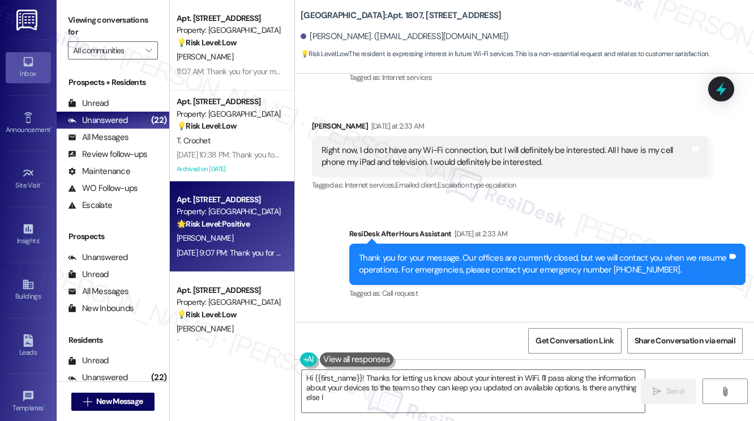
scroll to position [6968, 0]
type textarea "Hi {{first_name}}! Thanks for letting us know about your interest in WiFi. I'll…"
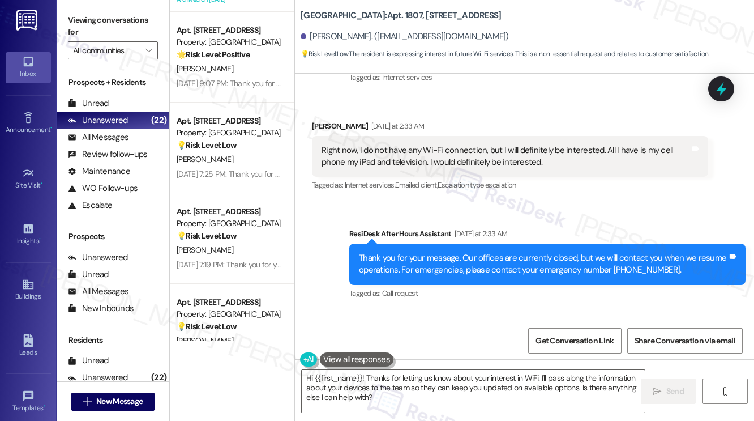
scroll to position [1528, 0]
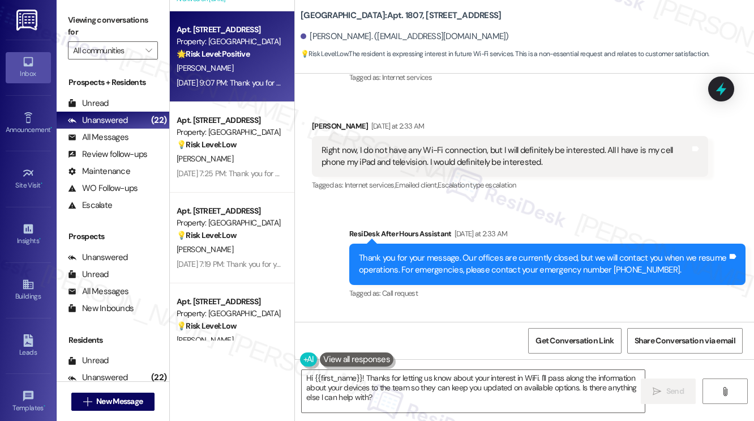
click at [242, 76] on div "Aug 21, 2025 at 9:07 PM: Thank you for your message. Our offices are currently …" at bounding box center [228, 83] width 107 height 14
type textarea "Fetching suggested responses. Please feel free to read through the conversation…"
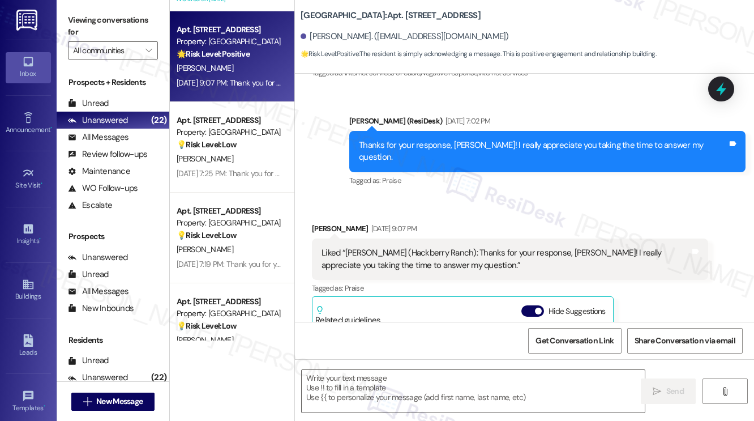
scroll to position [521, 0]
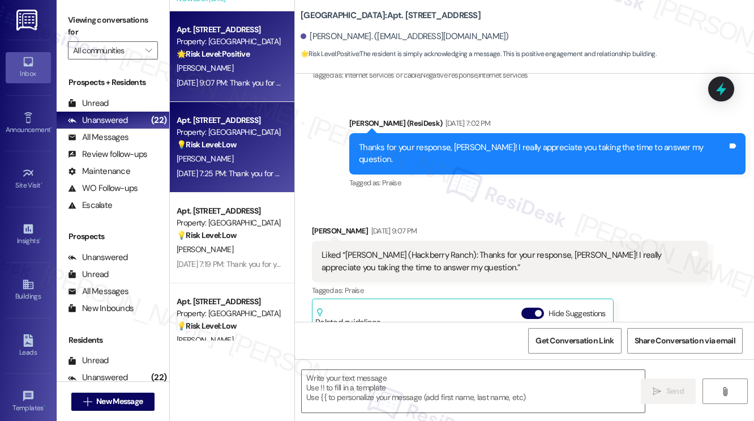
click at [245, 170] on div "Aug 21, 2025 at 7:25 PM: Thank you for your message. Our offices are currently …" at bounding box center [519, 173] width 685 height 10
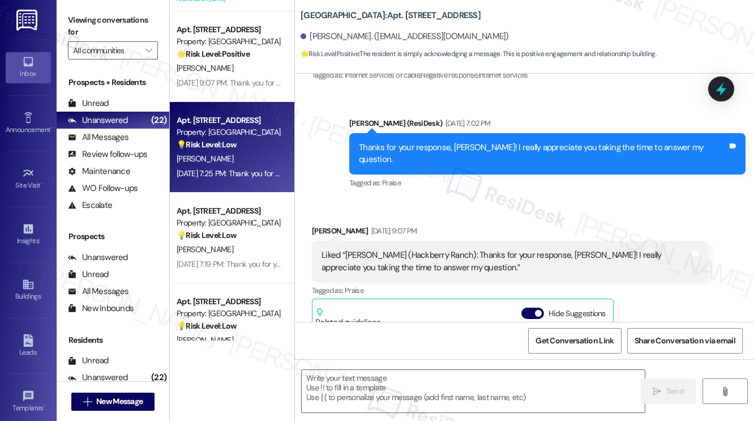
type textarea "Fetching suggested responses. Please feel free to read through the conversation…"
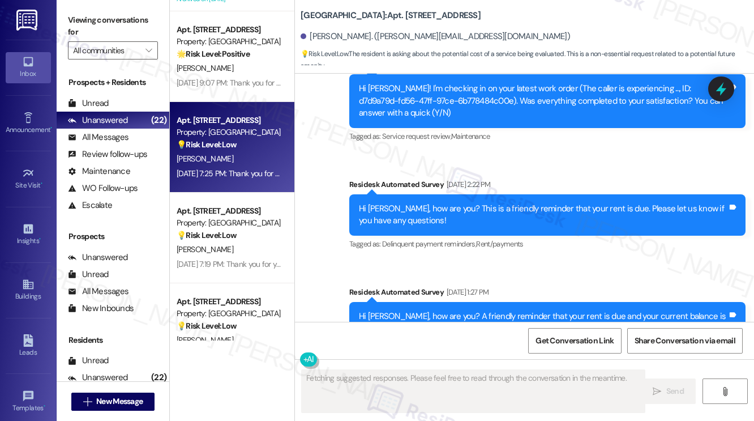
scroll to position [2590, 0]
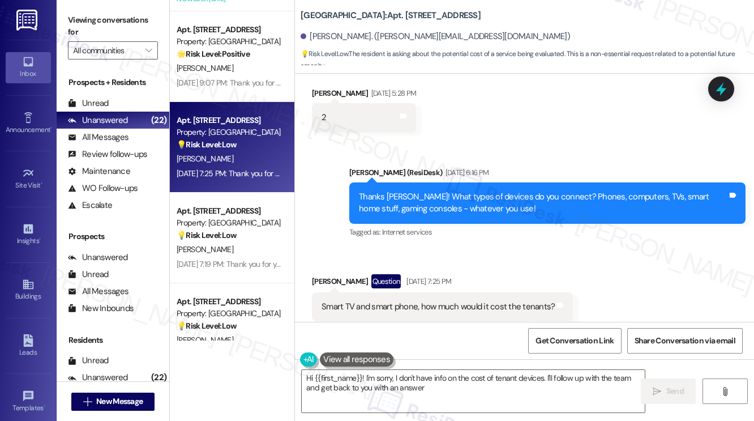
type textarea "Hi {{first_name}}! I'm sorry, I don't have info on the cost of tenant devices. …"
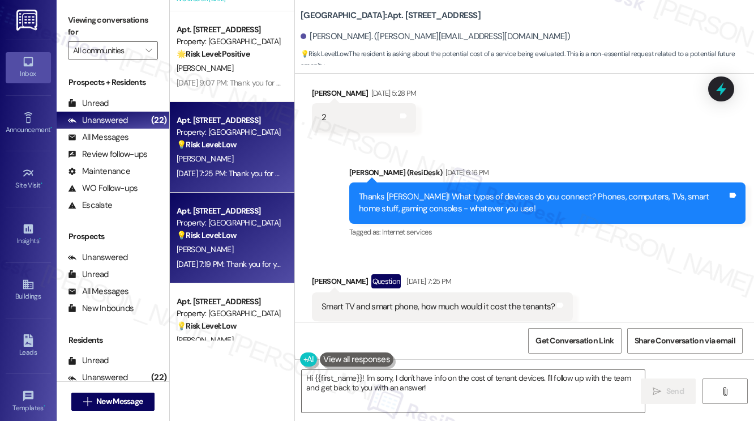
click at [280, 215] on div "Apt. 4205, 201 Hackberry St Property: Hackberry Ranch 💡 Risk Level: Low The res…" at bounding box center [232, 237] width 125 height 91
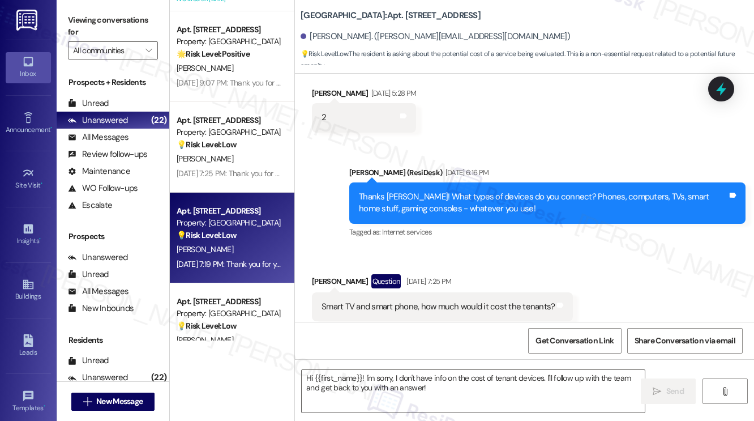
type textarea "Fetching suggested responses. Please feel free to read through the conversation…"
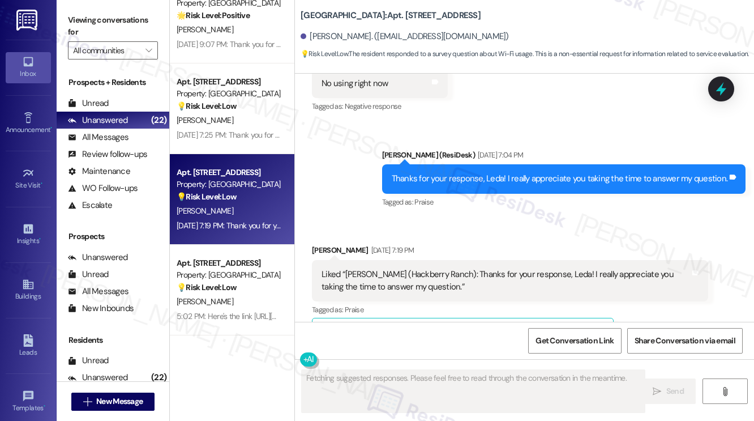
scroll to position [1652, 0]
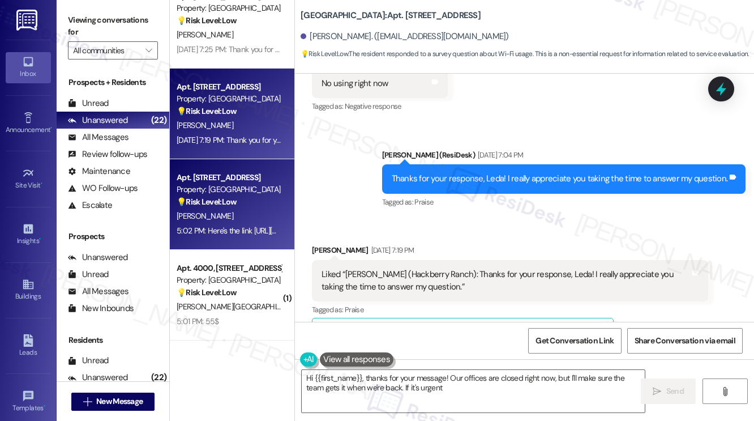
type textarea "Hi {{first_name}}, thanks for your message! Our offices are closed right now, b…"
click at [238, 215] on div "S. Ponce" at bounding box center [228, 216] width 107 height 14
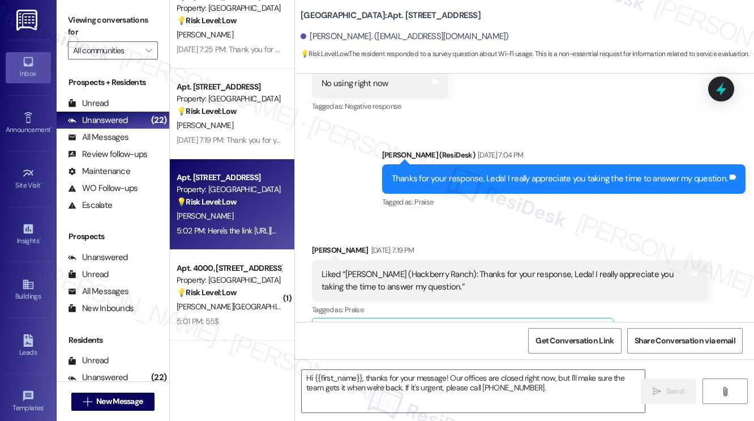
type textarea "Fetching suggested responses. Please feel free to read through the conversation…"
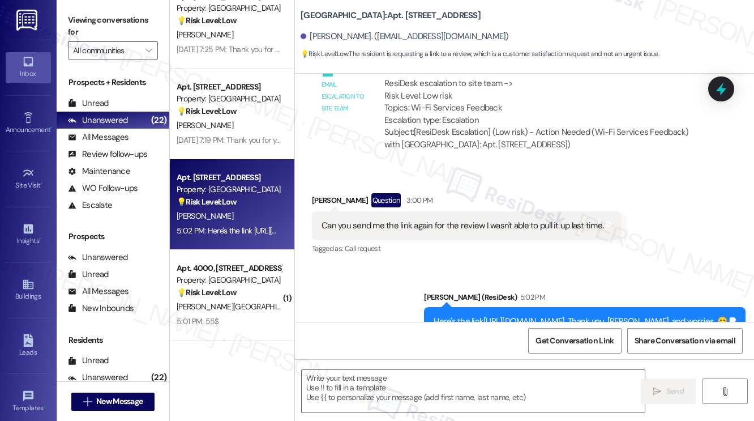
type textarea "Fetching suggested responses. Please feel free to read through the conversation…"
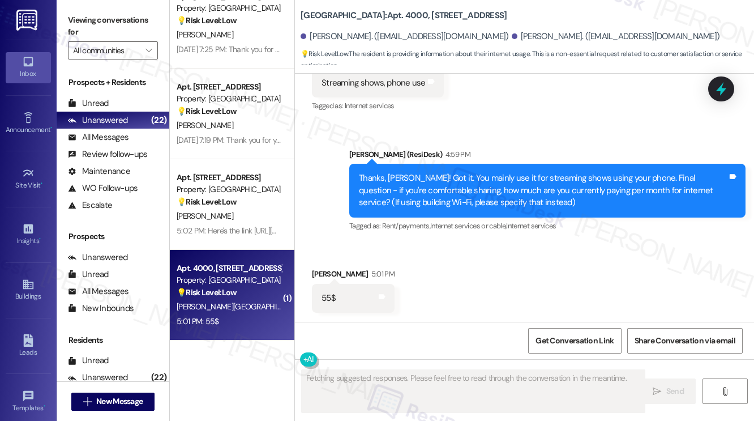
scroll to position [1071, 0]
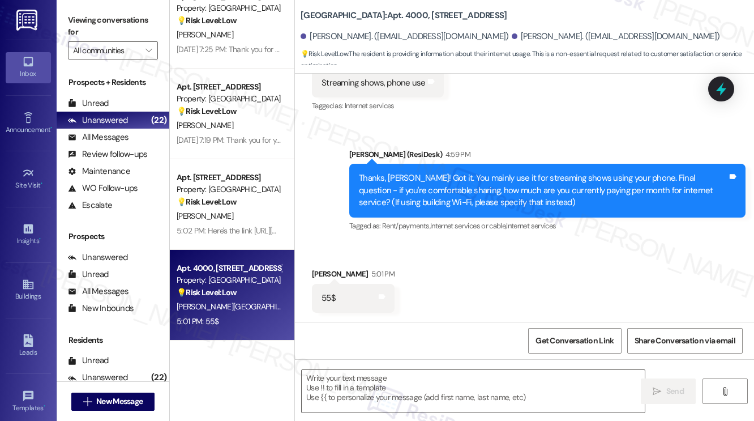
click at [106, 18] on label "Viewing conversations for" at bounding box center [113, 26] width 90 height 30
click at [473, 399] on textarea at bounding box center [473, 391] width 343 height 42
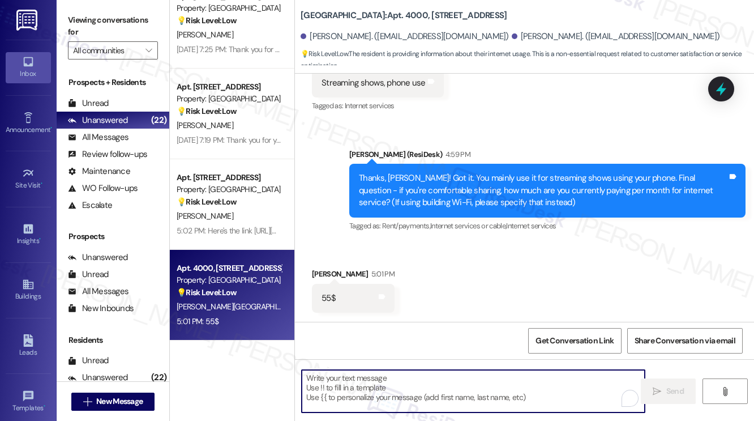
paste textarea "Thanks so much for sharing, Joseph! That’s really helpful information. If you h…"
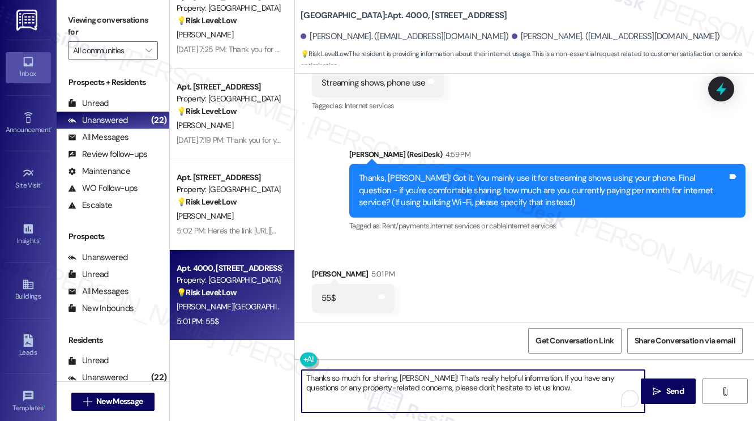
click at [332, 274] on div "Emma Bedford 5:01 PM" at bounding box center [353, 276] width 83 height 16
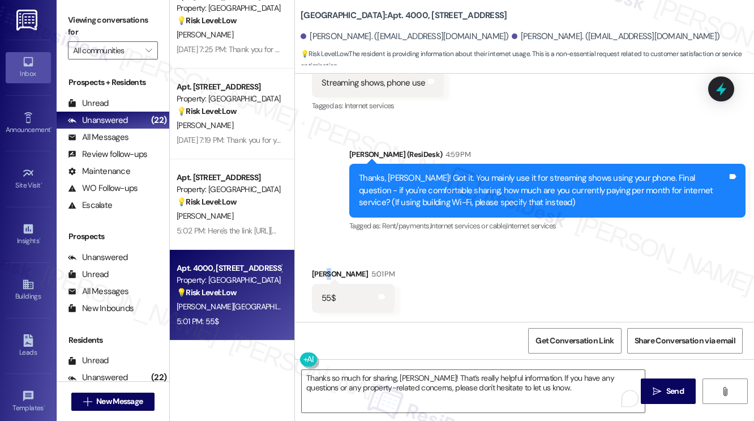
click at [332, 274] on div "Emma Bedford 5:01 PM" at bounding box center [353, 276] width 83 height 16
click at [323, 276] on div "Emma Bedford 5:01 PM" at bounding box center [353, 276] width 83 height 16
copy div "Emma"
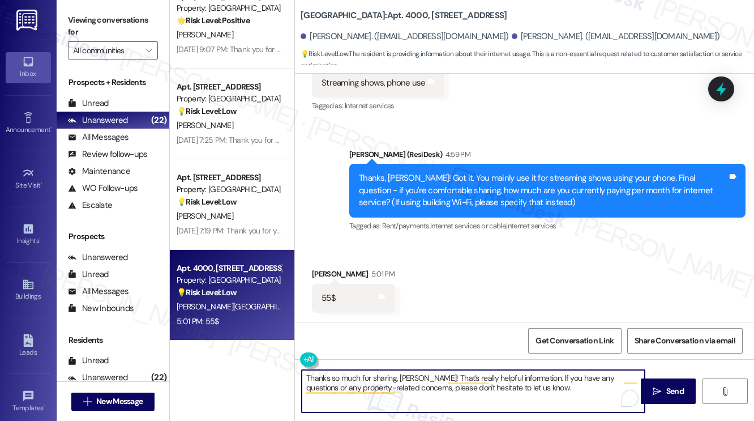
click at [412, 376] on textarea "Thanks so much for sharing, Joseph! That’s really helpful information. If you h…" at bounding box center [473, 391] width 343 height 42
paste textarea "Emma"
click at [543, 389] on textarea "Thanks so much for sharing, Emma! That’s really helpful information. If you hav…" at bounding box center [473, 391] width 343 height 42
type textarea "Thanks so much for sharing, Emma! That’s really helpful information. If you hav…"
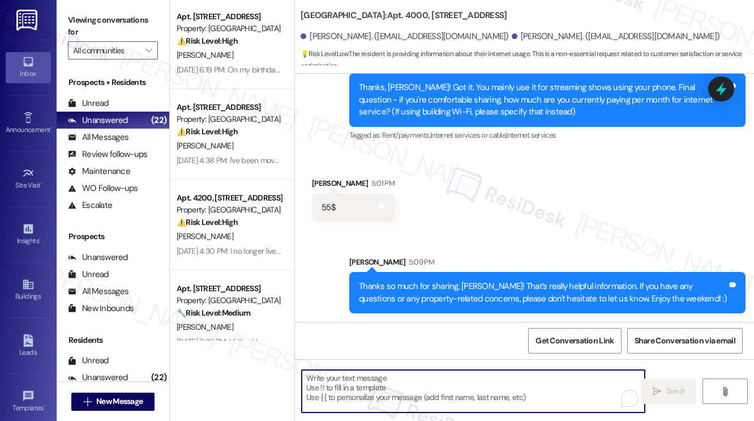
scroll to position [396, 0]
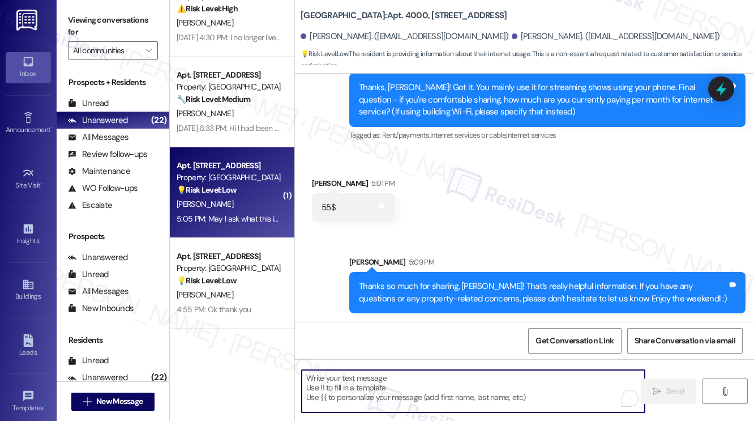
click at [242, 230] on div "Apt. 1707, 201 Hackberry St Property: Hackberry Ranch 💡 Risk Level: Low The res…" at bounding box center [232, 192] width 125 height 91
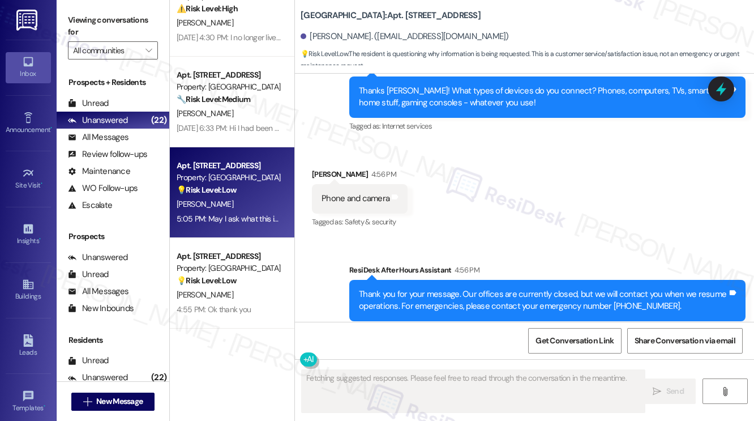
scroll to position [1407, 0]
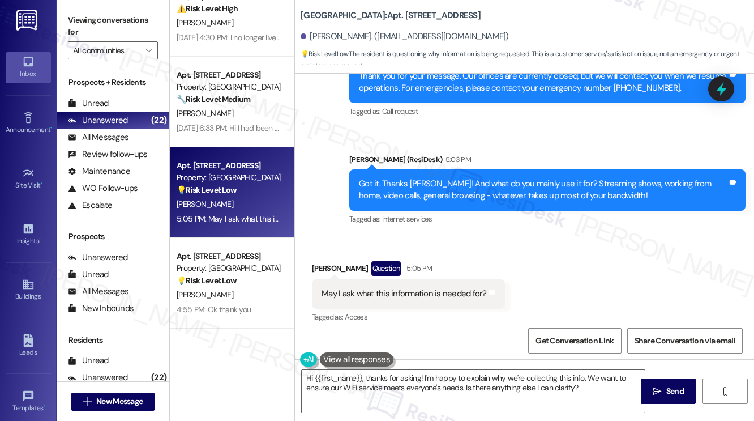
click at [391, 288] on div "May I ask what this information is needed for?" at bounding box center [404, 294] width 165 height 12
click at [523, 178] on div "Got it. Thanks Maria! And what do you mainly use it for? Streaming shows, worki…" at bounding box center [543, 190] width 369 height 24
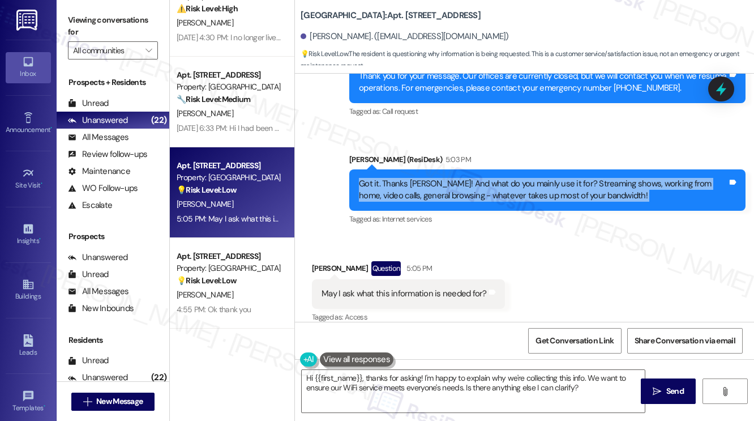
click at [523, 178] on div "Got it. Thanks Maria! And what do you mainly use it for? Streaming shows, worki…" at bounding box center [543, 190] width 369 height 24
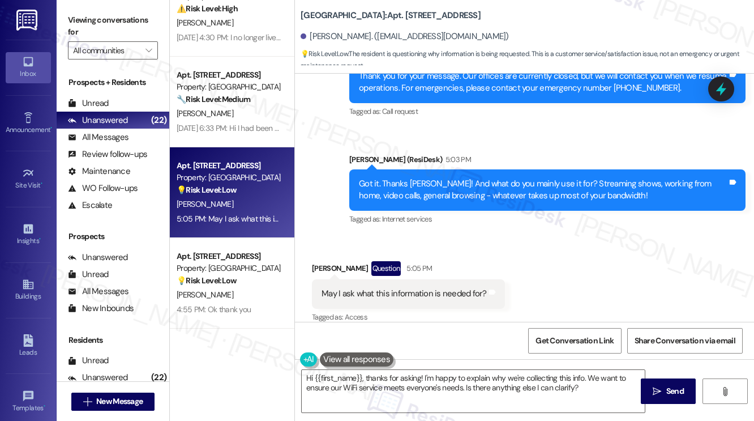
click at [520, 235] on div "Received via SMS Maria Alfaro Question 5:05 PM May I ask what this information …" at bounding box center [524, 284] width 459 height 98
click at [480, 391] on textarea "Hi {{first_name}}, thanks for asking! I'm happy to explain why we're collecting…" at bounding box center [473, 391] width 343 height 42
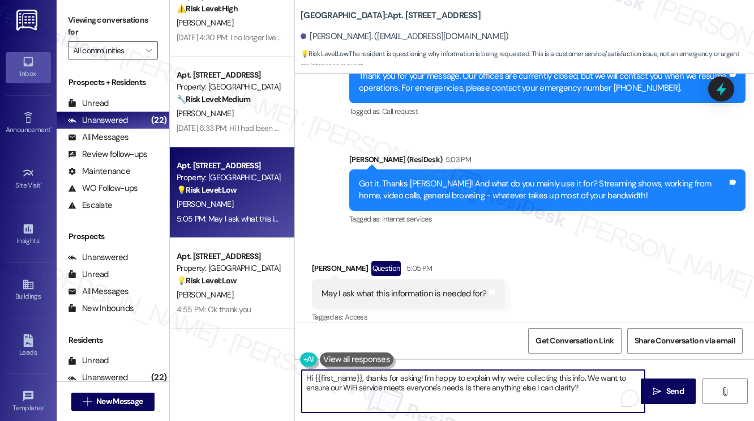
click at [480, 391] on textarea "Hi {{first_name}}, thanks for asking! I'm happy to explain why we're collecting…" at bounding box center [473, 391] width 343 height 42
click at [556, 247] on div "Received via SMS Maria Alfaro Question 5:05 PM May I ask what this information …" at bounding box center [524, 284] width 459 height 98
click at [589, 389] on textarea "Hi {{first_name}}, thanks for asking! I'm happy to explain why we're collecting…" at bounding box center [473, 391] width 343 height 42
drag, startPoint x: 367, startPoint y: 375, endPoint x: 281, endPoint y: 370, distance: 85.7
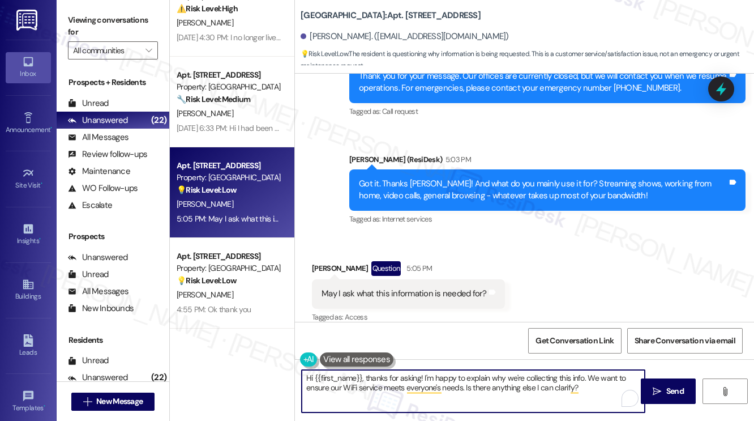
click at [282, 370] on div "Apt. 615, 201 Hackberry St Property: Hackberry Ranch ⚠️ Risk Level: High The re…" at bounding box center [462, 210] width 584 height 421
click at [443, 185] on div "Got it. Thanks Maria! And what do you mainly use it for? Streaming shows, worki…" at bounding box center [543, 190] width 369 height 24
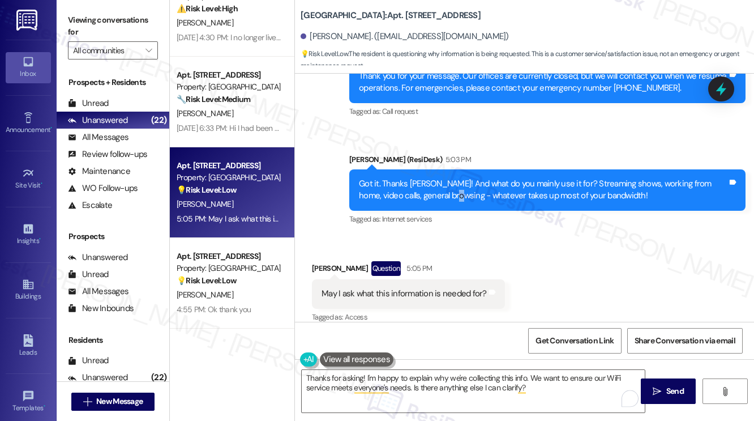
click at [443, 185] on div "Got it. Thanks Maria! And what do you mainly use it for? Streaming shows, worki…" at bounding box center [543, 190] width 369 height 24
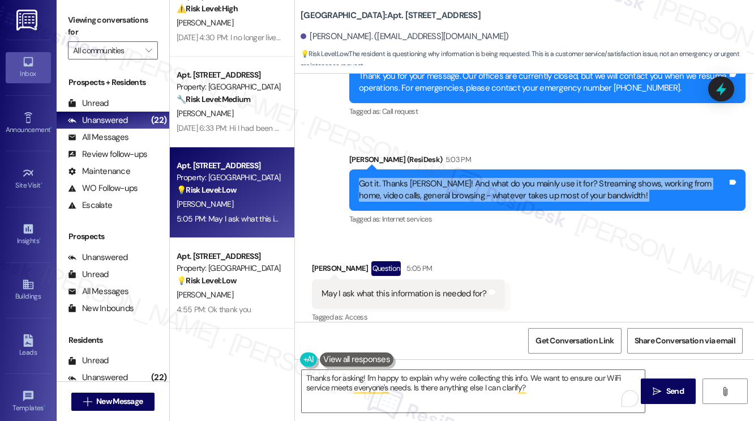
click at [443, 185] on div "Got it. Thanks Maria! And what do you mainly use it for? Streaming shows, worki…" at bounding box center [543, 190] width 369 height 24
click at [512, 178] on div "Got it. Thanks Maria! And what do you mainly use it for? Streaming shows, worki…" at bounding box center [543, 190] width 369 height 24
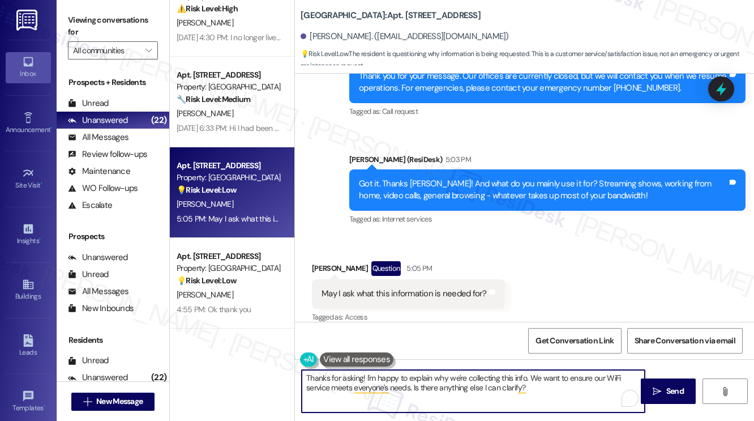
click at [396, 379] on textarea "Thanks for asking! I'm happy to explain why we're collecting this info. We want…" at bounding box center [473, 391] width 343 height 42
click at [539, 379] on textarea "Thanks for asking! I'm happy to explain why we're collecting this info. We want…" at bounding box center [473, 391] width 343 height 42
drag, startPoint x: 528, startPoint y: 376, endPoint x: 366, endPoint y: 371, distance: 162.6
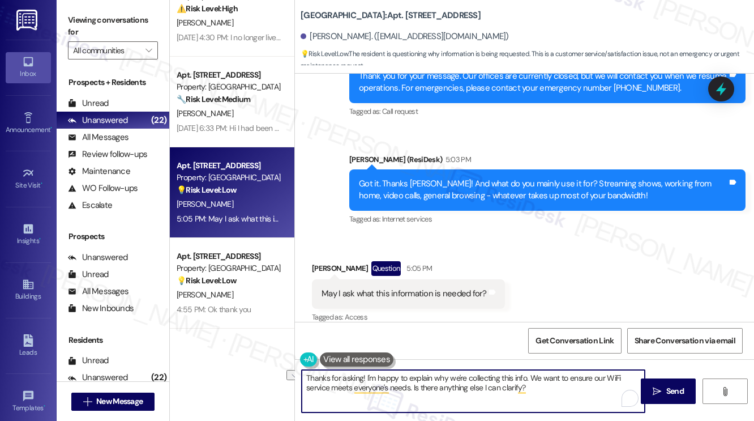
click at [366, 371] on textarea "Thanks for asking! I'm happy to explain why we're collecting this info. We want…" at bounding box center [473, 391] width 343 height 42
click at [430, 388] on textarea "Thanks for asking! We want to ensure our WiFi service meets everyone's needs. I…" at bounding box center [473, 391] width 343 height 42
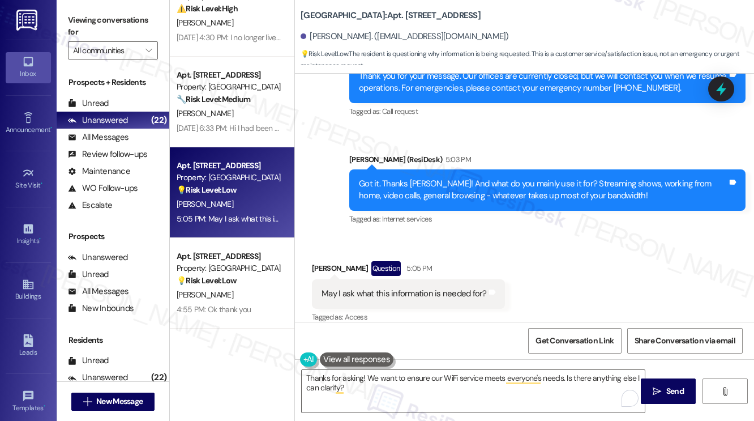
click at [106, 18] on label "Viewing conversations for" at bounding box center [113, 26] width 90 height 30
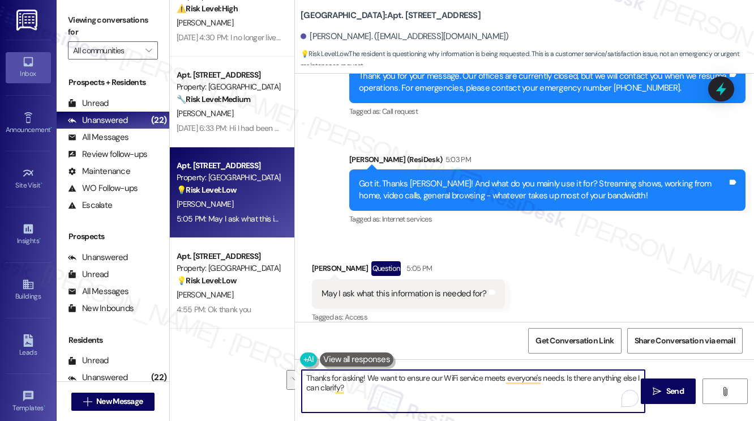
drag, startPoint x: 454, startPoint y: 397, endPoint x: 564, endPoint y: 374, distance: 112.8
click at [564, 374] on textarea "Thanks for asking! We want to ensure our WiFi service meets everyone's needs. I…" at bounding box center [473, 391] width 343 height 42
paste textarea "The property team is evaluating Wi-Fi options to improve service for everyone. …"
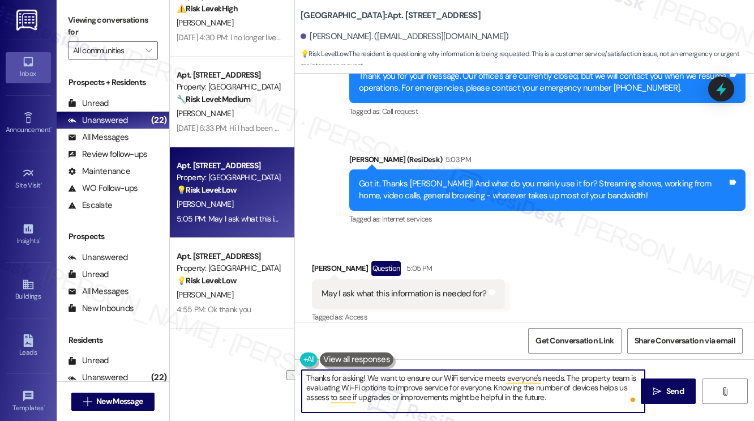
drag, startPoint x: 365, startPoint y: 376, endPoint x: 566, endPoint y: 371, distance: 201.0
click at [566, 371] on textarea "Thanks for asking! We want to ensure our WiFi service meets everyone's needs. T…" at bounding box center [473, 391] width 343 height 42
click at [396, 397] on textarea "Thanks for asking! The property team is evaluating Wi-Fi options to improve ser…" at bounding box center [473, 391] width 343 height 42
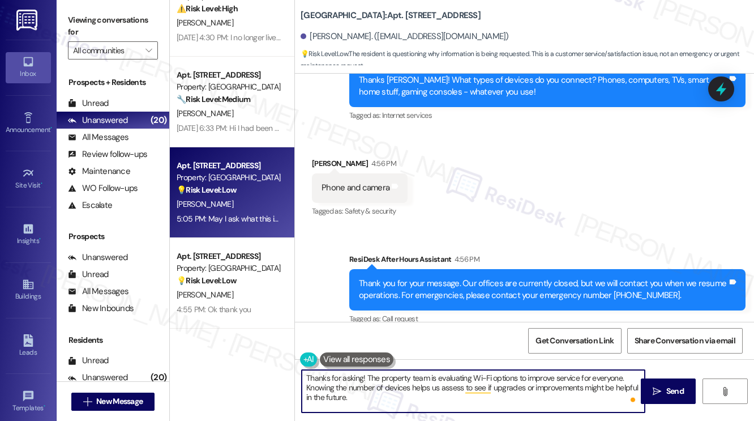
scroll to position [1180, 0]
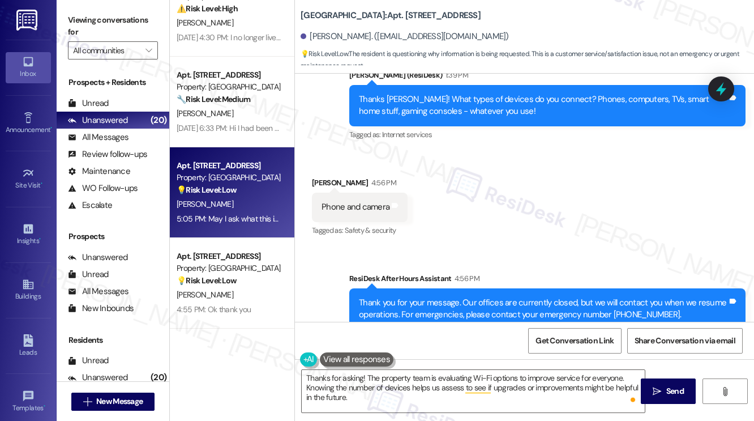
click at [405, 152] on div "Received via SMS Maria Alfaro 4:56 PM Phone and camera Tags and notes Tagged as…" at bounding box center [524, 199] width 459 height 96
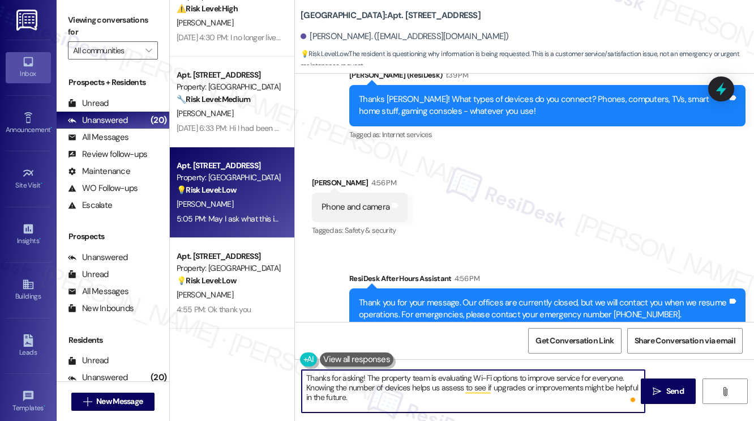
click at [410, 388] on textarea "Thanks for asking! The property team is evaluating Wi-Fi options to improve ser…" at bounding box center [473, 391] width 343 height 42
click at [405, 383] on textarea "Thanks for asking! The property team is evaluating Wi-Fi options to improve ser…" at bounding box center [473, 391] width 343 height 42
drag, startPoint x: 392, startPoint y: 401, endPoint x: 305, endPoint y: 389, distance: 88.0
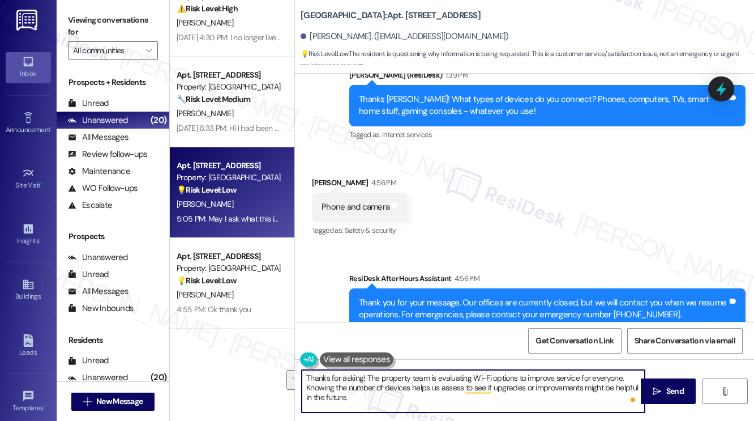
click at [305, 389] on textarea "Thanks for asking! The property team is evaluating Wi-Fi options to improve ser…" at bounding box center [473, 391] width 343 height 42
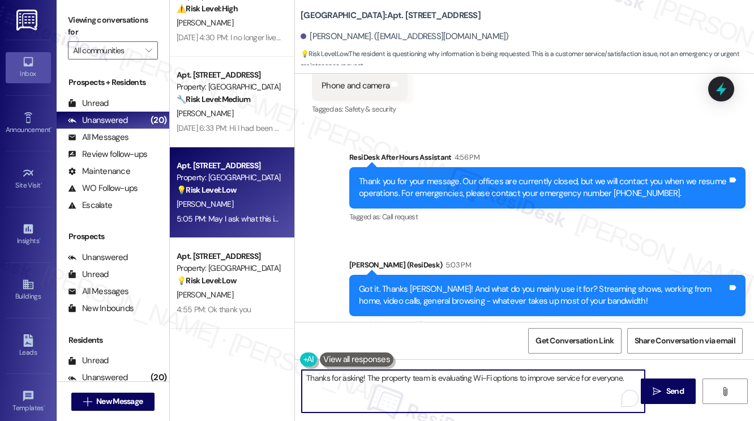
scroll to position [1350, 0]
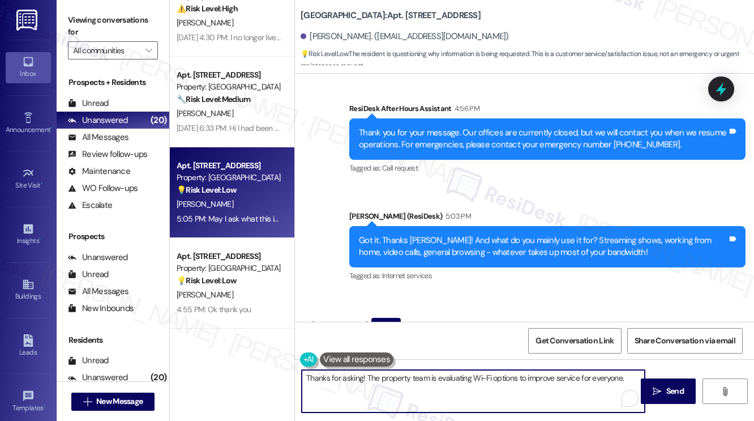
click at [625, 379] on textarea "Thanks for asking! The property team is evaluating Wi-Fi options to improve ser…" at bounding box center [473, 391] width 343 height 42
type textarea "Thanks for asking! The property team is evaluating Wi-Fi options to improve ser…"
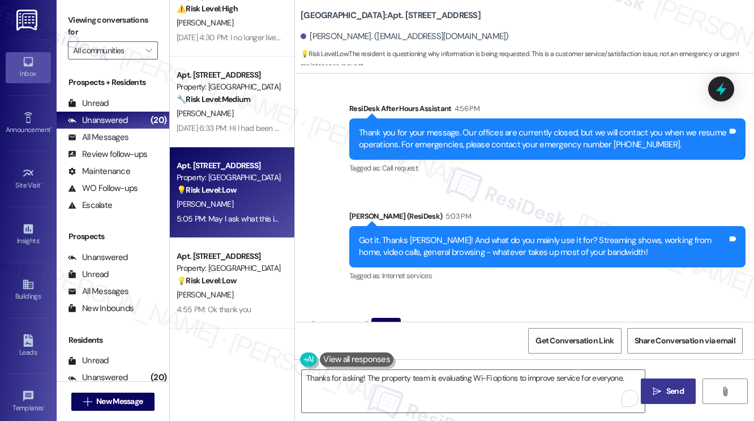
click at [652, 384] on button " Send" at bounding box center [668, 390] width 55 height 25
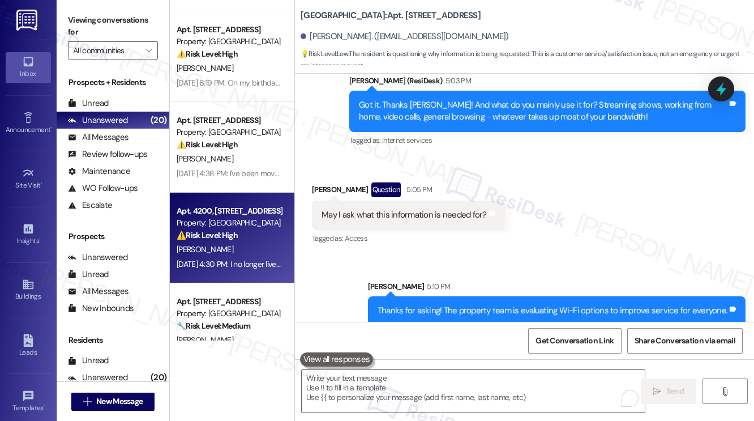
scroll to position [0, 0]
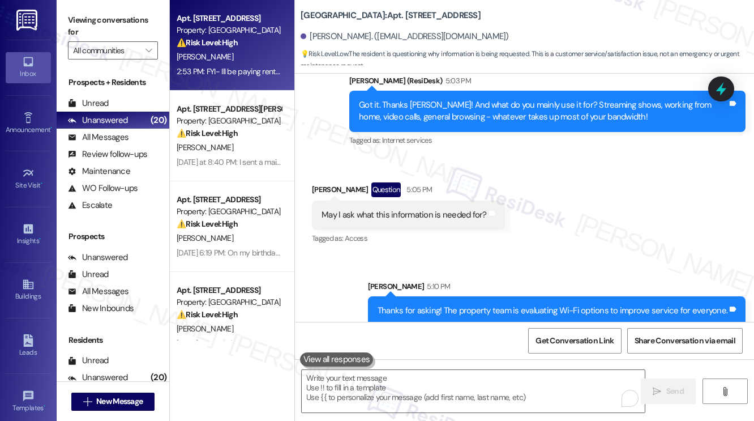
click at [226, 74] on div "2:53 PM: FYI- Ill be paying rent on the 4th. Please dont give me an eviction no…" at bounding box center [322, 71] width 290 height 10
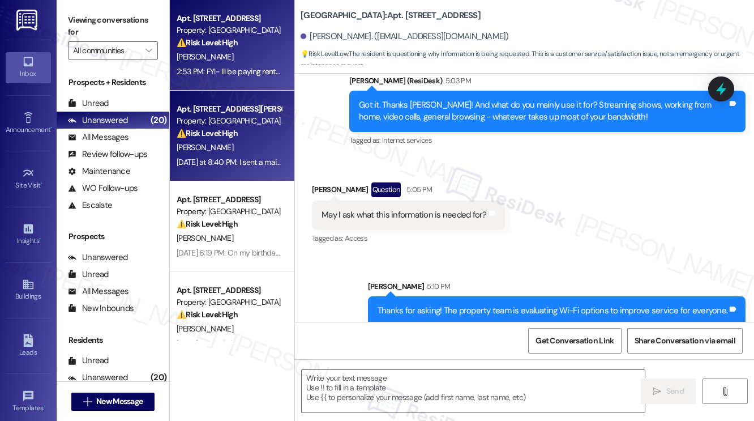
type textarea "Fetching suggested responses. Please feel free to read through the conversation…"
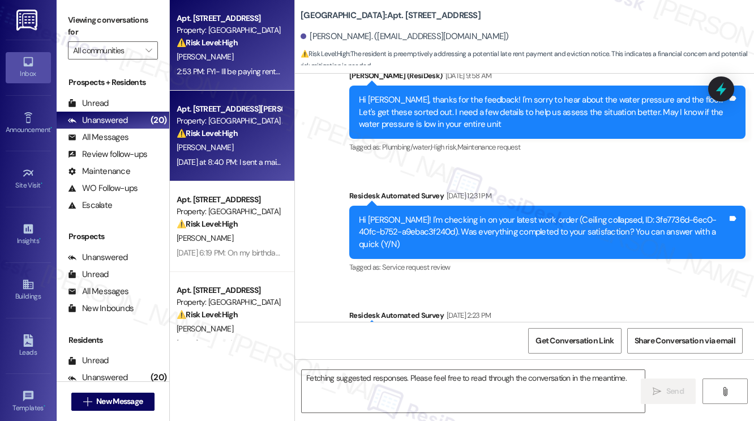
click at [241, 151] on div "Q. Campbell" at bounding box center [228, 147] width 107 height 14
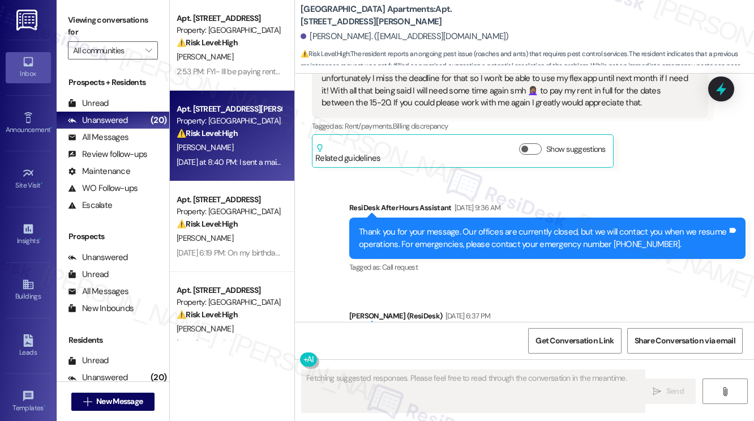
scroll to position [8589, 0]
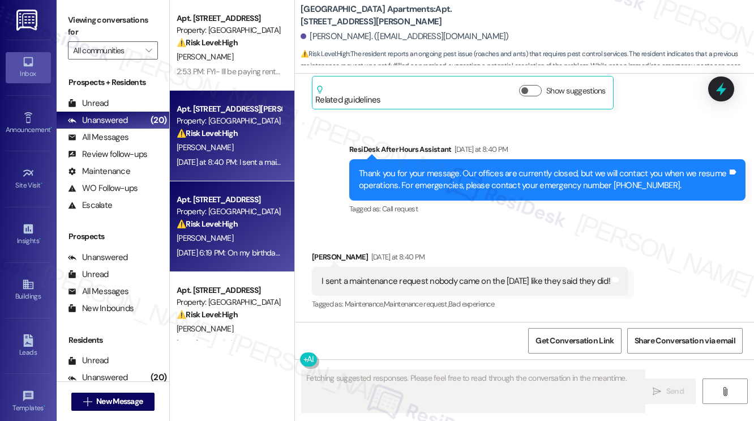
click at [246, 209] on div "Property: [GEOGRAPHIC_DATA]" at bounding box center [229, 211] width 105 height 12
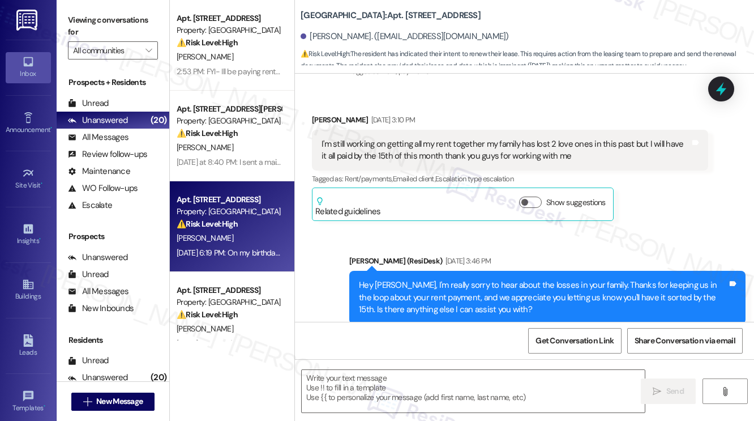
type textarea "Fetching suggested responses. Please feel free to read through the conversation…"
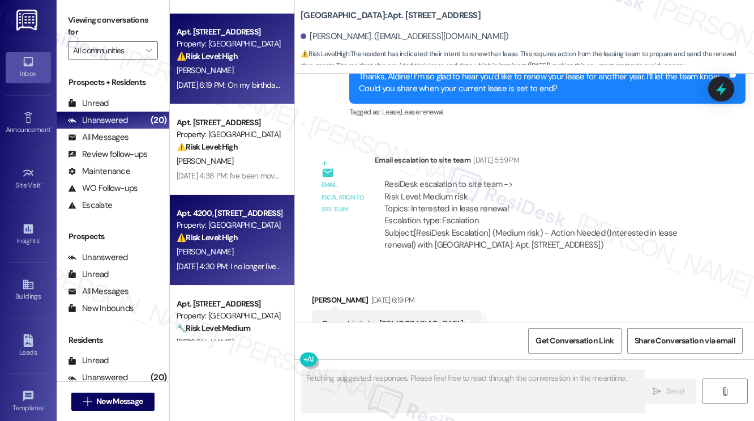
scroll to position [170, 0]
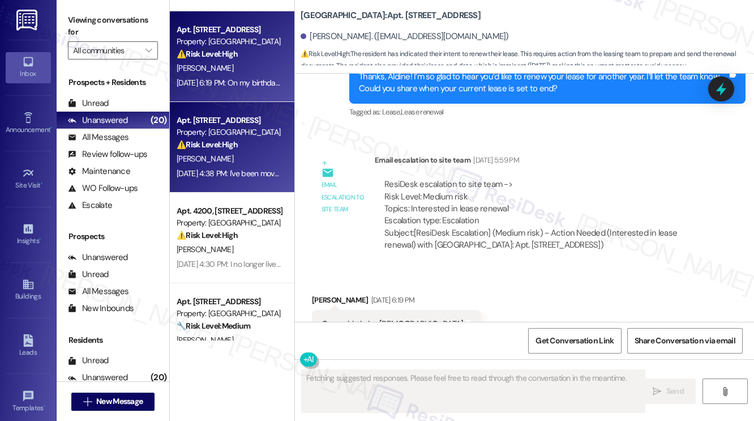
click at [263, 172] on div "Aug 21, 2025 at 4:38 PM: I've been moved and I don't know why yall have me tryi…" at bounding box center [349, 173] width 344 height 10
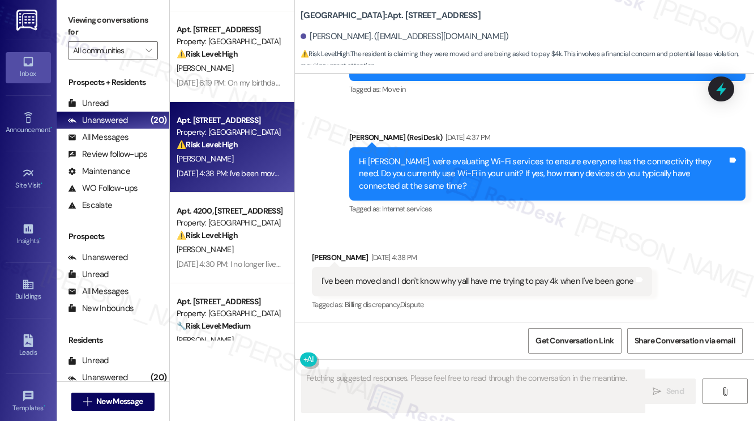
scroll to position [1656, 0]
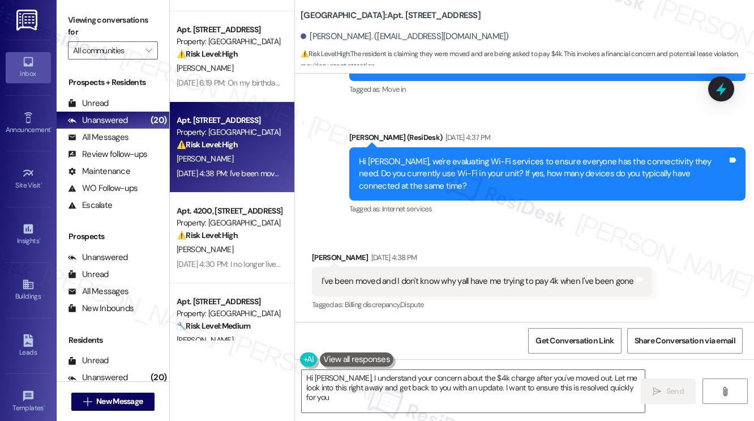
type textarea "Hi Phillip, I understand your concern about the $4k charge after you've moved o…"
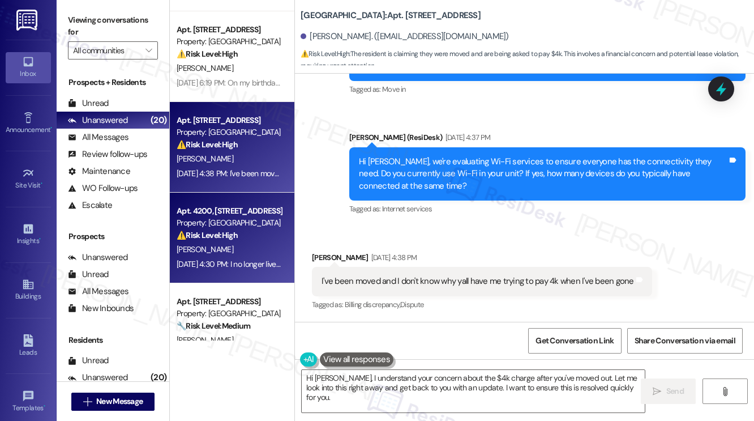
click at [274, 272] on div "Apt. 4200, 201 Hackberry St Property: Hackberry Ranch ⚠️ Risk Level: High The r…" at bounding box center [232, 237] width 125 height 91
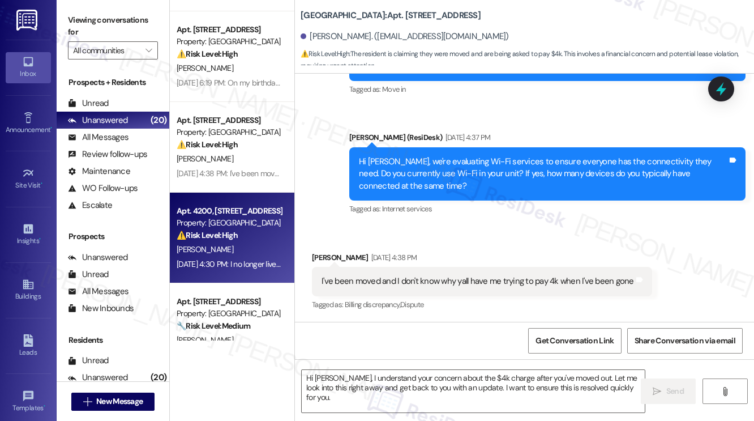
type textarea "Fetching suggested responses. Please feel free to read through the conversation…"
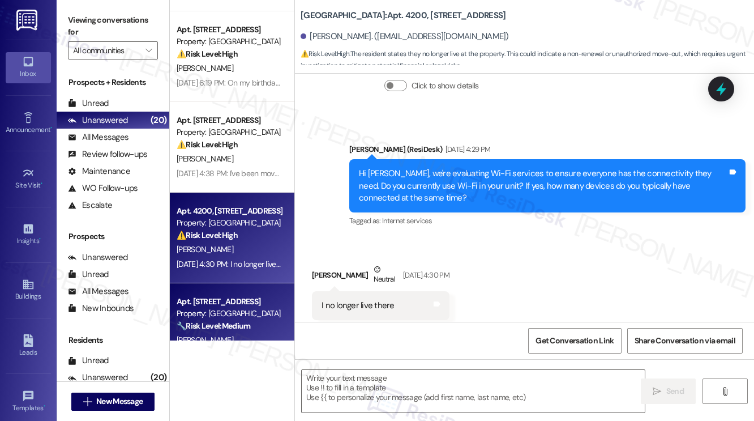
scroll to position [340, 0]
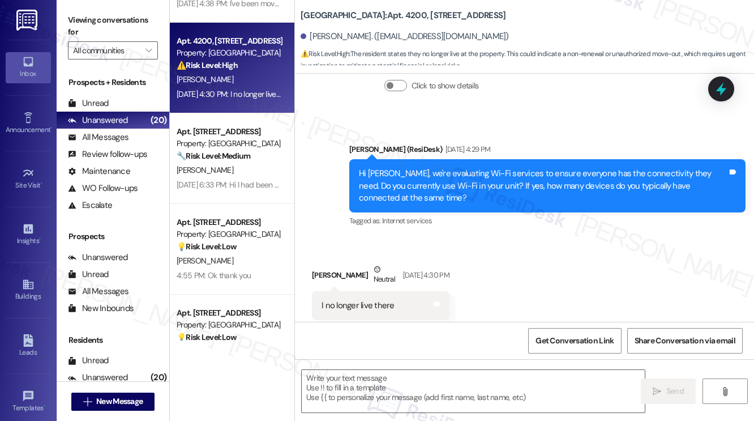
click at [374, 299] on div "I no longer live there" at bounding box center [358, 305] width 73 height 12
copy div "I no longer live there Tags and notes"
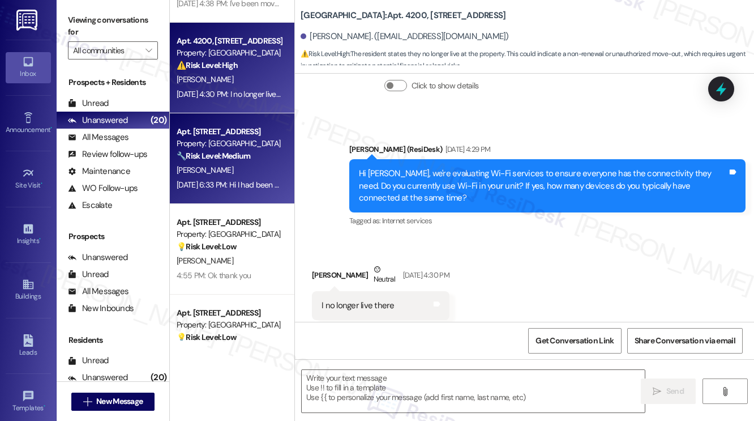
click at [267, 175] on div "J. Parker" at bounding box center [228, 170] width 107 height 14
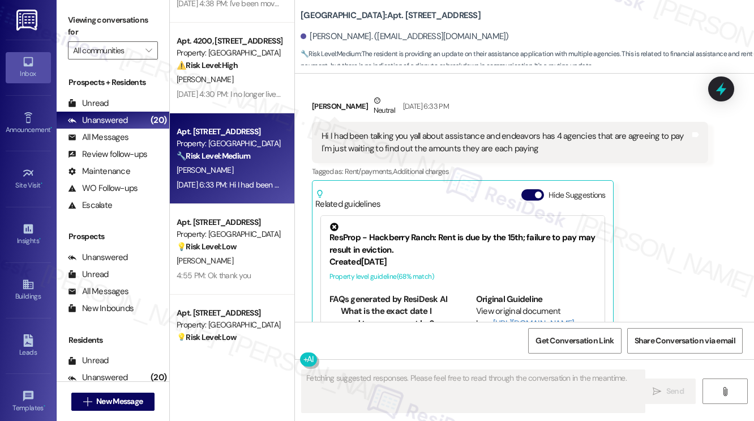
scroll to position [1331, 0]
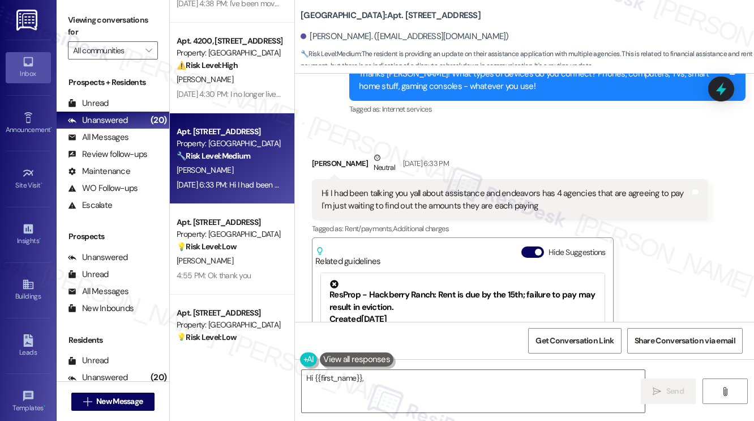
click at [385, 187] on div "Hi I had been talking you yall about assistance and endeavors has 4 agencies th…" at bounding box center [506, 199] width 369 height 24
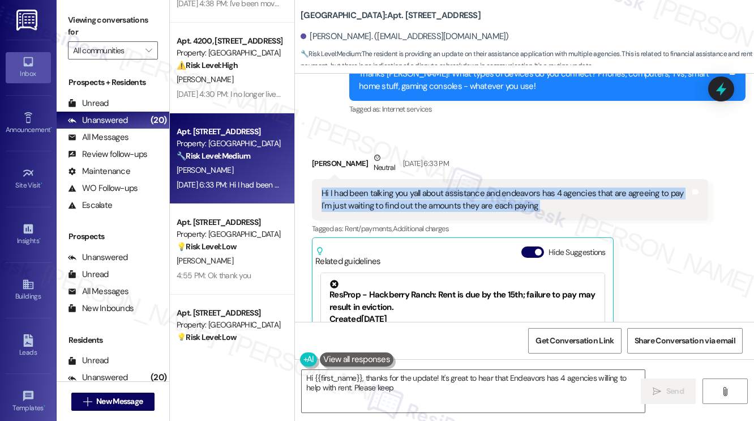
click at [385, 187] on div "Hi I had been talking you yall about assistance and endeavors has 4 agencies th…" at bounding box center [506, 199] width 369 height 24
type textarea "Hi {{first_name}}, thanks for the update! It's great to hear that Endeavors has…"
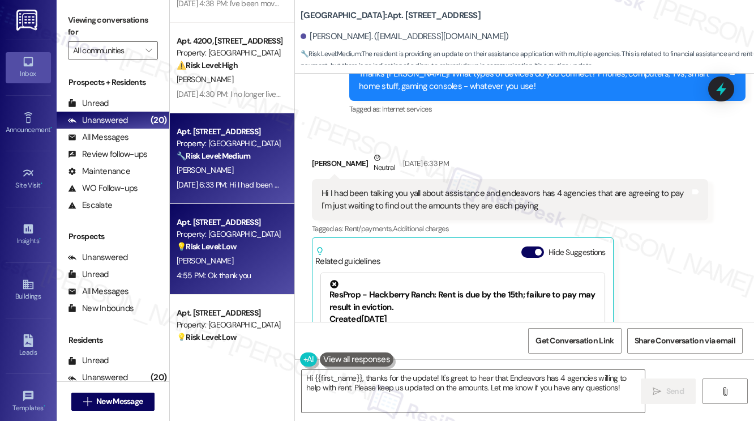
click at [211, 234] on div "Property: [GEOGRAPHIC_DATA]" at bounding box center [229, 234] width 105 height 12
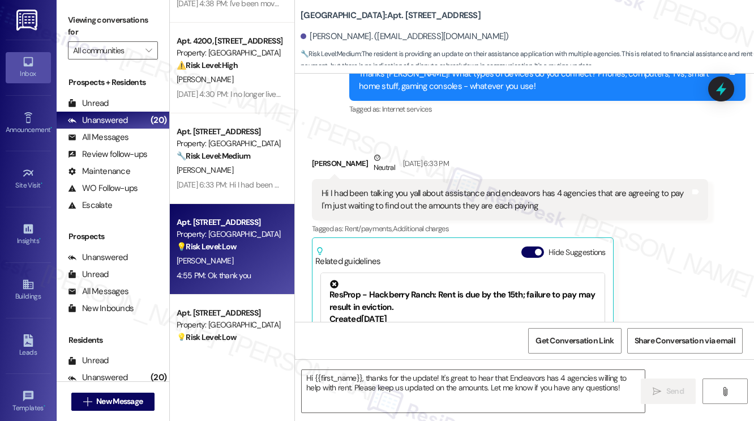
type textarea "Fetching suggested responses. Please feel free to read through the conversation…"
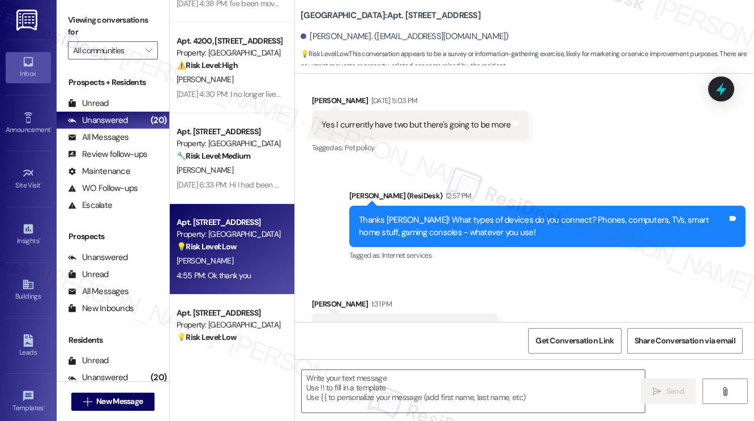
type textarea "Fetching suggested responses. Please feel free to read through the conversation…"
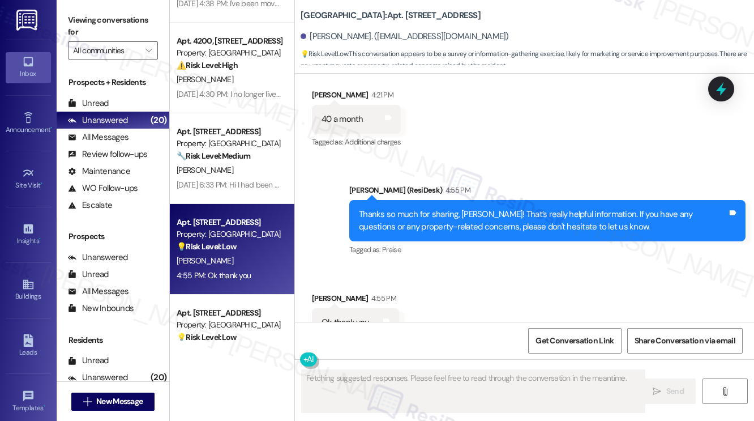
scroll to position [1223, 0]
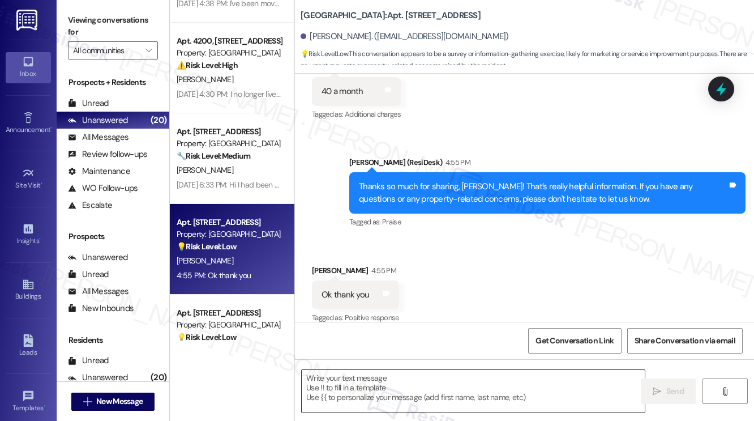
click at [376, 384] on textarea at bounding box center [473, 391] width 343 height 42
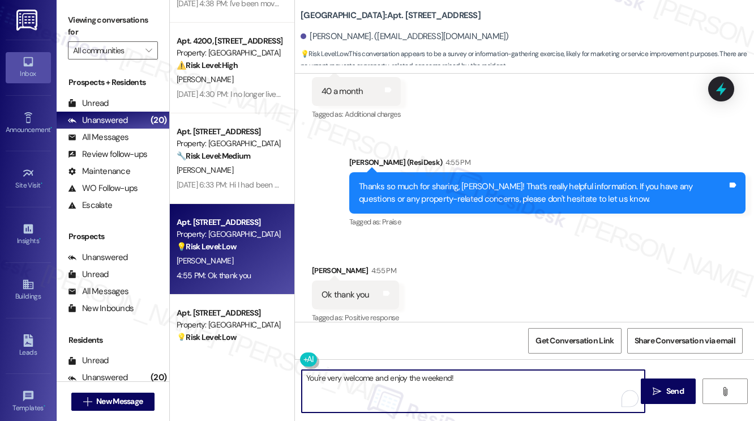
click at [394, 376] on textarea "You're very welcome and enjoy the weekend!" at bounding box center [473, 391] width 343 height 42
click at [453, 375] on textarea "You're very welcome and have a wonderful the weekend!" at bounding box center [473, 391] width 343 height 42
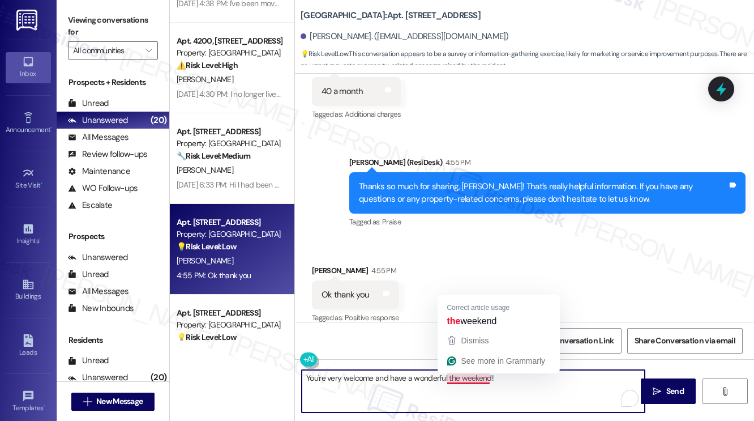
click at [451, 376] on textarea "You're very welcome and have a wonderful the weekend!" at bounding box center [473, 391] width 343 height 42
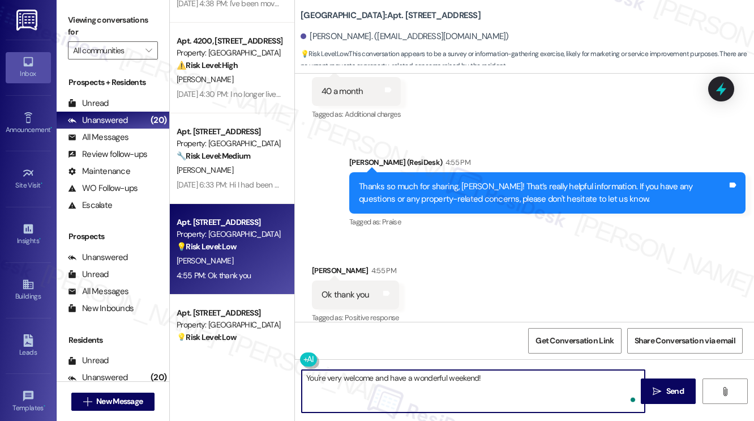
click at [500, 381] on textarea "You're very welcome and have a wonderful weekend!" at bounding box center [473, 391] width 343 height 42
type textarea "You're very welcome and have a wonderful weekend! :)"
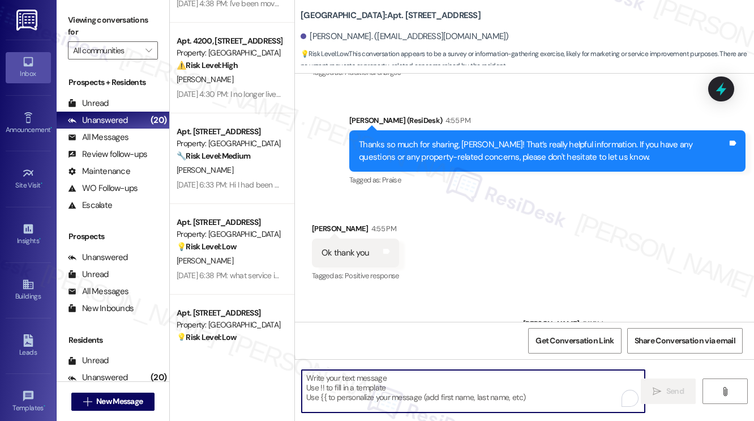
scroll to position [1303, 0]
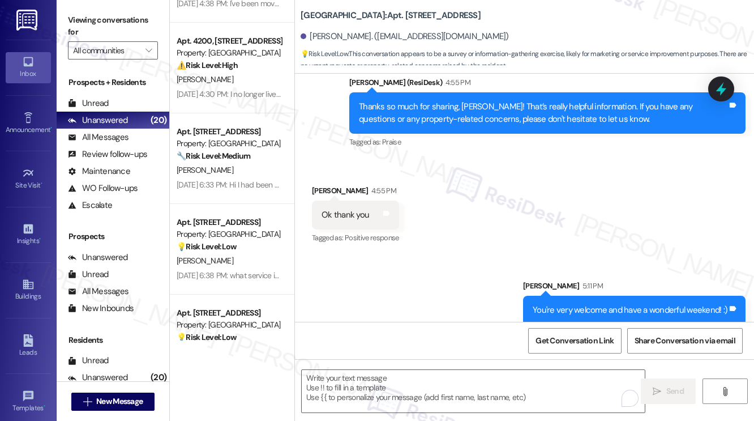
click at [233, 191] on div "Aug 21, 2025 at 6:33 PM: Hi I had been talking you yall about assistance and en…" at bounding box center [228, 185] width 107 height 14
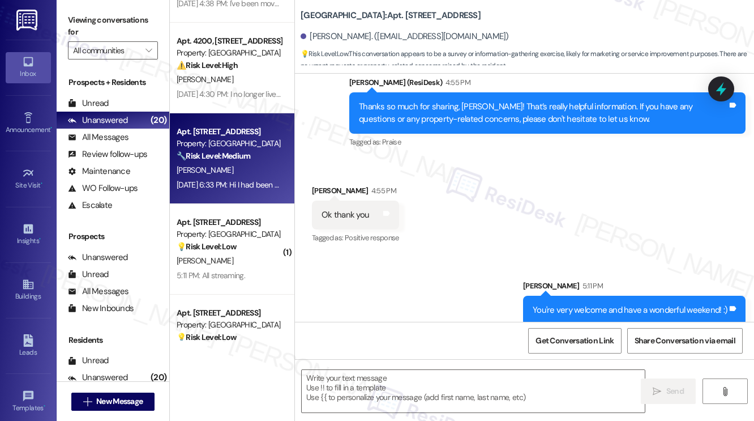
type textarea "Fetching suggested responses. Please feel free to read through the conversation…"
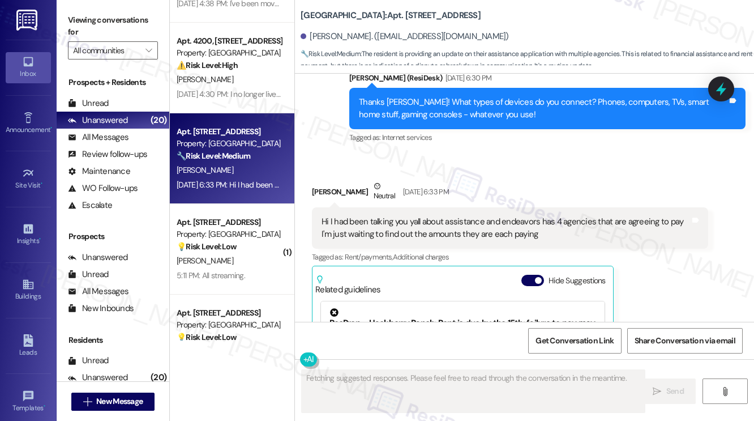
scroll to position [1223, 0]
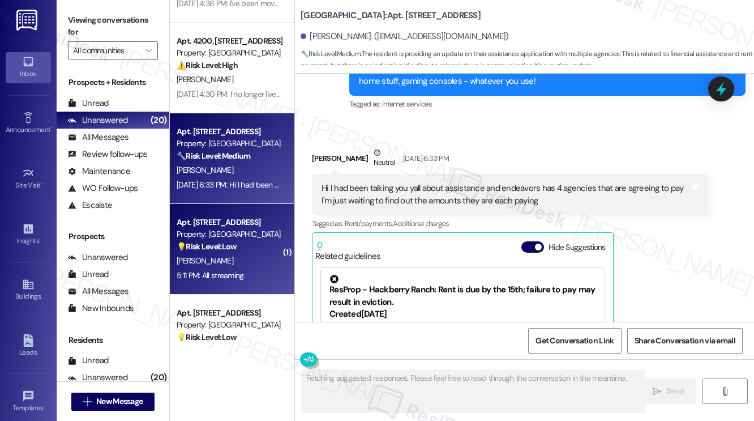
click at [241, 243] on div "💡 Risk Level: Low The resident is responding to a survey about their internet u…" at bounding box center [229, 247] width 105 height 12
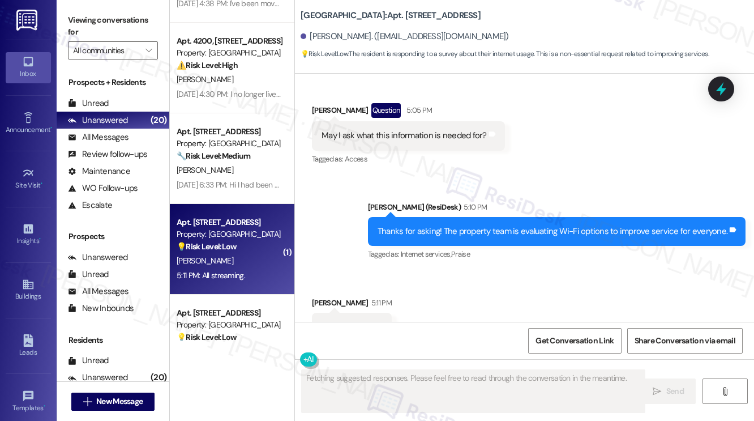
scroll to position [1581, 0]
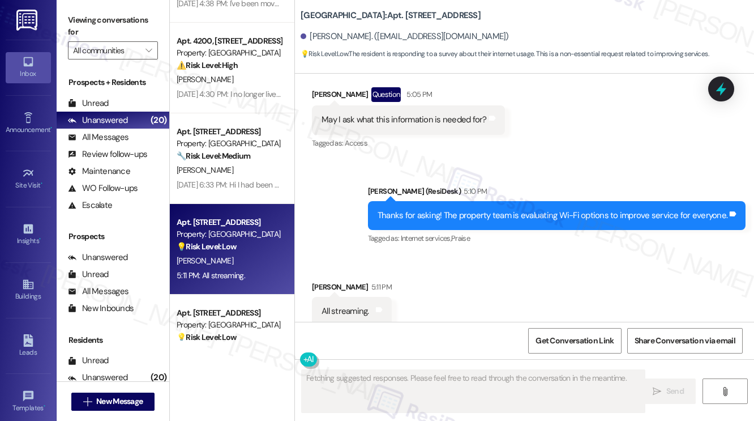
click at [440, 209] on div "Thanks for asking! The property team is evaluating Wi-Fi options to improve ser…" at bounding box center [553, 215] width 350 height 12
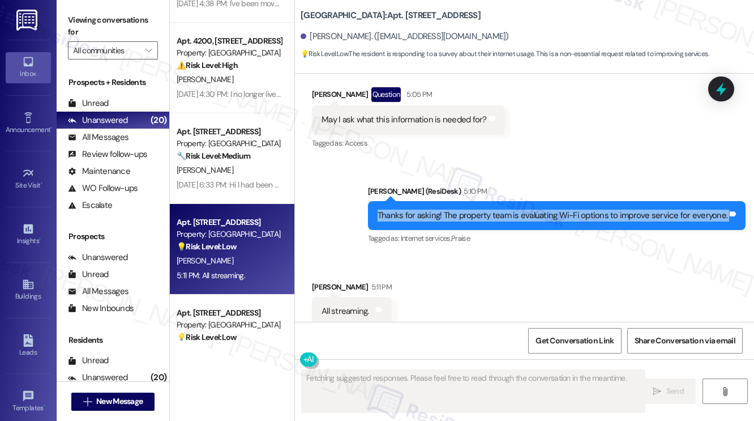
click at [440, 209] on div "Thanks for asking! The property team is evaluating Wi-Fi options to improve ser…" at bounding box center [553, 215] width 350 height 12
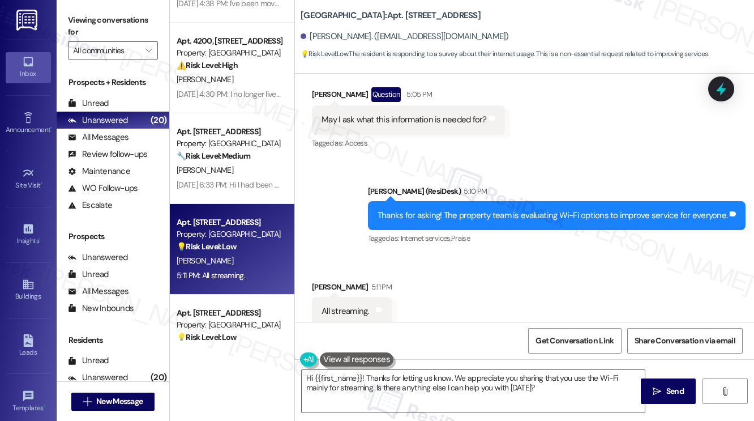
click at [120, 29] on label "Viewing conversations for" at bounding box center [113, 26] width 90 height 30
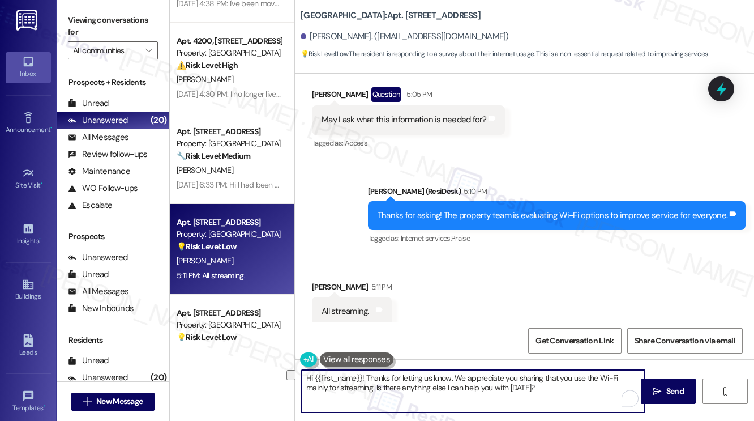
drag, startPoint x: 534, startPoint y: 389, endPoint x: 353, endPoint y: 387, distance: 181.7
click at [353, 387] on textarea "Hi {{first_name}}! Thanks for letting us know. We appreciate you sharing that y…" at bounding box center [473, 391] width 343 height 42
paste textarea "Final question - if you're comfortable sharing, how much are you currently payi…"
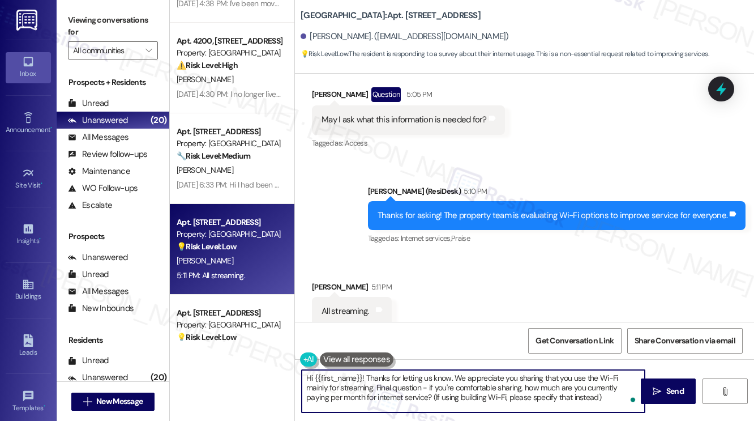
click at [449, 376] on textarea "Hi {{first_name}}! Thanks for letting us know. We appreciate you sharing that y…" at bounding box center [473, 391] width 343 height 42
drag, startPoint x: 365, startPoint y: 375, endPoint x: 252, endPoint y: 379, distance: 112.1
click at [252, 379] on div "Apt. 812, 4060 Barnes Rd S Property: Prospect Heights Apartments ⚠️ Risk Level:…" at bounding box center [462, 210] width 584 height 421
click at [472, 384] on textarea "Thanks for letting us know, Maria. We appreciate you sharing that you use the W…" at bounding box center [473, 391] width 343 height 42
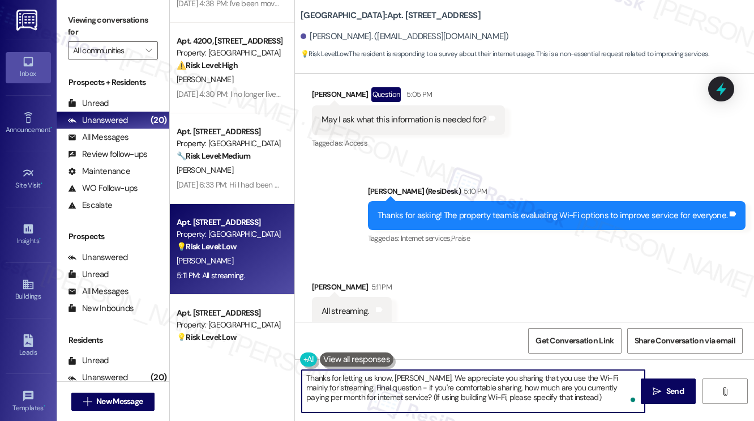
click at [472, 384] on textarea "Thanks for letting us know, Maria. We appreciate you sharing that you use the W…" at bounding box center [473, 391] width 343 height 42
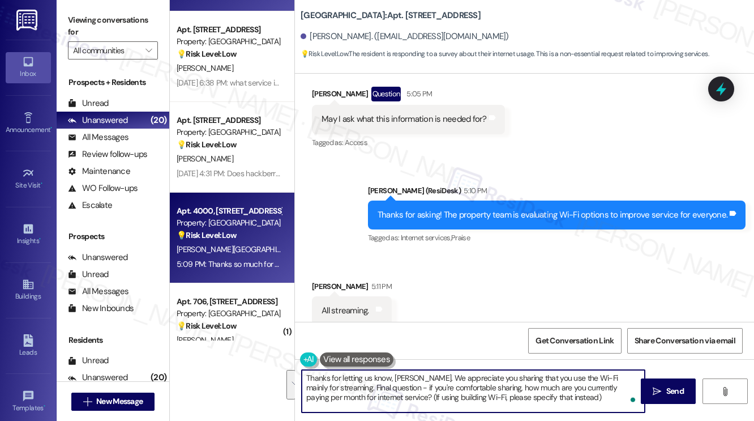
scroll to position [736, 0]
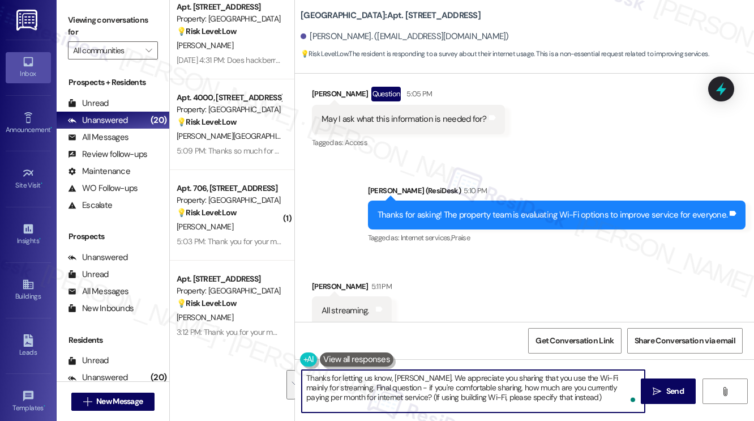
click at [451, 378] on textarea "Thanks for letting us know, Maria. We appreciate you sharing that you use the W…" at bounding box center [473, 391] width 343 height 42
click at [444, 387] on textarea "Thanks for letting us know, Maria. We appreciate you sharing that you use the W…" at bounding box center [473, 391] width 343 height 42
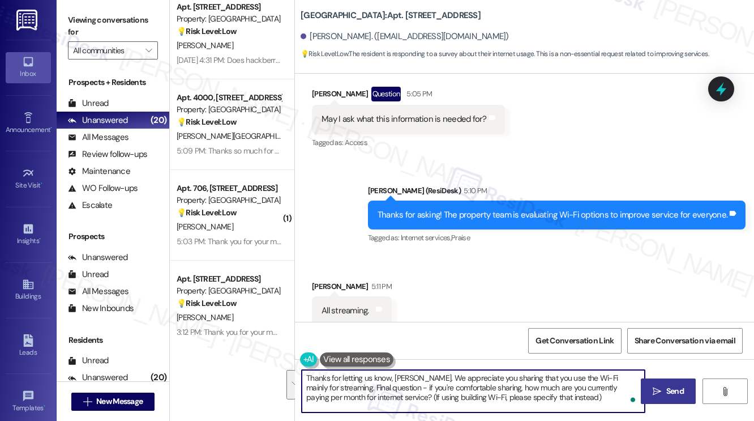
type textarea "Thanks for letting us know, Maria. We appreciate you sharing that you use the W…"
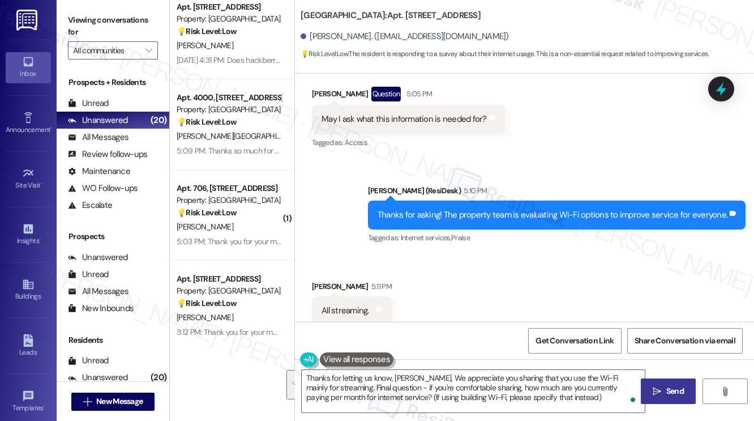
click at [677, 387] on span "Send" at bounding box center [675, 391] width 18 height 12
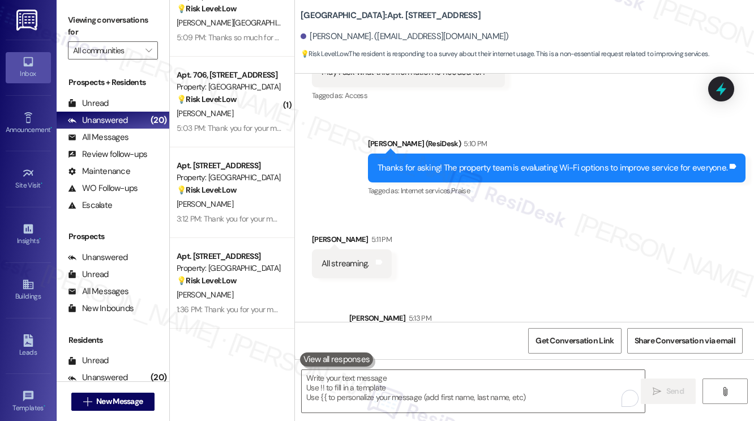
scroll to position [1685, 0]
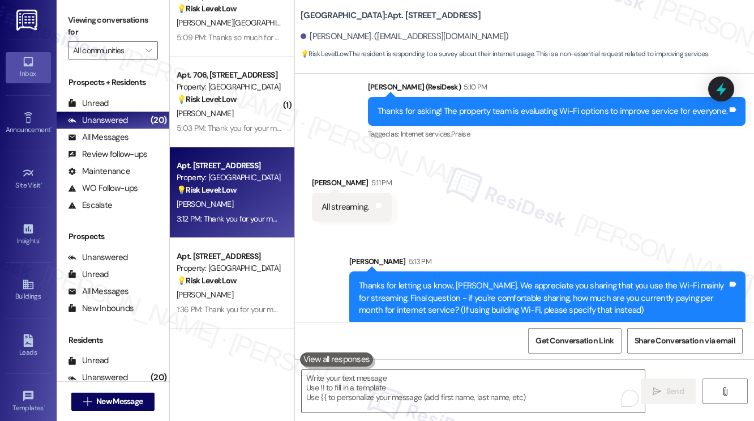
click at [247, 220] on div "3:12 PM: Thank you for your message. Our offices are currently closed, but we w…" at bounding box center [507, 218] width 660 height 10
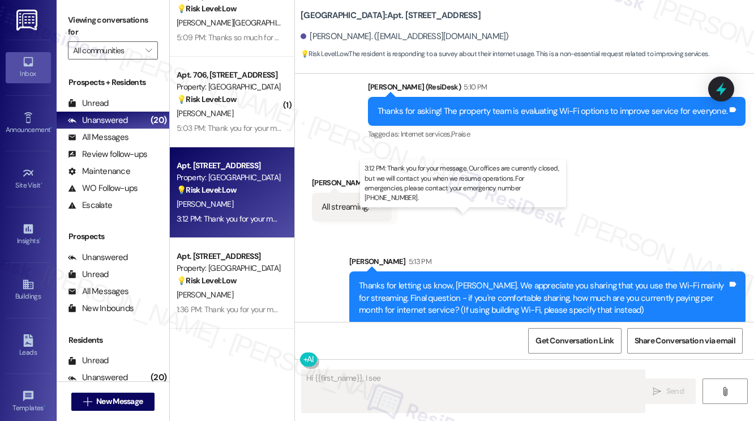
scroll to position [675, 0]
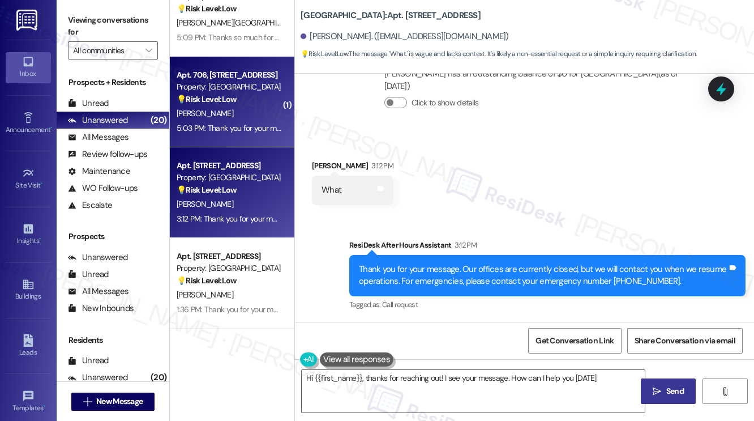
type textarea "Hi {{first_name}}, thanks for reaching out! I see your message. How can I help …"
click at [258, 129] on div "5:03 PM: Thank you for your message. Our offices are currently closed, but we w…" at bounding box center [509, 128] width 664 height 10
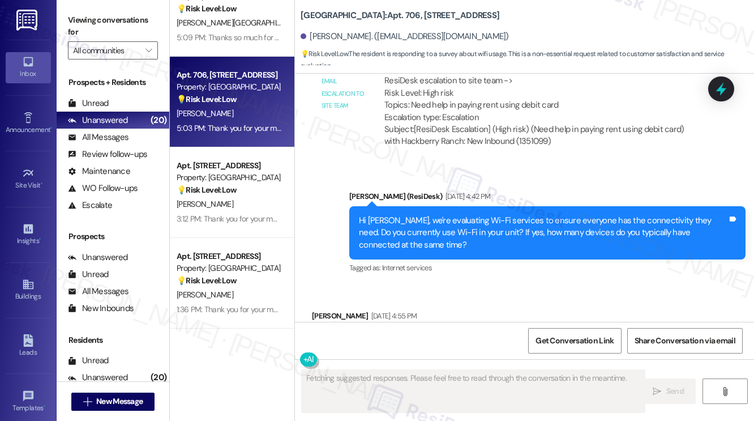
scroll to position [1549, 0]
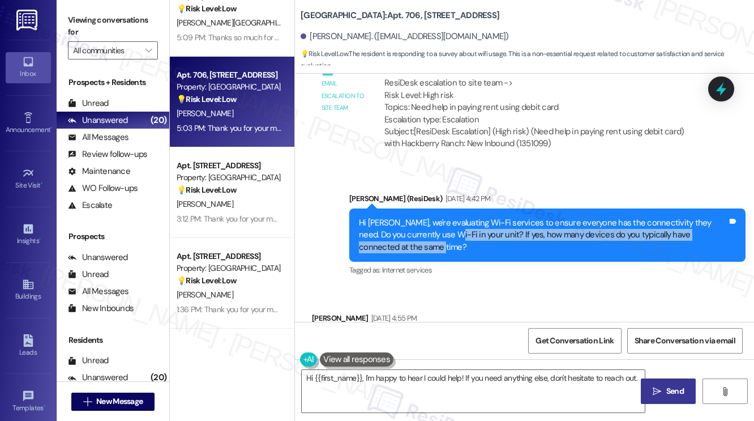
drag, startPoint x: 427, startPoint y: 203, endPoint x: 504, endPoint y: 222, distance: 78.7
click at [504, 222] on div "Hi [PERSON_NAME], we're evaluating Wi-Fi services to ensure everyone has the co…" at bounding box center [543, 235] width 369 height 36
type textarea "Hi {{first_name}}, I'm happy to hear I could help! If you need anything else, d…"
click at [504, 222] on div "Hi [PERSON_NAME], we're evaluating Wi-Fi services to ensure everyone has the co…" at bounding box center [543, 235] width 369 height 36
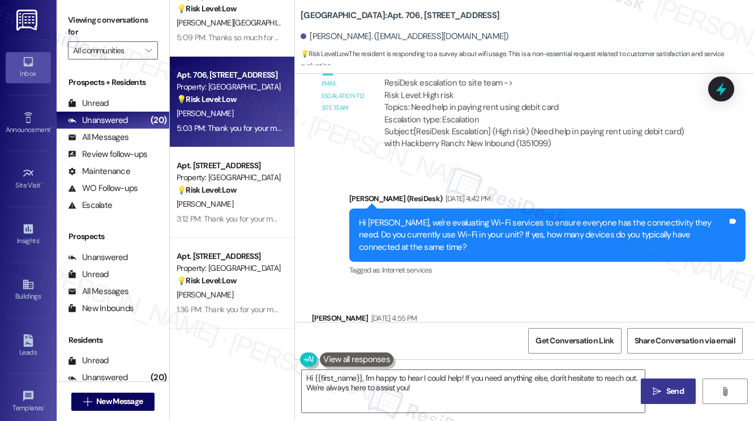
click at [519, 217] on div "Hi [PERSON_NAME], we're evaluating Wi-Fi services to ensure everyone has the co…" at bounding box center [543, 235] width 369 height 36
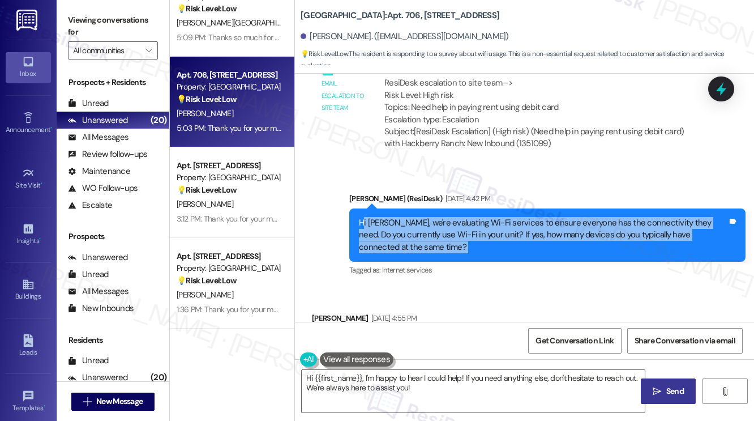
click at [519, 217] on div "Hi [PERSON_NAME], we're evaluating Wi-Fi services to ensure everyone has the co…" at bounding box center [543, 235] width 369 height 36
click at [502, 218] on div "Hi [PERSON_NAME], we're evaluating Wi-Fi services to ensure everyone has the co…" at bounding box center [543, 235] width 369 height 36
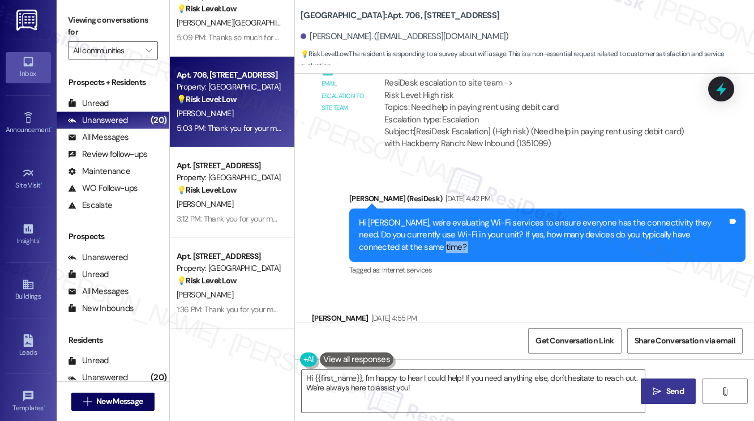
click at [502, 218] on div "Hi [PERSON_NAME], we're evaluating Wi-Fi services to ensure everyone has the co…" at bounding box center [543, 235] width 369 height 36
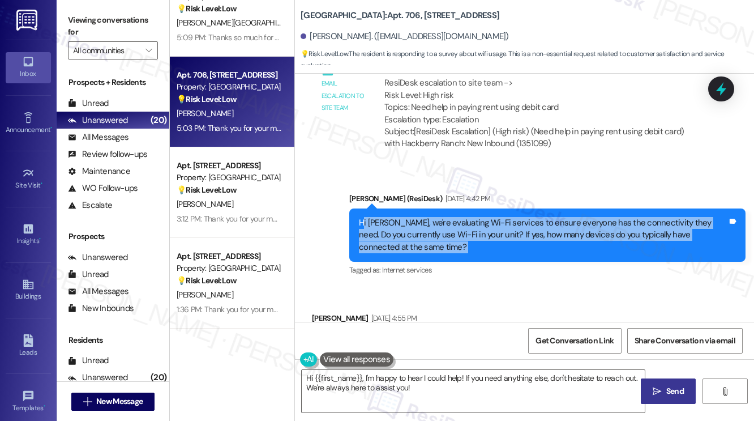
click at [502, 218] on div "Hi [PERSON_NAME], we're evaluating Wi-Fi services to ensure everyone has the co…" at bounding box center [543, 235] width 369 height 36
click at [512, 217] on div "Hi [PERSON_NAME], we're evaluating Wi-Fi services to ensure everyone has the co…" at bounding box center [543, 235] width 369 height 36
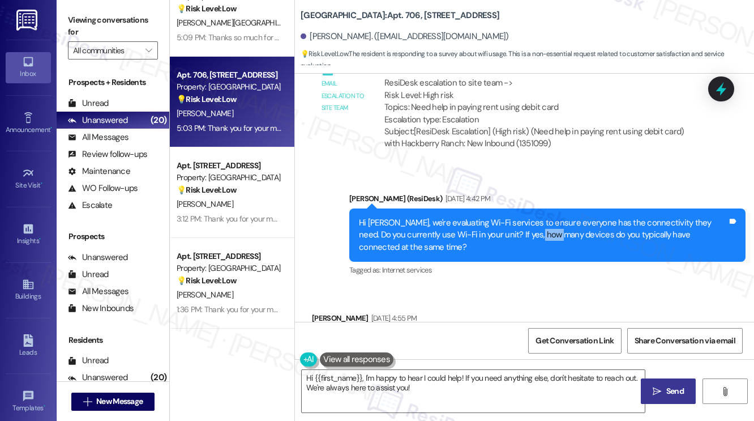
click at [512, 217] on div "Hi [PERSON_NAME], we're evaluating Wi-Fi services to ensure everyone has the co…" at bounding box center [543, 235] width 369 height 36
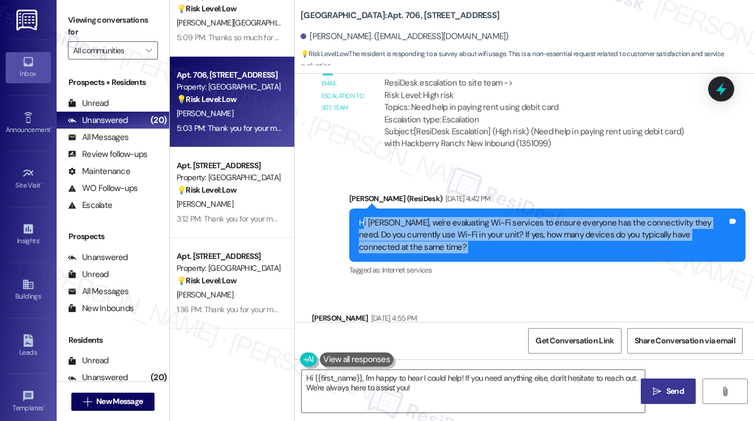
click at [512, 217] on div "Hi [PERSON_NAME], we're evaluating Wi-Fi services to ensure everyone has the co…" at bounding box center [543, 235] width 369 height 36
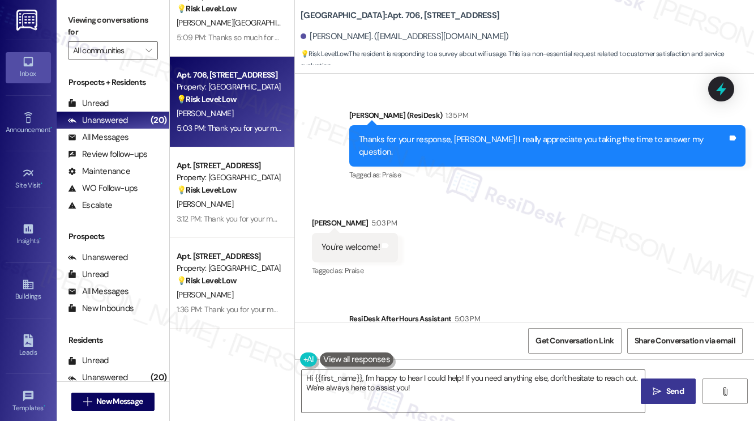
scroll to position [1827, 0]
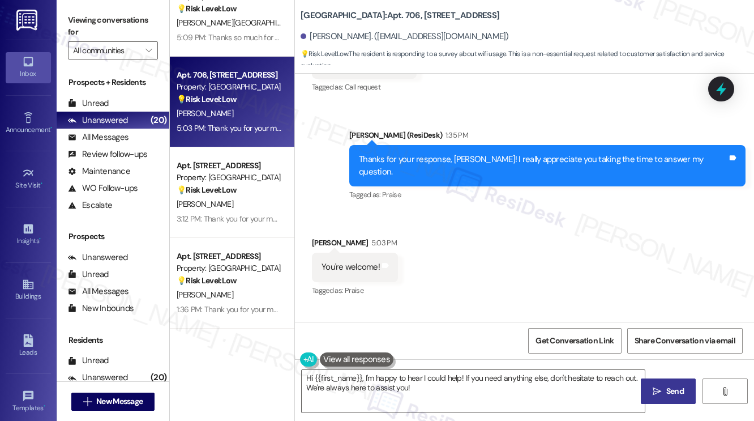
click at [479, 145] on div "Thanks for your response, Cynthia! I really appreciate you taking the time to a…" at bounding box center [547, 165] width 396 height 41
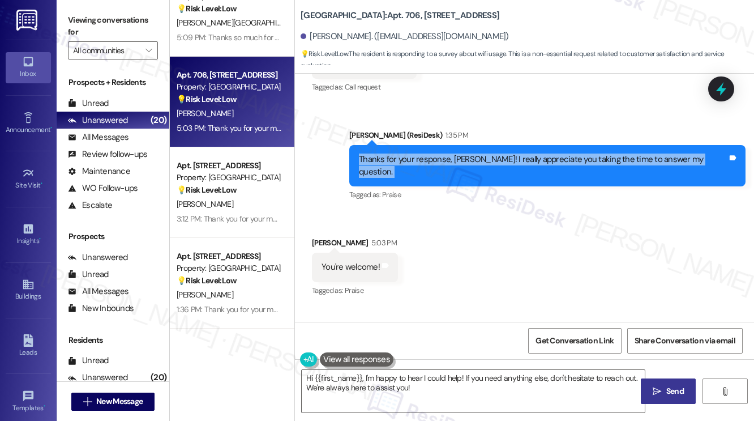
click at [479, 145] on div "Thanks for your response, Cynthia! I really appreciate you taking the time to a…" at bounding box center [547, 165] width 396 height 41
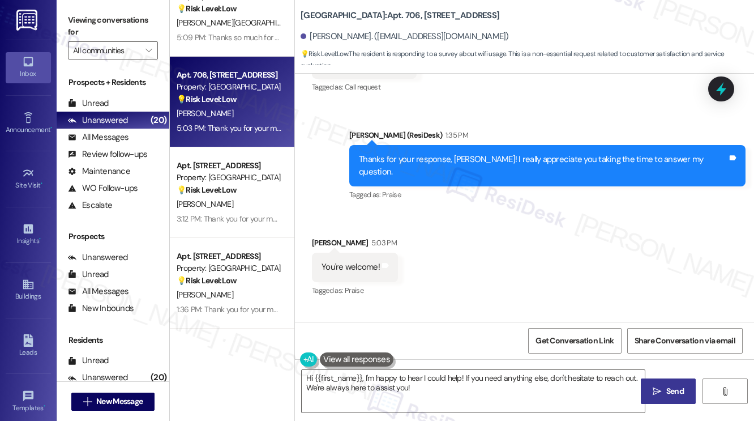
click at [324, 261] on div "You're welcome!" at bounding box center [351, 267] width 58 height 12
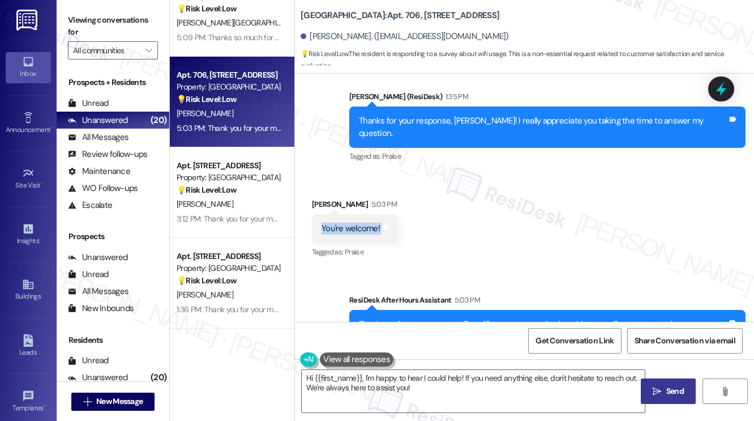
scroll to position [1884, 0]
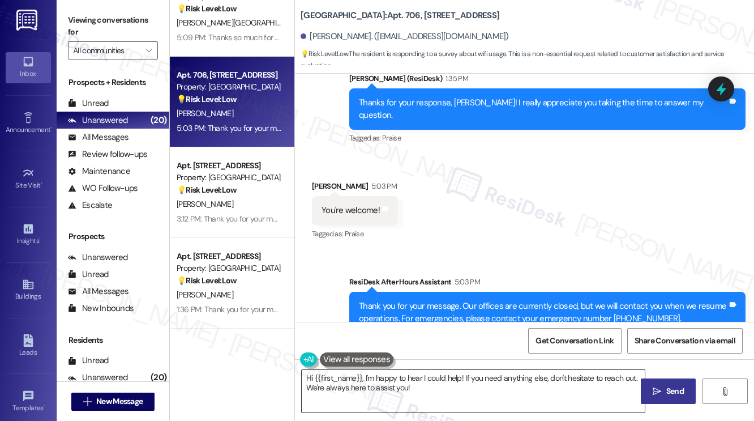
click at [412, 383] on textarea "Hi {{first_name}}, I'm happy to hear I could help! If you need anything else, d…" at bounding box center [473, 391] width 343 height 42
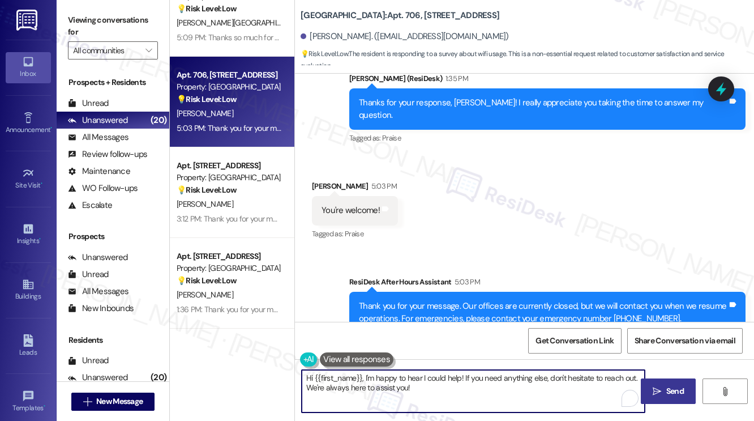
click at [412, 383] on textarea "Hi {{first_name}}, I'm happy to hear I could help! If you need anything else, d…" at bounding box center [473, 391] width 343 height 42
click at [463, 383] on textarea "Hi {{first_name}}, I'm happy to hear I could help! If you need anything else, d…" at bounding box center [473, 391] width 343 height 42
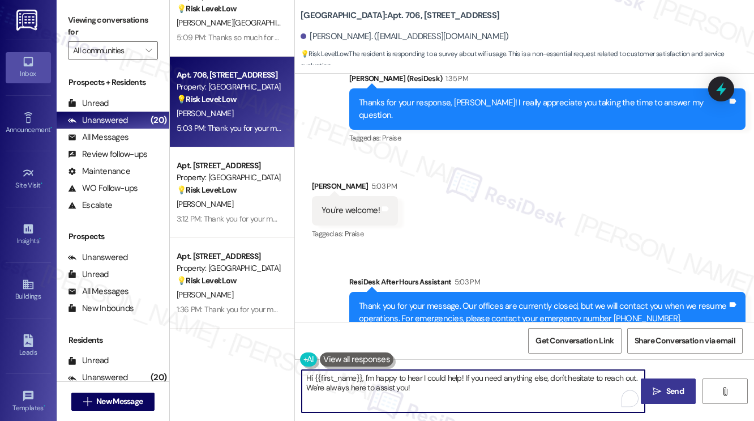
click at [398, 225] on div "Tagged as: Praise Click to highlight conversations about Praise" at bounding box center [355, 233] width 86 height 16
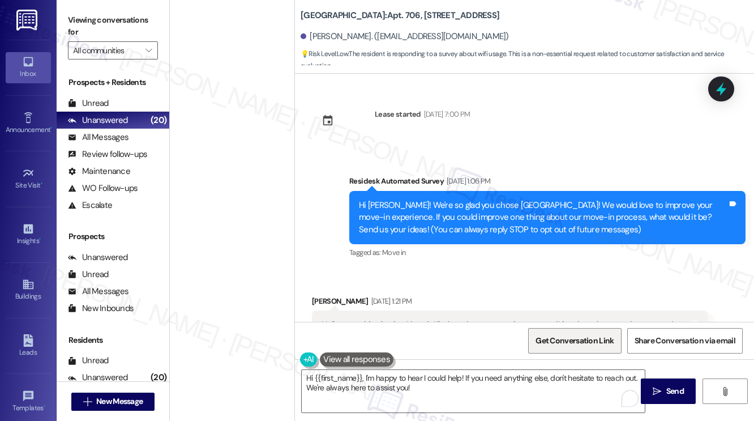
scroll to position [1884, 0]
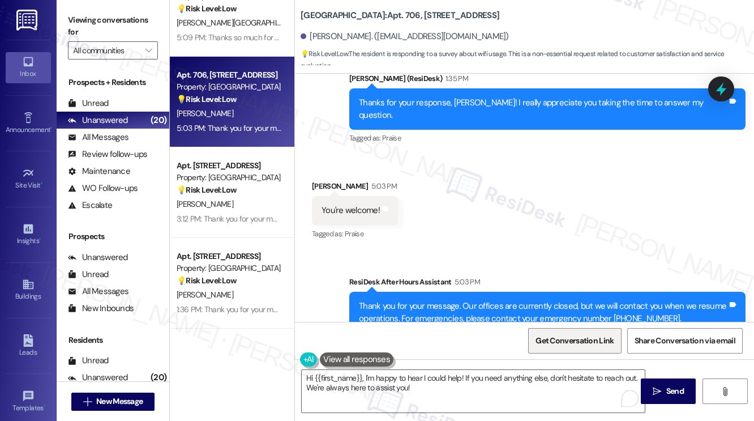
click at [577, 337] on span "Get Conversation Link" at bounding box center [575, 341] width 78 height 12
click at [95, 32] on label "Viewing conversations for" at bounding box center [113, 26] width 90 height 30
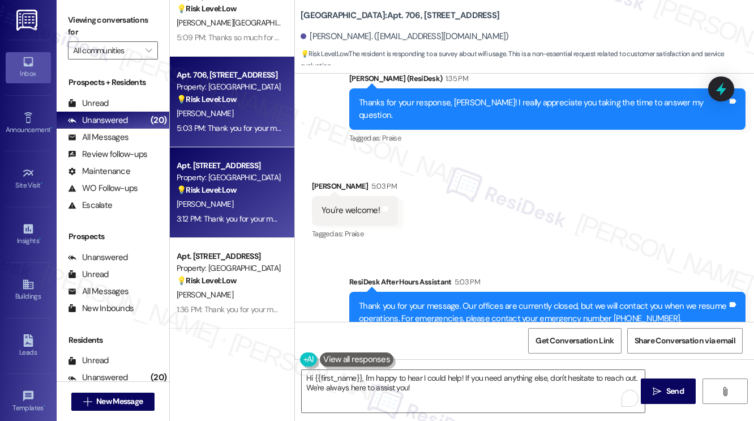
click at [221, 212] on div "3:12 PM: Thank you for your message. Our offices are currently closed, but we w…" at bounding box center [228, 219] width 107 height 14
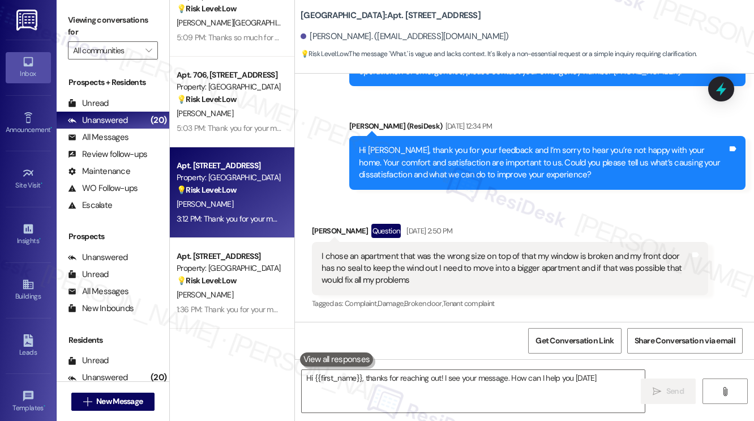
type textarea "Hi {{first_name}}, thanks for reaching out! I see your message. How can I help …"
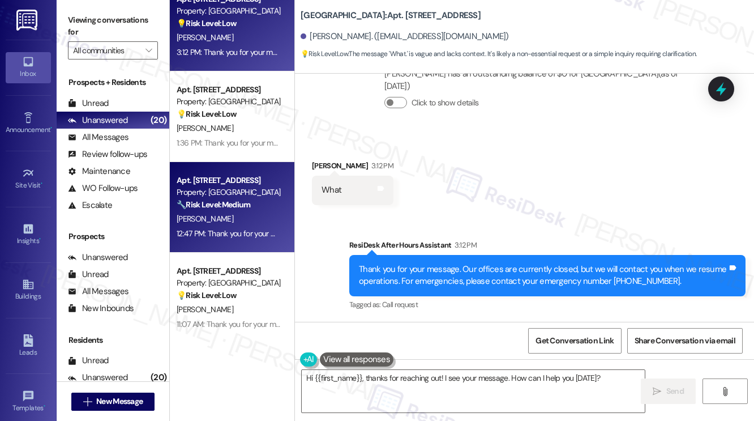
scroll to position [1019, 0]
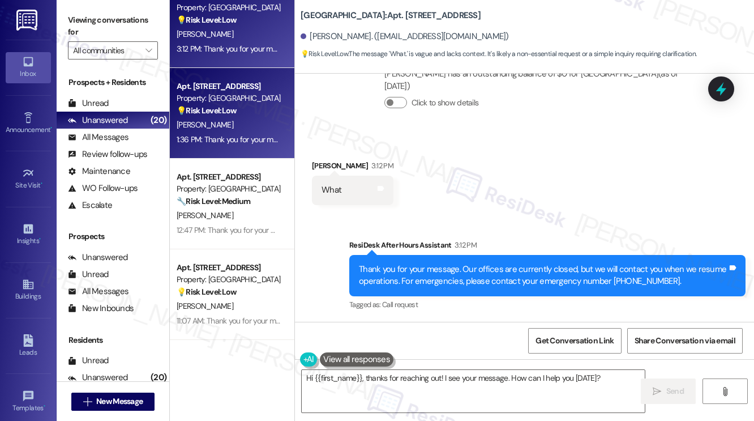
click at [247, 142] on div "1:36 PM: Thank you for your message. Our offices are currently closed, but we w…" at bounding box center [507, 139] width 661 height 10
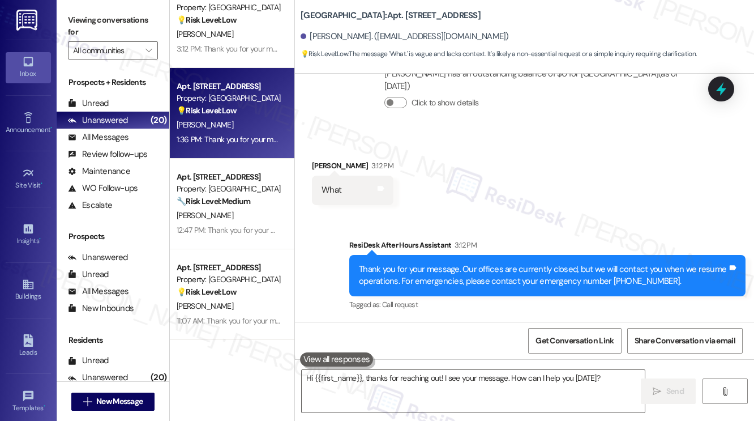
type textarea "Fetching suggested responses. Please feel free to read through the conversation…"
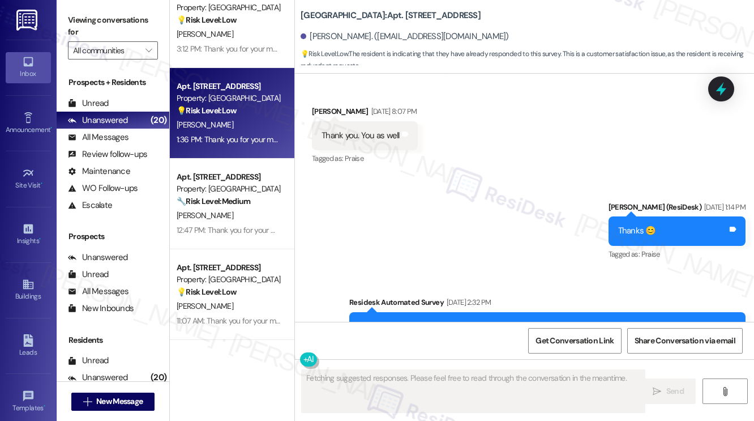
scroll to position [9782, 0]
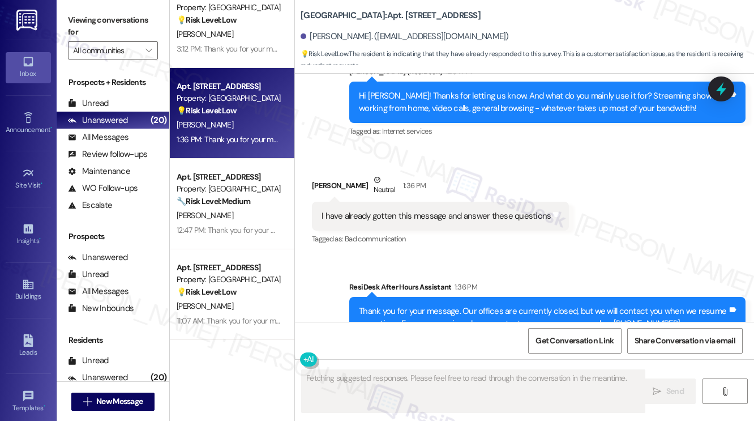
click at [391, 210] on div "I have already gotten this message and answer these questions" at bounding box center [436, 216] width 229 height 12
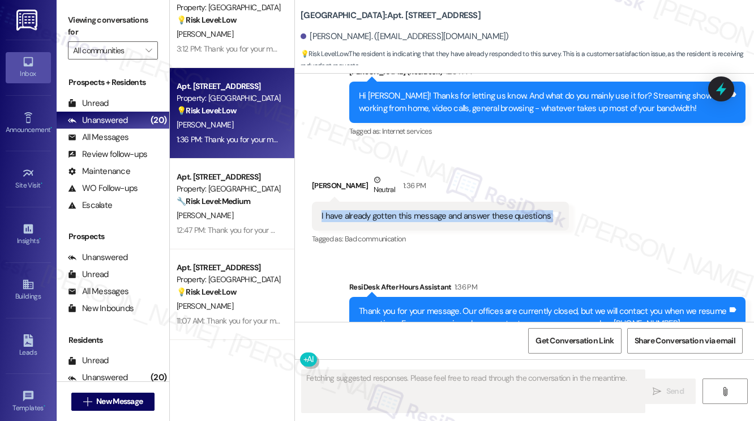
click at [391, 210] on div "I have already gotten this message and answer these questions" at bounding box center [436, 216] width 229 height 12
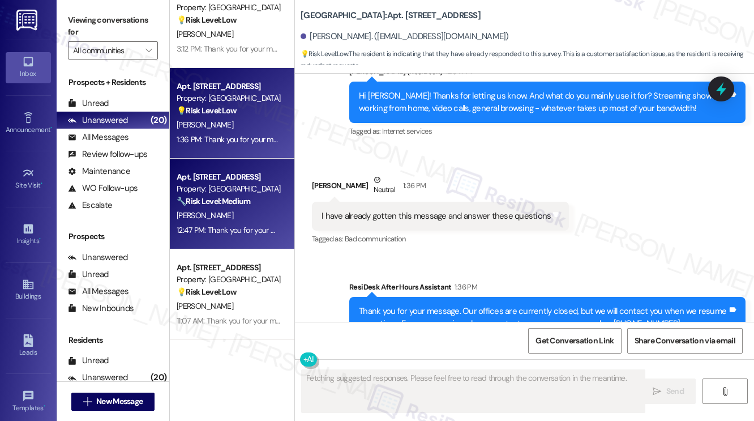
click at [258, 240] on div "Apt. [STREET_ADDRESS] Property: [GEOGRAPHIC_DATA] 🔧 Risk Level: Medium The resi…" at bounding box center [232, 204] width 125 height 91
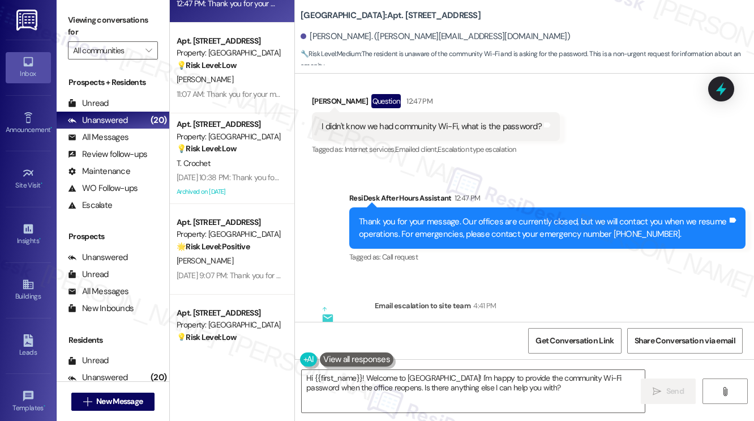
scroll to position [1147, 0]
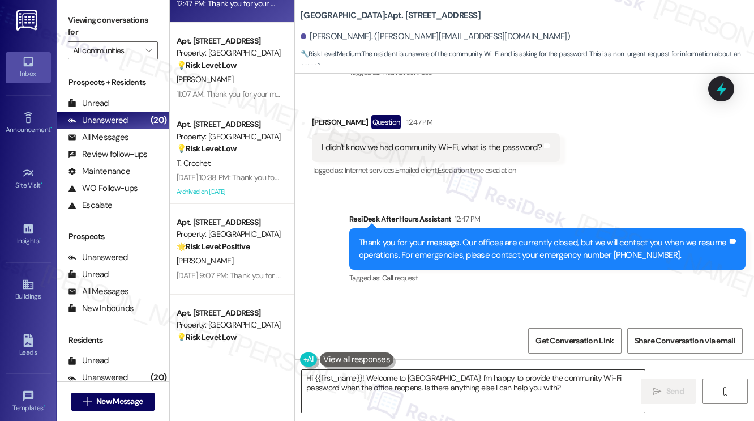
click at [523, 382] on textarea "Hi {{first_name}}! Welcome to [GEOGRAPHIC_DATA]! I'm happy to provide the commu…" at bounding box center [473, 391] width 343 height 42
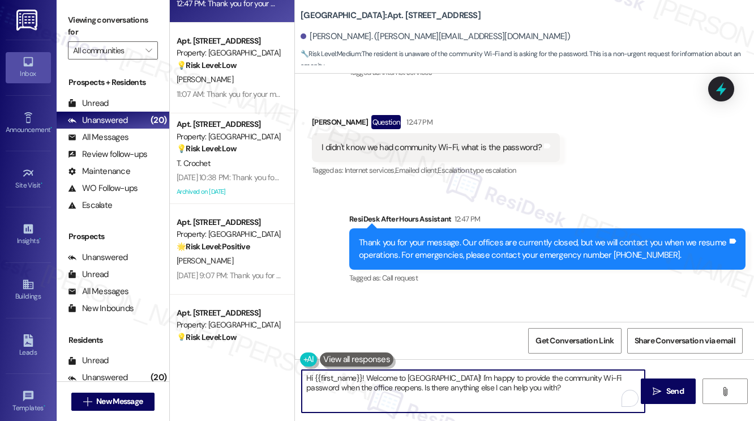
click at [523, 382] on textarea "Hi {{first_name}}! Welcome to [GEOGRAPHIC_DATA]! I'm happy to provide the commu…" at bounding box center [473, 391] width 343 height 42
click at [520, 382] on textarea "Hi {{first_name}}! Welcome to [GEOGRAPHIC_DATA]! I'm happy to provide the commu…" at bounding box center [473, 391] width 343 height 42
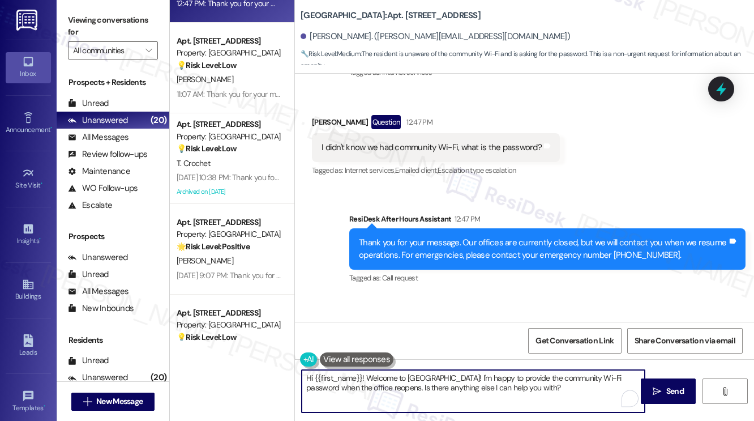
click at [461, 150] on div "I didn't know we had community Wi-Fi, what is the password?" at bounding box center [432, 148] width 220 height 12
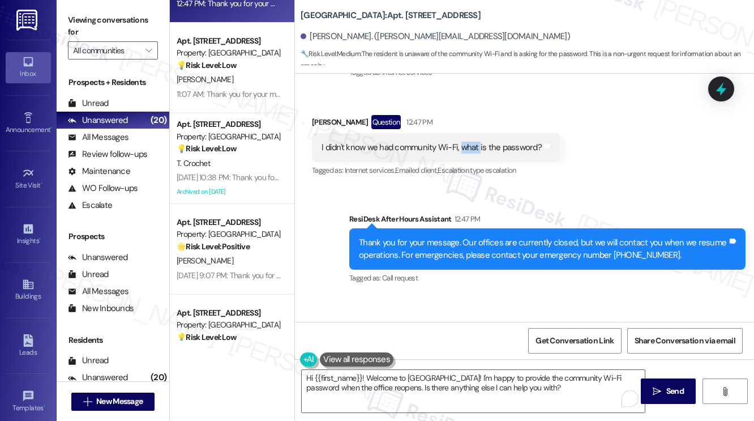
click at [461, 150] on div "I didn't know we had community Wi-Fi, what is the password?" at bounding box center [432, 148] width 220 height 12
copy div "I didn't know we had community Wi-Fi, what is the password? Tags and notes"
drag, startPoint x: 79, startPoint y: 9, endPoint x: 94, endPoint y: 24, distance: 21.2
click at [79, 9] on div "Viewing conversations for All communities " at bounding box center [113, 35] width 113 height 71
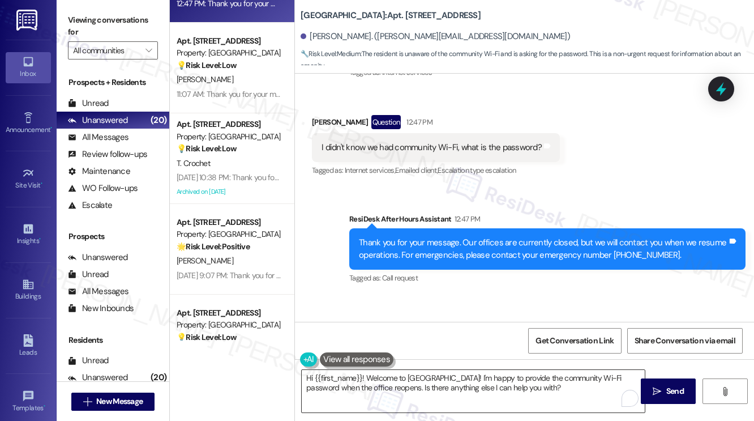
click at [462, 378] on textarea "Hi {{first_name}}! Welcome to [GEOGRAPHIC_DATA]! I'm happy to provide the commu…" at bounding box center [473, 391] width 343 height 42
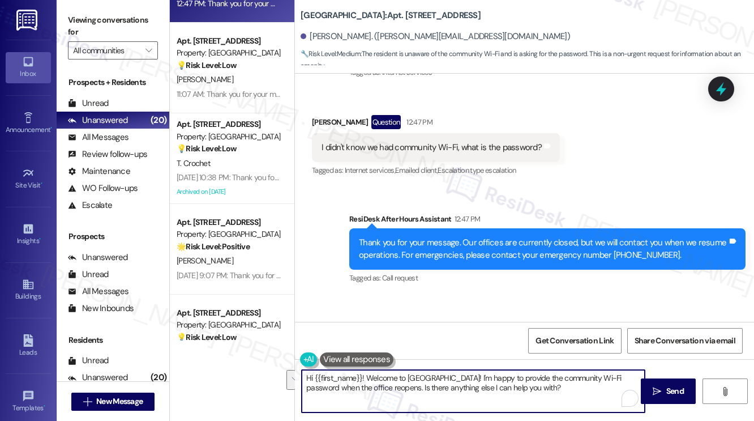
drag, startPoint x: 574, startPoint y: 387, endPoint x: 366, endPoint y: 376, distance: 208.6
click at [366, 376] on textarea "Hi {{first_name}}! Welcome to [GEOGRAPHIC_DATA]! I'm happy to provide the commu…" at bounding box center [473, 391] width 343 height 42
paste textarea "I’ll check with the site team regarding the community Wi-Fi details and follow …"
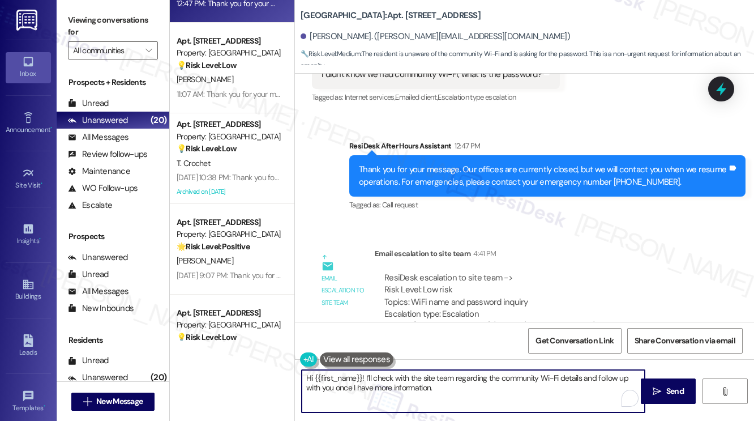
scroll to position [1261, 0]
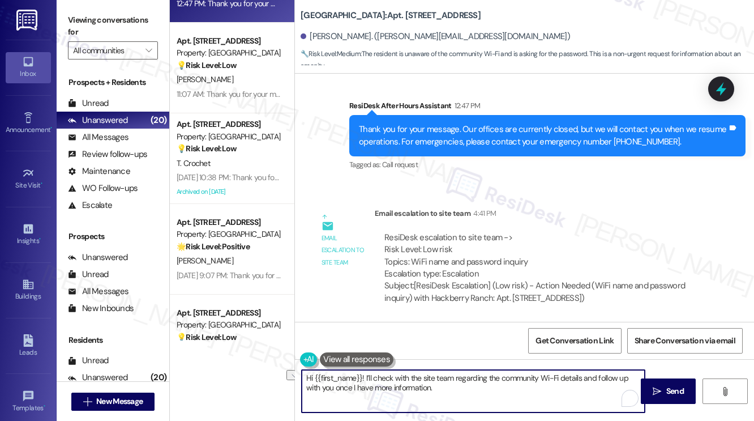
drag, startPoint x: 365, startPoint y: 375, endPoint x: 269, endPoint y: 367, distance: 96.6
click at [269, 369] on div "Apt. [STREET_ADDRESS] Property: [GEOGRAPHIC_DATA] 💡 Risk Level: Low The message…" at bounding box center [462, 210] width 584 height 421
click at [451, 386] on textarea "Hi {{first_name}}! I’ll check with the site team regarding the community Wi-Fi …" at bounding box center [473, 391] width 343 height 42
type textarea "Hi {{first_name}}! I’ll check with the site team regarding the community Wi-Fi …"
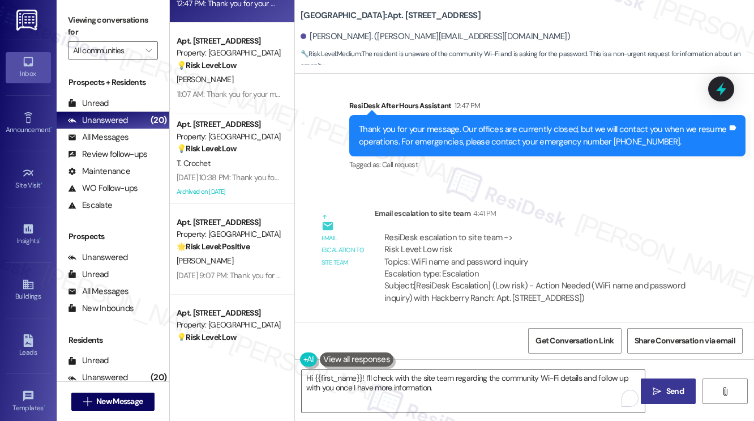
click at [644, 388] on button " Send" at bounding box center [668, 390] width 55 height 25
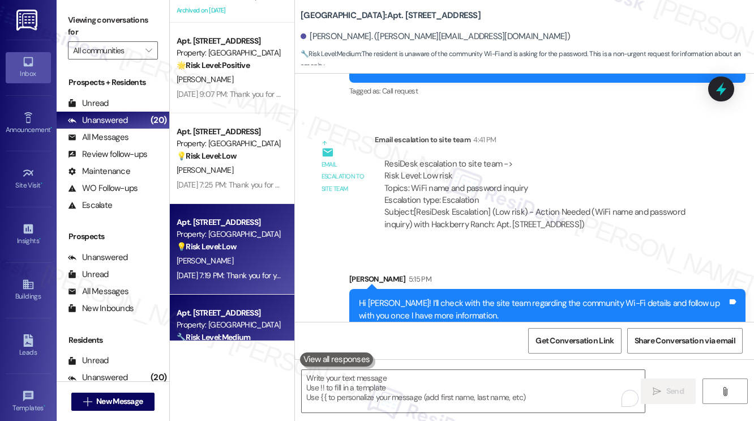
scroll to position [1290, 0]
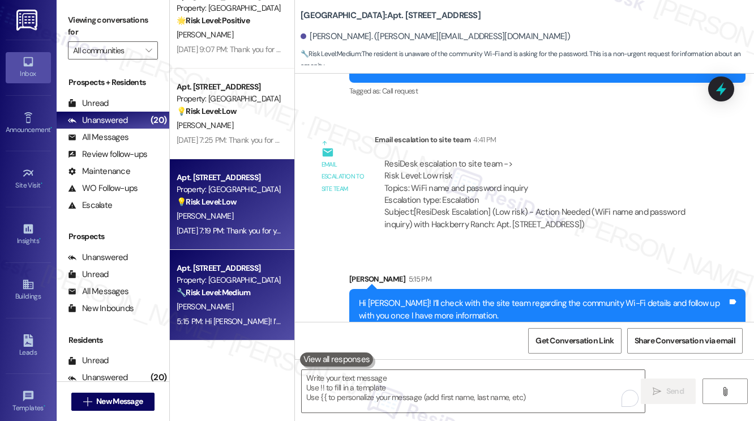
click at [264, 232] on div "[DATE] 7:19 PM: Thank you for your message. Our offices are currently closed, b…" at bounding box center [518, 230] width 683 height 10
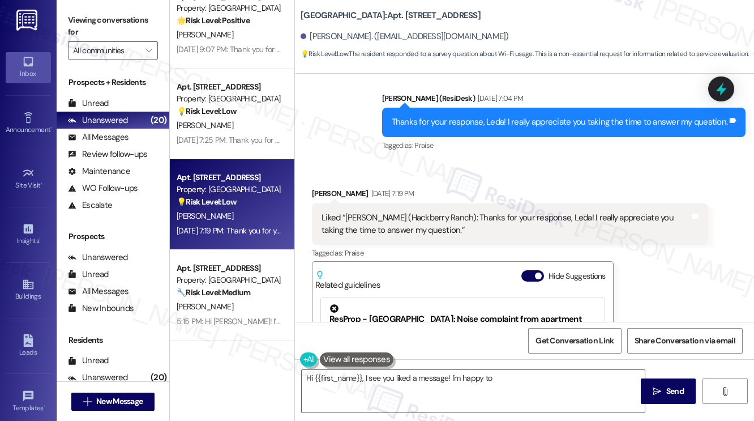
scroll to position [4052, 0]
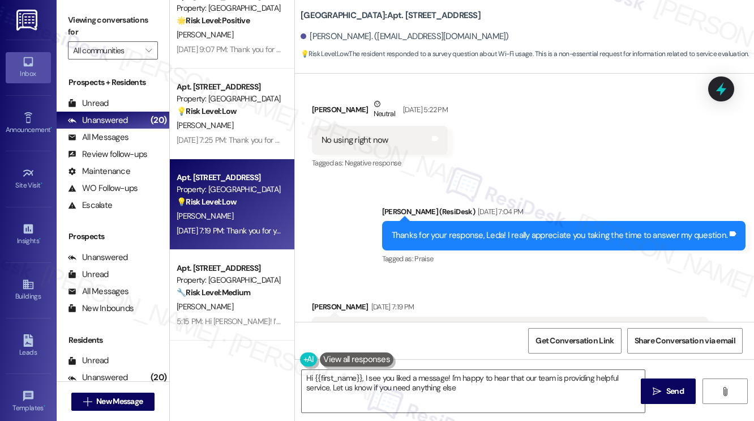
type textarea "Hi {{first_name}}, I see you liked a message! I'm happy to hear that our team i…"
drag, startPoint x: 461, startPoint y: 199, endPoint x: 535, endPoint y: 198, distance: 74.2
click at [535, 229] on div "Thanks for your response, Leda! I really appreciate you taking the time to answ…" at bounding box center [560, 235] width 336 height 12
